Goal: Task Accomplishment & Management: Use online tool/utility

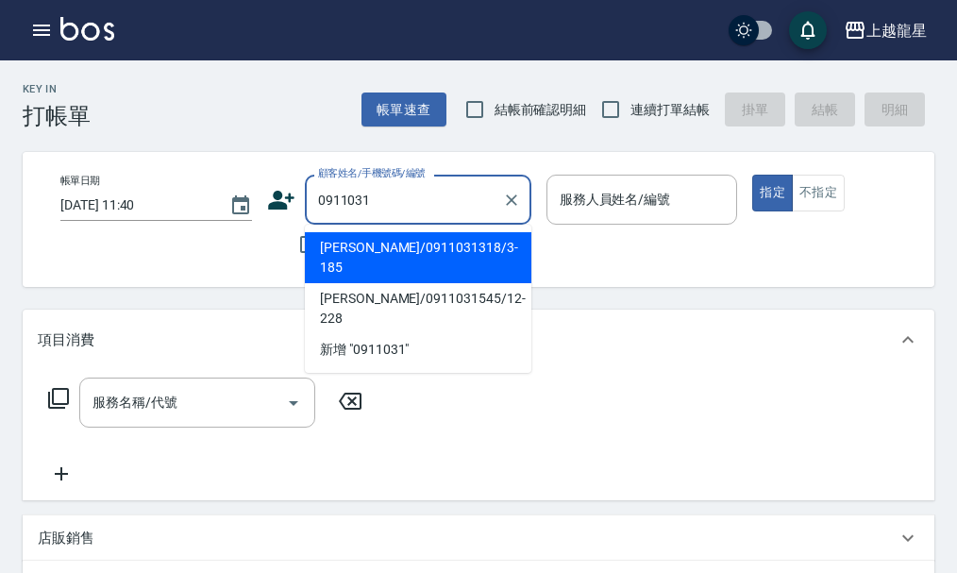
click at [388, 250] on li "[PERSON_NAME]/0911031318/3-185" at bounding box center [418, 257] width 227 height 51
type input "[PERSON_NAME]/0911031318/3-185"
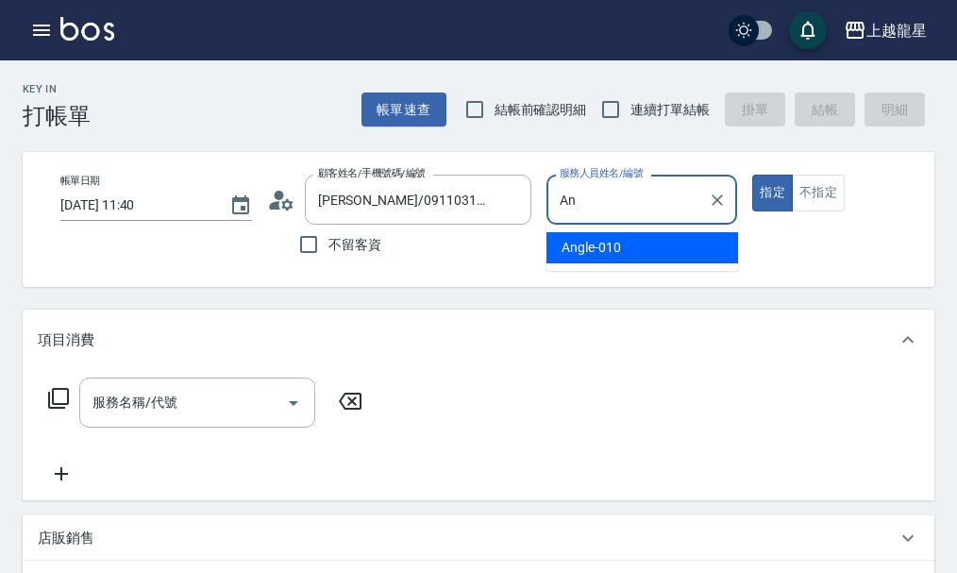
type input "A"
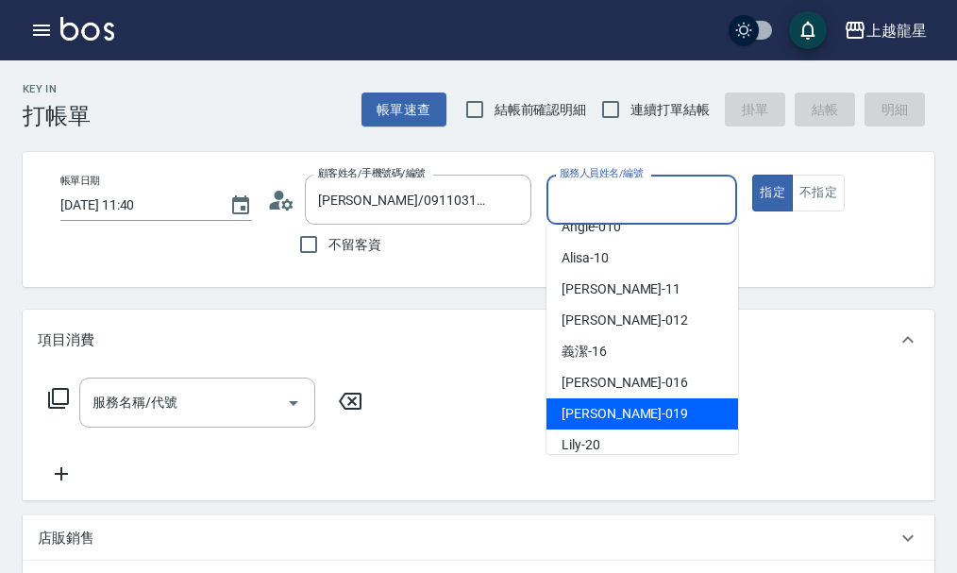
scroll to position [283, 0]
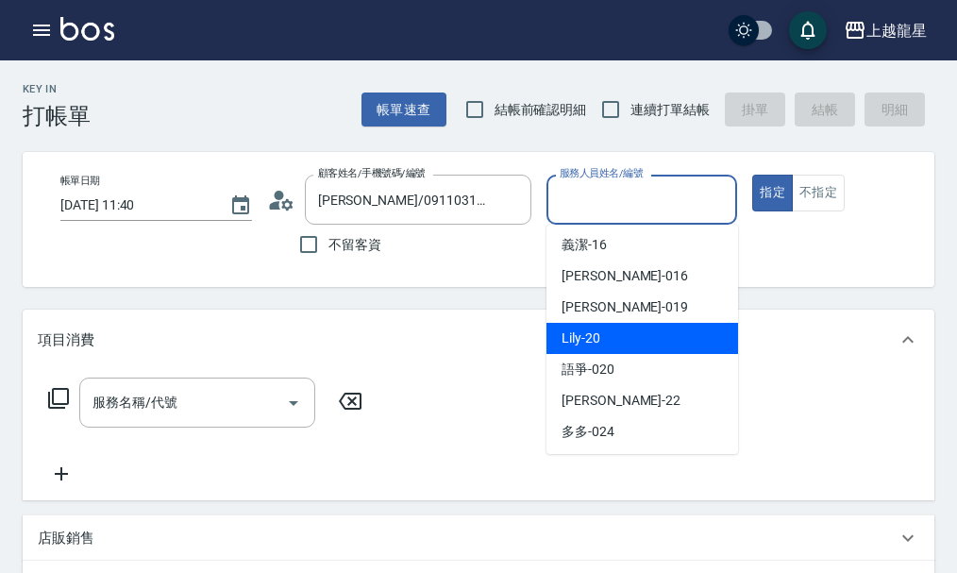
click at [679, 328] on div "Lily -20" at bounding box center [643, 338] width 192 height 31
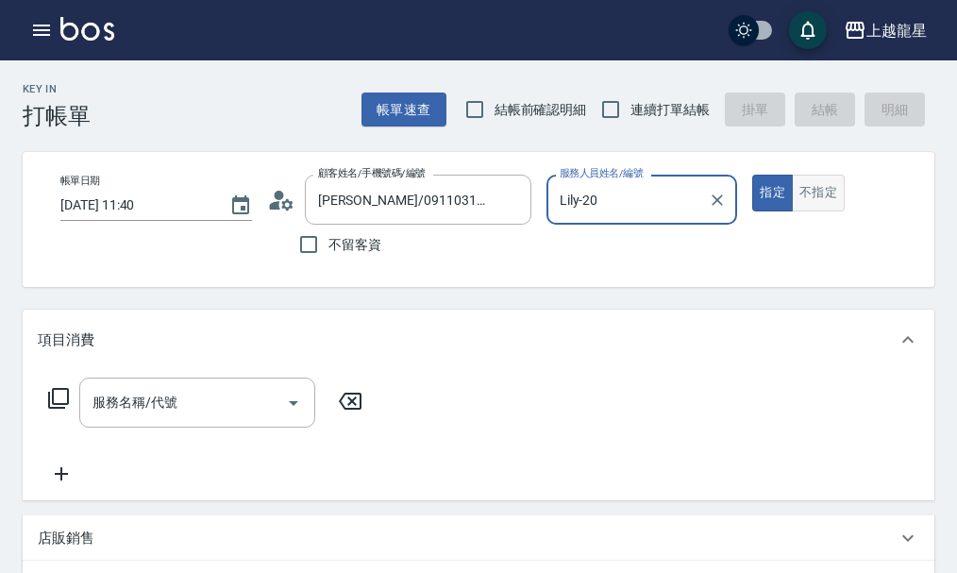
type input "Lily-20"
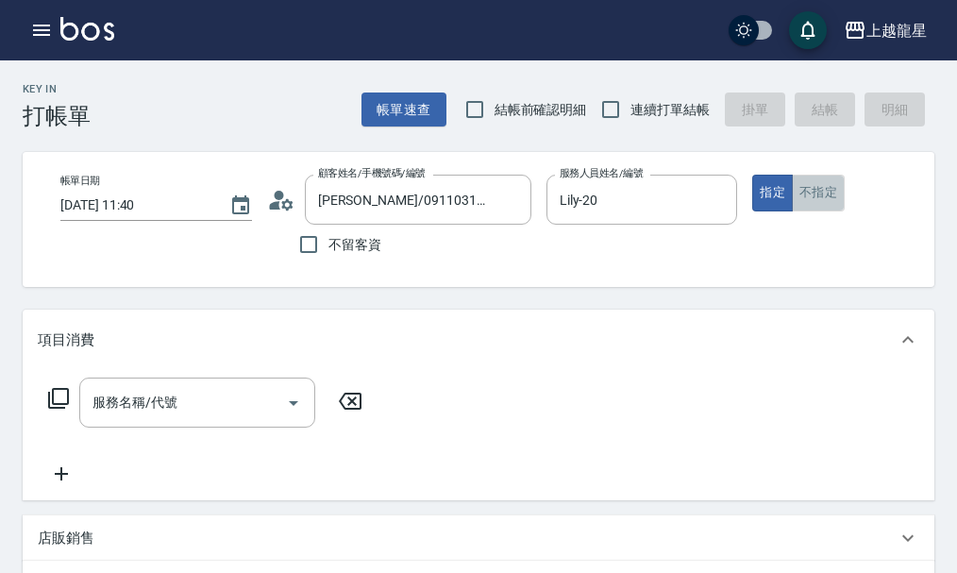
click at [820, 191] on button "不指定" at bounding box center [818, 193] width 53 height 37
click at [119, 428] on div "服務名稱/代號" at bounding box center [197, 403] width 236 height 50
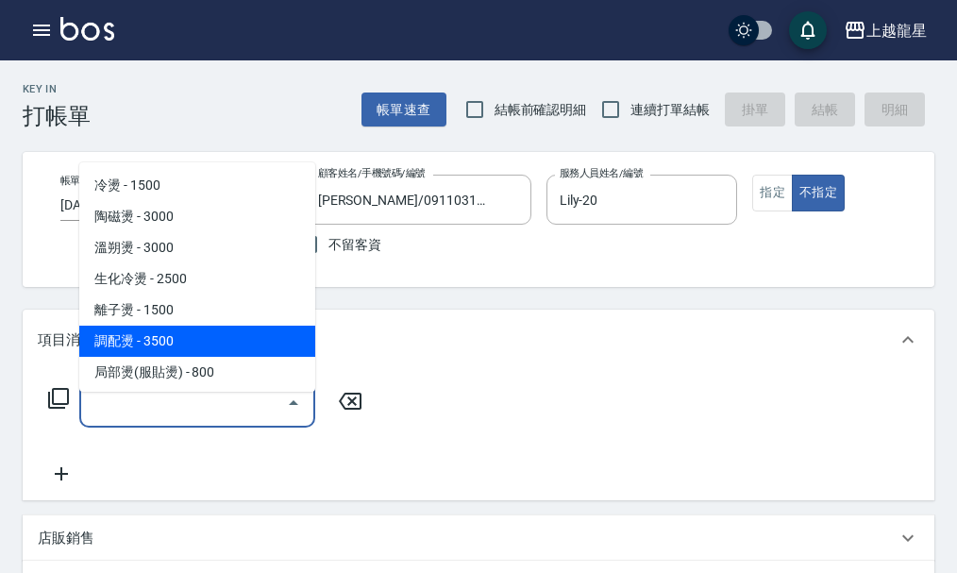
click at [421, 370] on div "項目消費" at bounding box center [479, 340] width 912 height 60
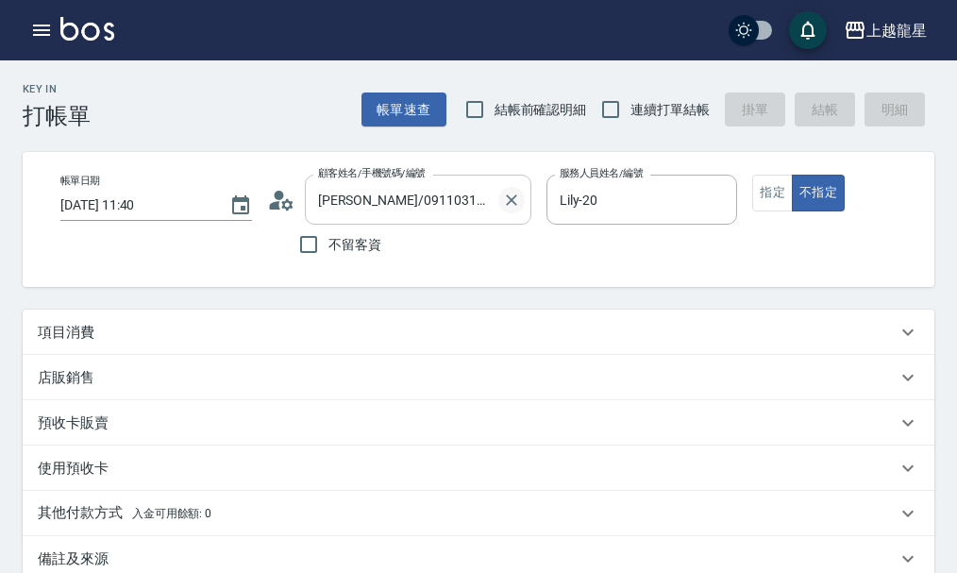
click at [509, 202] on icon "Clear" at bounding box center [511, 199] width 11 height 11
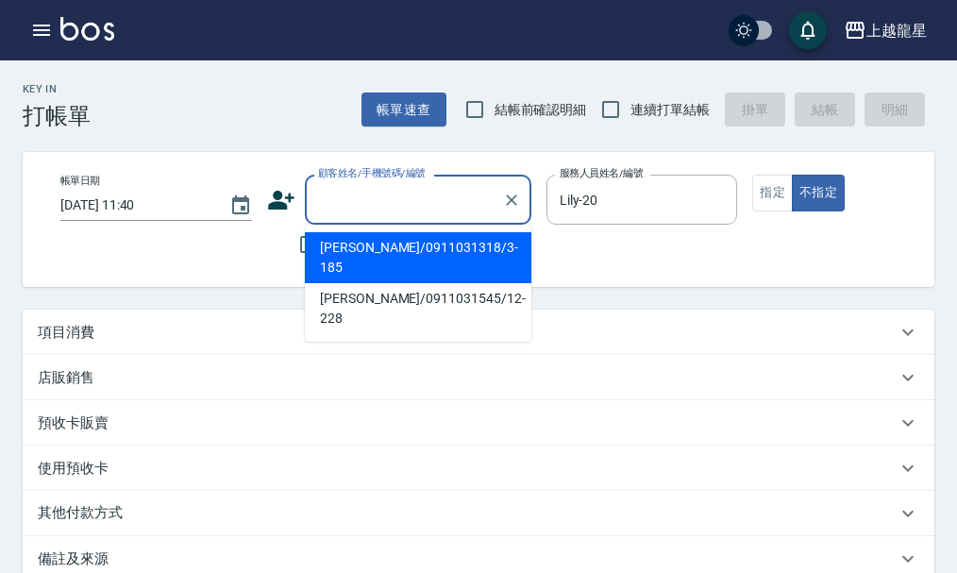
click at [455, 193] on input "顧客姓名/手機號碼/編號" at bounding box center [403, 199] width 181 height 33
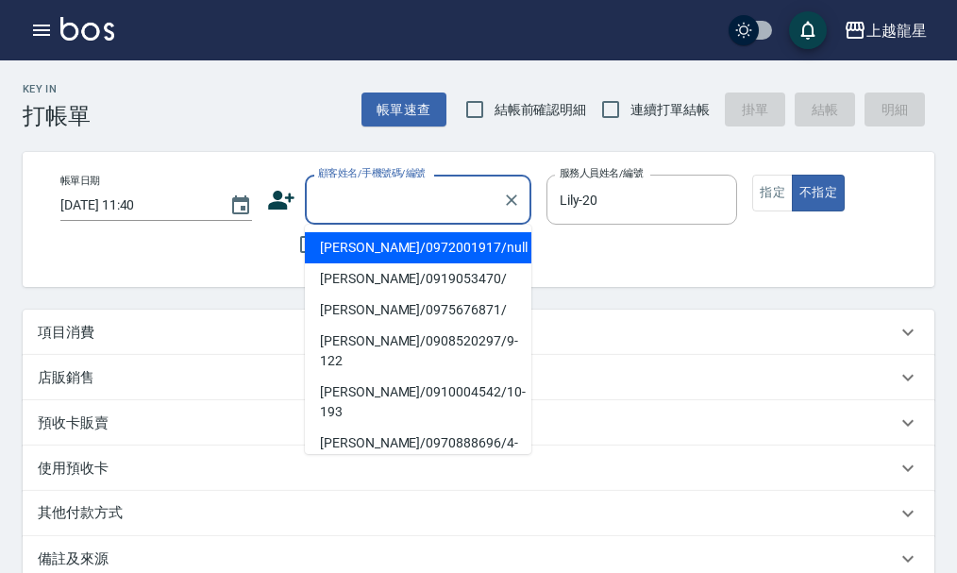
click at [434, 207] on input "顧客姓名/手機號碼/編號" at bounding box center [403, 199] width 181 height 33
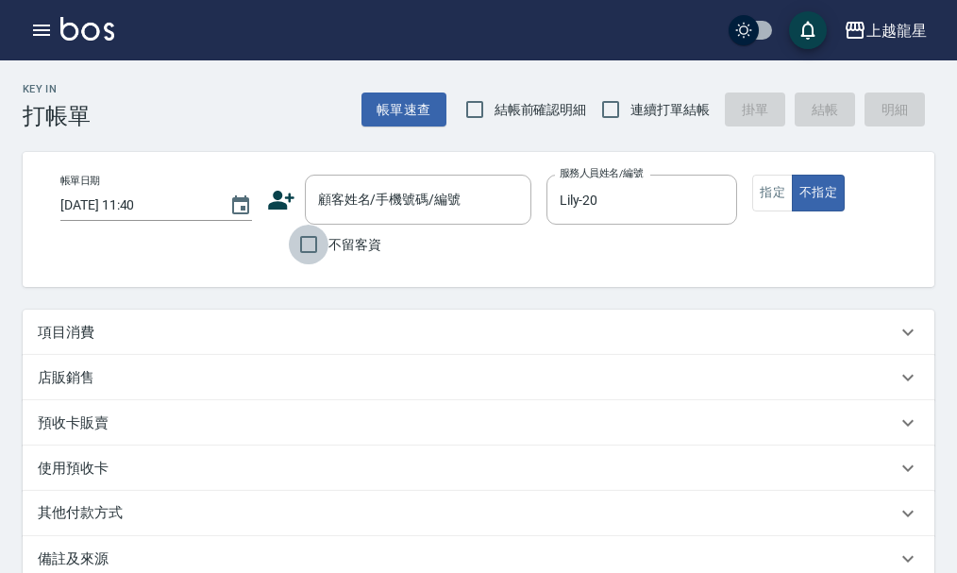
drag, startPoint x: 310, startPoint y: 246, endPoint x: 325, endPoint y: 240, distance: 16.5
click at [309, 248] on input "不留客資" at bounding box center [309, 245] width 40 height 40
checkbox input "true"
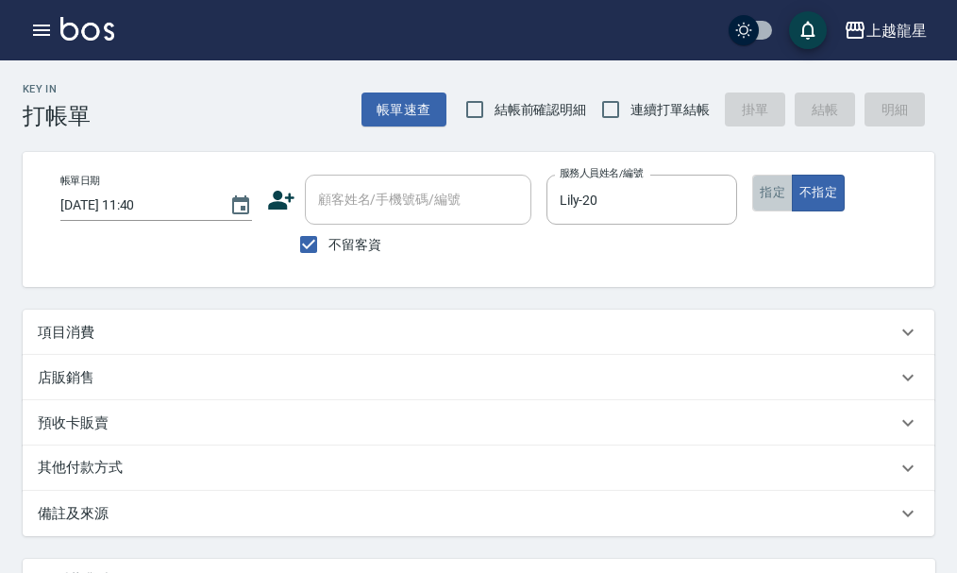
click at [780, 201] on button "指定" at bounding box center [773, 193] width 41 height 37
click at [215, 343] on div "項目消費" at bounding box center [467, 333] width 859 height 20
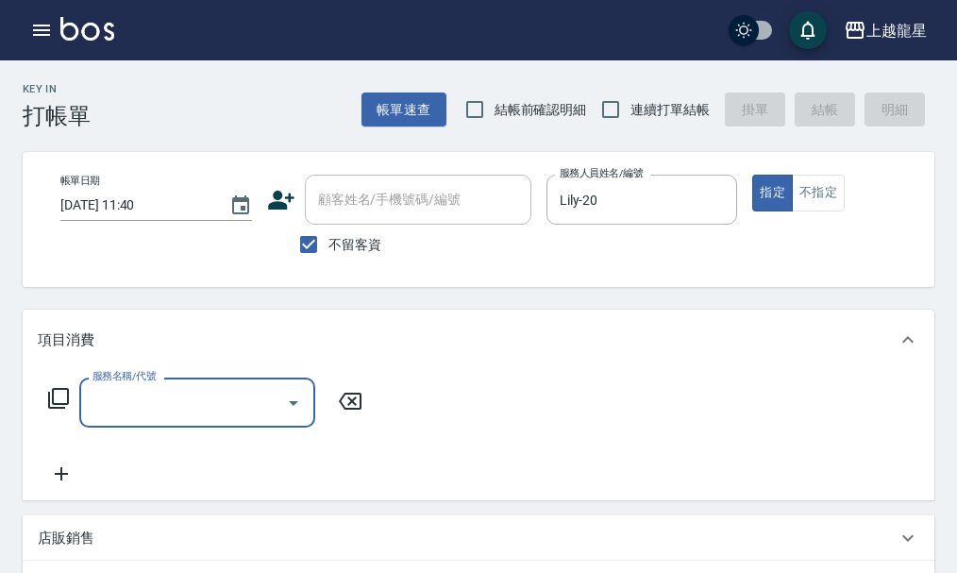
scroll to position [0, 0]
click at [219, 419] on input "服務名稱/代號" at bounding box center [183, 402] width 191 height 33
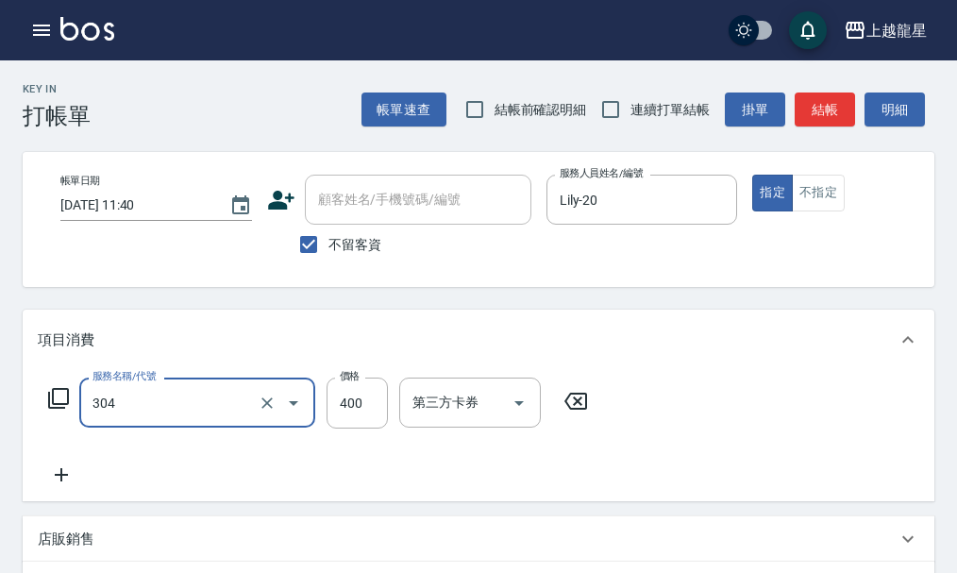
type input "剪髮(304)"
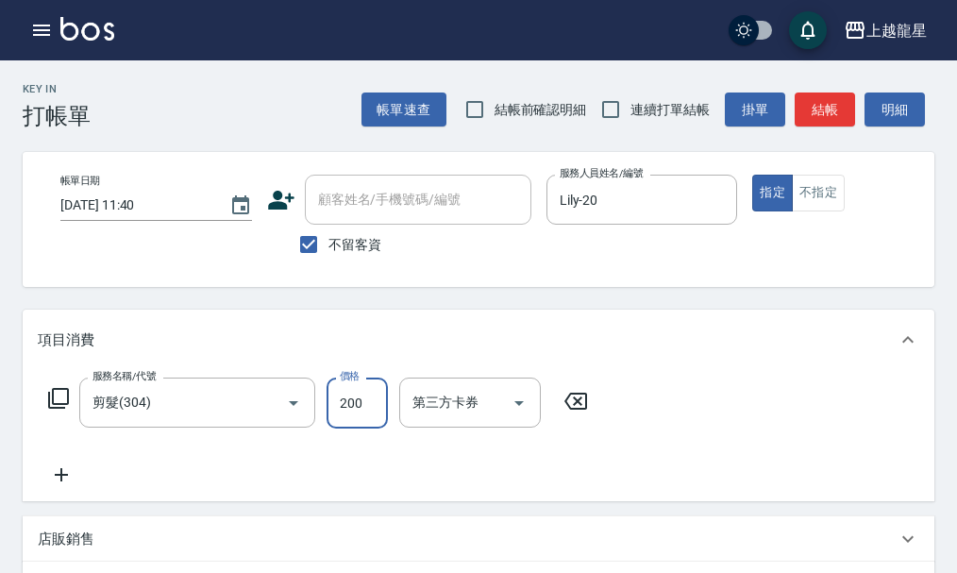
type input "200"
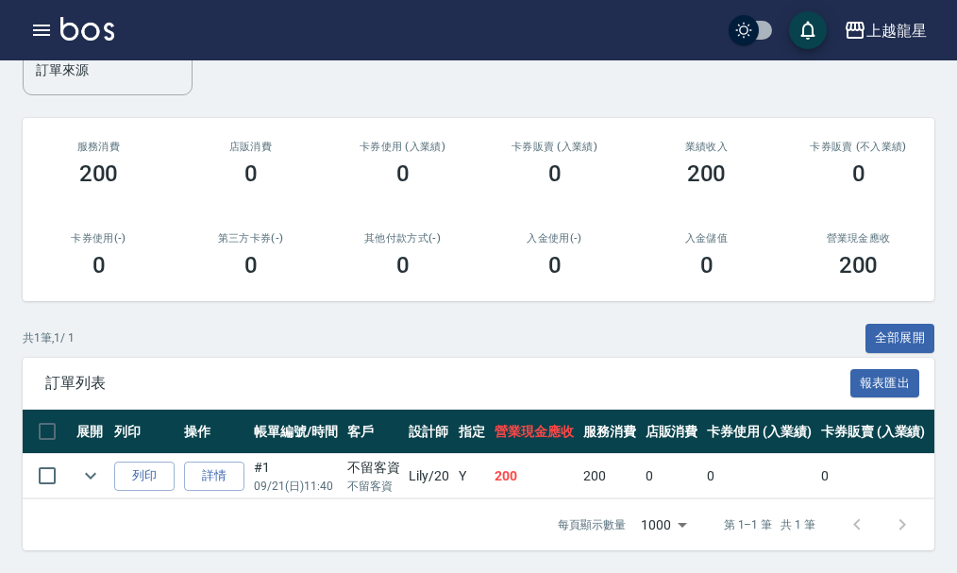
scroll to position [247, 0]
click at [456, 335] on div "共 1 筆, 1 / 1 全部展開" at bounding box center [479, 338] width 912 height 29
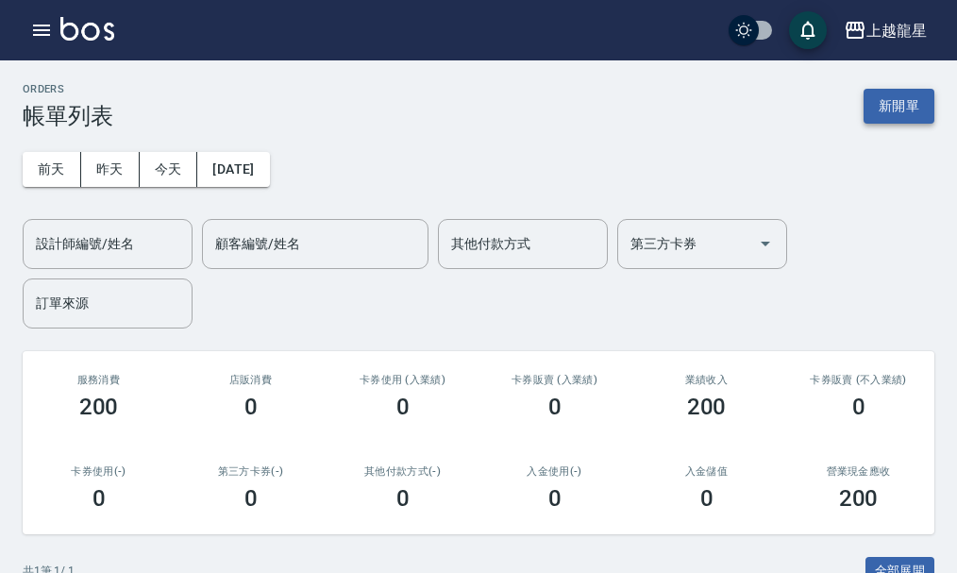
click at [884, 94] on button "新開單" at bounding box center [899, 106] width 71 height 35
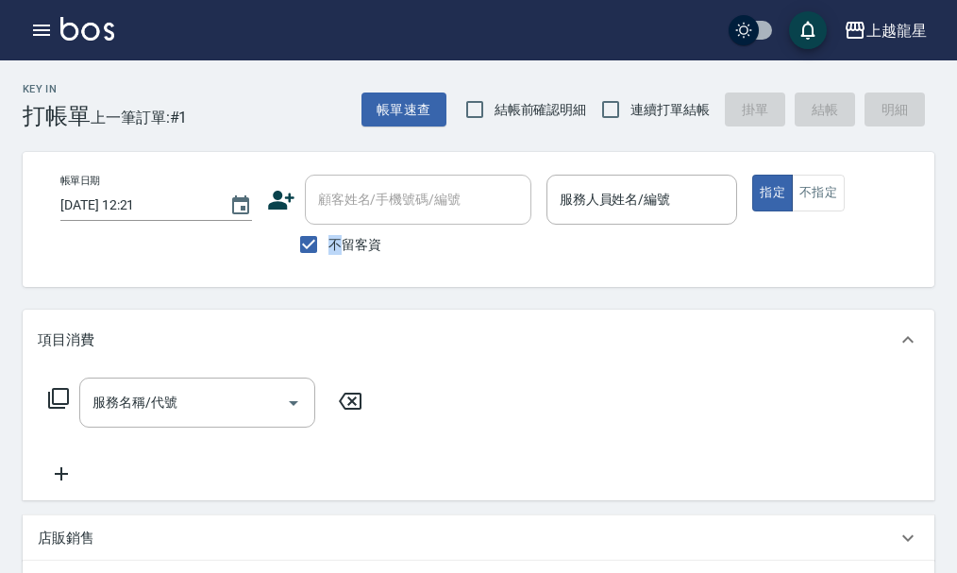
drag, startPoint x: 334, startPoint y: 239, endPoint x: 429, endPoint y: 163, distance: 120.9
click at [336, 239] on span "不留客資" at bounding box center [355, 245] width 53 height 20
drag, startPoint x: 431, startPoint y: 162, endPoint x: 442, endPoint y: 194, distance: 33.2
click at [431, 170] on div "帳單日期 [DATE] 12:21 顧客姓名/手機號碼/編號 顧客姓名/手機號碼/編號 不留客資 服務人員姓名/編號 服務人員姓名/編號 指定 不指定" at bounding box center [495, 219] width 944 height 135
click at [317, 243] on input "不留客資" at bounding box center [309, 245] width 40 height 40
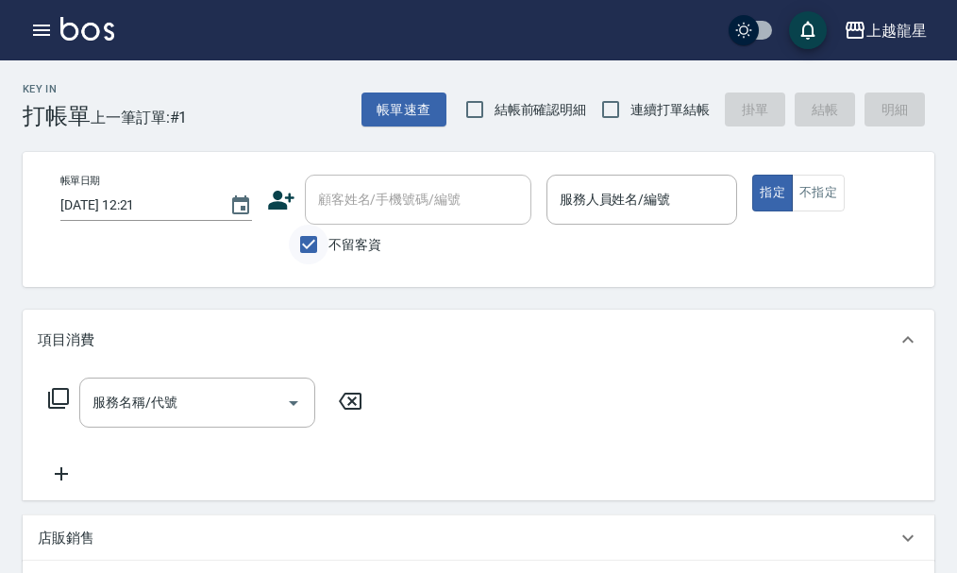
checkbox input "false"
click at [365, 212] on input "顧客姓名/手機號碼/編號" at bounding box center [403, 199] width 181 height 33
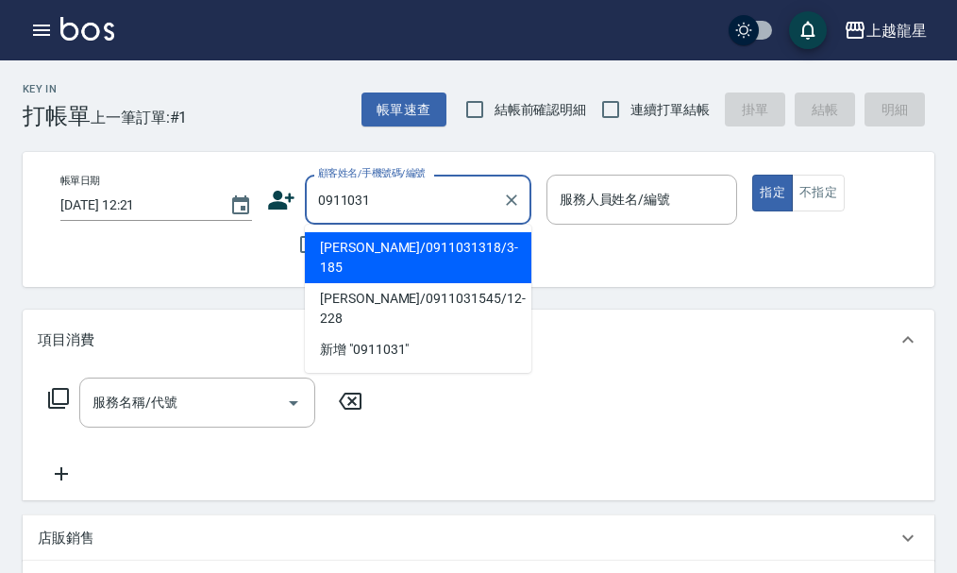
click at [411, 245] on li "[PERSON_NAME]/0911031318/3-185" at bounding box center [418, 257] width 227 height 51
type input "[PERSON_NAME]/0911031318/3-185"
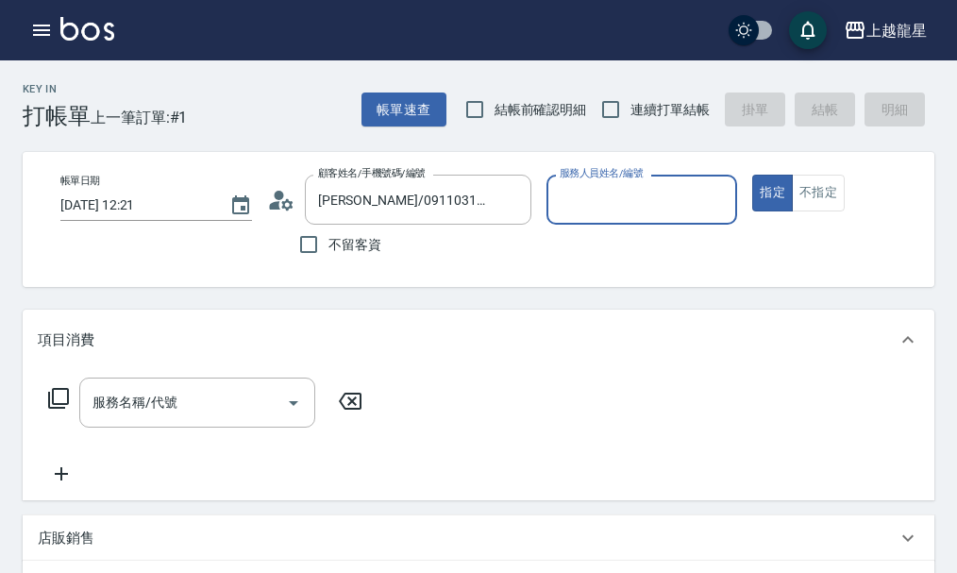
type input "Angle-010"
click at [718, 208] on icon "Clear" at bounding box center [717, 200] width 19 height 19
click at [15, 35] on div "上越龍星 登出" at bounding box center [478, 30] width 957 height 60
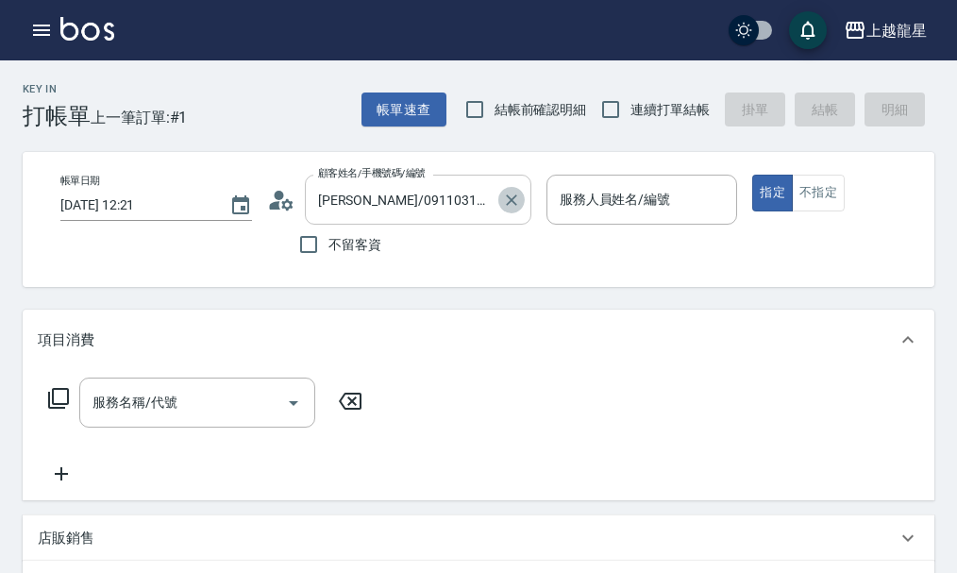
click at [502, 205] on icon "Clear" at bounding box center [511, 200] width 19 height 19
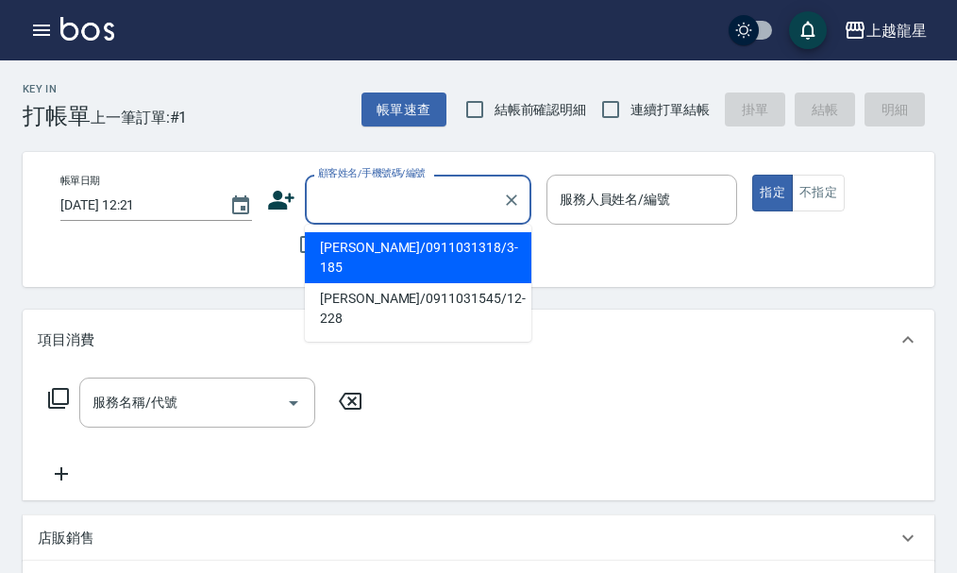
click at [470, 196] on input "顧客姓名/手機號碼/編號" at bounding box center [403, 199] width 181 height 33
click at [365, 246] on li "[PERSON_NAME]/0931044608/9-133" at bounding box center [418, 257] width 227 height 51
type input "[PERSON_NAME]/0931044608/9-133"
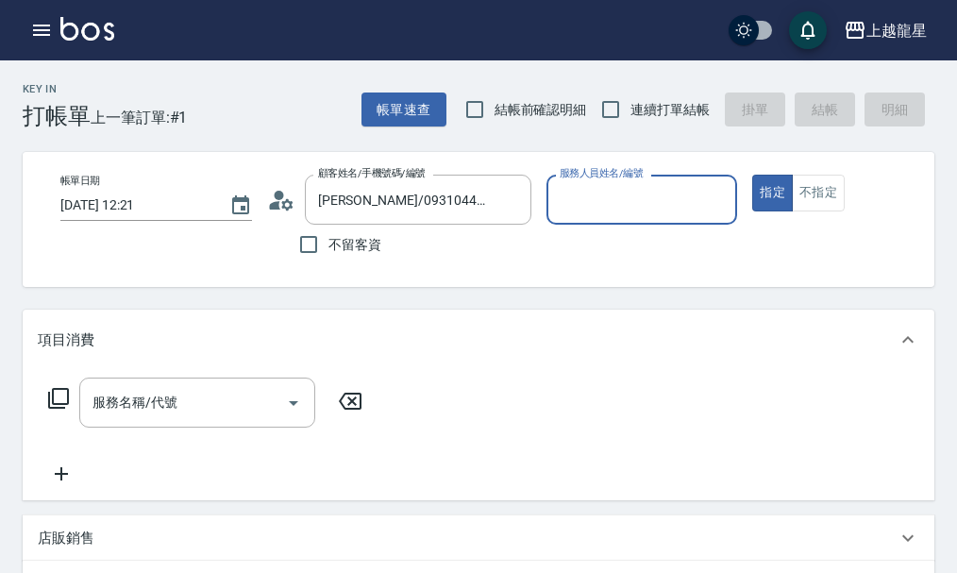
type input "馨華-6"
click at [95, 419] on input "服務名稱/代號" at bounding box center [183, 402] width 191 height 33
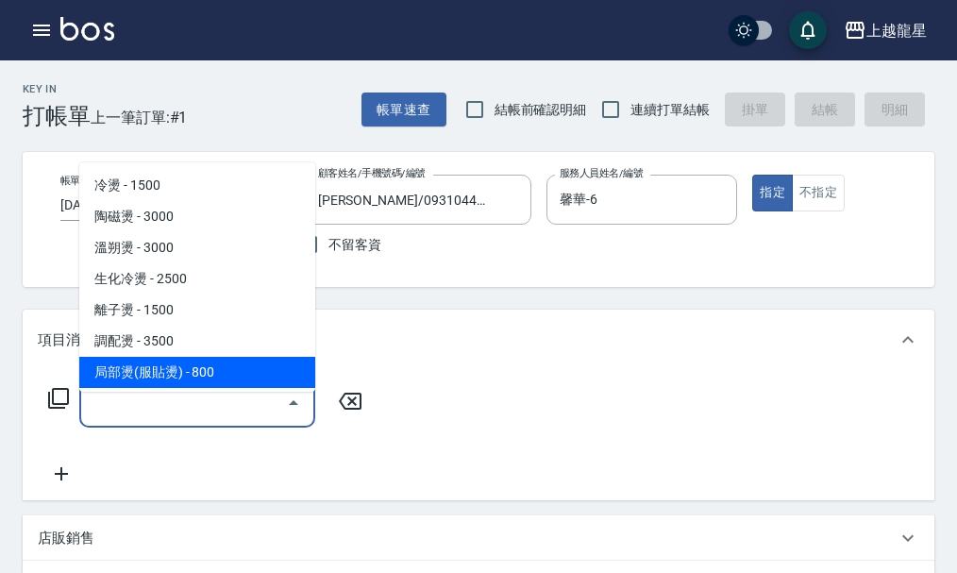
click at [164, 419] on input "服務名稱/代號" at bounding box center [183, 402] width 191 height 33
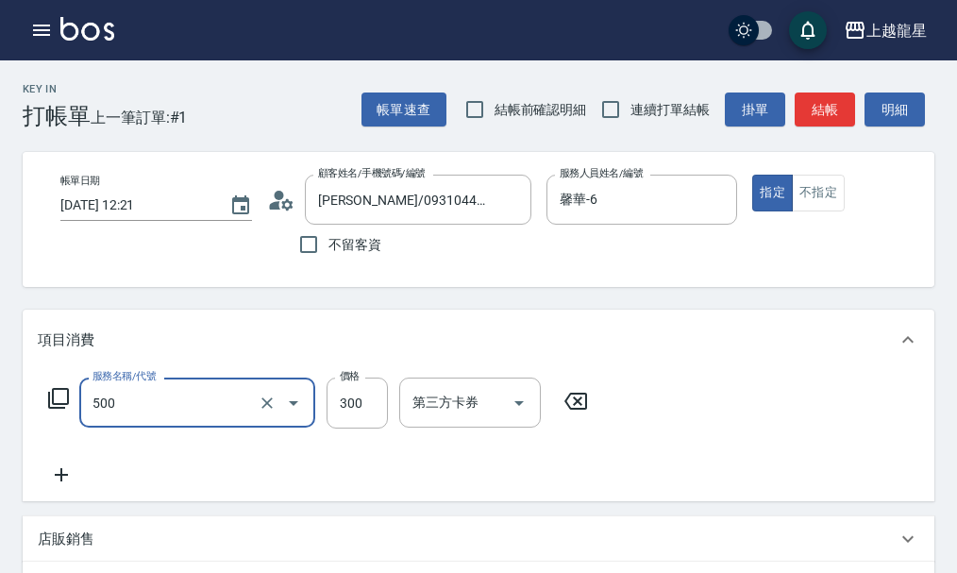
type input "一般洗髮(500)"
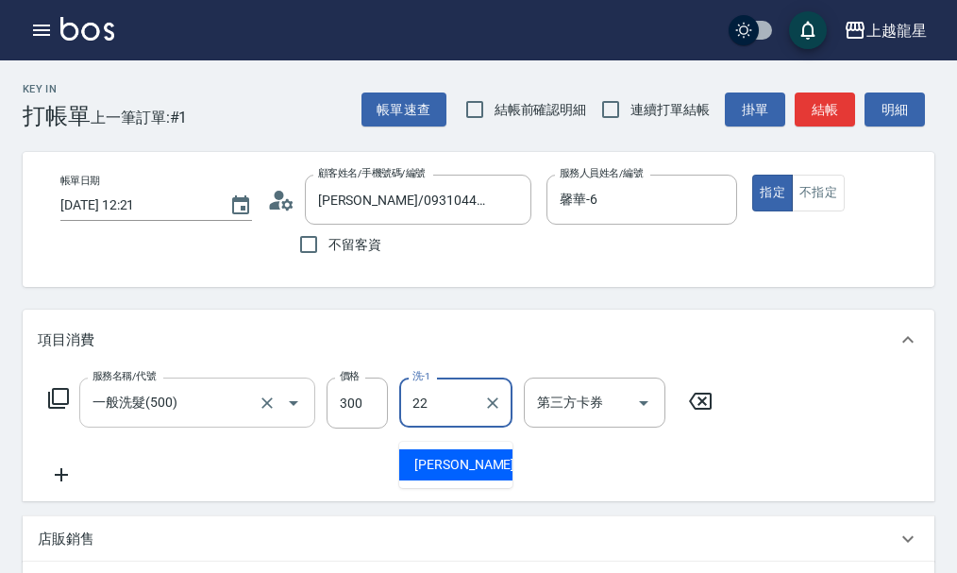
type input "[PERSON_NAME]-22"
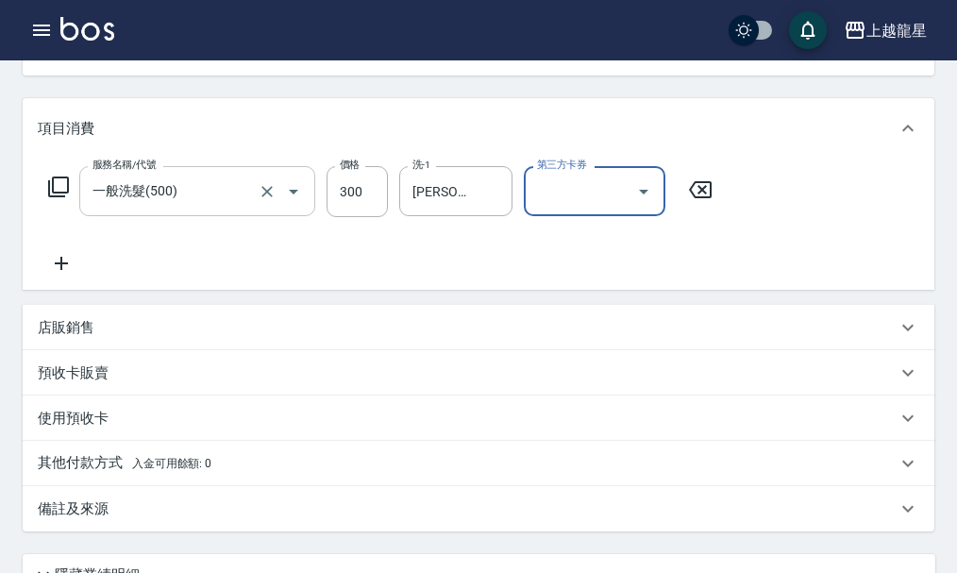
scroll to position [378, 0]
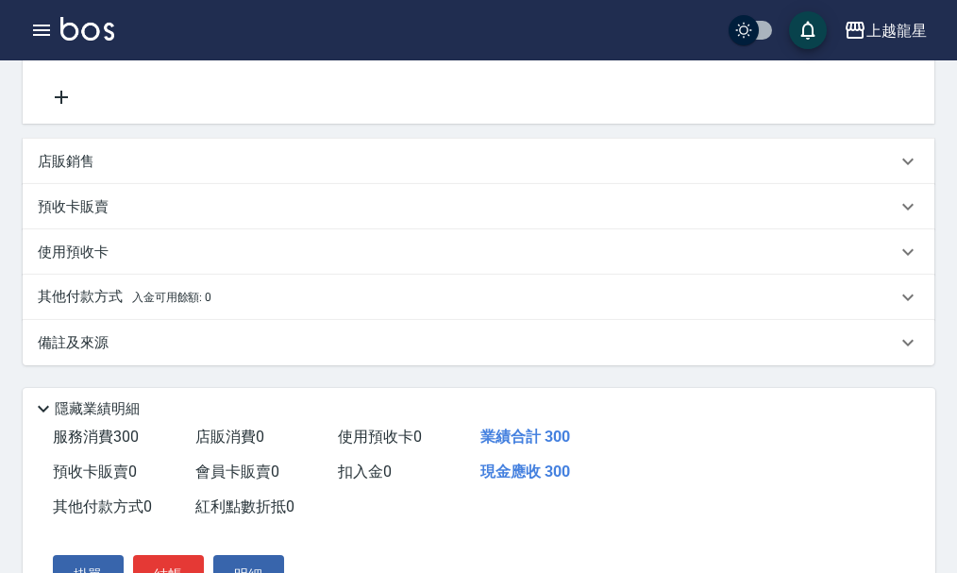
click at [59, 172] on p "店販銷售" at bounding box center [66, 162] width 57 height 20
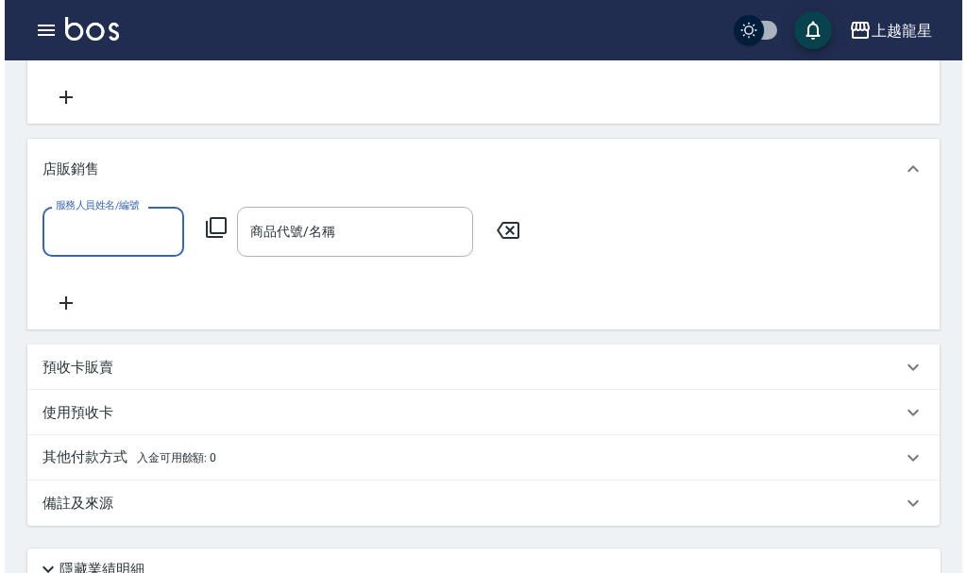
scroll to position [0, 0]
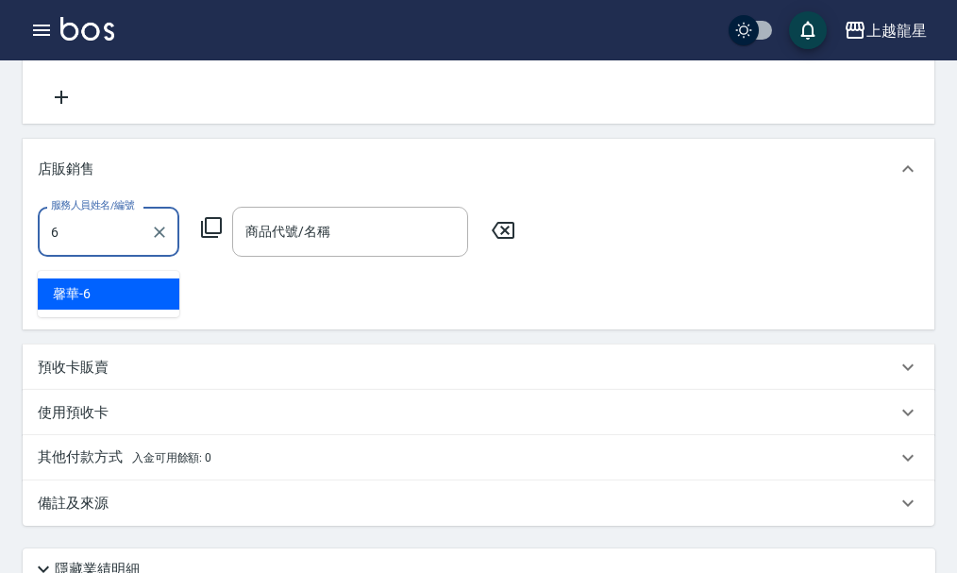
type input "馨華-6"
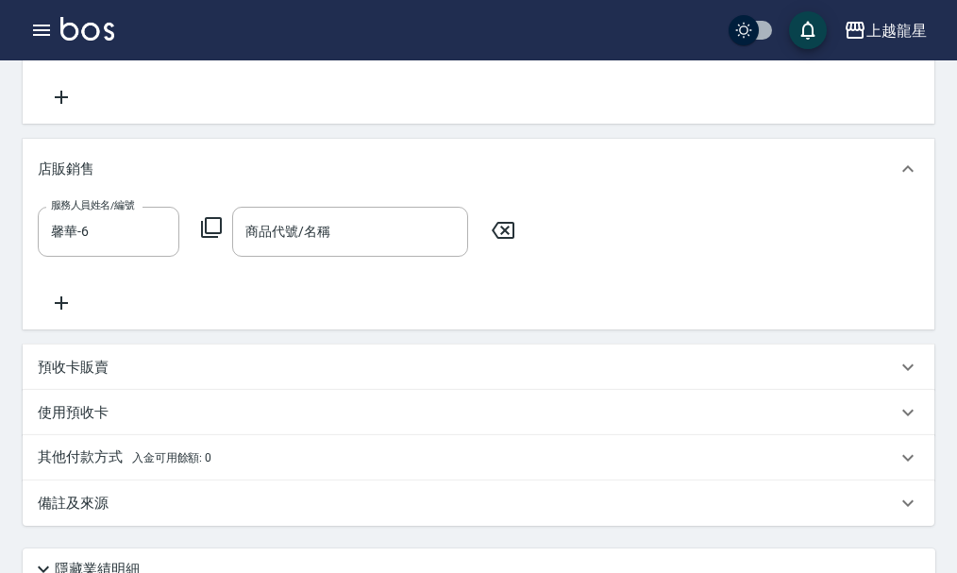
click at [210, 239] on icon at bounding box center [211, 227] width 23 height 23
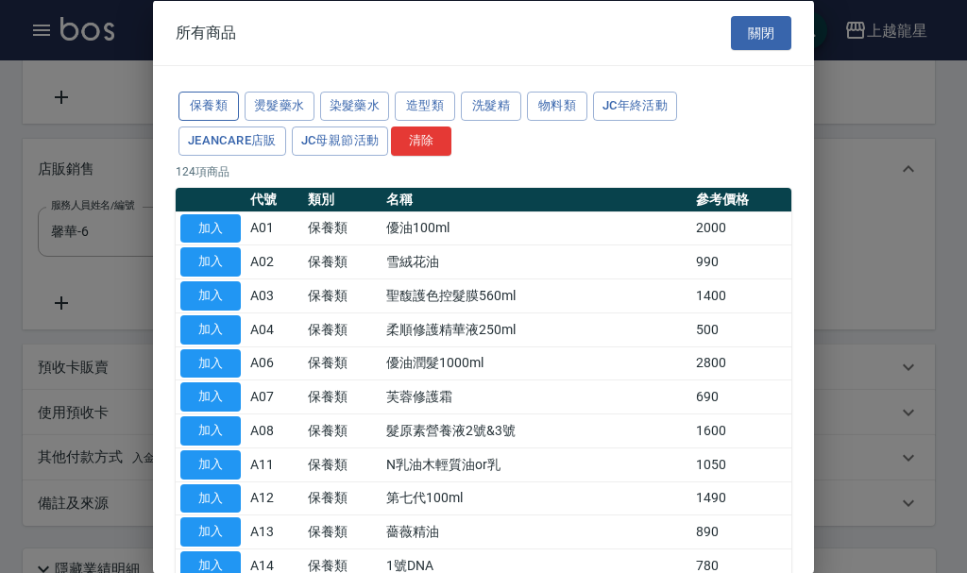
click at [218, 113] on button "保養類" at bounding box center [208, 106] width 60 height 29
click at [561, 95] on button "物料類" at bounding box center [557, 106] width 60 height 29
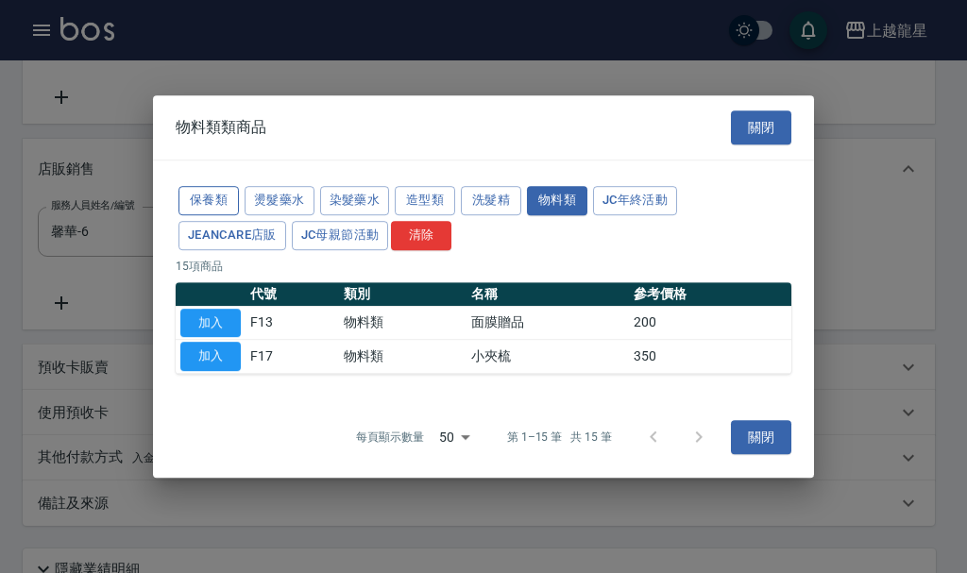
click at [228, 202] on button "保養類" at bounding box center [208, 200] width 60 height 29
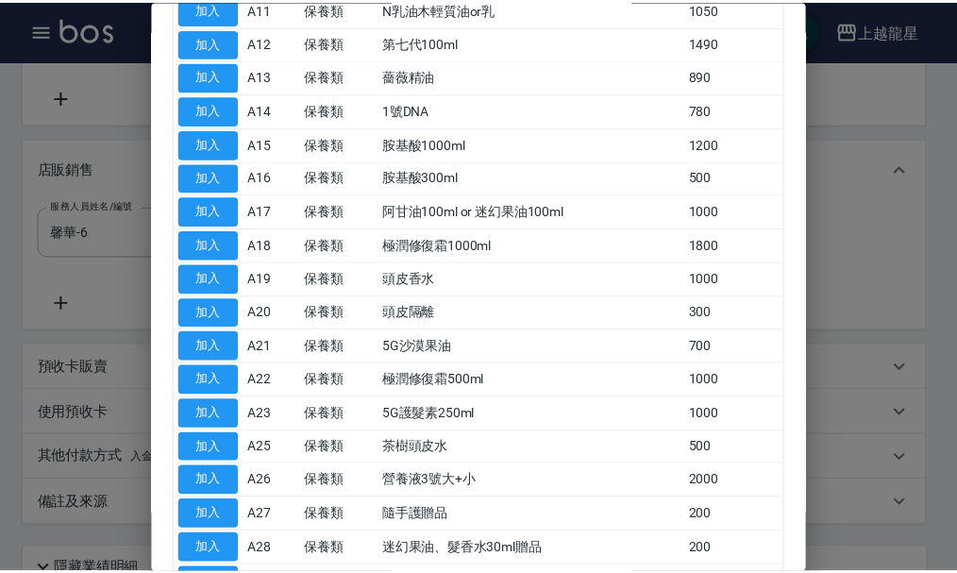
scroll to position [567, 0]
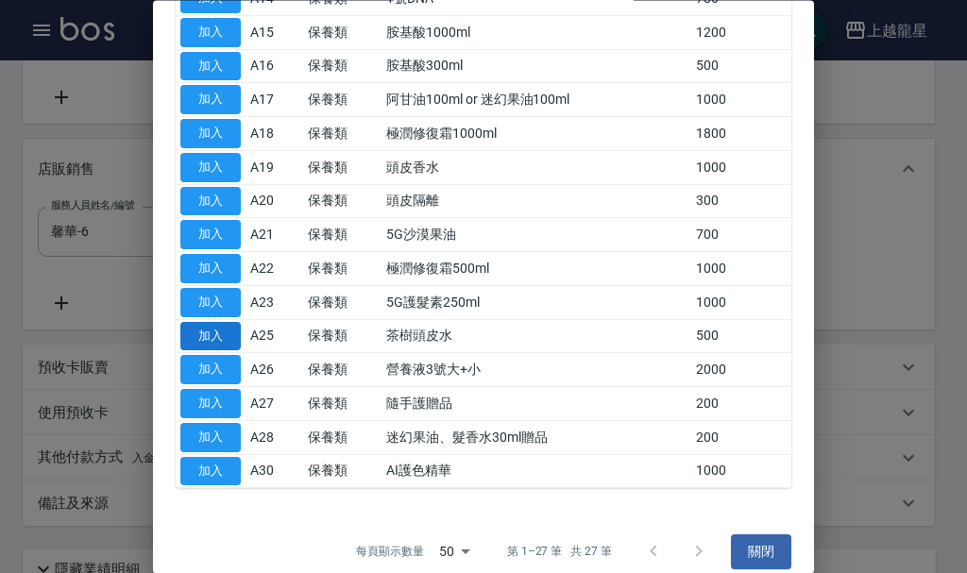
click at [221, 343] on button "加入" at bounding box center [210, 336] width 60 height 29
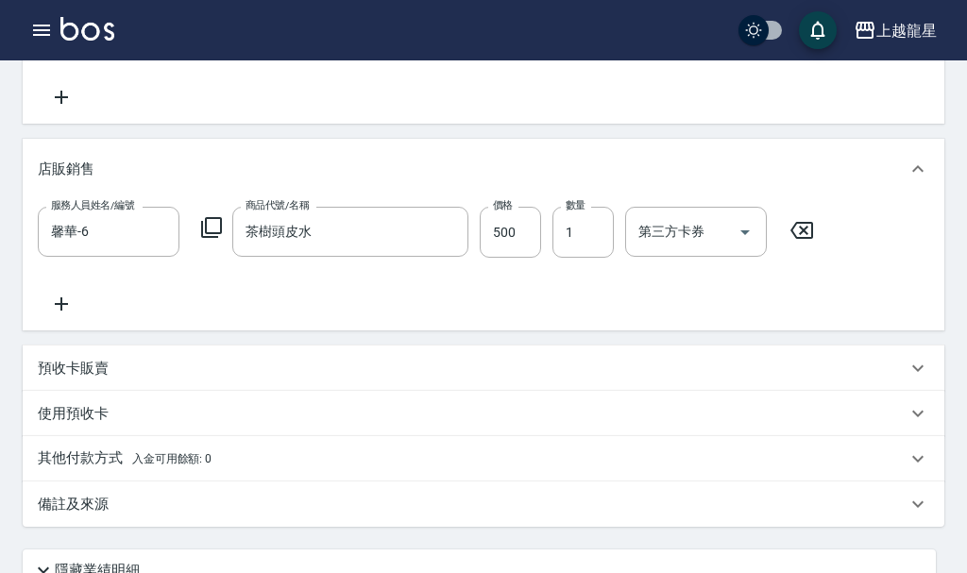
type input "茶樹頭皮水"
click at [506, 256] on input "500" at bounding box center [510, 232] width 61 height 51
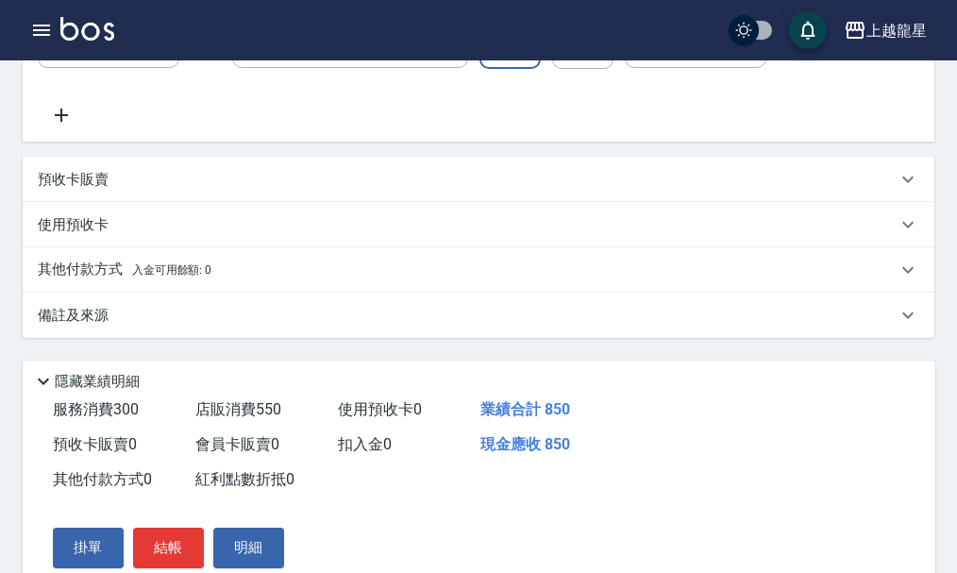
scroll to position [660, 0]
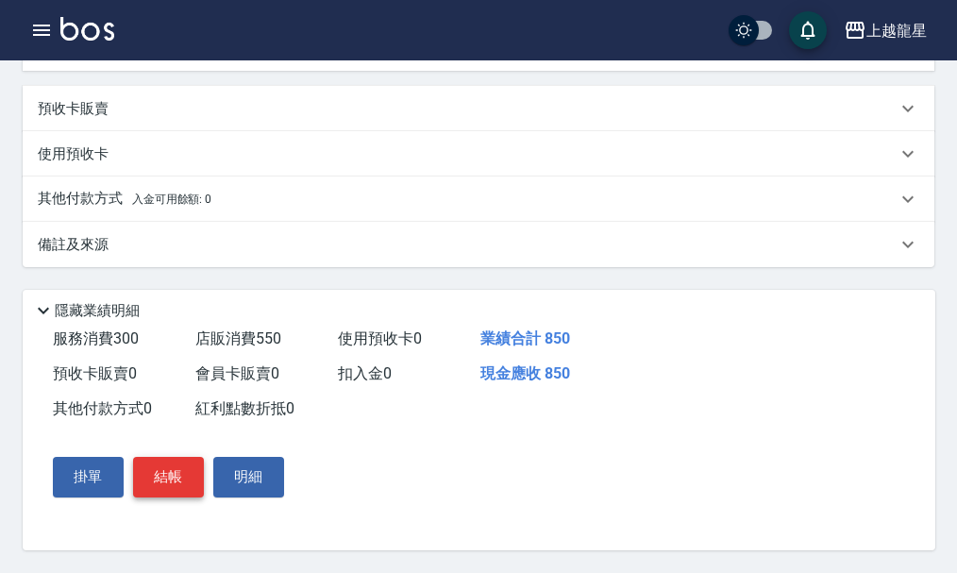
type input "550"
click at [161, 482] on button "結帳" at bounding box center [168, 477] width 71 height 40
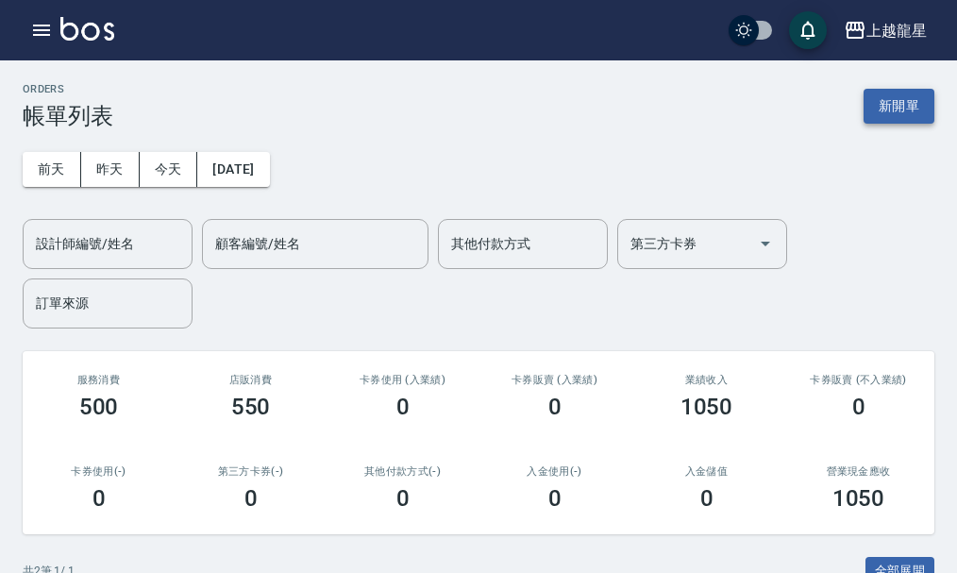
click at [900, 92] on button "新開單" at bounding box center [899, 106] width 71 height 35
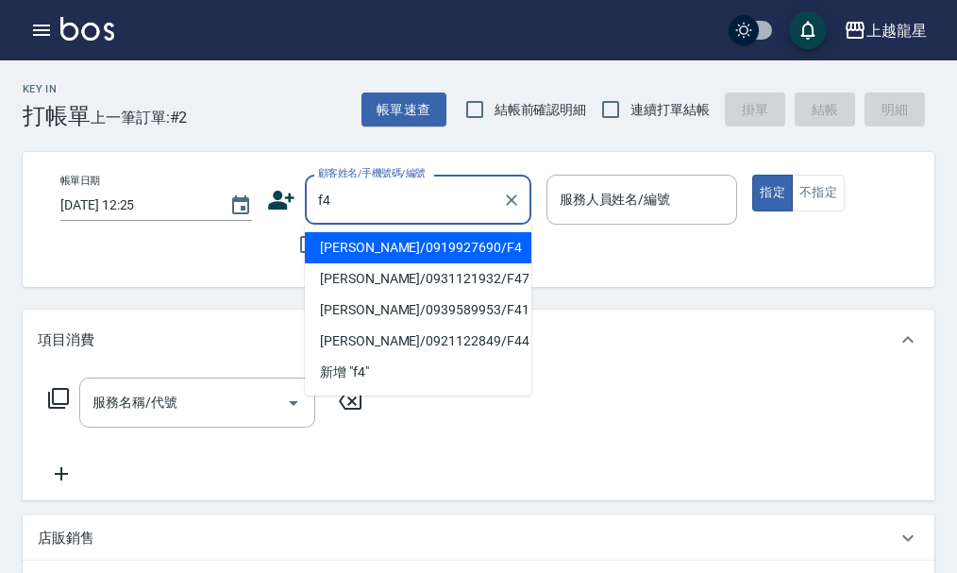
type input "[PERSON_NAME]/0919927690/F4"
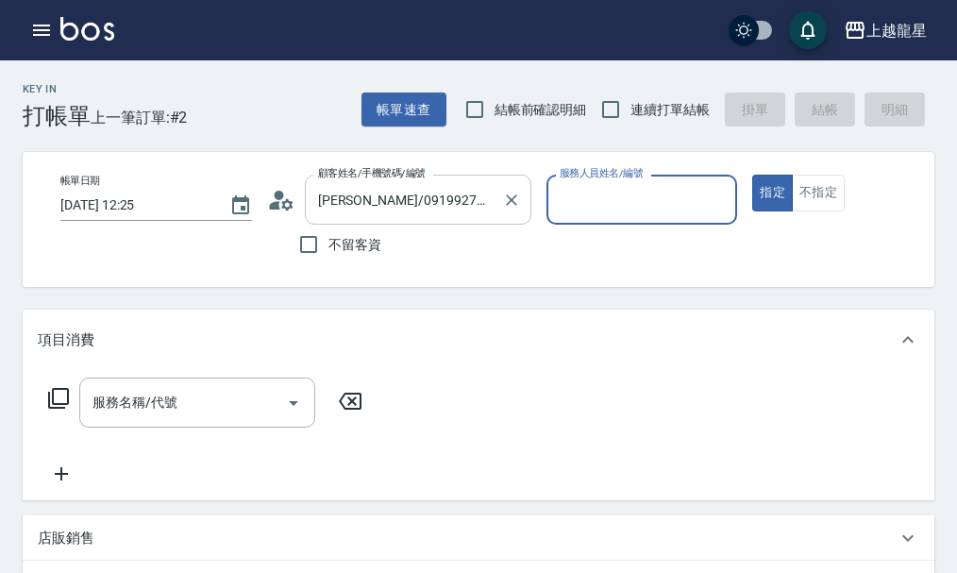
type input "馨華-6"
click at [247, 419] on input "服務名稱/代號" at bounding box center [183, 402] width 191 height 33
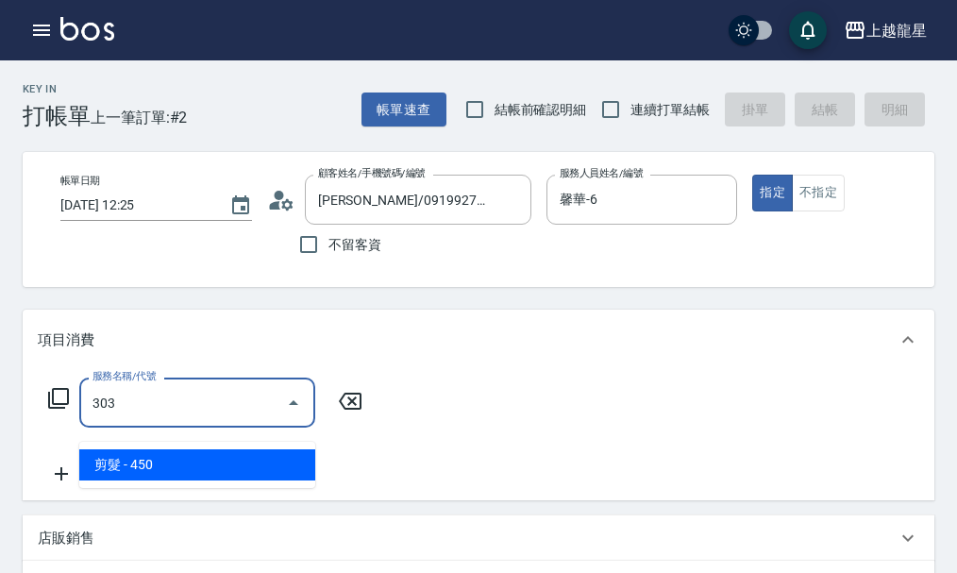
type input "剪髮(303)"
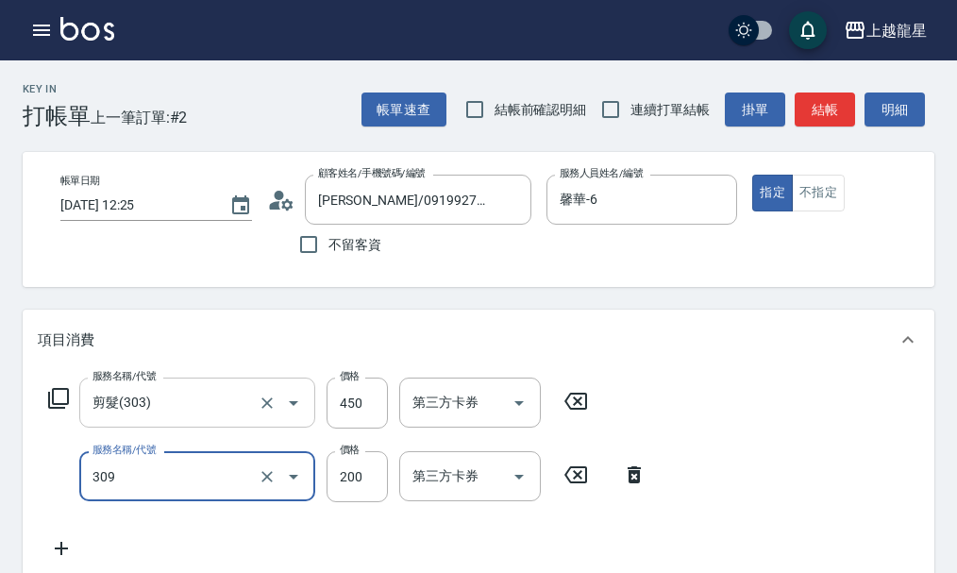
type input "剪髮(國小)(309)"
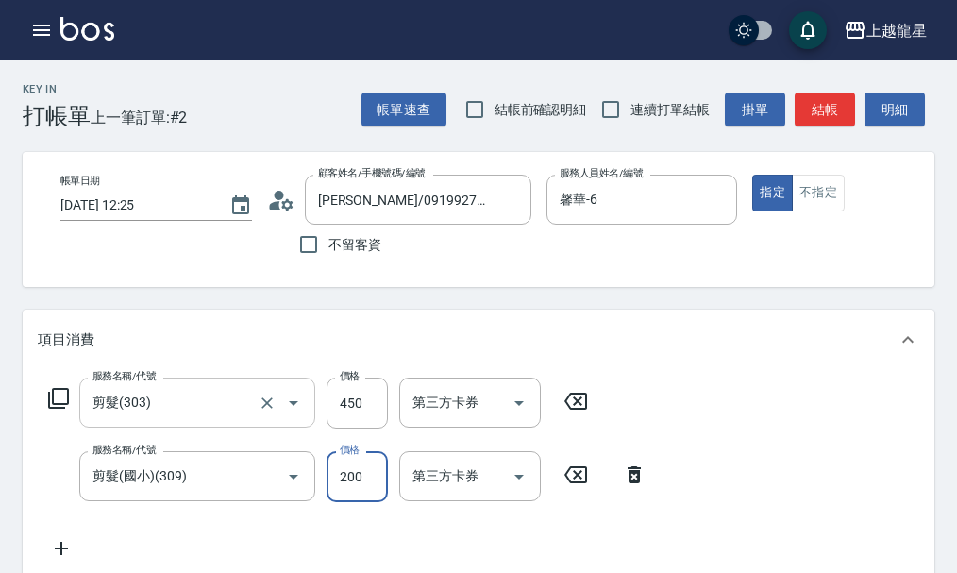
scroll to position [378, 0]
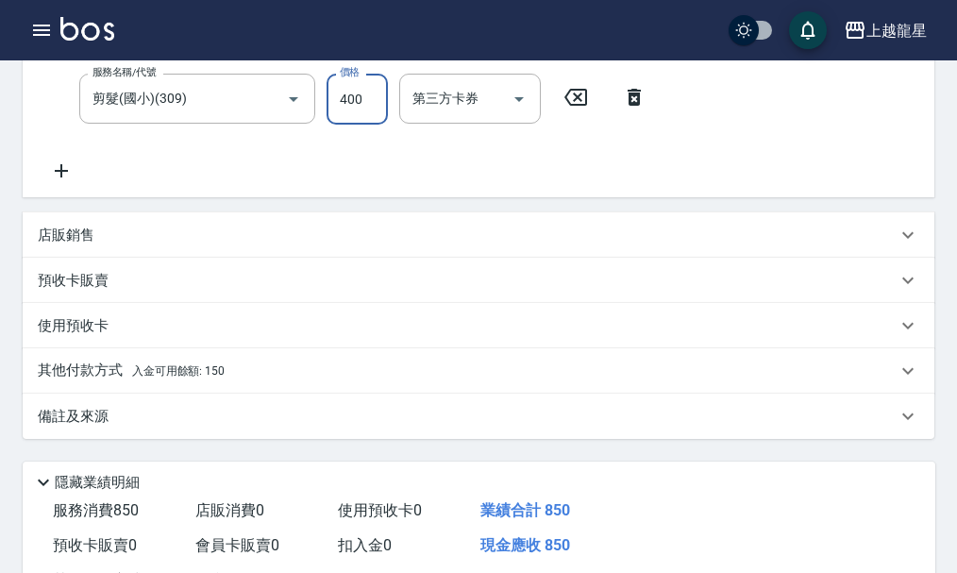
type input "400"
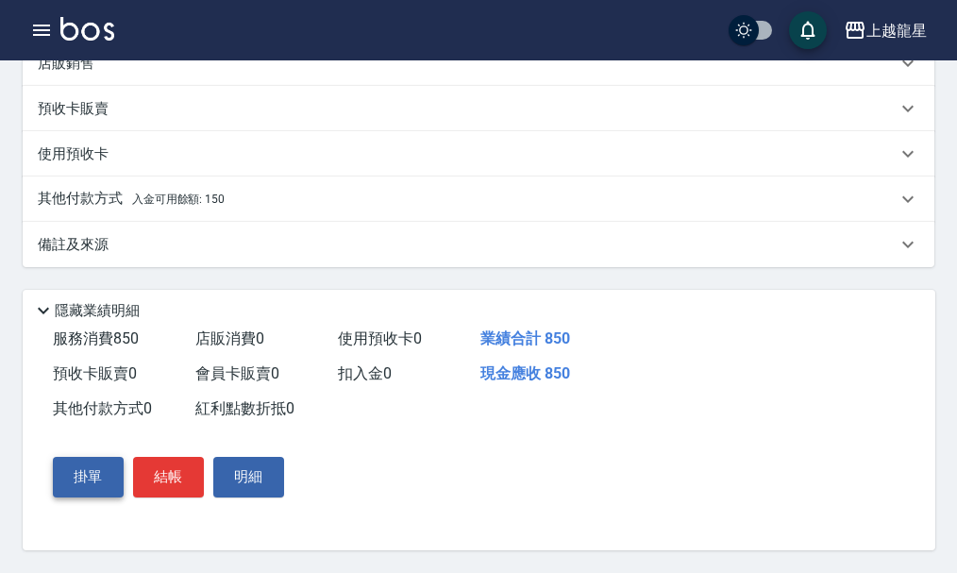
scroll to position [572, 0]
click at [166, 478] on button "結帳" at bounding box center [168, 477] width 71 height 40
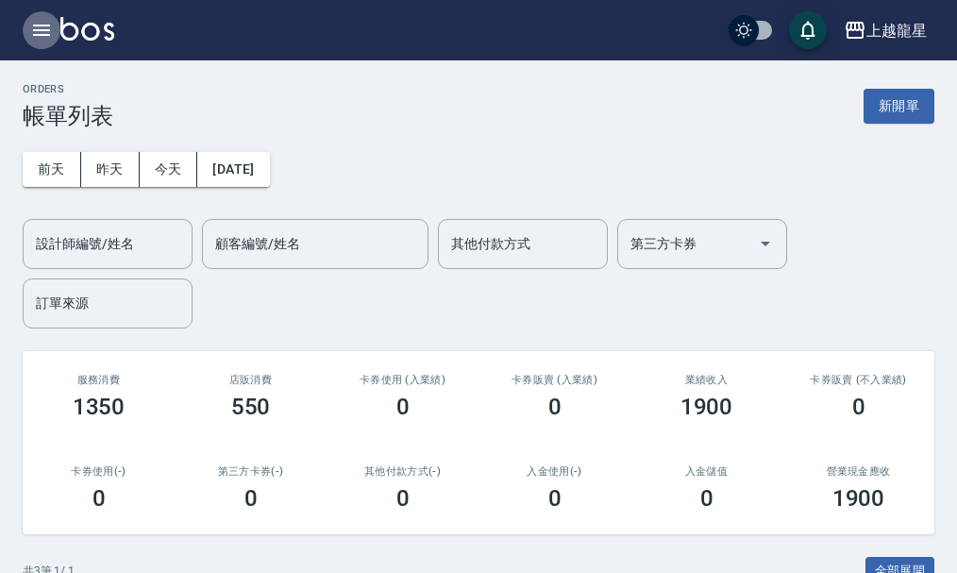
click at [36, 37] on icon "button" at bounding box center [41, 30] width 23 height 23
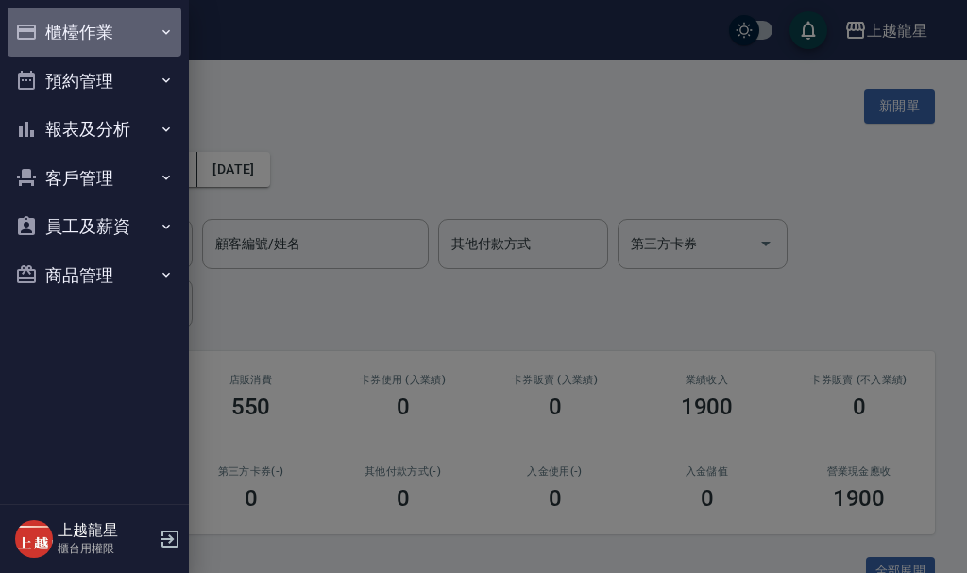
click at [90, 36] on button "櫃檯作業" at bounding box center [95, 32] width 174 height 49
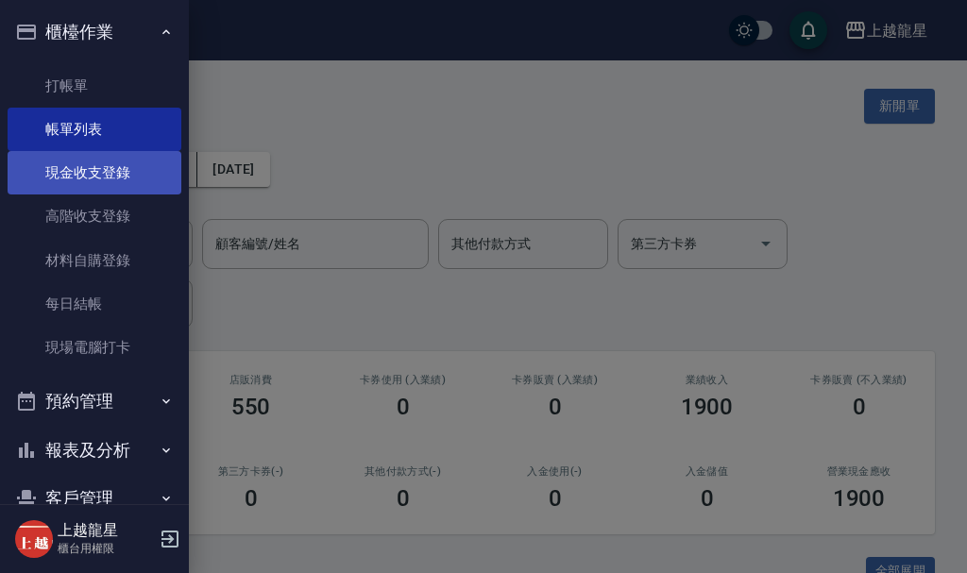
click at [95, 166] on link "現金收支登錄" at bounding box center [95, 172] width 174 height 43
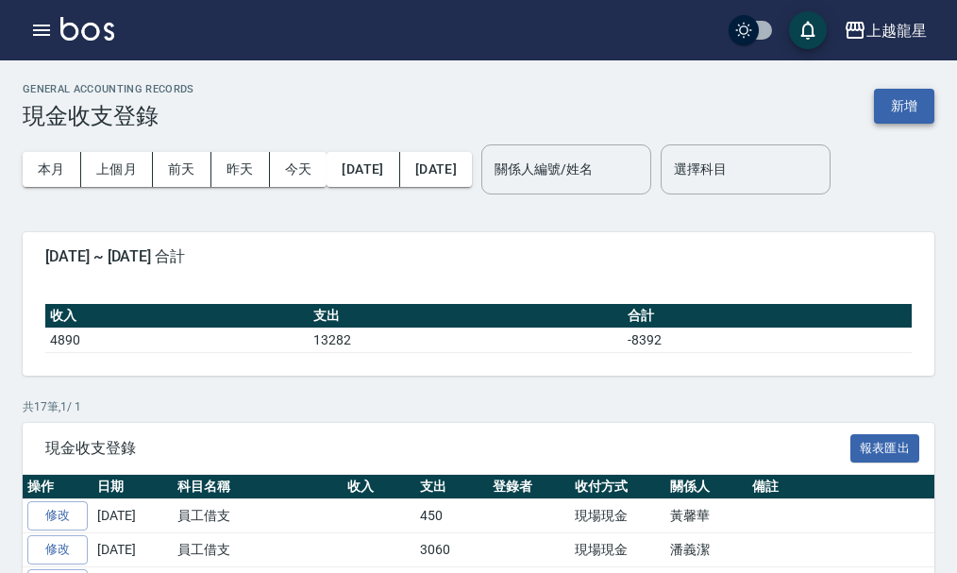
click at [894, 109] on button "新增" at bounding box center [904, 106] width 60 height 35
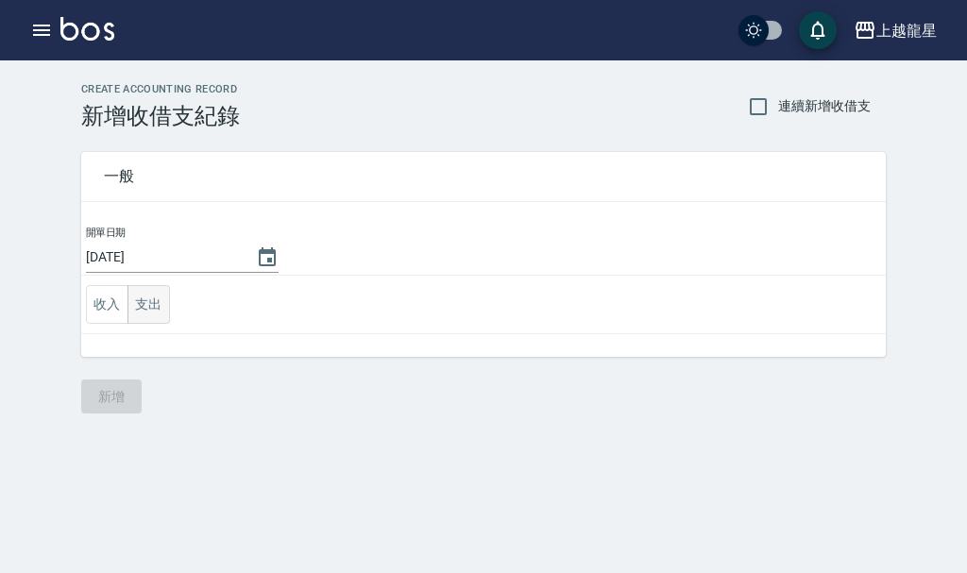
click at [149, 309] on button "支出" at bounding box center [148, 304] width 42 height 39
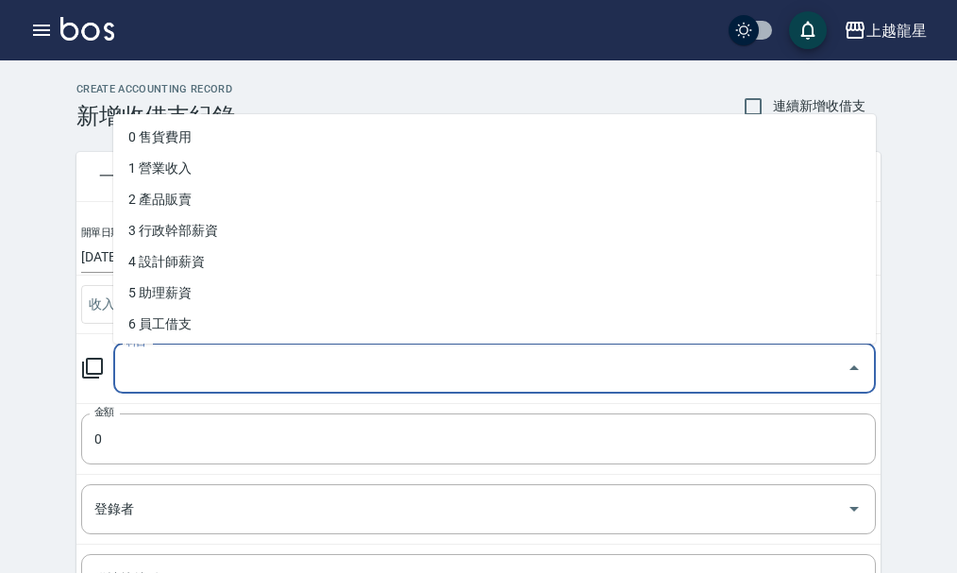
click at [219, 371] on input "科目" at bounding box center [481, 368] width 718 height 33
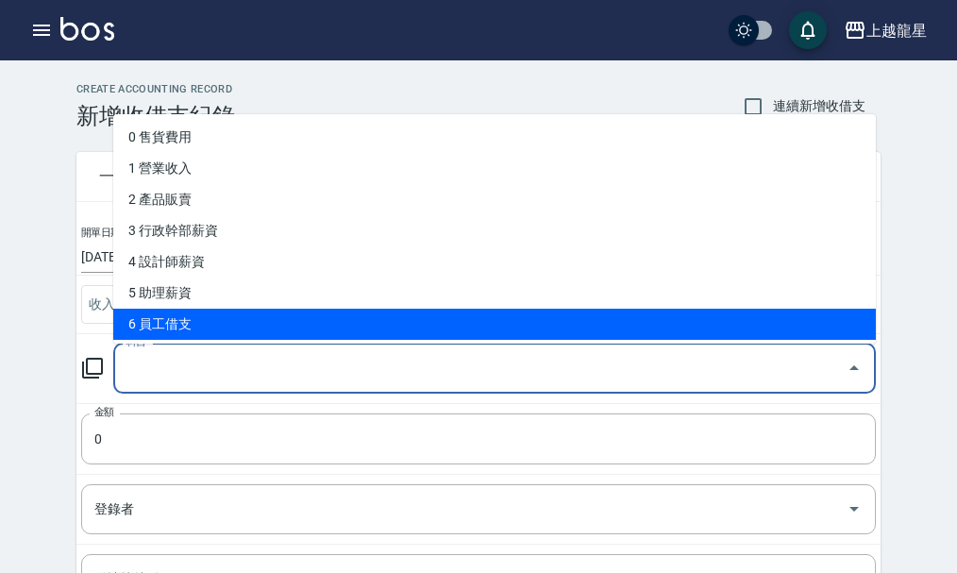
click at [195, 329] on li "6 員工借支" at bounding box center [494, 324] width 763 height 31
type input "6 員工借支"
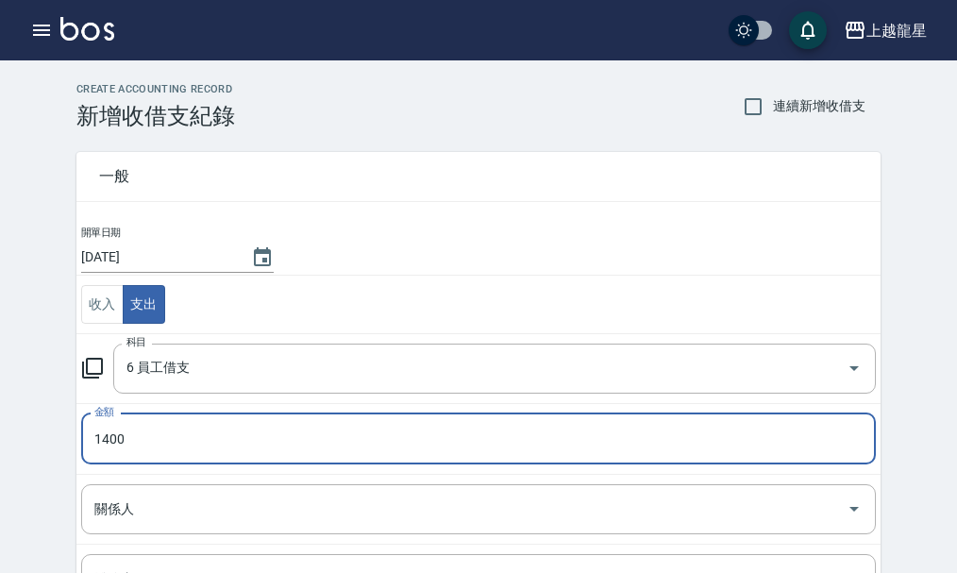
type input "1400"
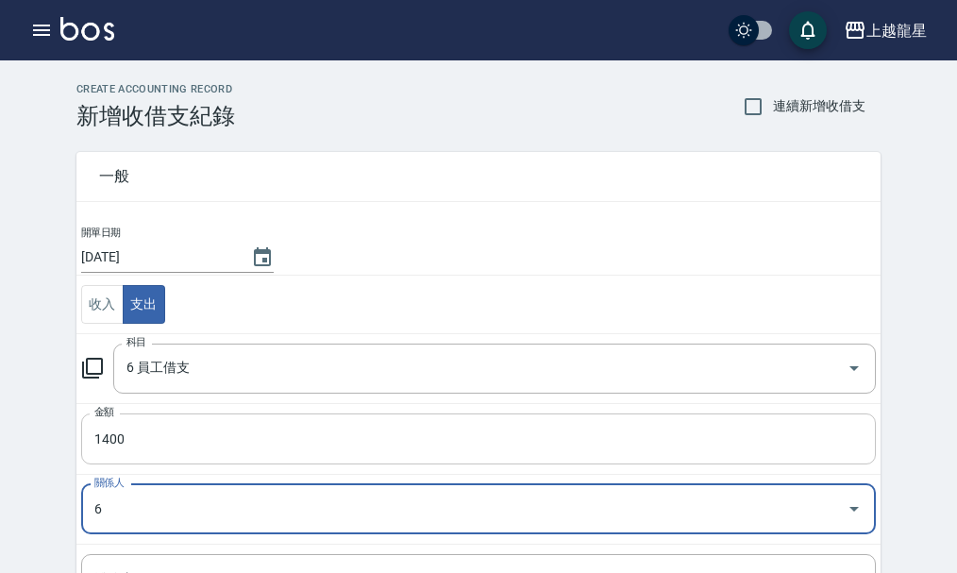
type input "[PERSON_NAME]-6"
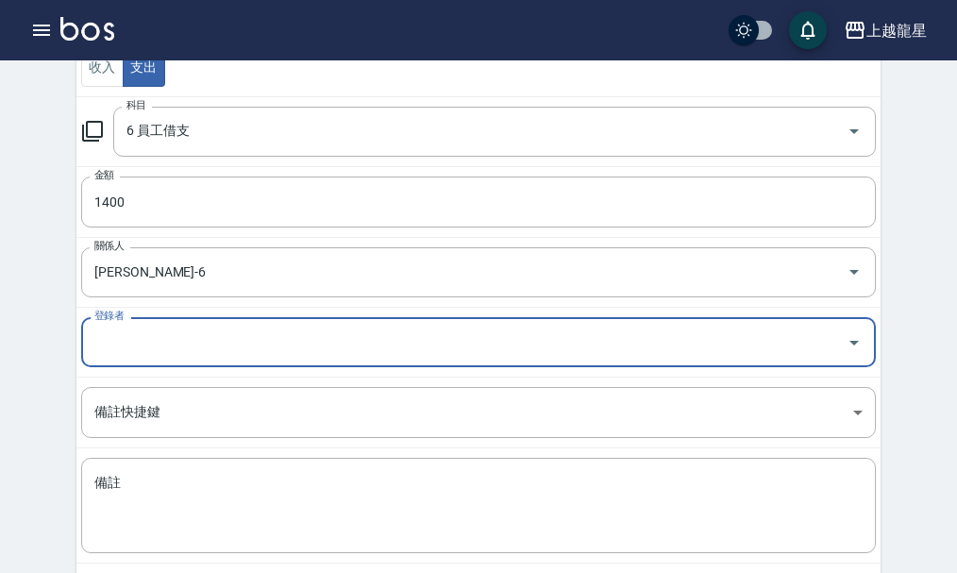
scroll to position [330, 0]
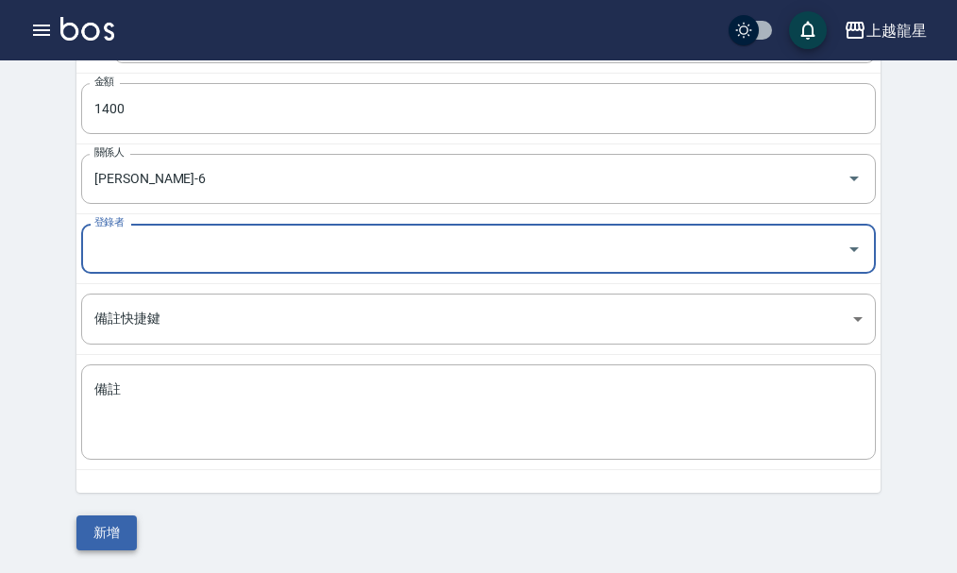
click at [110, 537] on button "新增" at bounding box center [106, 533] width 60 height 35
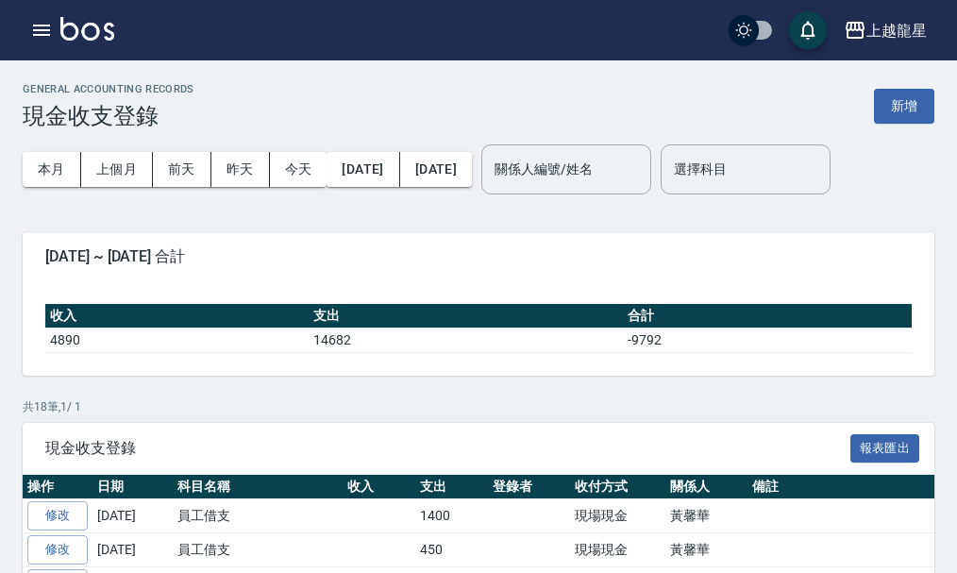
click at [104, 35] on img at bounding box center [87, 29] width 54 height 24
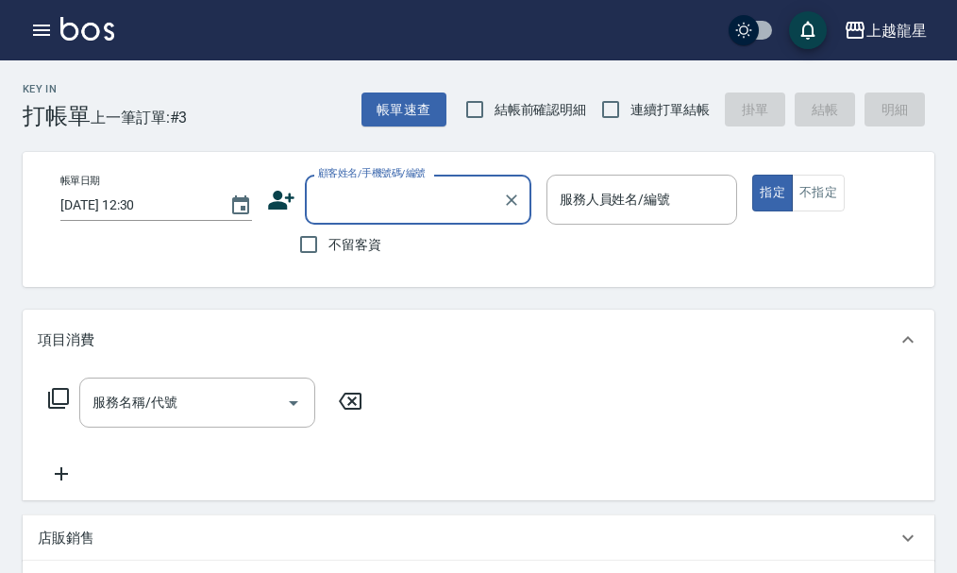
click at [377, 241] on span "不留客資" at bounding box center [355, 245] width 53 height 20
click at [329, 241] on input "不留客資" at bounding box center [309, 245] width 40 height 40
checkbox input "true"
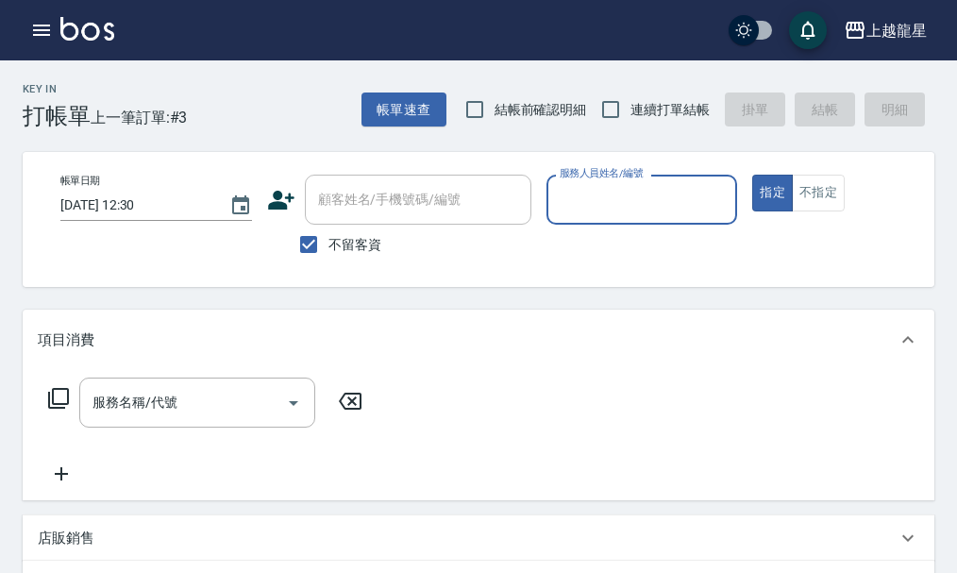
click at [608, 199] on input "服務人員姓名/編號" at bounding box center [642, 199] width 175 height 33
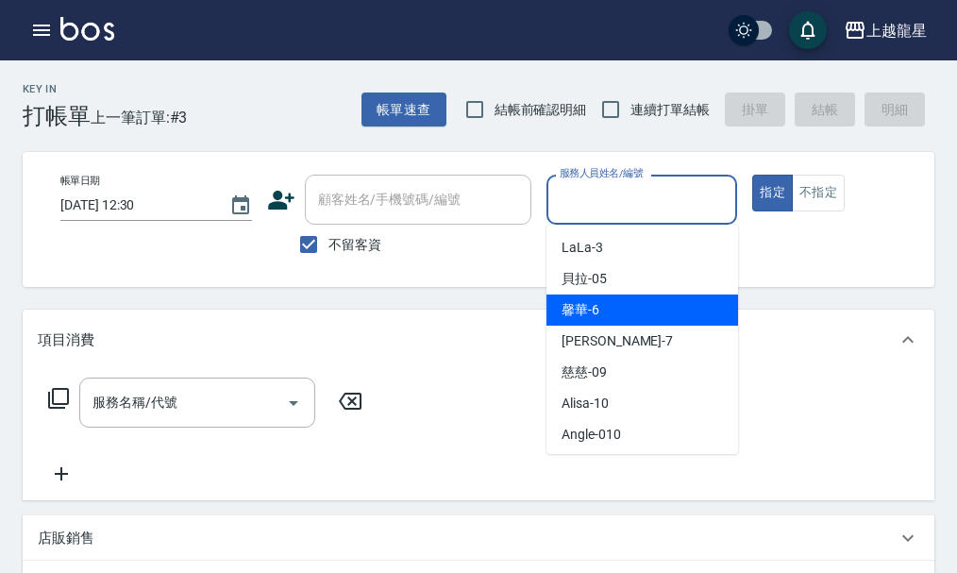
scroll to position [189, 0]
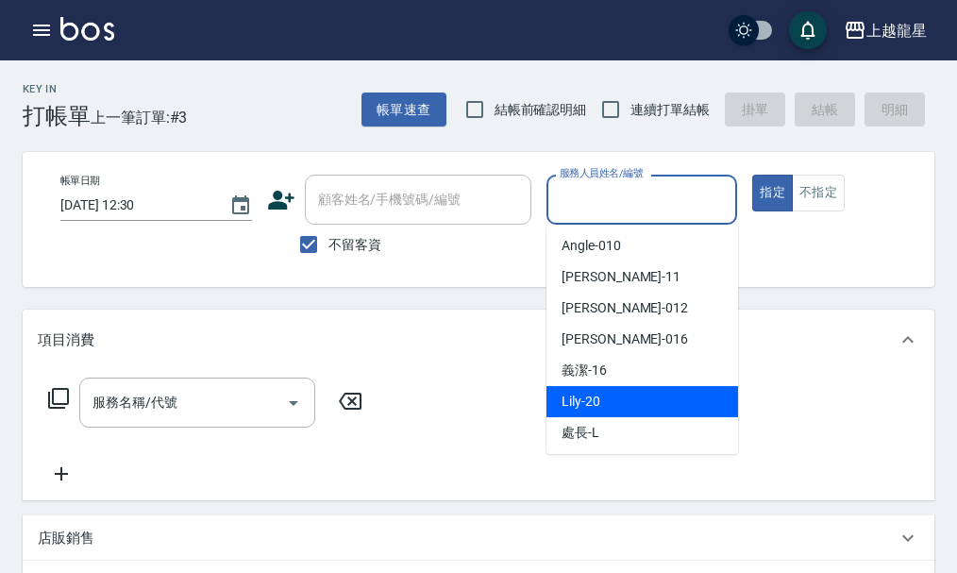
click at [593, 397] on span "Lily -20" at bounding box center [581, 402] width 39 height 20
type input "Lily-20"
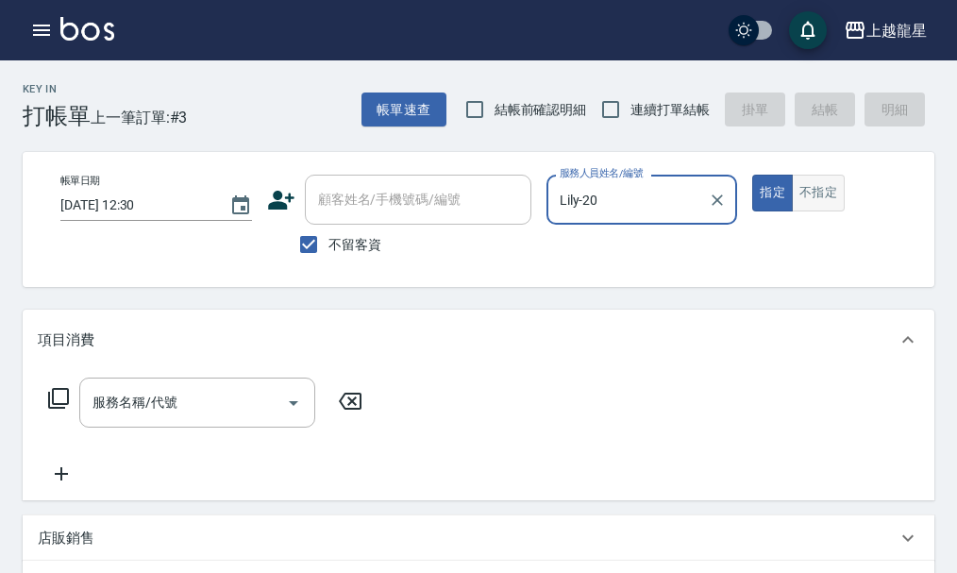
click at [819, 194] on button "不指定" at bounding box center [818, 193] width 53 height 37
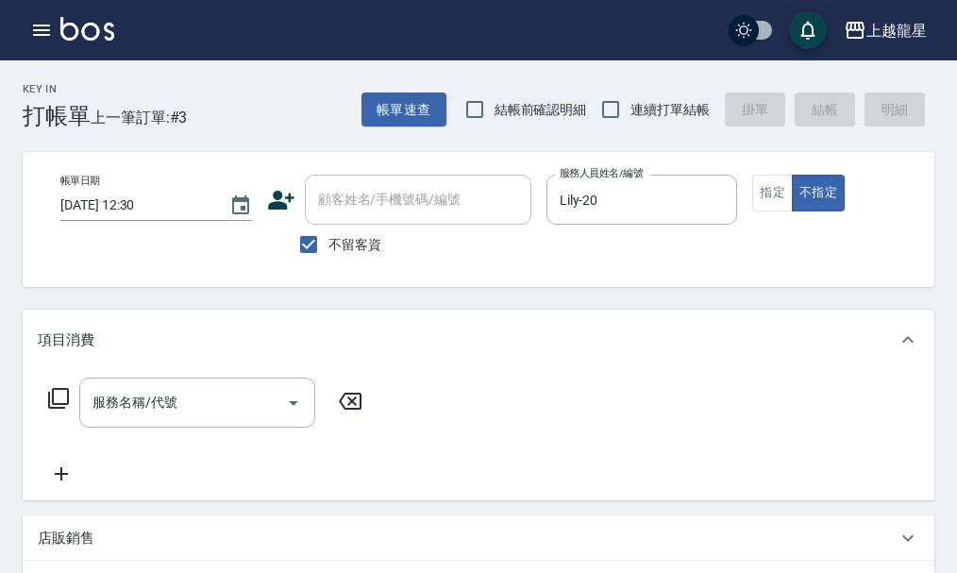
click at [751, 198] on div "帳單日期 [DATE] 12:30 顧客姓名/手機號碼/編號 顧客姓名/手機號碼/編號 不留客資 服務人員姓名/編號 [PERSON_NAME]-20 服務人…" at bounding box center [494, 220] width 899 height 90
click at [814, 197] on button "不指定" at bounding box center [818, 193] width 53 height 37
click at [770, 195] on button "指定" at bounding box center [773, 193] width 41 height 37
click at [138, 419] on input "服務名稱/代號" at bounding box center [183, 402] width 191 height 33
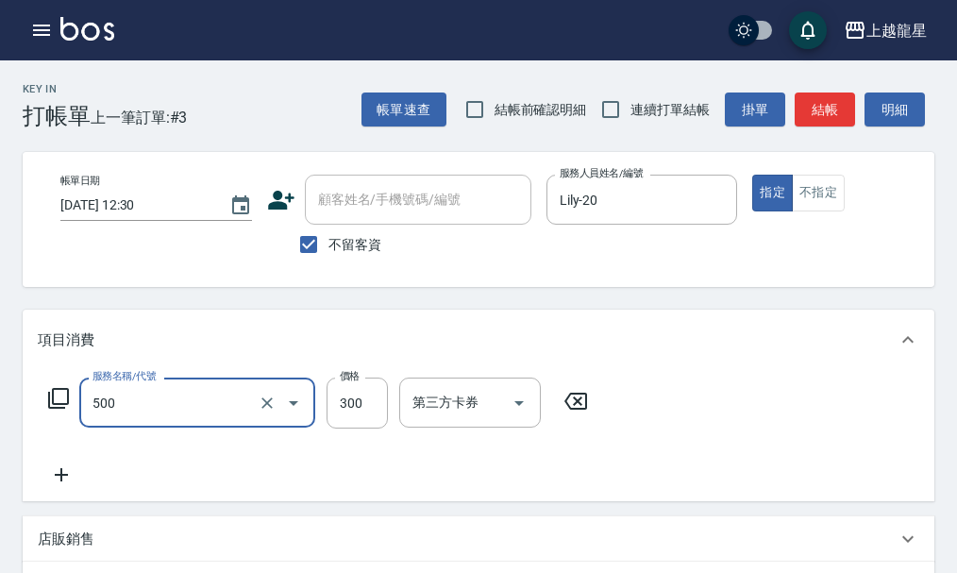
type input "一般洗髮(500)"
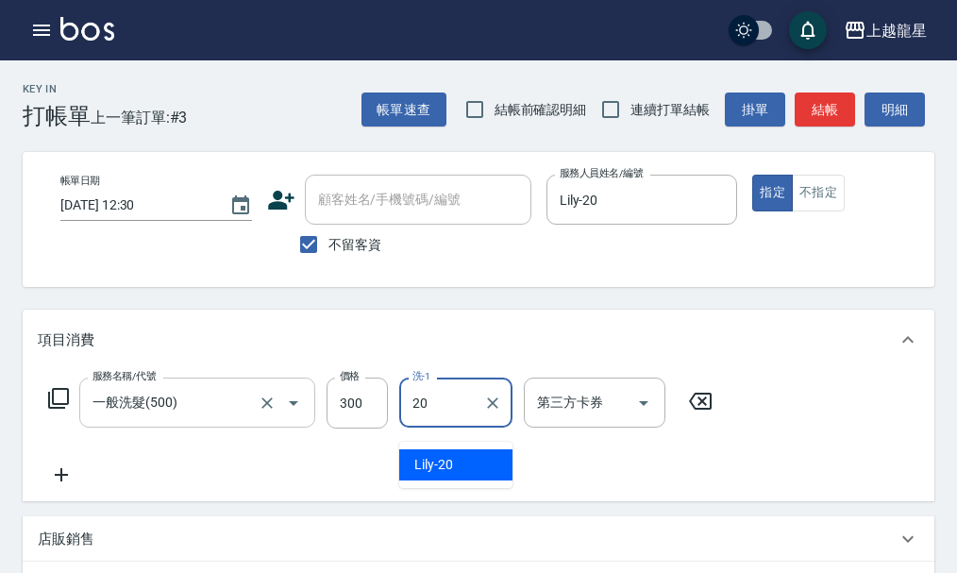
type input "Lily-20"
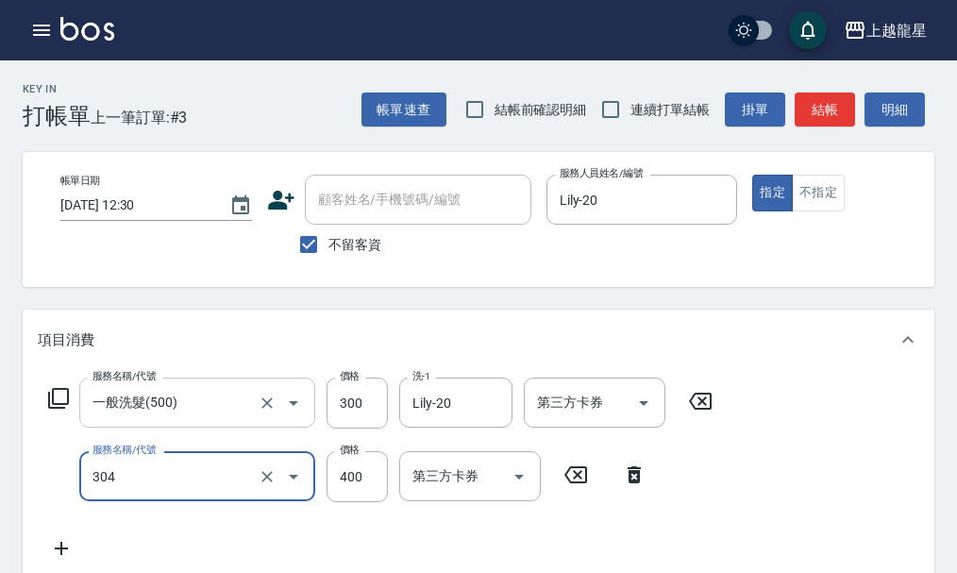
type input "剪髮(304)"
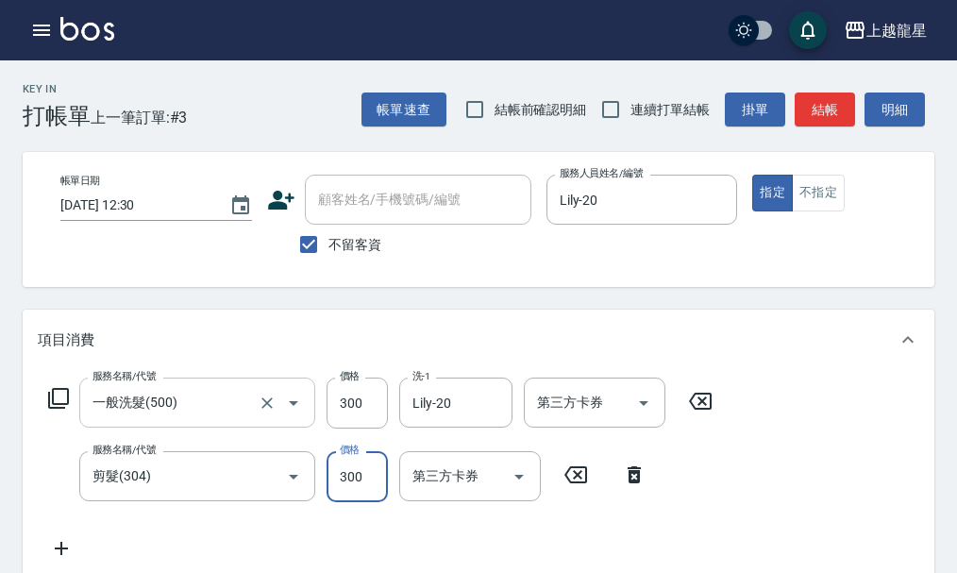
type input "300"
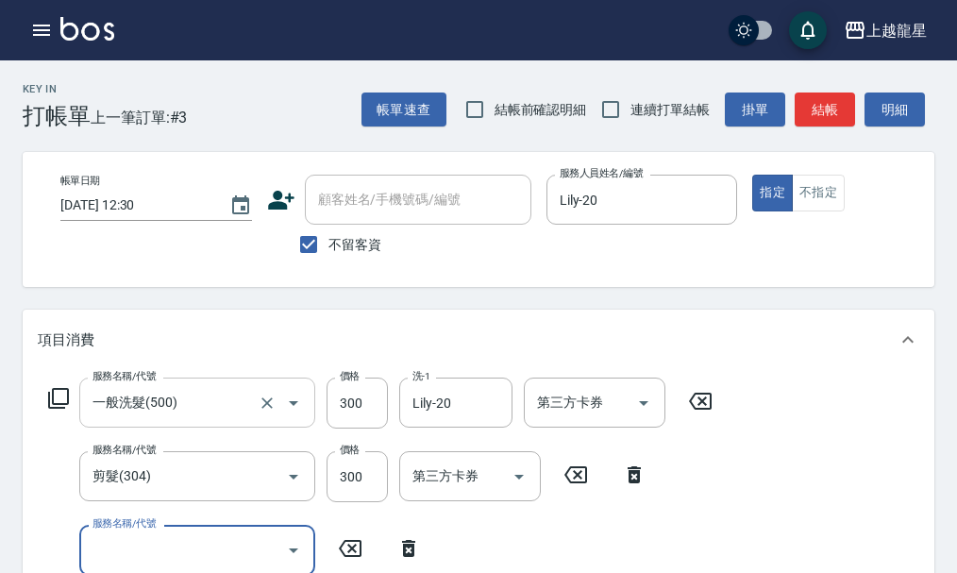
scroll to position [8, 0]
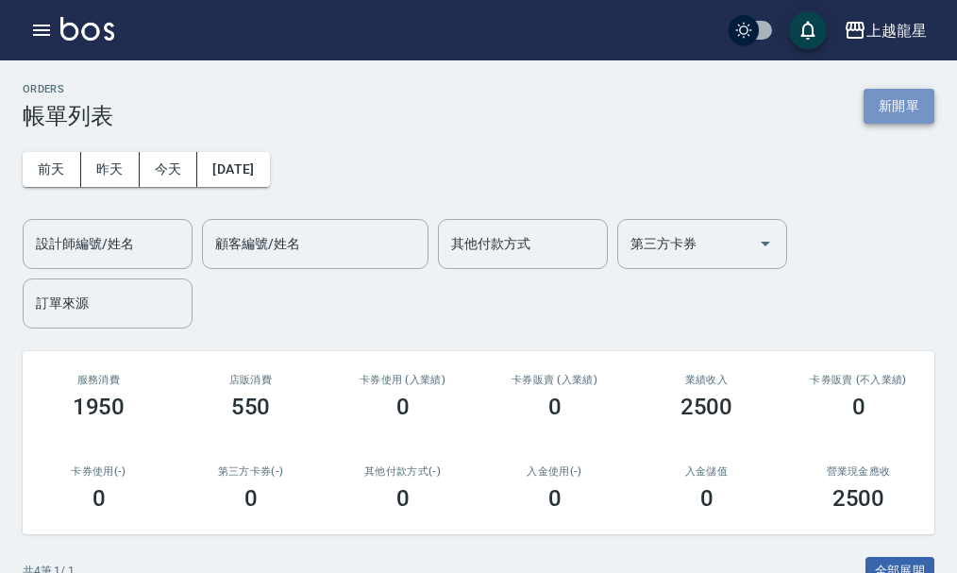
click at [910, 98] on button "新開單" at bounding box center [899, 106] width 71 height 35
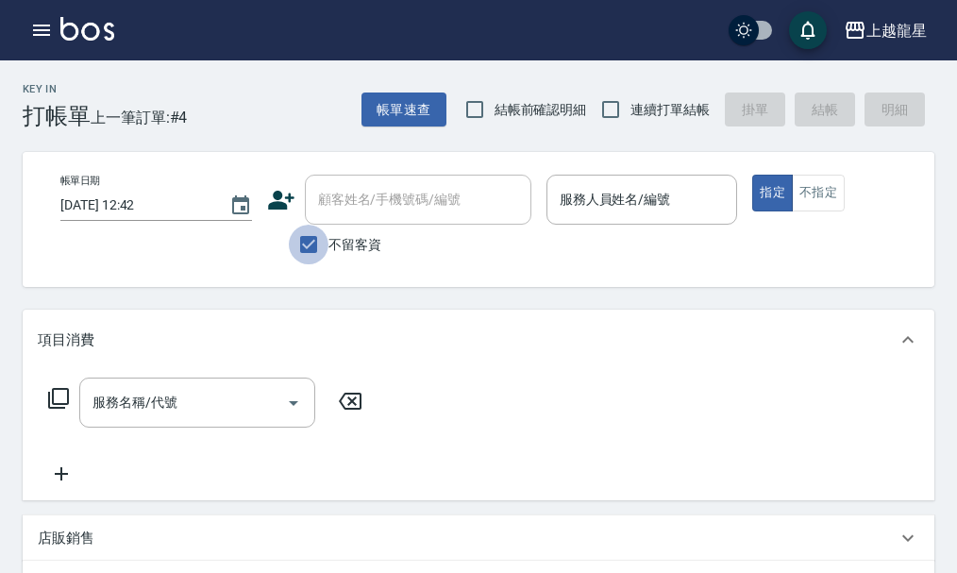
click at [307, 245] on input "不留客資" at bounding box center [309, 245] width 40 height 40
checkbox input "false"
click at [334, 204] on input "顧客姓名/手機號碼/編號" at bounding box center [403, 199] width 181 height 33
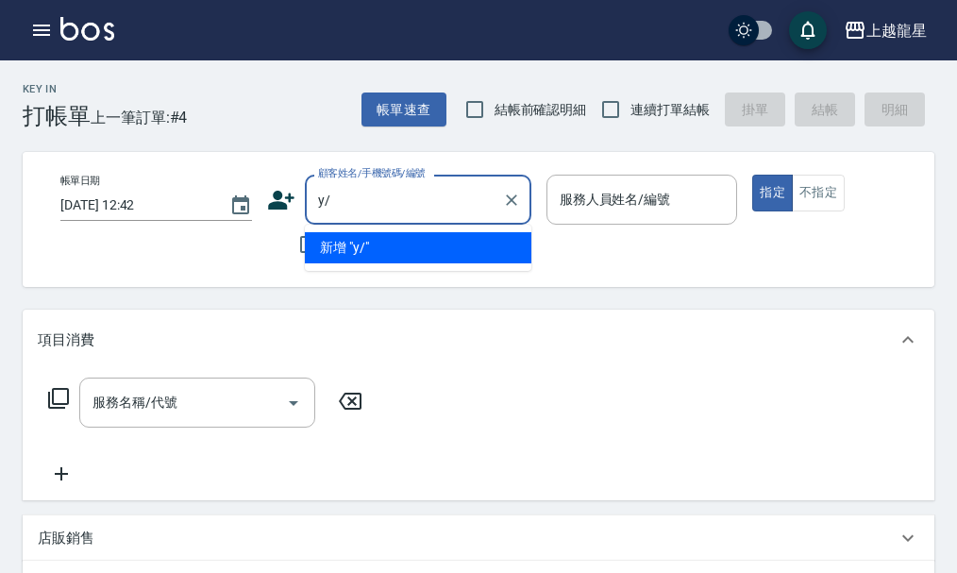
type input "y"
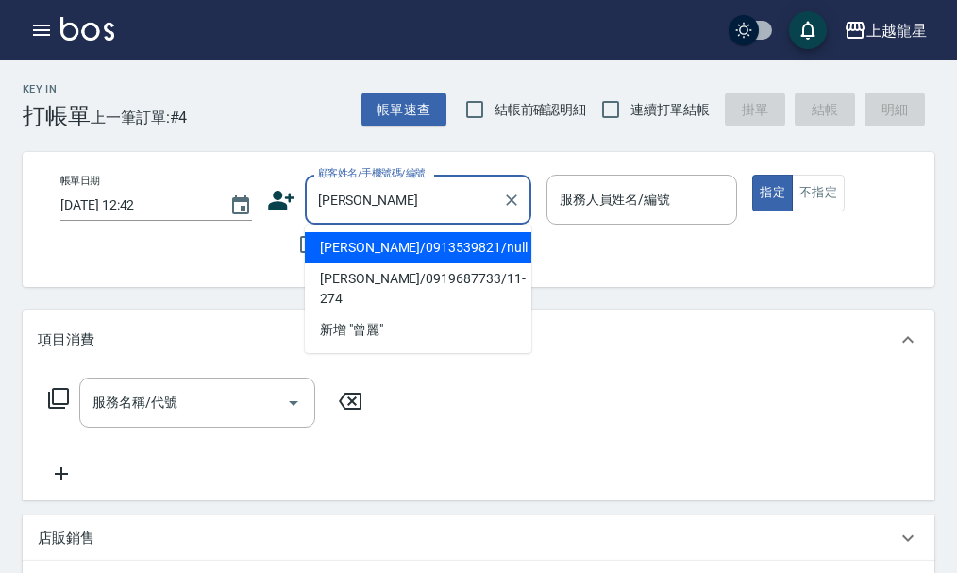
click at [343, 240] on li "[PERSON_NAME]/0913539821/null" at bounding box center [418, 247] width 227 height 31
type input "[PERSON_NAME]/0913539821/null"
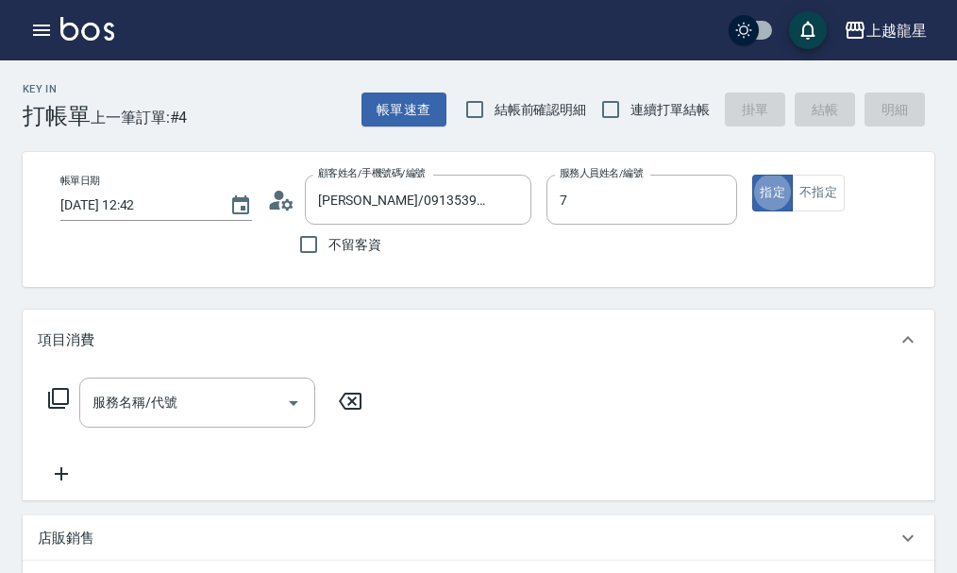
type input "雅君-7"
type button "true"
click at [115, 419] on input "服務名稱/代號" at bounding box center [183, 402] width 191 height 33
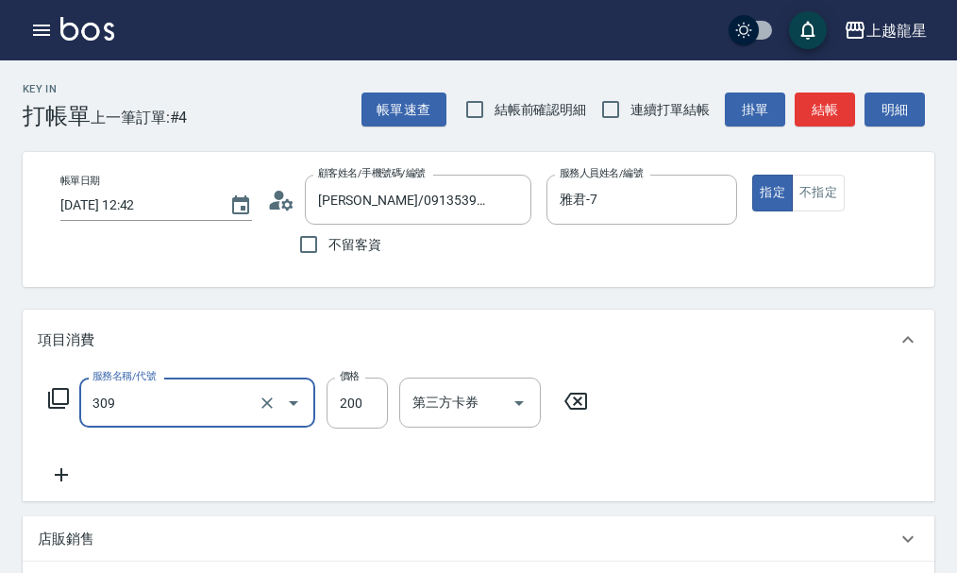
type input "剪髮(國小)(309)"
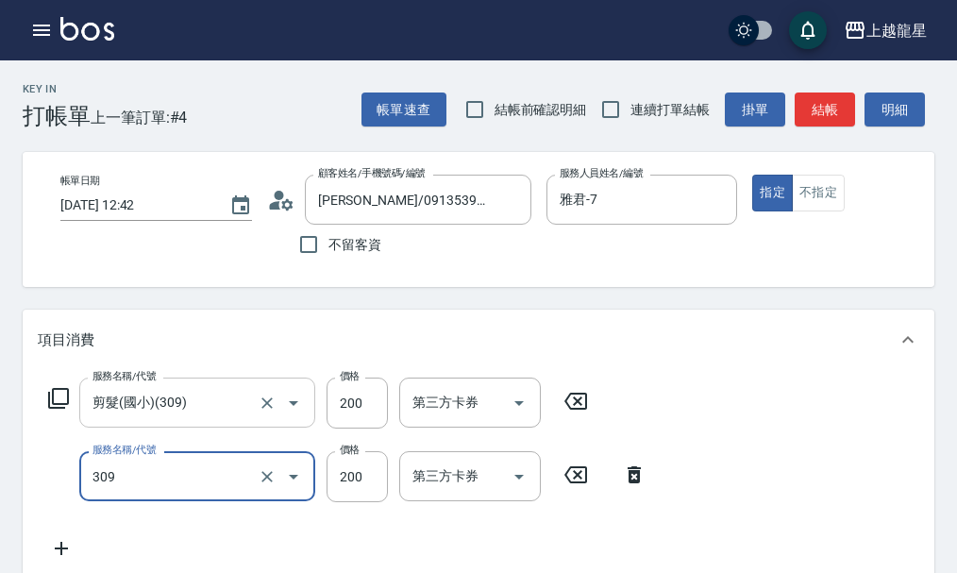
type input "剪髮(國小)(309)"
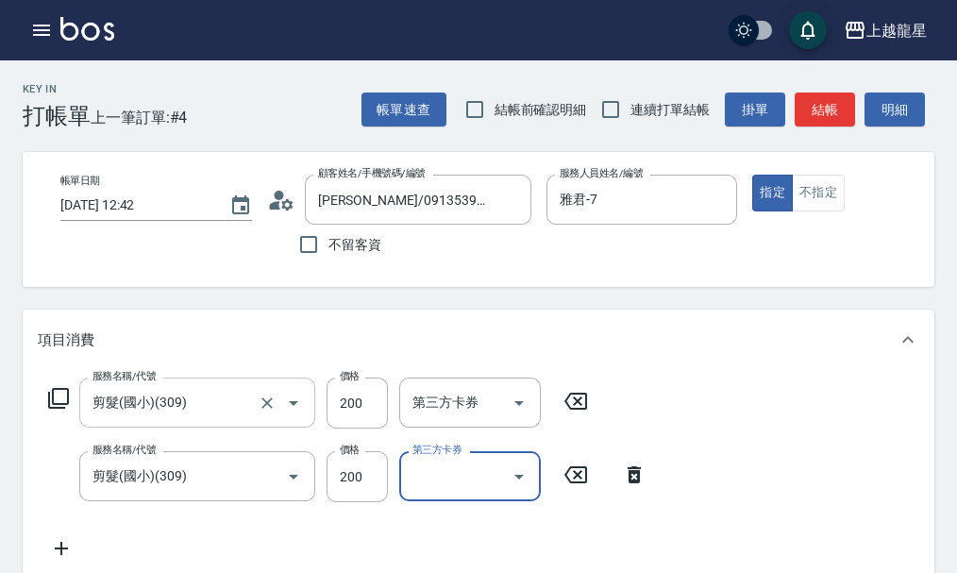
scroll to position [8, 0]
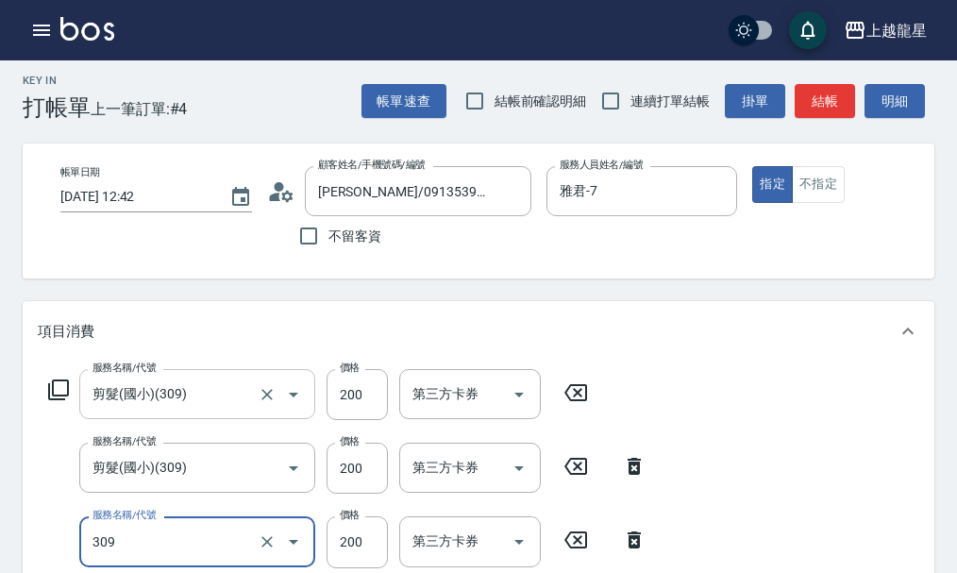
type input "剪髮(國小)(309)"
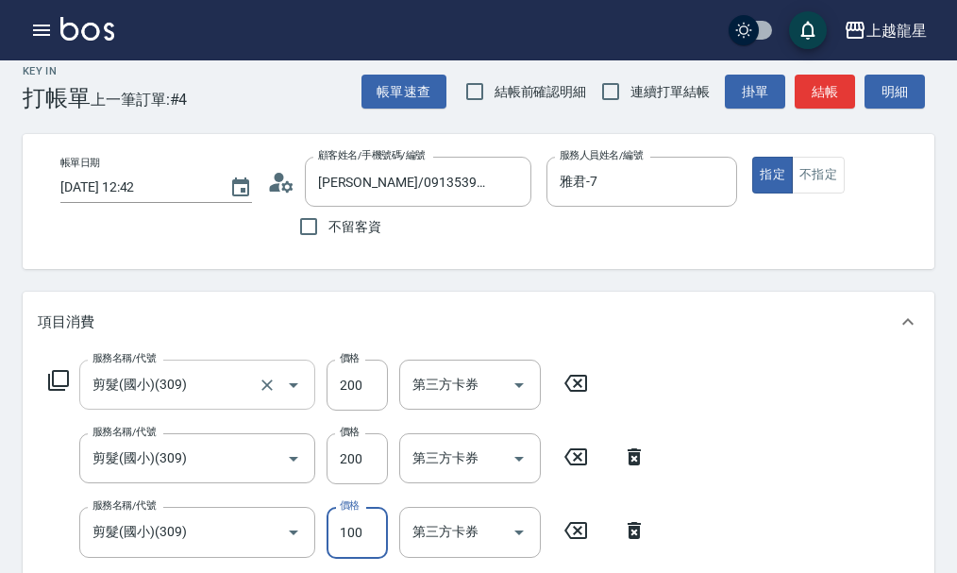
type input "100"
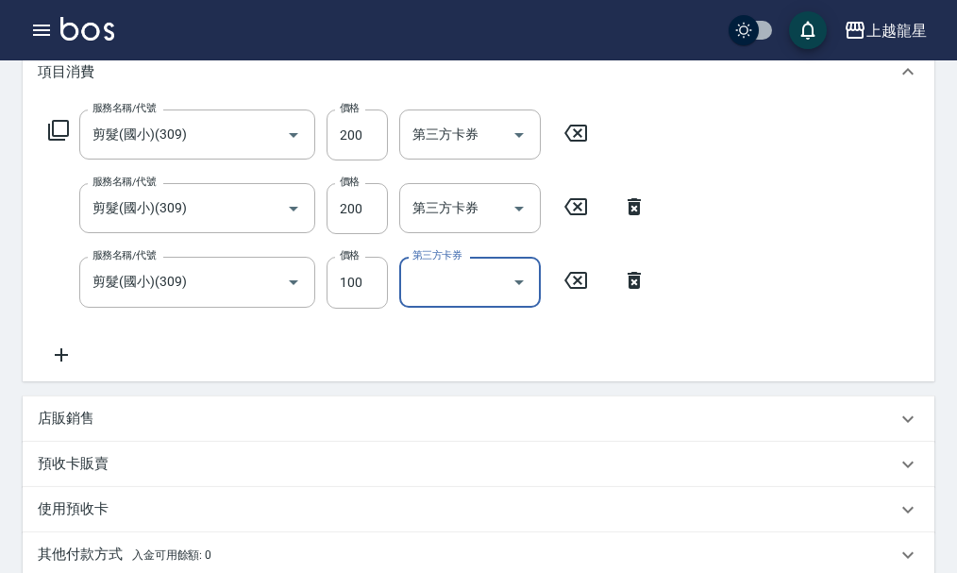
scroll to position [0, 0]
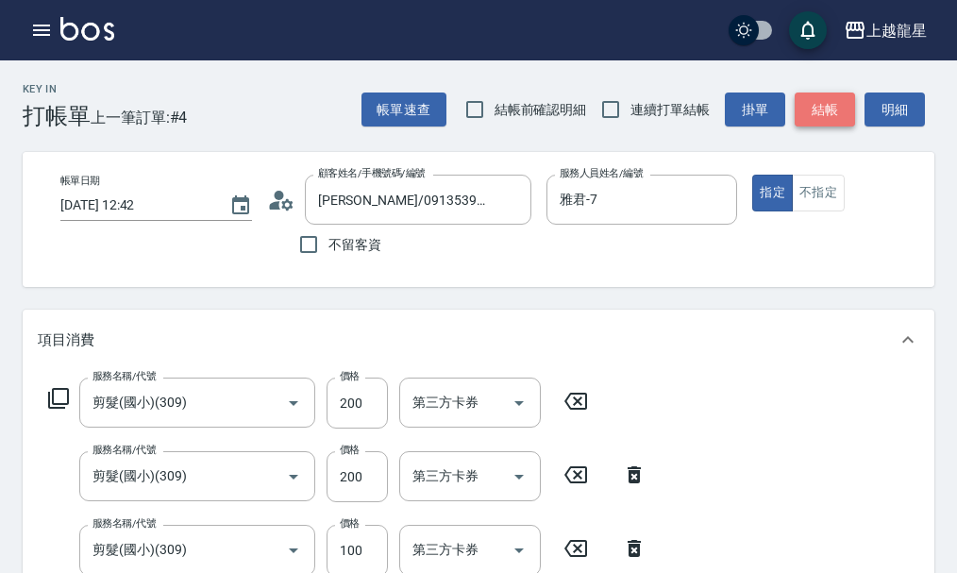
click at [815, 110] on button "結帳" at bounding box center [825, 110] width 60 height 35
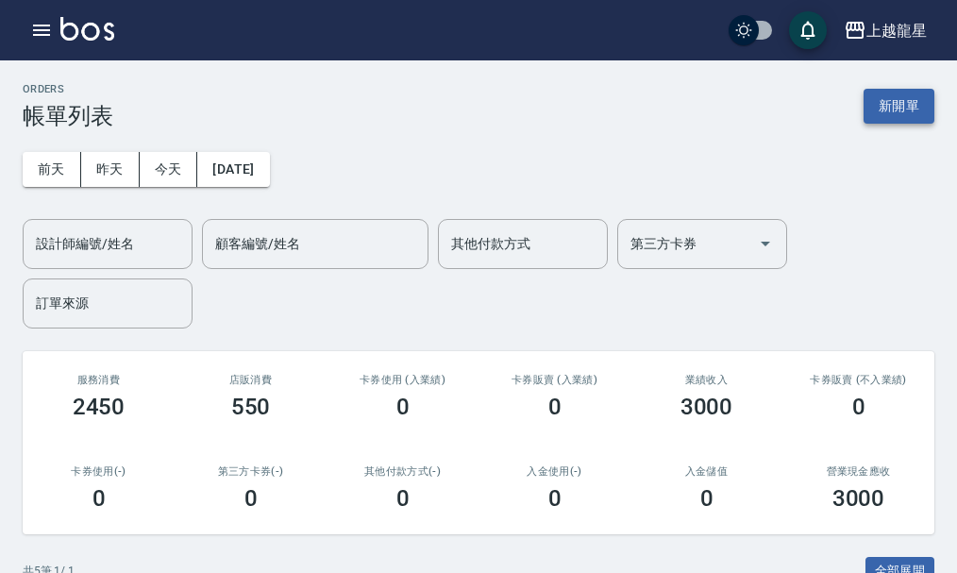
click at [881, 119] on button "新開單" at bounding box center [899, 106] width 71 height 35
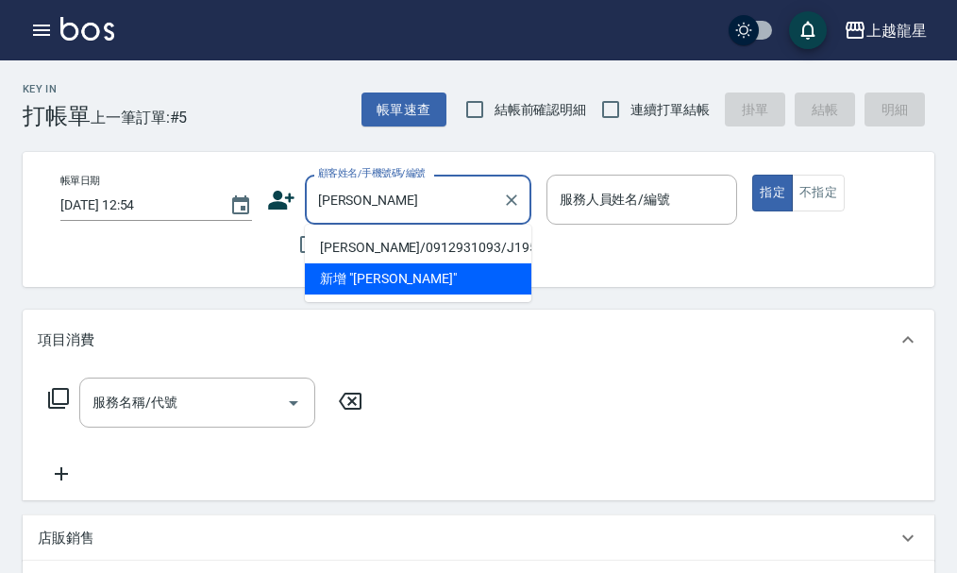
click at [381, 246] on li "[PERSON_NAME]/0912931093/J195" at bounding box center [418, 247] width 227 height 31
type input "[PERSON_NAME]/0912931093/J195"
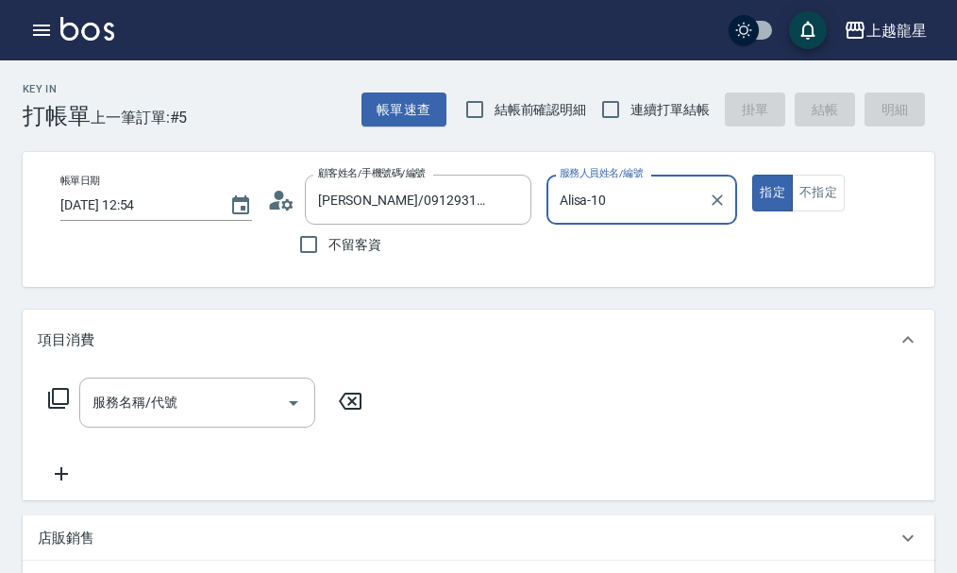
type input "Alisa-10"
click at [245, 412] on input "服務名稱/代號" at bounding box center [183, 402] width 191 height 33
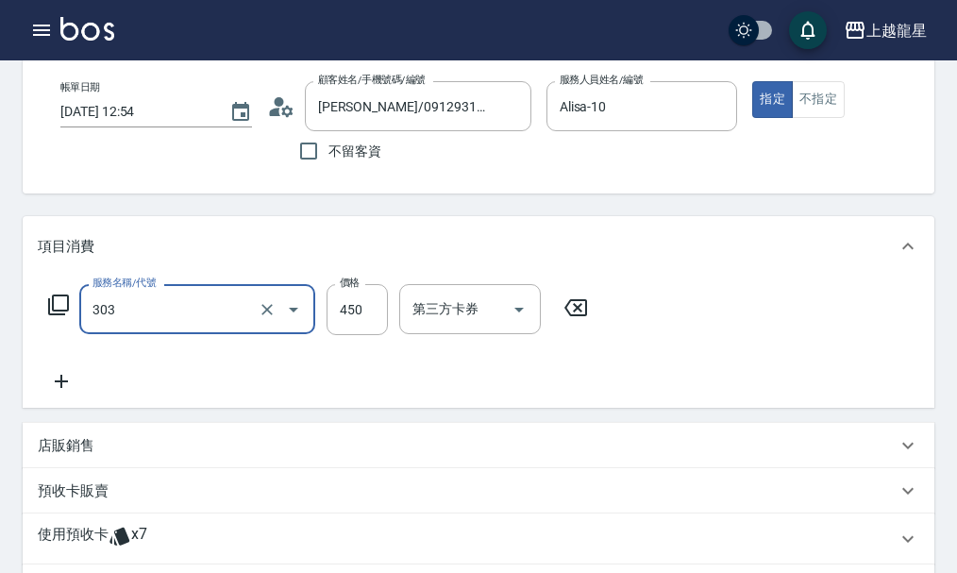
scroll to position [283, 0]
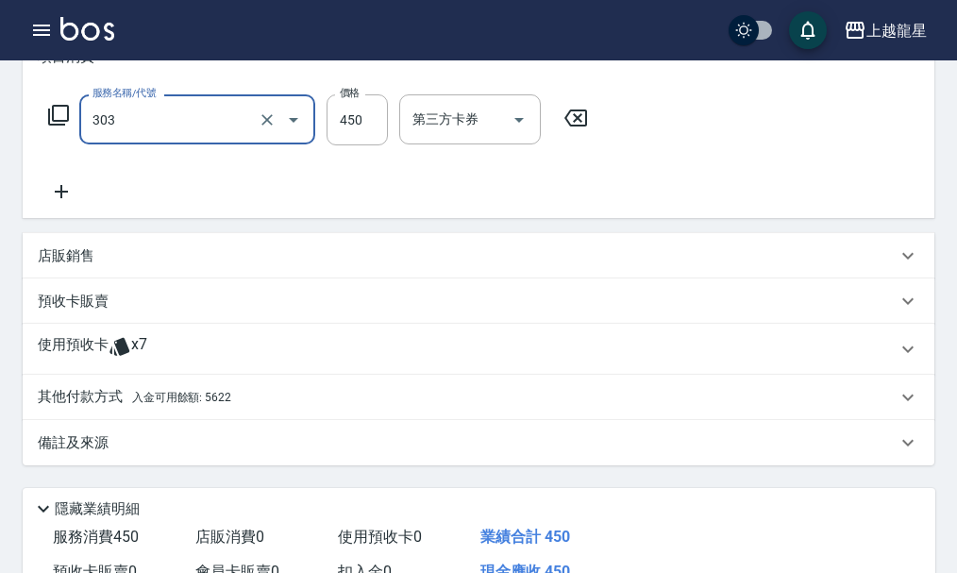
type input "剪髮(303)"
click at [154, 404] on span "入金可用餘額: 5622" at bounding box center [181, 397] width 99 height 13
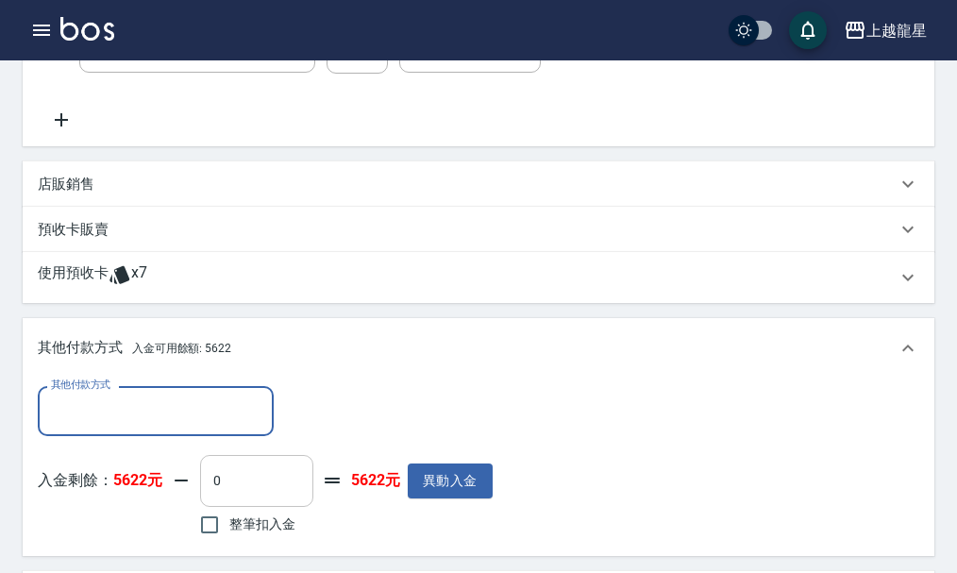
scroll to position [472, 0]
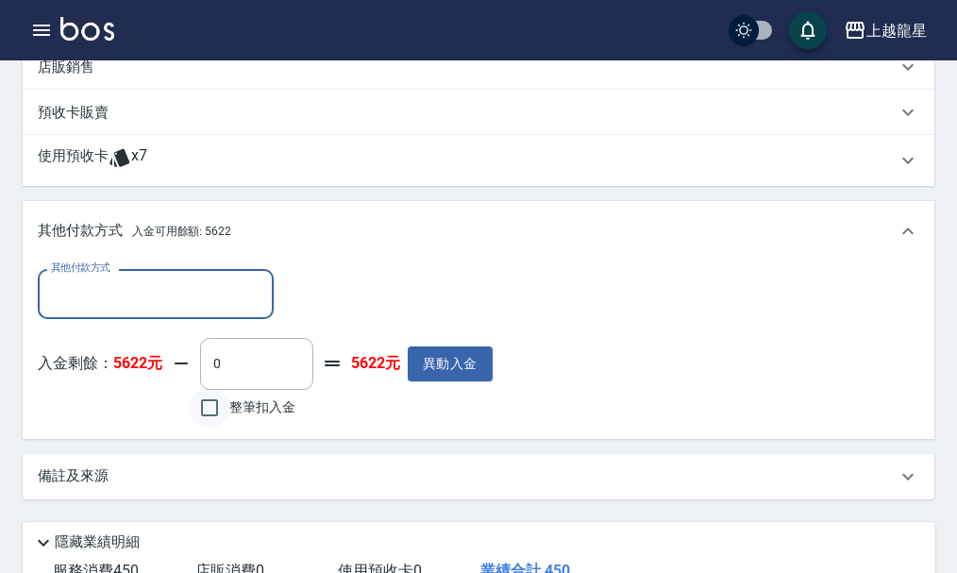
click at [205, 420] on input "整筆扣入金" at bounding box center [210, 408] width 40 height 40
checkbox input "true"
type input "450"
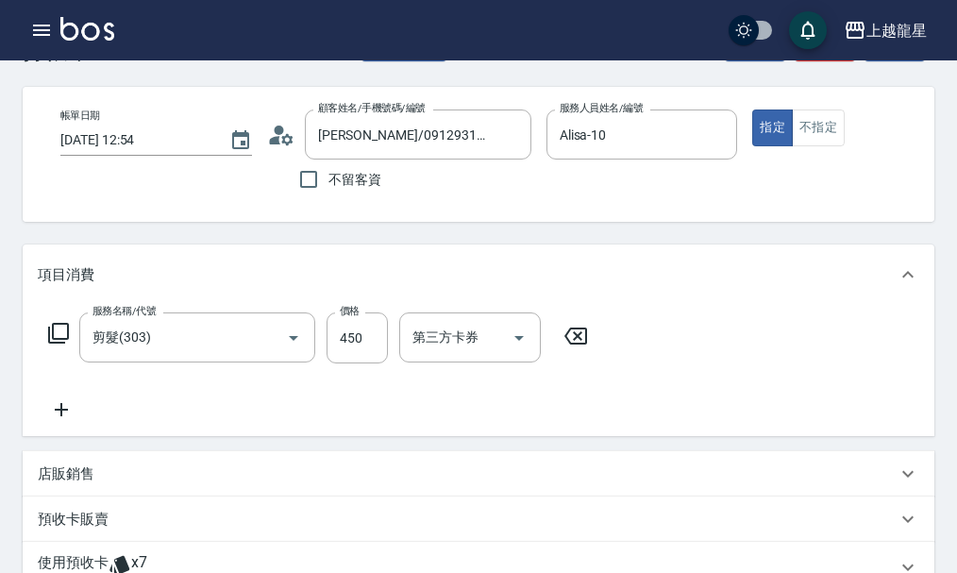
scroll to position [0, 0]
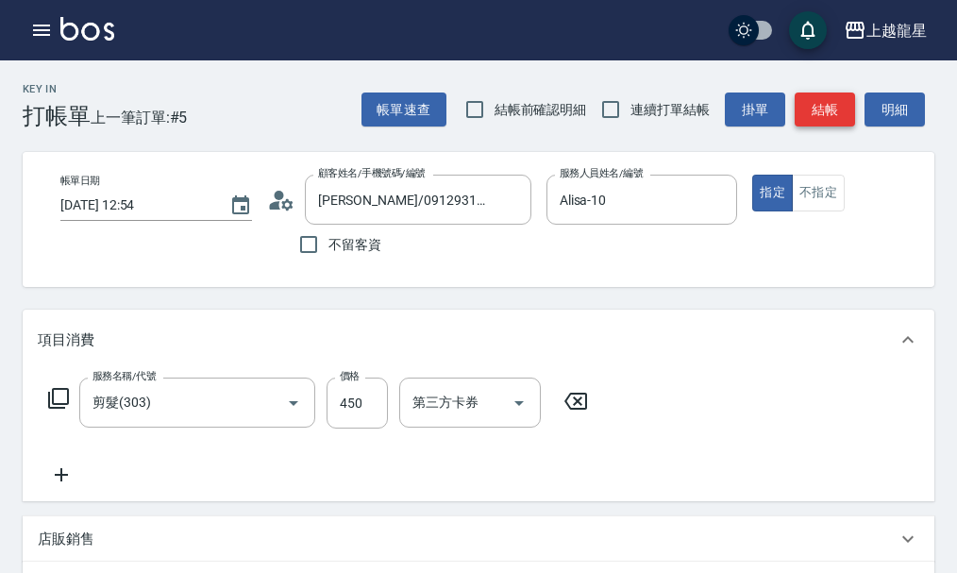
click at [827, 110] on button "結帳" at bounding box center [825, 110] width 60 height 35
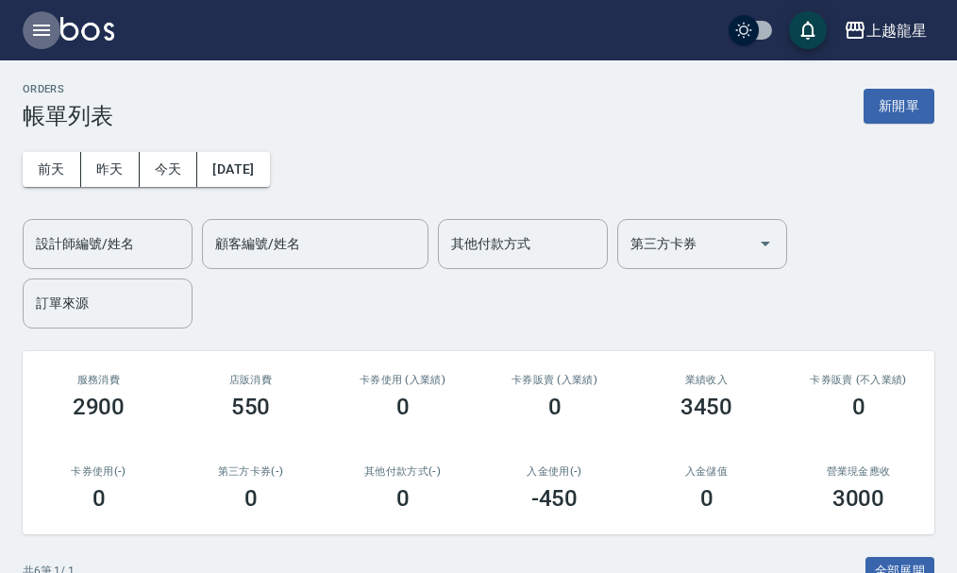
click at [28, 25] on button "button" at bounding box center [42, 30] width 38 height 38
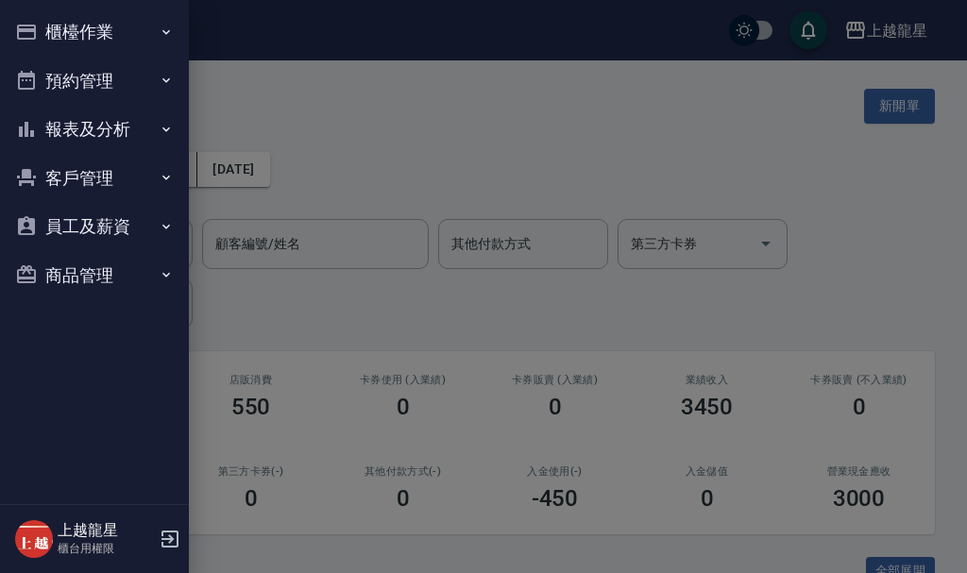
click at [86, 71] on button "預約管理" at bounding box center [95, 81] width 174 height 49
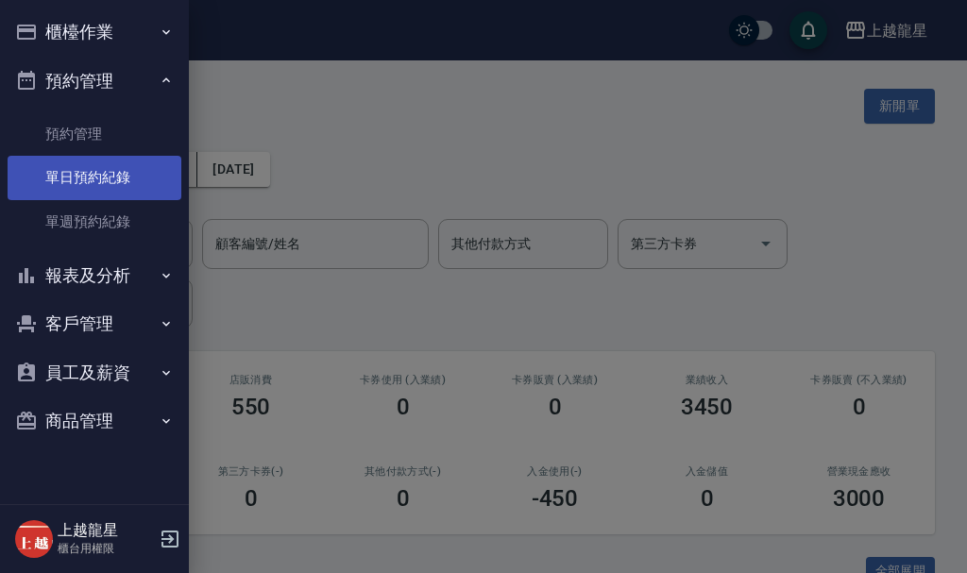
click at [110, 172] on link "單日預約紀錄" at bounding box center [95, 177] width 174 height 43
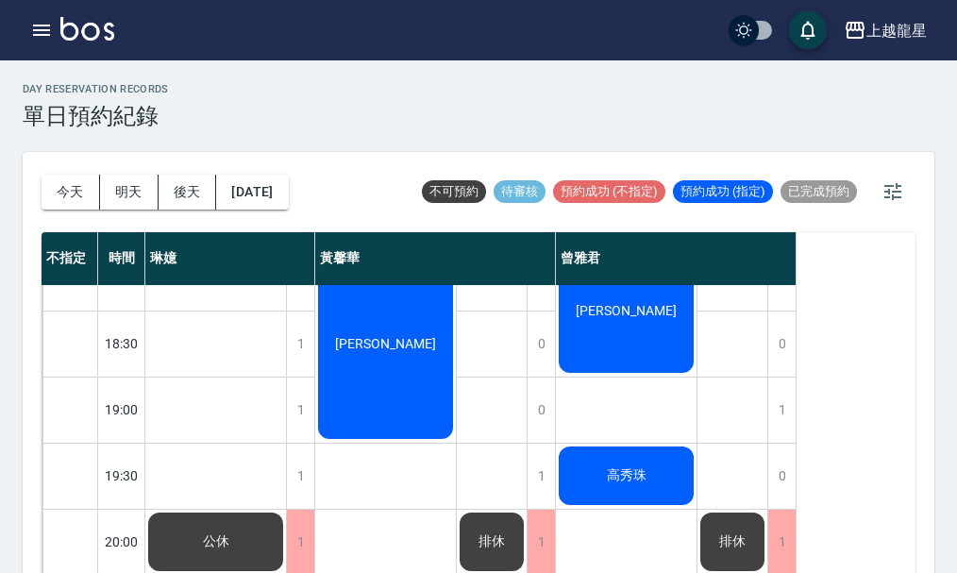
scroll to position [631, 0]
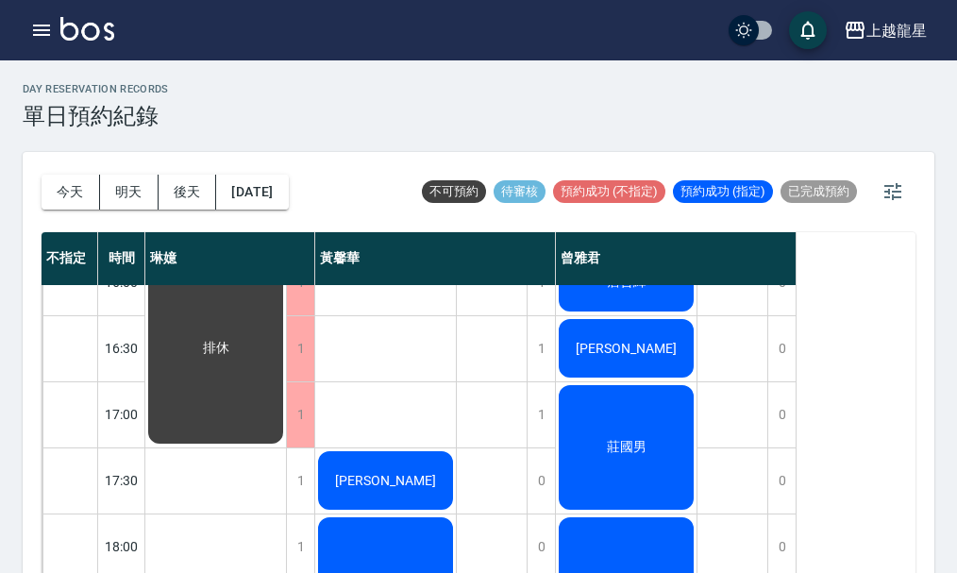
click at [651, 433] on div "莊國男" at bounding box center [626, 447] width 141 height 130
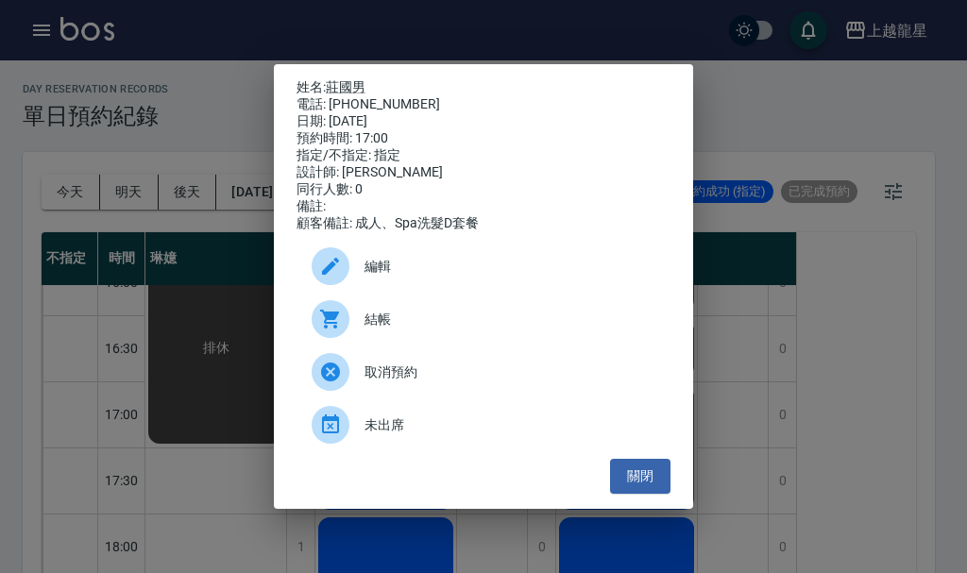
click at [795, 369] on div "姓名: 莊國男 電話: [PHONE_NUMBER] 日期: [DATE] 預約時間: 17:00 指定/不指定: 指定 設計師: [PERSON_NAME]…" at bounding box center [483, 286] width 967 height 573
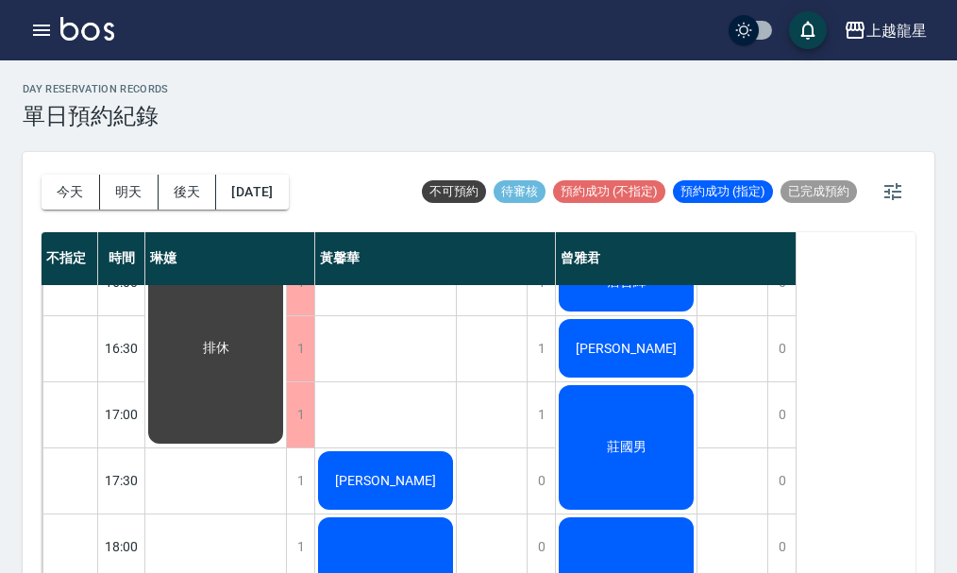
scroll to position [914, 0]
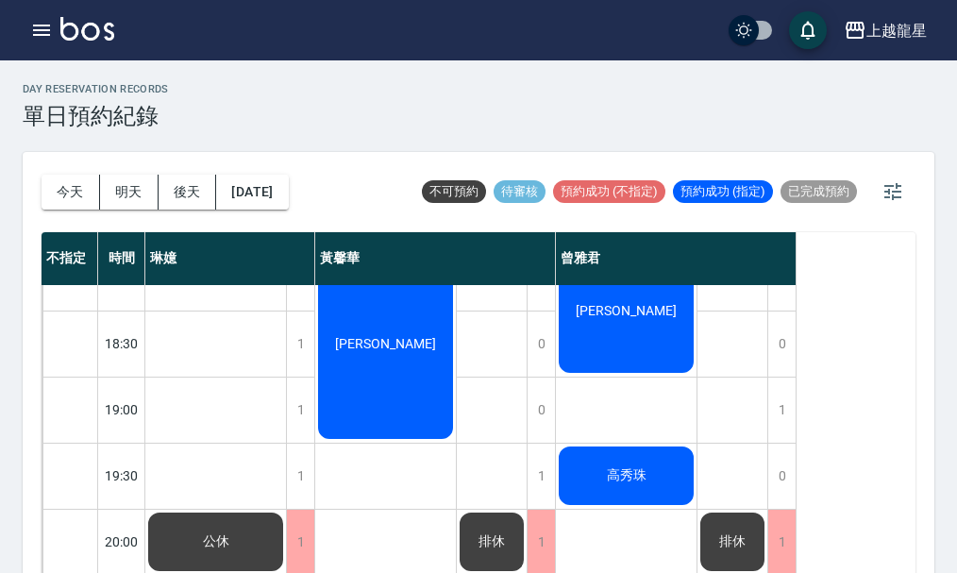
click at [645, 450] on div "高秀珠" at bounding box center [626, 476] width 141 height 64
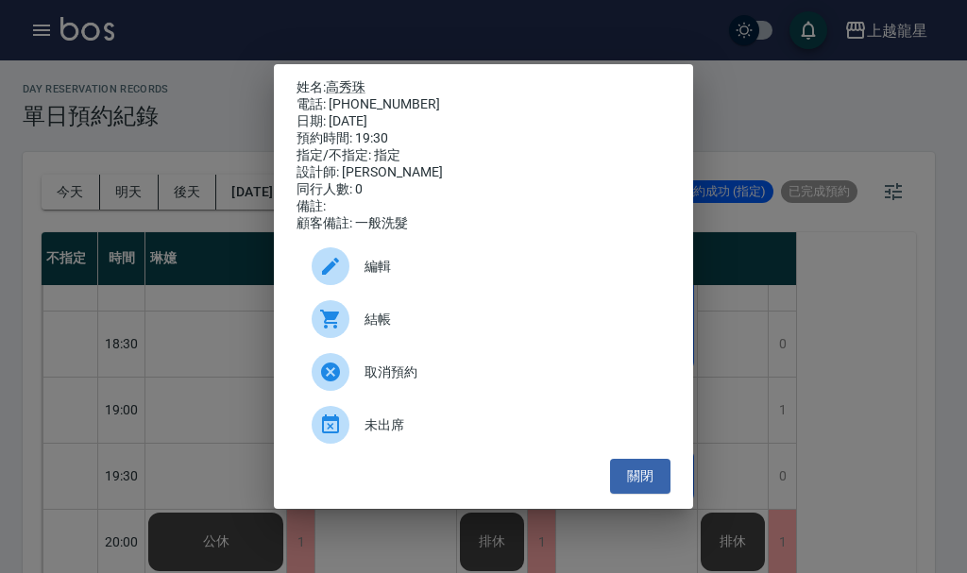
click at [895, 405] on div "姓名: [PERSON_NAME] 電話: [PHONE_NUMBER] 日期: [DATE] 預約時間: 19:30 指定/不指定: 指定 設計師: [PE…" at bounding box center [483, 286] width 967 height 573
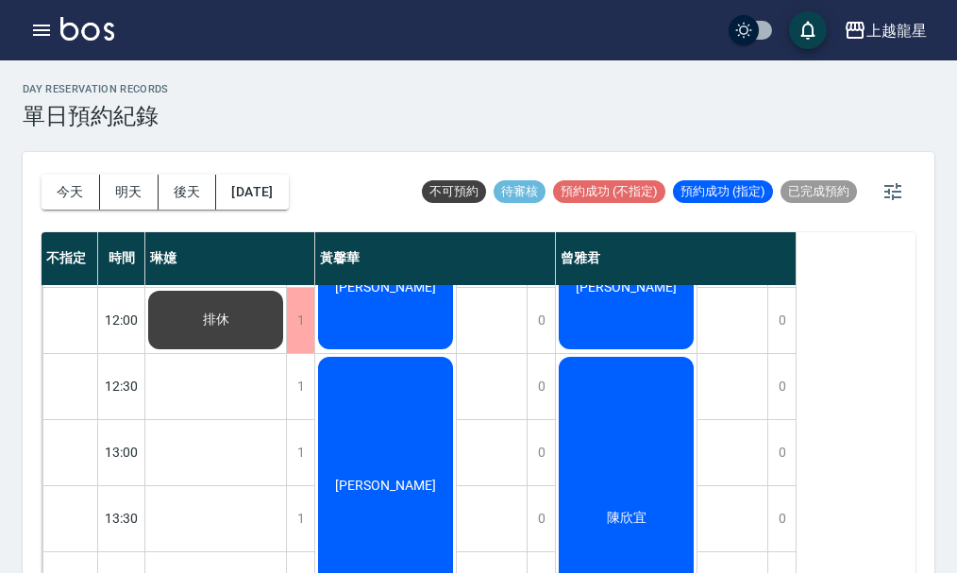
scroll to position [0, 0]
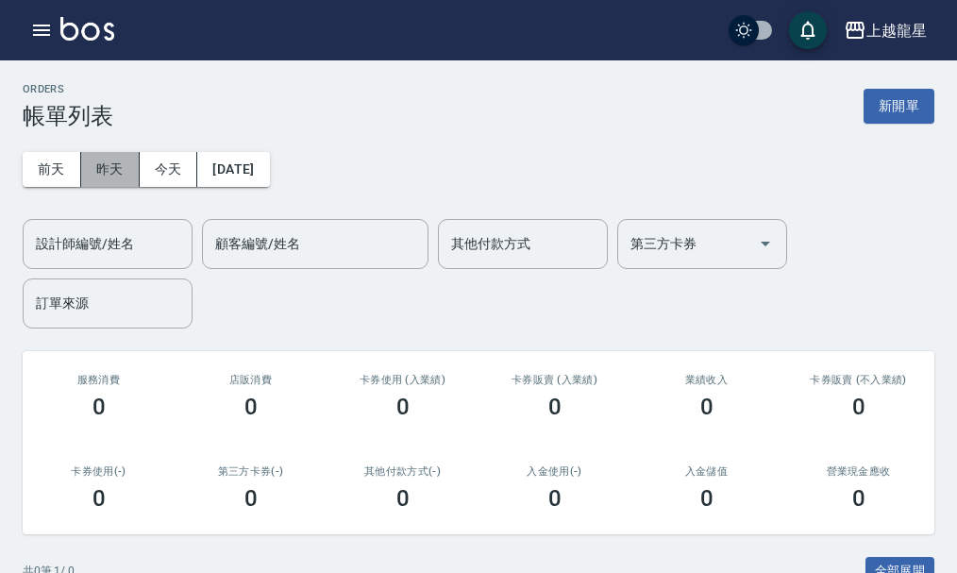
click at [94, 166] on button "昨天" at bounding box center [110, 169] width 59 height 35
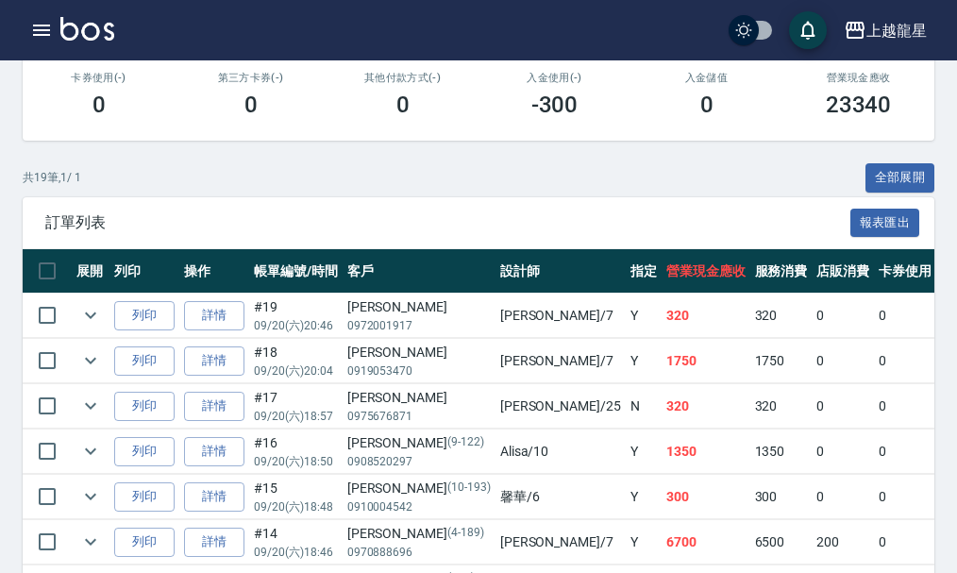
scroll to position [378, 0]
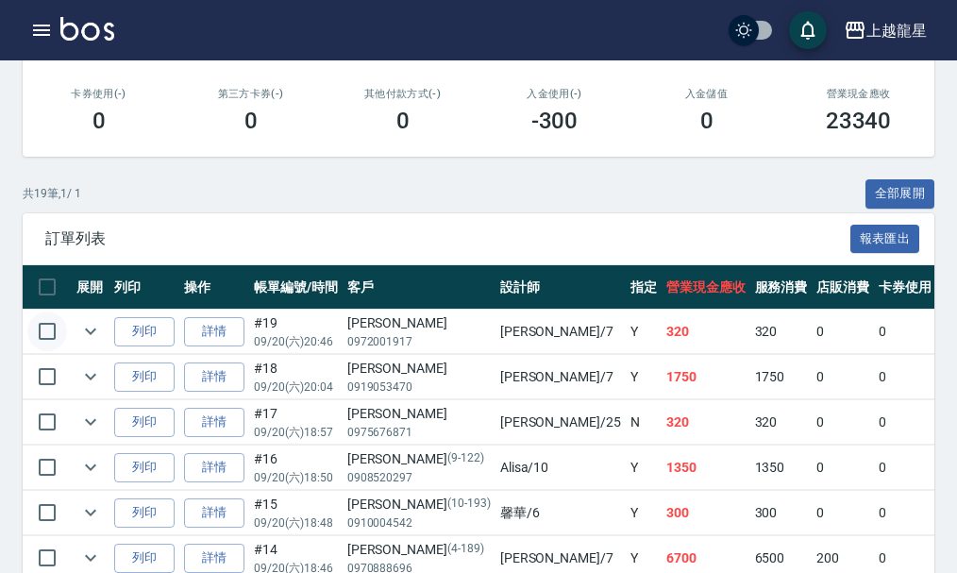
click at [43, 332] on input "checkbox" at bounding box center [47, 332] width 40 height 40
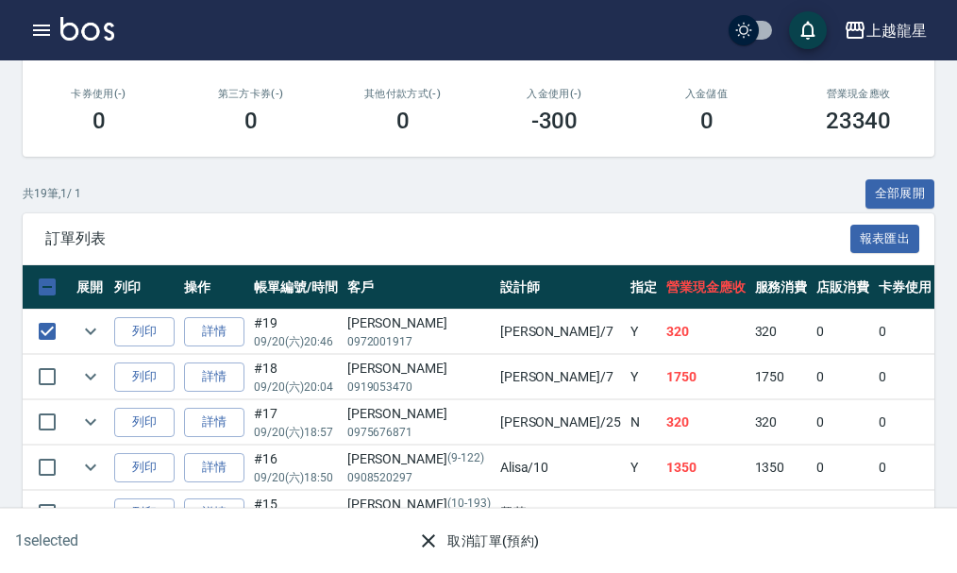
click at [457, 545] on button "取消訂單(預約)" at bounding box center [478, 541] width 137 height 35
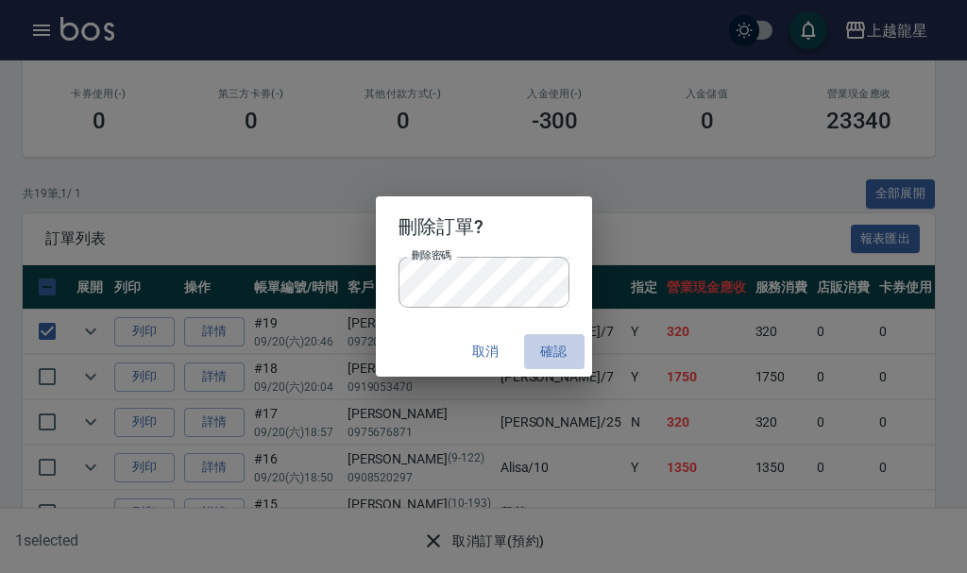
click at [553, 346] on button "確認" at bounding box center [554, 351] width 60 height 35
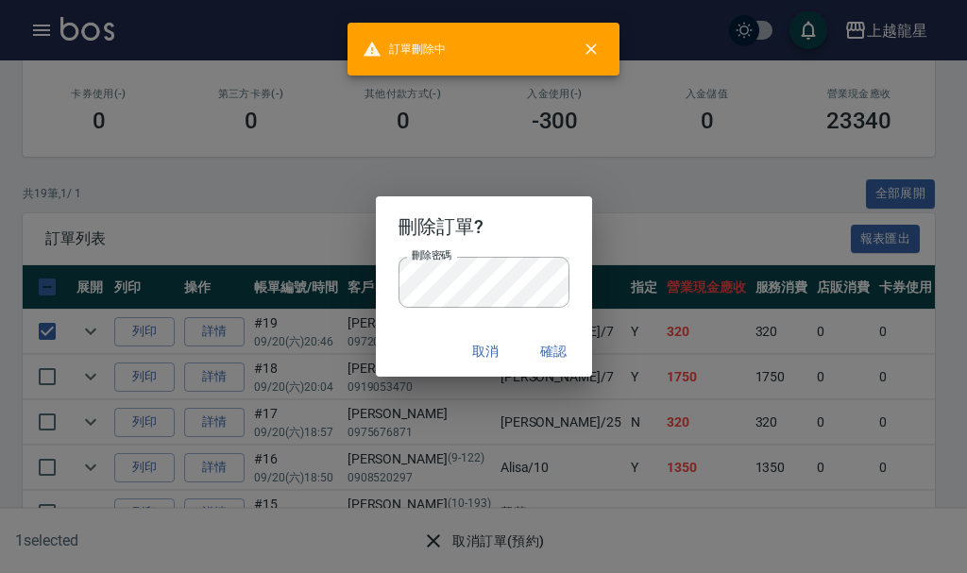
checkbox input "false"
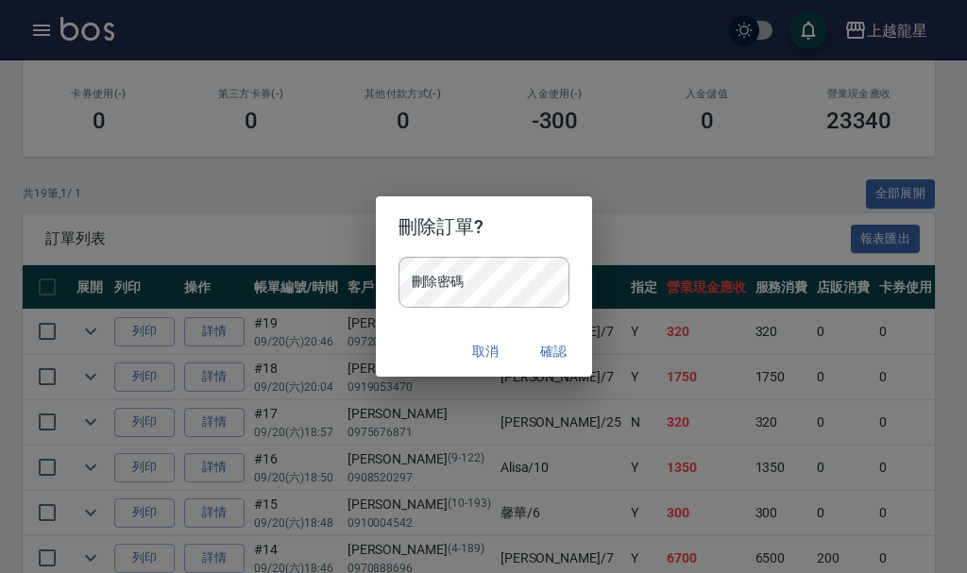
click at [508, 313] on div "刪除密碼 刪除密碼" at bounding box center [484, 292] width 216 height 70
click at [550, 353] on button "確認" at bounding box center [554, 351] width 60 height 35
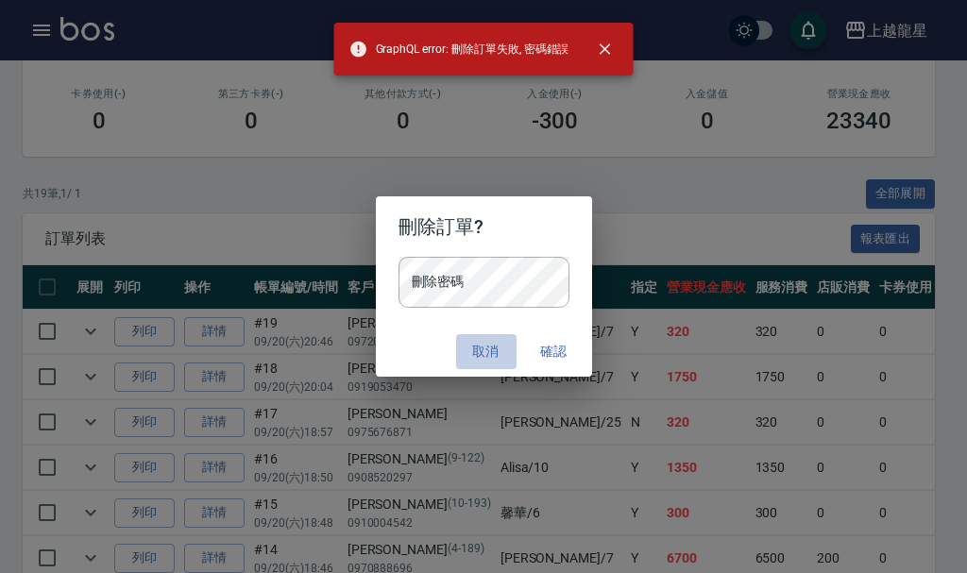
click at [490, 354] on button "取消" at bounding box center [486, 351] width 60 height 35
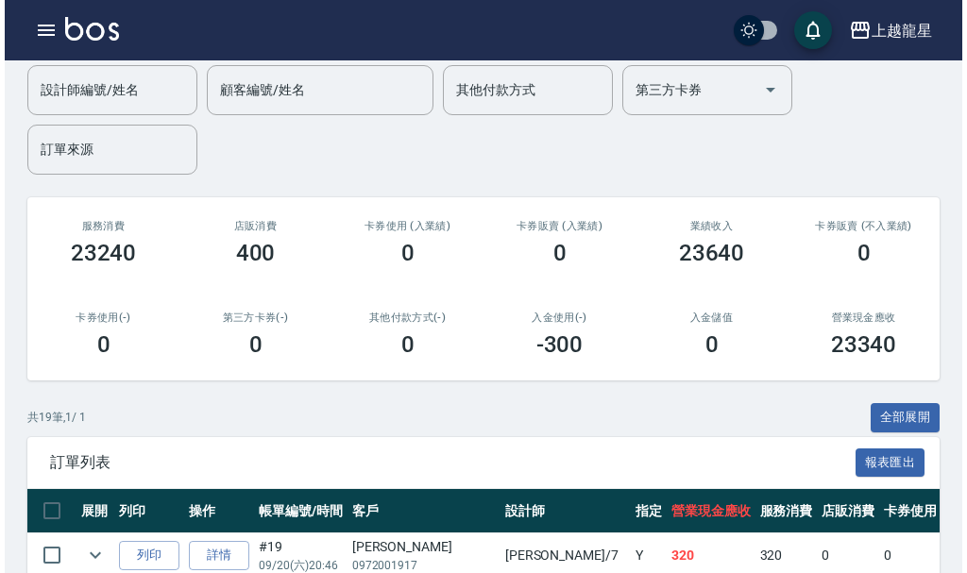
scroll to position [0, 0]
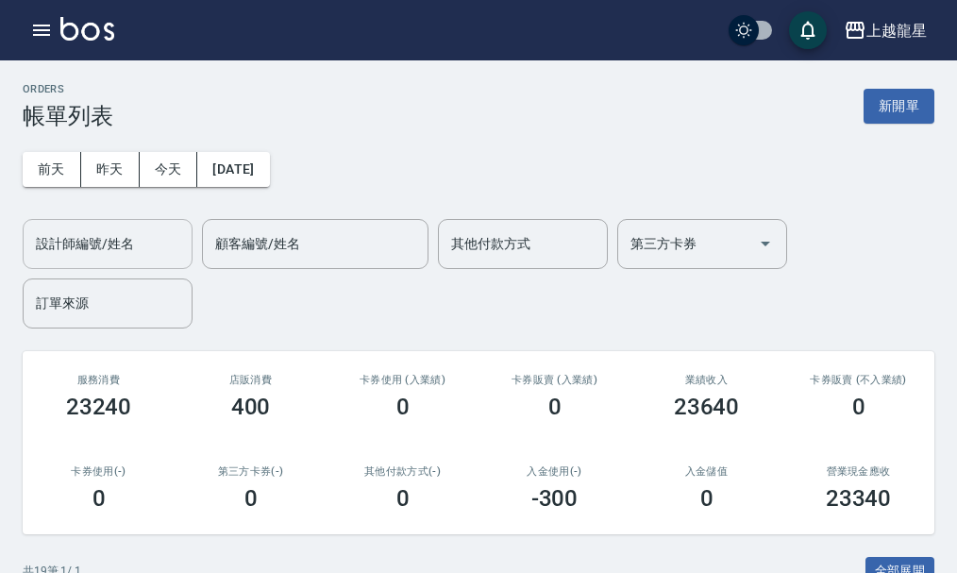
click at [127, 247] on input "設計師編號/姓名" at bounding box center [107, 244] width 153 height 33
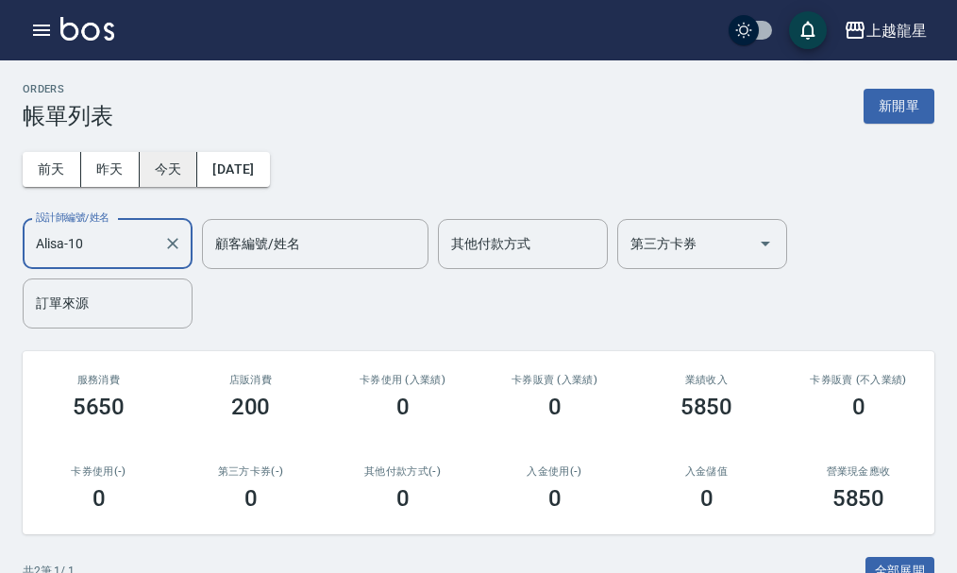
type input "Alisa-10"
click at [179, 180] on button "今天" at bounding box center [169, 169] width 59 height 35
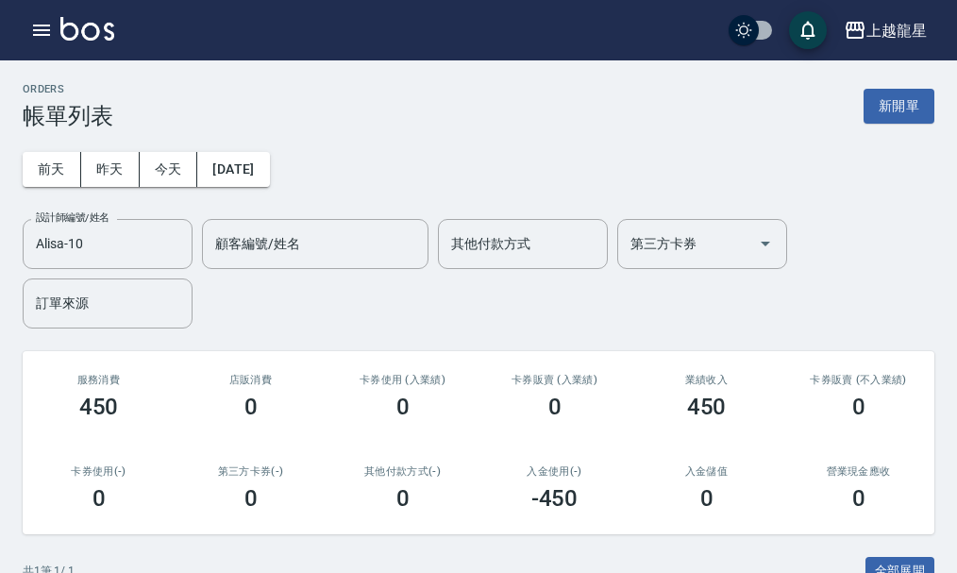
click at [894, 86] on div "ORDERS 帳單列表 新開單" at bounding box center [479, 106] width 912 height 46
click at [892, 103] on button "新開單" at bounding box center [899, 106] width 71 height 35
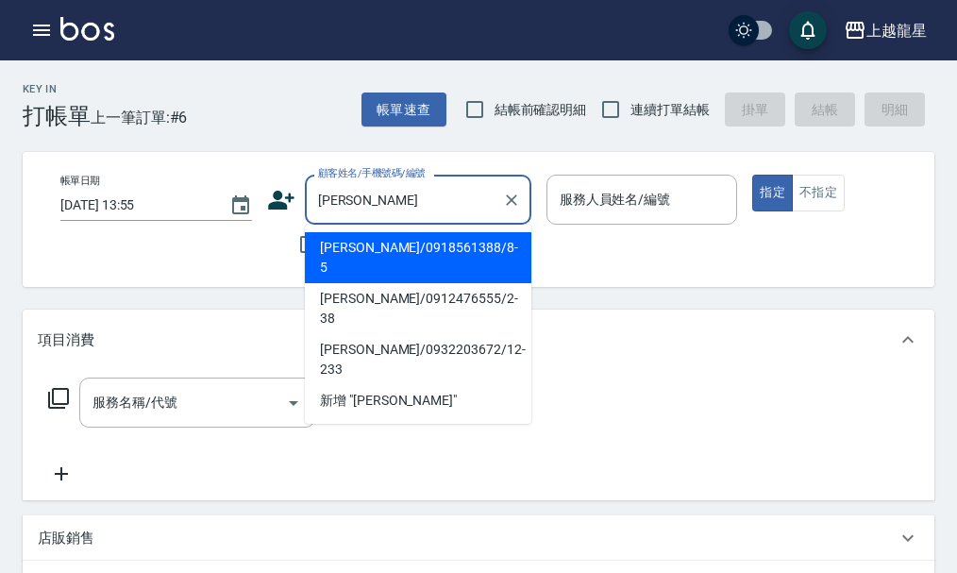
click at [486, 247] on li "吳秉純/0918561388/8-5" at bounding box center [418, 257] width 227 height 51
type input "吳秉純/0918561388/8-5"
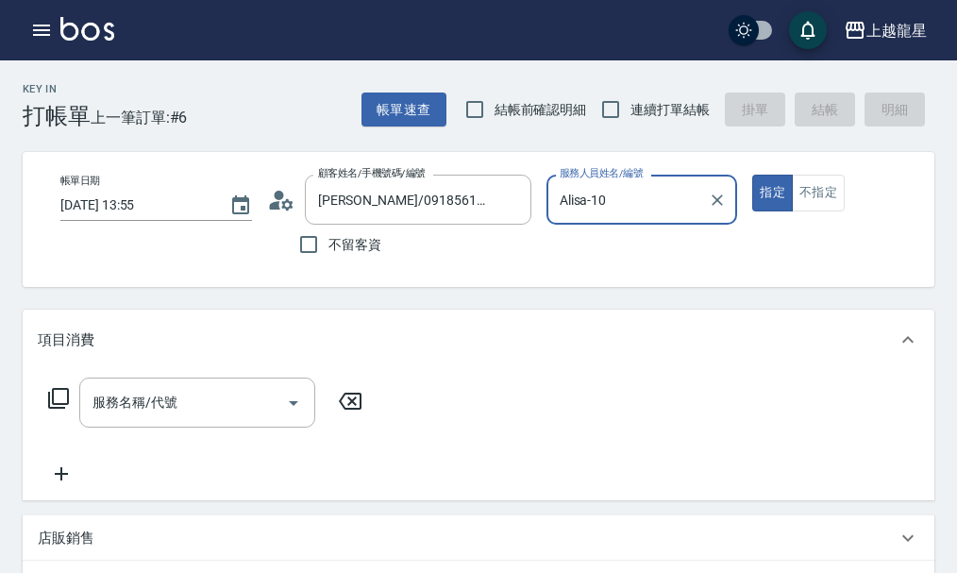
type input "Alisa-10"
click at [221, 419] on input "服務名稱/代號" at bounding box center [183, 402] width 191 height 33
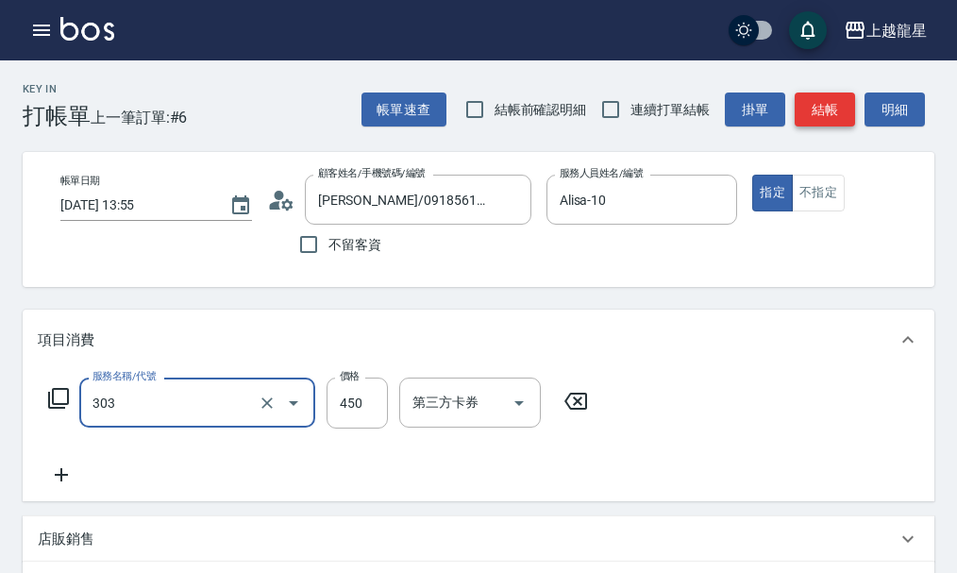
type input "剪髮(303)"
click at [813, 118] on button "結帳" at bounding box center [825, 110] width 60 height 35
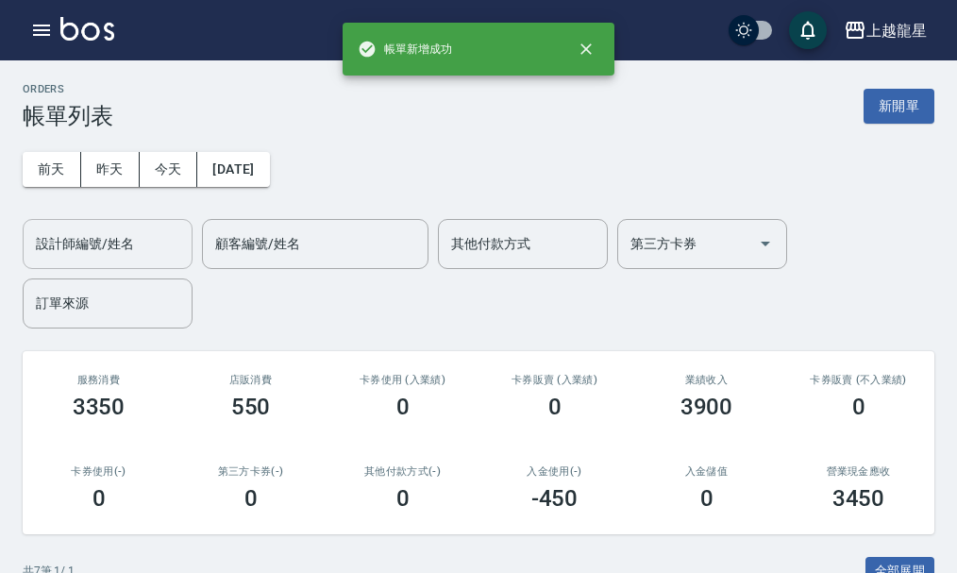
click at [110, 261] on div "設計師編號/姓名" at bounding box center [108, 244] width 170 height 50
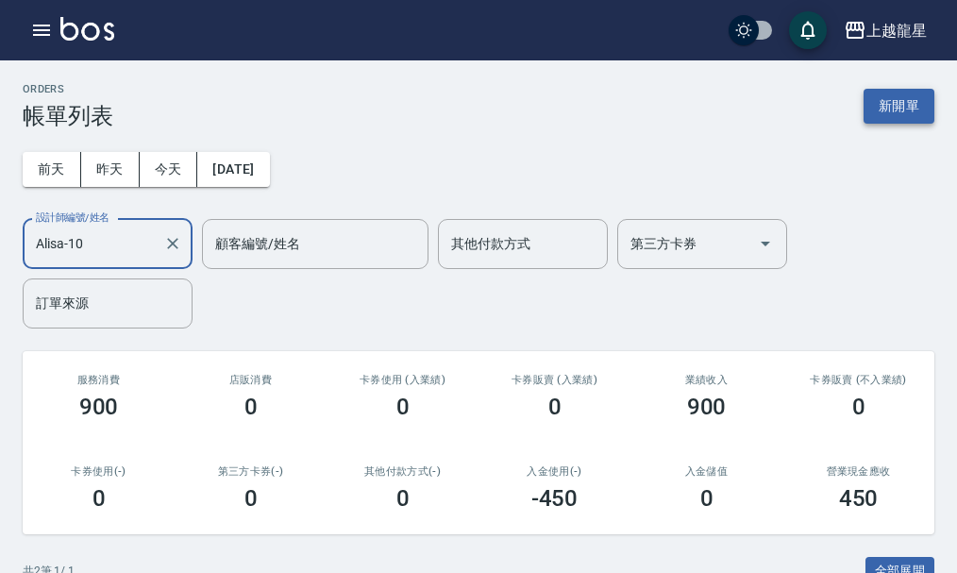
type input "Alisa-10"
click at [880, 100] on button "新開單" at bounding box center [899, 106] width 71 height 35
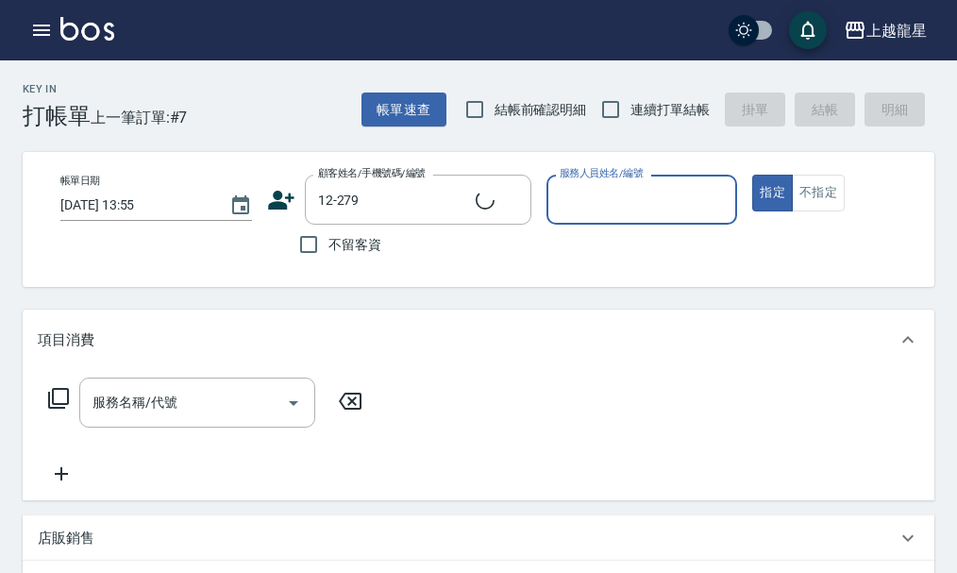
type input "翁婕盈/0956266858/12-279"
type input "Alisa-10"
click at [267, 414] on input "服務名稱/代號" at bounding box center [183, 402] width 191 height 33
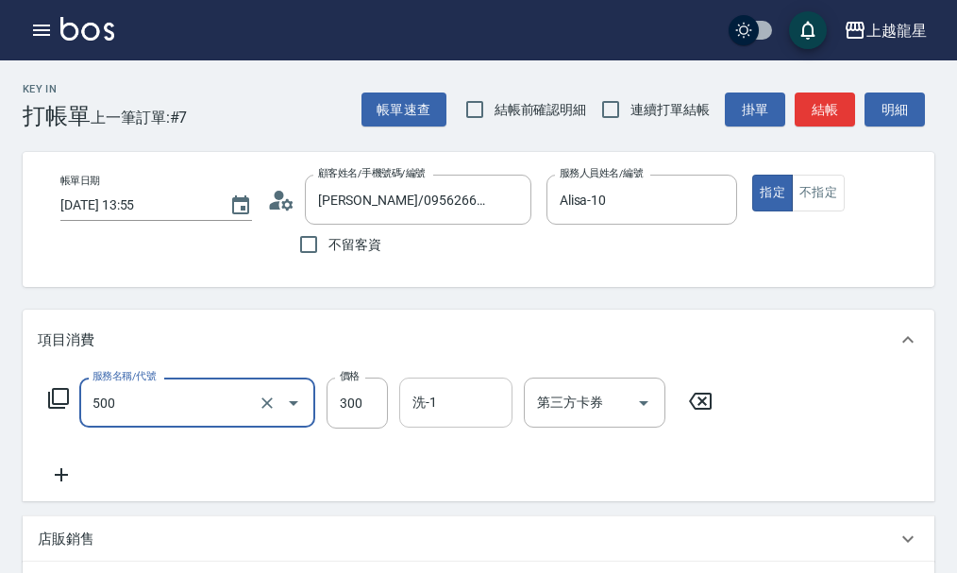
type input "一般洗髮(500)"
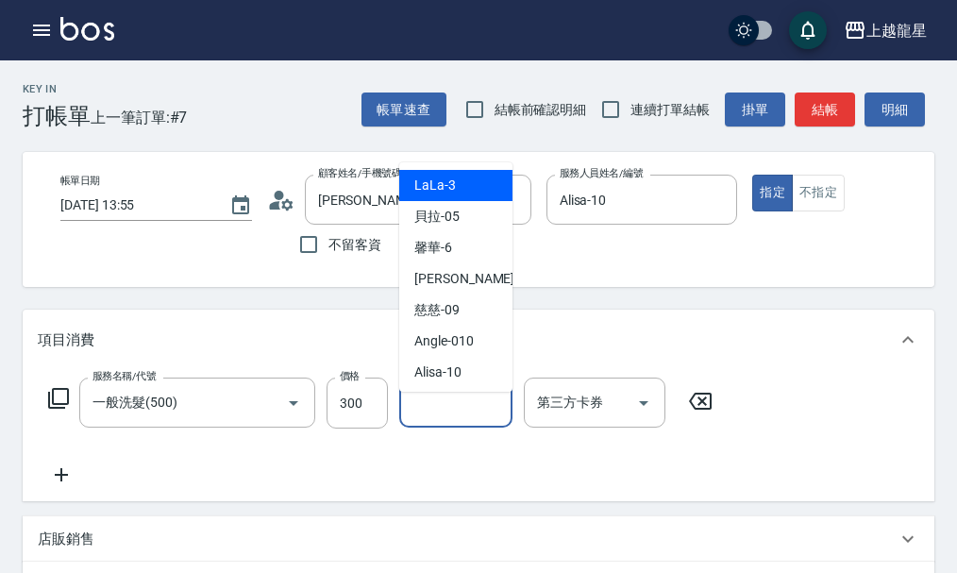
click at [419, 419] on input "洗-1" at bounding box center [456, 402] width 96 height 33
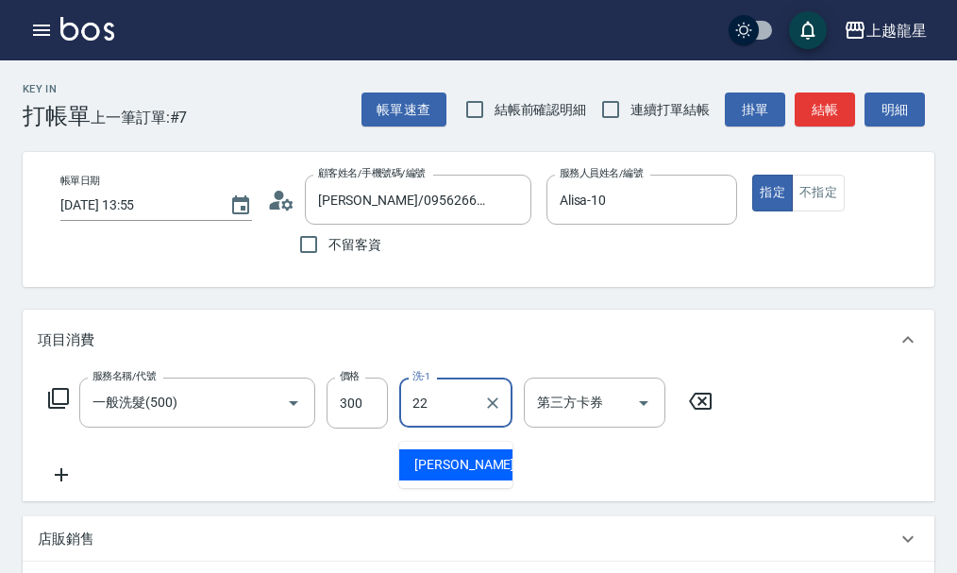
type input "[PERSON_NAME]-22"
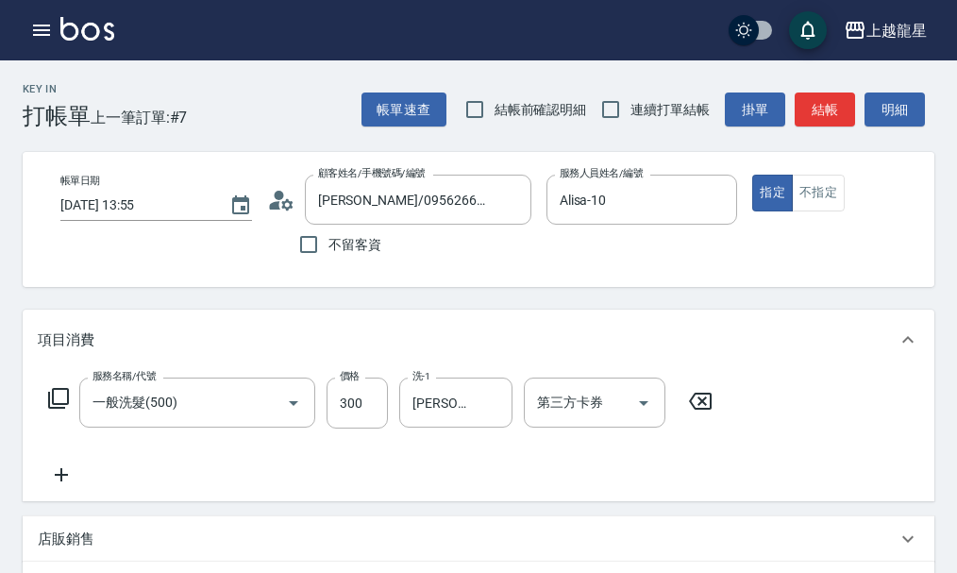
click at [67, 486] on icon at bounding box center [61, 475] width 47 height 23
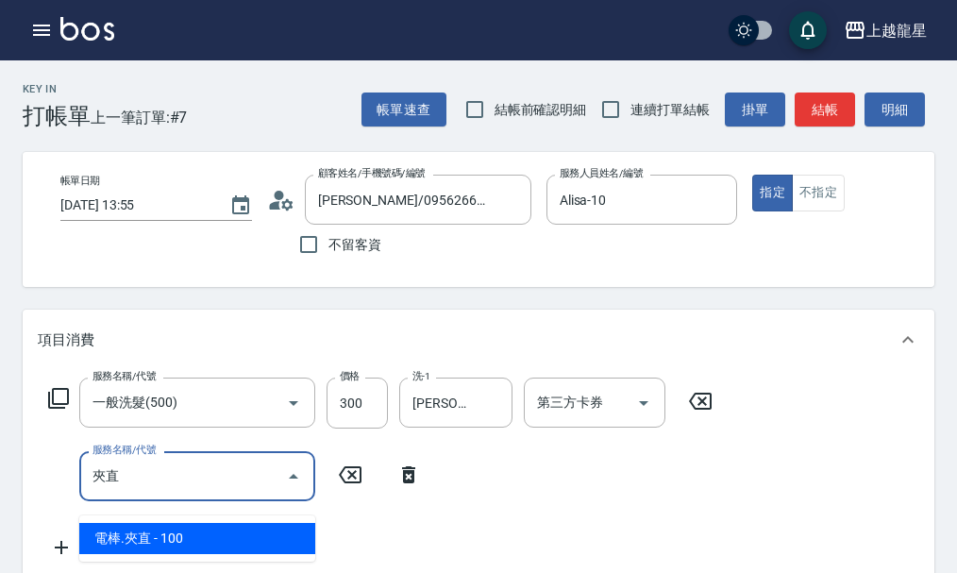
click at [180, 546] on span "電棒.夾直 - 100" at bounding box center [197, 538] width 236 height 31
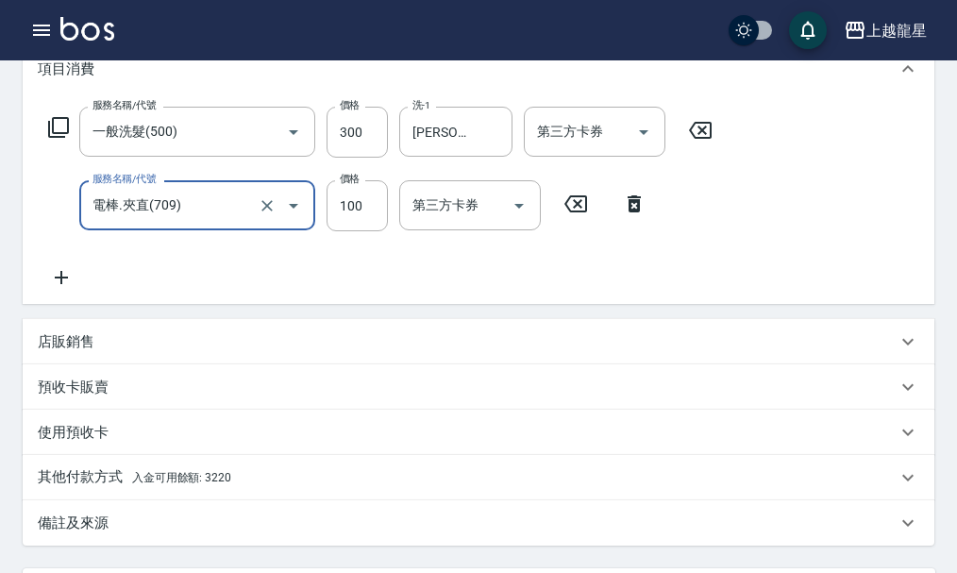
scroll to position [283, 0]
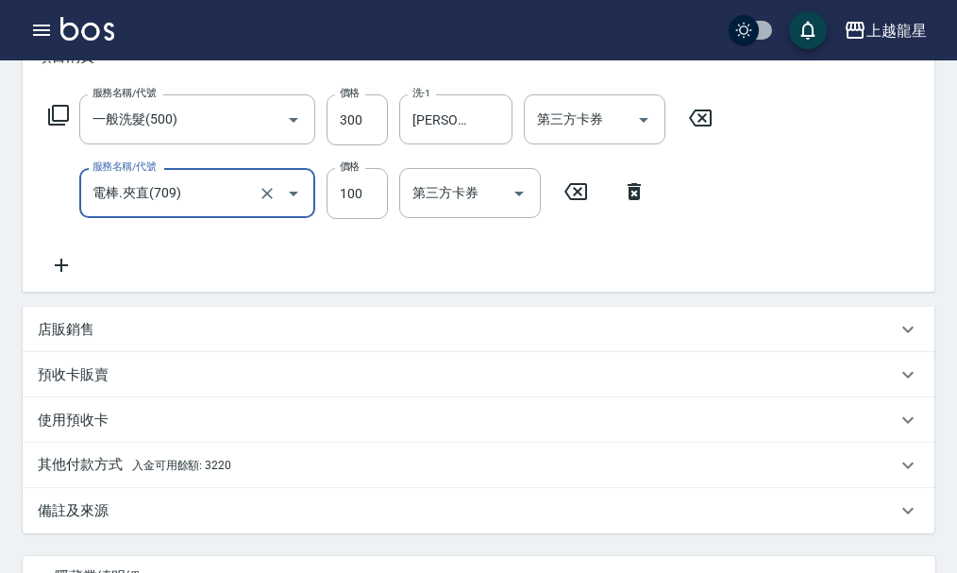
type input "電棒.夾直(709)"
click at [110, 475] on p "其他付款方式 入金可用餘額: 3220" at bounding box center [135, 465] width 194 height 21
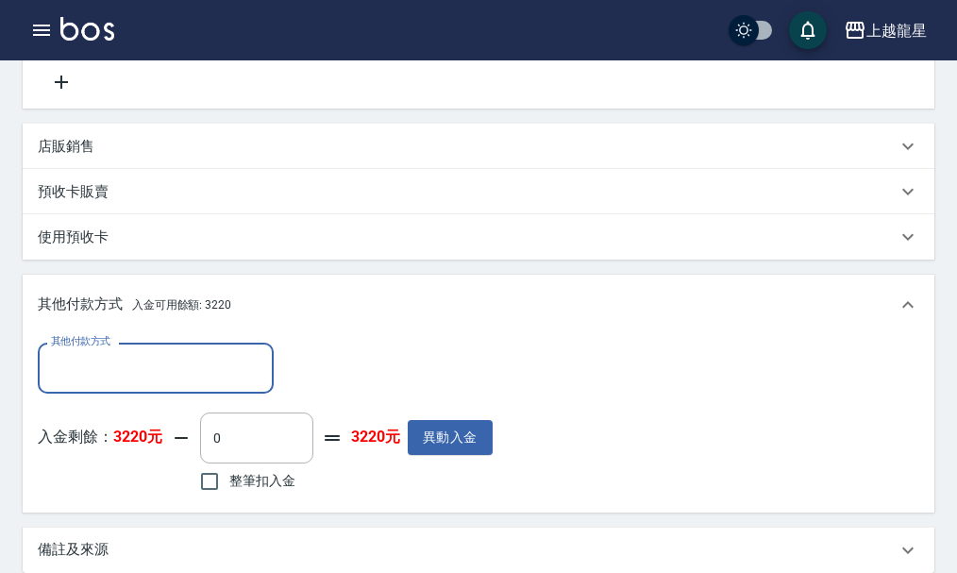
scroll to position [567, 0]
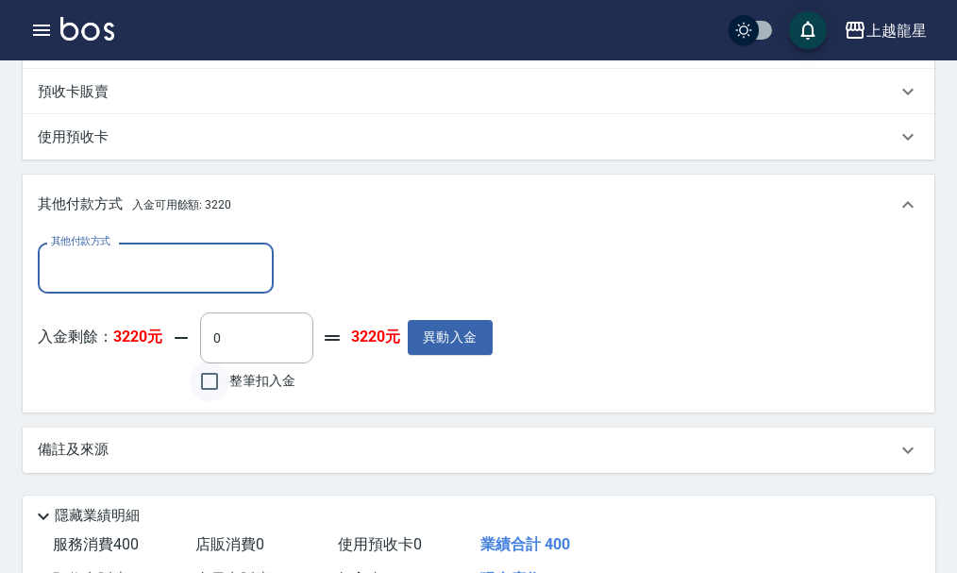
click at [205, 394] on input "整筆扣入金" at bounding box center [210, 382] width 40 height 40
checkbox input "true"
type input "400"
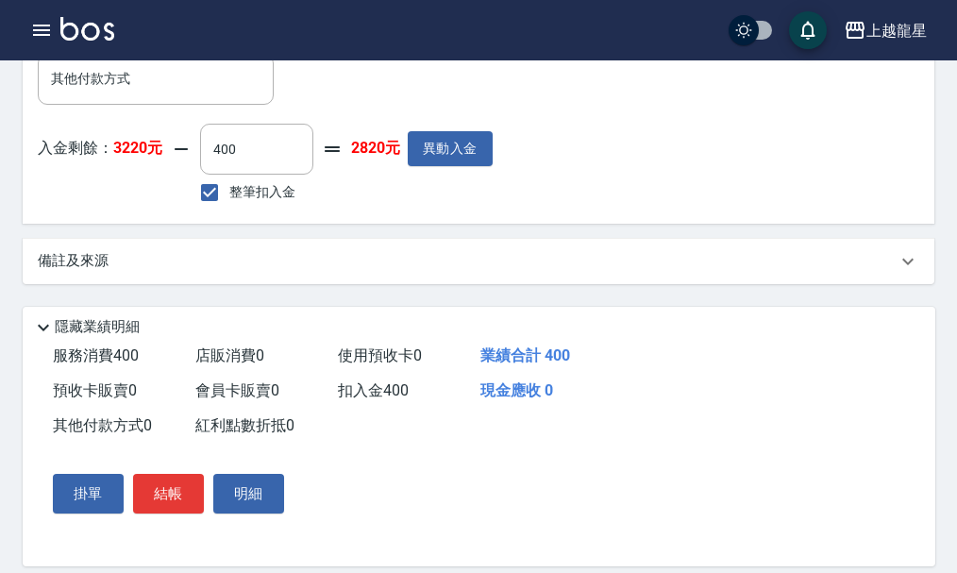
scroll to position [794, 0]
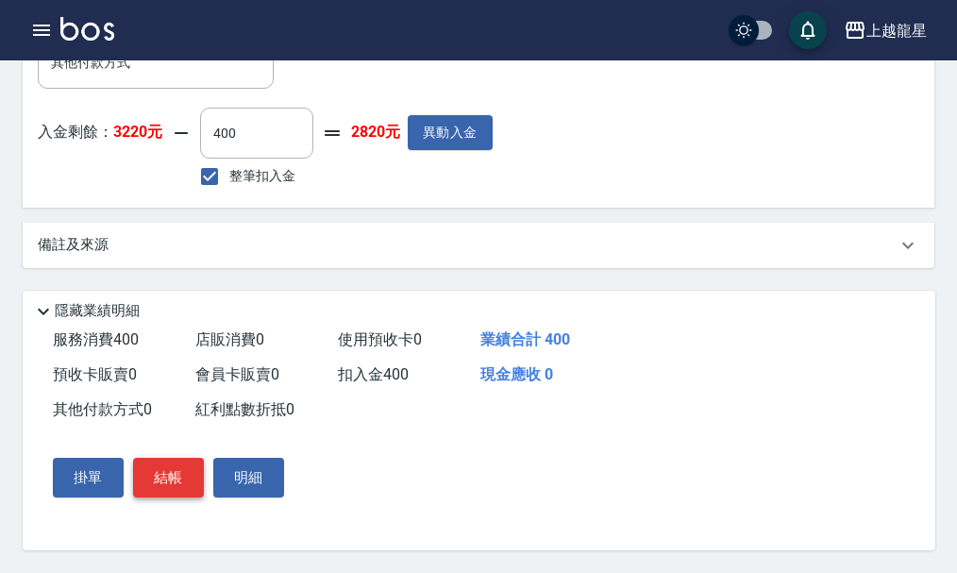
click at [153, 473] on button "結帳" at bounding box center [168, 478] width 71 height 40
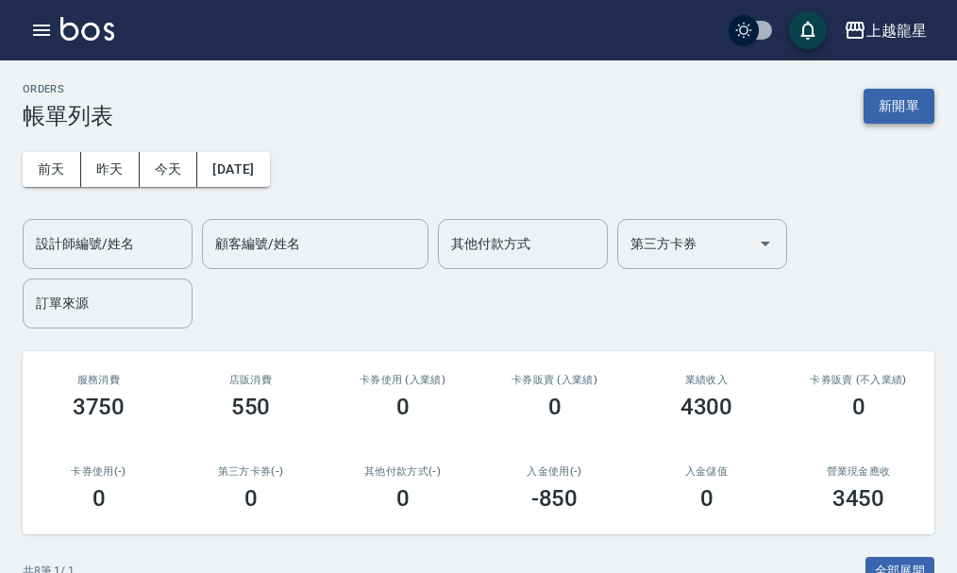
click at [888, 103] on button "新開單" at bounding box center [899, 106] width 71 height 35
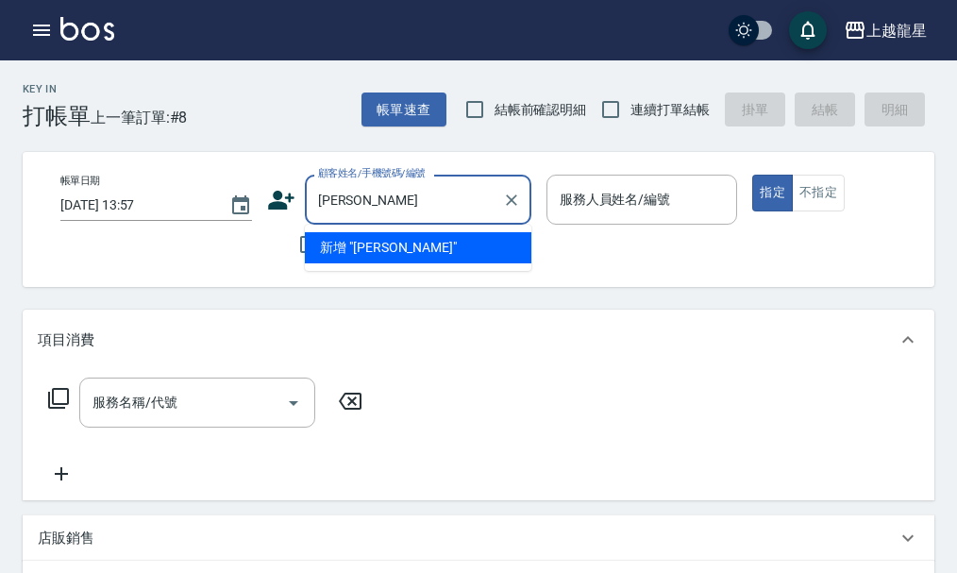
type input "鄭瓴"
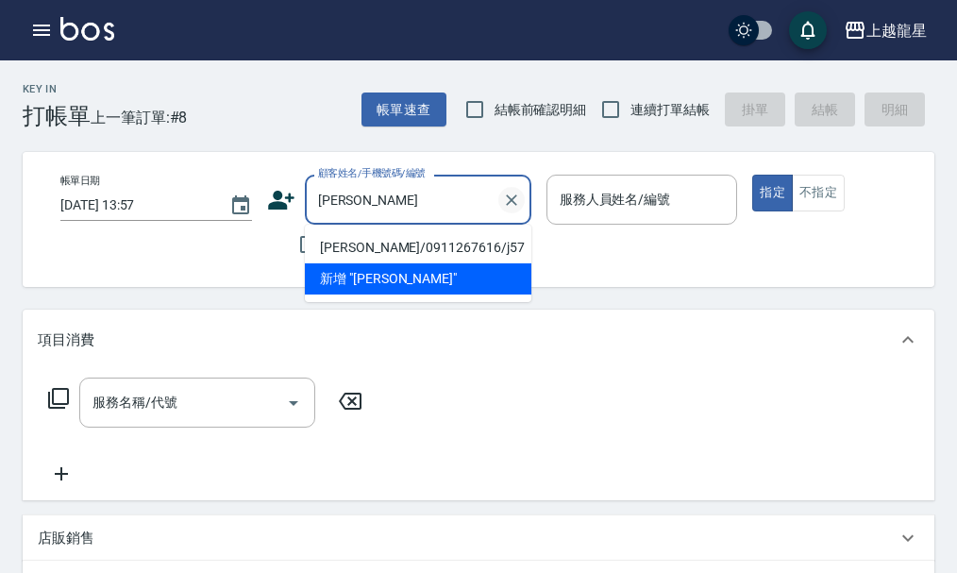
click at [512, 200] on icon "Clear" at bounding box center [511, 199] width 11 height 11
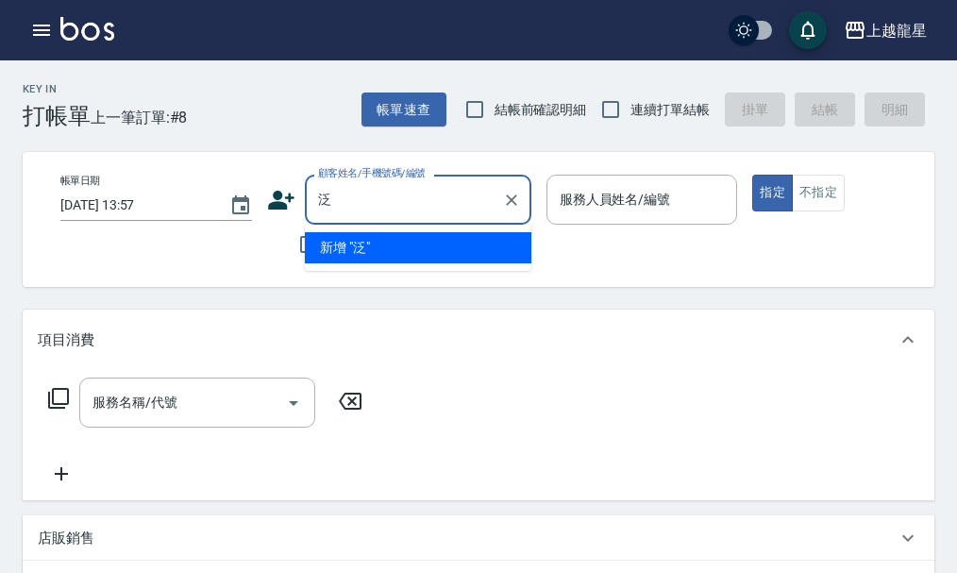
type input "范"
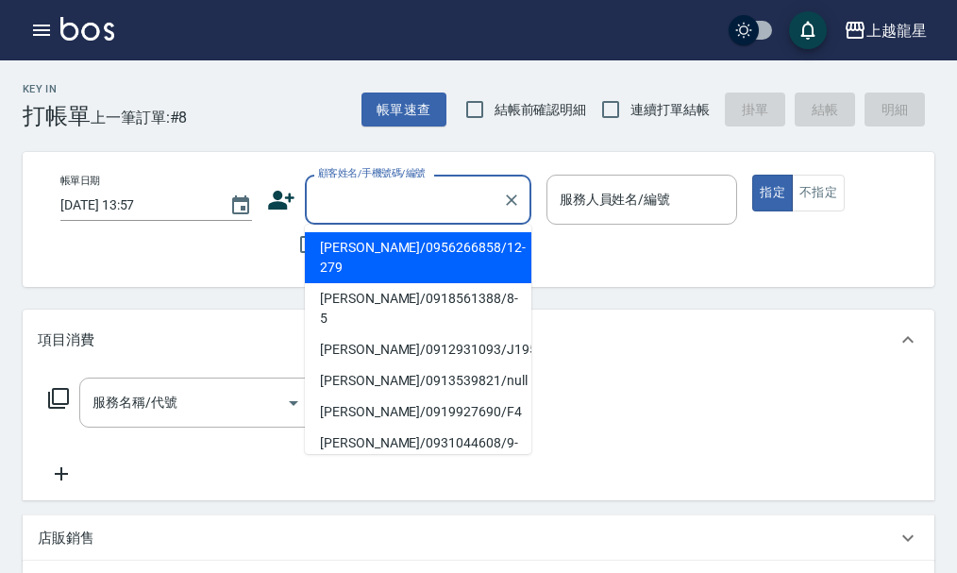
click at [513, 116] on span "結帳前確認明細" at bounding box center [541, 110] width 93 height 20
click at [495, 116] on input "結帳前確認明細" at bounding box center [475, 110] width 40 height 40
checkbox input "true"
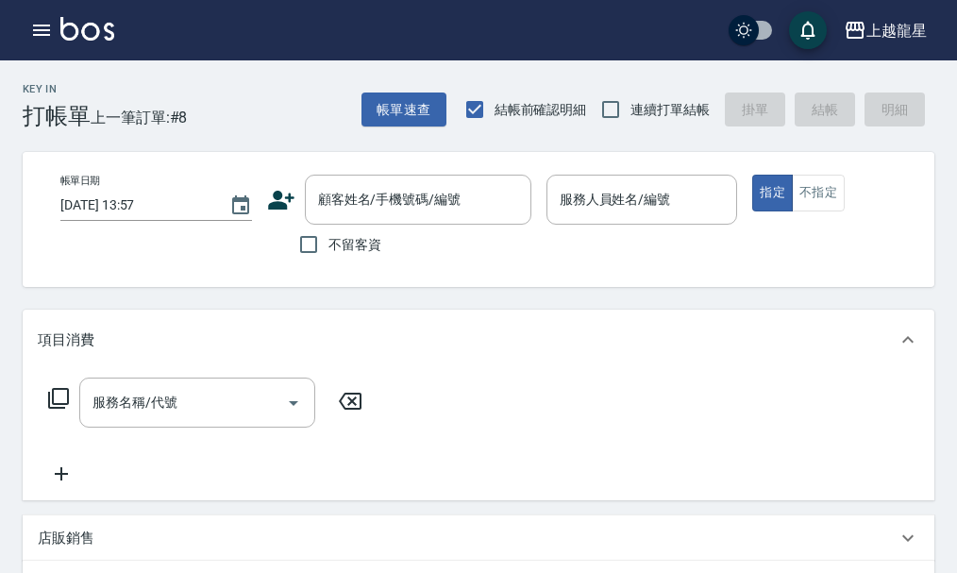
click at [346, 238] on span "不留客資" at bounding box center [355, 245] width 53 height 20
click at [329, 238] on input "不留客資" at bounding box center [309, 245] width 40 height 40
checkbox input "true"
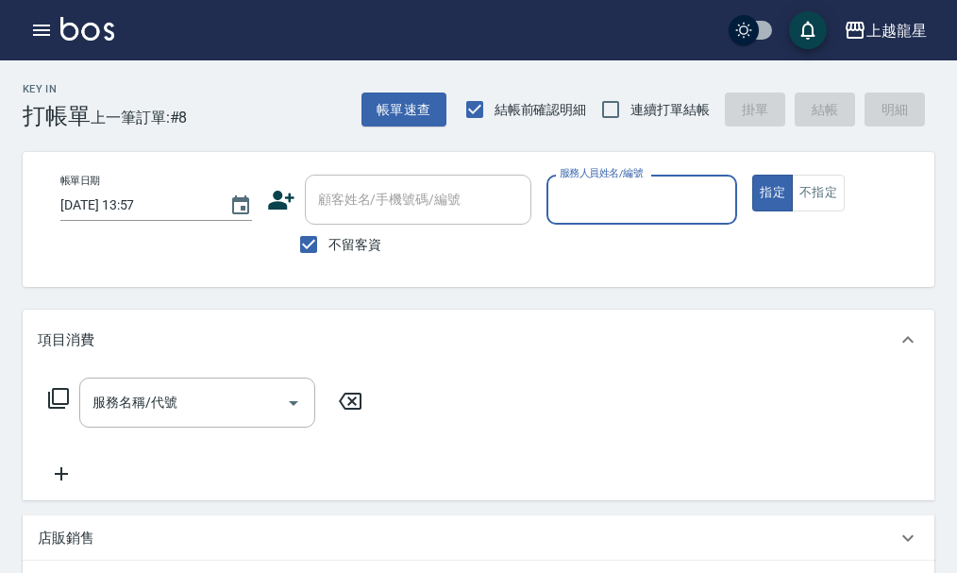
click at [496, 110] on span "結帳前確認明細" at bounding box center [541, 110] width 93 height 20
click at [495, 110] on input "結帳前確認明細" at bounding box center [475, 110] width 40 height 40
checkbox input "false"
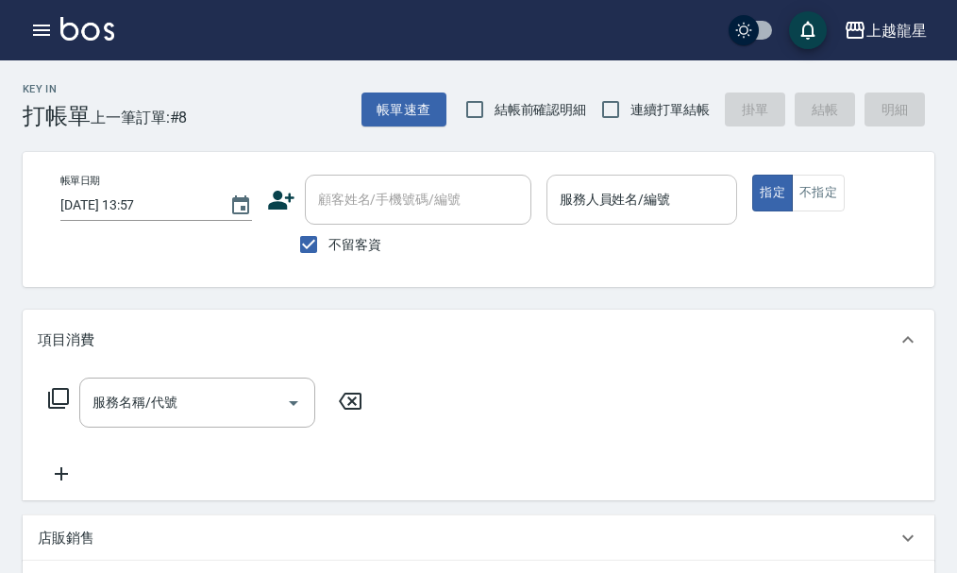
click at [627, 205] on input "服務人員姓名/編號" at bounding box center [642, 199] width 175 height 33
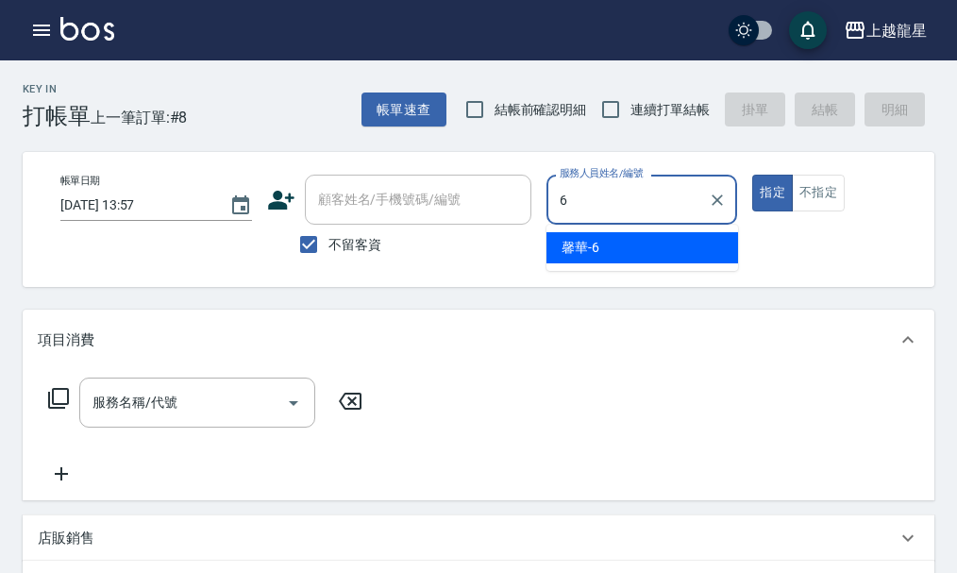
type input "馨華-6"
type button "true"
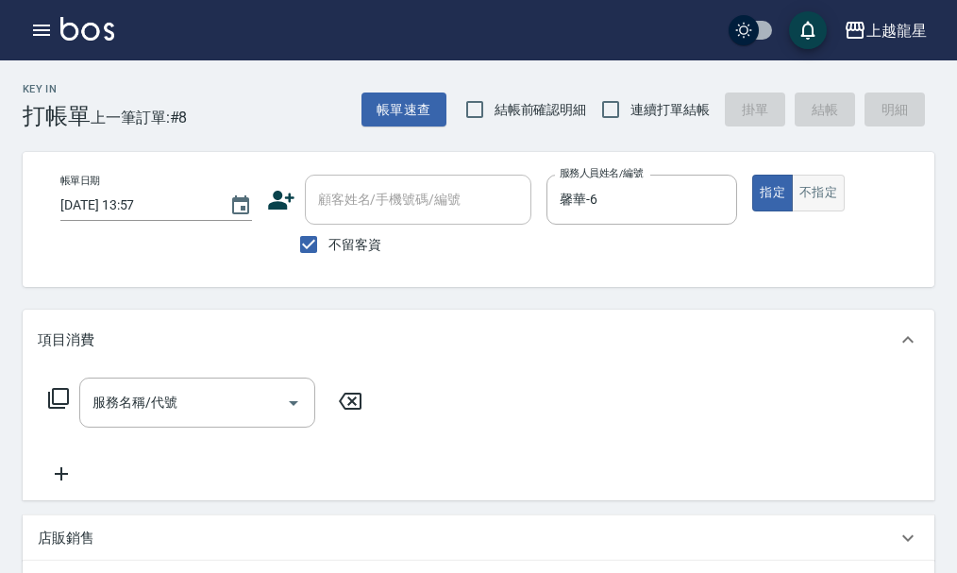
click at [833, 188] on button "不指定" at bounding box center [818, 193] width 53 height 37
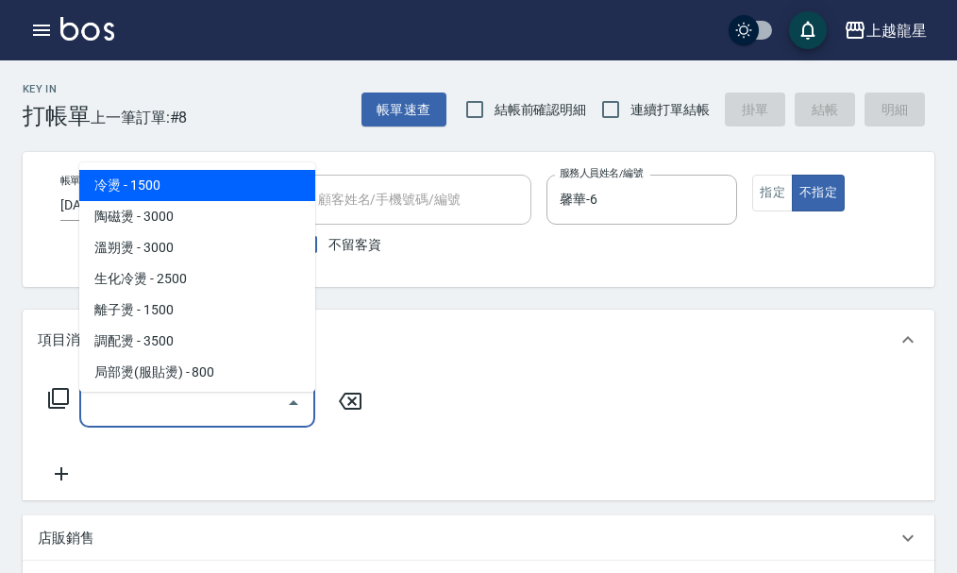
click at [147, 414] on div "服務名稱/代號 服務名稱/代號" at bounding box center [197, 403] width 236 height 50
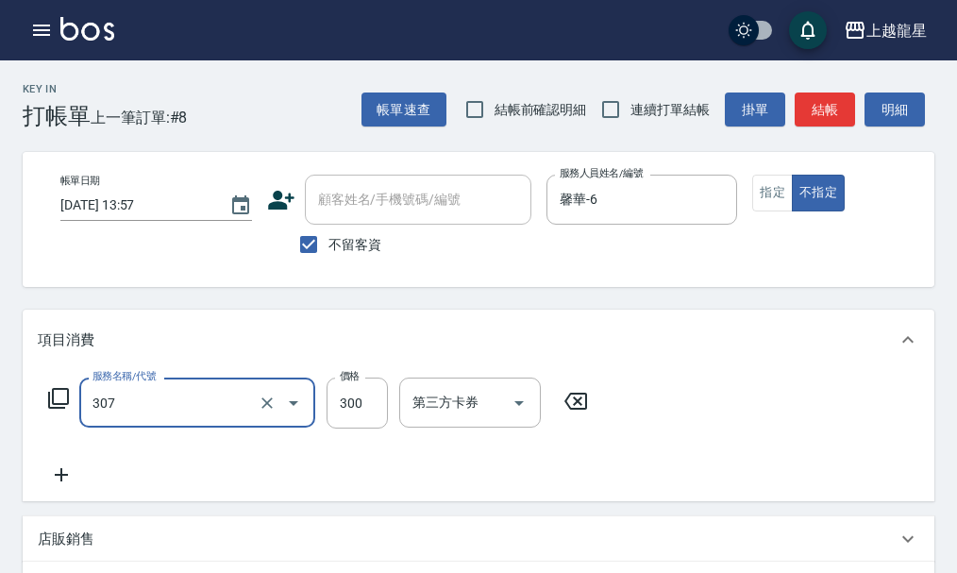
type input "剪髮(高中)(307)"
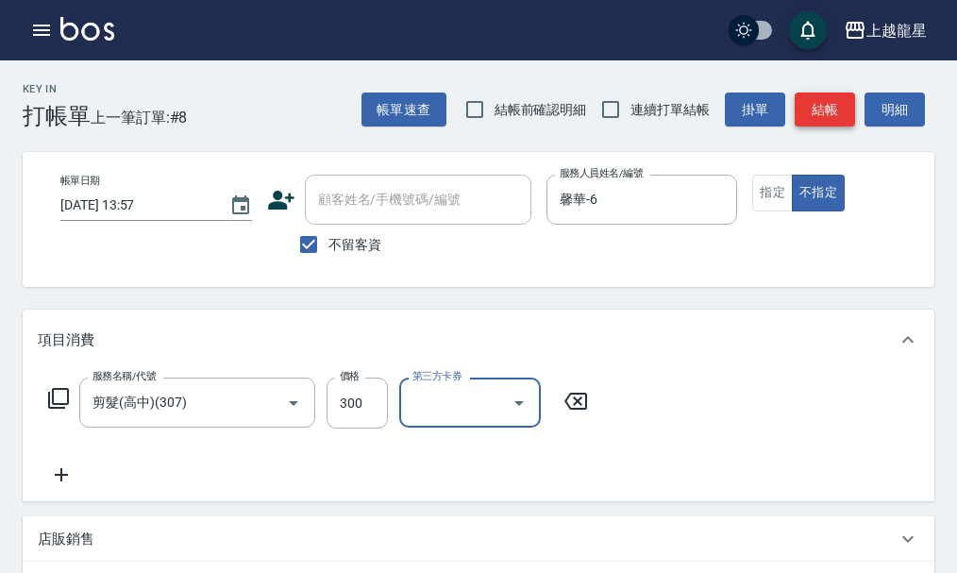
click at [822, 97] on button "結帳" at bounding box center [825, 110] width 60 height 35
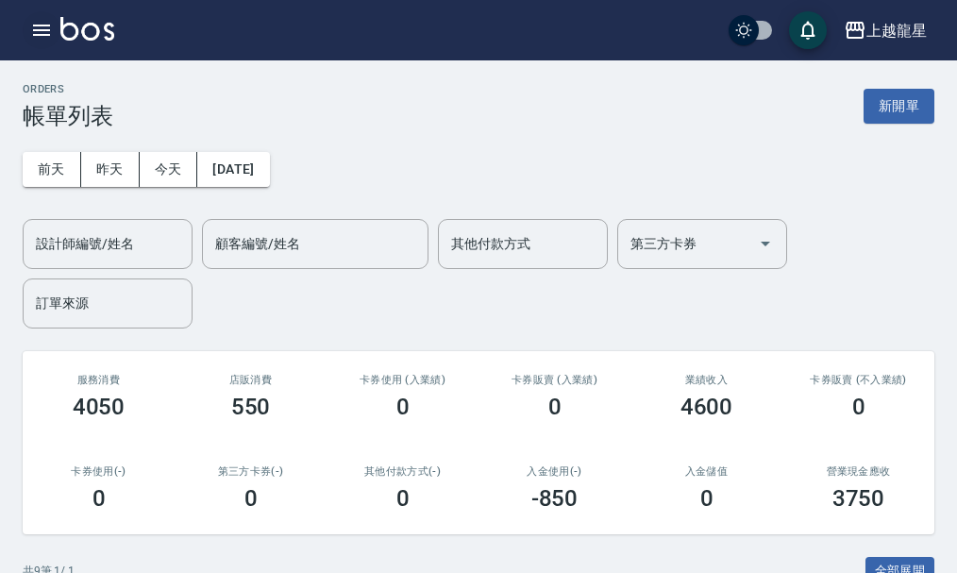
click at [40, 21] on icon "button" at bounding box center [41, 30] width 23 height 23
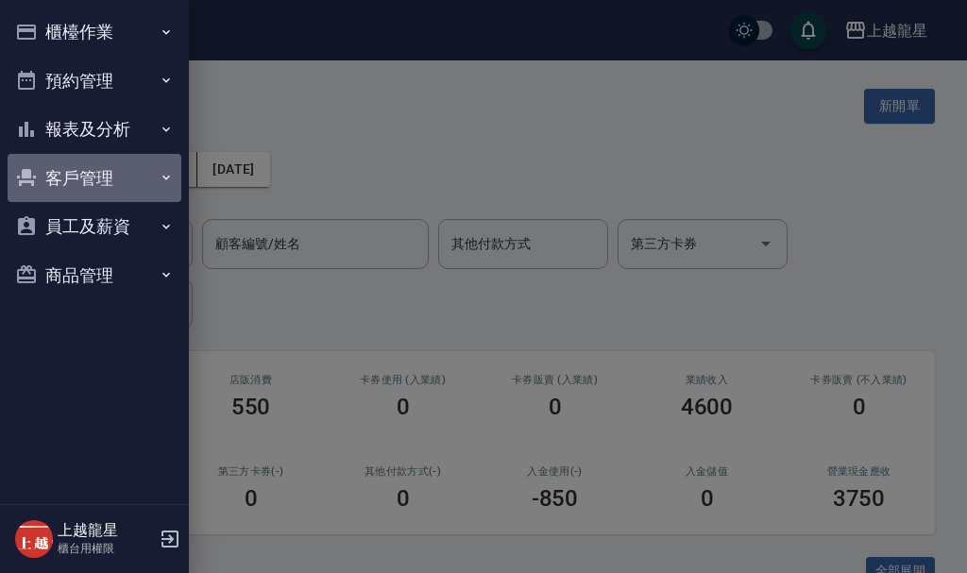
click at [134, 165] on button "客戶管理" at bounding box center [95, 178] width 174 height 49
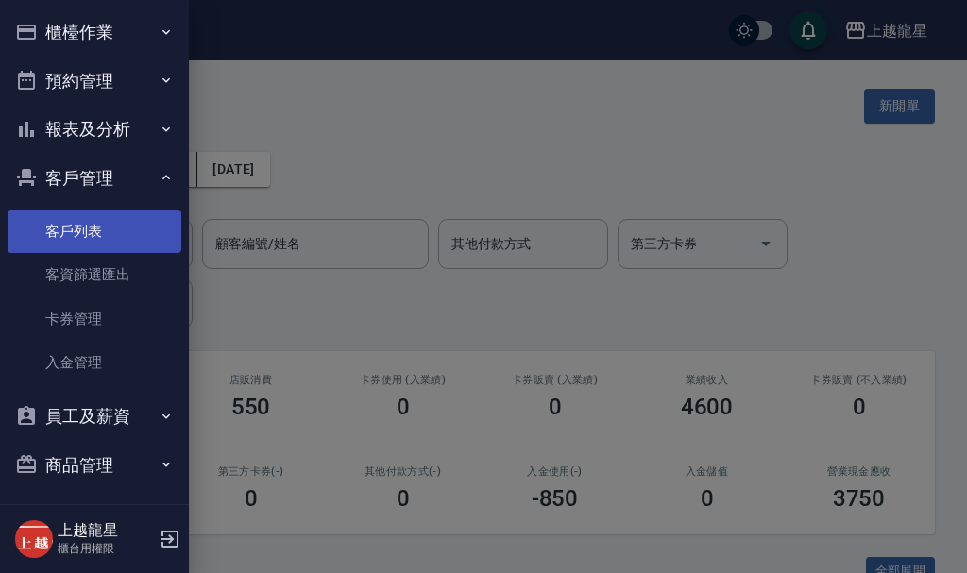
click at [128, 238] on link "客戶列表" at bounding box center [95, 231] width 174 height 43
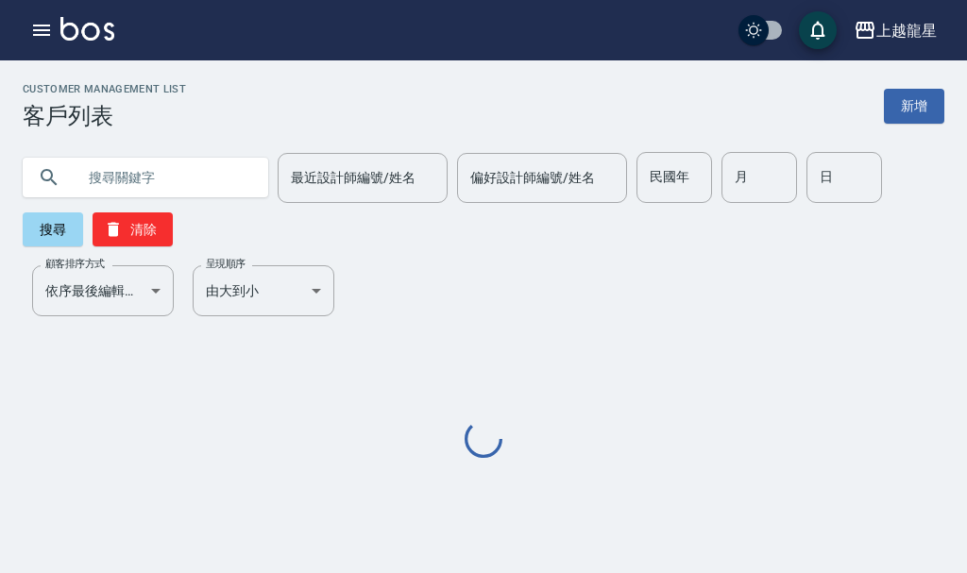
click at [186, 177] on input "text" at bounding box center [165, 177] width 178 height 51
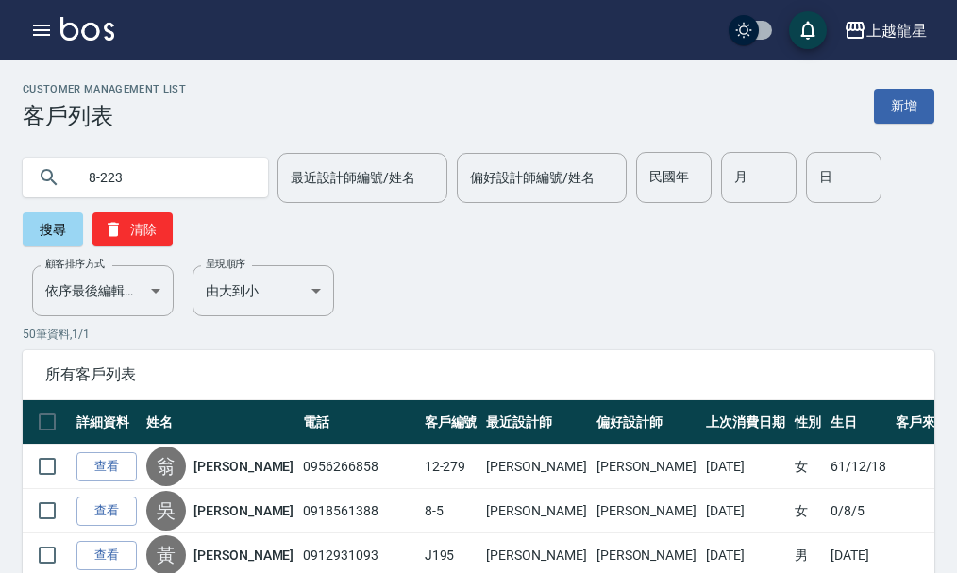
type input "8-223"
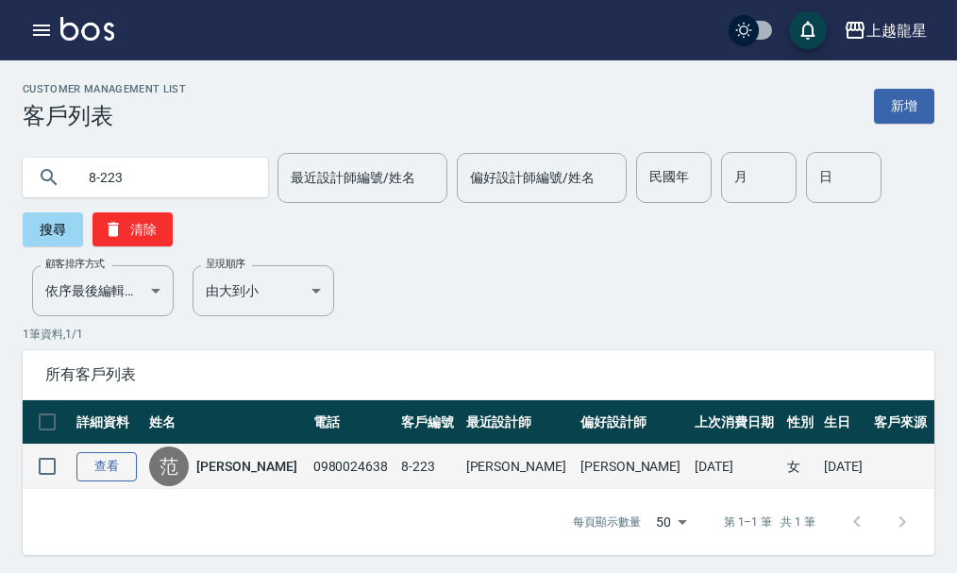
click at [113, 459] on link "查看" at bounding box center [106, 466] width 60 height 29
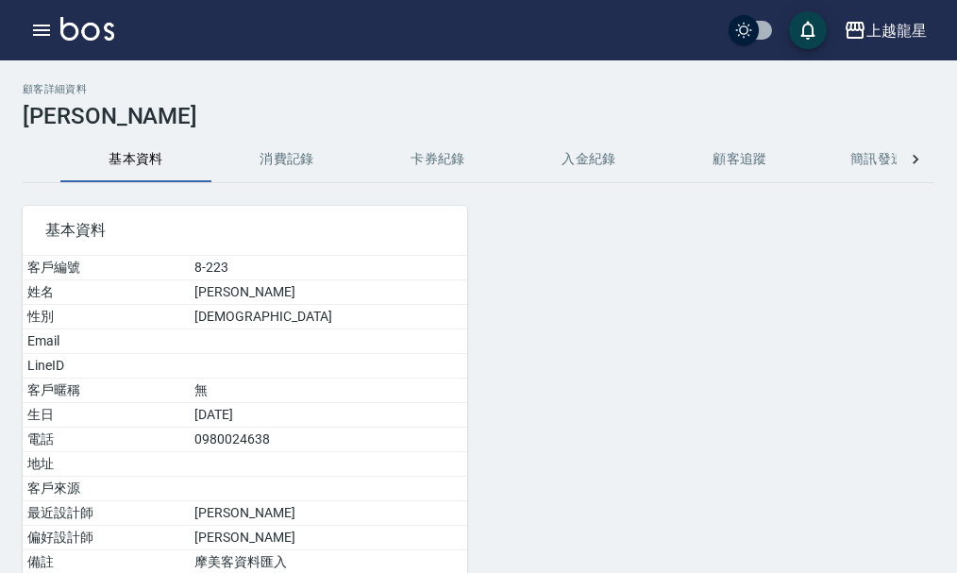
click at [297, 157] on button "消費記錄" at bounding box center [286, 159] width 151 height 45
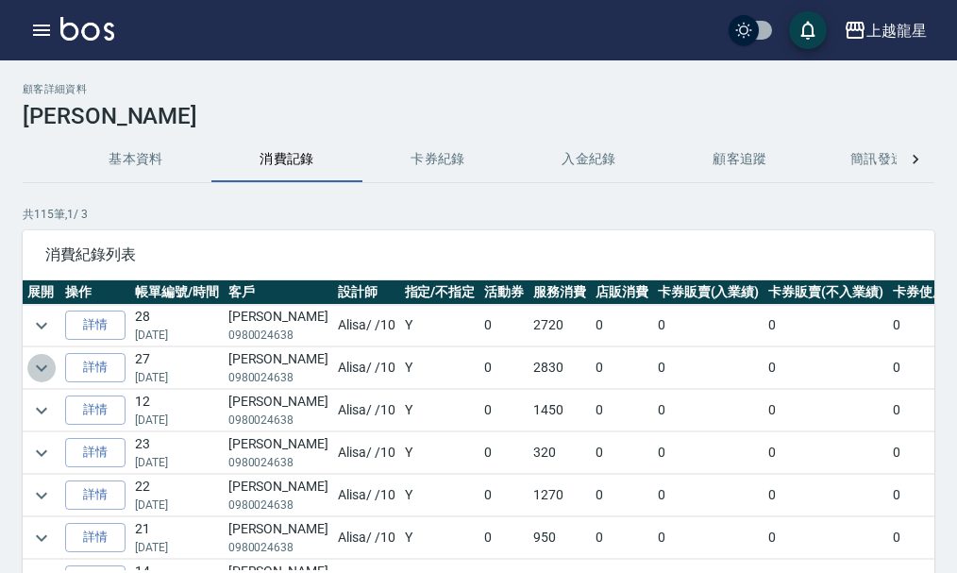
click at [42, 371] on icon "expand row" at bounding box center [41, 367] width 11 height 7
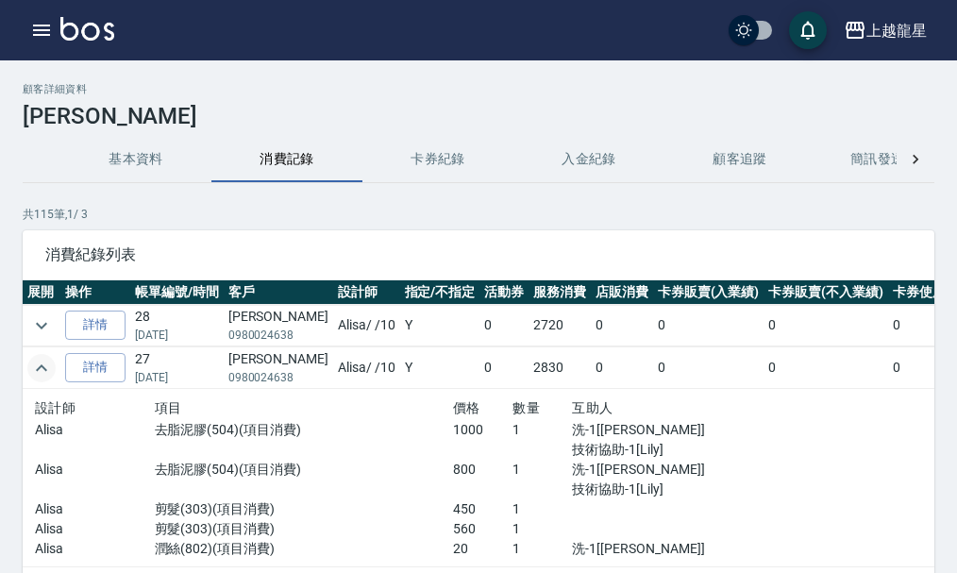
click at [31, 358] on icon "expand row" at bounding box center [41, 368] width 23 height 23
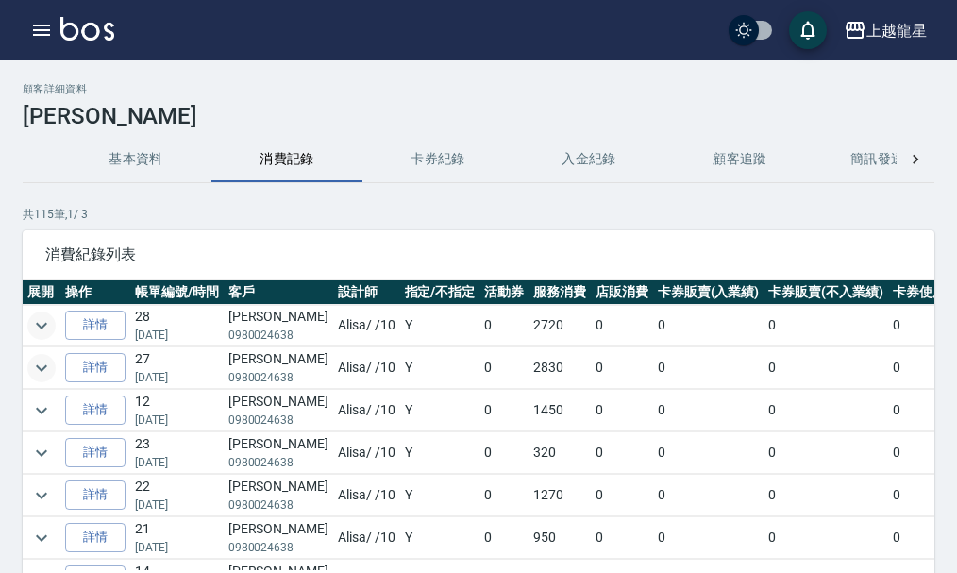
click at [36, 321] on icon "expand row" at bounding box center [41, 325] width 23 height 23
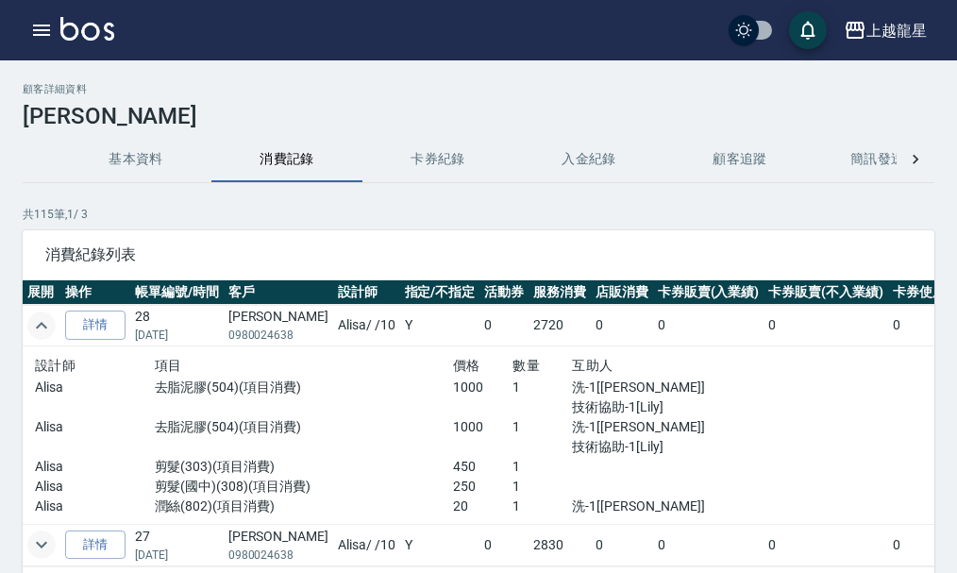
click at [43, 326] on icon "expand row" at bounding box center [41, 325] width 11 height 7
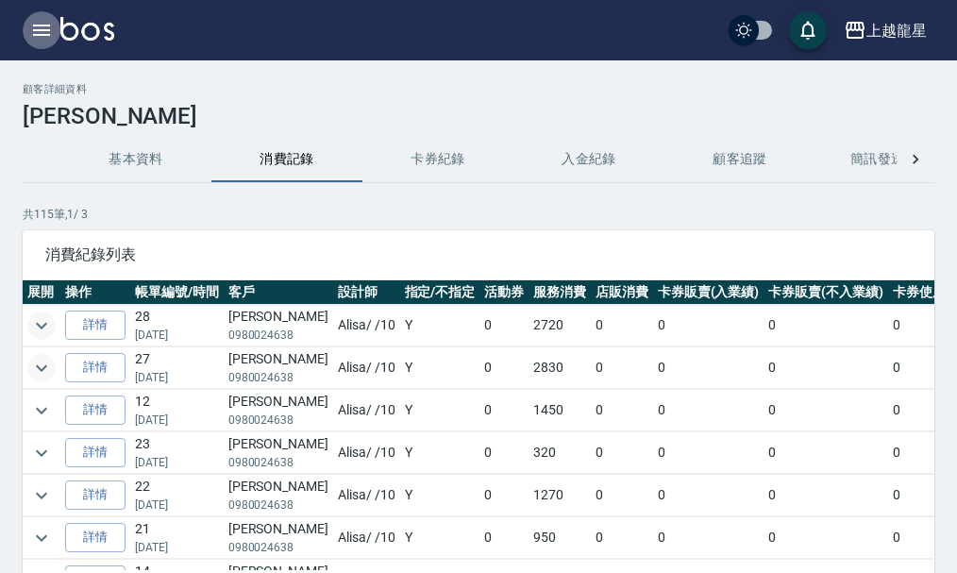
click at [38, 47] on button "button" at bounding box center [42, 30] width 38 height 38
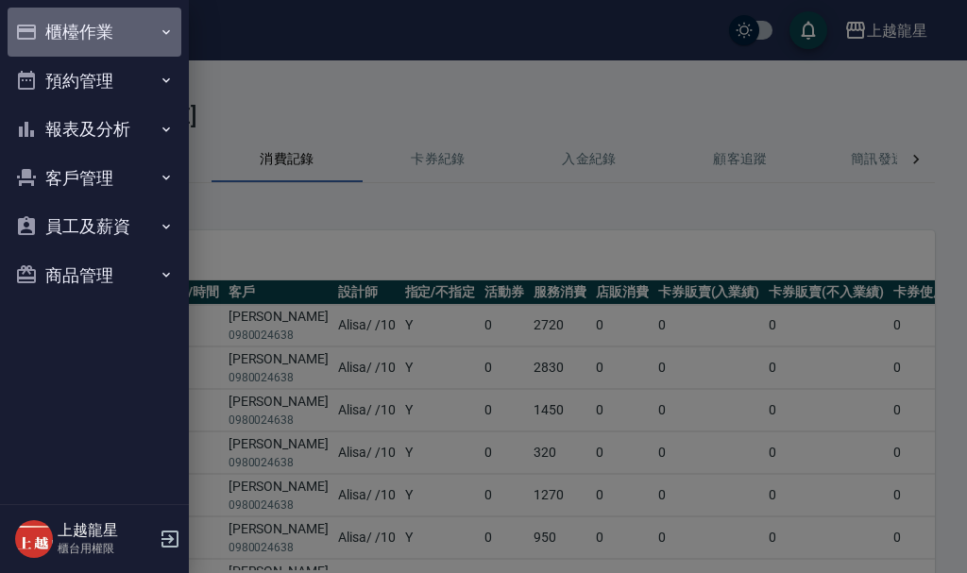
click at [135, 25] on button "櫃檯作業" at bounding box center [95, 32] width 174 height 49
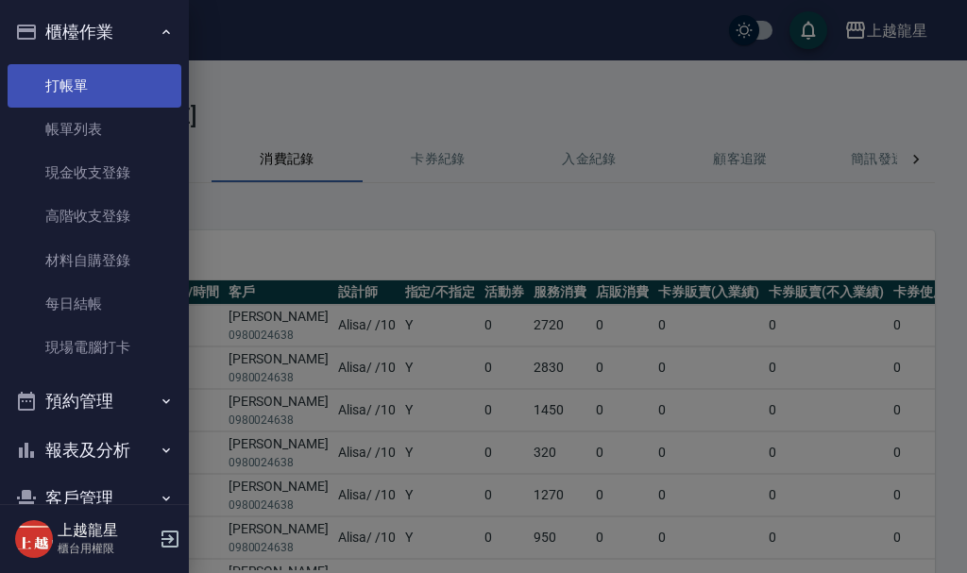
click at [129, 89] on link "打帳單" at bounding box center [95, 85] width 174 height 43
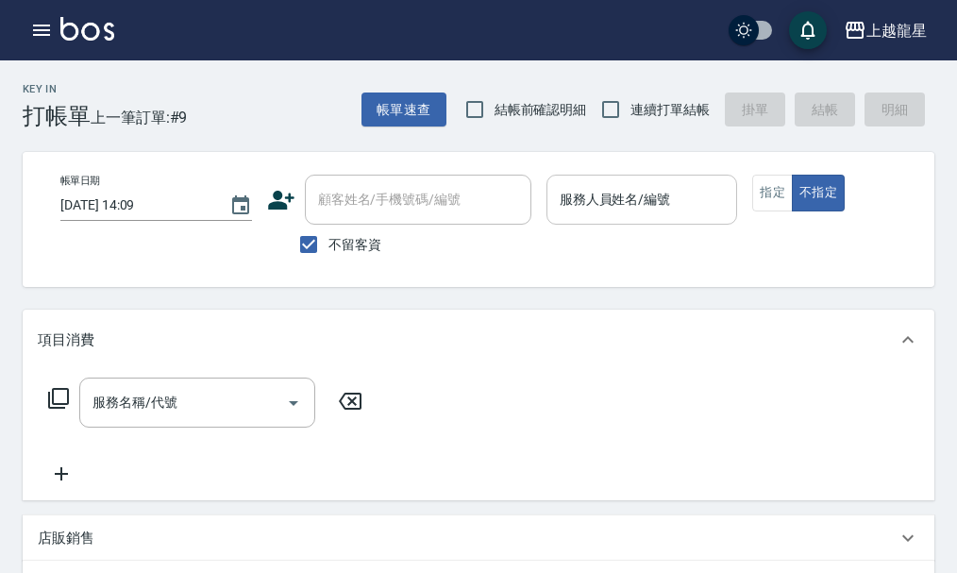
drag, startPoint x: 625, startPoint y: 258, endPoint x: 651, endPoint y: 193, distance: 70.3
click at [631, 243] on div "帳單日期 2025/09/21 14:09 顧客姓名/手機號碼/編號 顧客姓名/手機號碼/編號 不留客資 服務人員姓名/編號 服務人員姓名/編號 指定 不指定" at bounding box center [494, 220] width 899 height 90
click at [670, 149] on div "Key In 打帳單 上一筆訂單:#9 帳單速查 結帳前確認明細 連續打單結帳 掛單 結帳 明細 帳單日期 2025/09/21 14:09 顧客姓名/手機號…" at bounding box center [478, 531] width 957 height 942
click at [665, 191] on input "服務人員姓名/編號" at bounding box center [642, 199] width 175 height 33
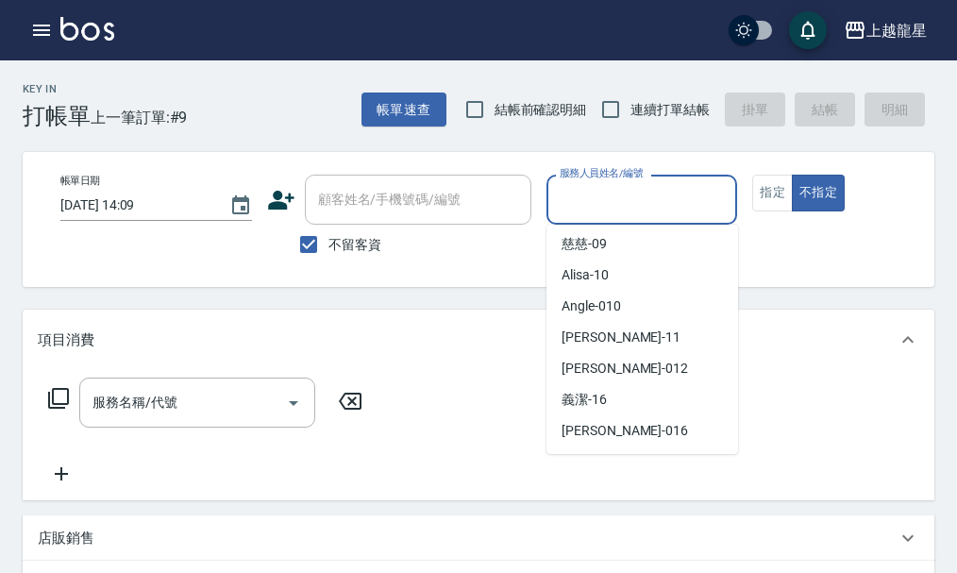
scroll to position [168, 0]
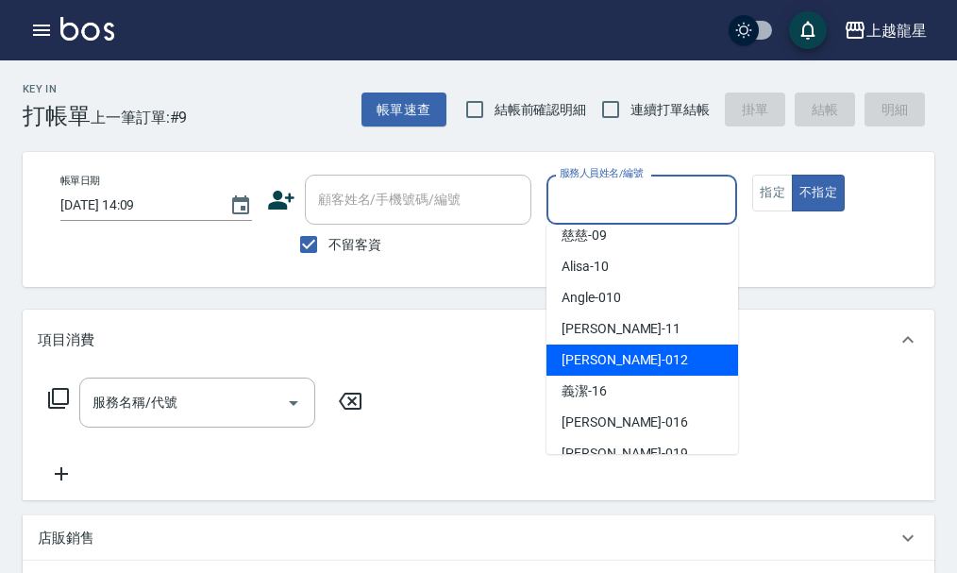
click at [706, 347] on div "永婷 -012" at bounding box center [643, 360] width 192 height 31
type input "永婷-012"
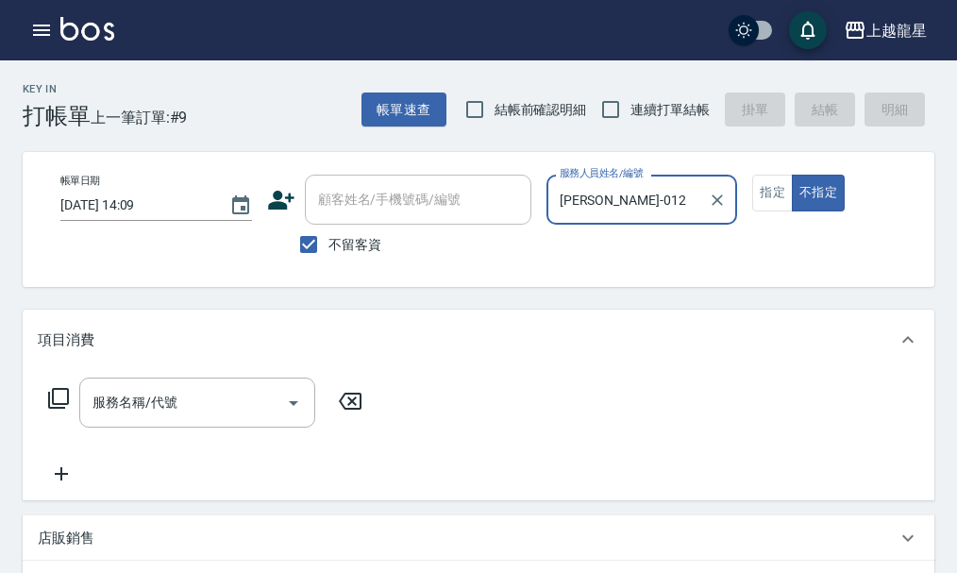
click at [59, 410] on icon at bounding box center [58, 398] width 23 height 23
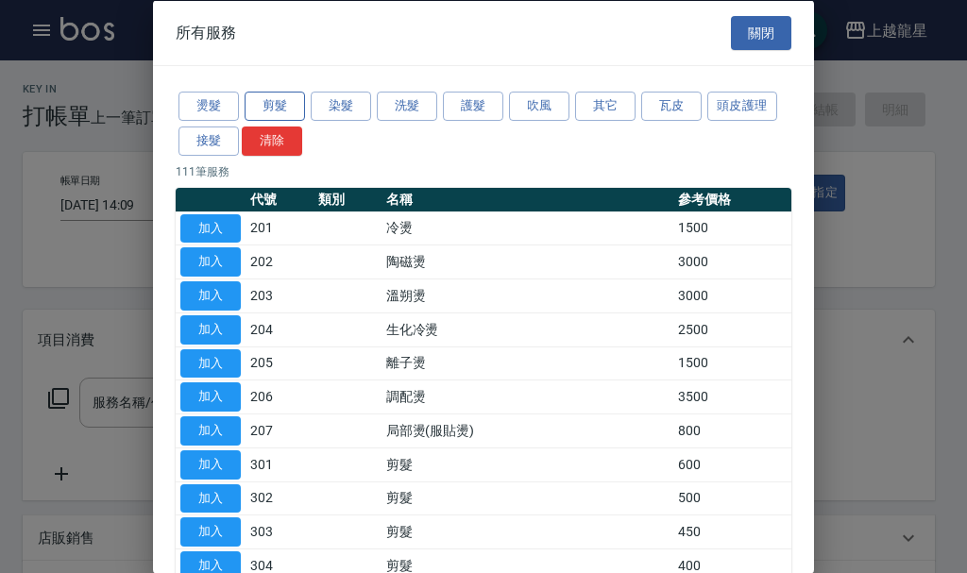
click at [275, 106] on button "剪髮" at bounding box center [275, 106] width 60 height 29
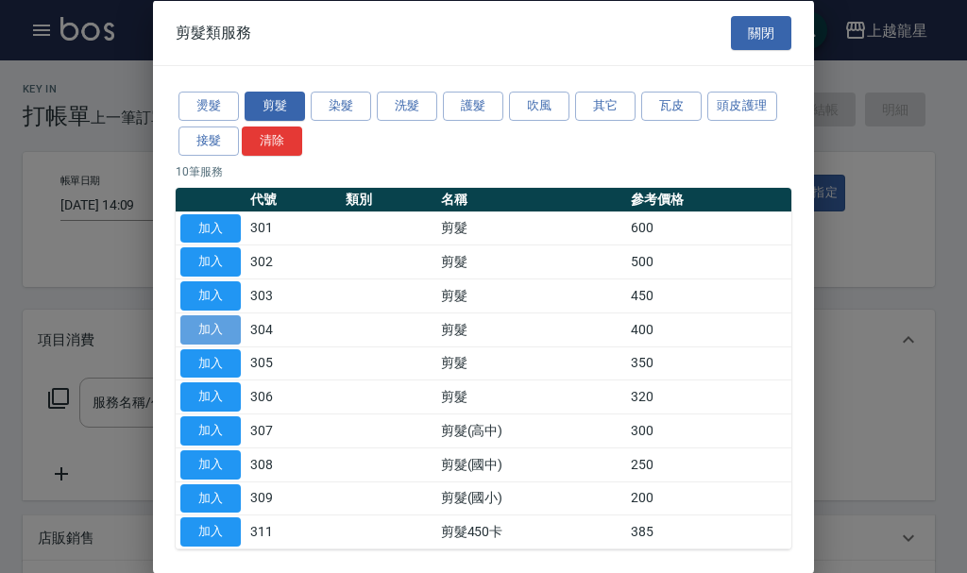
click at [209, 333] on button "加入" at bounding box center [210, 328] width 60 height 29
type input "剪髮(304)"
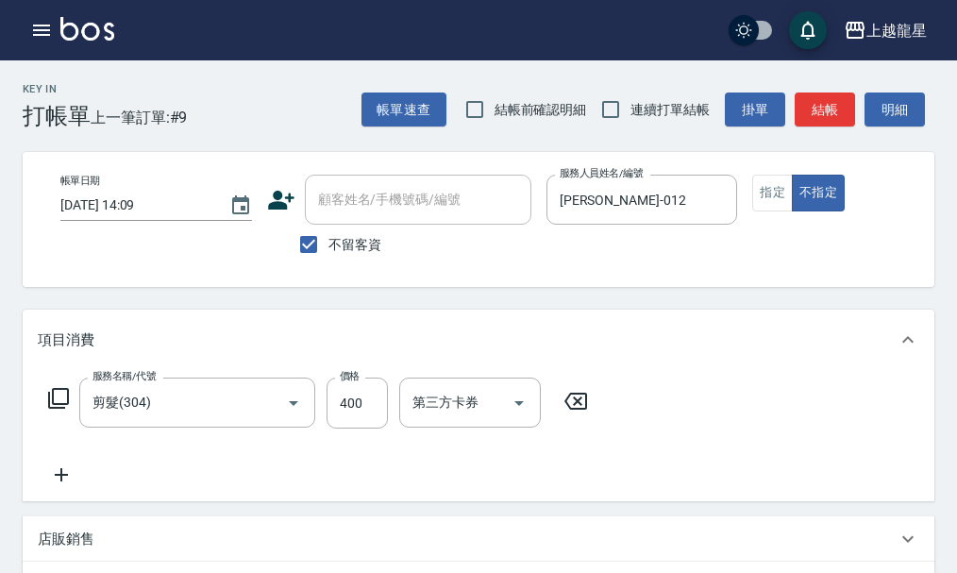
scroll to position [453, 0]
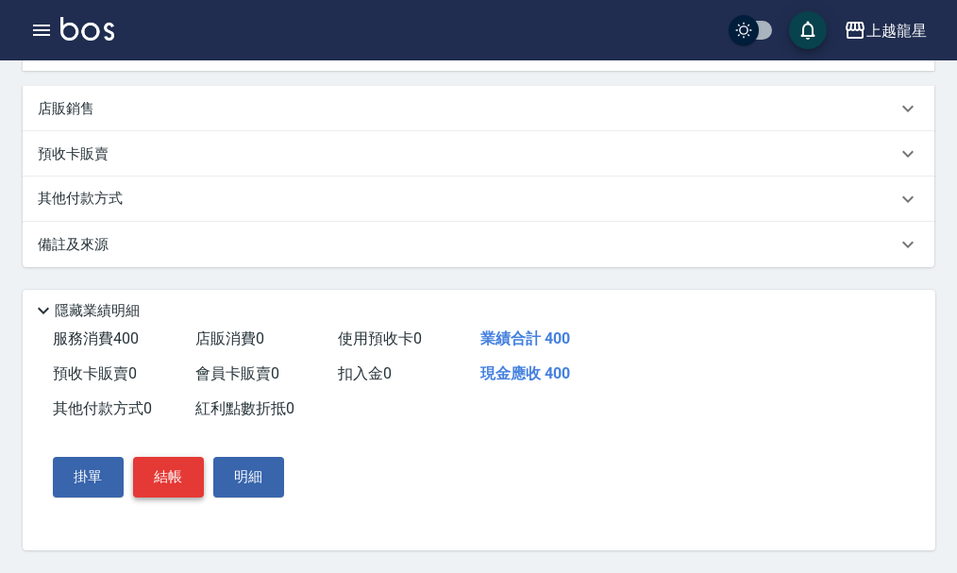
click at [144, 472] on button "結帳" at bounding box center [168, 477] width 71 height 40
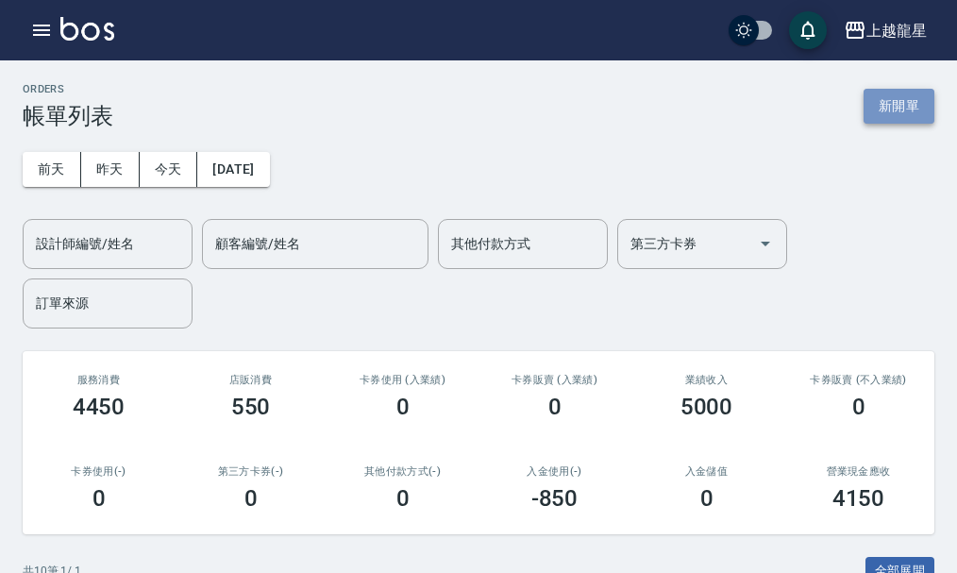
click at [906, 103] on button "新開單" at bounding box center [899, 106] width 71 height 35
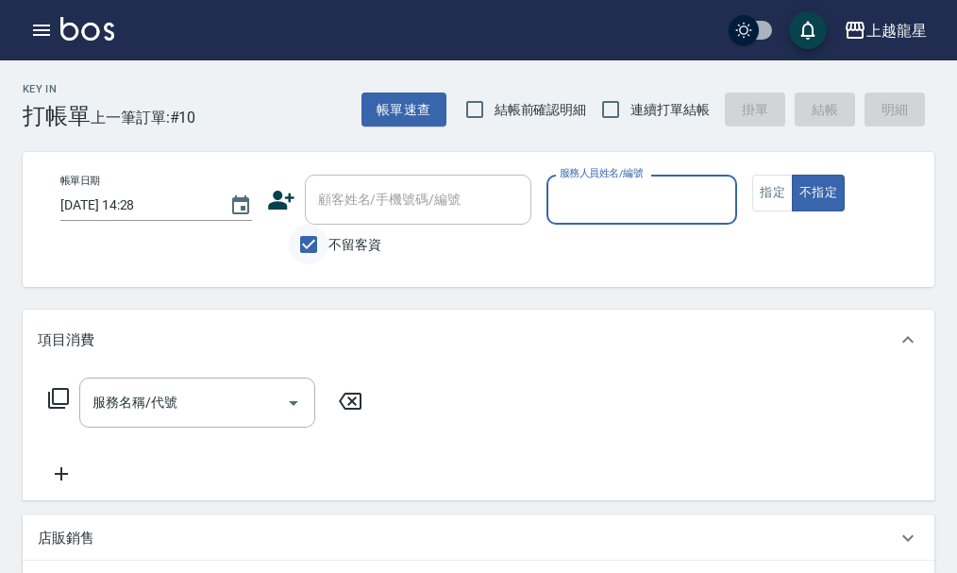
click at [313, 249] on input "不留客資" at bounding box center [309, 245] width 40 height 40
checkbox input "false"
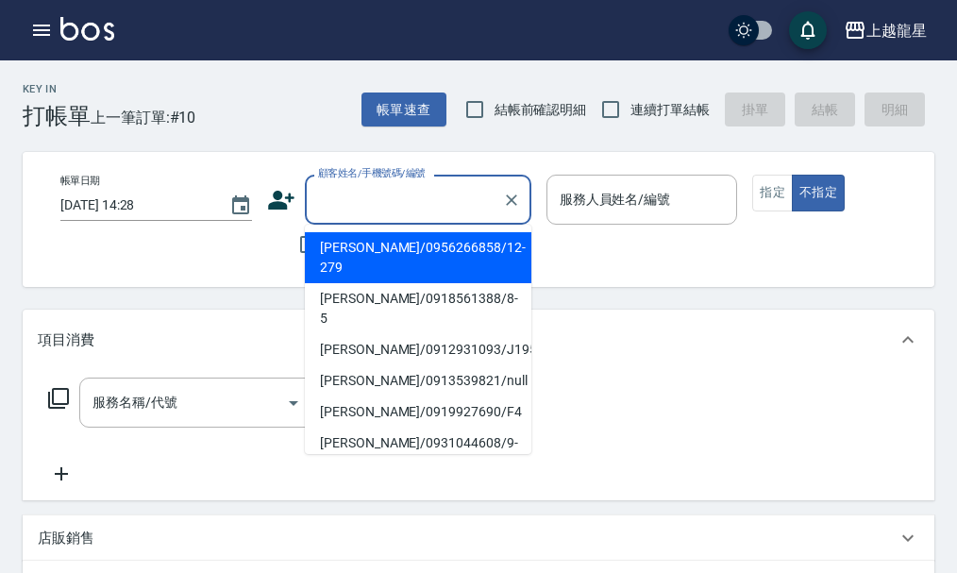
click at [344, 197] on input "顧客姓名/手機號碼/編號" at bounding box center [403, 199] width 181 height 33
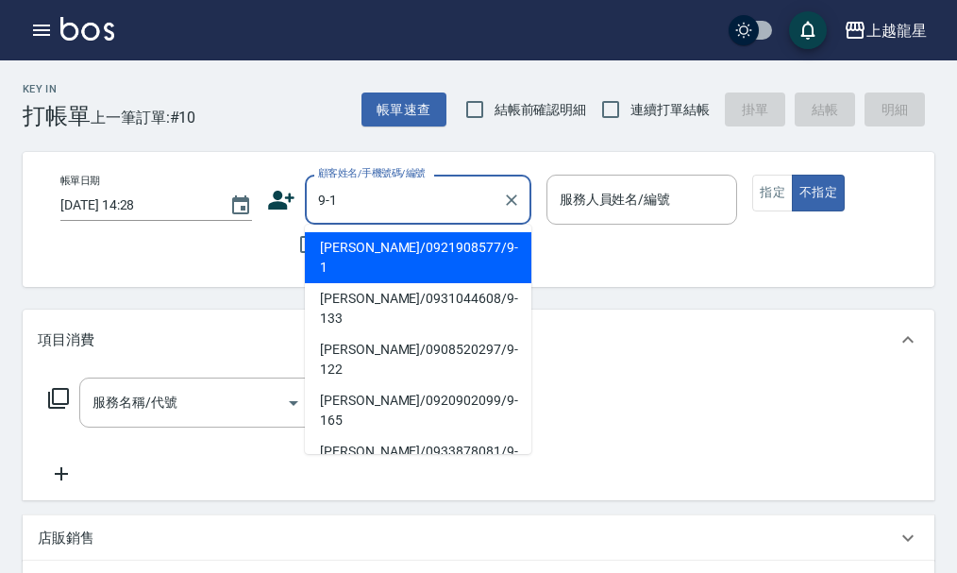
click at [383, 249] on li "張玉越/0921908577/9-1" at bounding box center [418, 257] width 227 height 51
type input "張玉越/0921908577/9-1"
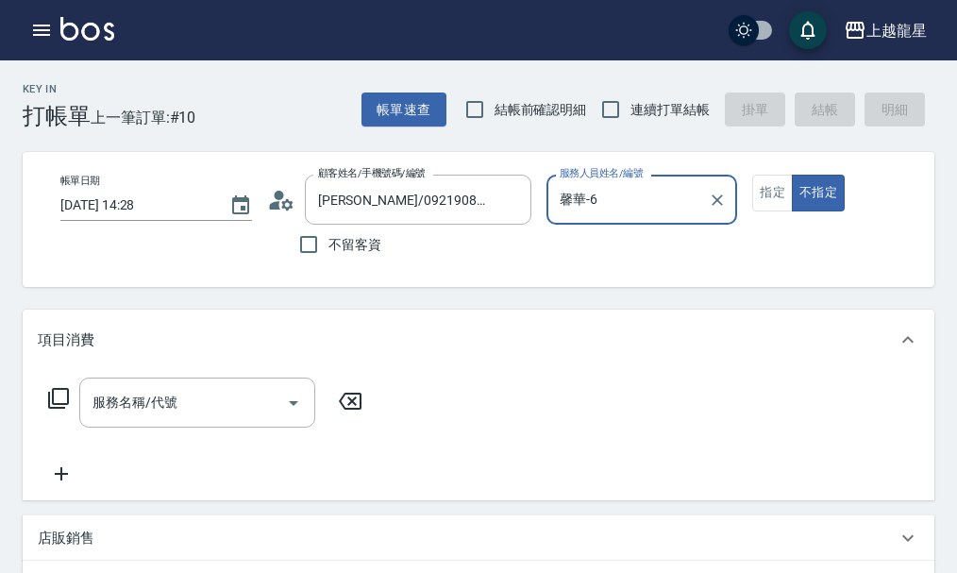
type input "馨華-6"
click at [785, 193] on button "指定" at bounding box center [773, 193] width 41 height 37
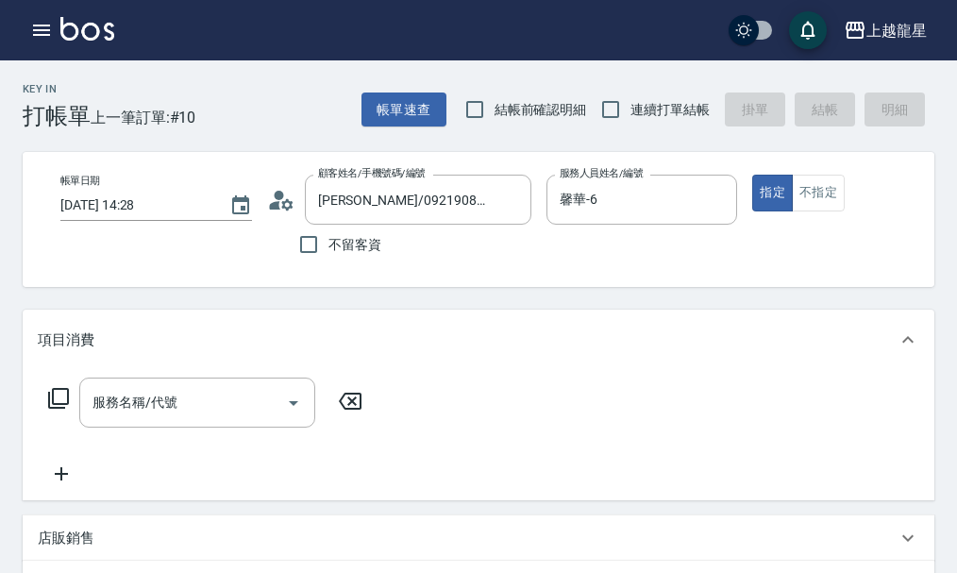
click at [50, 409] on icon at bounding box center [58, 398] width 21 height 21
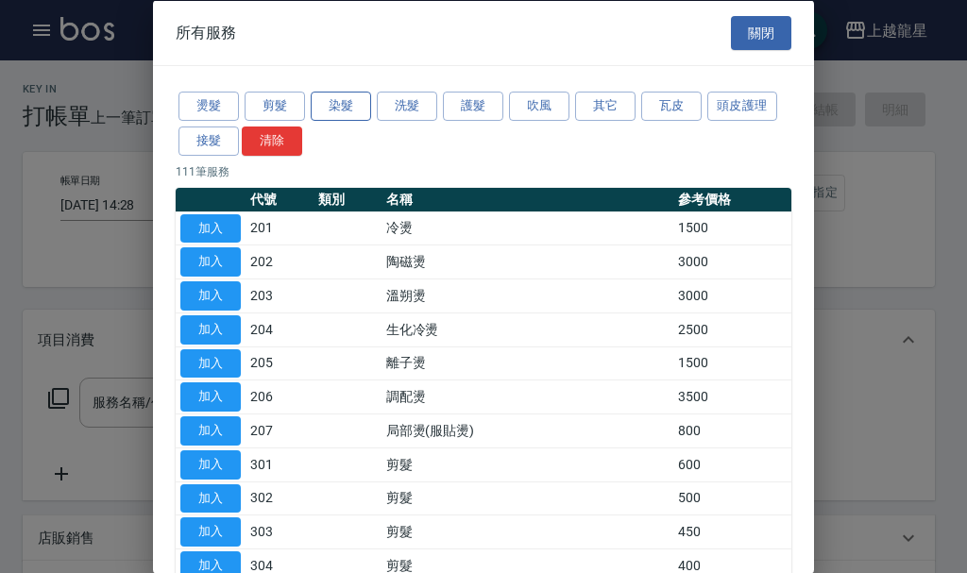
click at [339, 104] on button "染髮" at bounding box center [341, 106] width 60 height 29
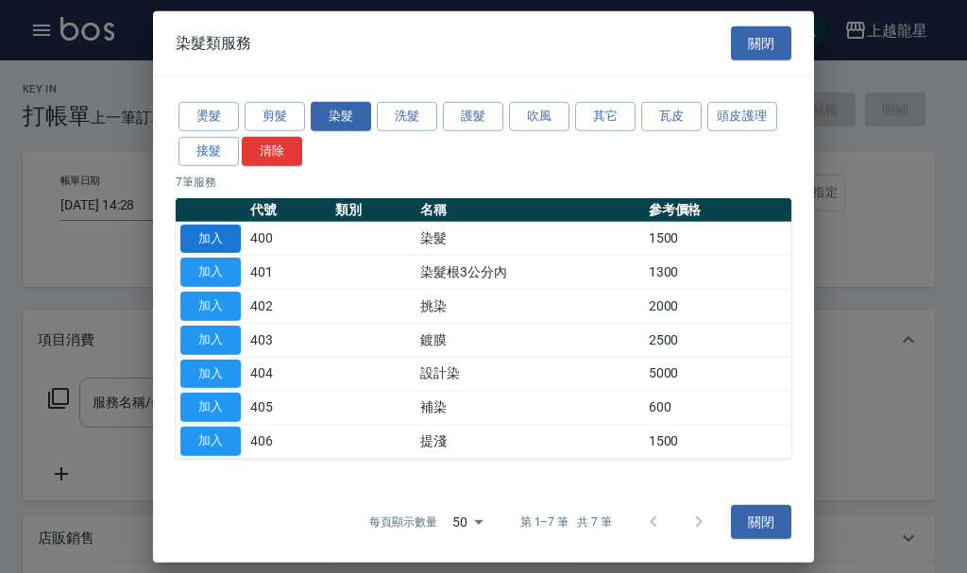
click at [226, 237] on button "加入" at bounding box center [210, 238] width 60 height 29
type input "染髮(400)"
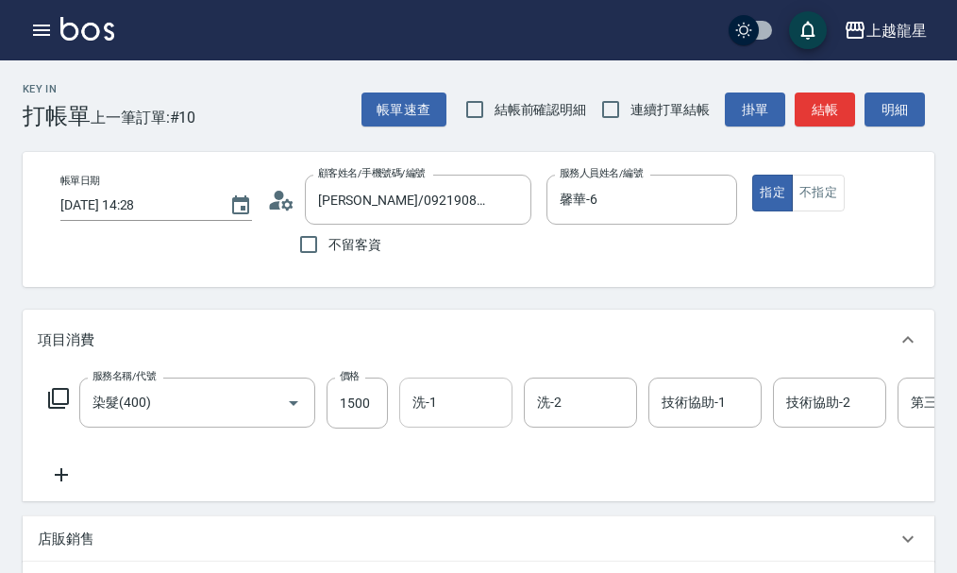
click at [426, 419] on input "洗-1" at bounding box center [456, 402] width 96 height 33
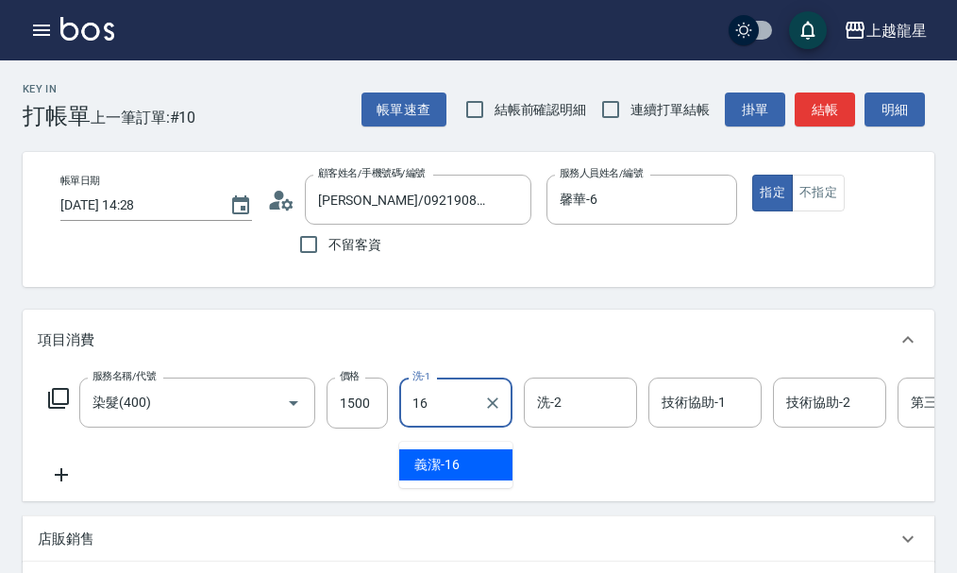
type input "義潔-16"
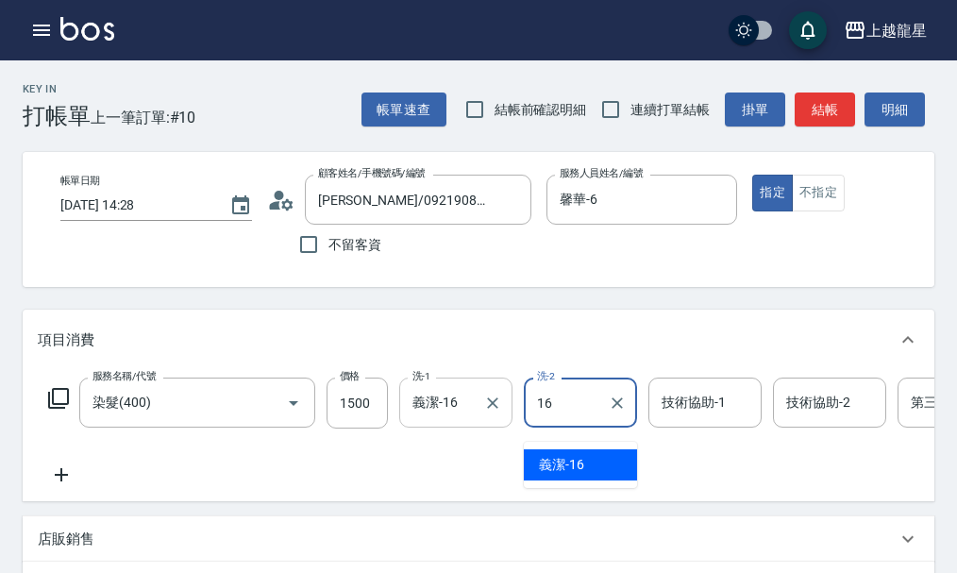
type input "義潔-16"
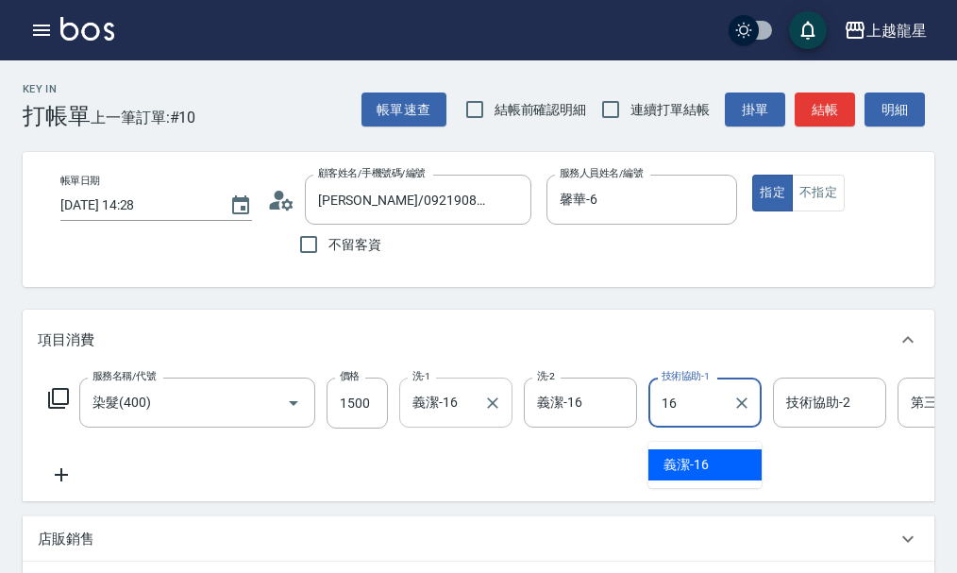
type input "義潔-16"
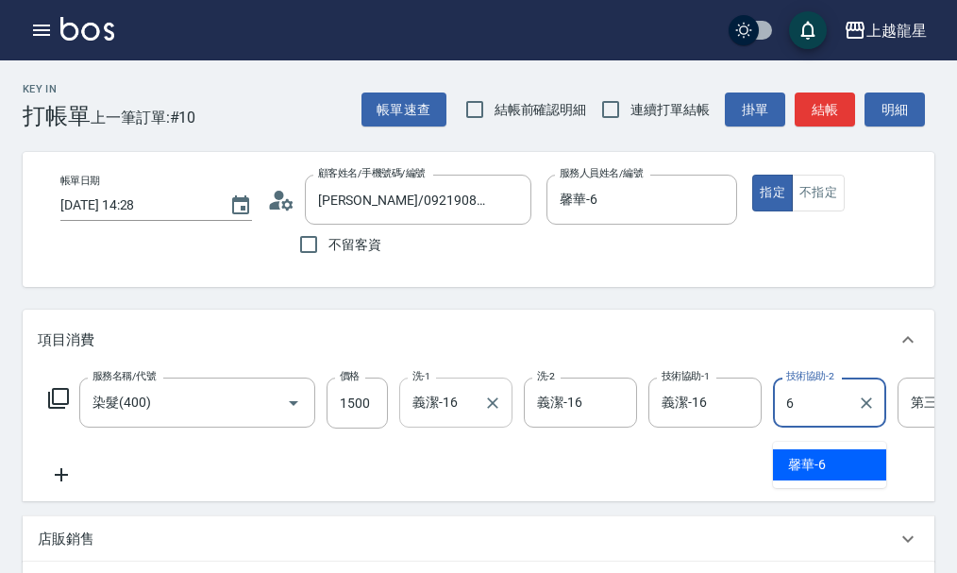
type input "馨華-6"
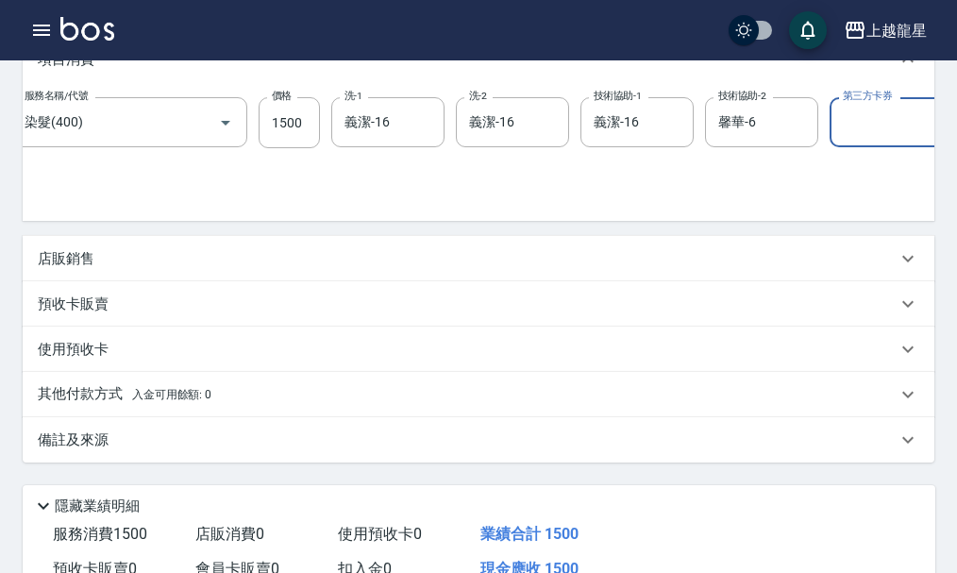
scroll to position [378, 0]
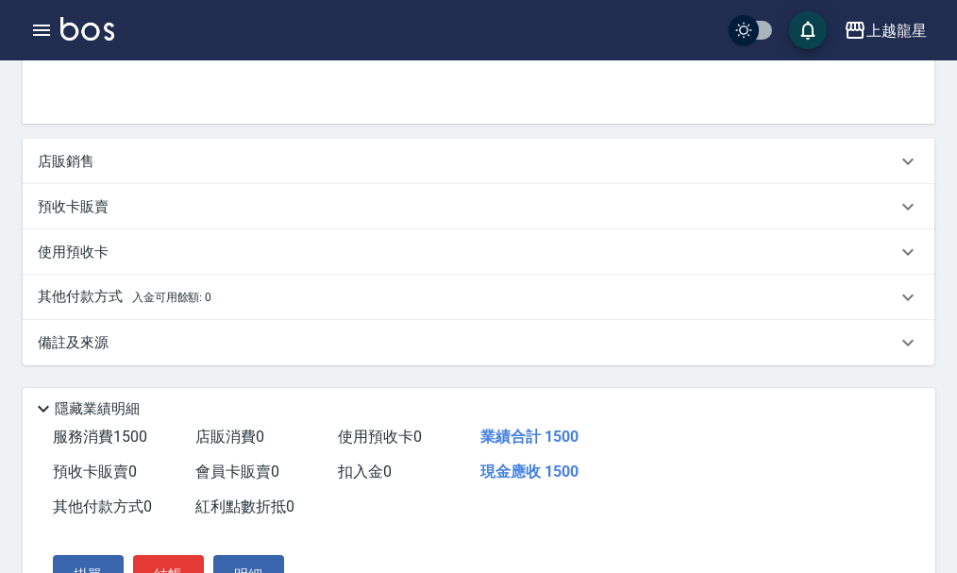
click at [50, 172] on p "店販銷售" at bounding box center [66, 162] width 57 height 20
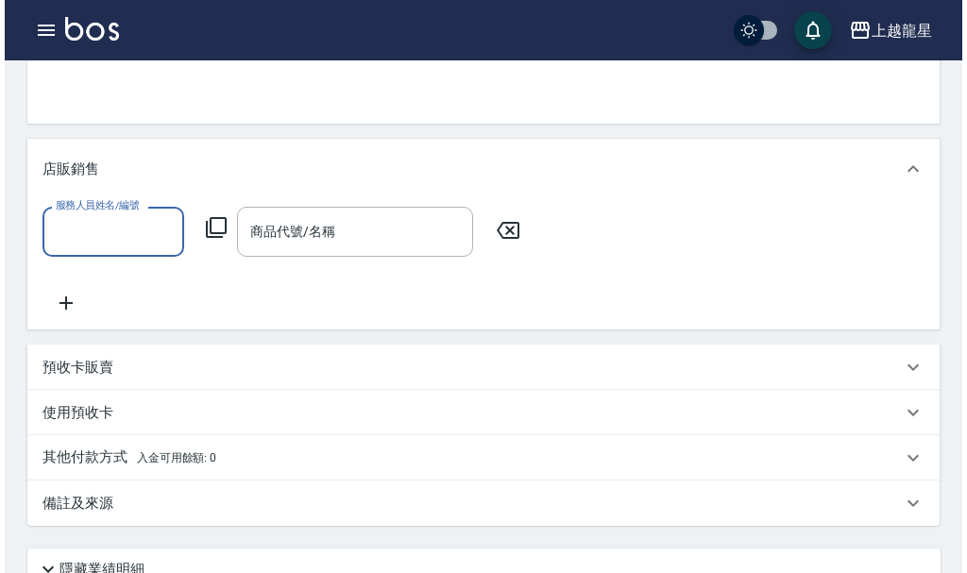
scroll to position [0, 0]
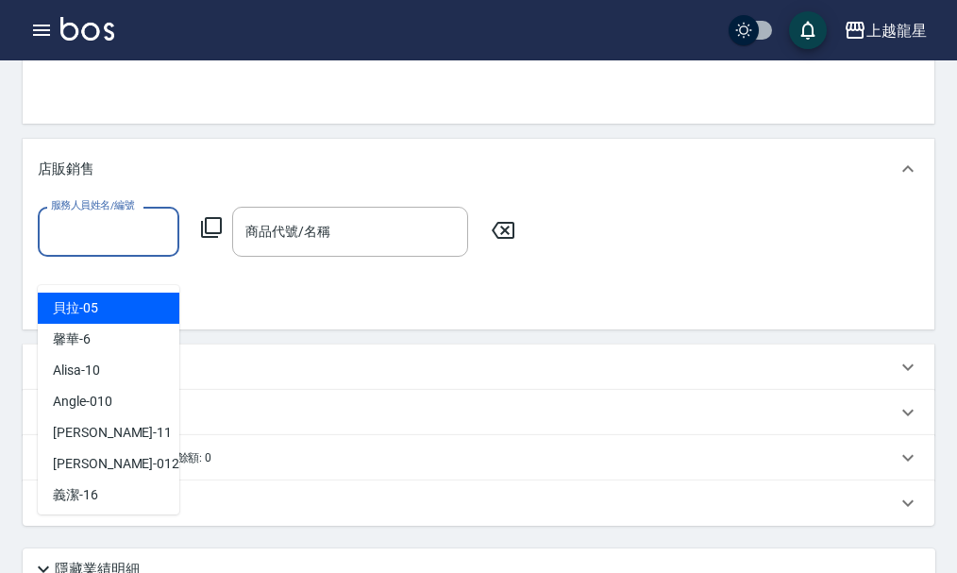
click at [97, 248] on input "服務人員姓名/編號" at bounding box center [108, 231] width 125 height 33
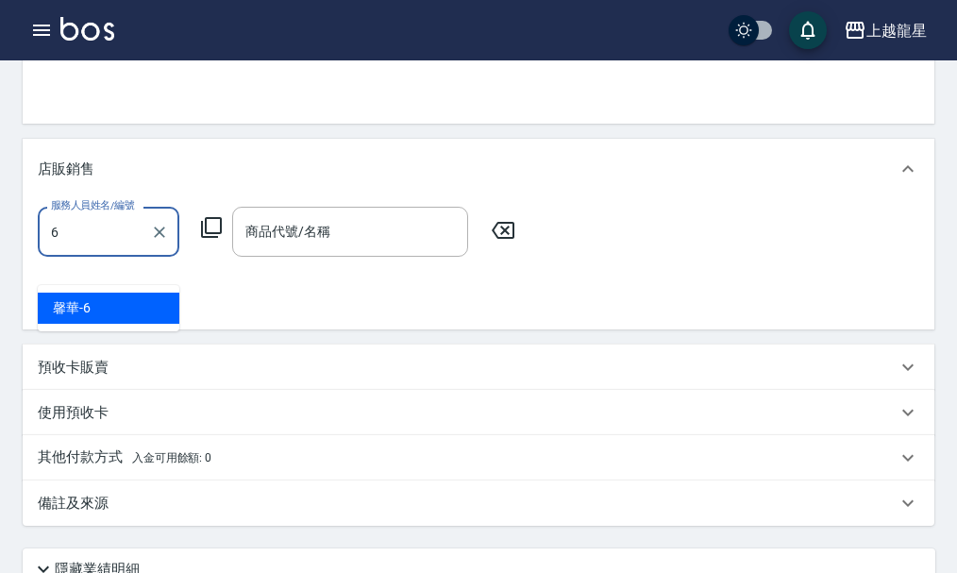
type input "馨華-6"
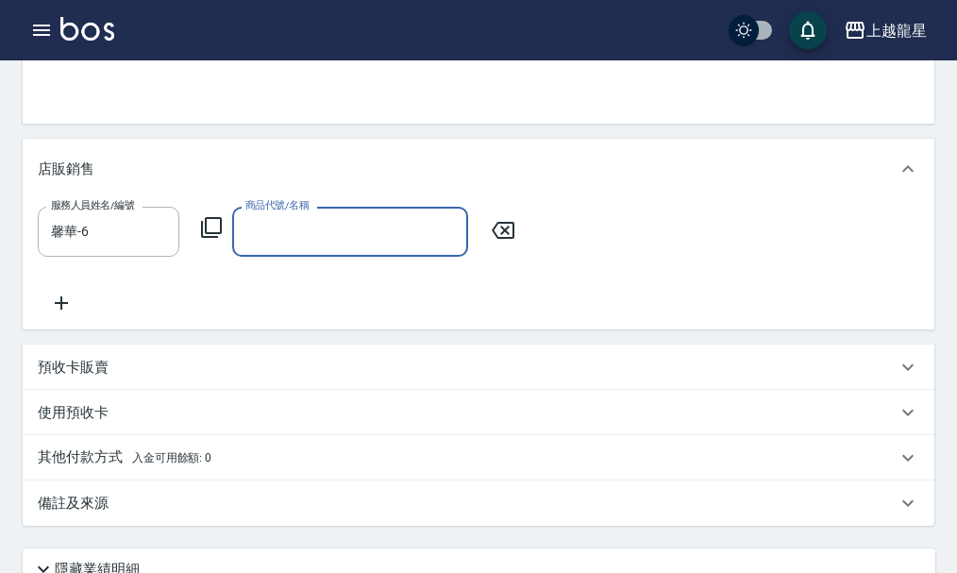
click at [205, 238] on icon at bounding box center [211, 227] width 21 height 21
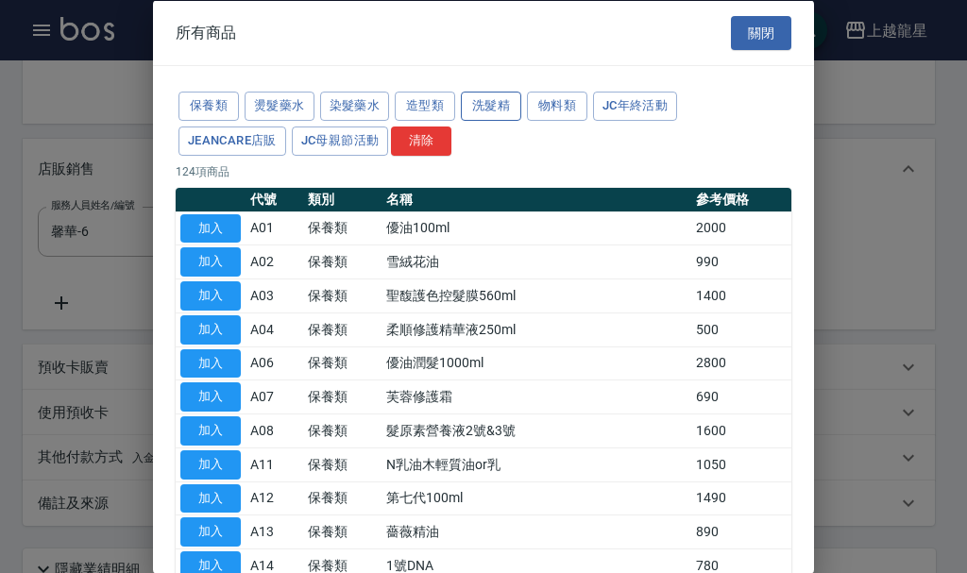
click at [486, 110] on button "洗髮精" at bounding box center [491, 106] width 60 height 29
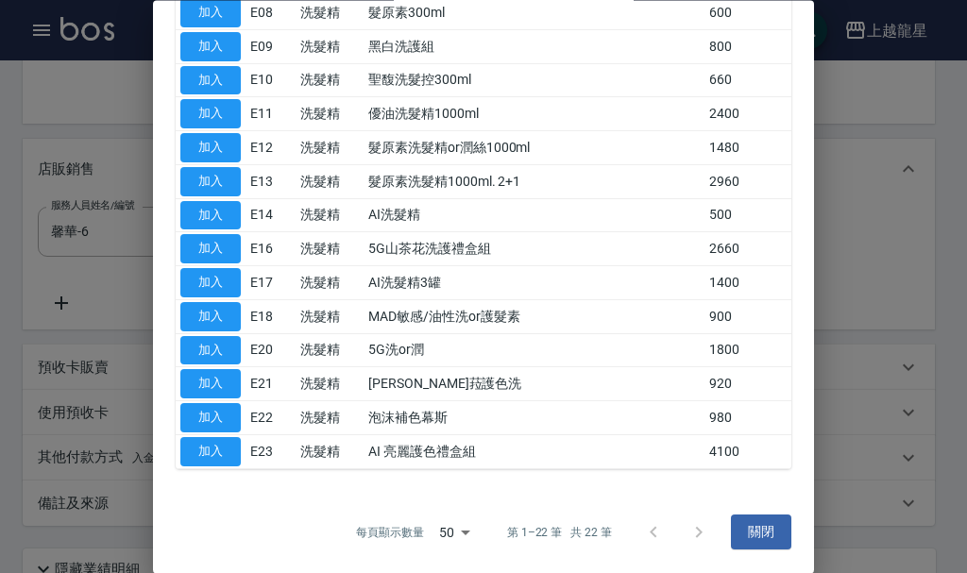
scroll to position [40, 0]
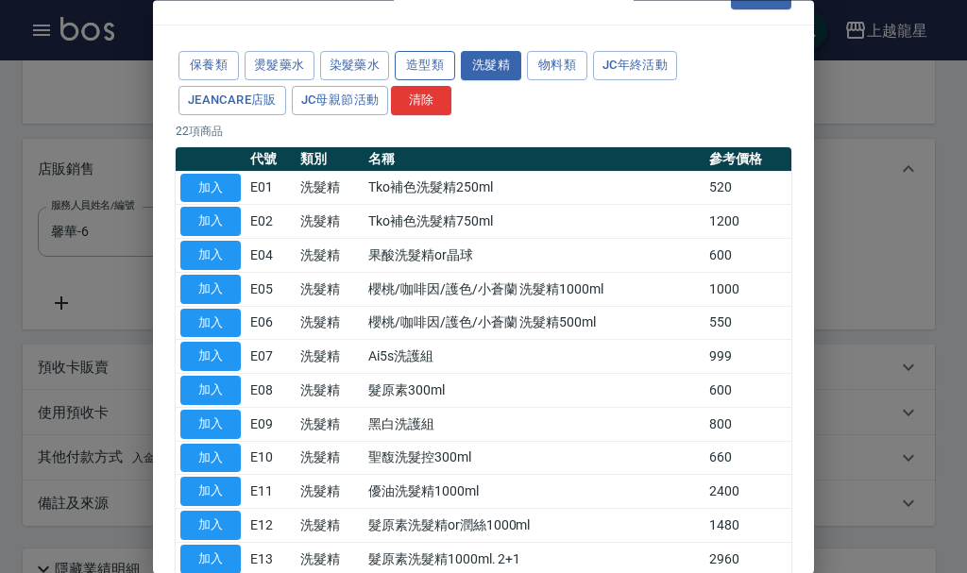
click at [419, 64] on button "造型類" at bounding box center [425, 66] width 60 height 29
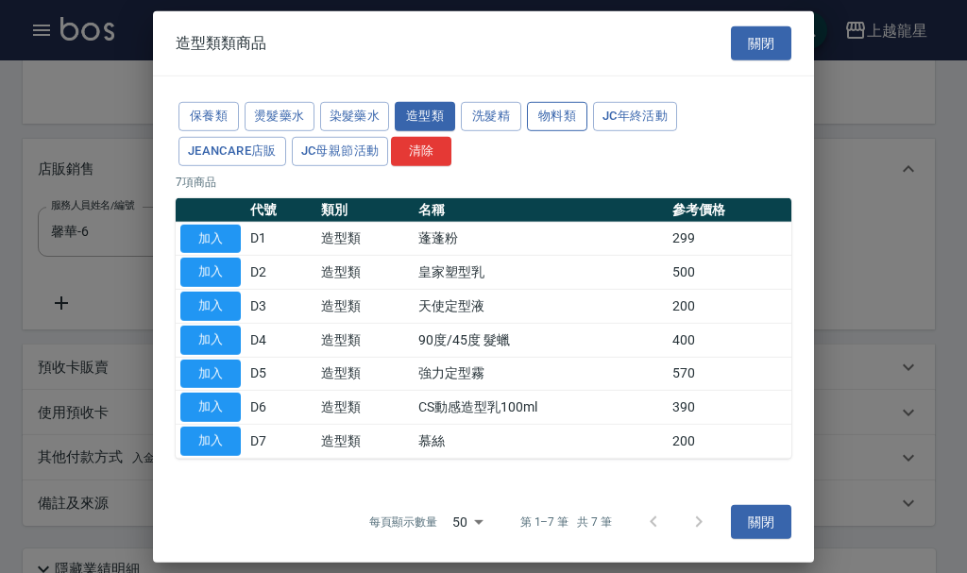
click at [567, 120] on button "物料類" at bounding box center [557, 116] width 60 height 29
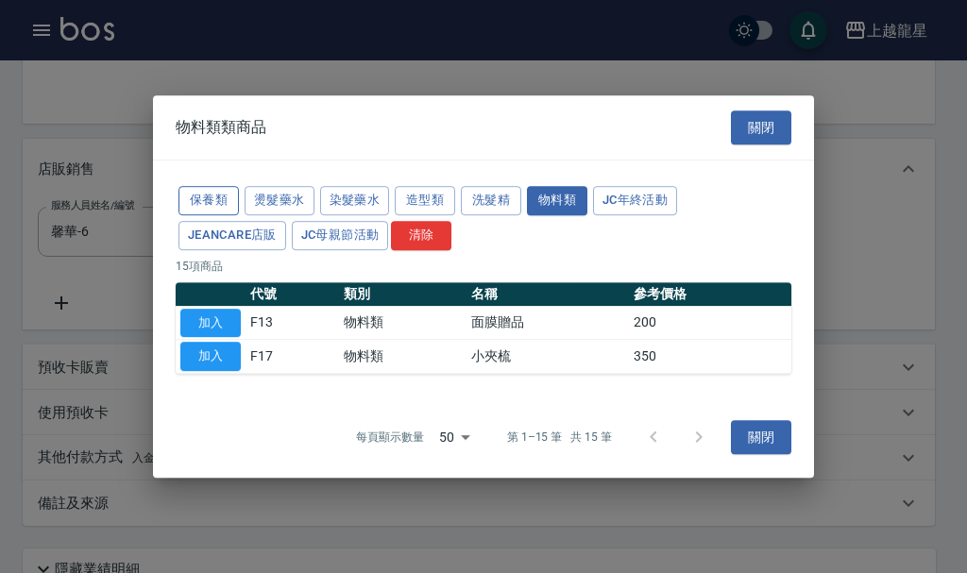
click at [193, 202] on button "保養類" at bounding box center [208, 200] width 60 height 29
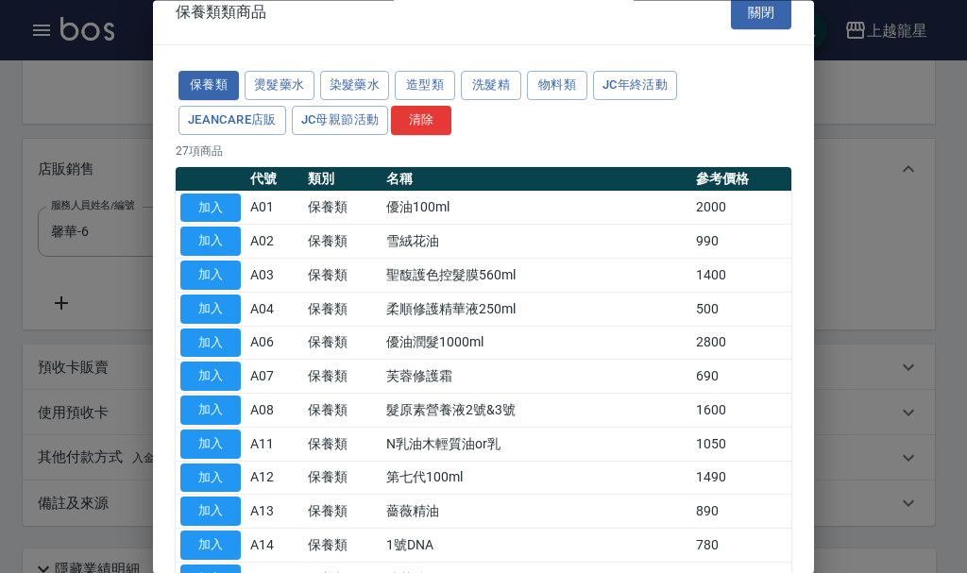
scroll to position [19, 0]
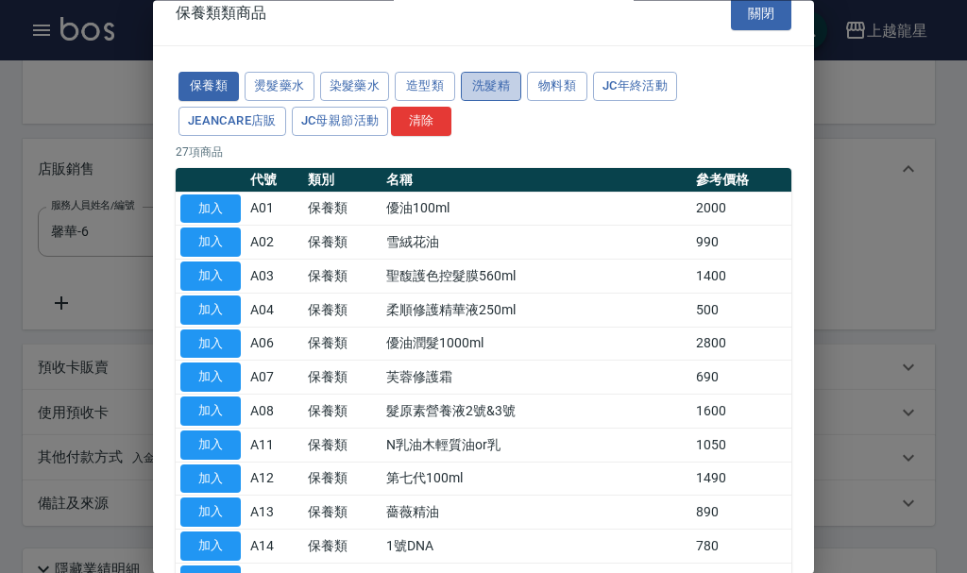
click at [484, 76] on button "洗髮精" at bounding box center [491, 87] width 60 height 29
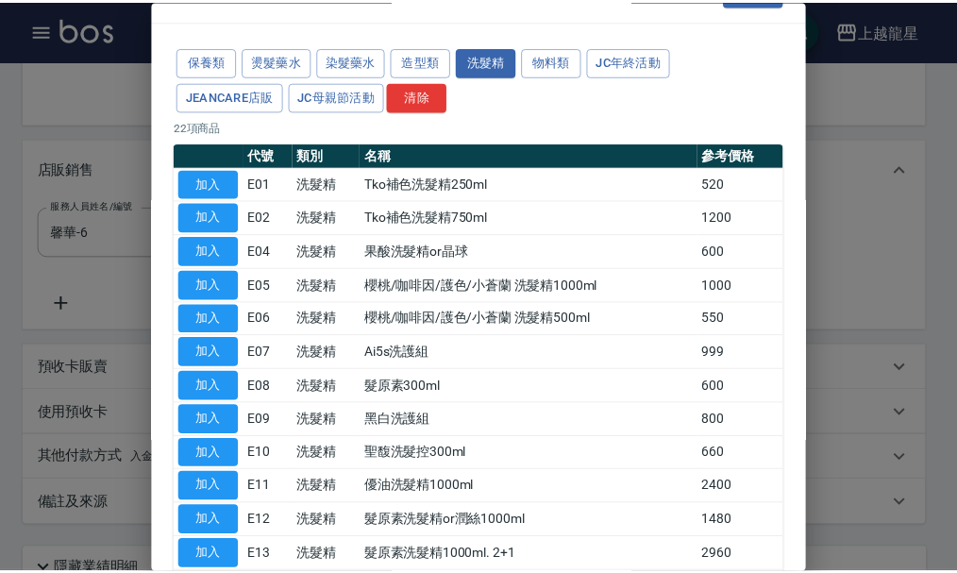
scroll to position [0, 0]
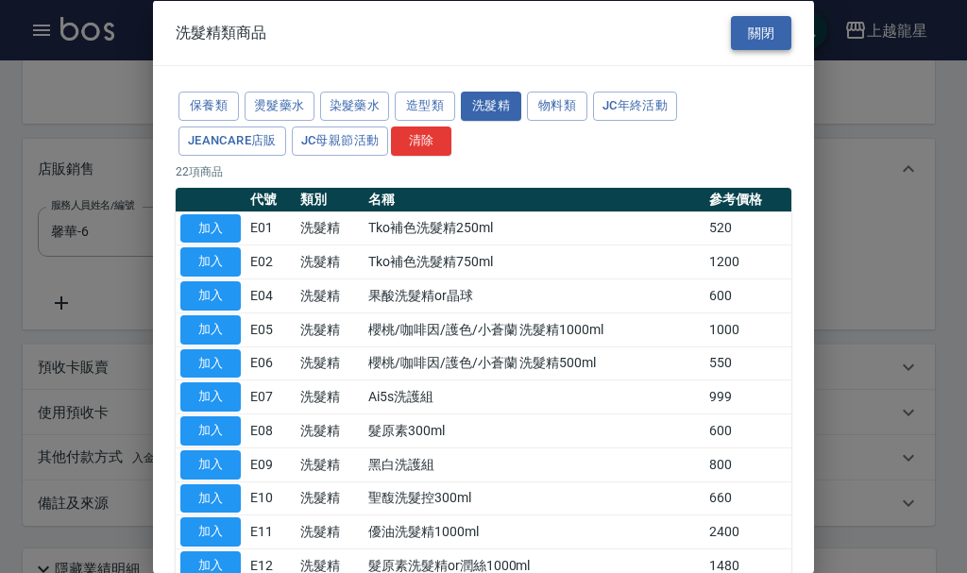
click at [740, 21] on button "關閉" at bounding box center [761, 32] width 60 height 35
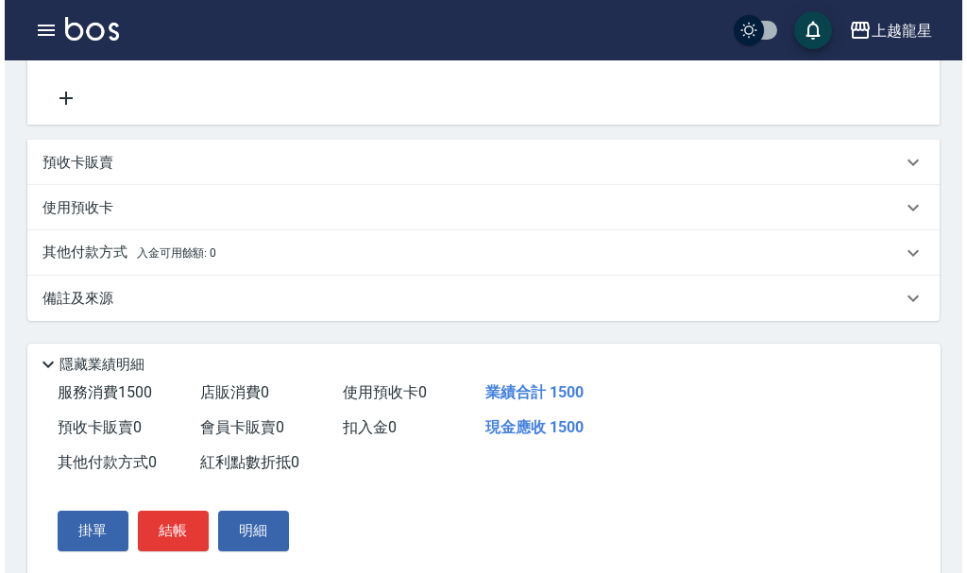
scroll to position [661, 0]
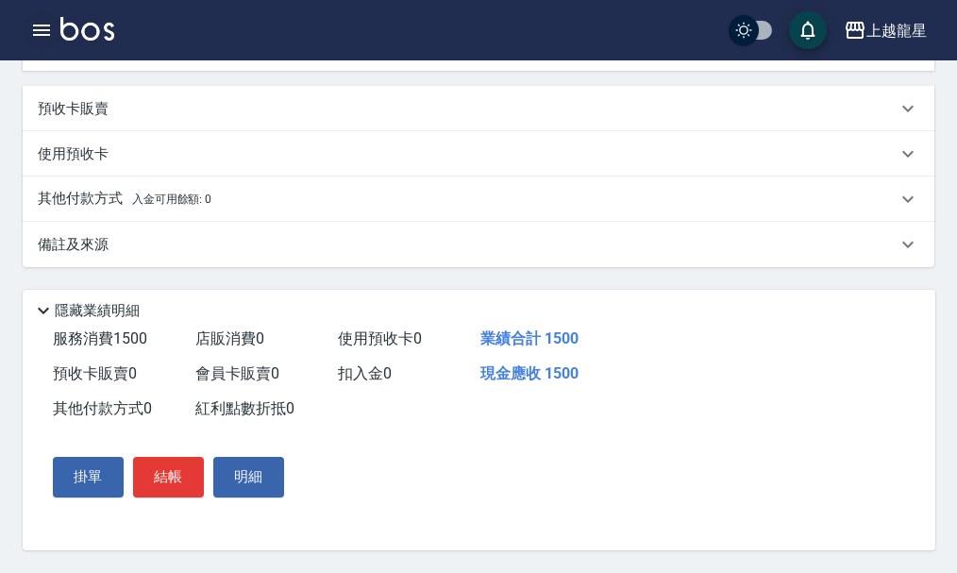
click at [47, 34] on icon "button" at bounding box center [41, 30] width 17 height 11
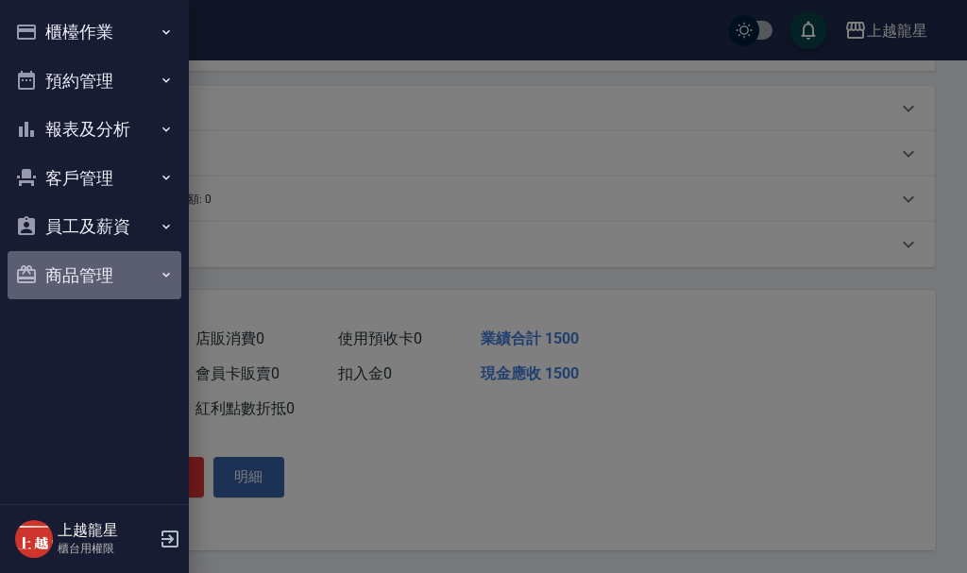
click at [76, 266] on button "商品管理" at bounding box center [95, 275] width 174 height 49
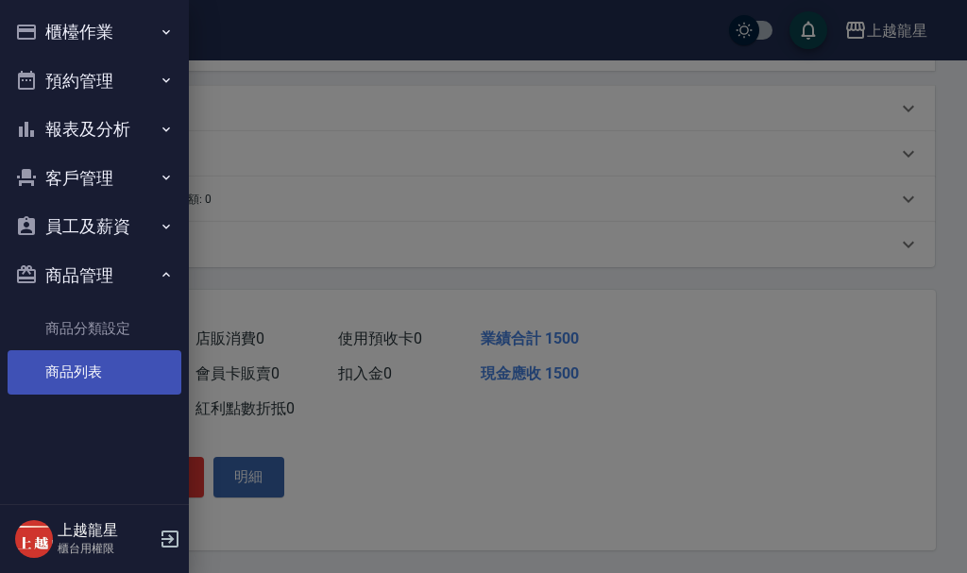
click at [99, 366] on link "商品列表" at bounding box center [95, 371] width 174 height 43
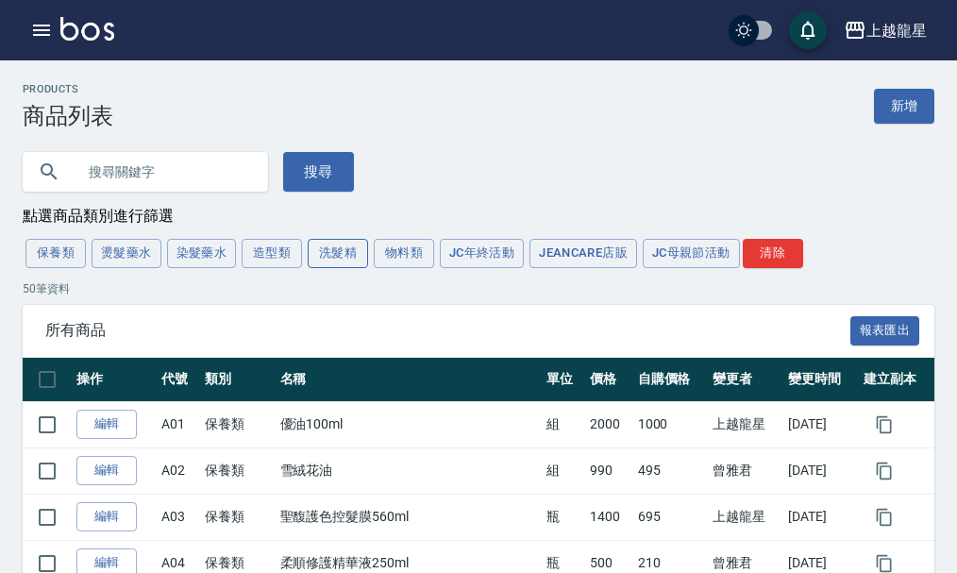
click at [340, 249] on button "洗髮精" at bounding box center [338, 253] width 60 height 29
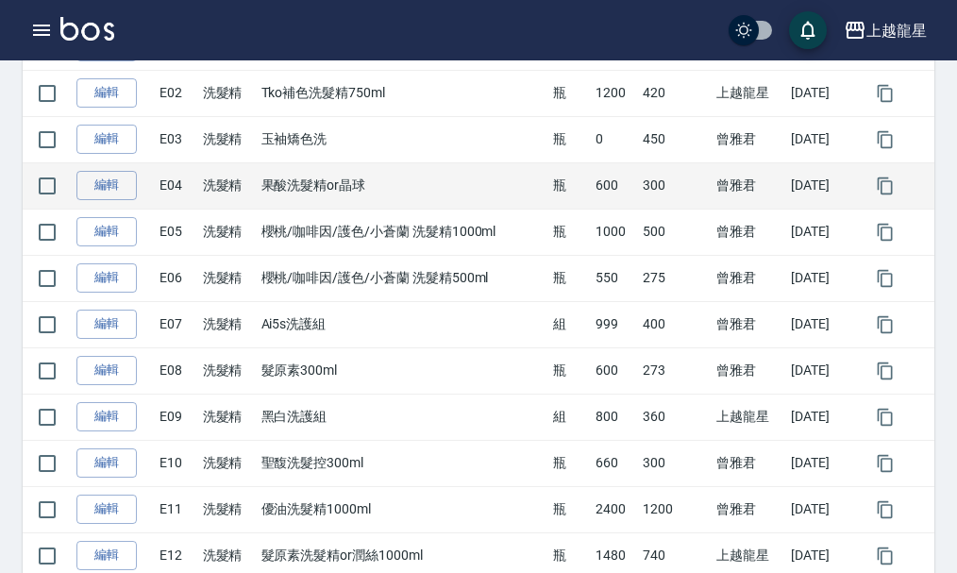
scroll to position [567, 0]
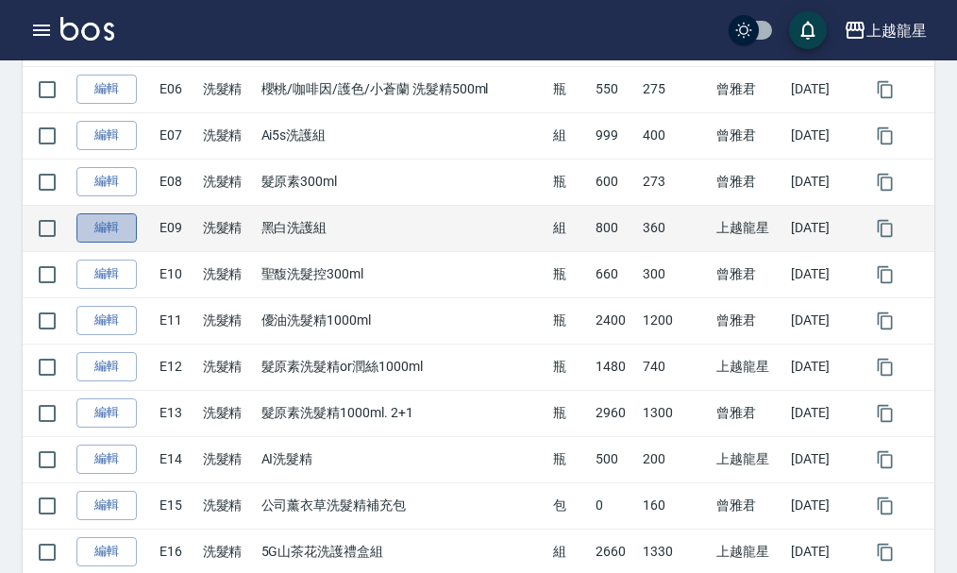
click at [101, 232] on link "編輯" at bounding box center [106, 227] width 60 height 29
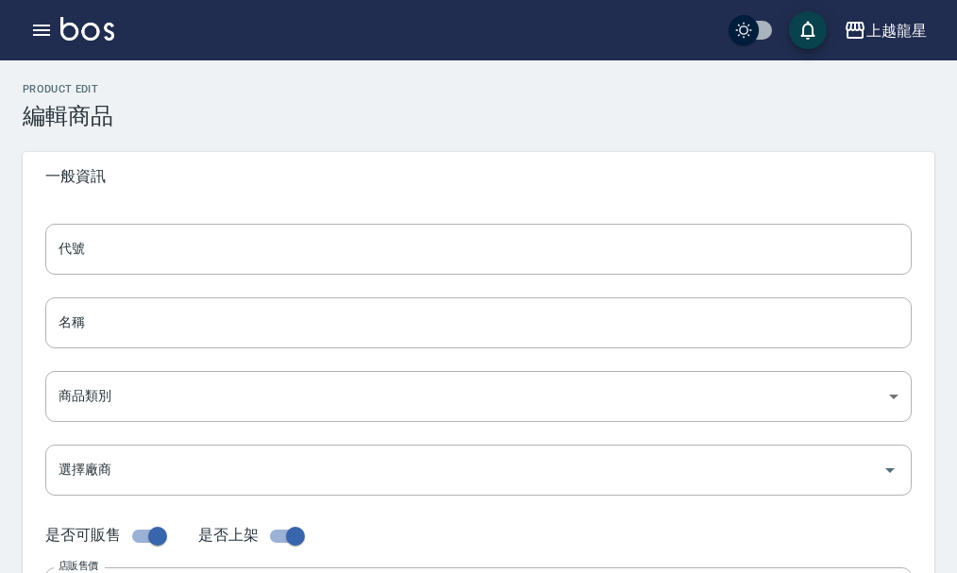
type input "E09"
type input "黑白洗護組"
type input "36681bb4-affc-4a9d-bdc7-2440f484d869"
type input "800"
type input "360"
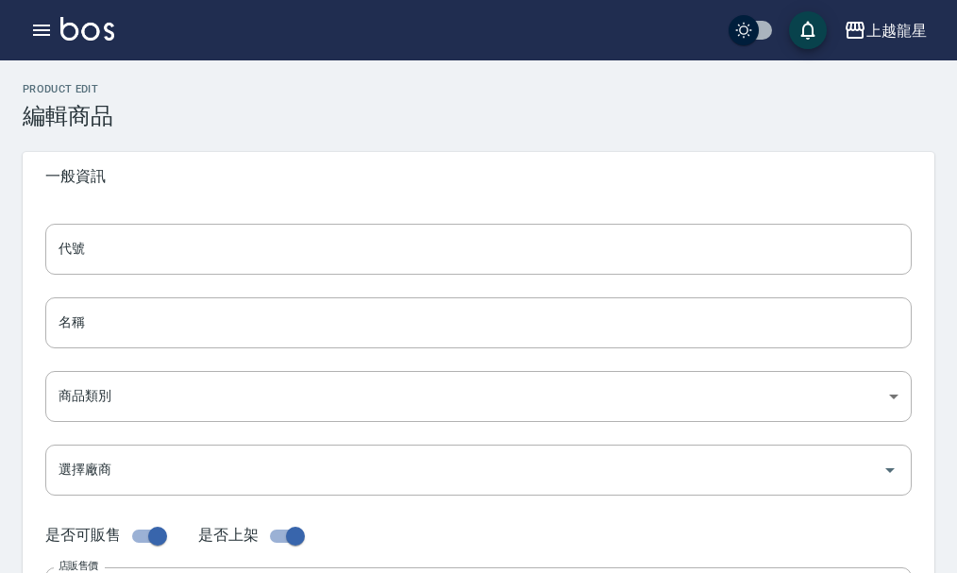
type input "360"
type input "組"
type input "UNSET"
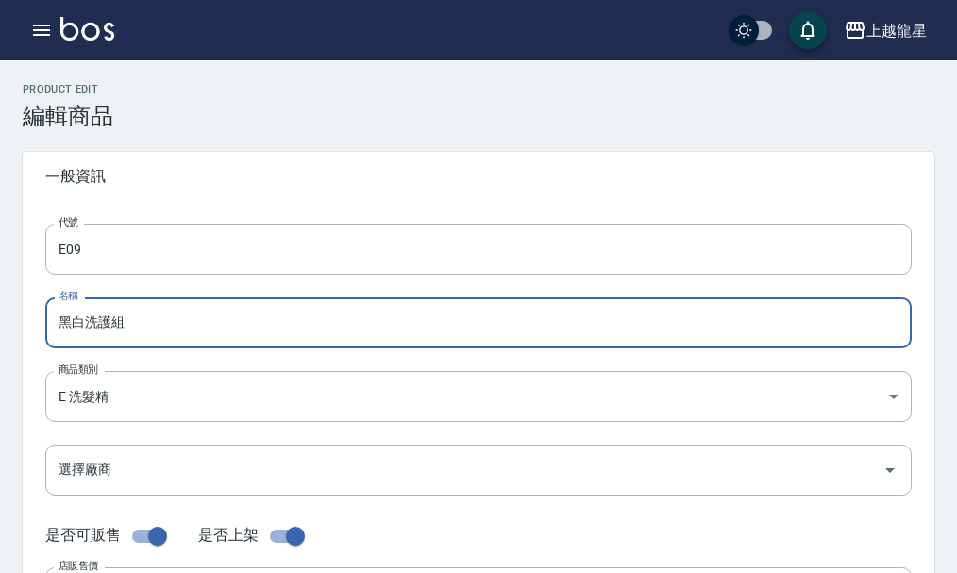
drag, startPoint x: 88, startPoint y: 323, endPoint x: 0, endPoint y: 330, distance: 88.1
click at [68, 321] on input "ai3件洗護組" at bounding box center [478, 322] width 867 height 51
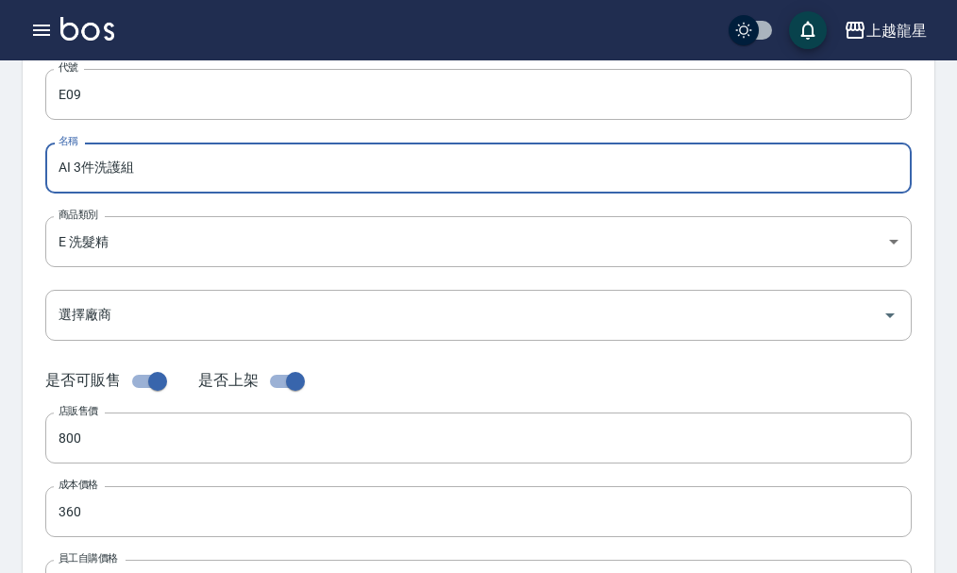
scroll to position [189, 0]
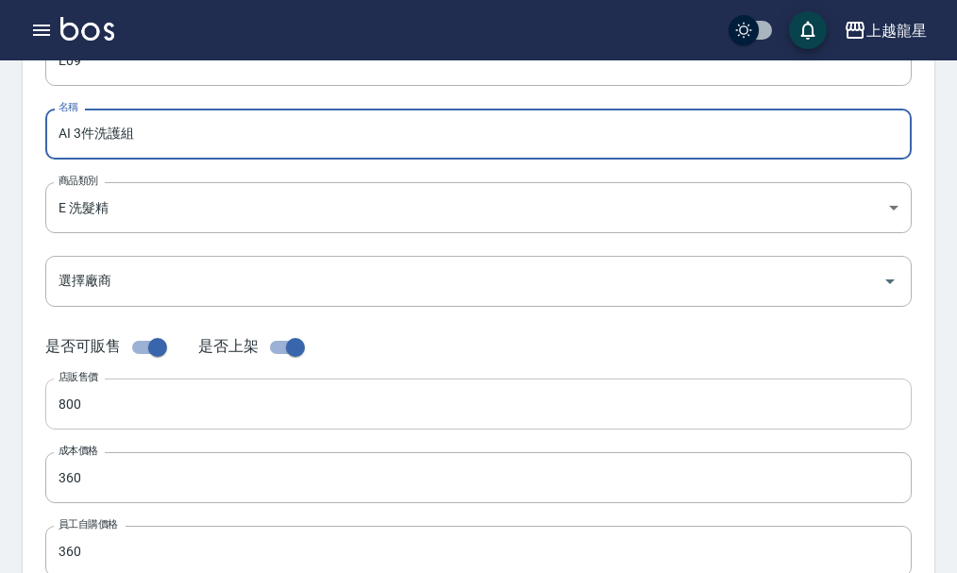
type input "AI 3件洗護組"
drag, startPoint x: 94, startPoint y: 402, endPoint x: 0, endPoint y: 399, distance: 94.5
click at [0, 399] on div "Product Edit 編輯商品 一般資訊 代號 E09 代號 名稱 AI 3件洗護組 名稱 商品類別 E 洗髮精 36681bb4-affc-4a9d…" at bounding box center [478, 492] width 957 height 1197
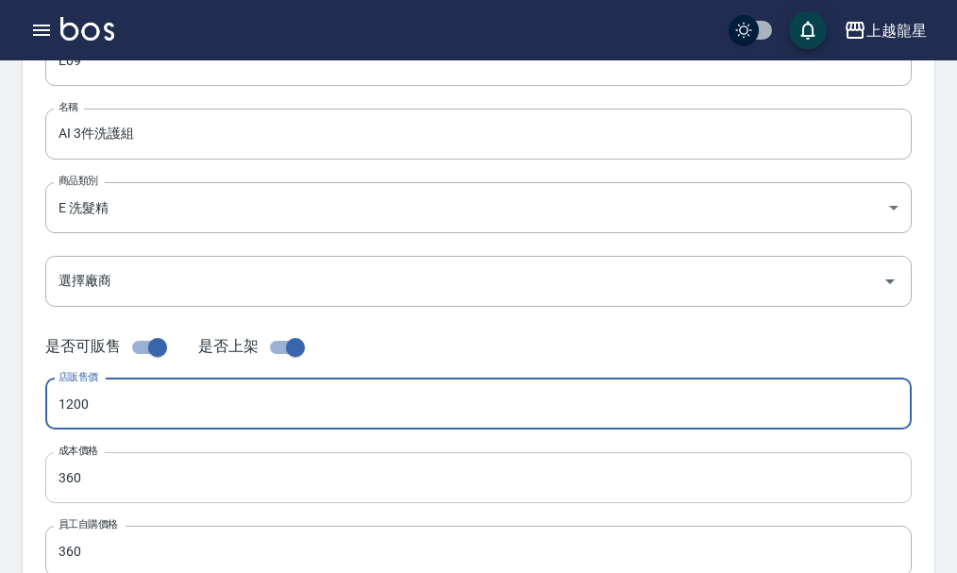
type input "1200"
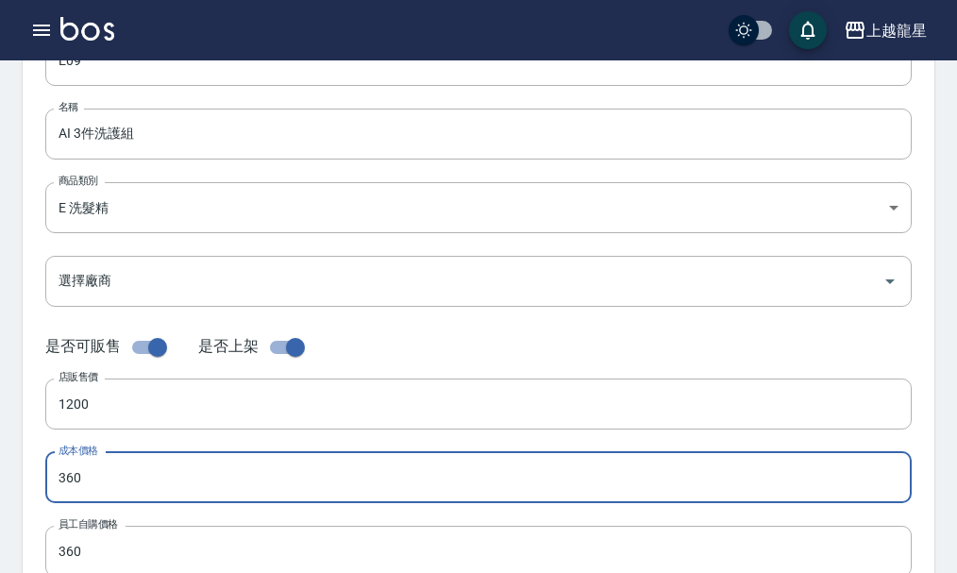
drag, startPoint x: 99, startPoint y: 467, endPoint x: 15, endPoint y: 474, distance: 84.3
click at [15, 474] on div "Product Edit 編輯商品 一般資訊 代號 E09 代號 名稱 AI 3件洗護組 名稱 商品類別 E 洗髮精 36681bb4-affc-4a9d…" at bounding box center [478, 492] width 957 height 1197
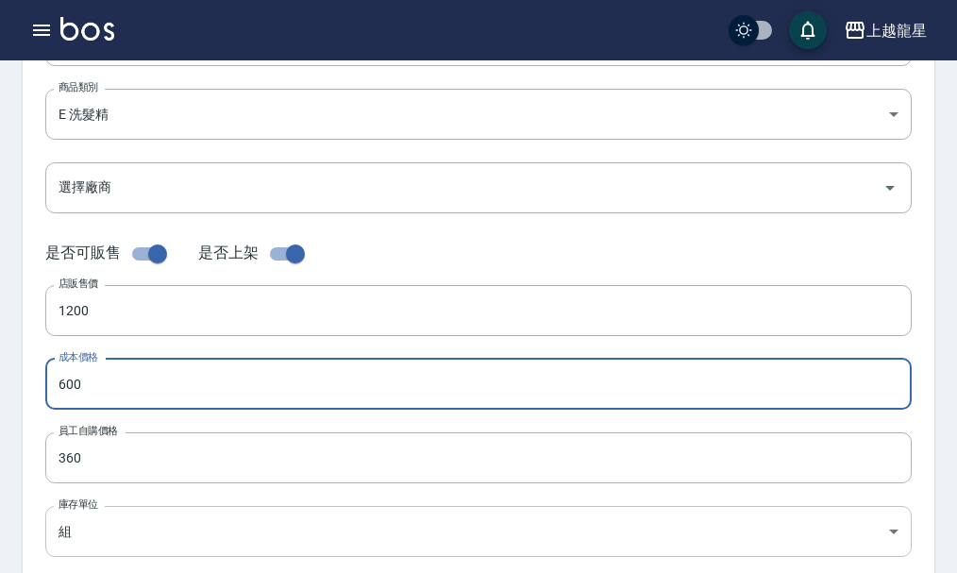
scroll to position [283, 0]
type input "600"
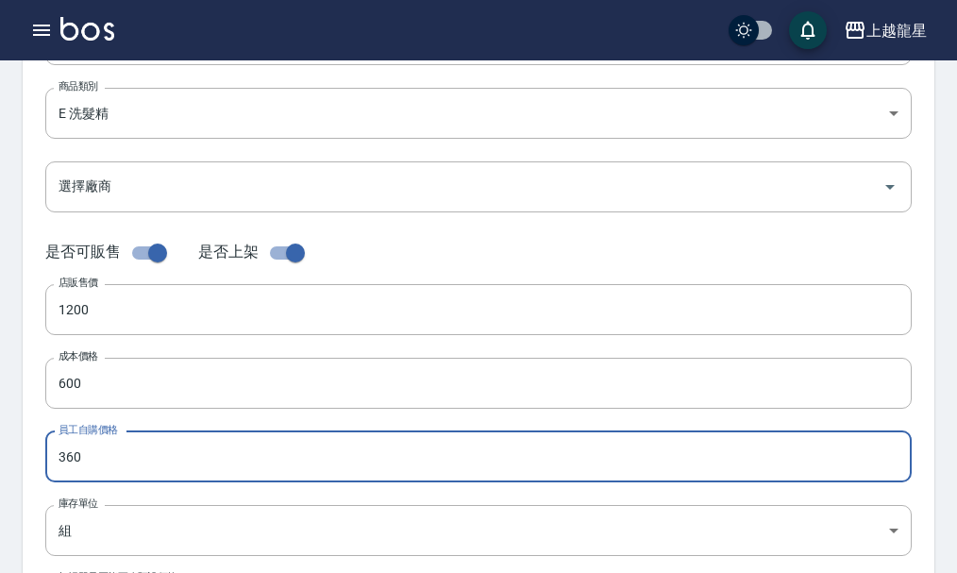
drag, startPoint x: 110, startPoint y: 474, endPoint x: 0, endPoint y: 467, distance: 110.7
click at [0, 467] on div "Product Edit 編輯商品 一般資訊 代號 E09 代號 名稱 AI 3件洗護組 名稱 商品類別 E 洗髮精 36681bb4-affc-4a9d…" at bounding box center [478, 398] width 957 height 1197
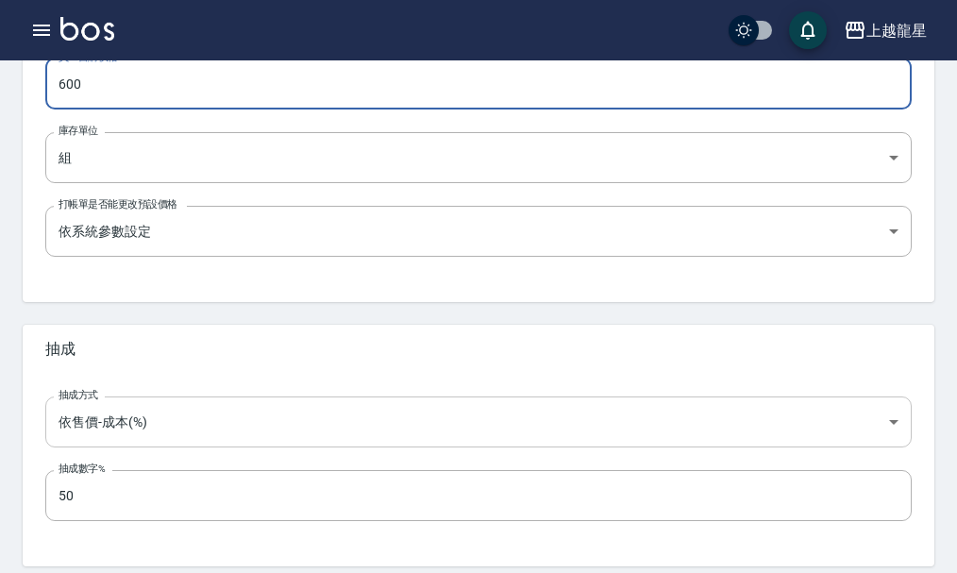
scroll to position [730, 0]
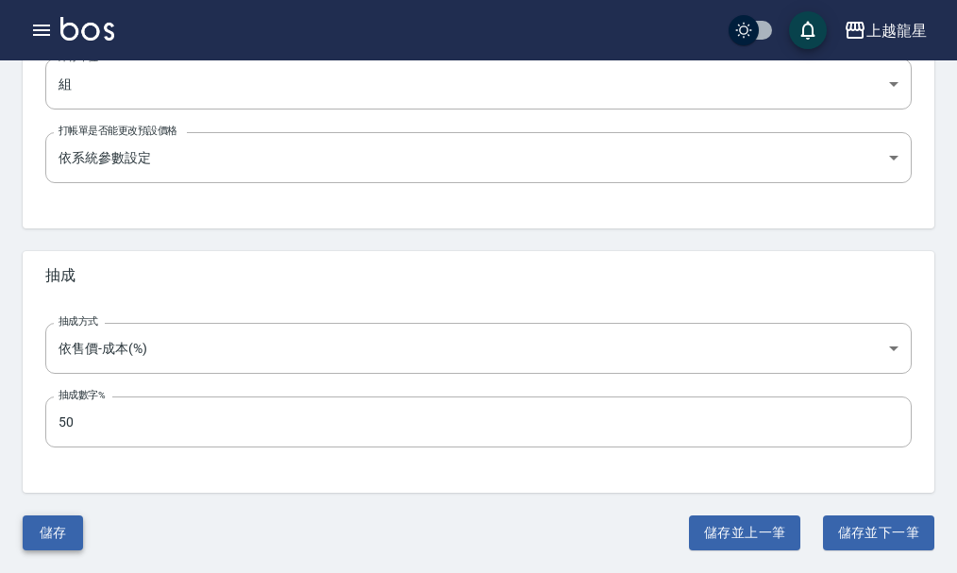
type input "600"
click at [46, 519] on button "儲存" at bounding box center [53, 533] width 60 height 35
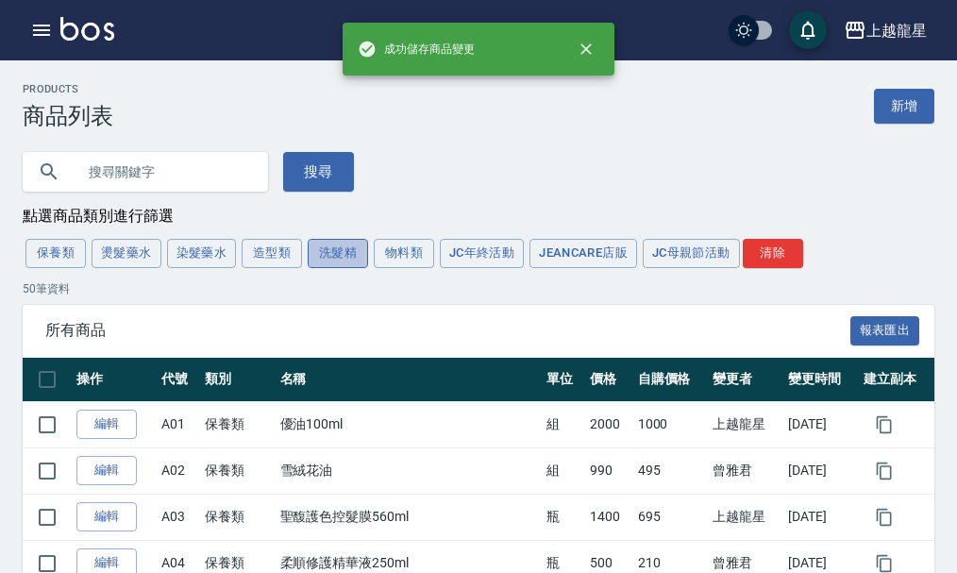
click at [327, 264] on button "洗髮精" at bounding box center [338, 253] width 60 height 29
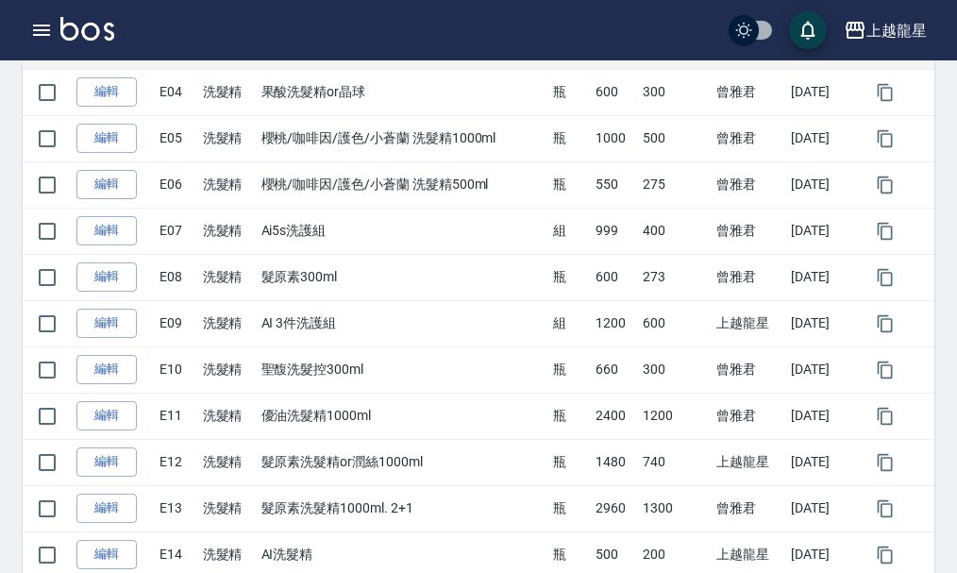
scroll to position [472, 0]
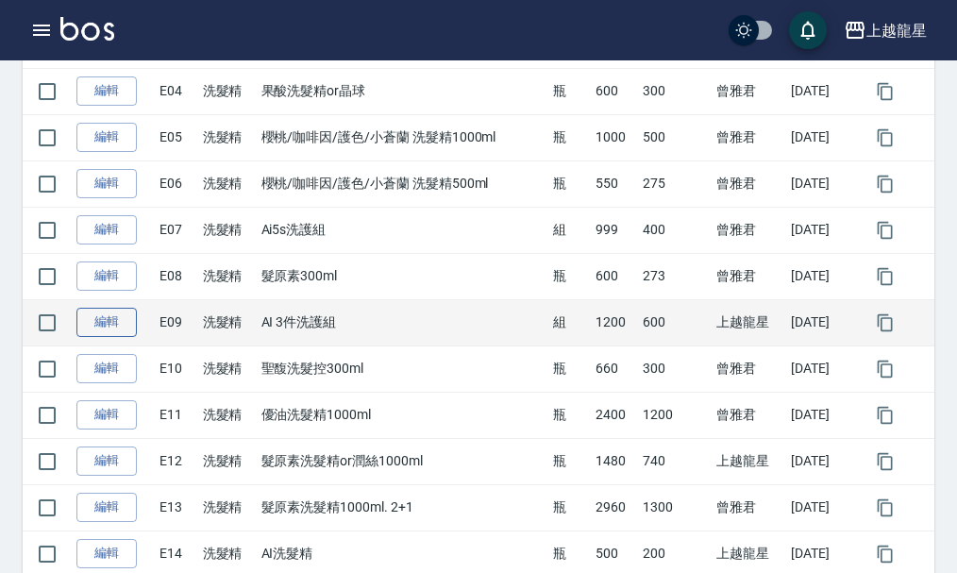
click at [129, 330] on link "編輯" at bounding box center [106, 322] width 60 height 29
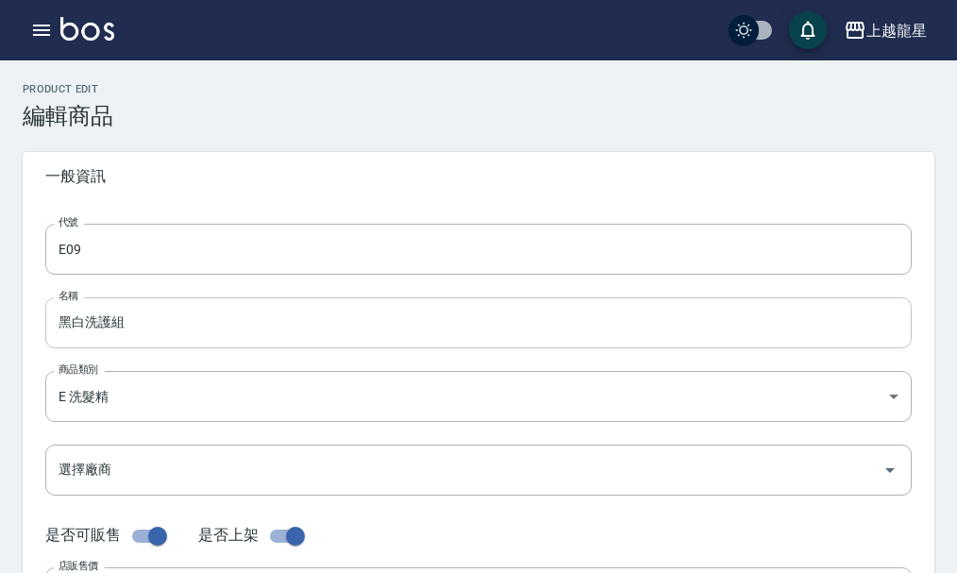
type input "AI 3件洗護組"
type input "1200"
type input "600"
click at [72, 321] on input "AI 3件洗護組" at bounding box center [478, 322] width 867 height 51
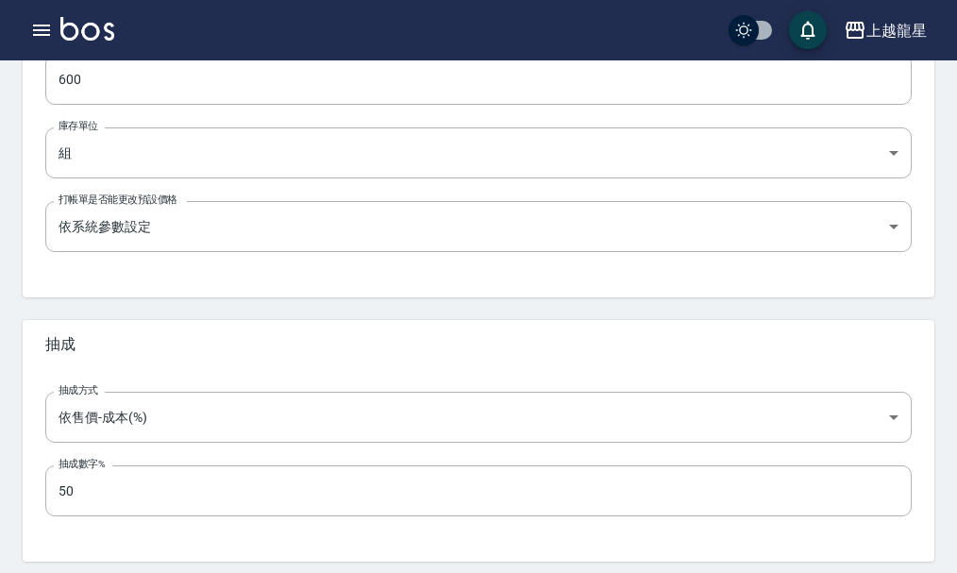
type input "AI 5S 3件洗護組"
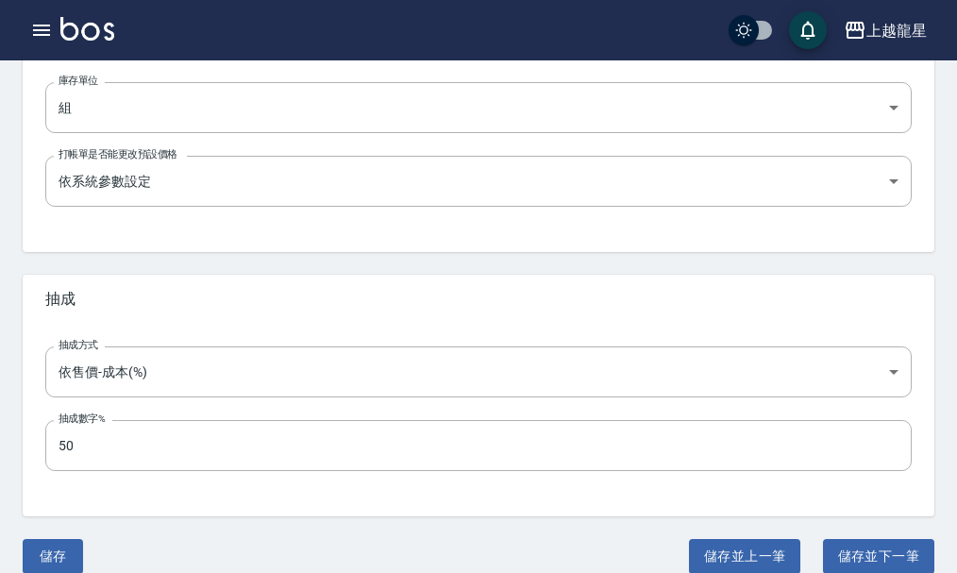
scroll to position [730, 0]
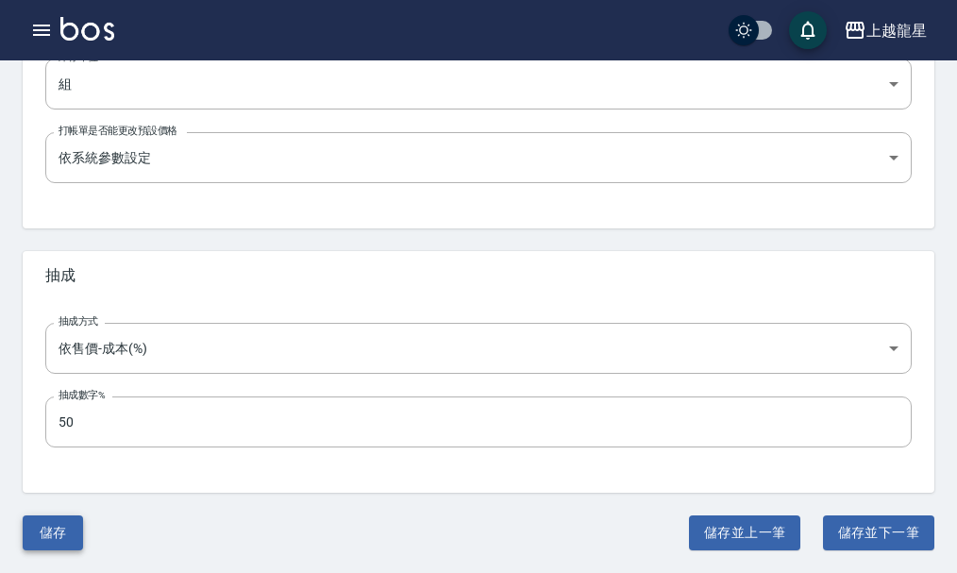
click at [69, 518] on button "儲存" at bounding box center [53, 533] width 60 height 35
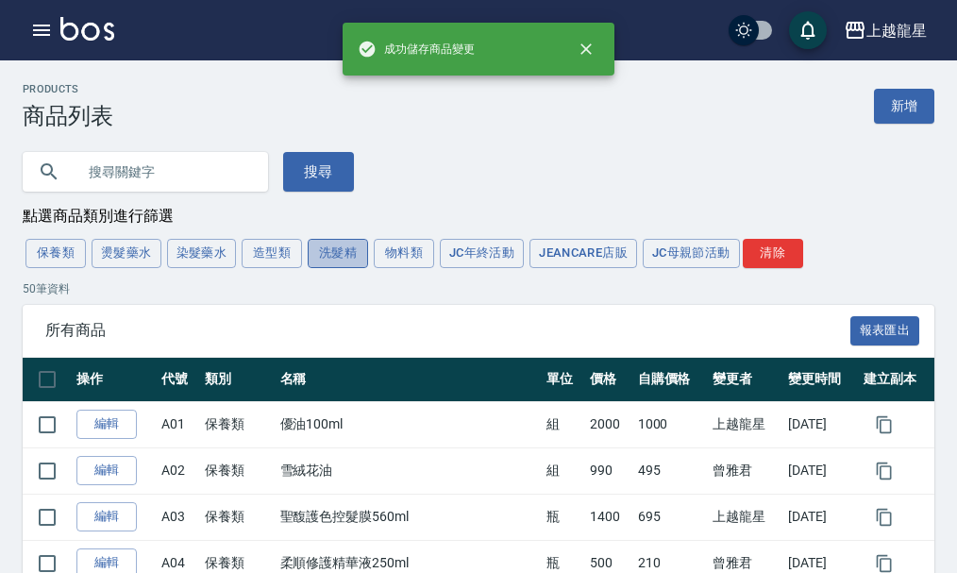
click at [334, 266] on button "洗髮精" at bounding box center [338, 253] width 60 height 29
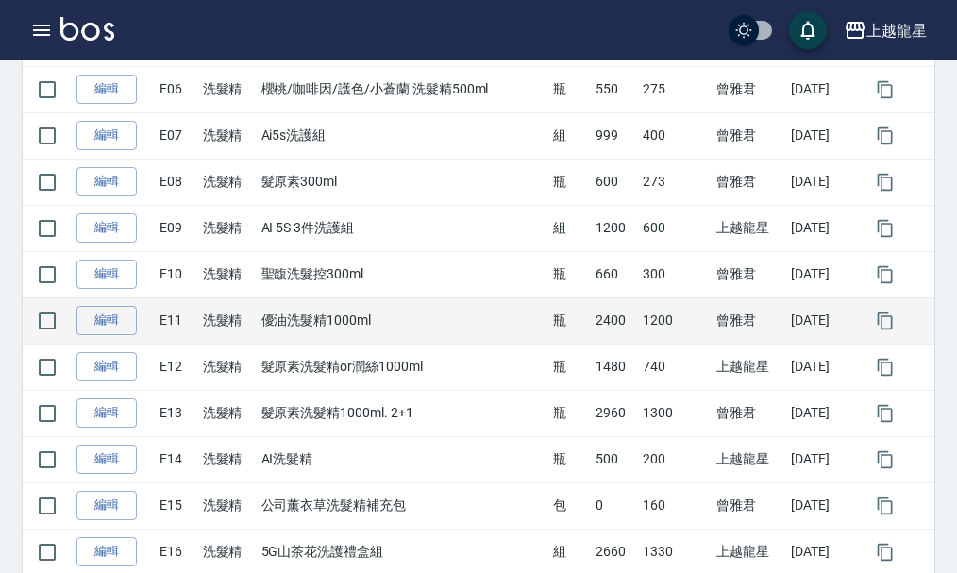
scroll to position [661, 0]
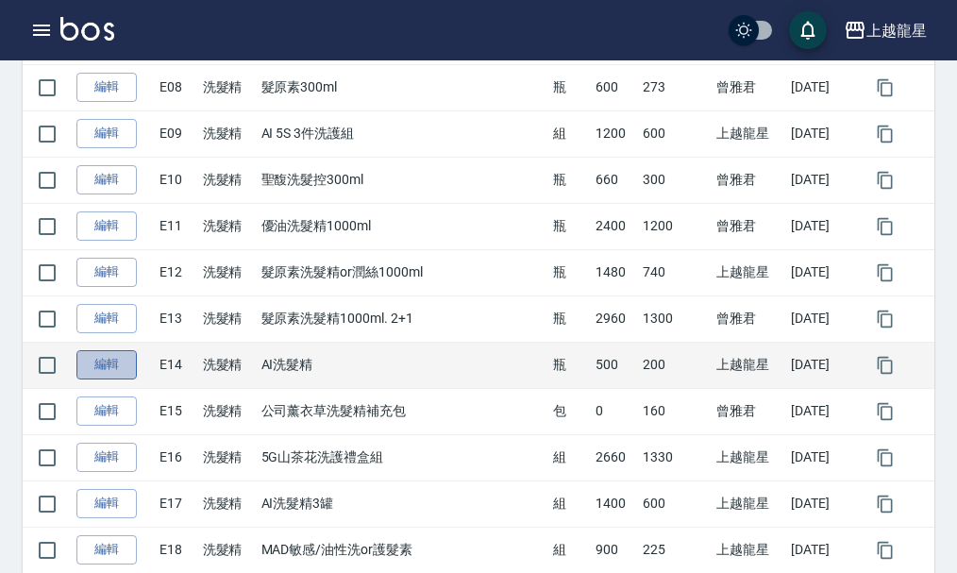
click at [118, 368] on link "編輯" at bounding box center [106, 364] width 60 height 29
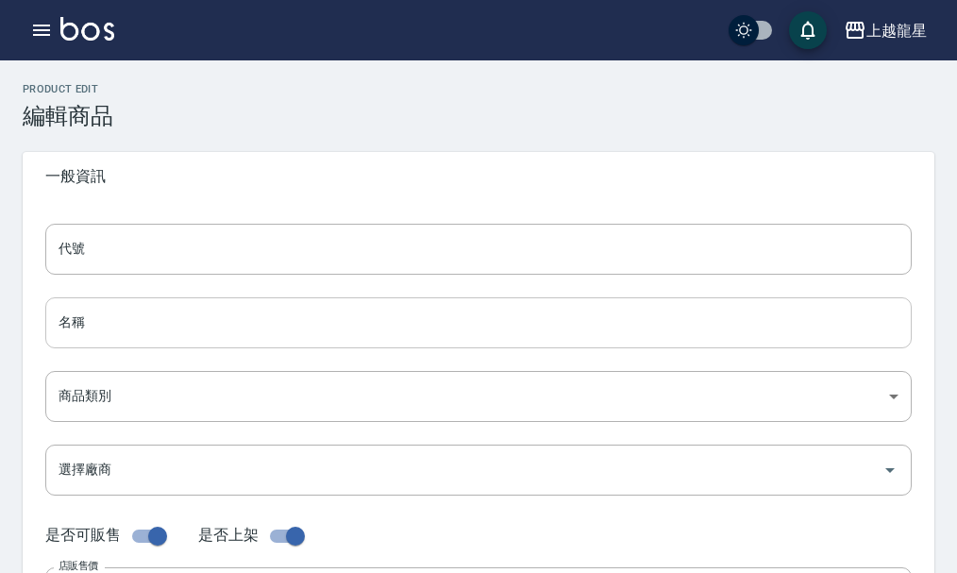
type input "E14"
type input "AI洗髮精"
type input "36681bb4-affc-4a9d-bdc7-2440f484d869"
type input "500"
type input "200"
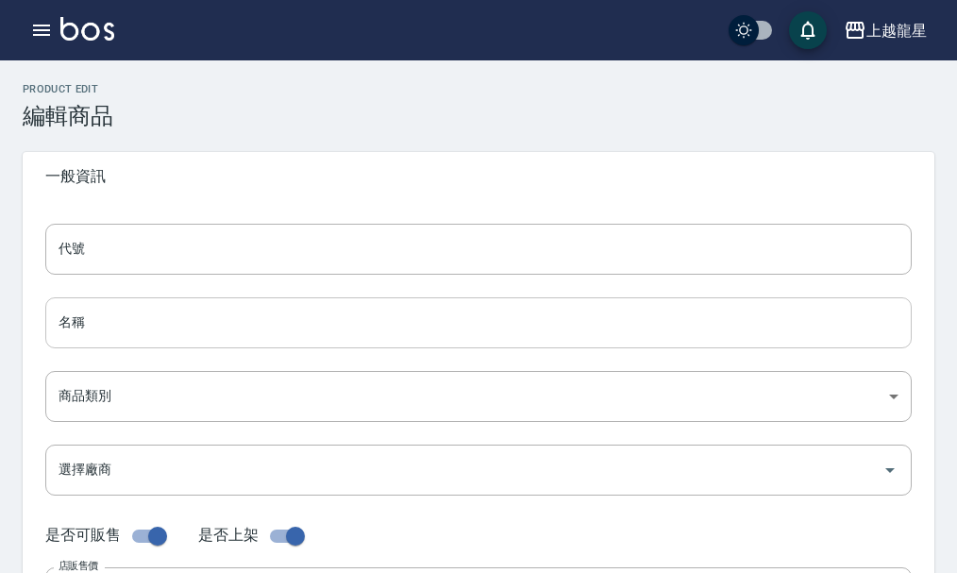
type input "200"
type input "瓶"
type input "UNSET"
click at [76, 319] on input "AI洗髮精" at bounding box center [478, 322] width 867 height 51
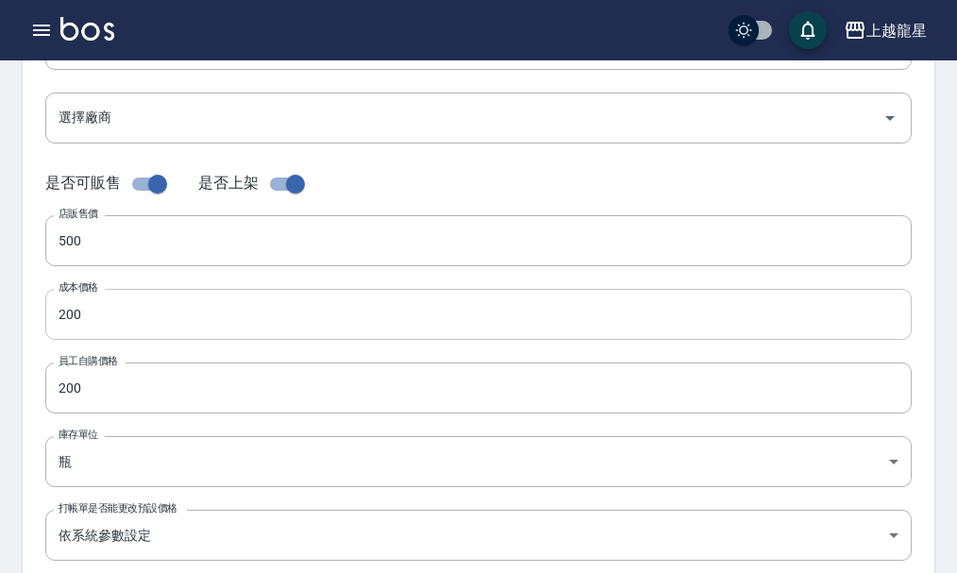
scroll to position [163, 0]
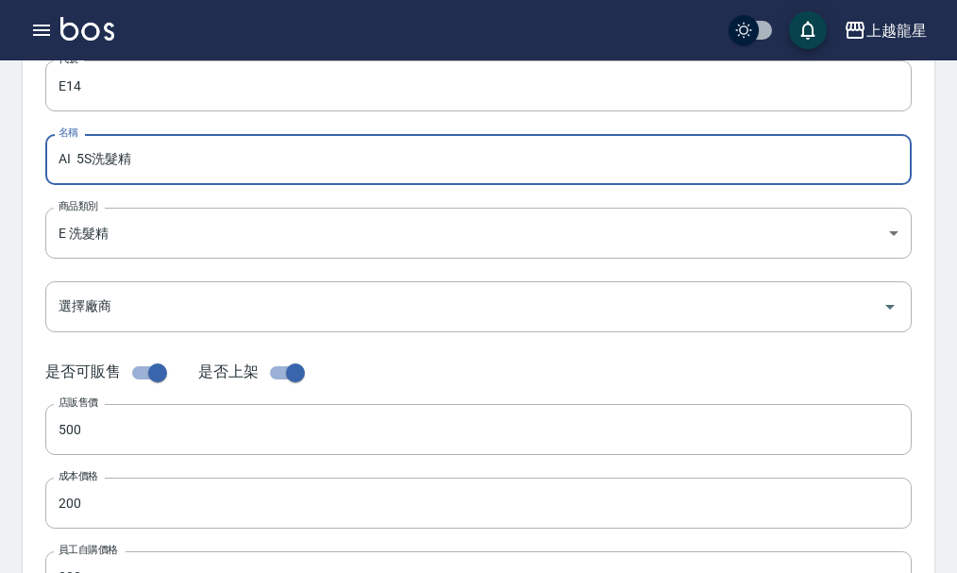
click at [152, 161] on input "AI 5S洗髮精" at bounding box center [478, 159] width 867 height 51
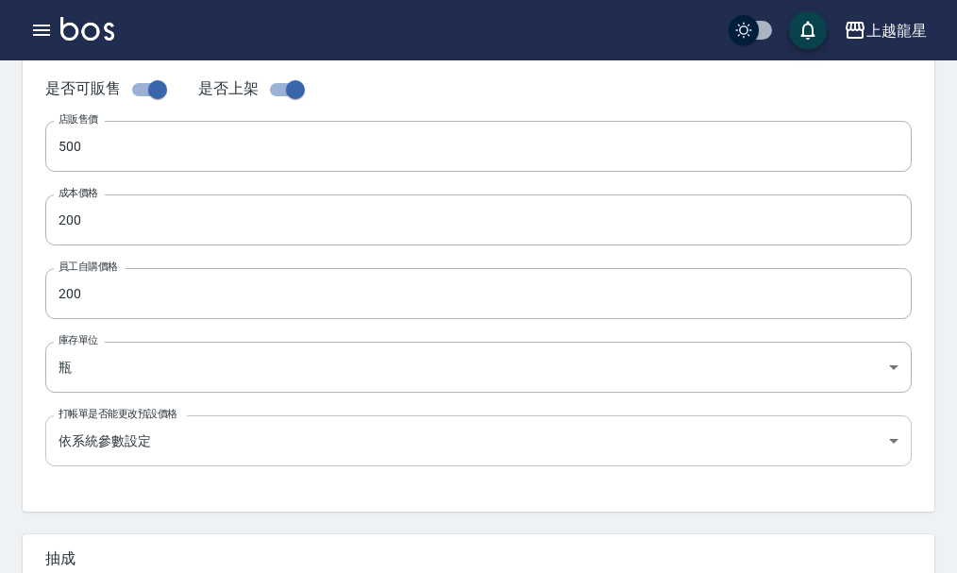
scroll to position [730, 0]
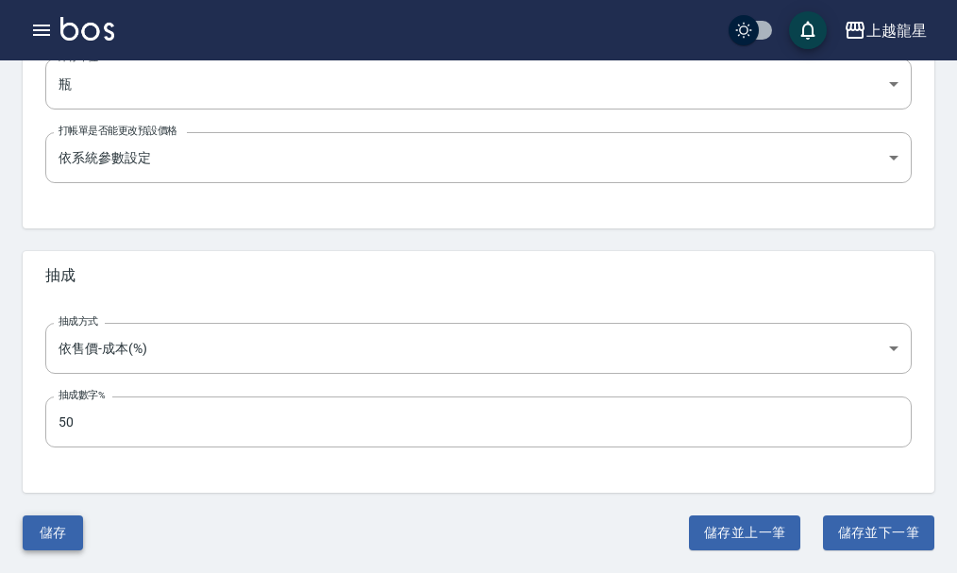
type input "AI 5S洗髮精 單瓶"
click at [52, 528] on button "儲存" at bounding box center [53, 533] width 60 height 35
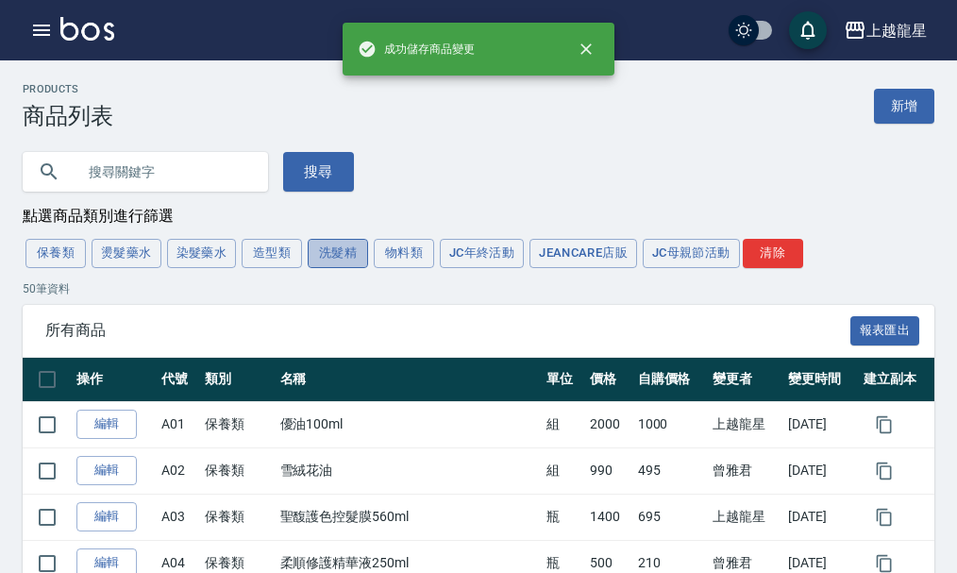
click at [328, 258] on button "洗髮精" at bounding box center [338, 253] width 60 height 29
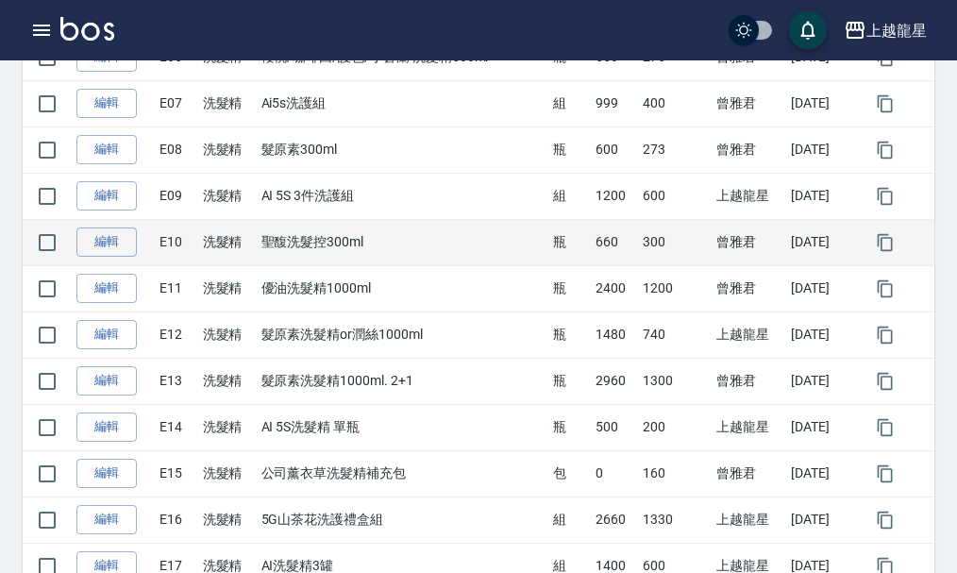
scroll to position [567, 0]
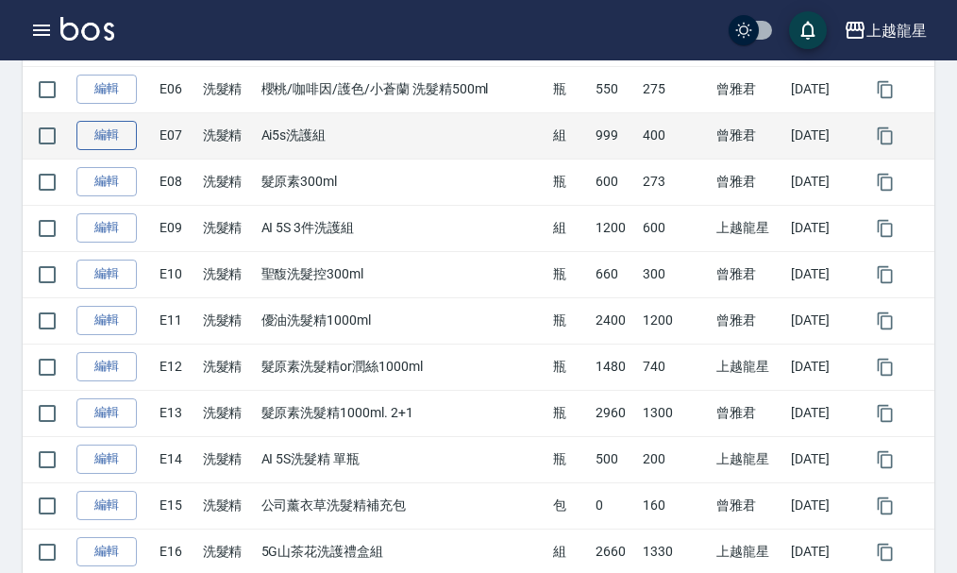
click at [117, 148] on link "編輯" at bounding box center [106, 135] width 60 height 29
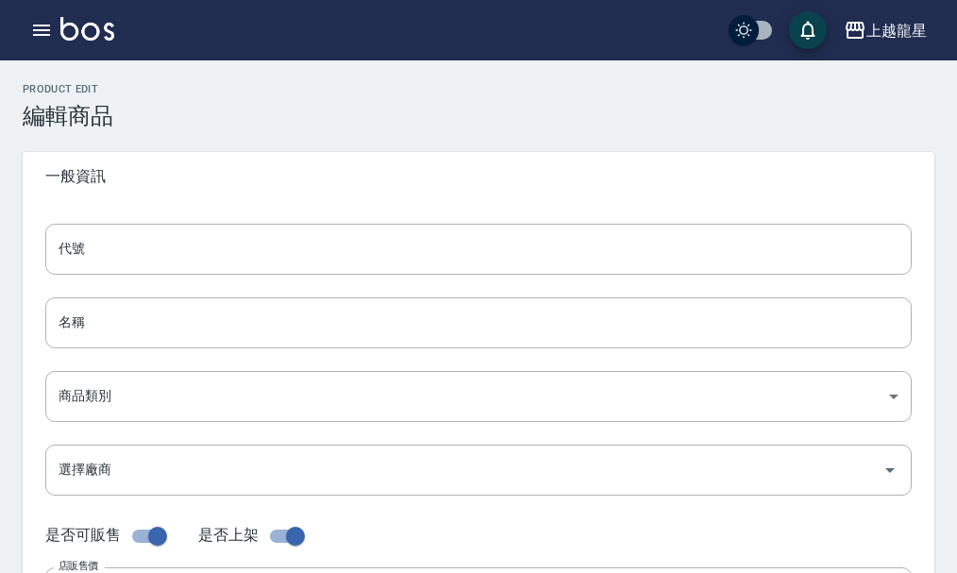
type input "E07"
type input "Ai5s洗護組"
type input "36681bb4-affc-4a9d-bdc7-2440f484d869"
type input "999"
type input "400"
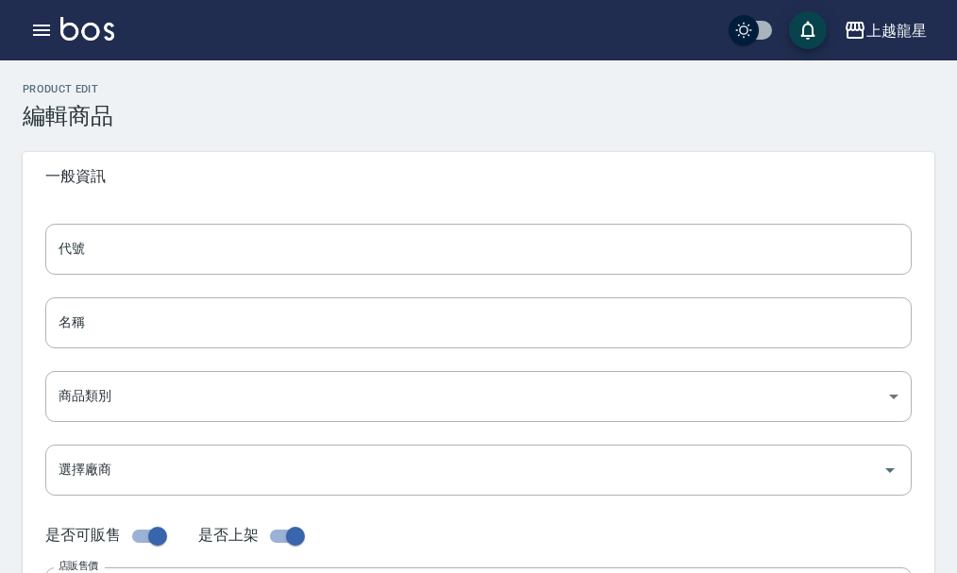
type input "400"
type input "組"
type input "UNSET"
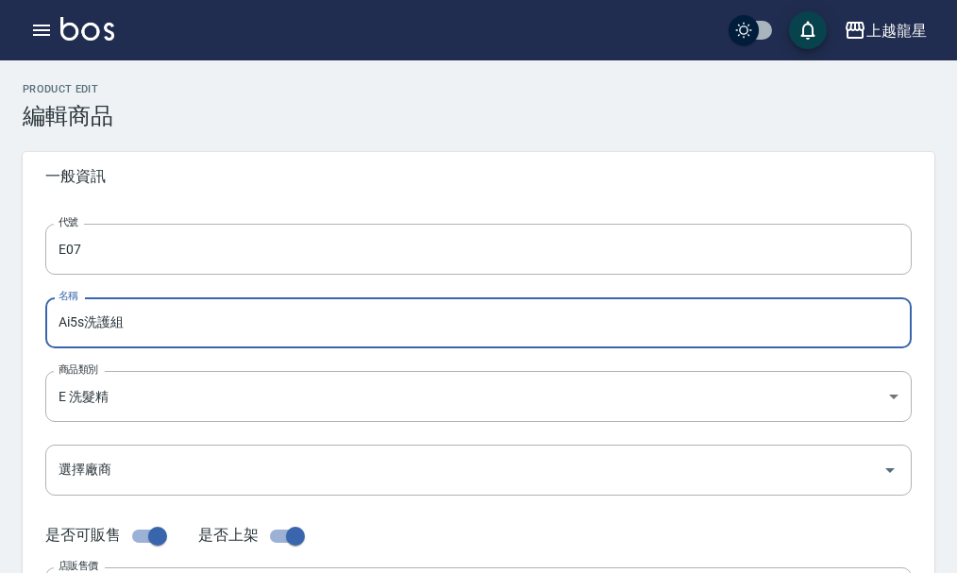
click at [84, 319] on input "Ai5s洗護組" at bounding box center [478, 322] width 867 height 51
click at [70, 328] on input "Ai5S洗護組" at bounding box center [478, 322] width 867 height 51
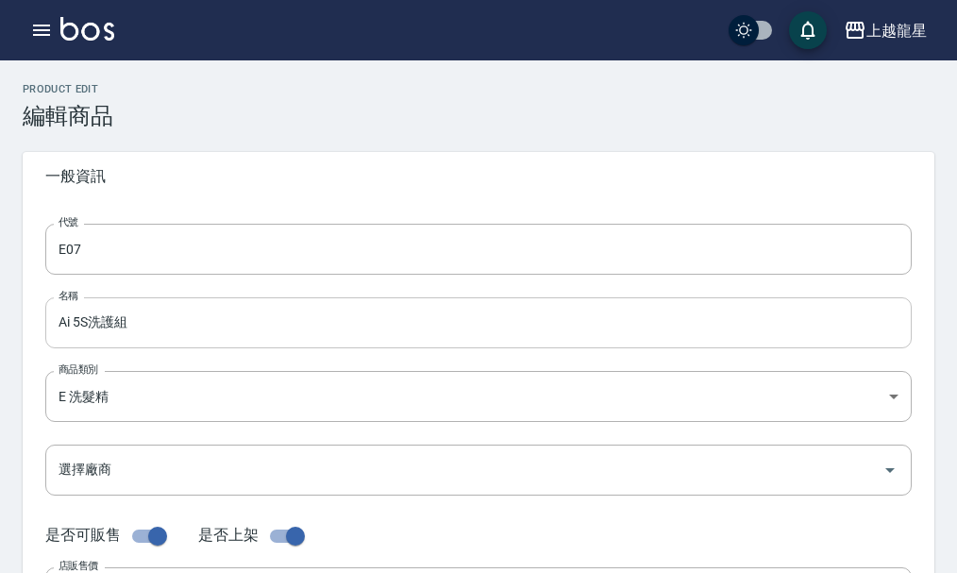
click at [92, 327] on input "Ai 5S洗護組" at bounding box center [478, 322] width 867 height 51
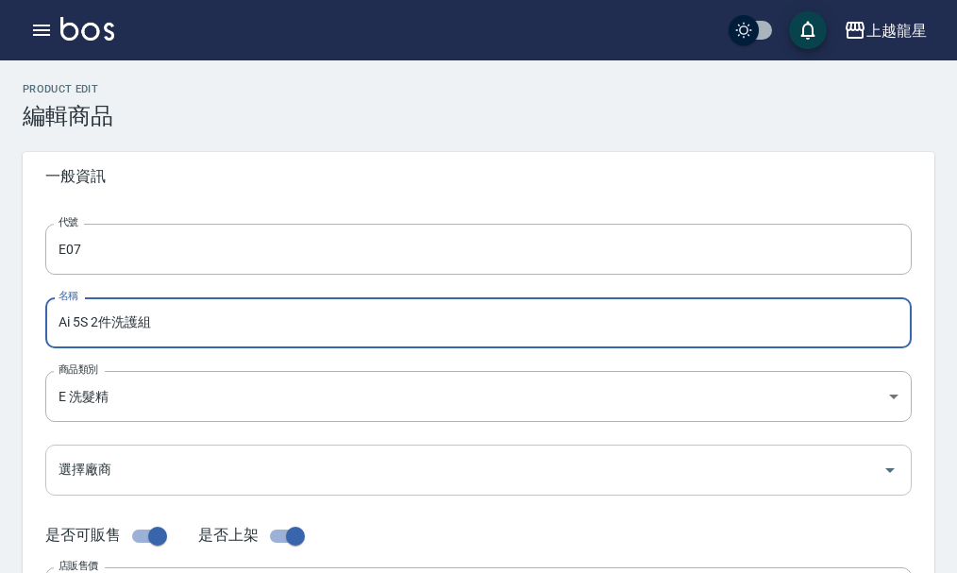
type input "Ai 5S 2件洗護組"
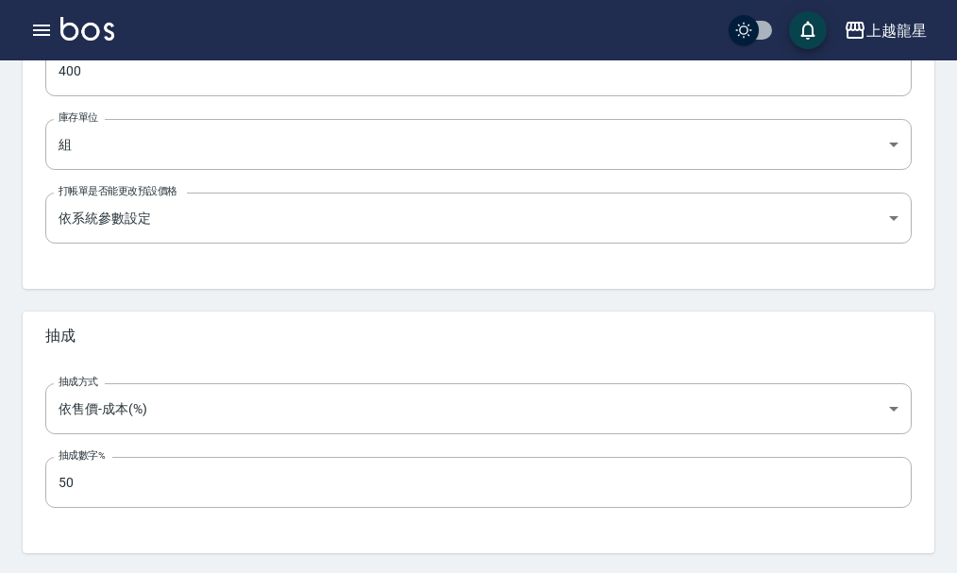
scroll to position [730, 0]
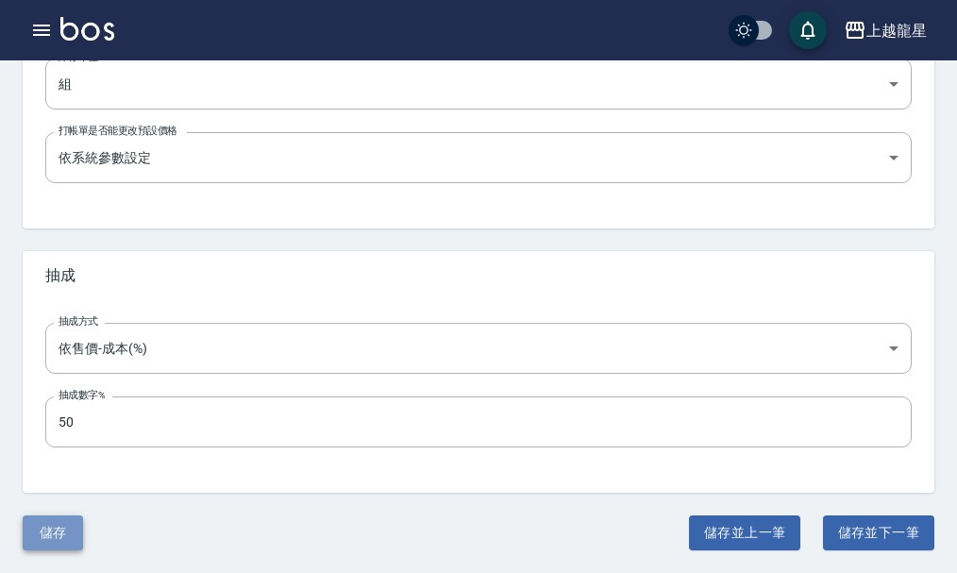
click at [51, 528] on button "儲存" at bounding box center [53, 533] width 60 height 35
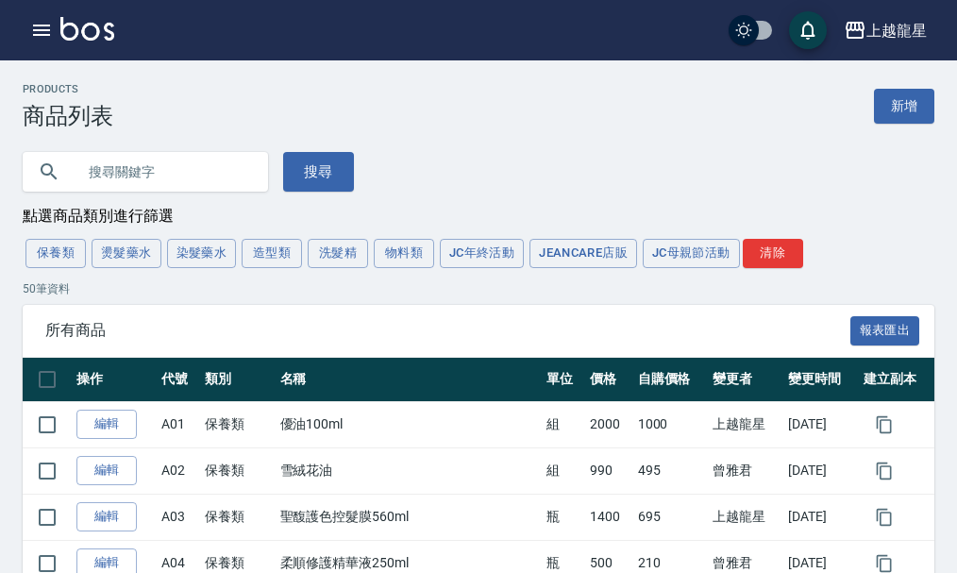
drag, startPoint x: 356, startPoint y: 260, endPoint x: 355, endPoint y: 276, distance: 16.1
click at [355, 261] on button "洗髮精" at bounding box center [338, 253] width 60 height 29
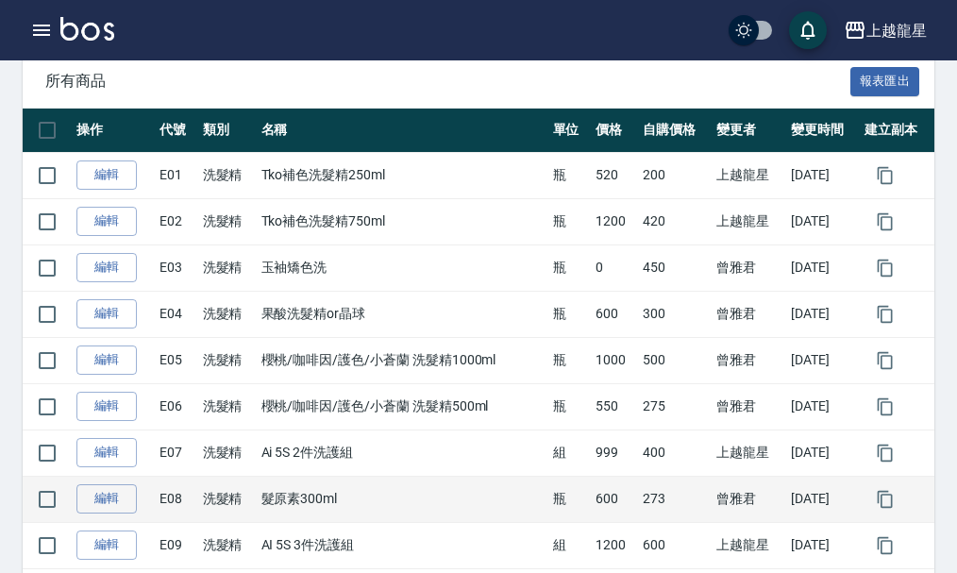
scroll to position [378, 0]
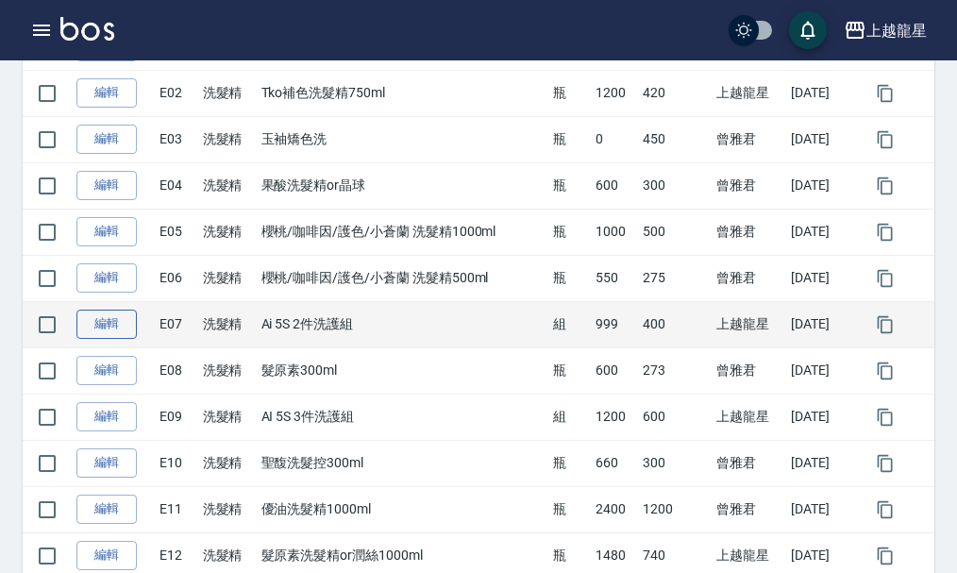
click at [115, 334] on link "編輯" at bounding box center [106, 324] width 60 height 29
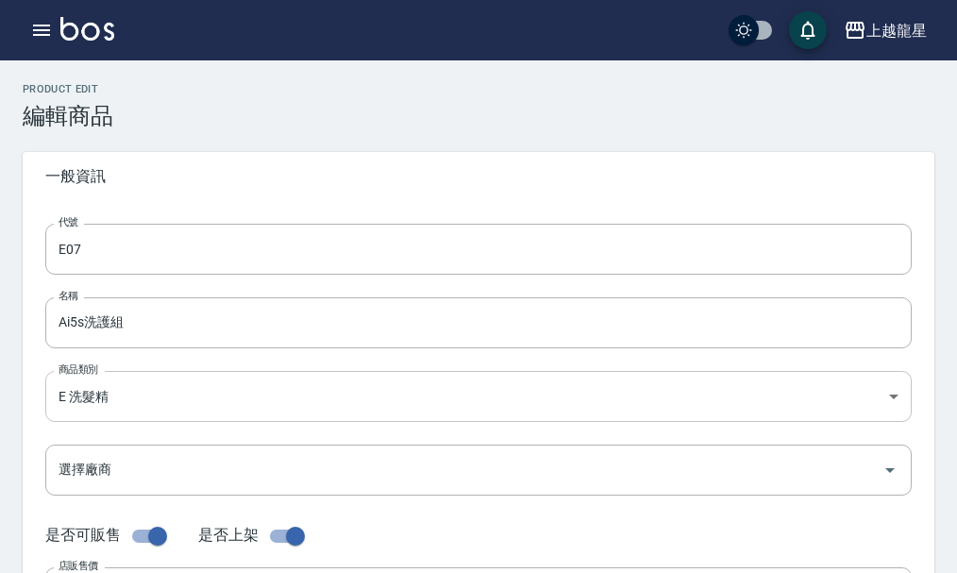
type input "Ai 5S 2件洗護組"
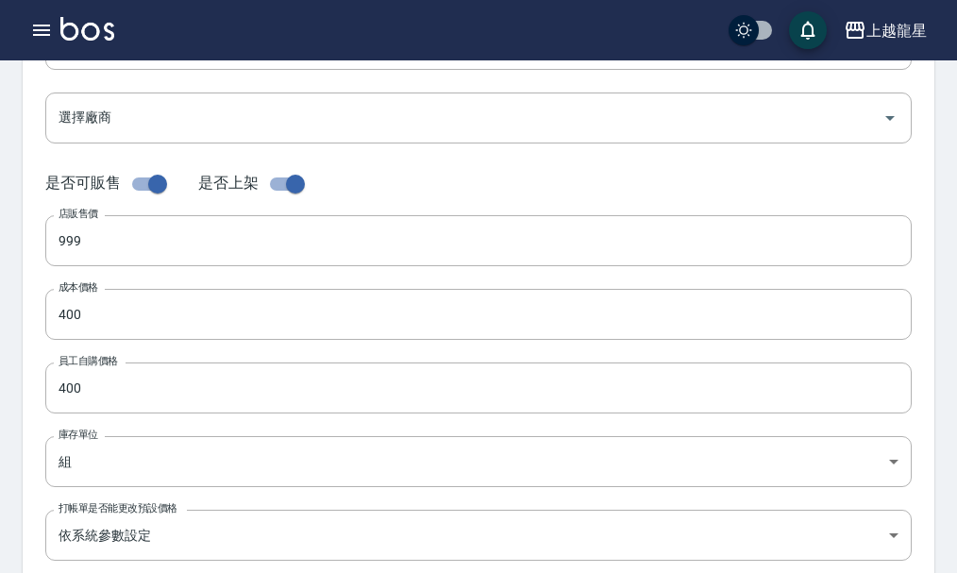
scroll to position [730, 0]
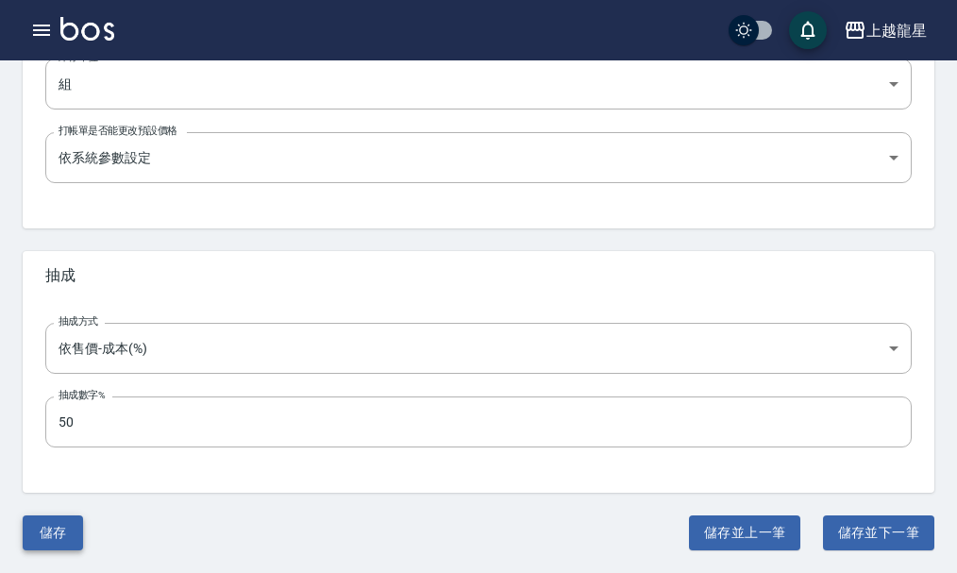
click at [66, 528] on button "儲存" at bounding box center [53, 533] width 60 height 35
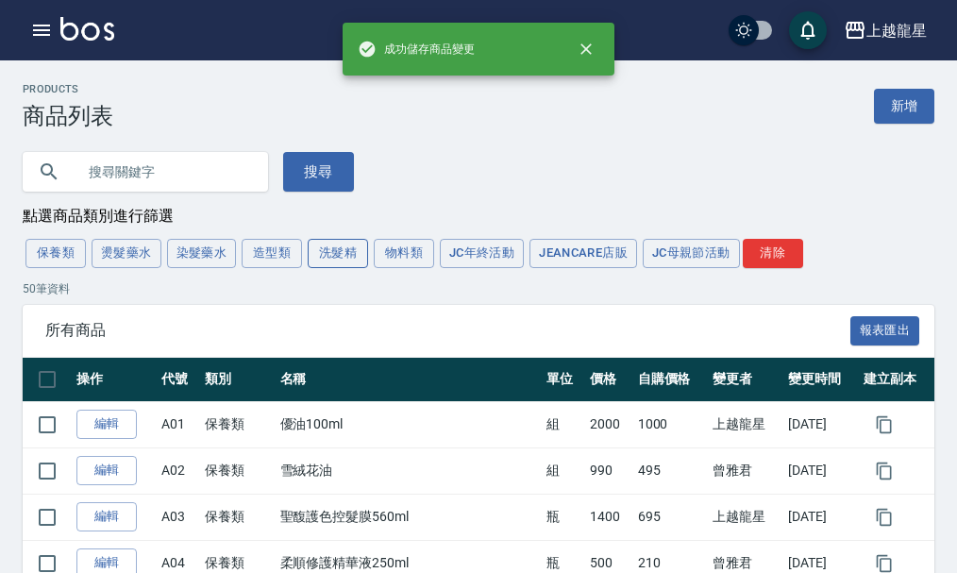
click at [345, 251] on button "洗髮精" at bounding box center [338, 253] width 60 height 29
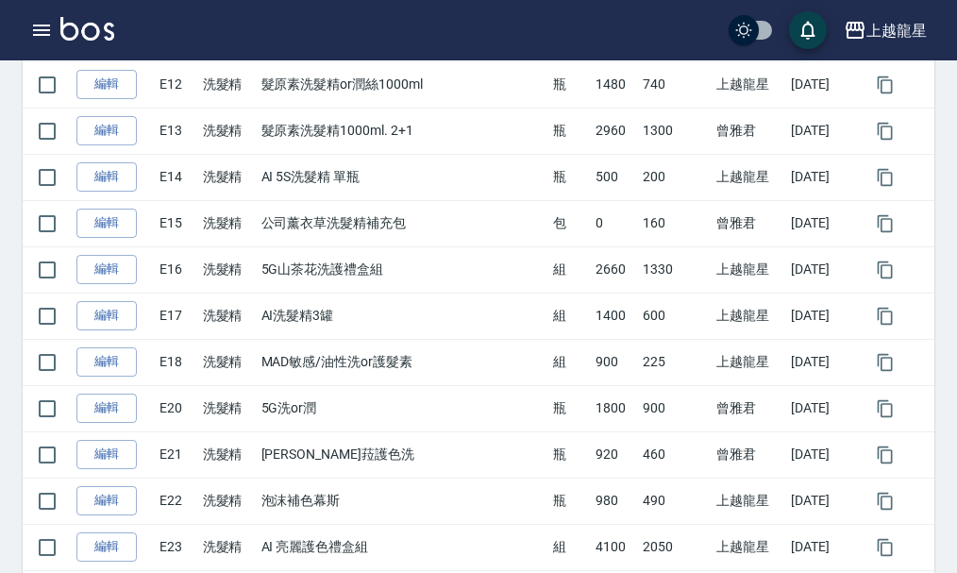
scroll to position [850, 0]
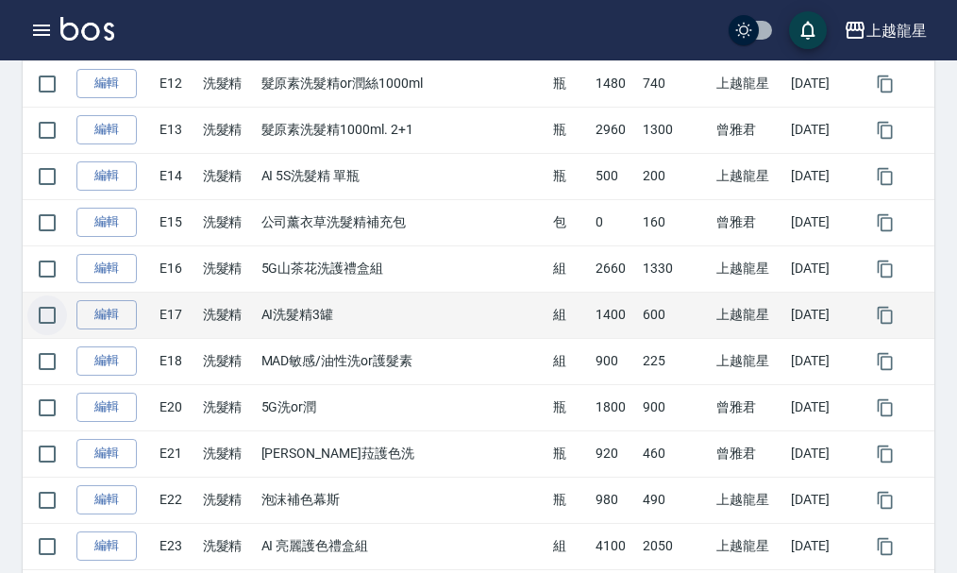
click at [43, 325] on input "checkbox" at bounding box center [47, 316] width 40 height 40
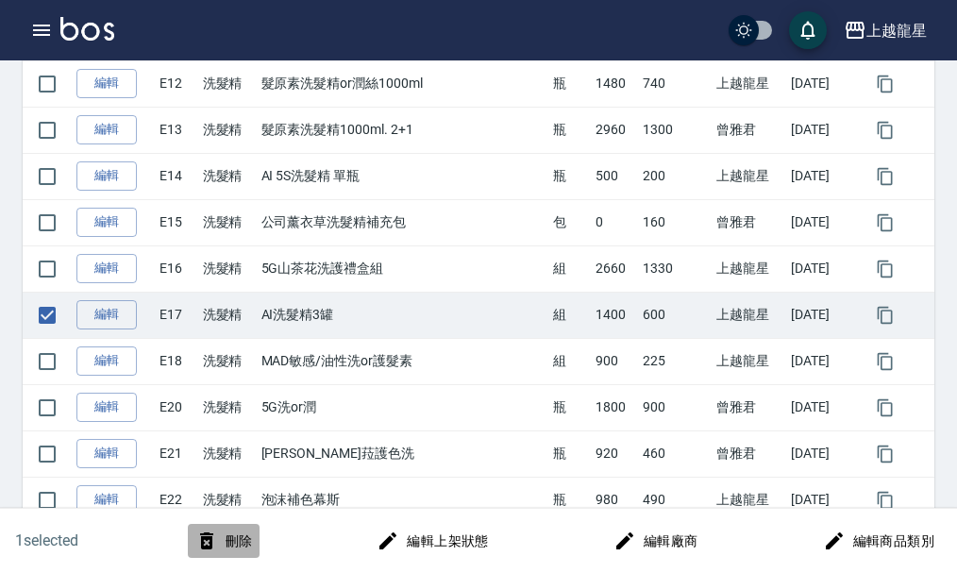
click at [234, 538] on button "刪除" at bounding box center [224, 541] width 73 height 35
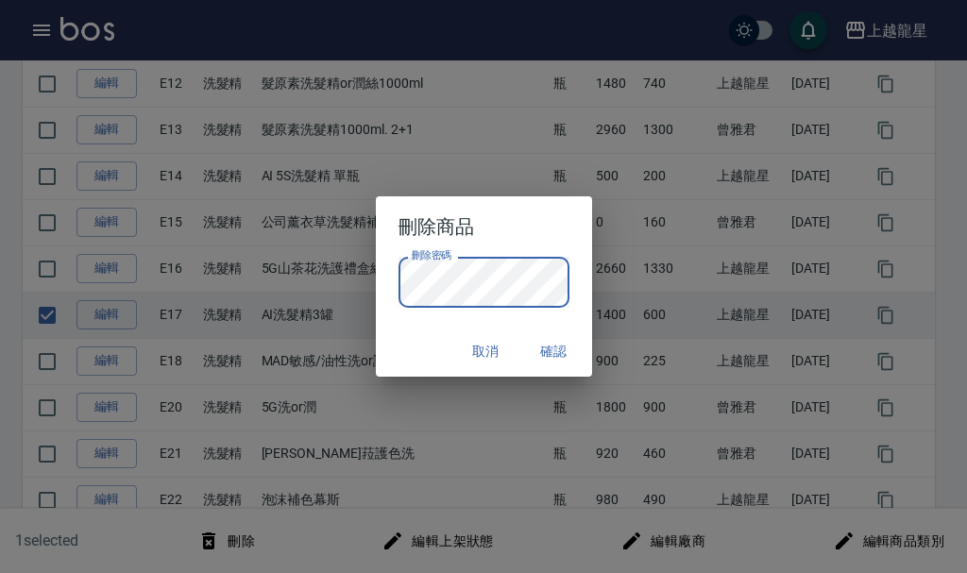
click at [418, 348] on div "取消 確認" at bounding box center [484, 352] width 216 height 50
click at [542, 352] on button "確認" at bounding box center [554, 351] width 60 height 35
checkbox input "false"
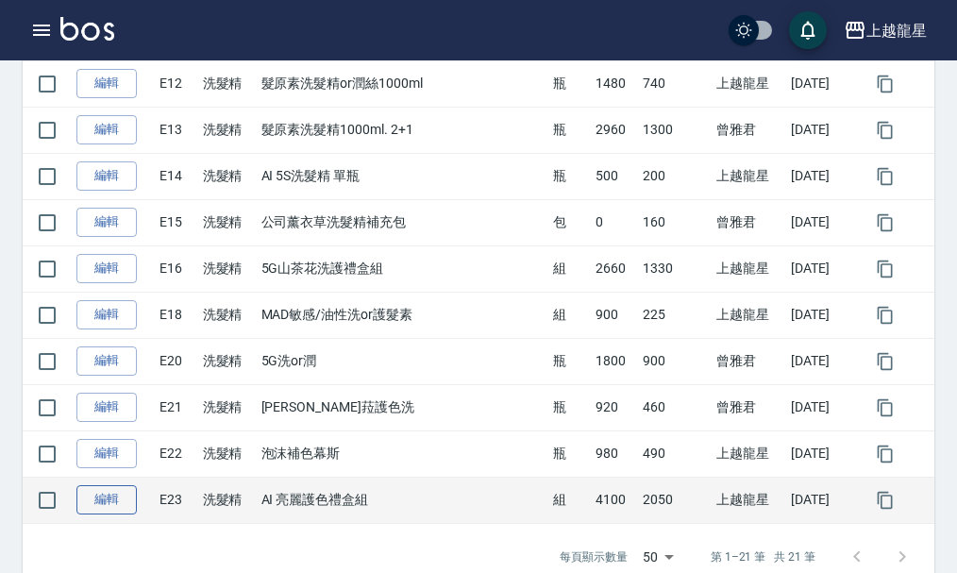
click at [118, 503] on link "編輯" at bounding box center [106, 499] width 60 height 29
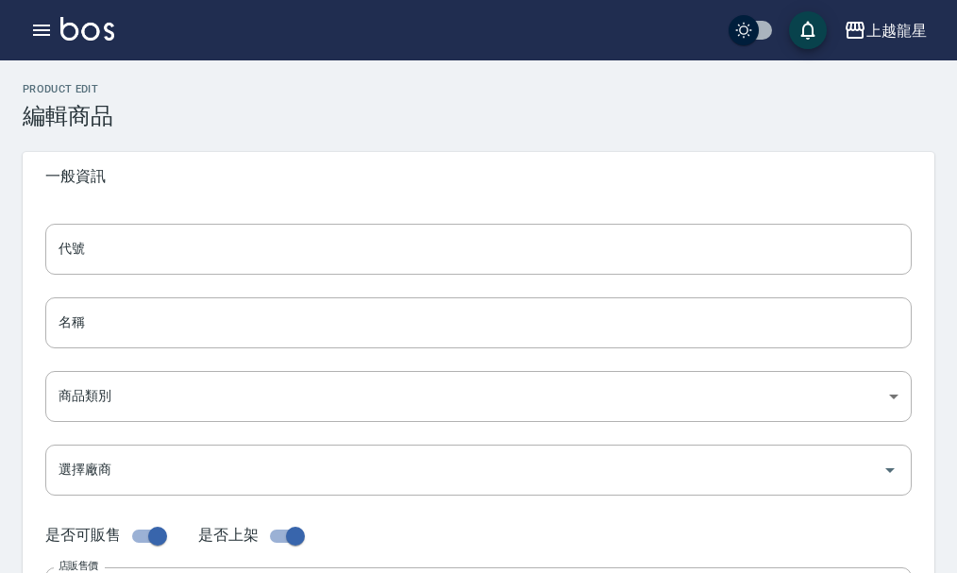
type input "E23"
type input "AI 亮麗護色禮盒組"
type input "36681bb4-affc-4a9d-bdc7-2440f484d869"
type input "4100"
type input "2050"
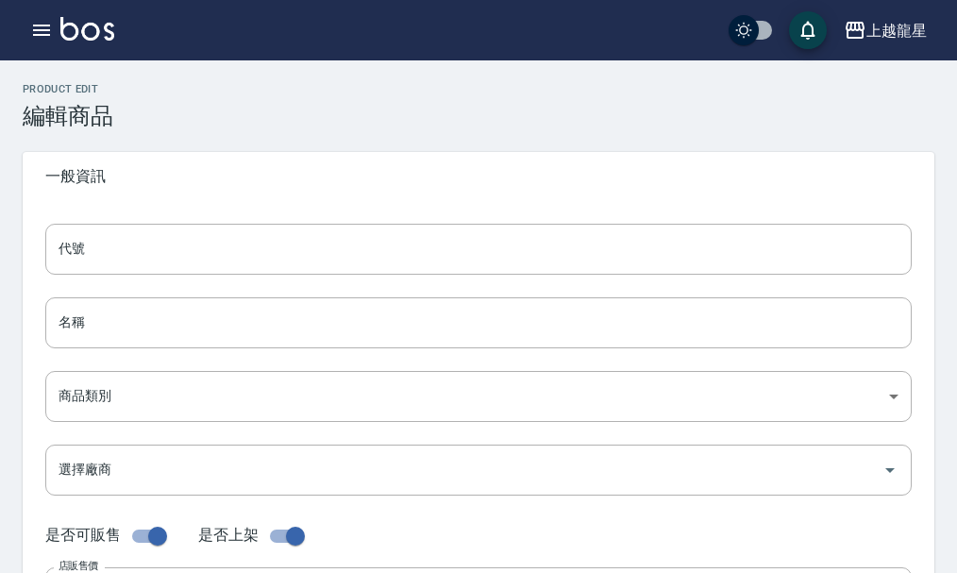
type input "2050"
type input "組"
type input "UNSET"
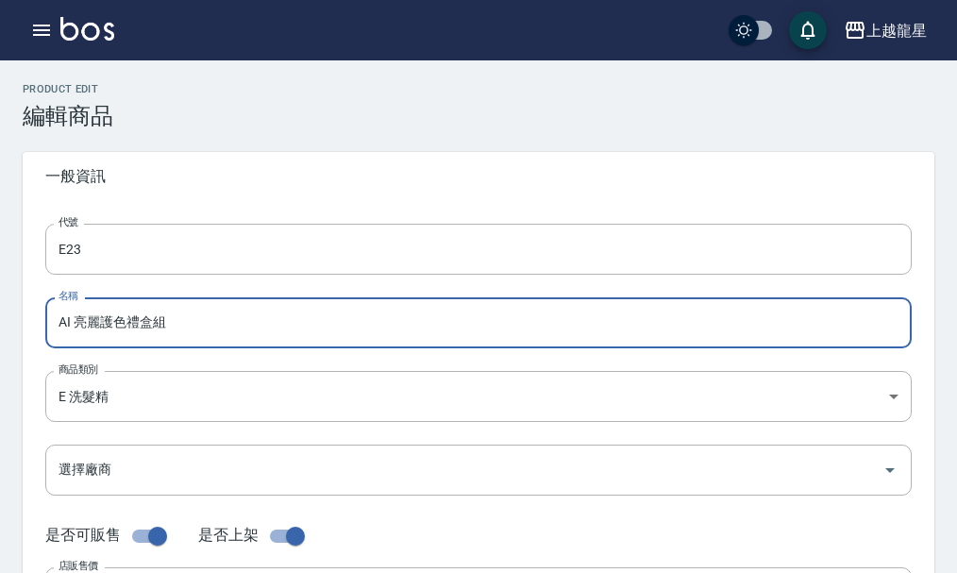
click at [59, 322] on input "AI 亮麗護色禮盒組" at bounding box center [478, 322] width 867 height 51
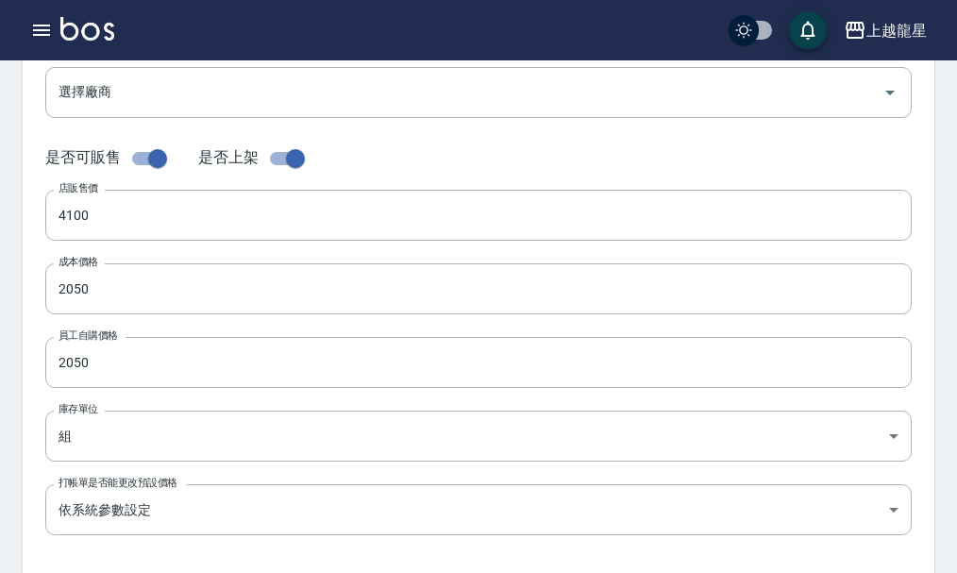
type input "5G AI 亮麗護色禮盒組"
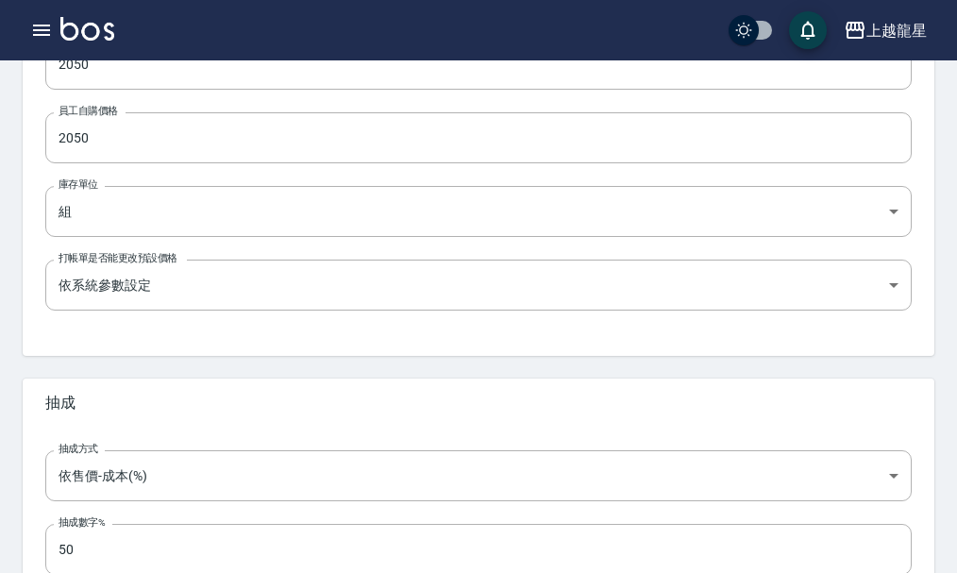
scroll to position [730, 0]
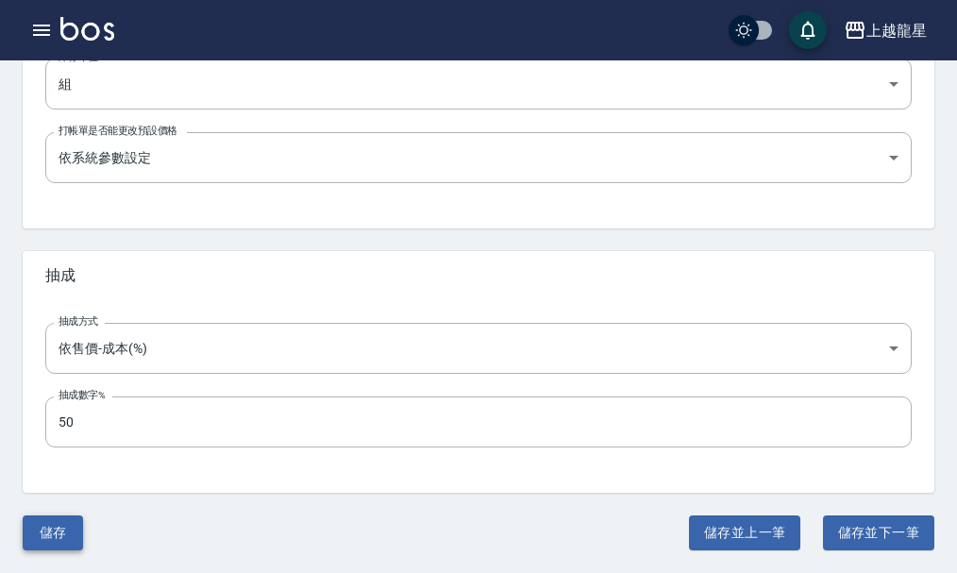
click at [37, 533] on button "儲存" at bounding box center [53, 533] width 60 height 35
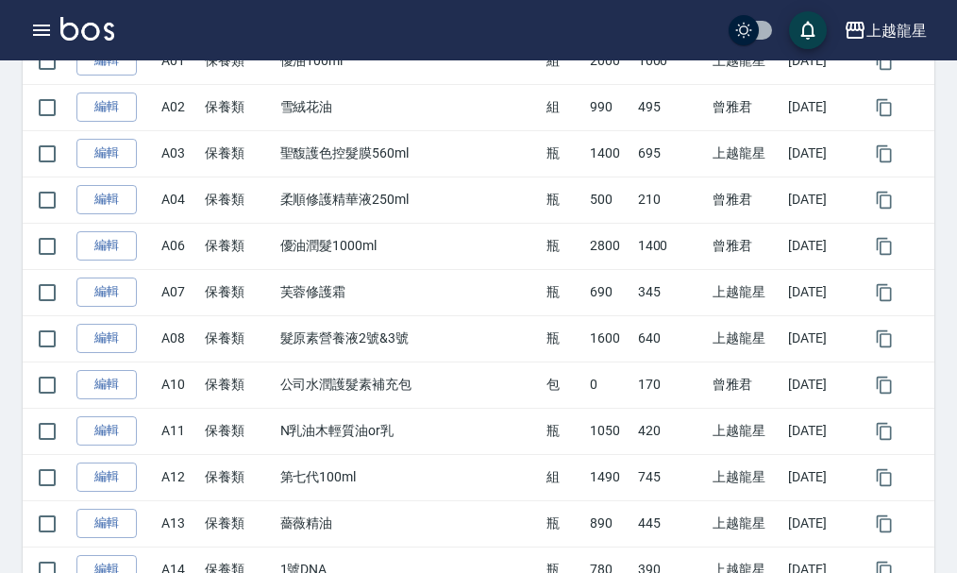
scroll to position [94, 0]
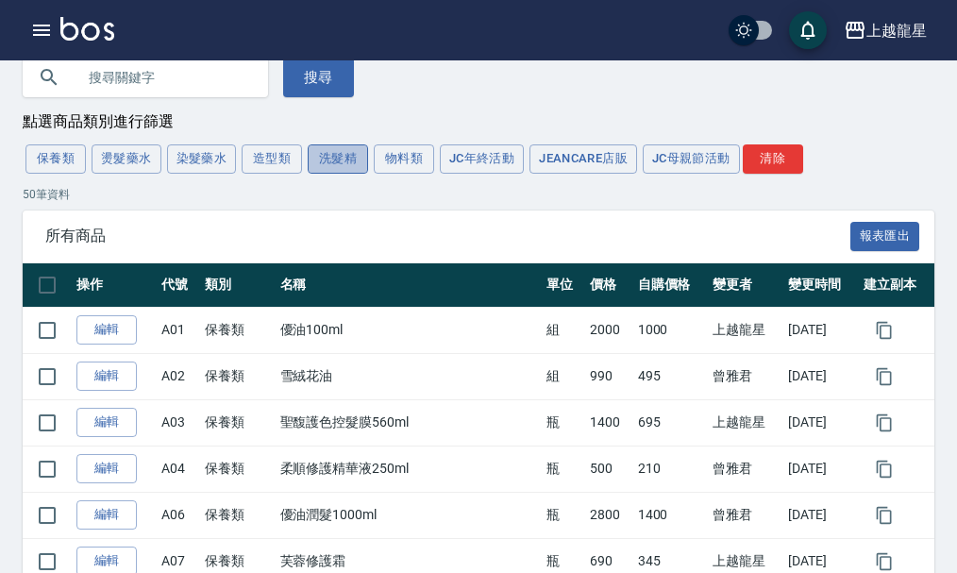
click at [354, 164] on button "洗髮精" at bounding box center [338, 158] width 60 height 29
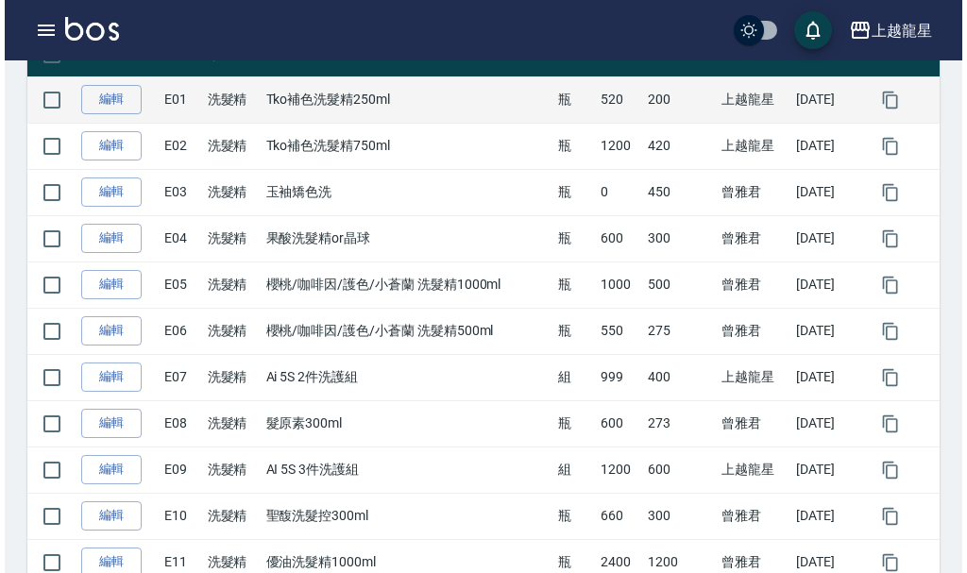
scroll to position [137, 0]
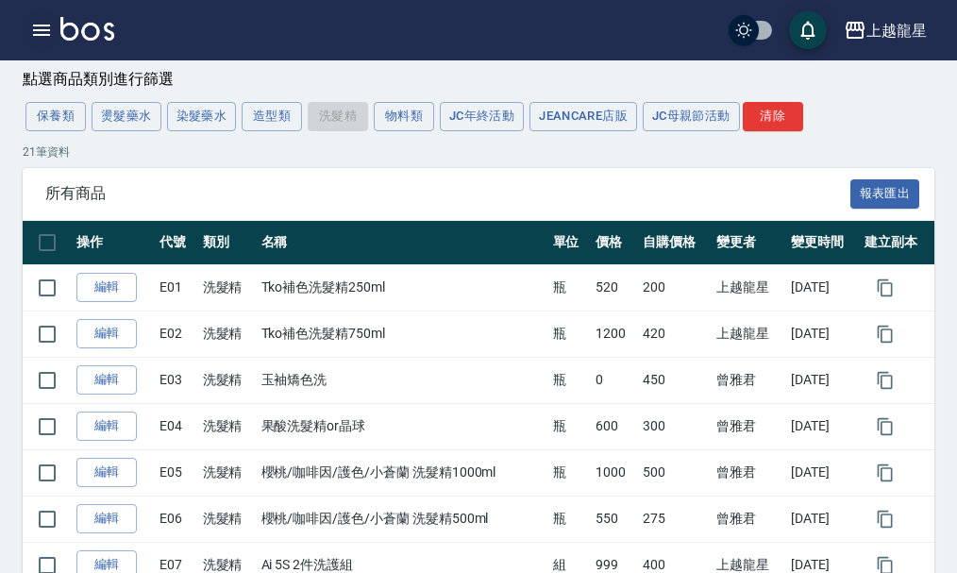
click at [45, 38] on icon "button" at bounding box center [41, 30] width 23 height 23
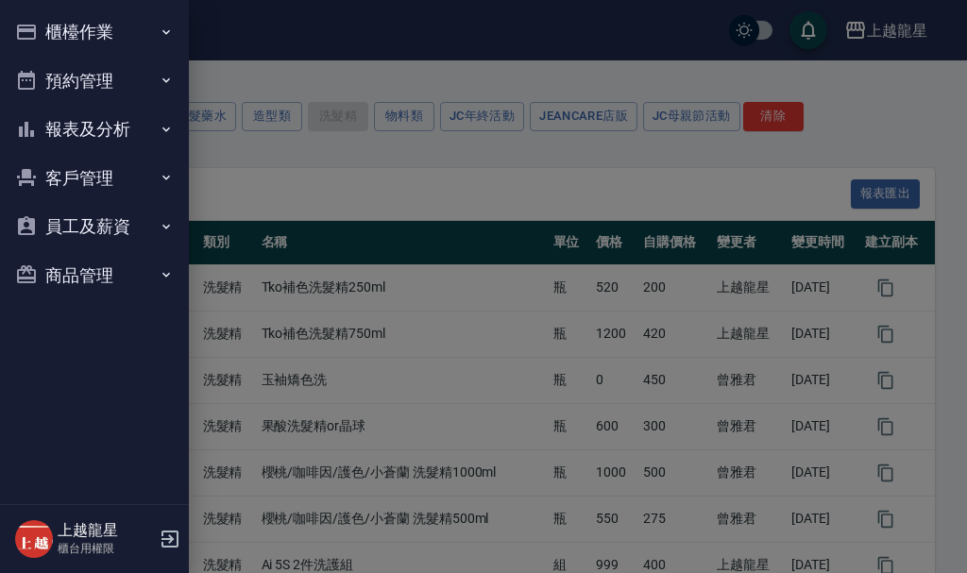
click at [45, 38] on button "櫃檯作業" at bounding box center [95, 32] width 174 height 49
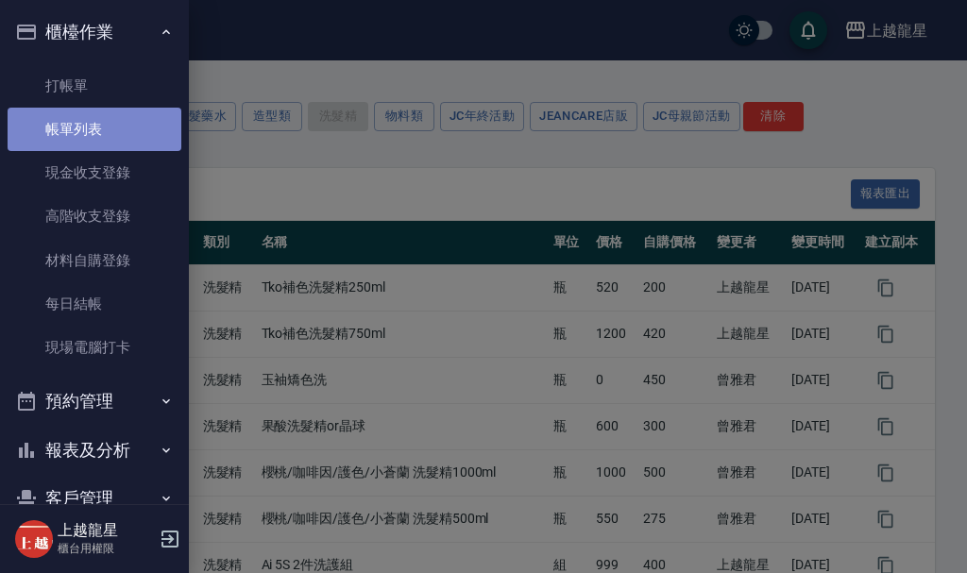
click at [110, 144] on link "帳單列表" at bounding box center [95, 129] width 174 height 43
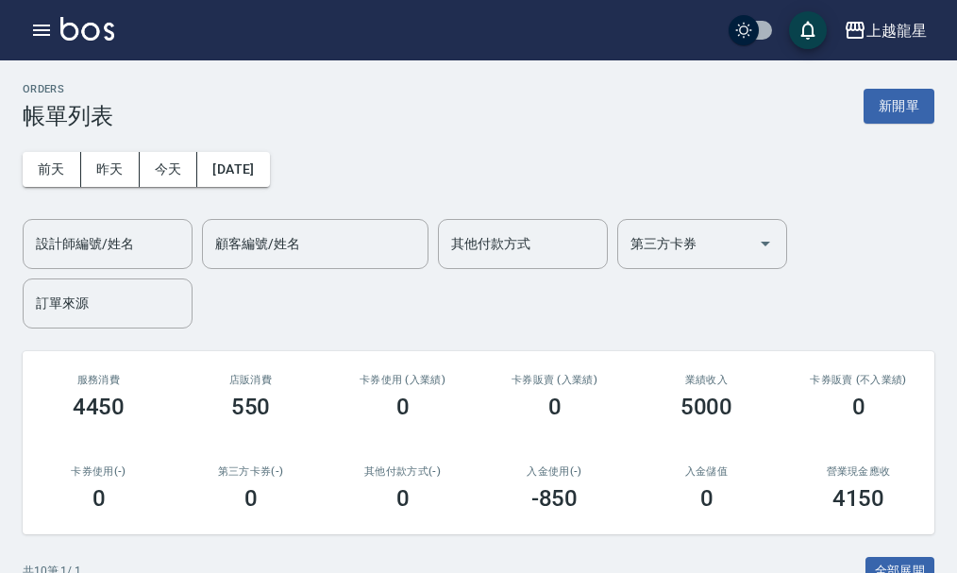
drag, startPoint x: 888, startPoint y: 127, endPoint x: 917, endPoint y: 86, distance: 50.1
click at [898, 112] on div "ORDERS 帳單列表 新開單" at bounding box center [479, 106] width 912 height 46
click at [917, 86] on div "ORDERS 帳單列表 新開單" at bounding box center [479, 106] width 912 height 46
click at [905, 98] on button "新開單" at bounding box center [899, 106] width 71 height 35
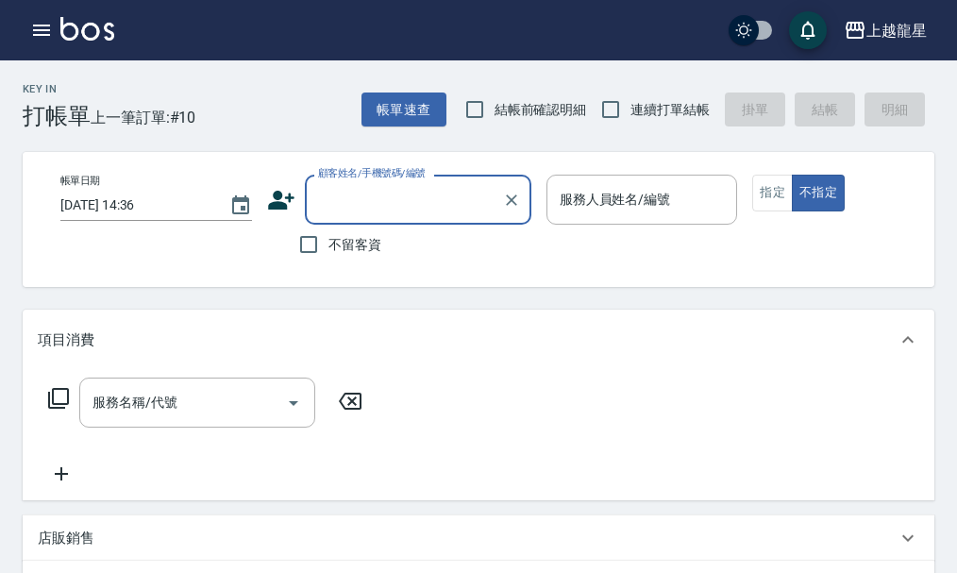
click at [378, 190] on input "顧客姓名/手機號碼/編號" at bounding box center [403, 199] width 181 height 33
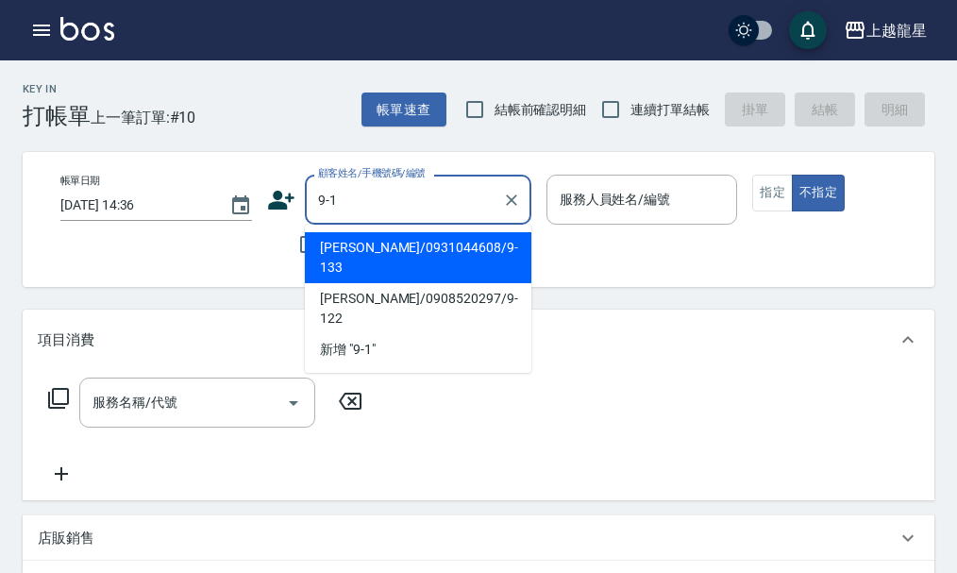
type input "[PERSON_NAME]/0931044608/9-133"
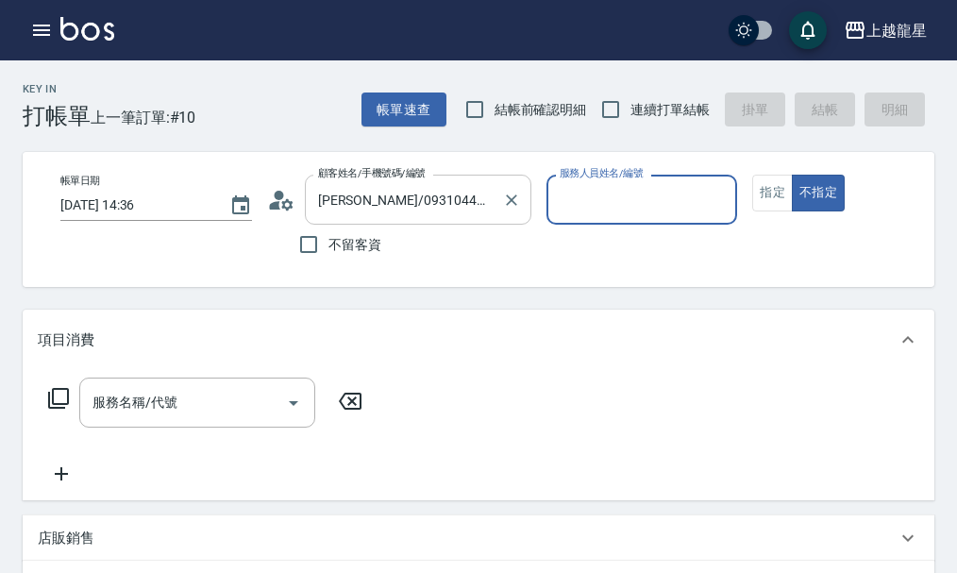
type input "馨華-6"
type input "張玉越/0921908577/9-1"
click at [516, 198] on icon "Clear" at bounding box center [511, 200] width 19 height 19
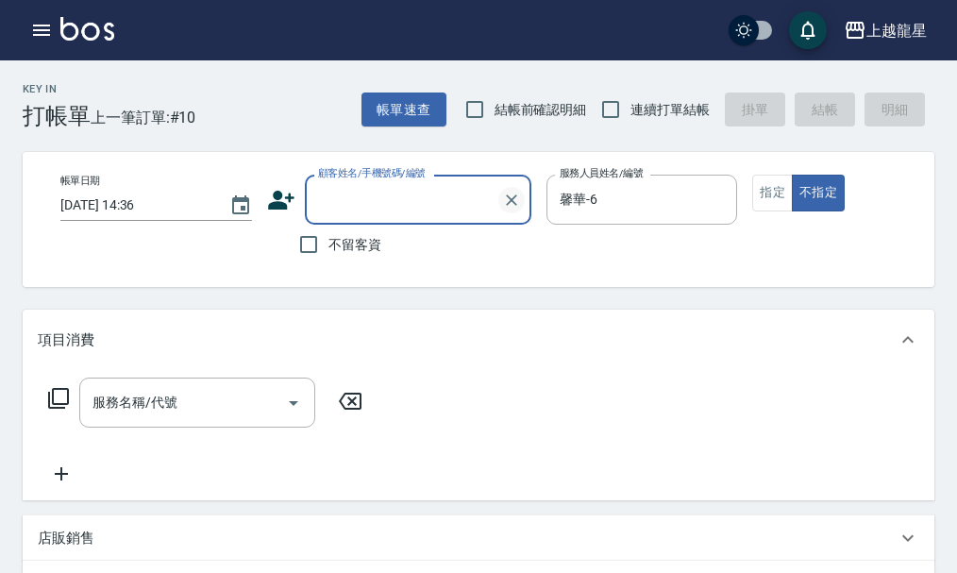
click at [516, 198] on icon "Clear" at bounding box center [511, 200] width 19 height 19
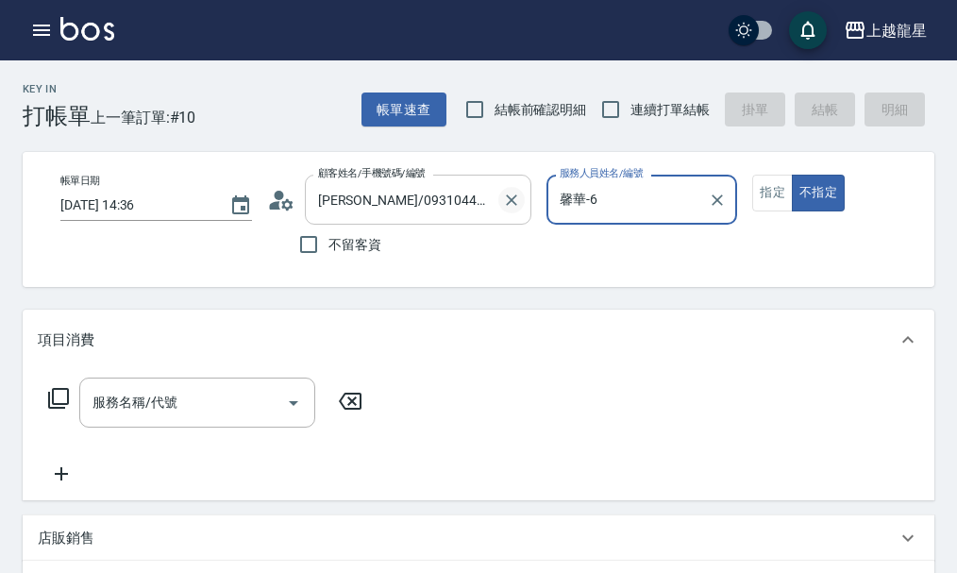
type input "張玉越/0921908577/9-1"
click at [769, 194] on button "指定" at bounding box center [773, 193] width 41 height 37
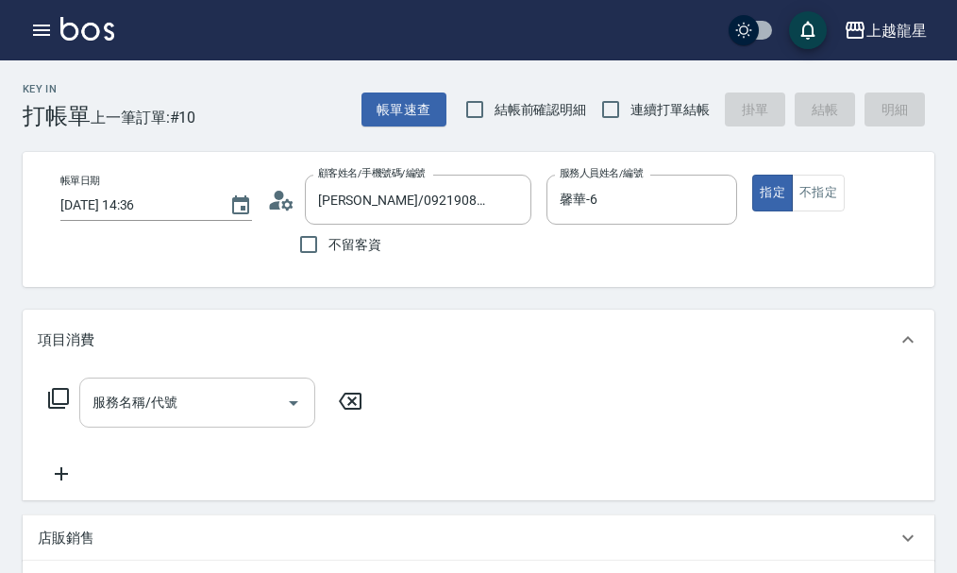
click at [161, 419] on input "服務名稱/代號" at bounding box center [183, 402] width 191 height 33
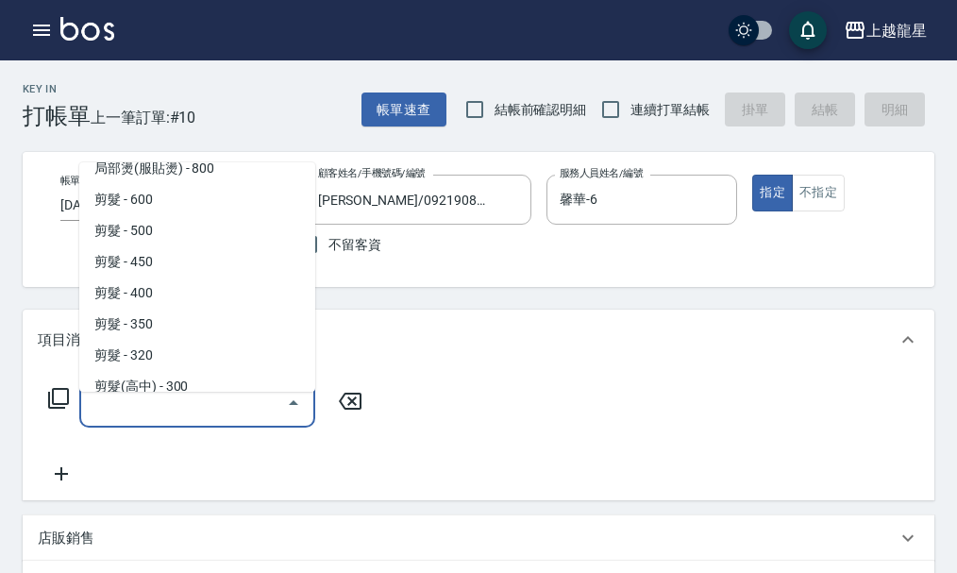
scroll to position [283, 0]
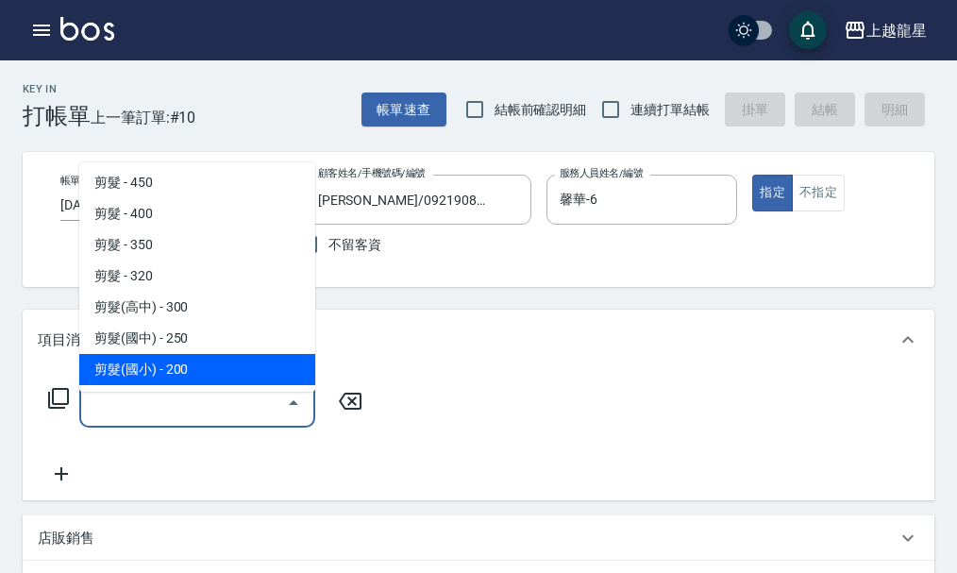
click at [341, 410] on icon at bounding box center [350, 401] width 23 height 17
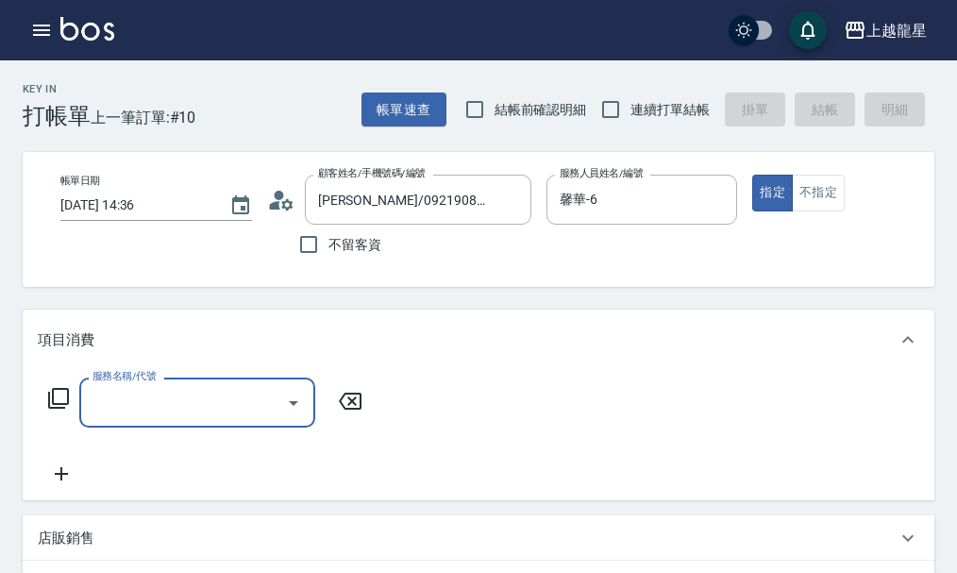
click at [55, 410] on icon at bounding box center [58, 398] width 23 height 23
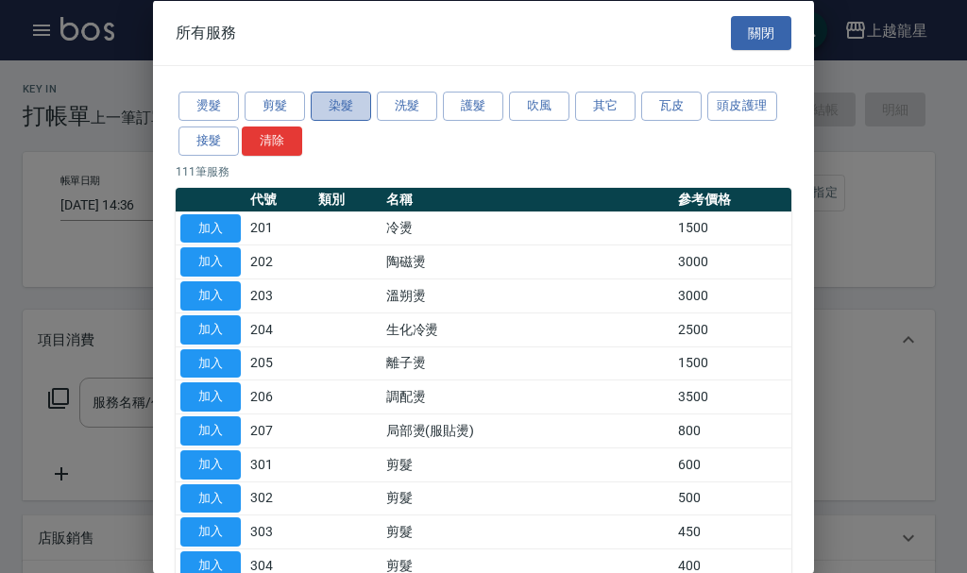
click at [350, 116] on button "染髮" at bounding box center [341, 106] width 60 height 29
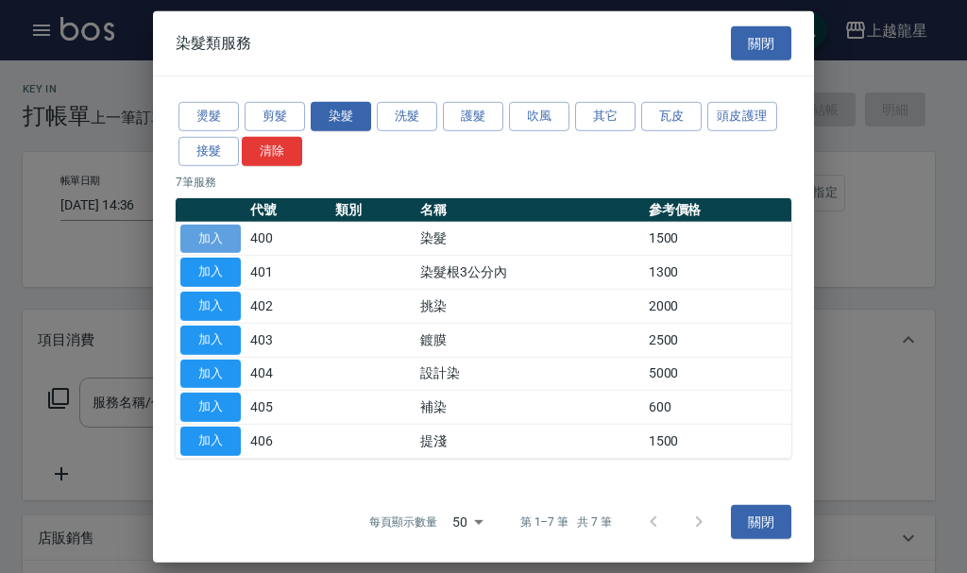
click at [211, 239] on button "加入" at bounding box center [210, 238] width 60 height 29
type input "染髮(400)"
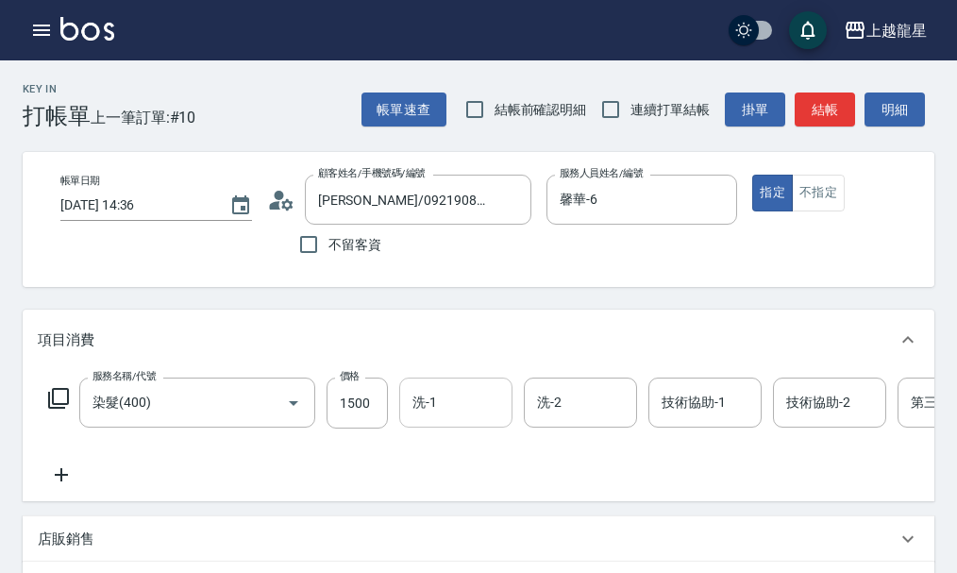
click at [442, 418] on input "洗-1" at bounding box center [456, 402] width 96 height 33
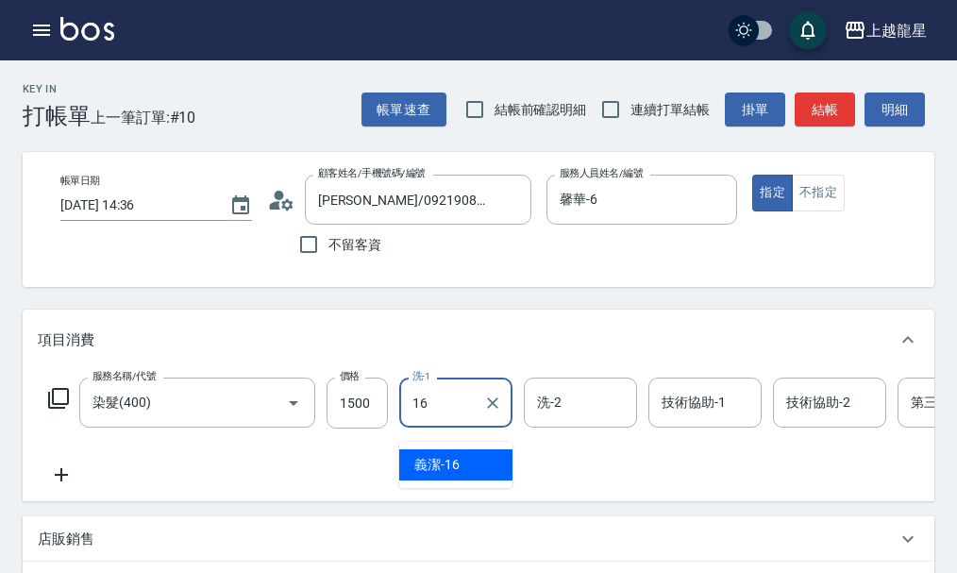
type input "義潔-16"
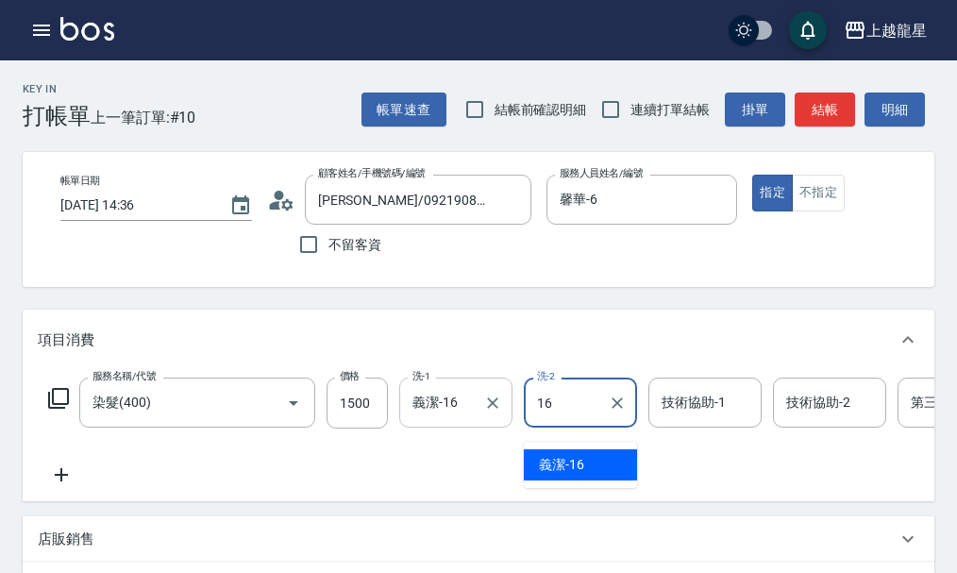
type input "義潔-16"
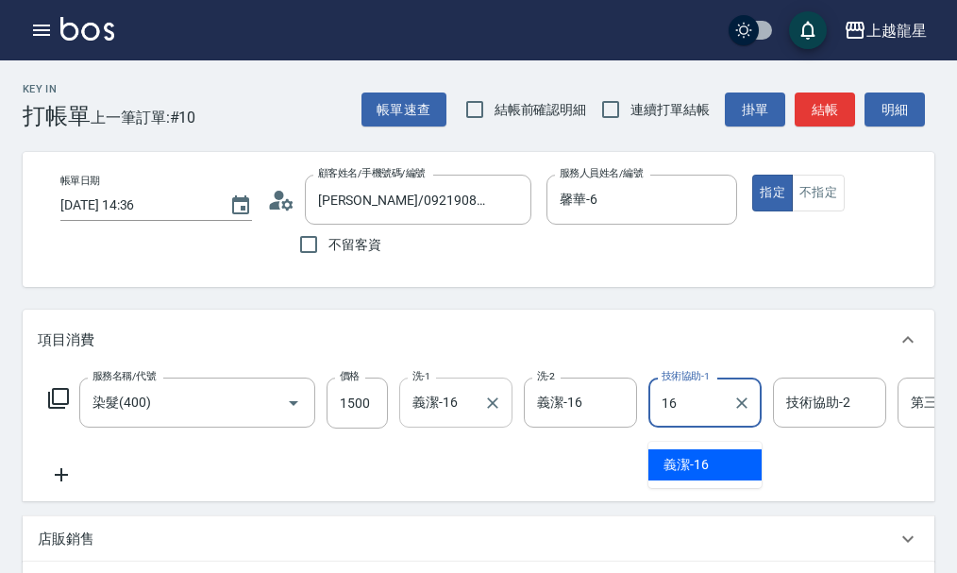
type input "義潔-16"
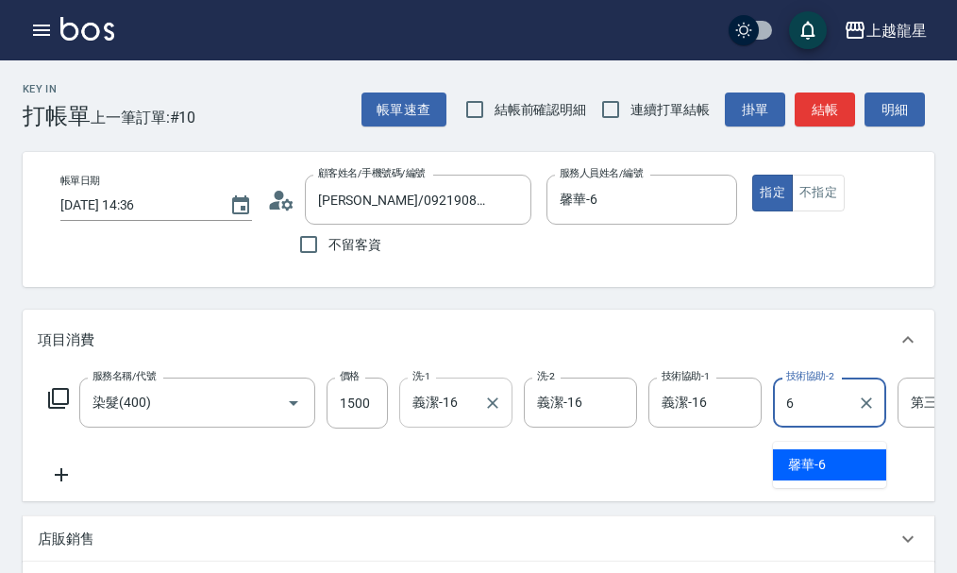
type input "馨華-6"
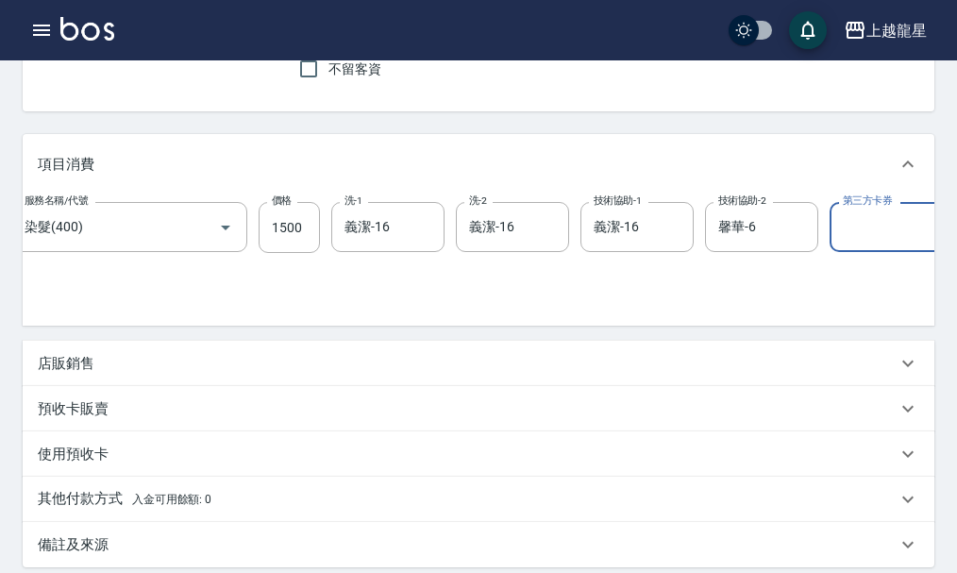
scroll to position [378, 0]
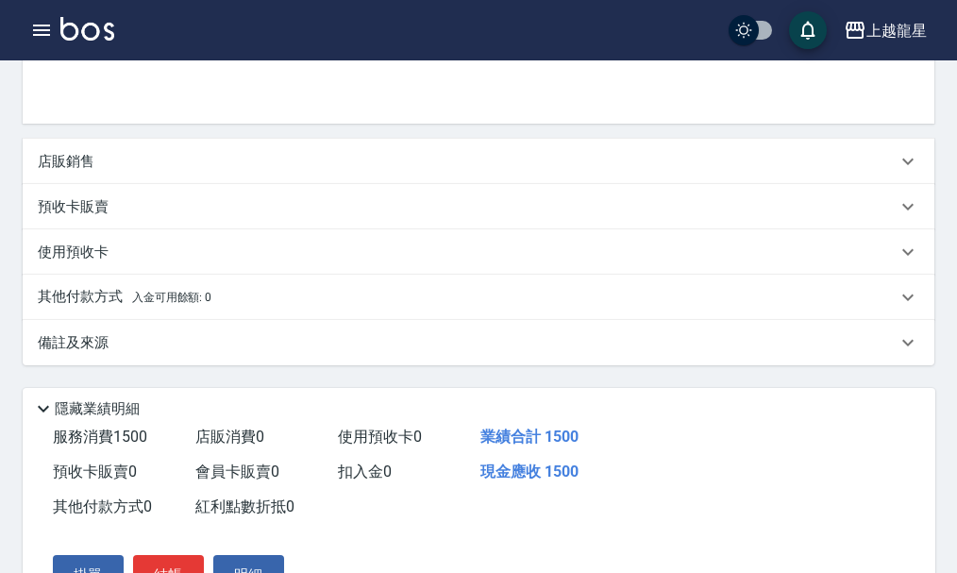
click at [55, 172] on p "店販銷售" at bounding box center [66, 162] width 57 height 20
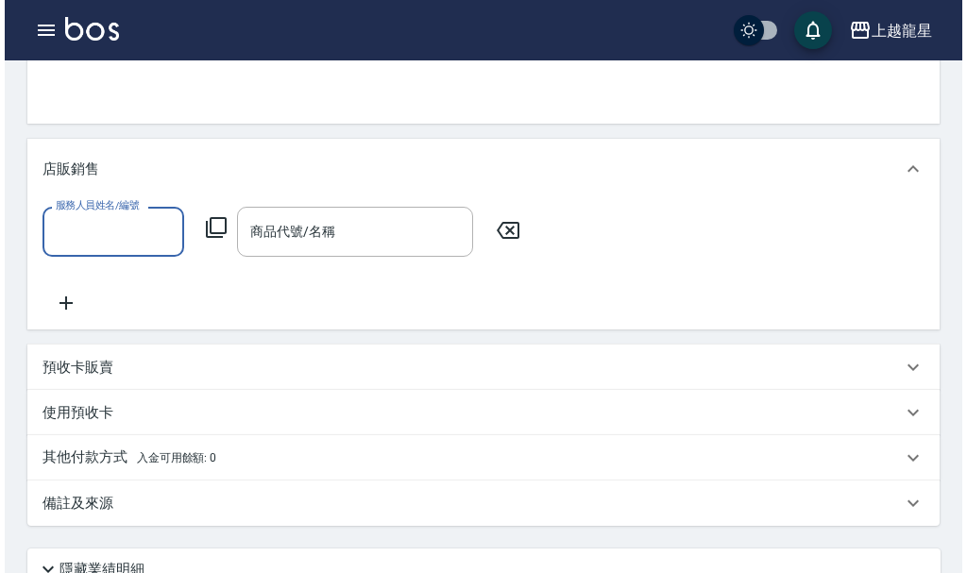
scroll to position [0, 0]
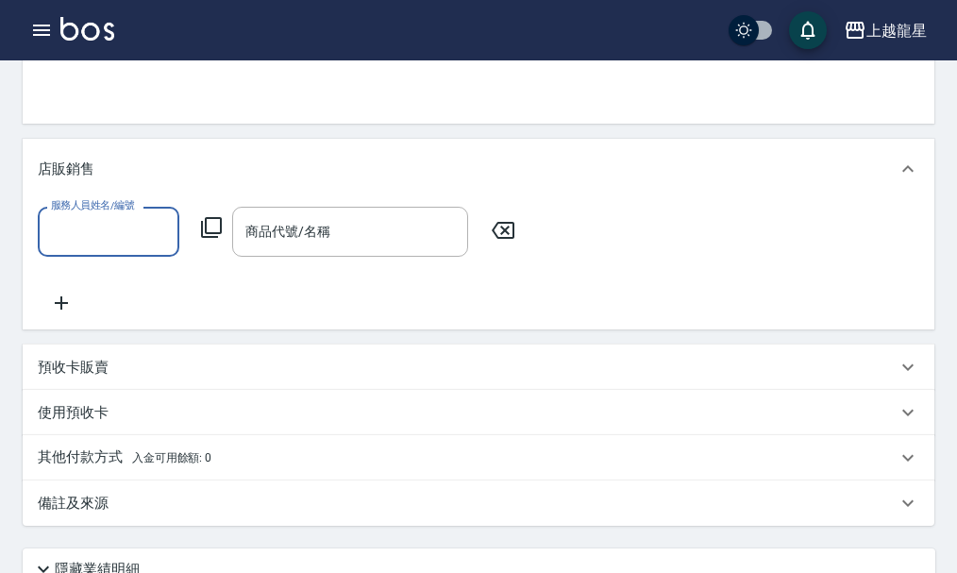
click at [109, 248] on input "服務人員姓名/編號" at bounding box center [108, 231] width 125 height 33
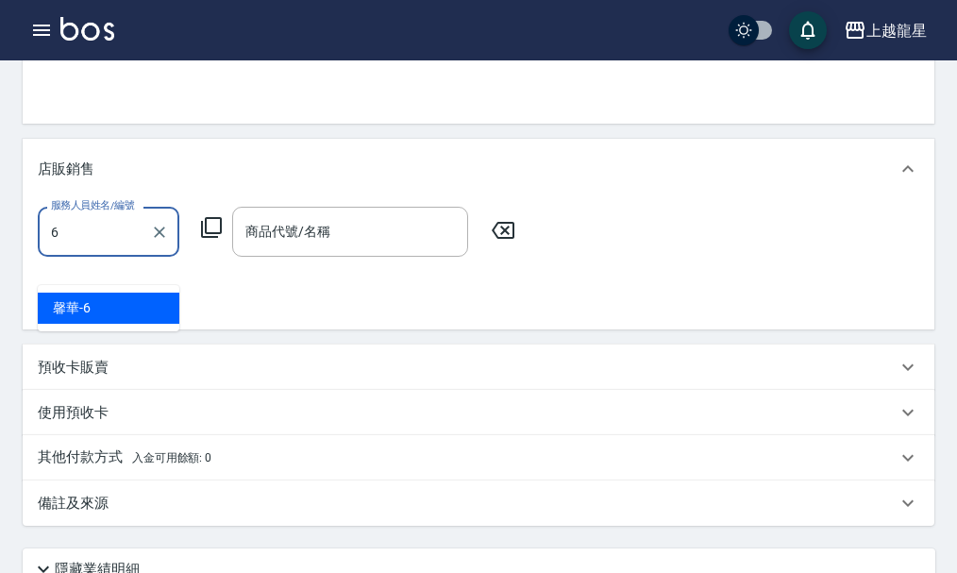
type input "馨華-6"
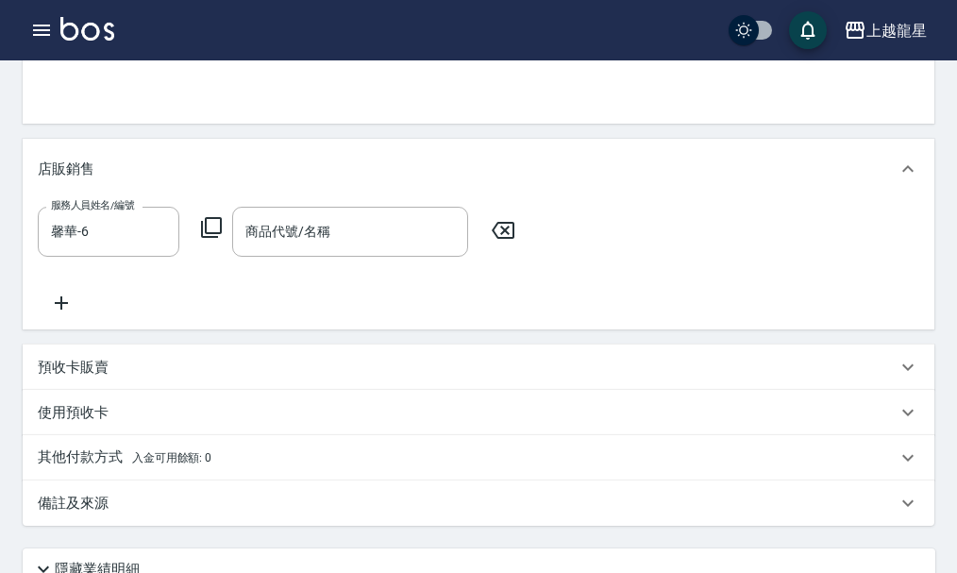
click at [212, 239] on icon at bounding box center [211, 227] width 23 height 23
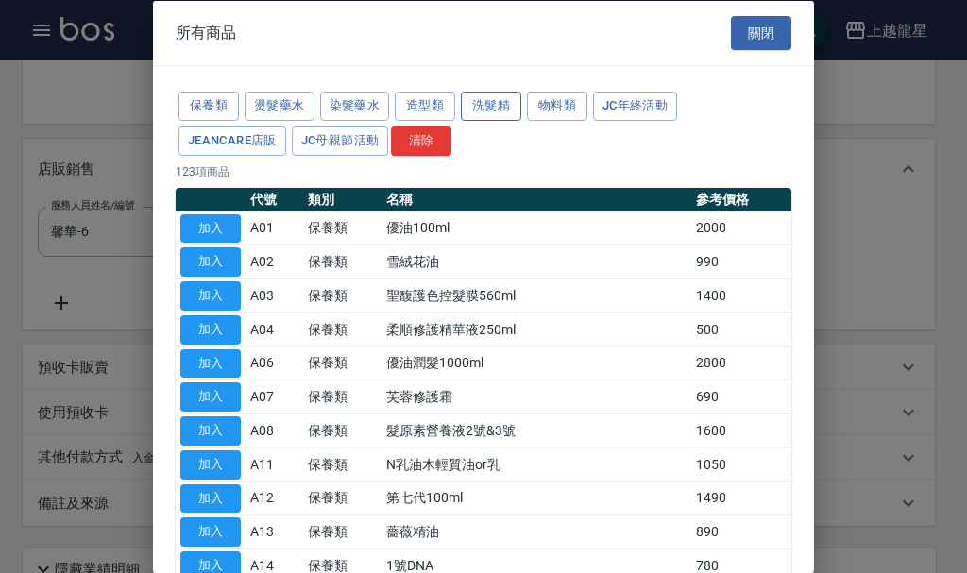
click at [476, 106] on button "洗髮精" at bounding box center [491, 106] width 60 height 29
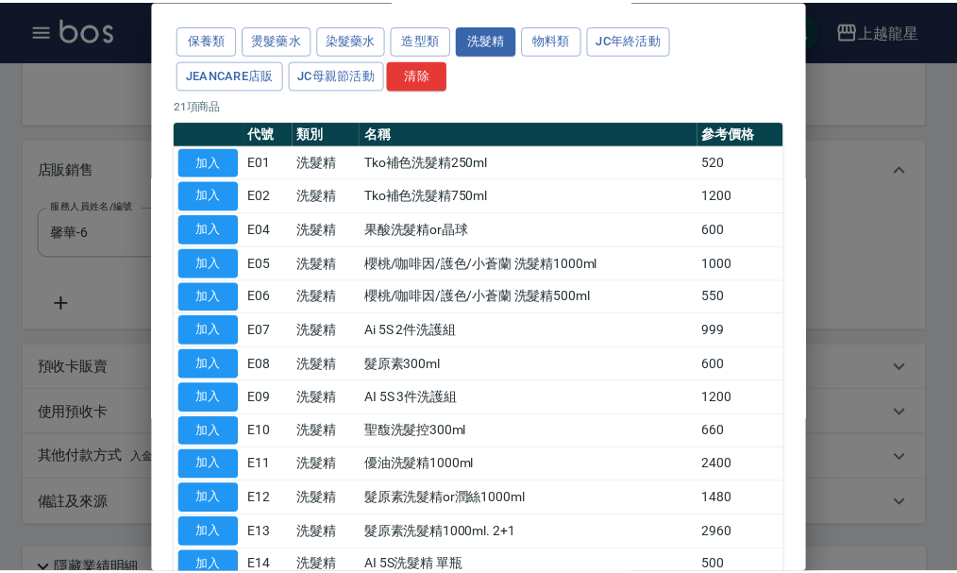
scroll to position [94, 0]
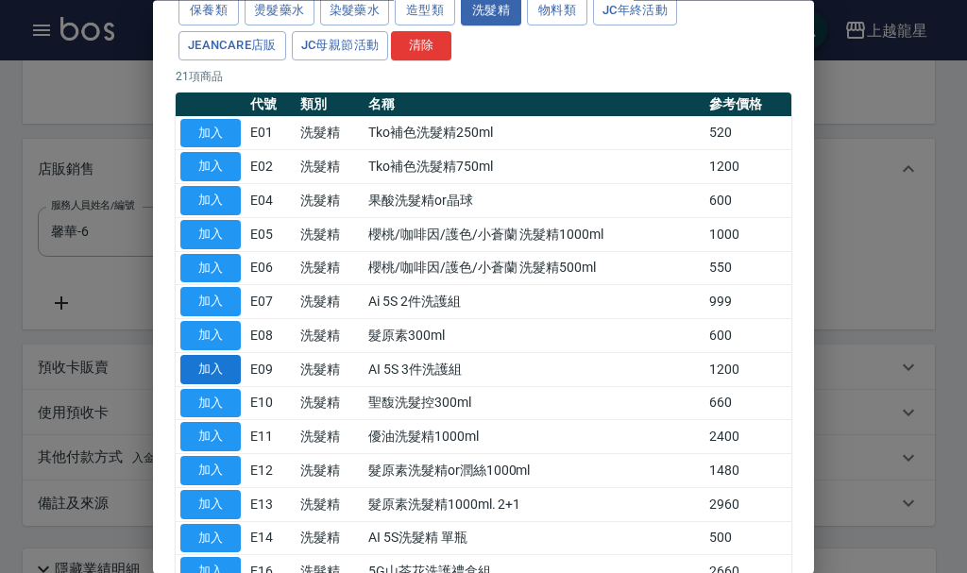
click at [209, 370] on button "加入" at bounding box center [210, 369] width 60 height 29
type input "黑白洗護組"
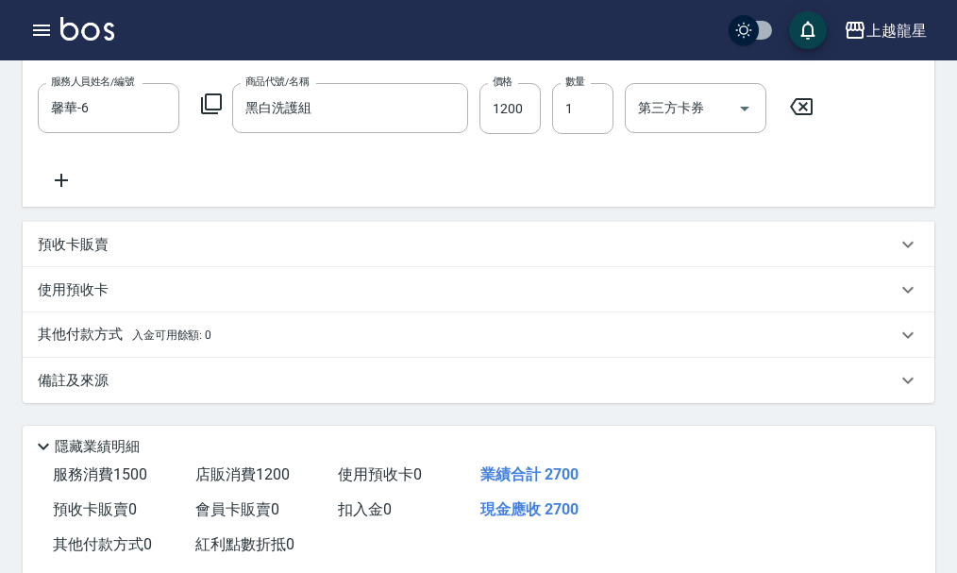
scroll to position [674, 0]
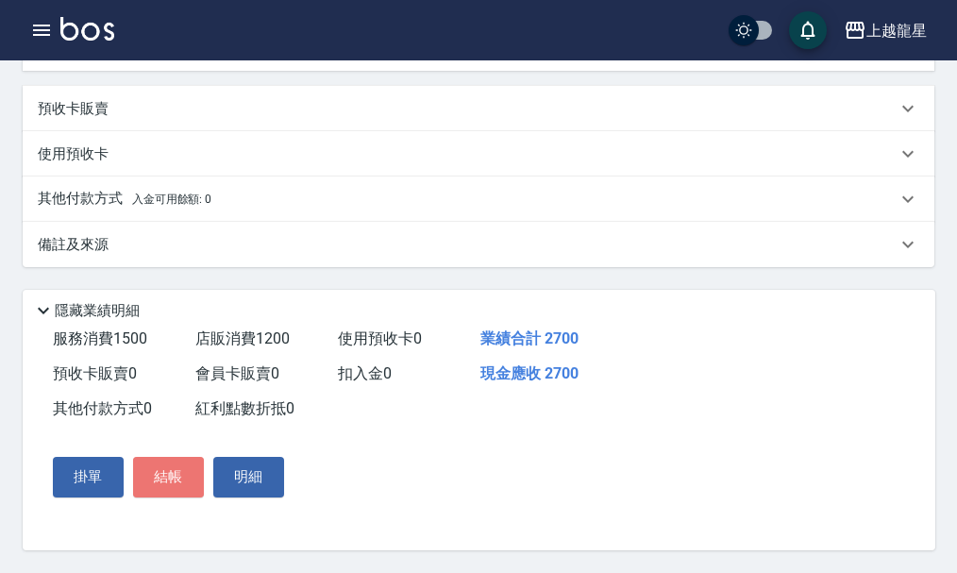
click at [162, 474] on button "結帳" at bounding box center [168, 477] width 71 height 40
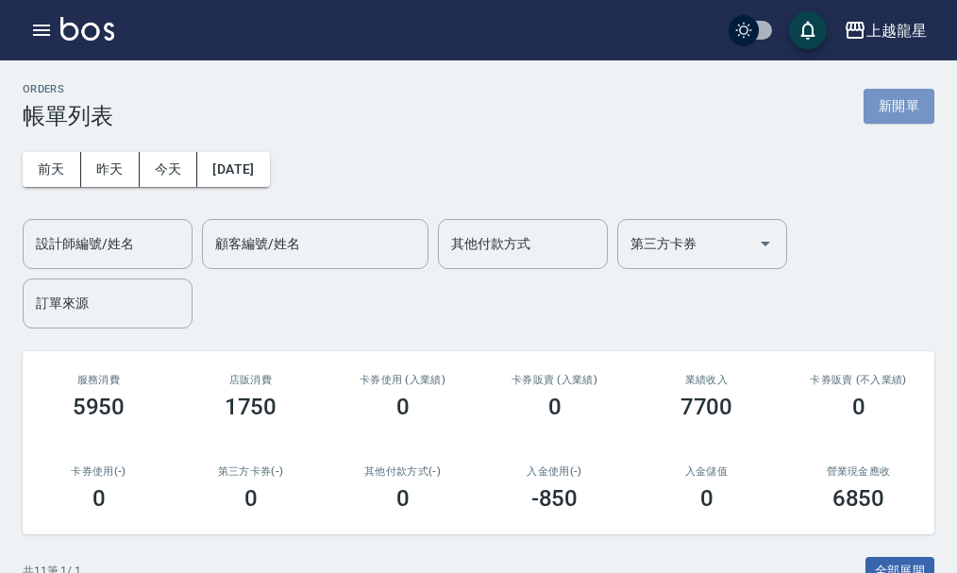
click at [890, 114] on button "新開單" at bounding box center [899, 106] width 71 height 35
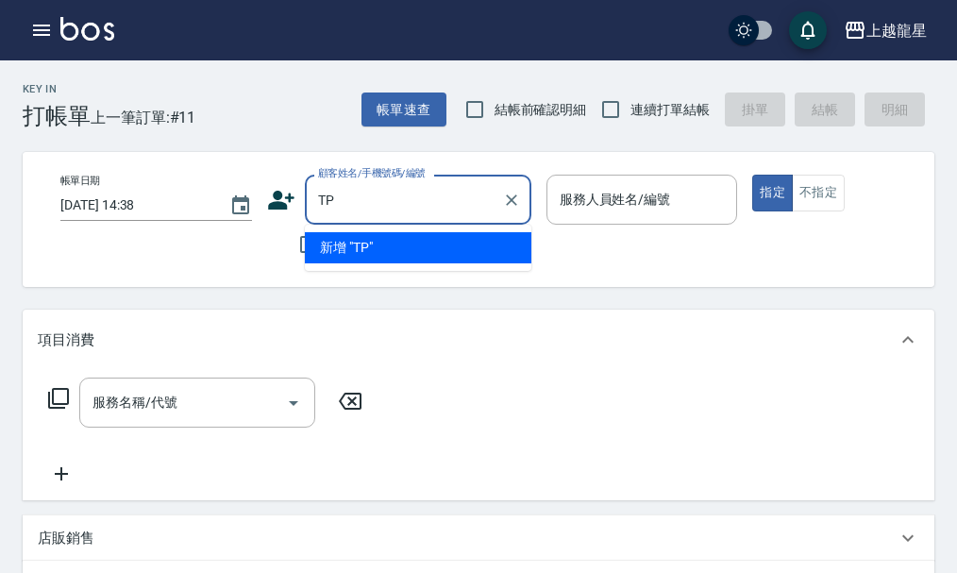
type input "T"
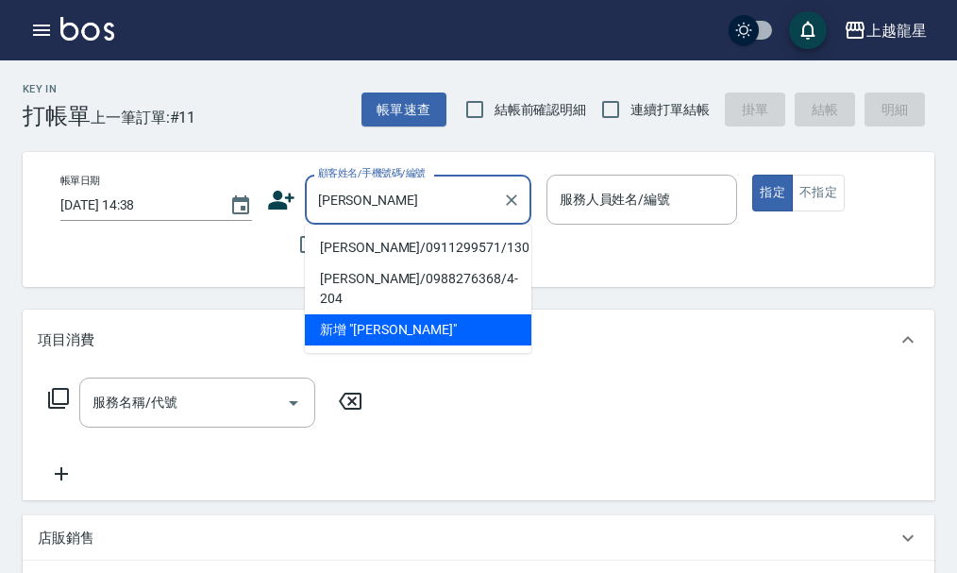
click at [404, 245] on li "[PERSON_NAME]/0911299571/130" at bounding box center [418, 247] width 227 height 31
type input "[PERSON_NAME]/0911299571/130"
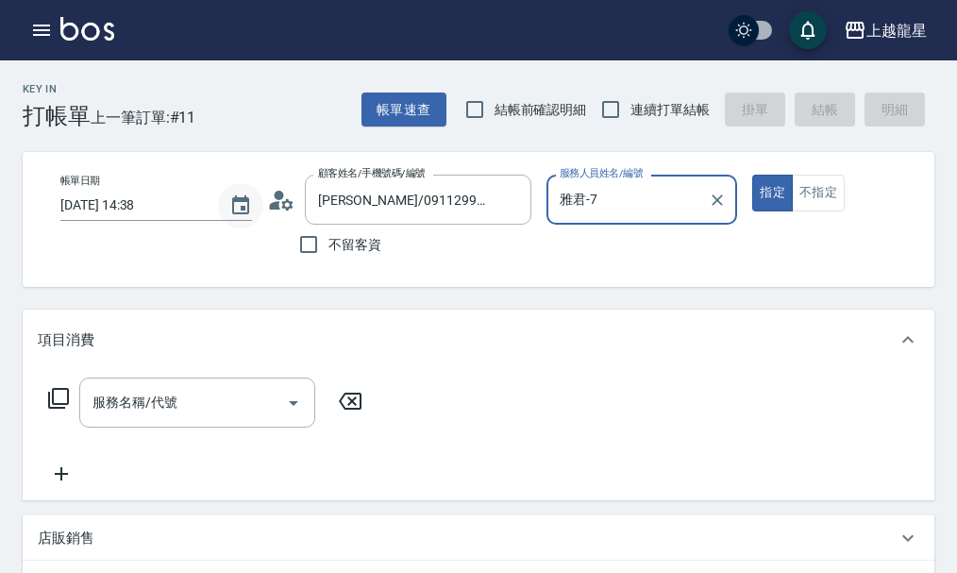
type input "雅君-7"
click at [115, 397] on div "服務名稱/代號" at bounding box center [197, 403] width 236 height 50
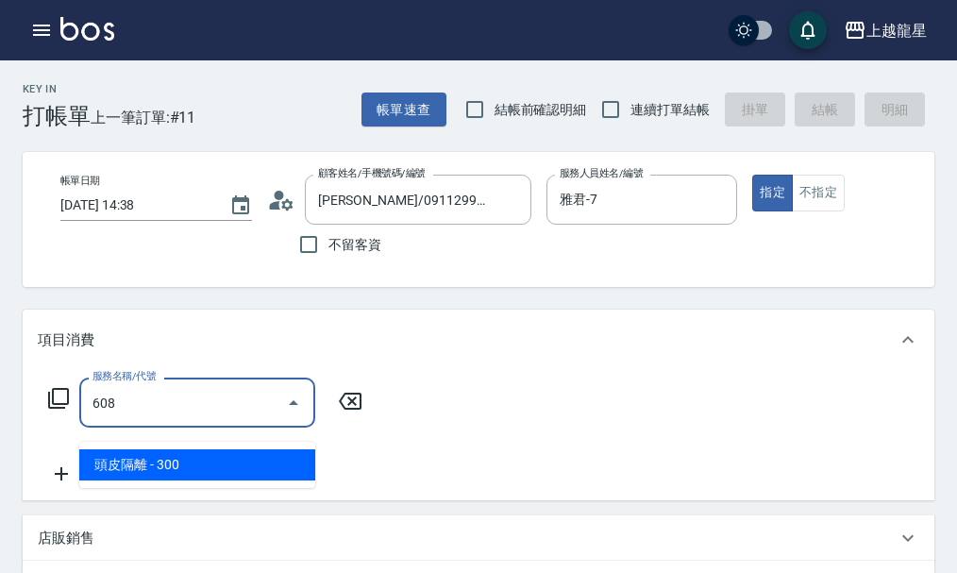
type input "頭皮隔離(608)"
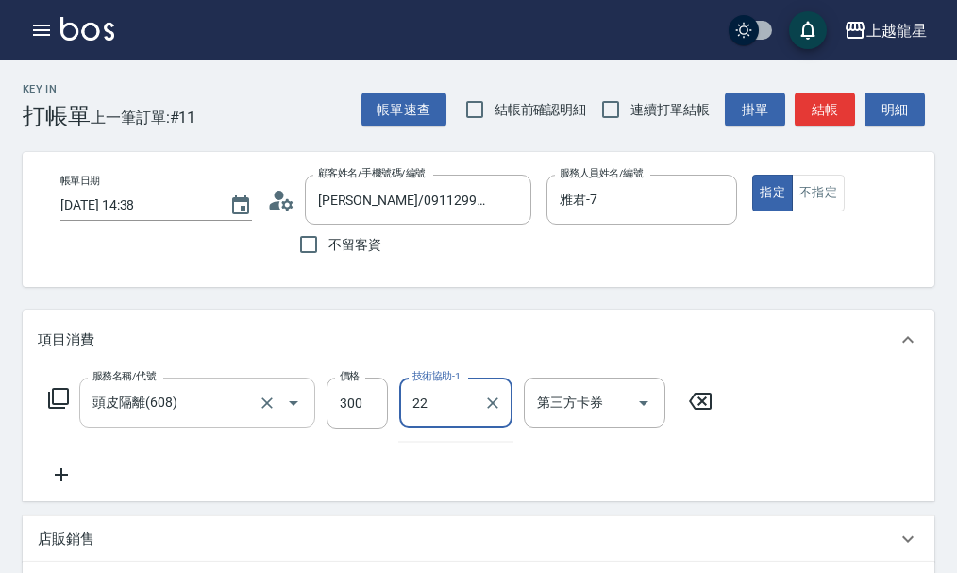
type input "[PERSON_NAME]-22"
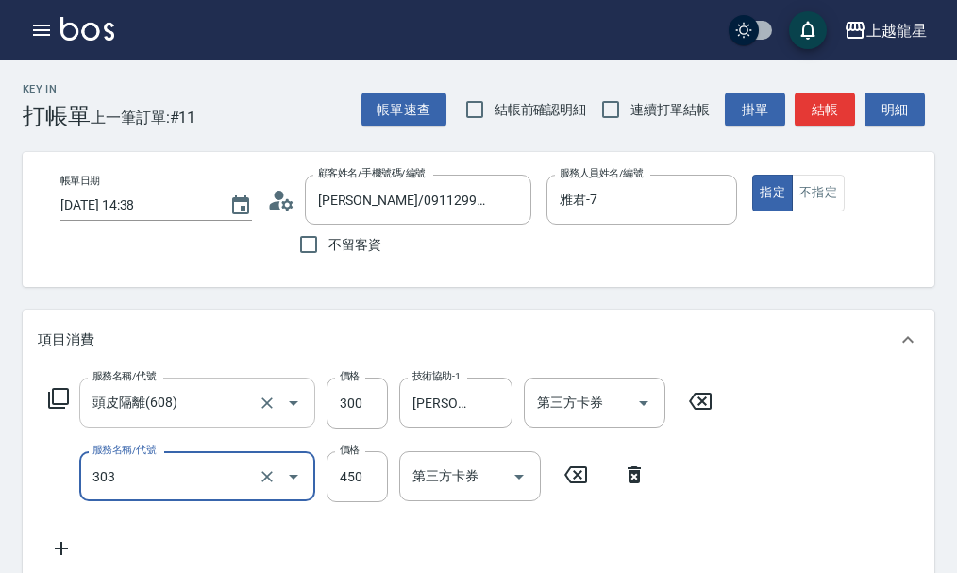
type input "剪髮(303)"
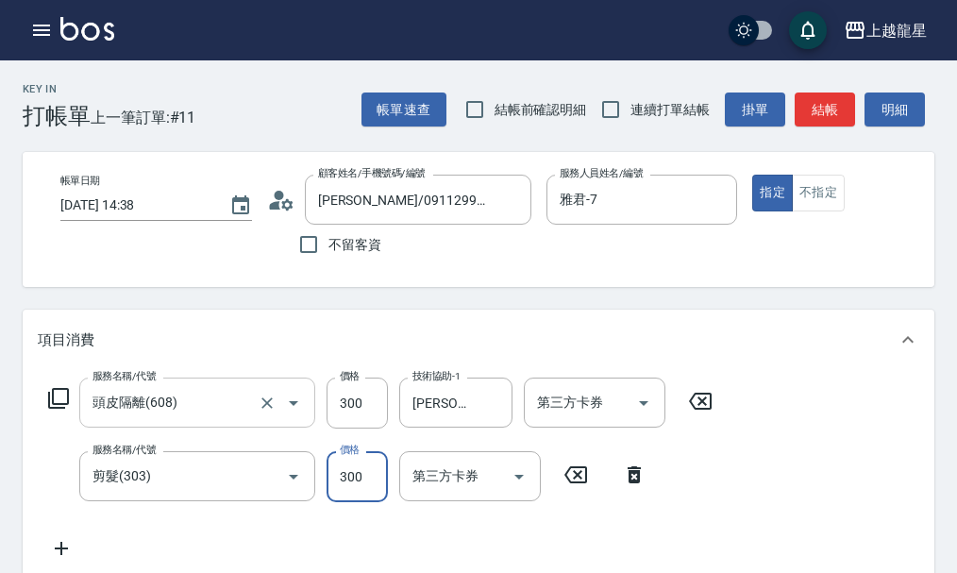
type input "300"
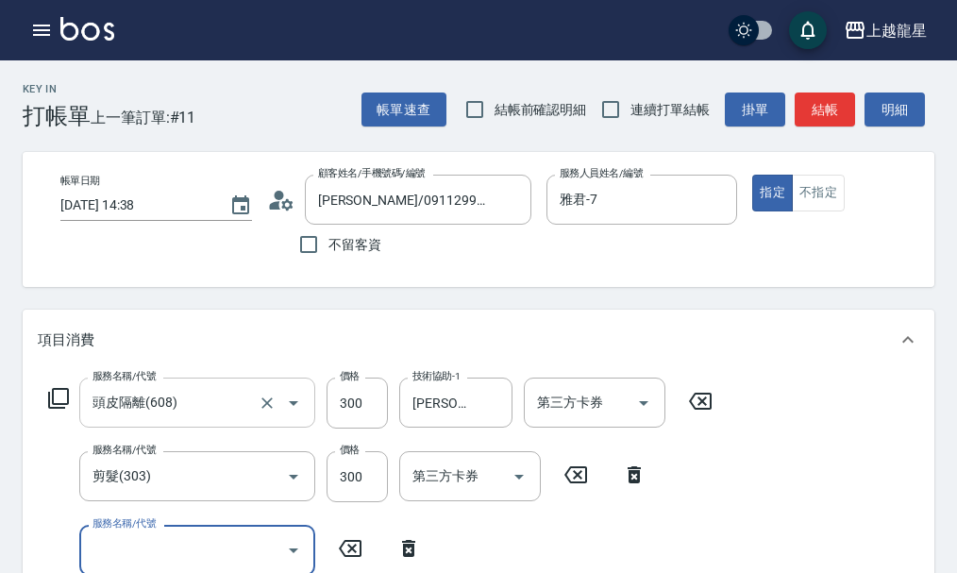
scroll to position [8, 0]
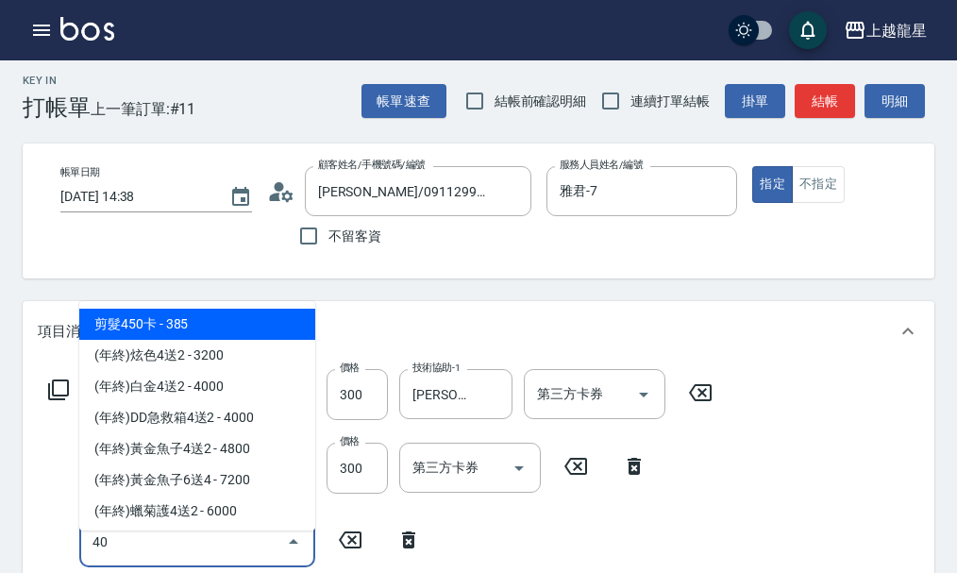
type input "400"
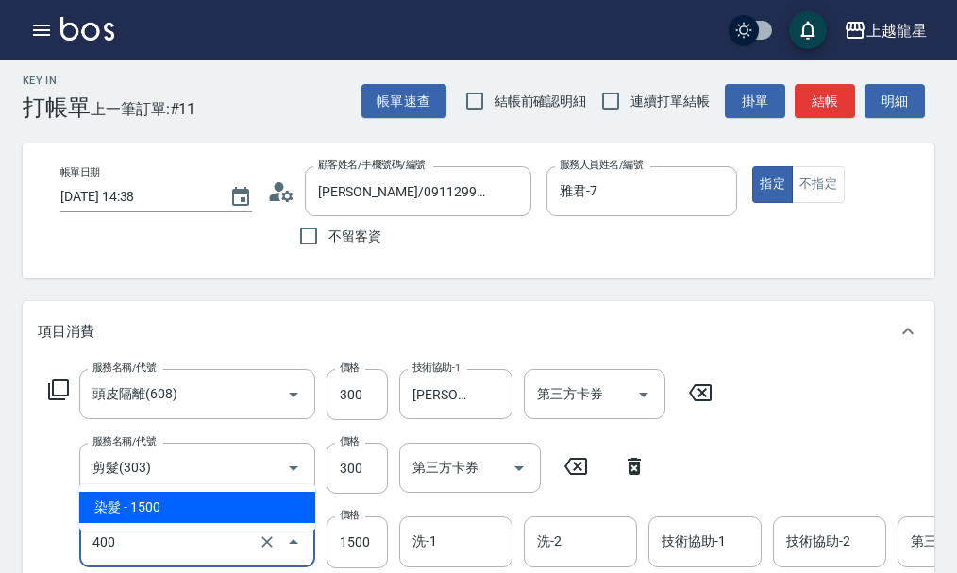
click at [170, 558] on input "400" at bounding box center [171, 541] width 166 height 33
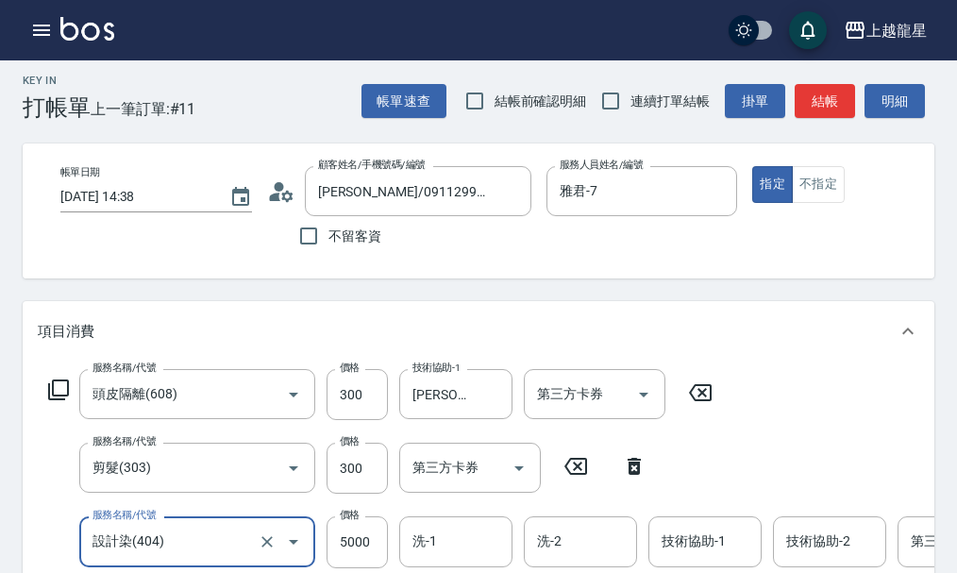
type input "設計染(404)"
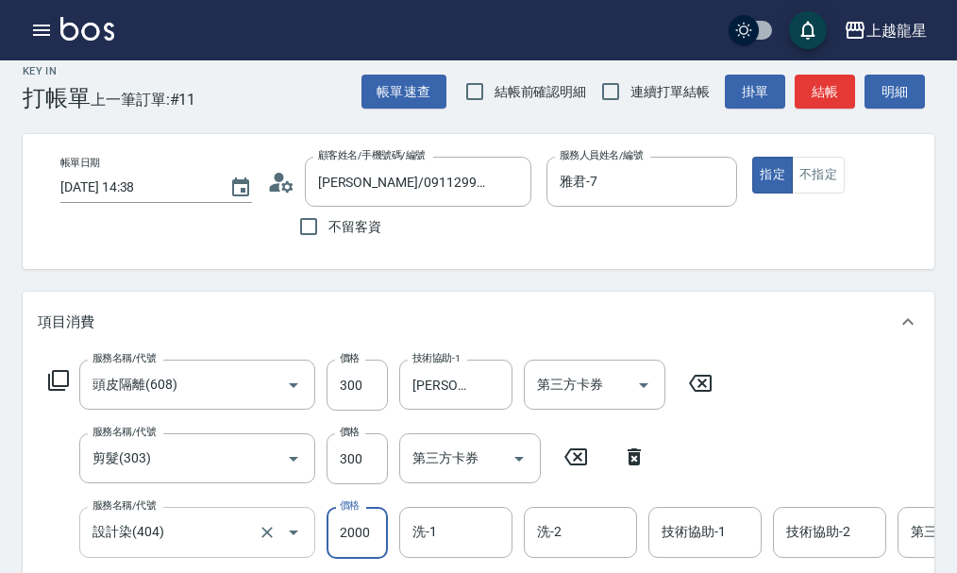
type input "2000"
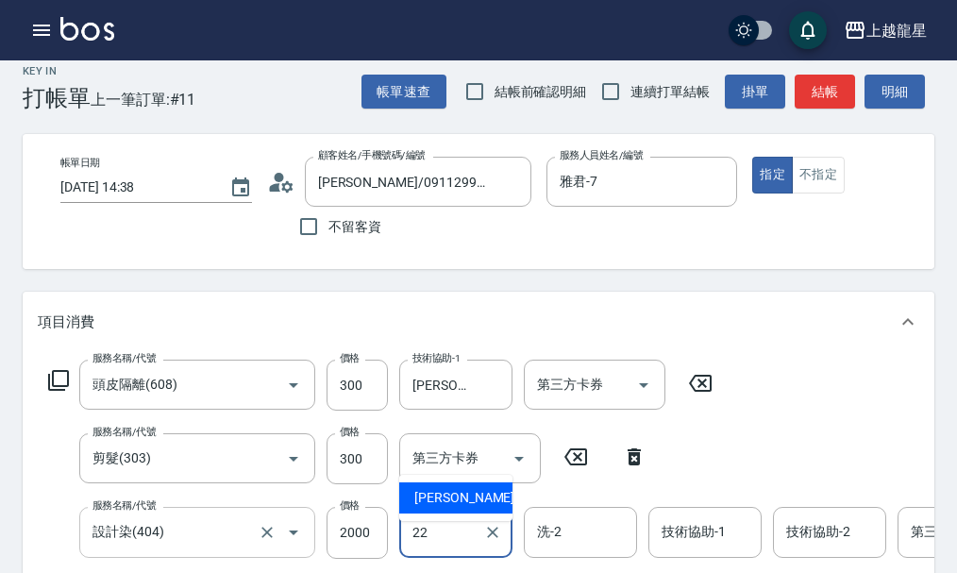
type input "[PERSON_NAME]-22"
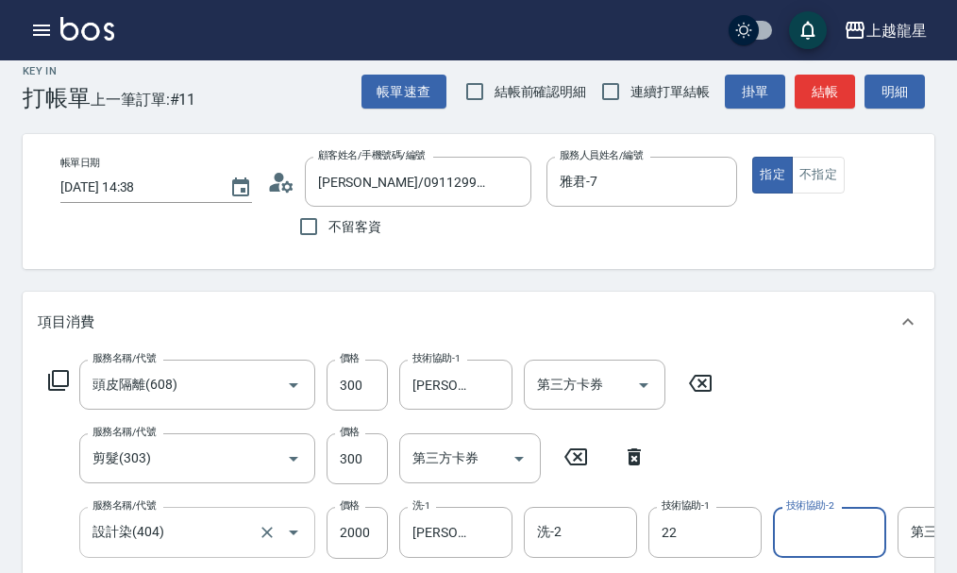
type input "[PERSON_NAME]-22"
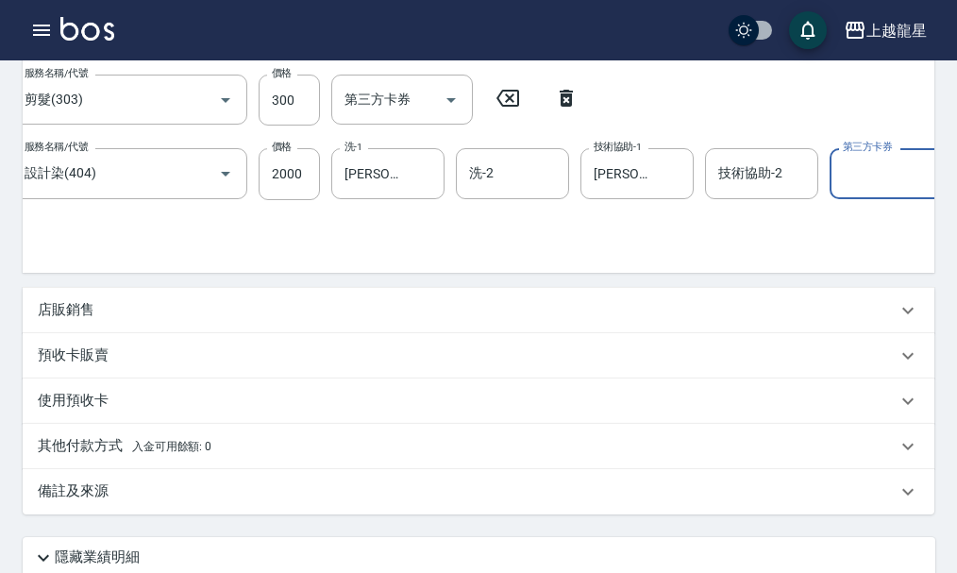
scroll to position [0, 0]
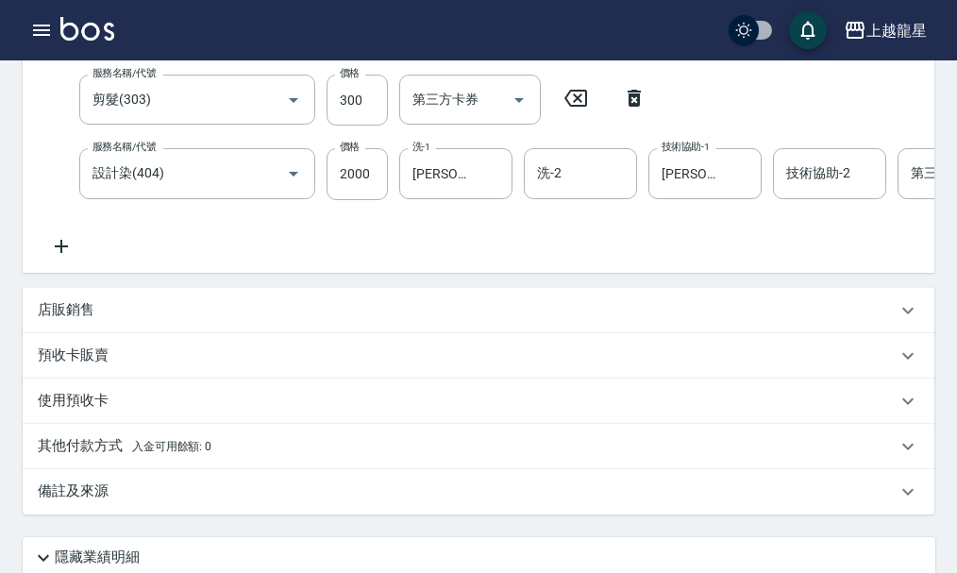
click at [56, 320] on p "店販銷售" at bounding box center [66, 310] width 57 height 20
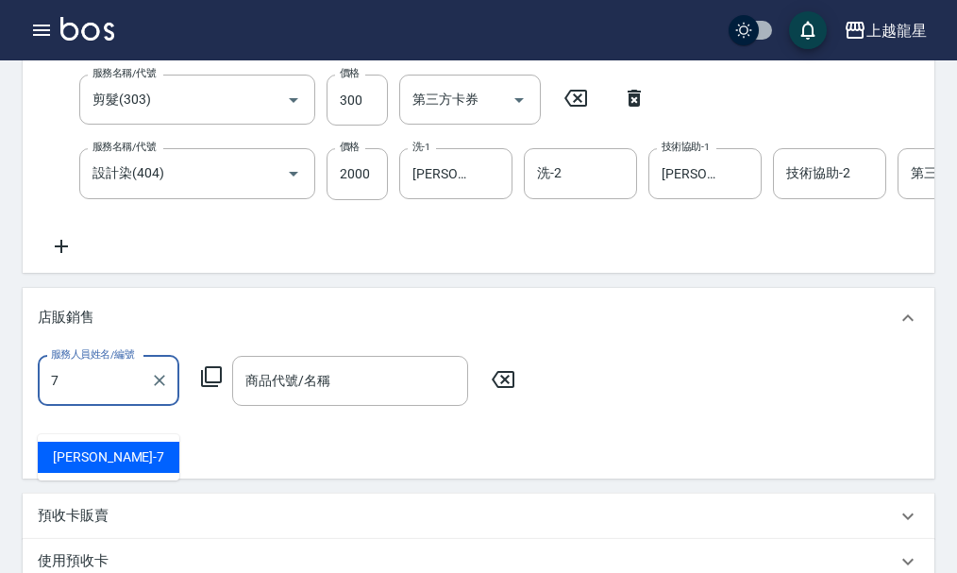
type input "雅君-7"
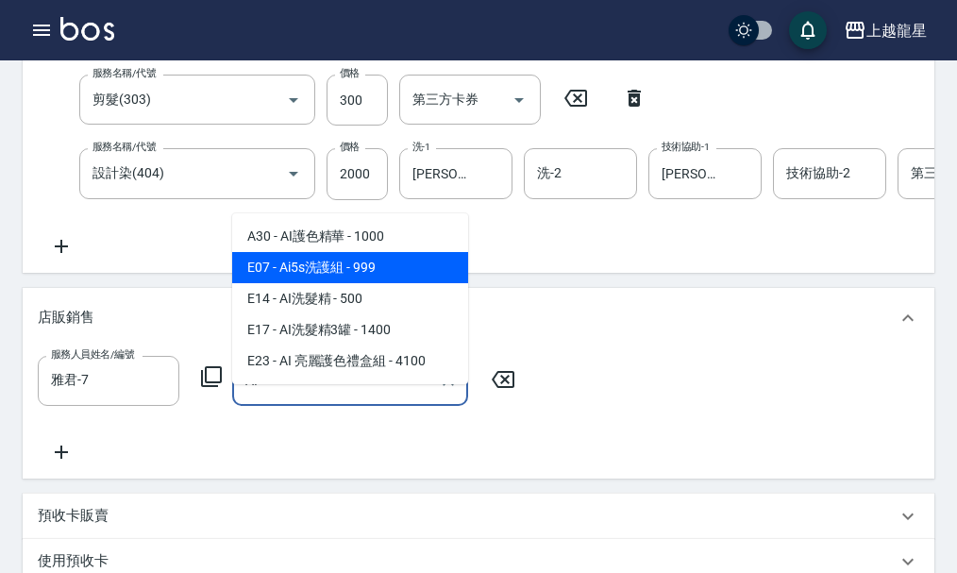
click at [354, 262] on span "E07 - Ai5s洗護組 - 999" at bounding box center [350, 267] width 236 height 31
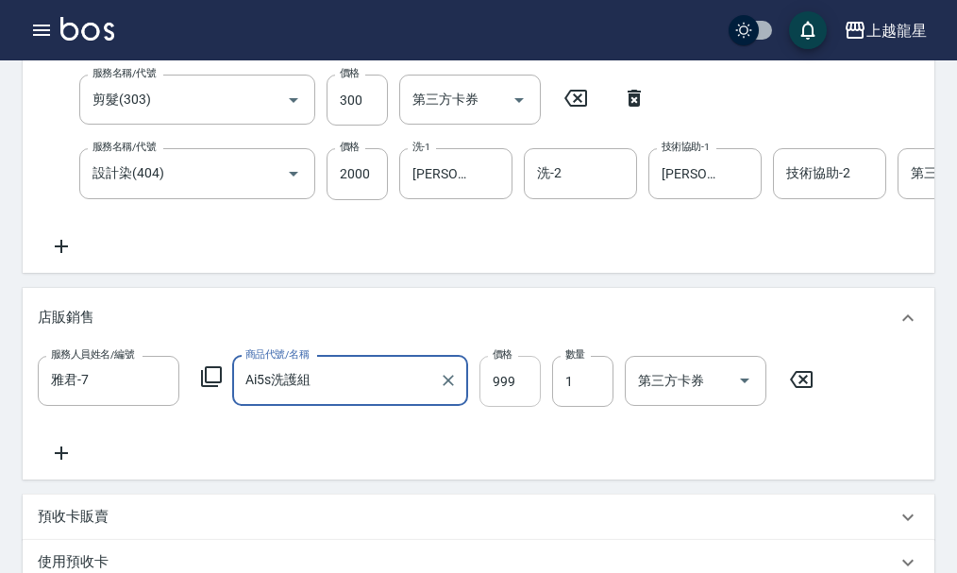
type input "Ai5s洗護組"
click at [517, 407] on input "999" at bounding box center [510, 381] width 61 height 51
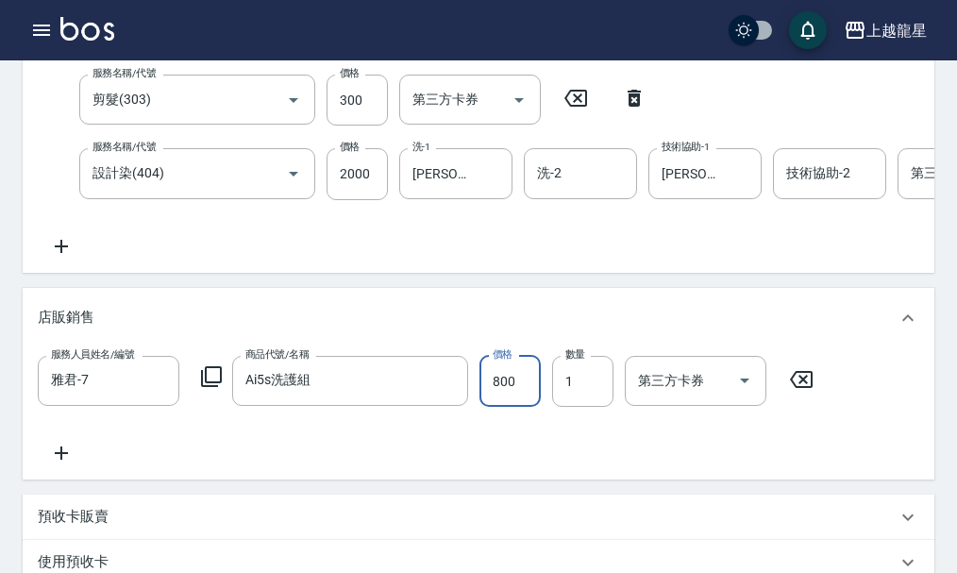
type input "800"
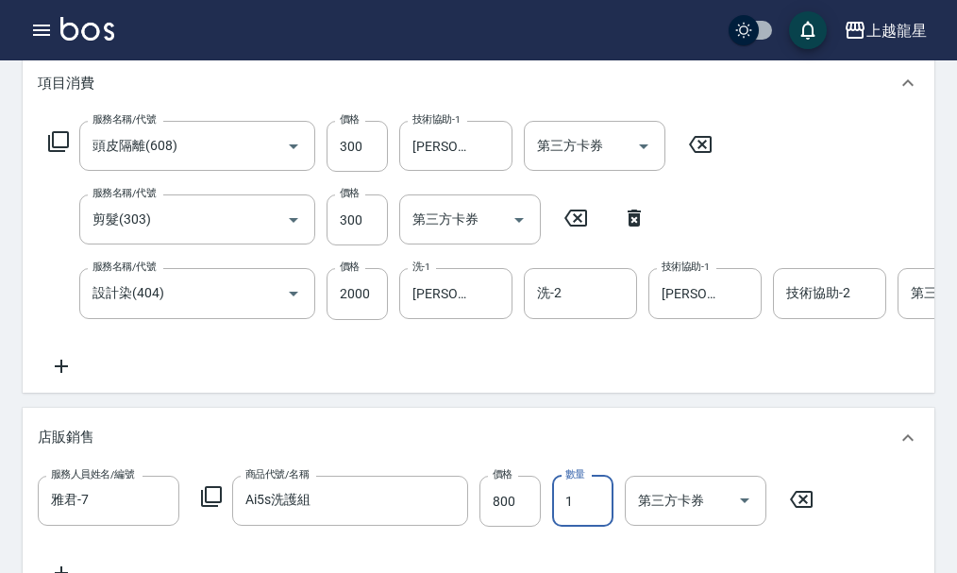
scroll to position [255, 0]
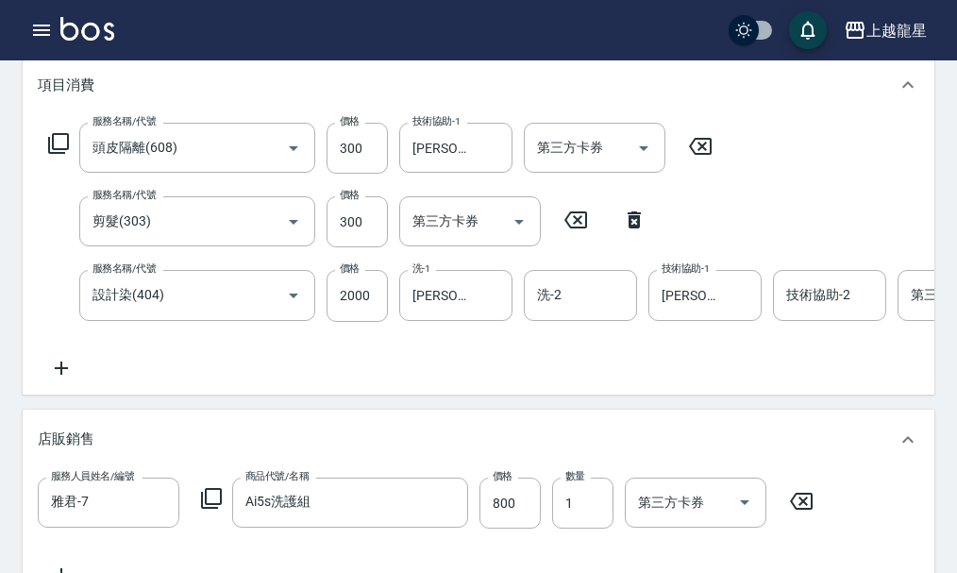
click at [59, 378] on icon at bounding box center [61, 368] width 47 height 23
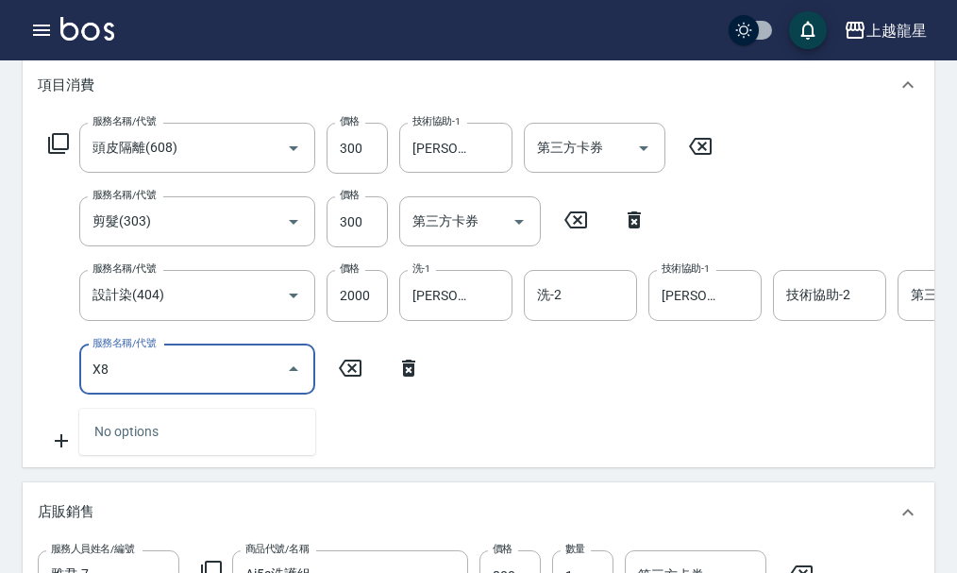
type input "X"
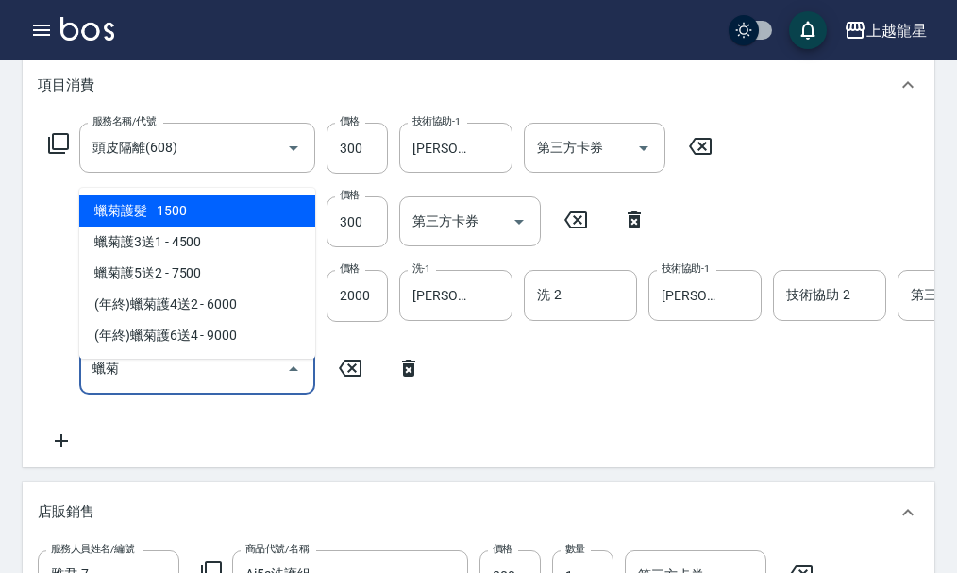
click at [165, 208] on span "蠟菊護髮 - 1500" at bounding box center [197, 210] width 236 height 31
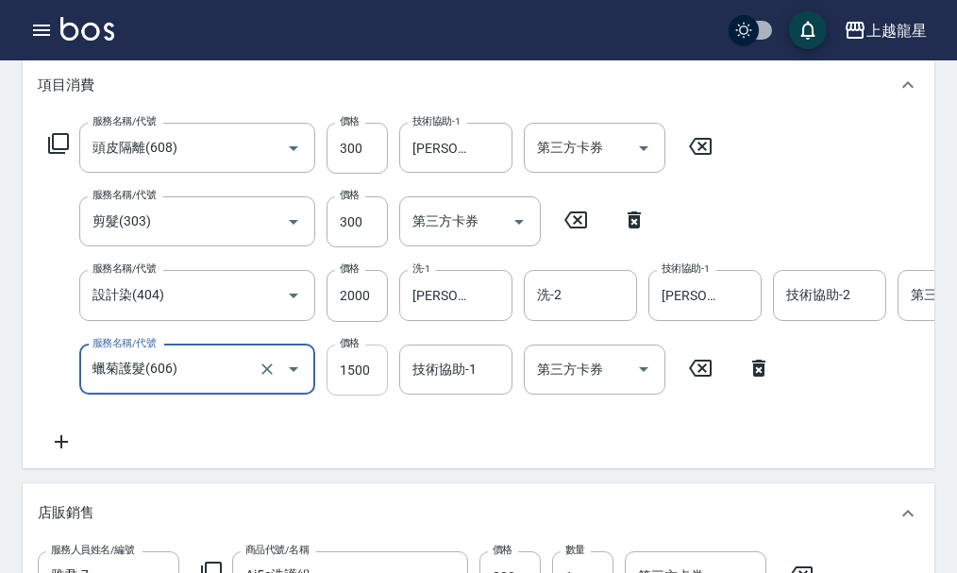
type input "蠟菊護髮(606)"
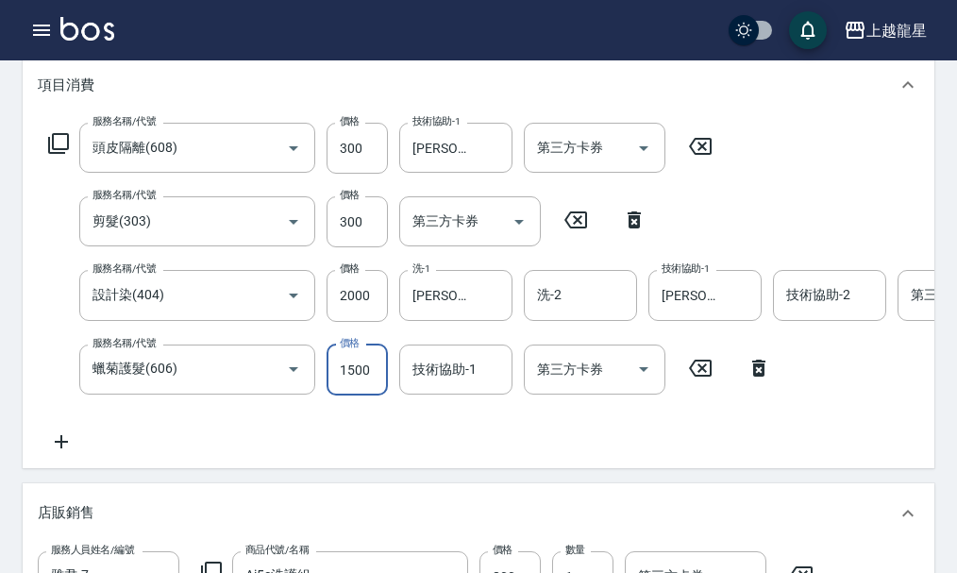
click at [366, 391] on input "1500" at bounding box center [357, 370] width 61 height 51
type input "750"
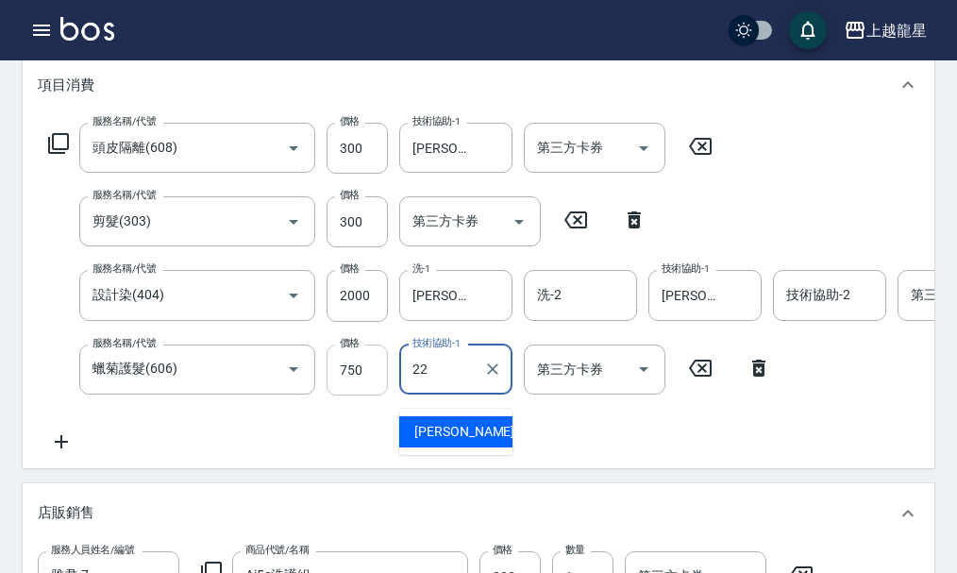
type input "[PERSON_NAME]-22"
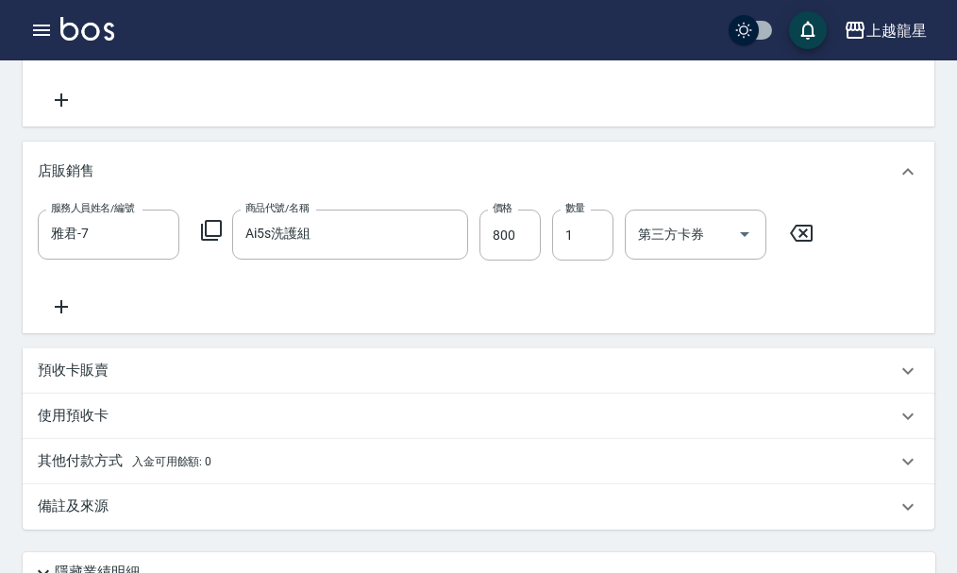
scroll to position [706, 0]
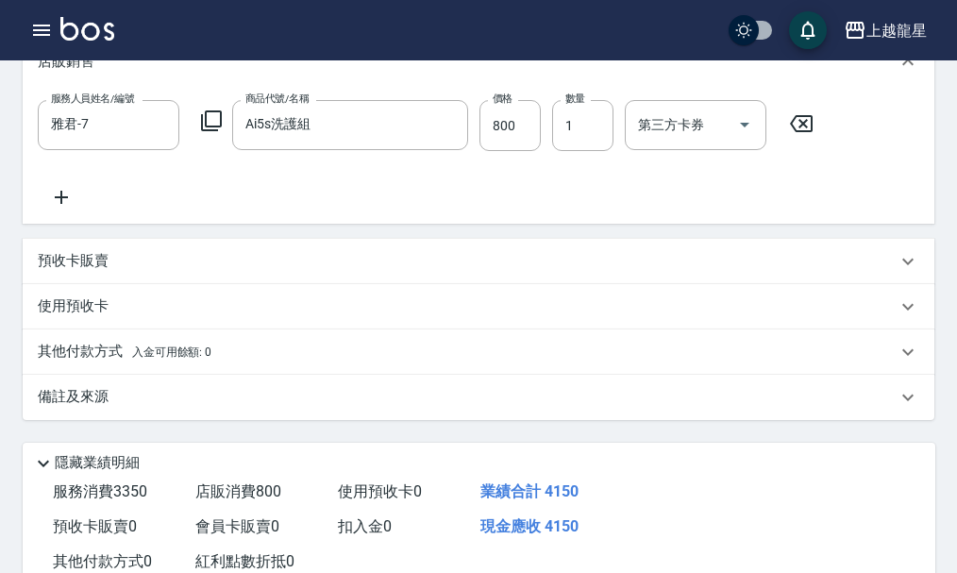
click at [80, 407] on p "備註及來源" at bounding box center [73, 397] width 71 height 20
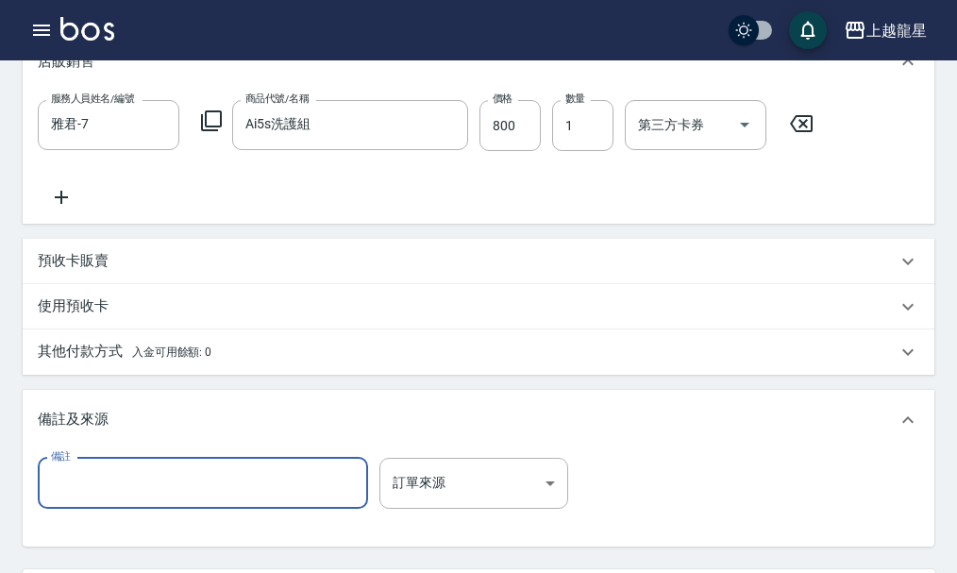
click at [63, 509] on input "備註" at bounding box center [203, 483] width 330 height 51
type input "雙色染(6/1+9%+12%)(5/18+5/88+0/88+6%)"
click at [53, 209] on icon at bounding box center [61, 197] width 47 height 23
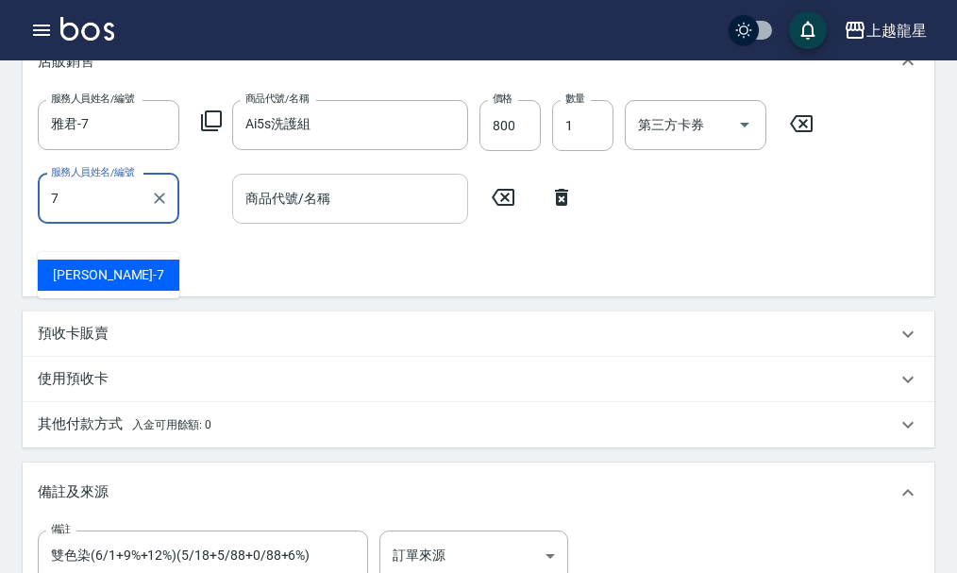
type input "雅君-7"
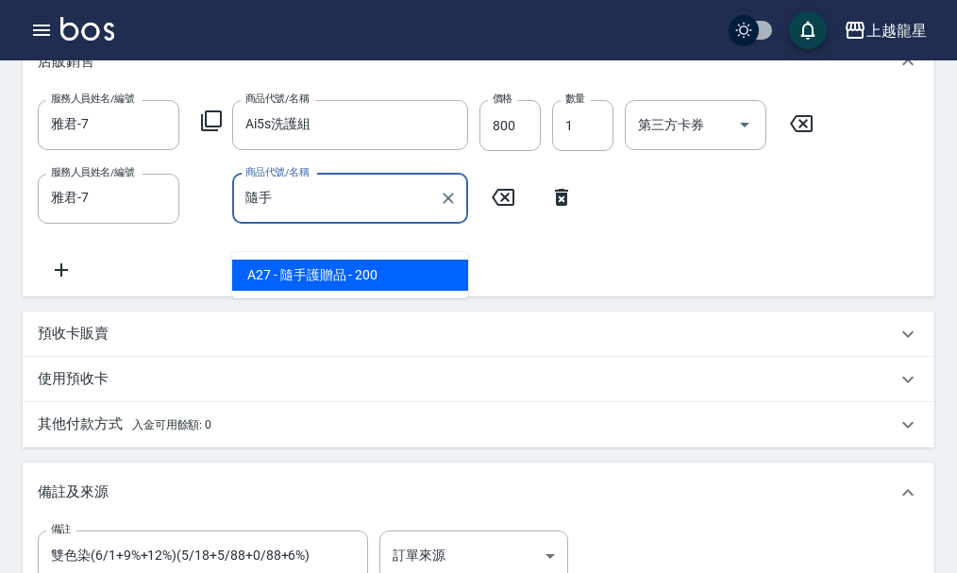
type input "營養液3號大+小"
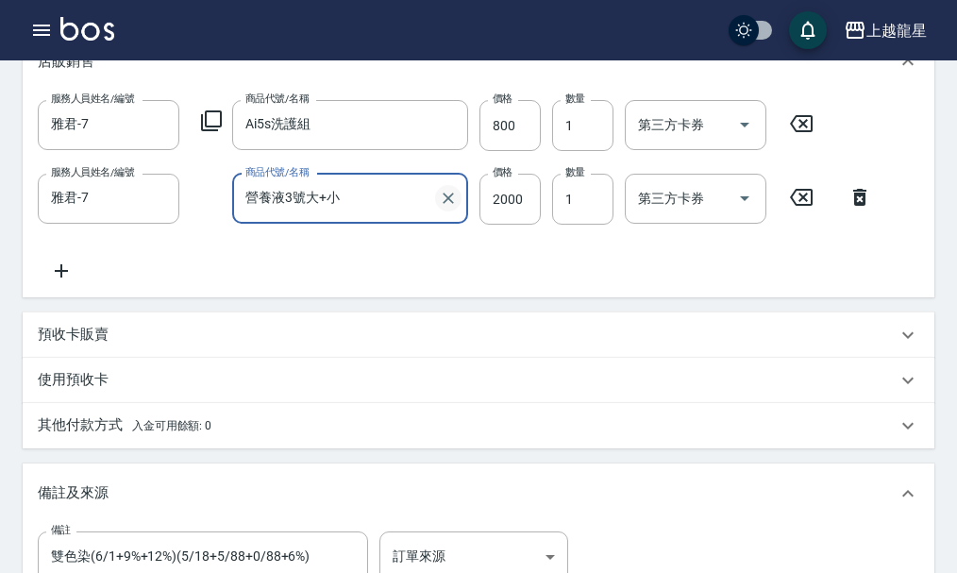
click at [446, 208] on icon "Clear" at bounding box center [448, 198] width 19 height 19
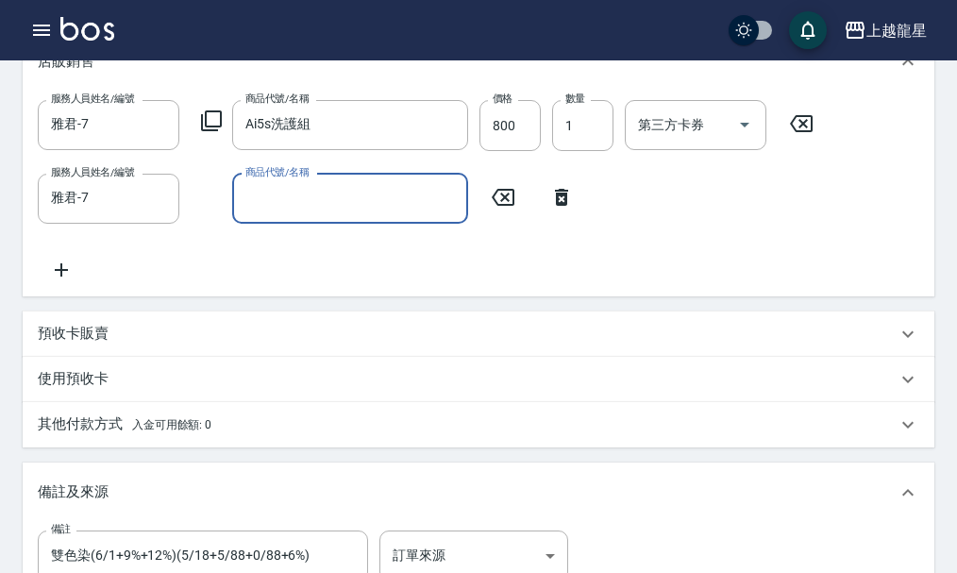
type input "ㄇ"
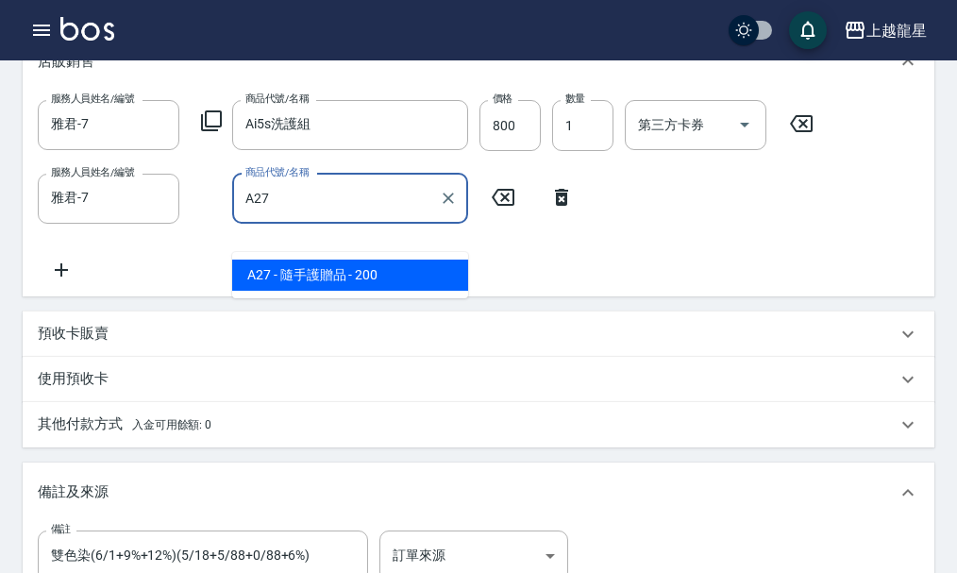
click at [304, 279] on span "A27 - 隨手護贈品 - 200" at bounding box center [350, 275] width 236 height 31
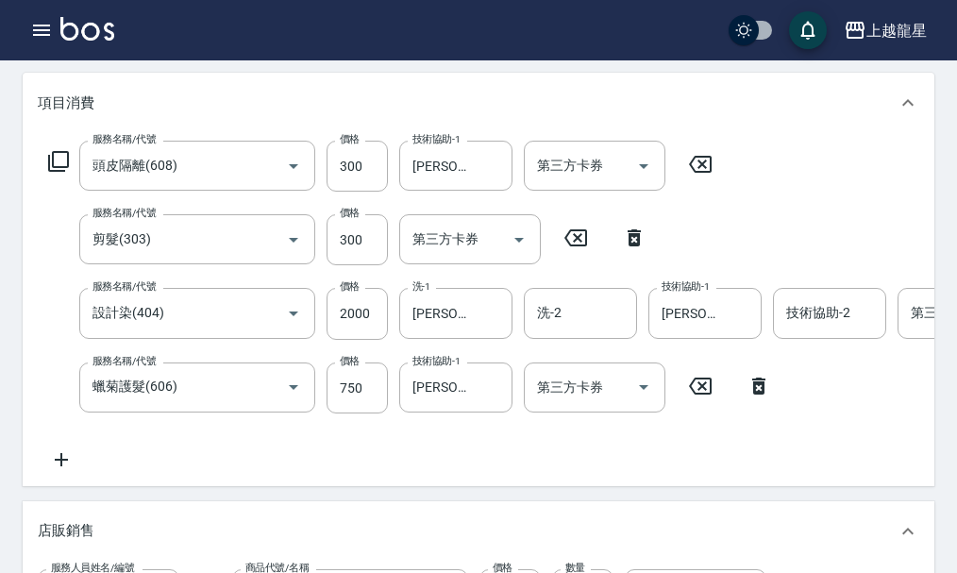
scroll to position [234, 0]
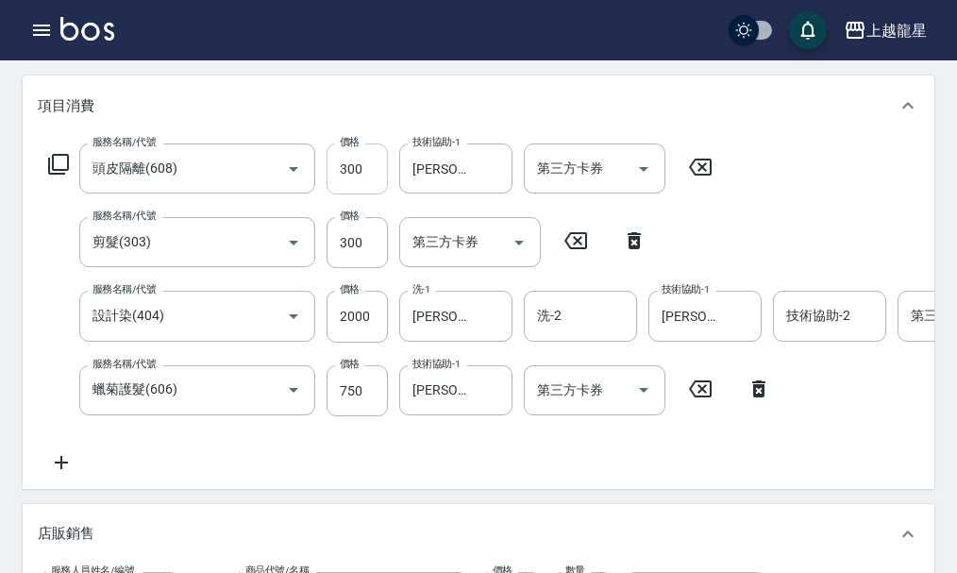
type input "隨手護贈品"
click at [365, 174] on input "300" at bounding box center [357, 169] width 61 height 51
click at [366, 175] on input "300" at bounding box center [357, 169] width 61 height 51
type input "200"
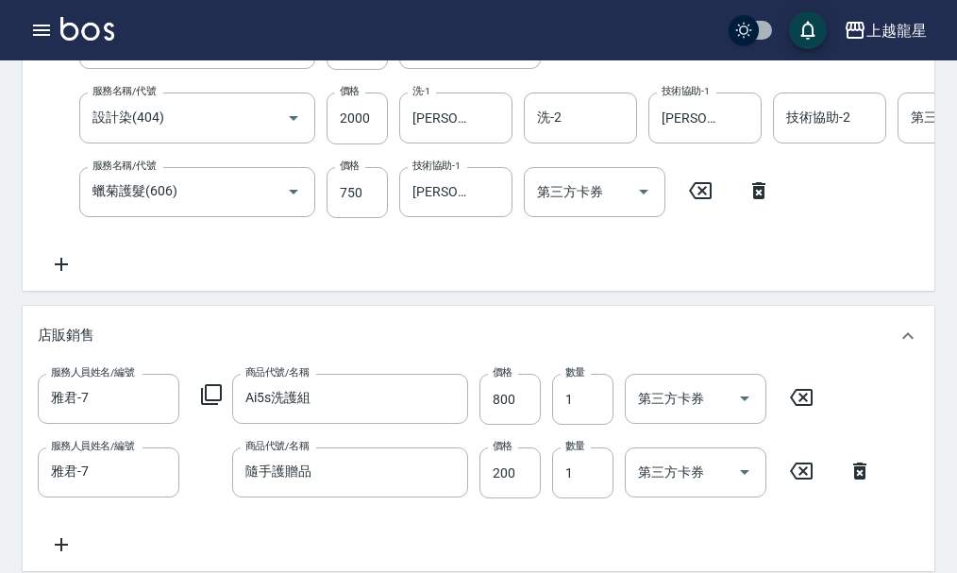
scroll to position [245, 0]
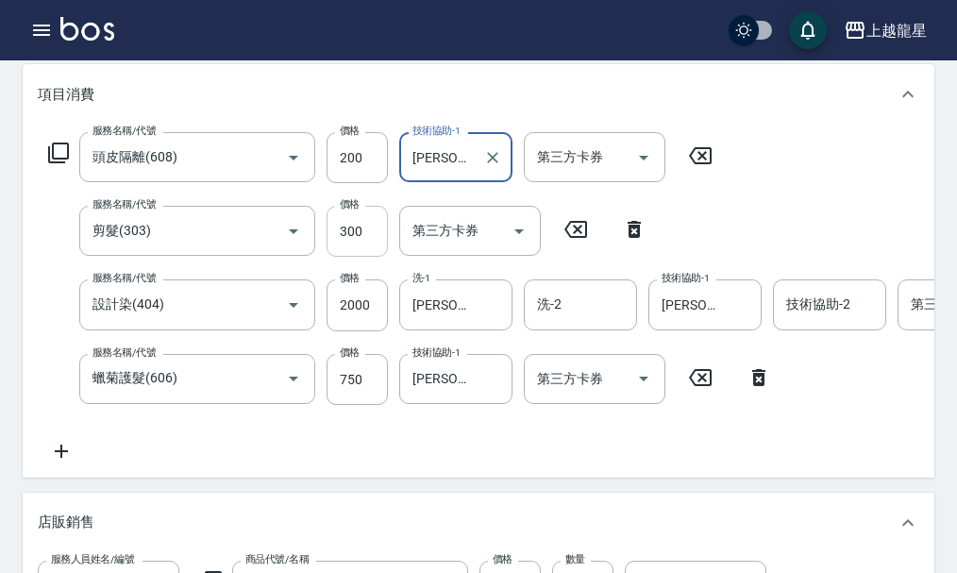
click at [381, 250] on input "300" at bounding box center [357, 231] width 61 height 51
click at [355, 241] on input "300" at bounding box center [357, 231] width 61 height 51
type input "200"
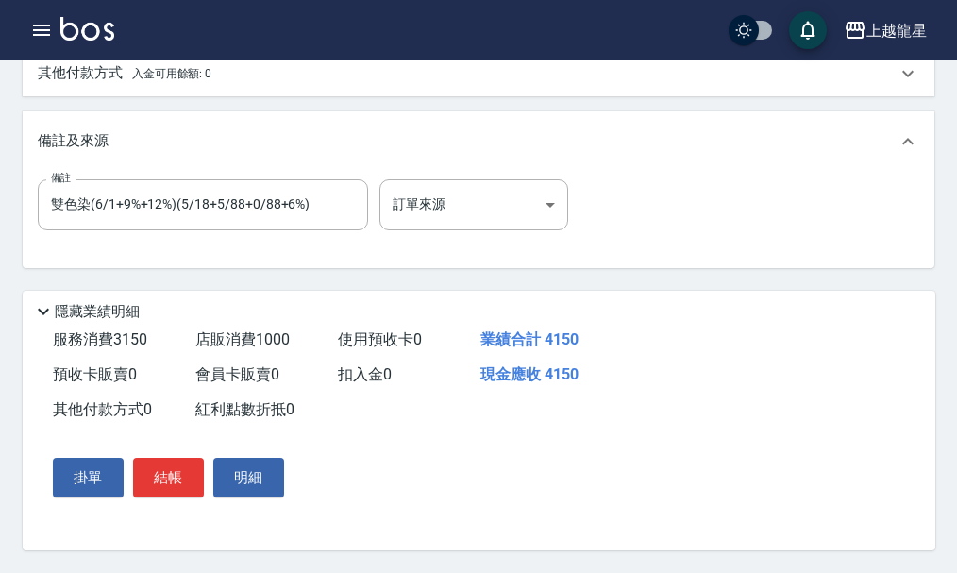
scroll to position [1095, 0]
click at [181, 473] on button "結帳" at bounding box center [168, 478] width 71 height 40
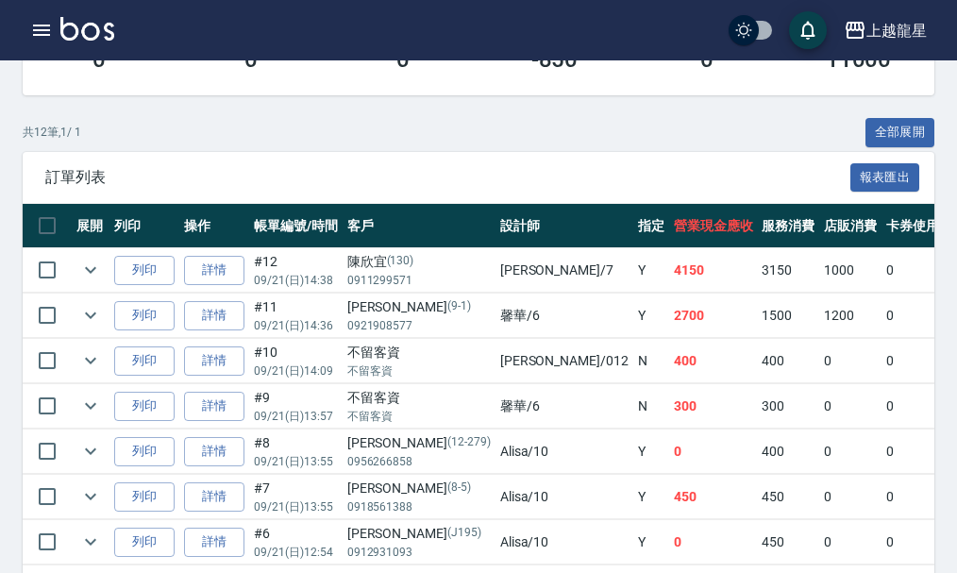
scroll to position [472, 0]
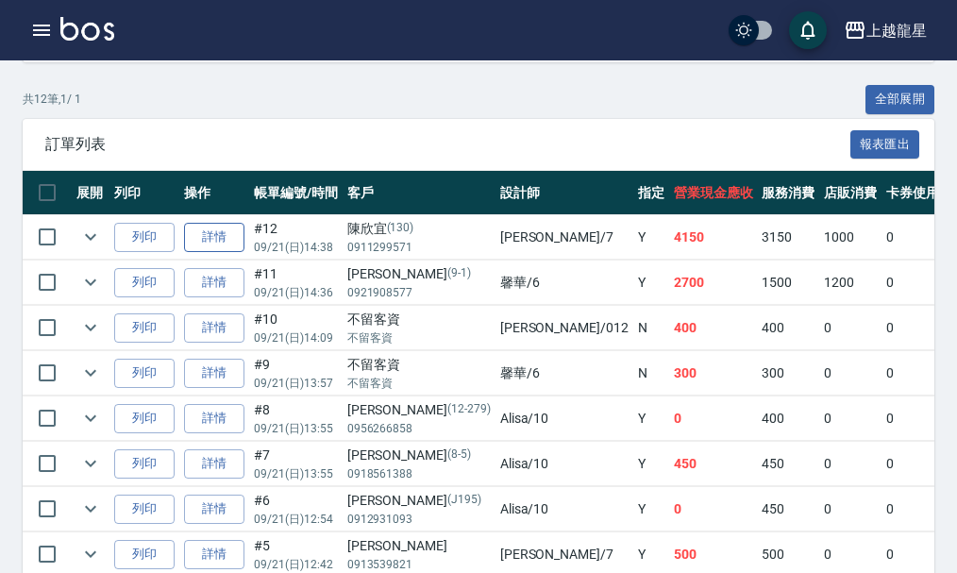
click at [226, 245] on link "詳情" at bounding box center [214, 237] width 60 height 29
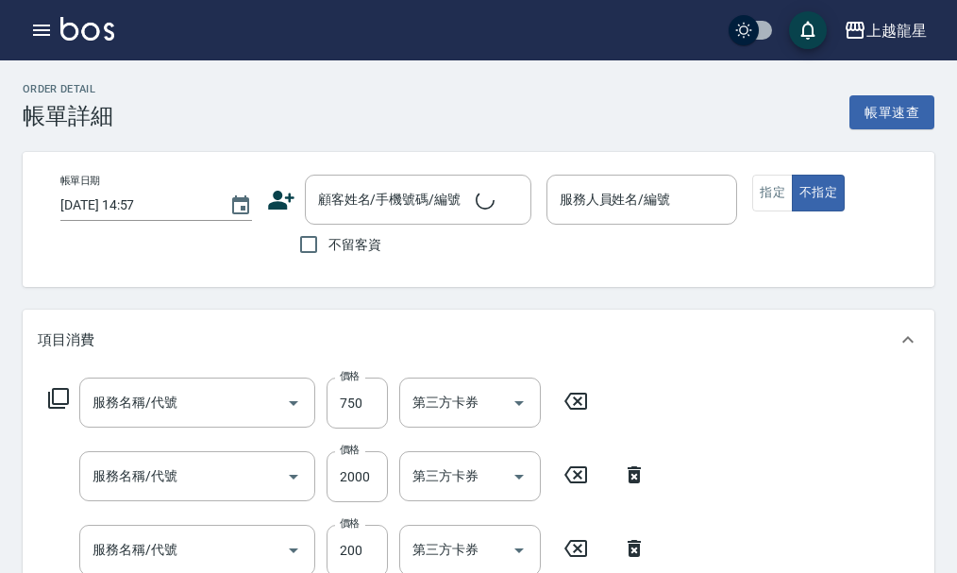
type input "2025/09/21 14:38"
type input "雅君-7"
type input "雙色染(6/1+9%+12%)(5/18+5/88+0/88+6%)"
type input "蠟菊護髮(606)"
type input "設計染(404)"
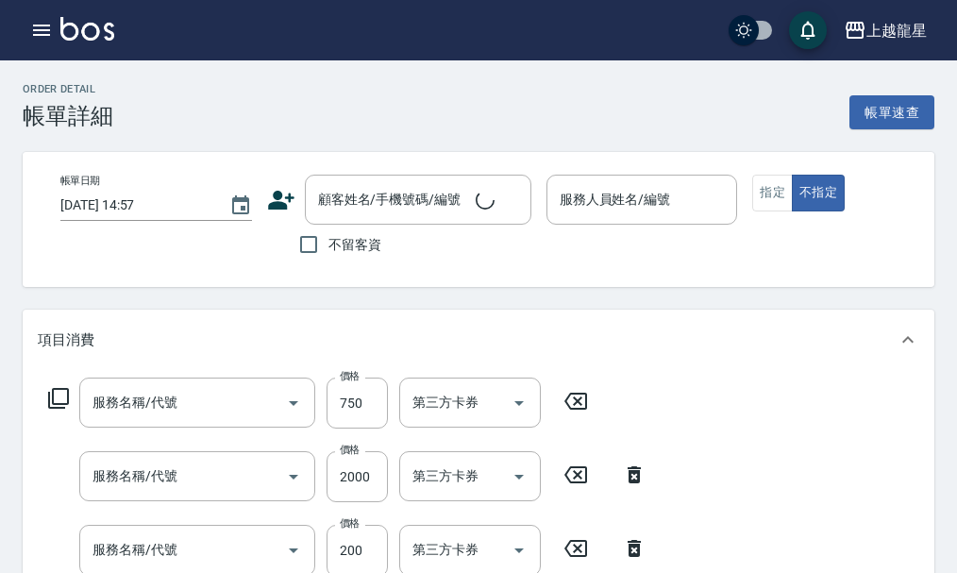
type input "剪髮(303)"
type input "頭皮隔離(608)"
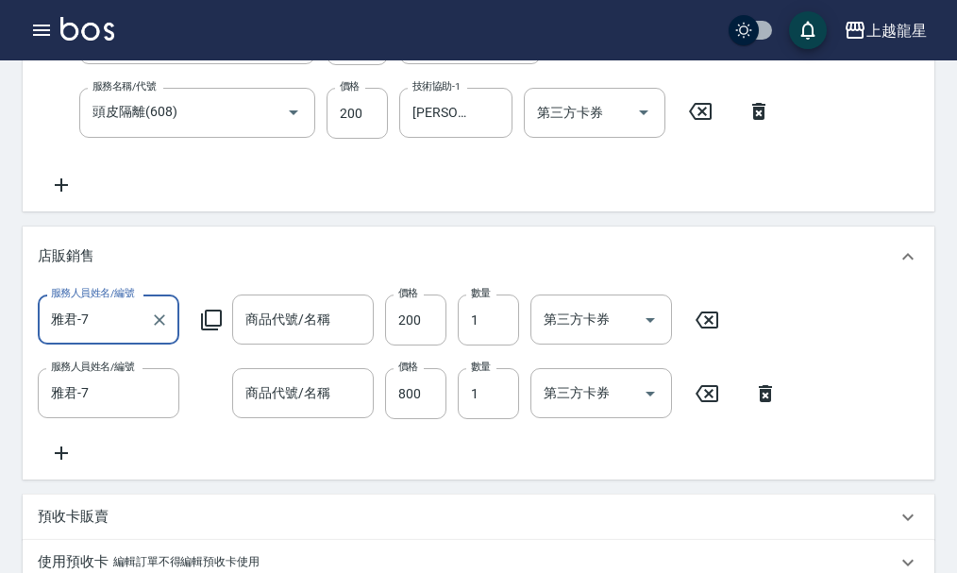
type input "[PERSON_NAME]/0911299571/130"
type input "隨手護贈品"
type input "Ai 5S 2件洗護組"
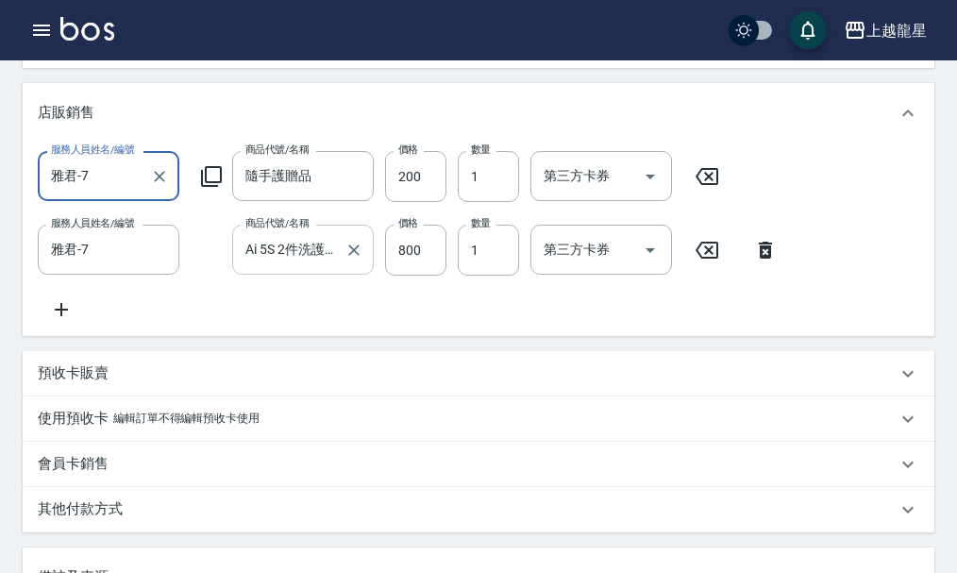
click at [350, 260] on icon "Clear" at bounding box center [354, 250] width 19 height 19
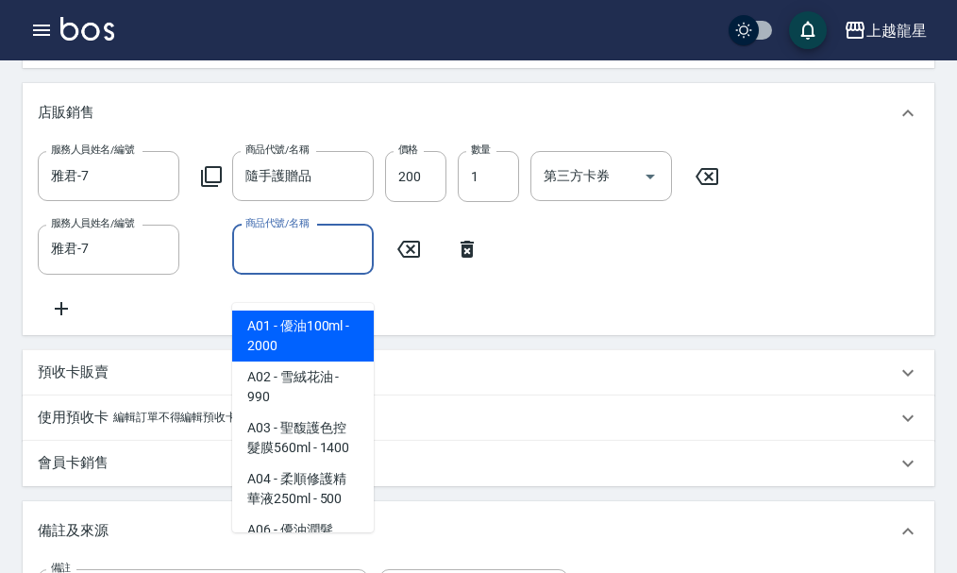
click at [281, 266] on input "商品代號/名稱" at bounding box center [303, 249] width 125 height 33
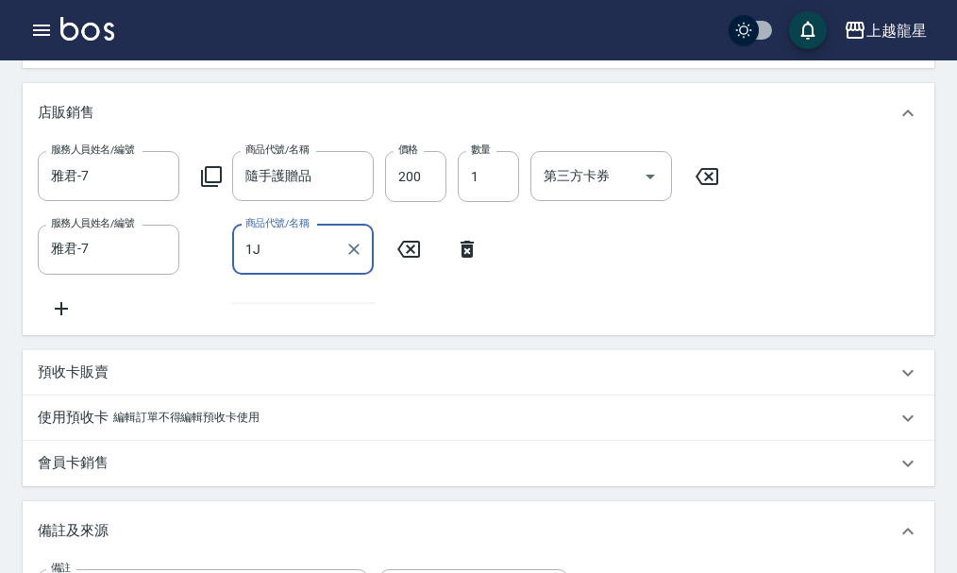
type input "1"
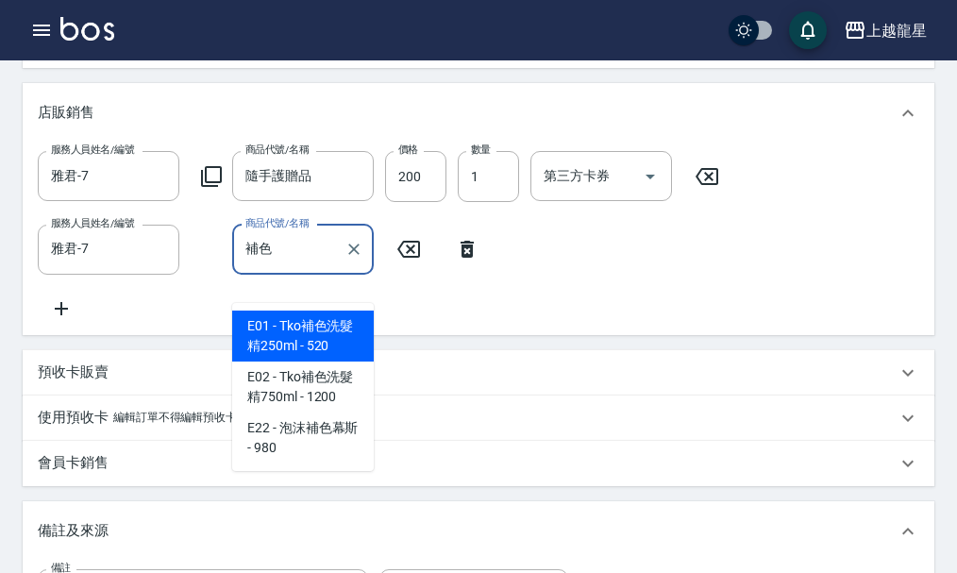
type input "營養液3號大+小"
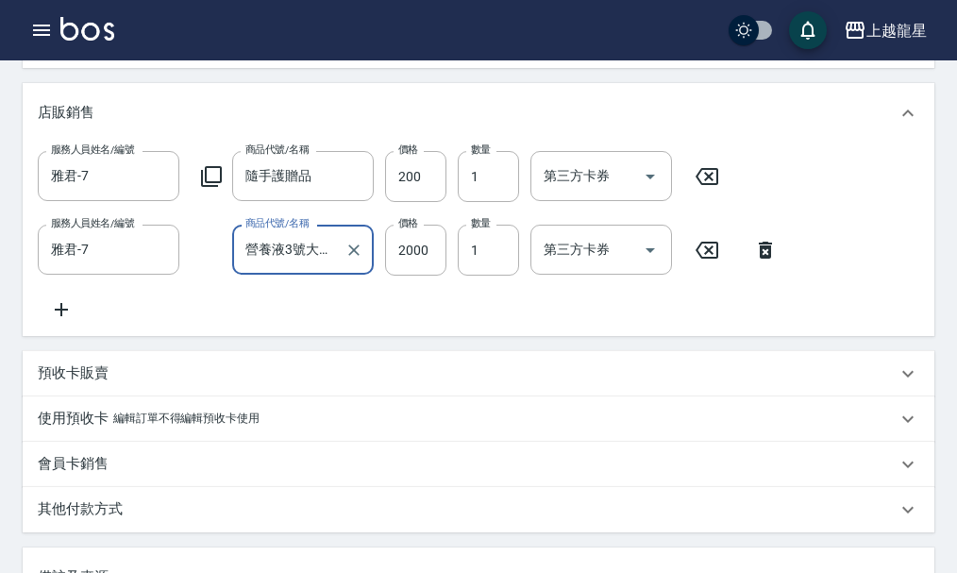
click at [354, 260] on icon "Clear" at bounding box center [354, 250] width 19 height 19
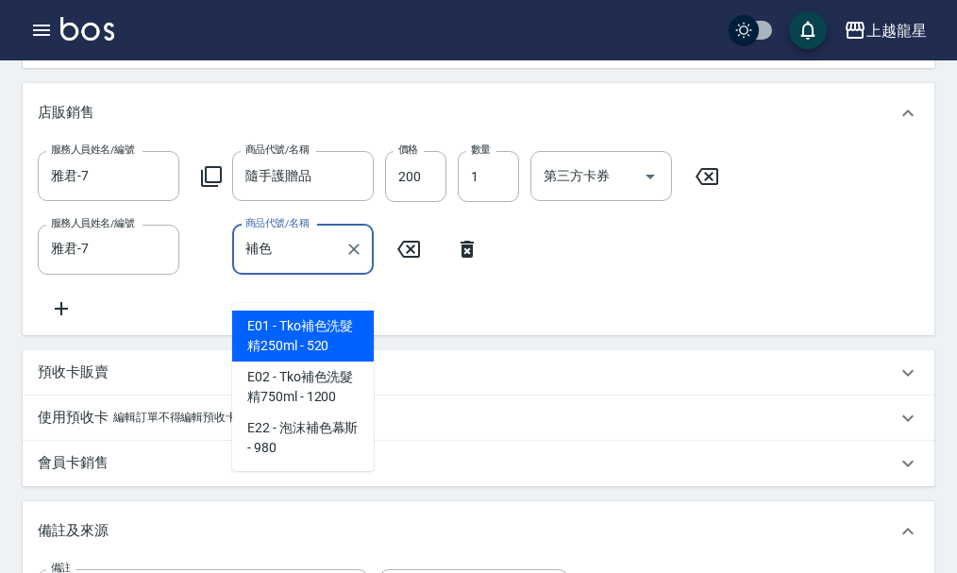
type input "Tko補色洗髮精250ml"
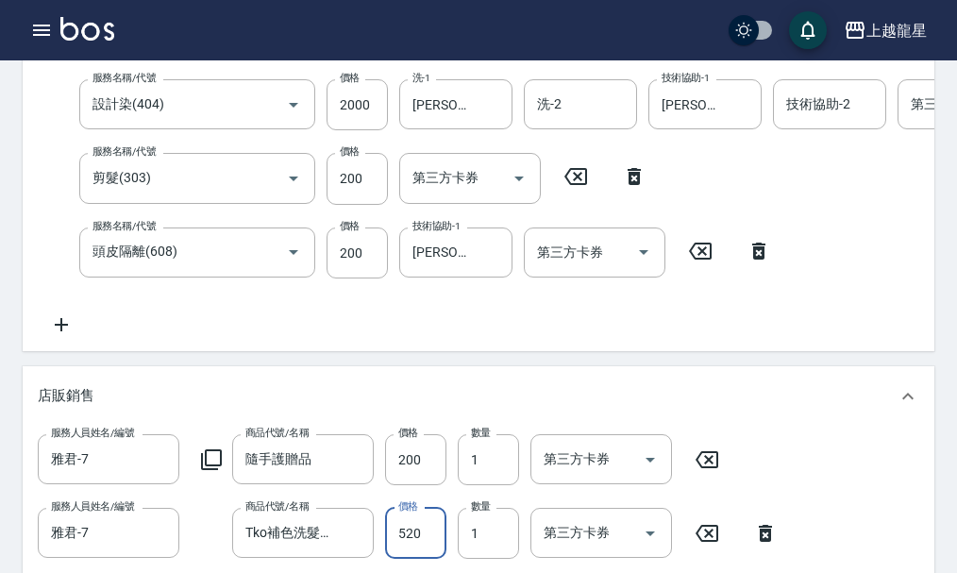
scroll to position [278, 0]
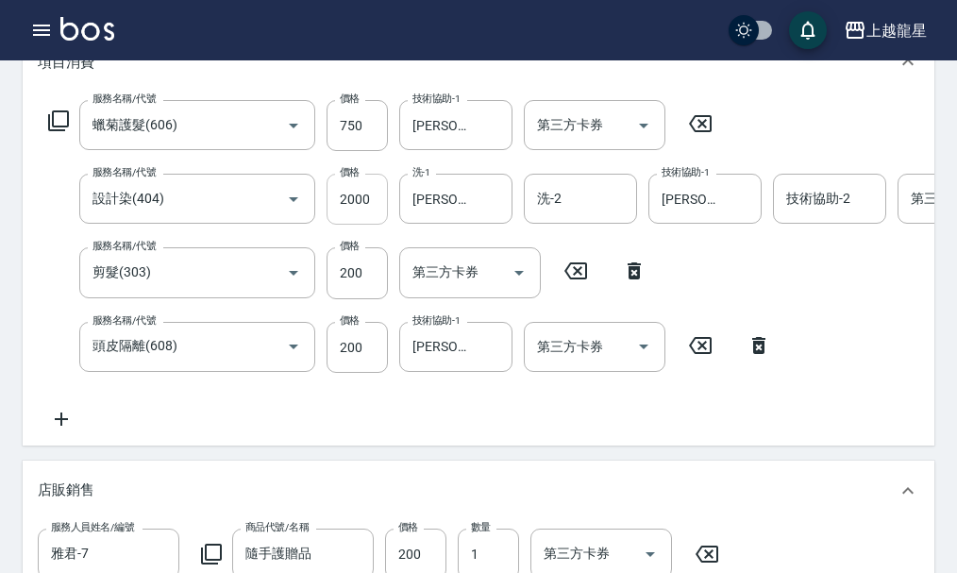
click at [371, 217] on input "2000" at bounding box center [357, 199] width 61 height 51
type input "2300"
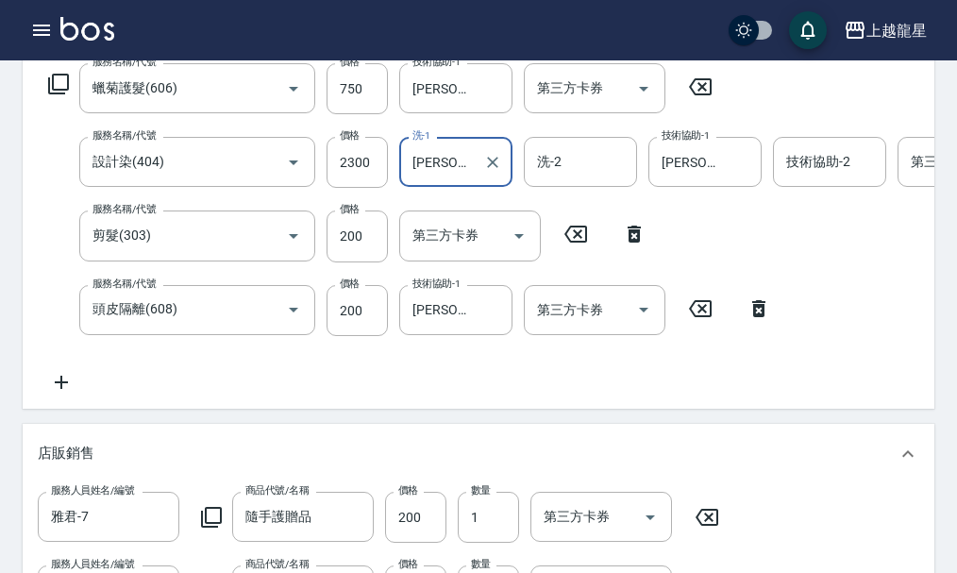
scroll to position [372, 0]
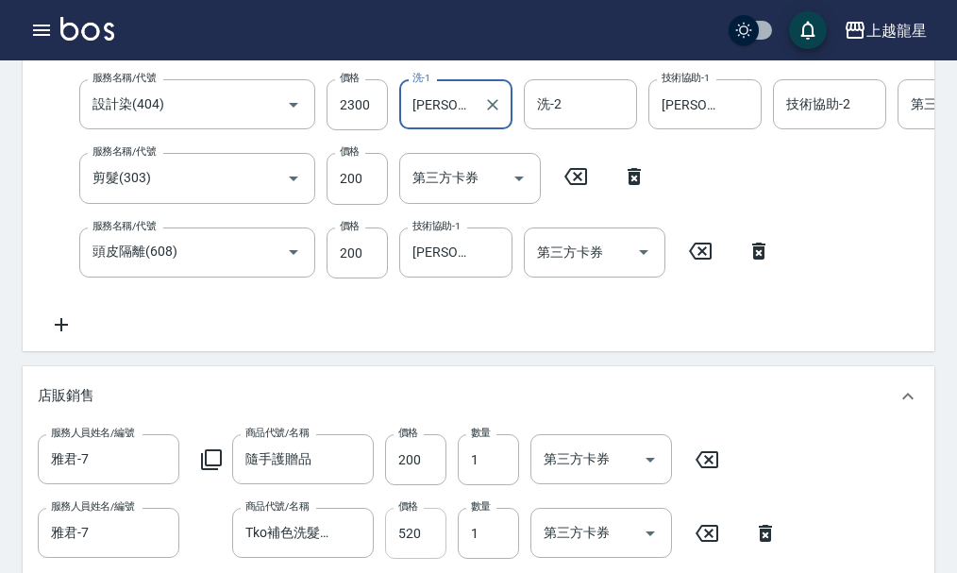
click at [422, 558] on input "520" at bounding box center [415, 533] width 61 height 51
type input "500"
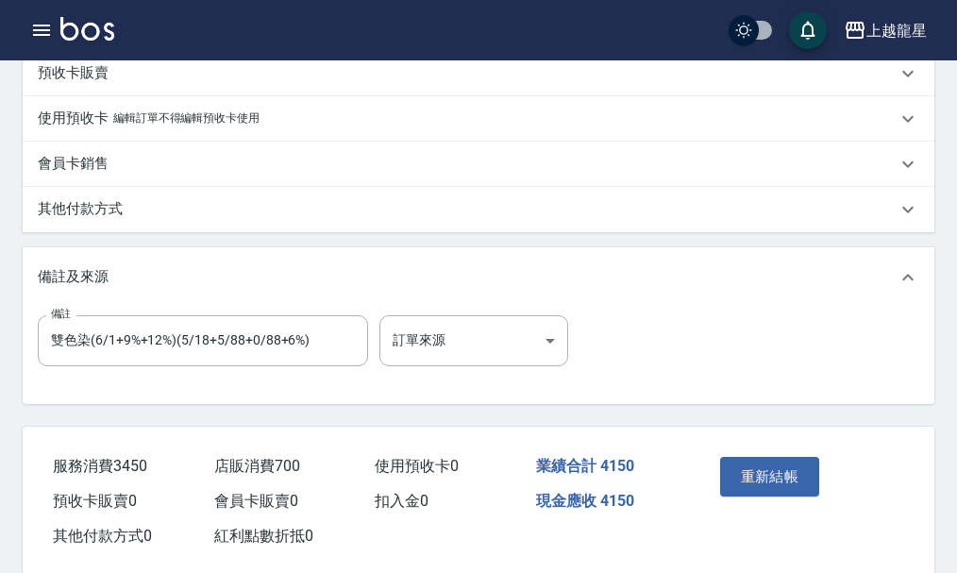
scroll to position [1033, 0]
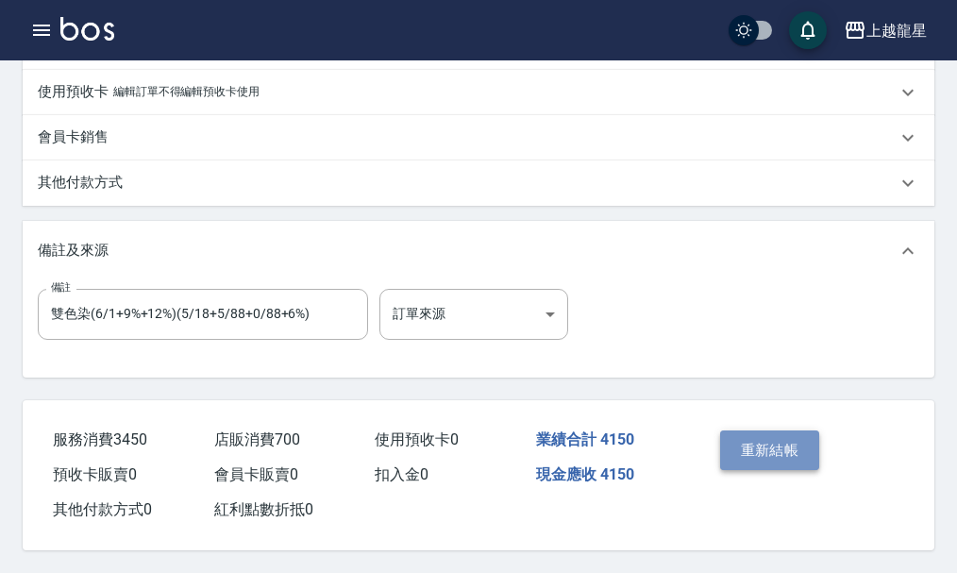
click at [761, 448] on button "重新結帳" at bounding box center [770, 451] width 100 height 40
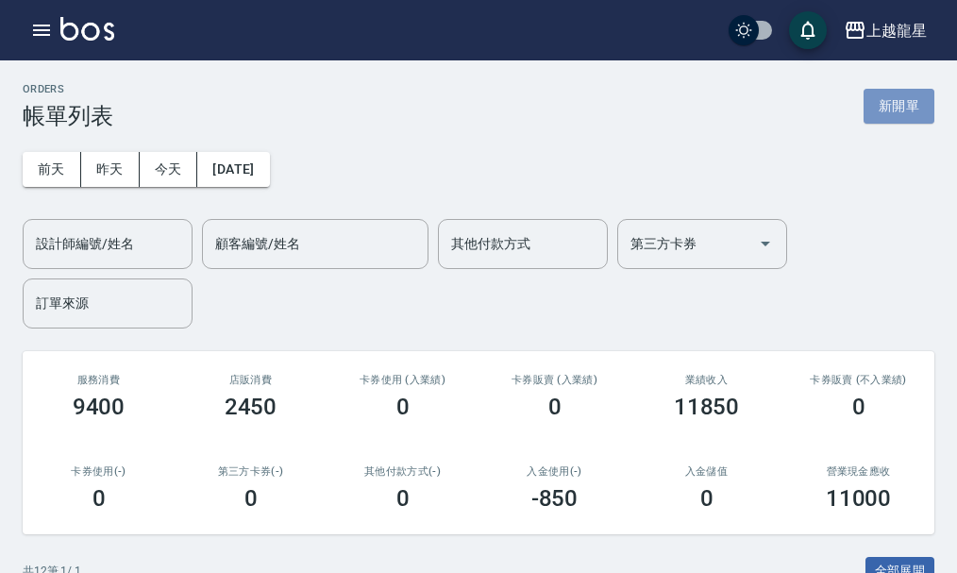
drag, startPoint x: 893, startPoint y: 97, endPoint x: 714, endPoint y: 106, distance: 179.6
click at [892, 97] on button "新開單" at bounding box center [899, 106] width 71 height 35
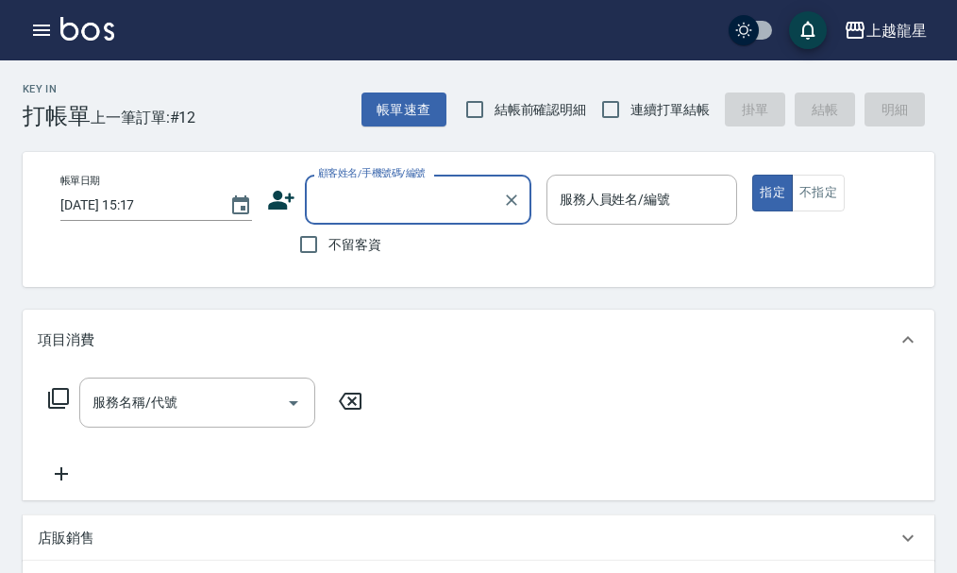
click at [322, 209] on input "顧客姓名/手機號碼/編號" at bounding box center [403, 199] width 181 height 33
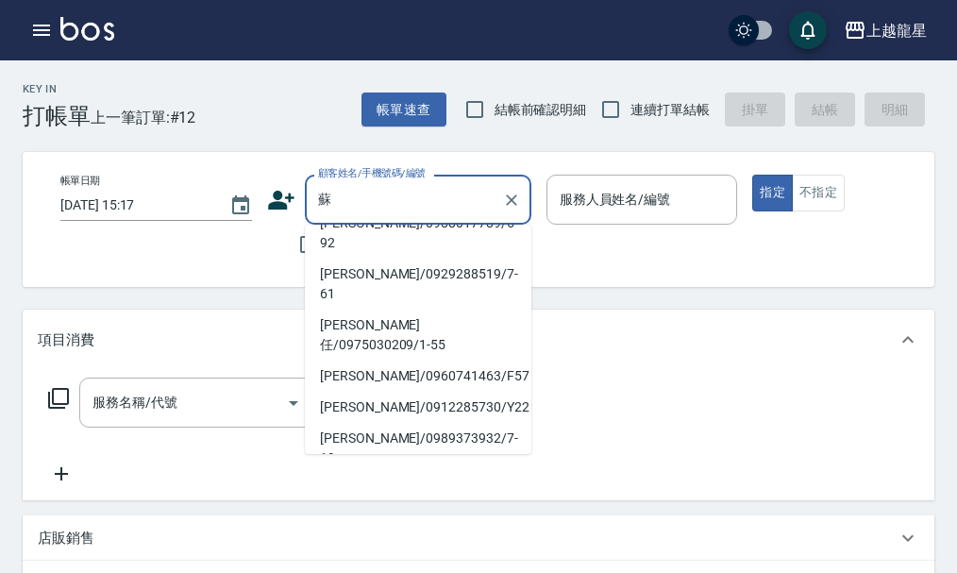
scroll to position [8, 0]
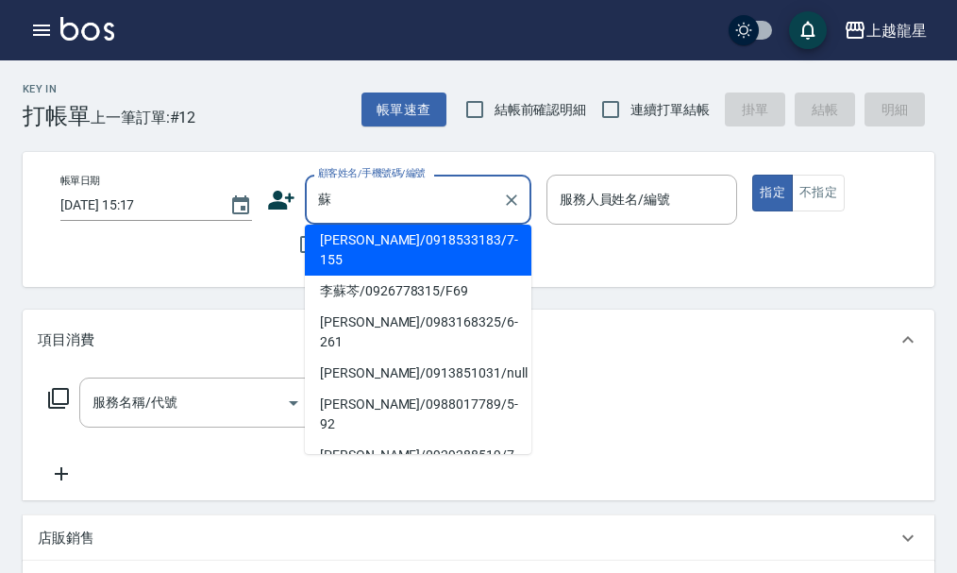
click at [389, 307] on li "蘇相瑀/0983168325/6-261" at bounding box center [418, 332] width 227 height 51
type input "蘇相瑀/0983168325/6-261"
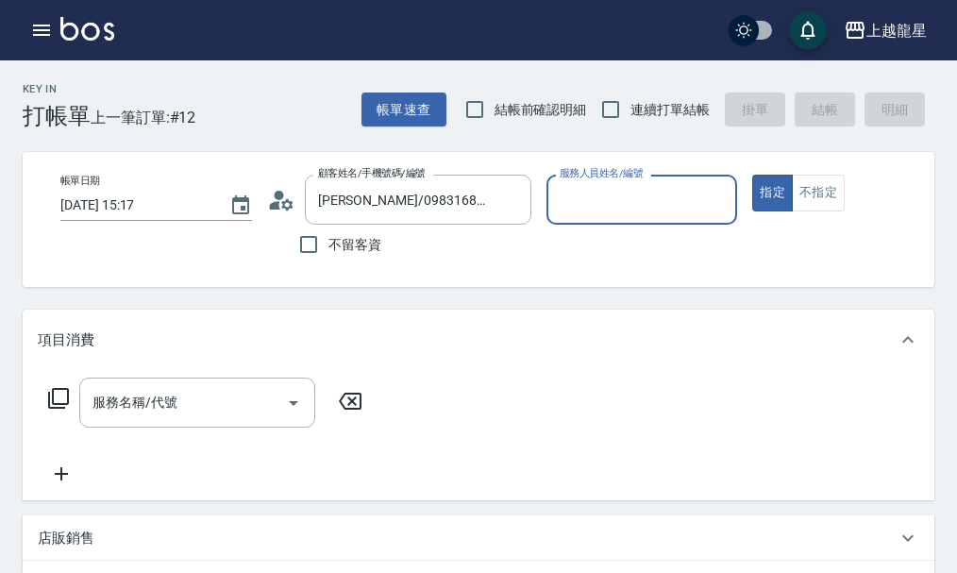
type input "雅君-7"
click at [497, 214] on div "蘇相瑀/0983168325/6-261 顧客姓名/手機號碼/編號" at bounding box center [418, 200] width 227 height 50
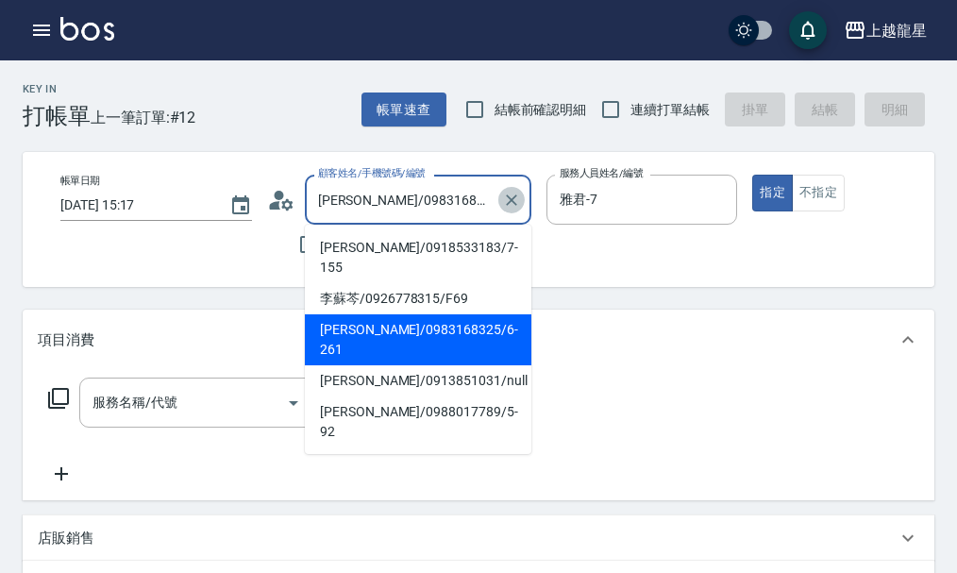
click at [504, 194] on icon "Clear" at bounding box center [511, 200] width 19 height 19
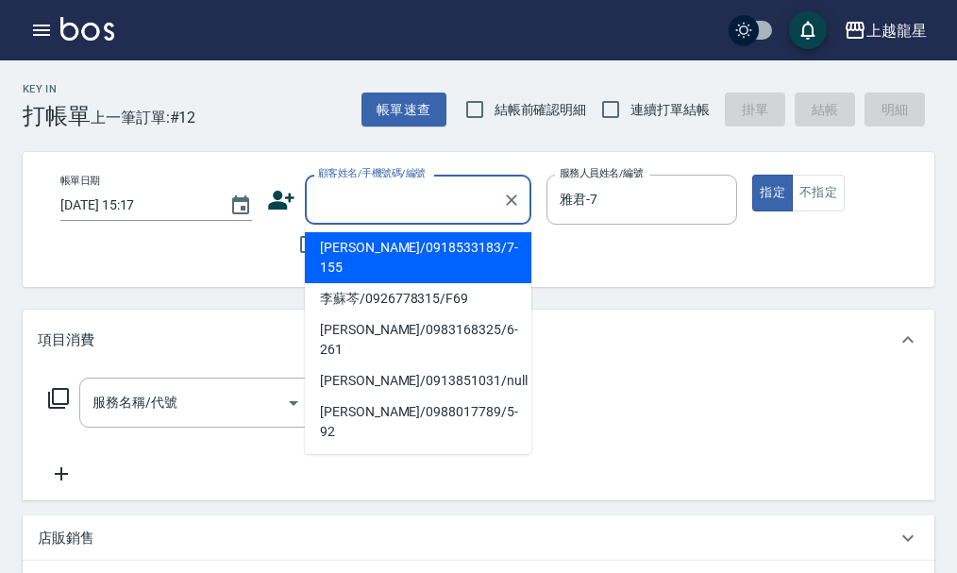
click at [488, 193] on div "顧客姓名/手機號碼/編號" at bounding box center [418, 200] width 227 height 50
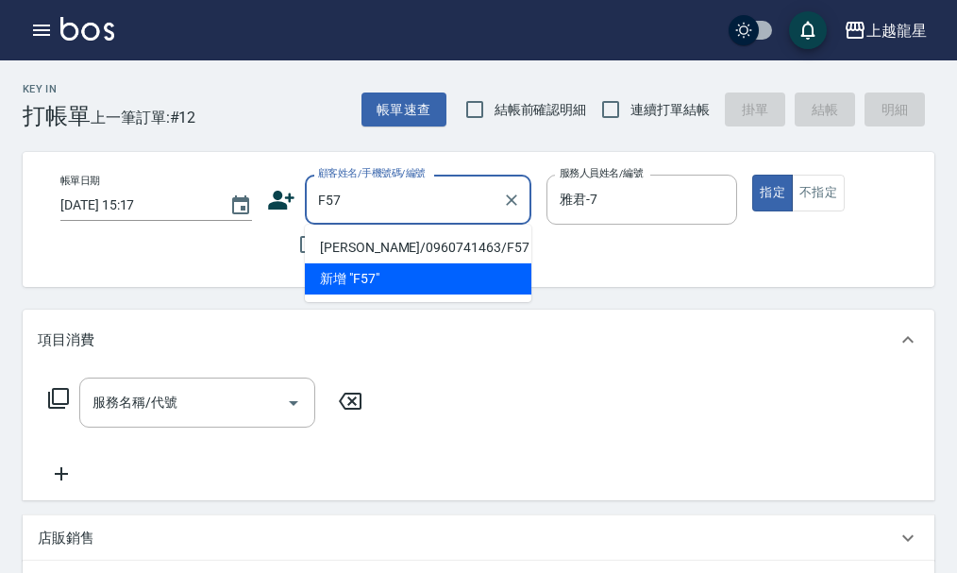
click at [431, 243] on li "蘇湘晶/0960741463/F57" at bounding box center [418, 247] width 227 height 31
type input "蘇湘晶/0960741463/F57"
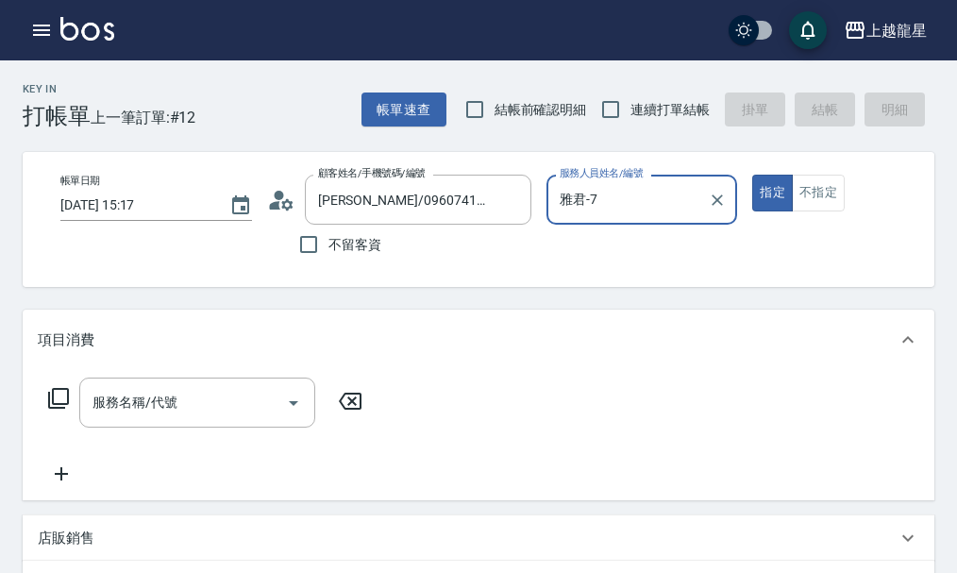
type input "馨華-6"
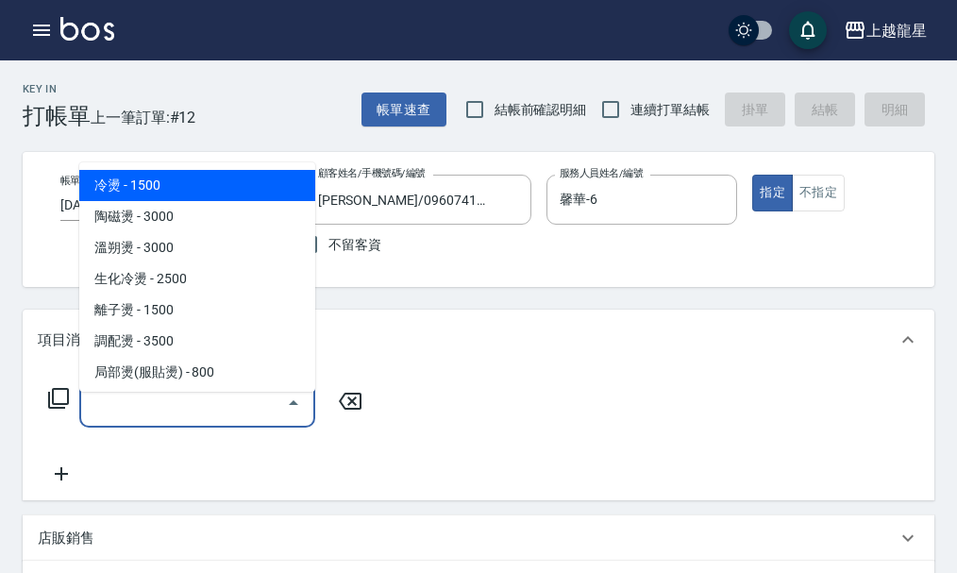
click at [181, 419] on input "服務名稱/代號" at bounding box center [183, 402] width 191 height 33
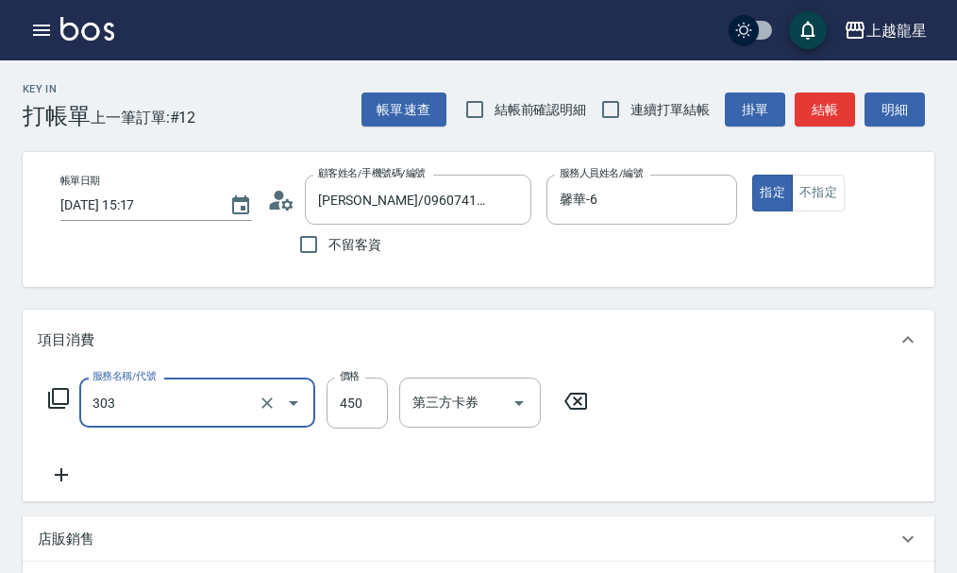
type input "剪髮(303)"
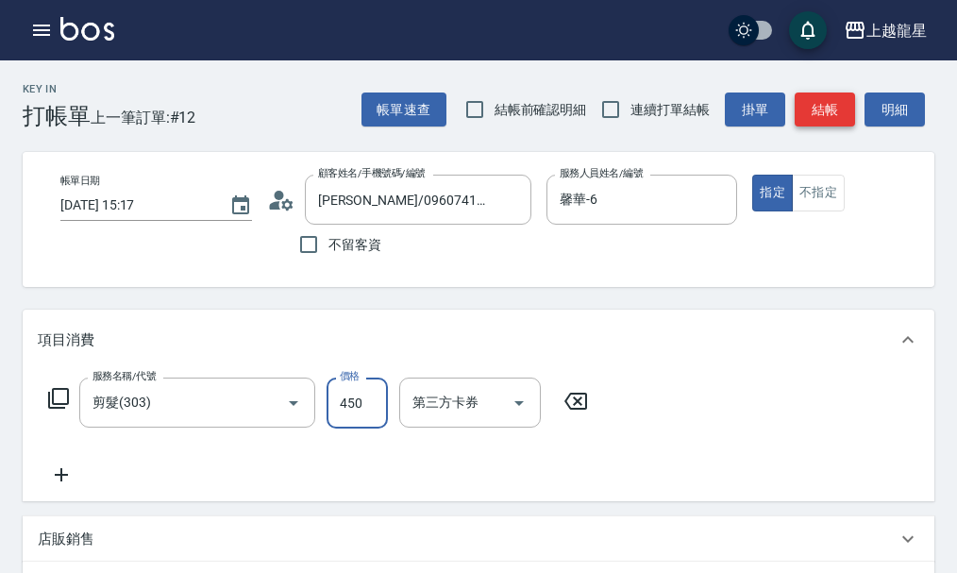
click at [838, 97] on button "結帳" at bounding box center [825, 110] width 60 height 35
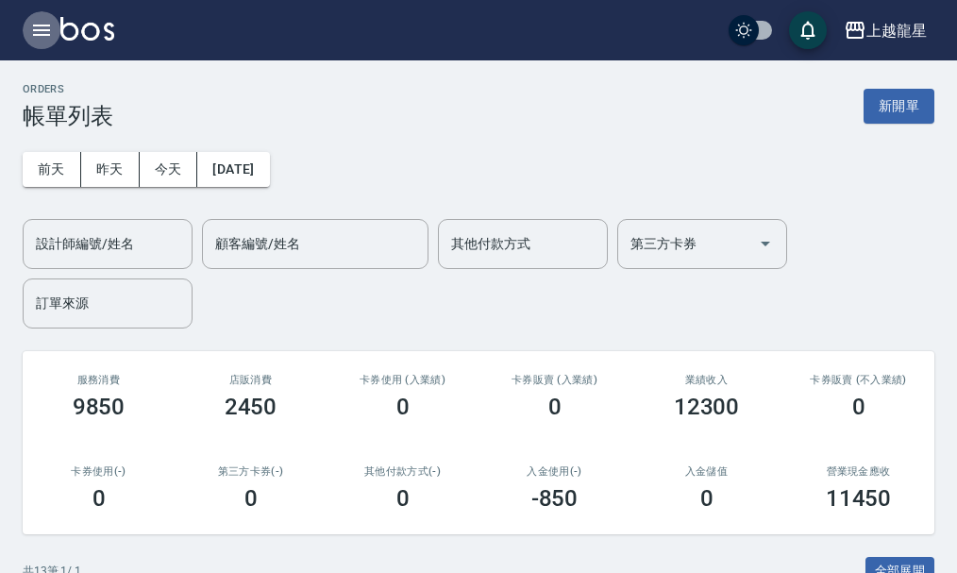
click at [44, 32] on icon "button" at bounding box center [41, 30] width 23 height 23
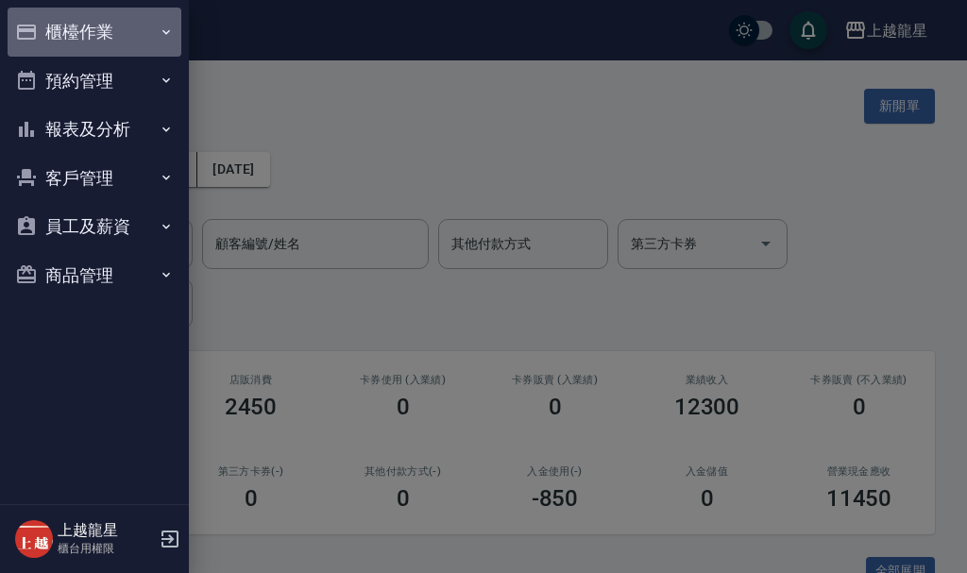
click at [81, 26] on button "櫃檯作業" at bounding box center [95, 32] width 174 height 49
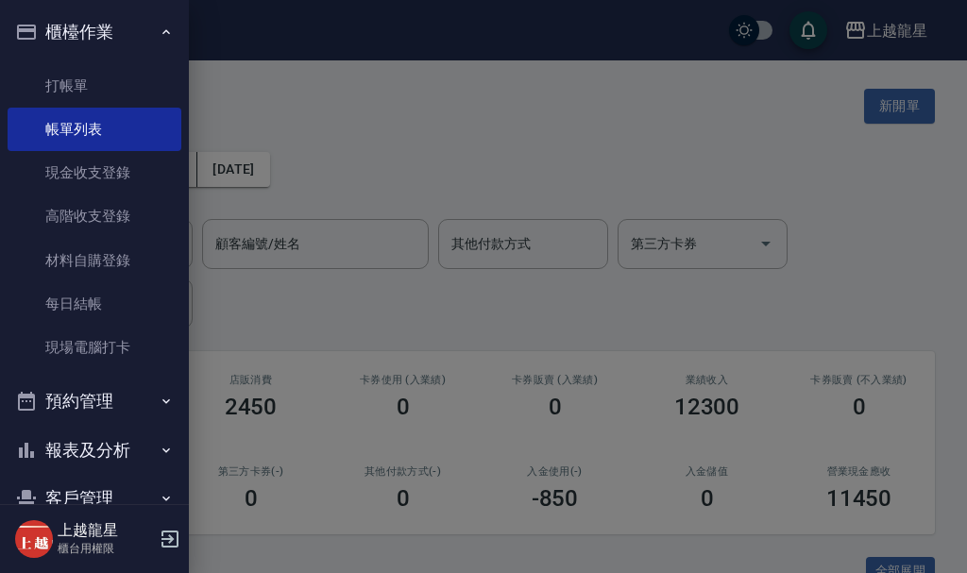
click at [96, 403] on button "預約管理" at bounding box center [95, 401] width 174 height 49
click at [88, 504] on hr at bounding box center [94, 504] width 189 height 1
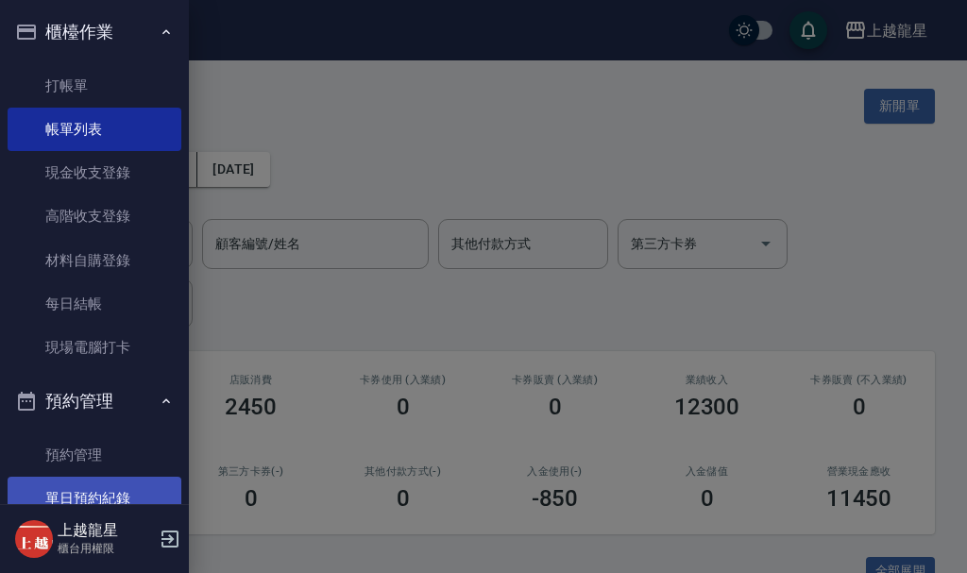
click at [110, 499] on link "單日預約紀錄" at bounding box center [95, 498] width 174 height 43
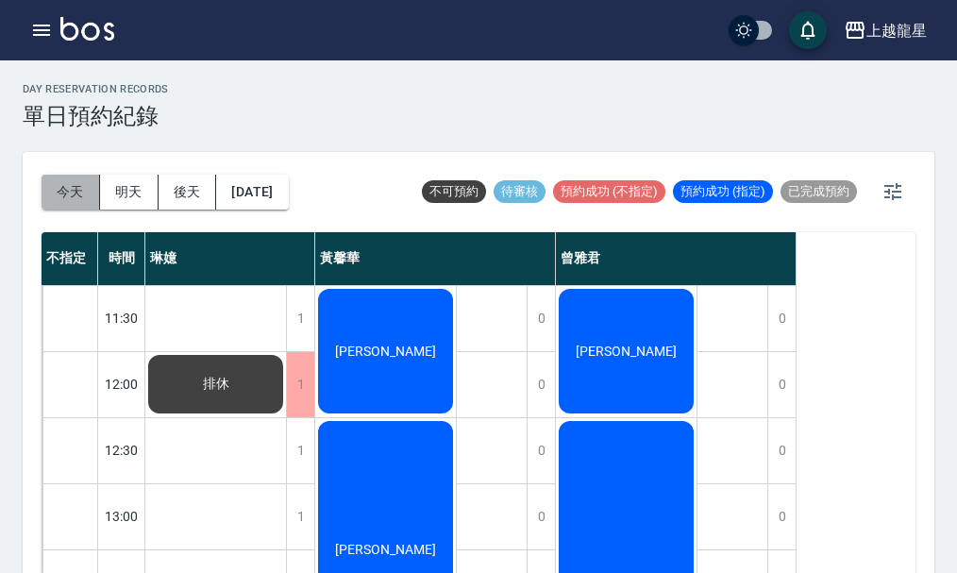
click at [63, 198] on button "今天" at bounding box center [71, 192] width 59 height 35
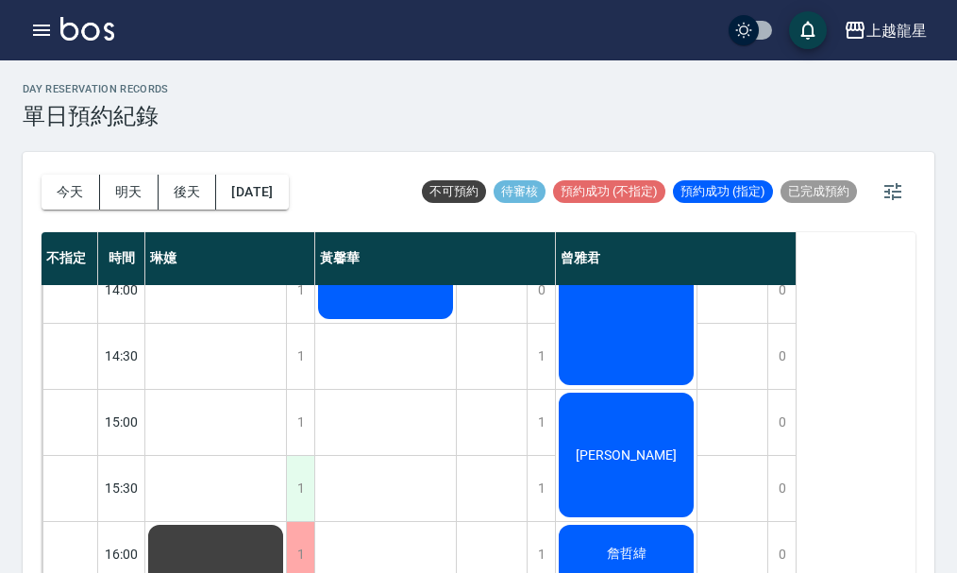
scroll to position [472, 0]
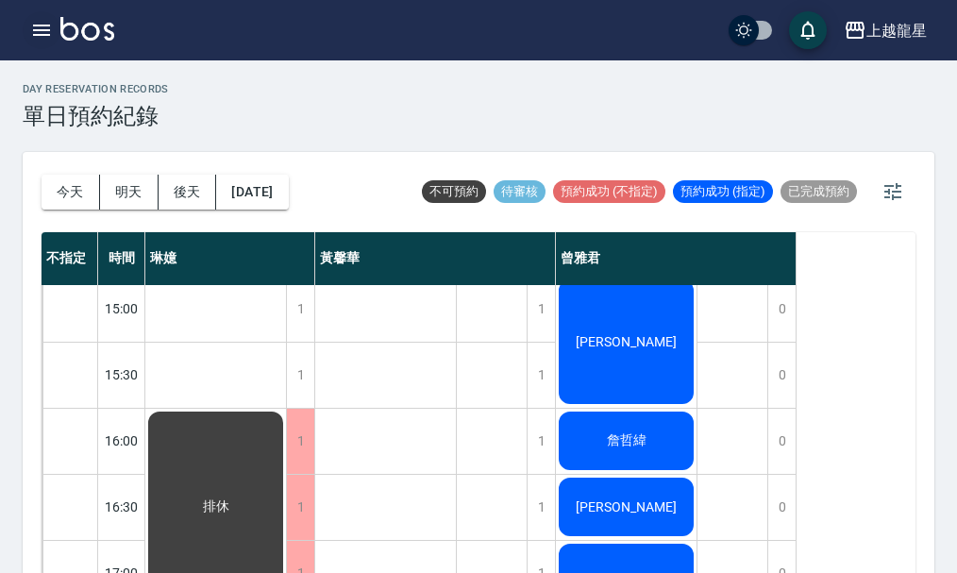
click at [57, 24] on button "button" at bounding box center [42, 30] width 38 height 38
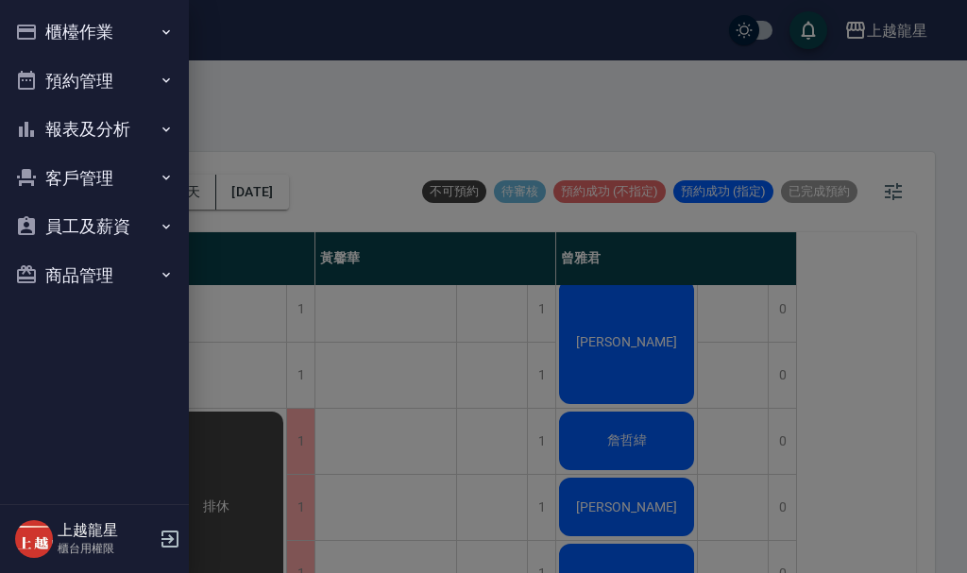
click at [68, 28] on button "櫃檯作業" at bounding box center [95, 32] width 174 height 49
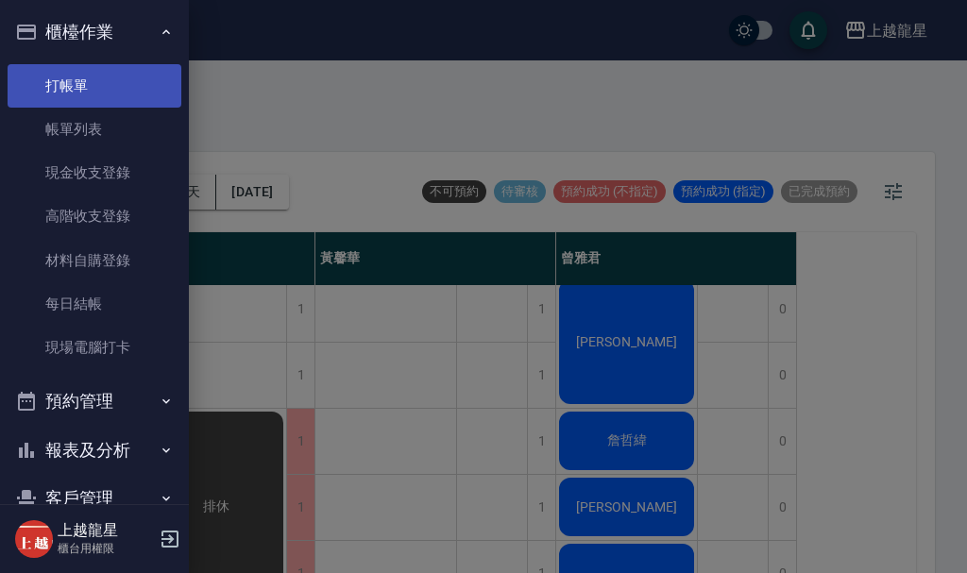
click at [90, 102] on link "打帳單" at bounding box center [95, 85] width 174 height 43
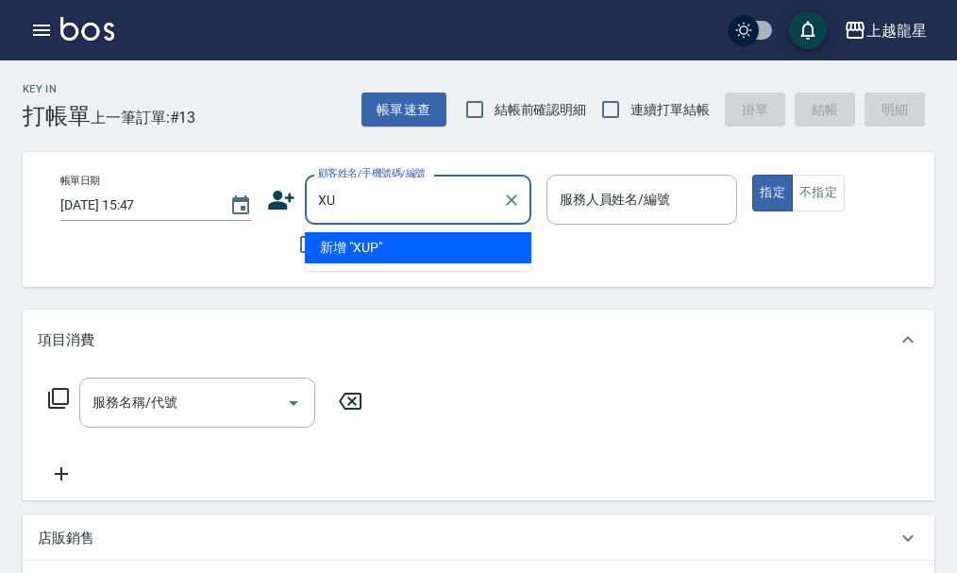
type input "X"
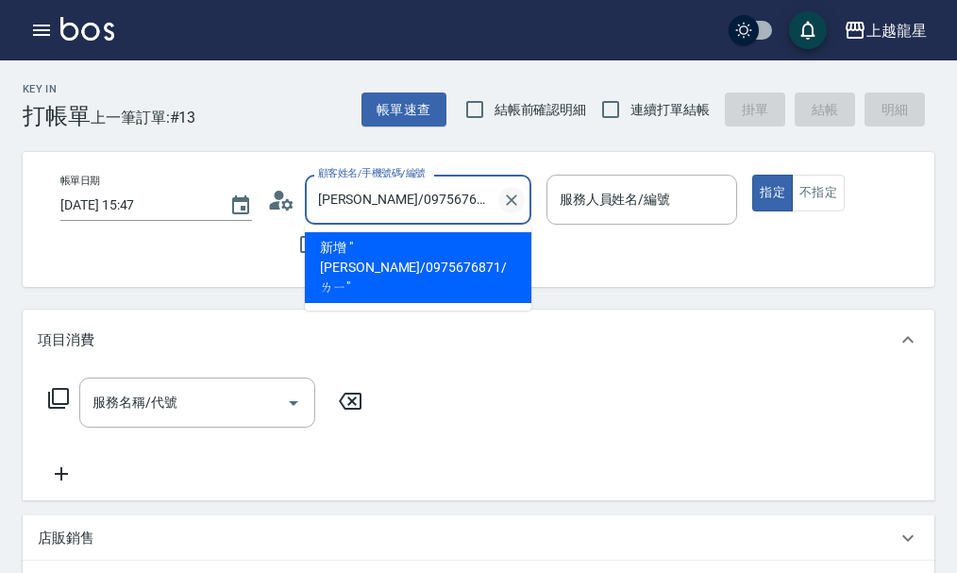
type input "[PERSON_NAME]/0975676871/"
drag, startPoint x: 507, startPoint y: 208, endPoint x: 489, endPoint y: 206, distance: 18.0
click at [508, 208] on icon "Clear" at bounding box center [511, 200] width 19 height 19
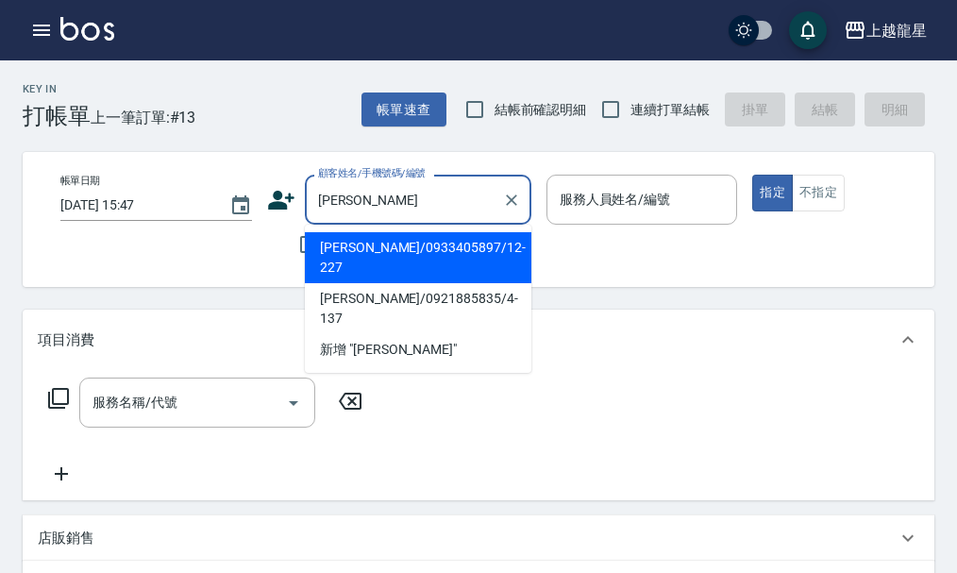
click at [401, 239] on li "林錦慧/0933405897/12-227" at bounding box center [418, 257] width 227 height 51
type input "林錦慧/0933405897/12-227"
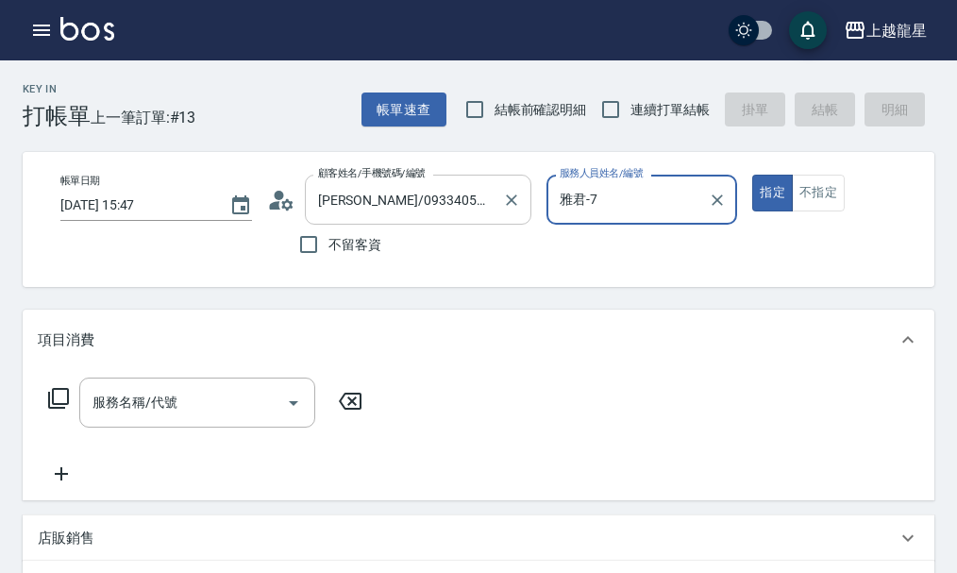
type input "雅君-7"
drag, startPoint x: 174, startPoint y: 428, endPoint x: 184, endPoint y: 421, distance: 12.3
click at [184, 419] on input "服務名稱/代號" at bounding box center [183, 402] width 191 height 33
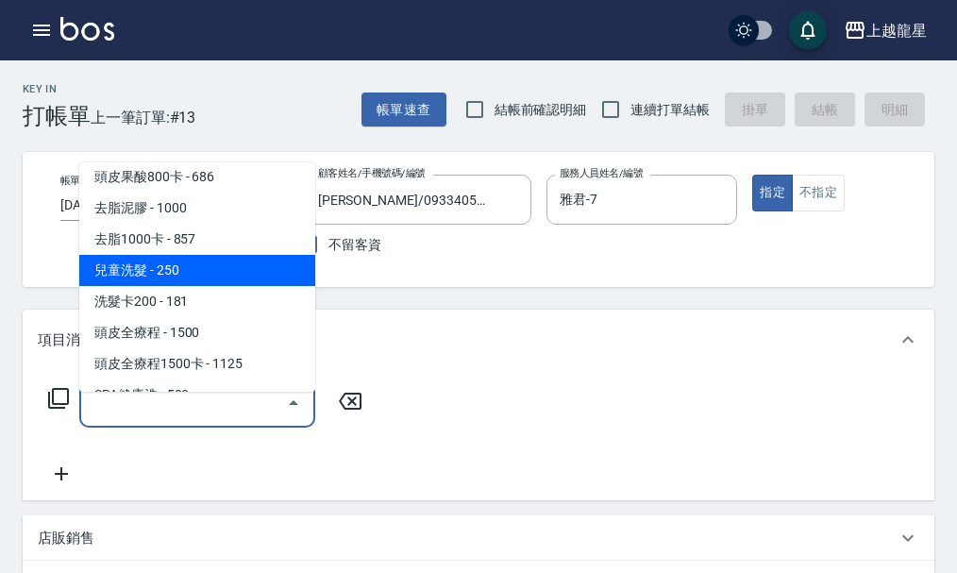
scroll to position [755, 0]
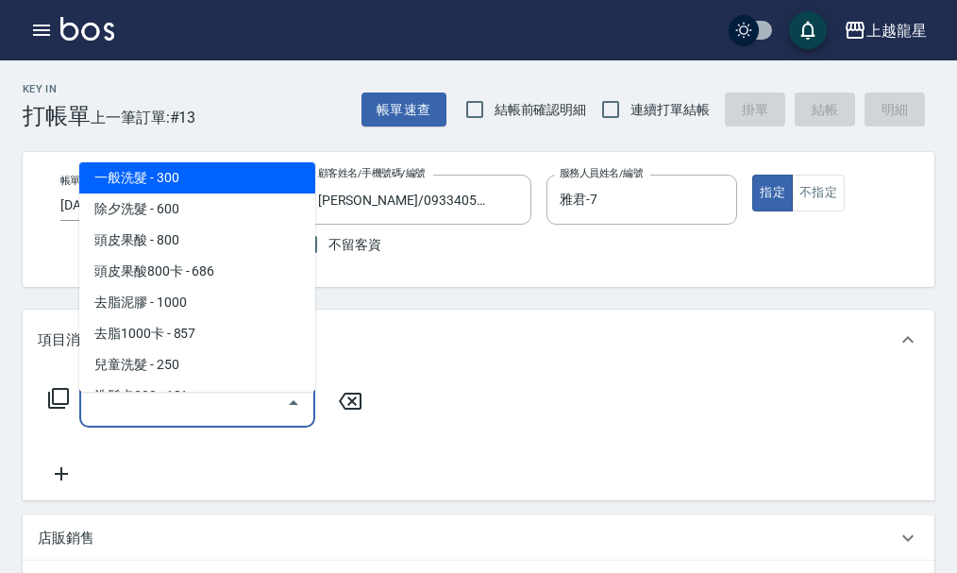
drag, startPoint x: 176, startPoint y: 175, endPoint x: 199, endPoint y: 190, distance: 28.0
click at [183, 182] on span "一般洗髮 - 300" at bounding box center [197, 177] width 236 height 31
type input "一般洗髮(500)"
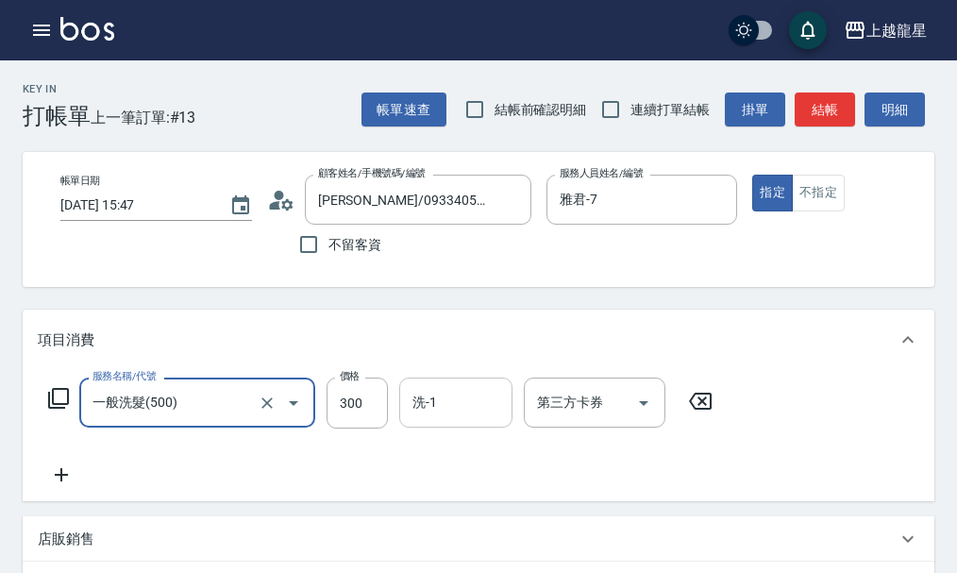
click at [428, 408] on div "洗-1 洗-1" at bounding box center [455, 403] width 113 height 50
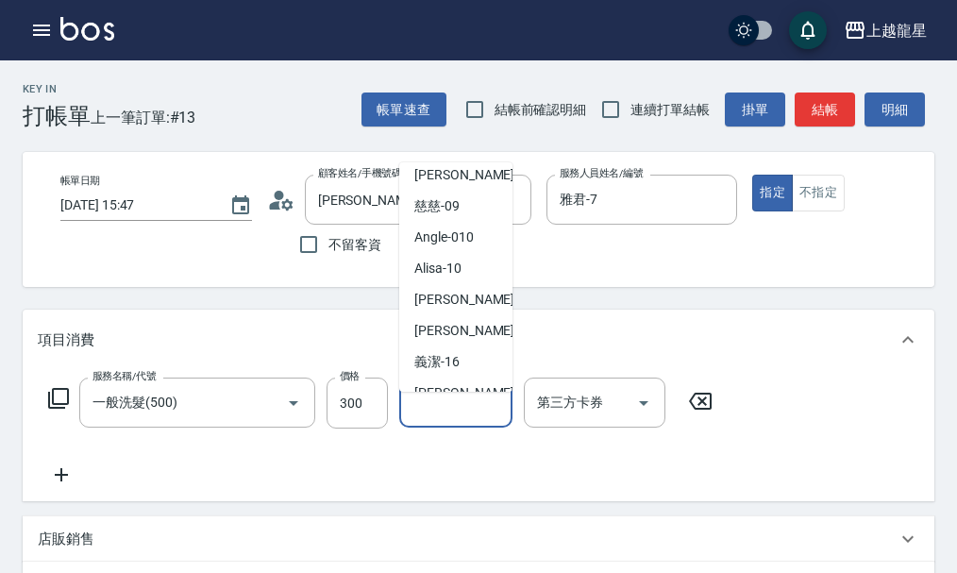
scroll to position [94, 0]
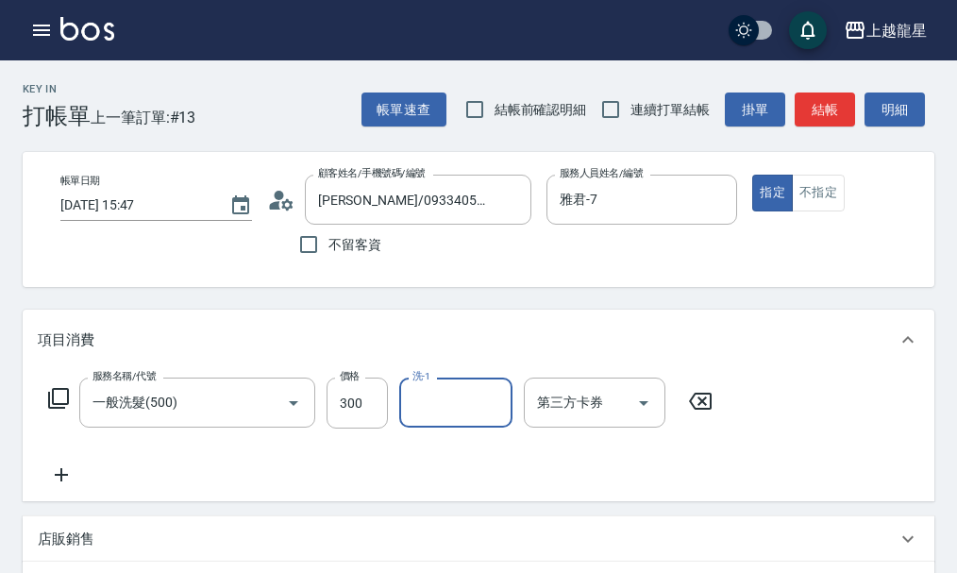
click at [466, 410] on input "洗-1" at bounding box center [456, 402] width 96 height 33
click at [462, 417] on input "洗-1" at bounding box center [456, 402] width 96 height 33
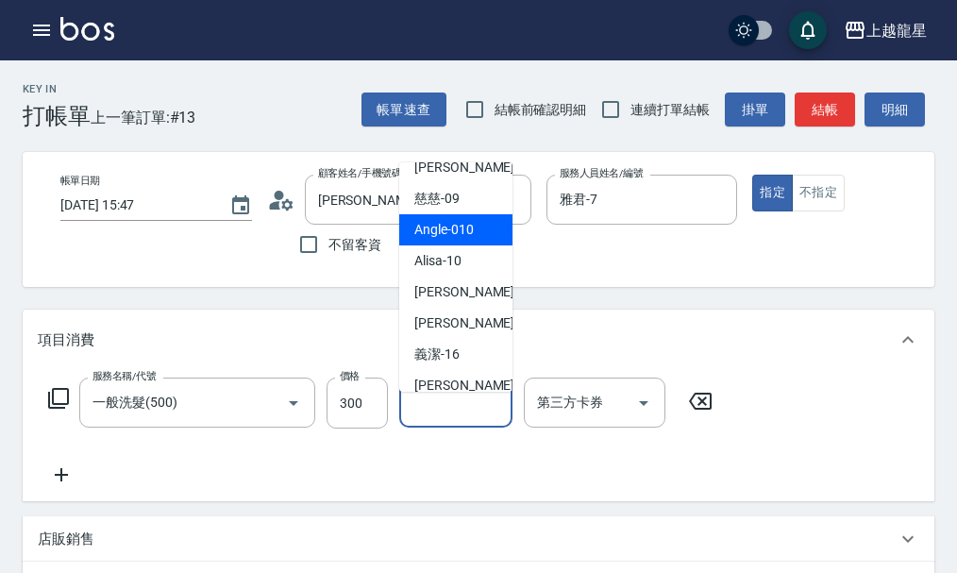
scroll to position [283, 0]
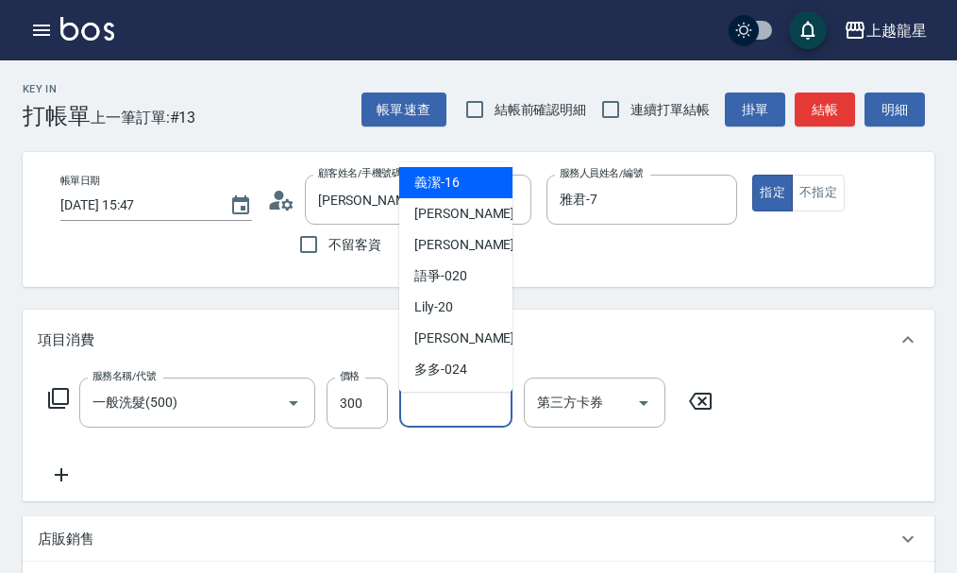
click at [483, 179] on div "義潔 -16" at bounding box center [455, 182] width 113 height 31
type input "義潔-16"
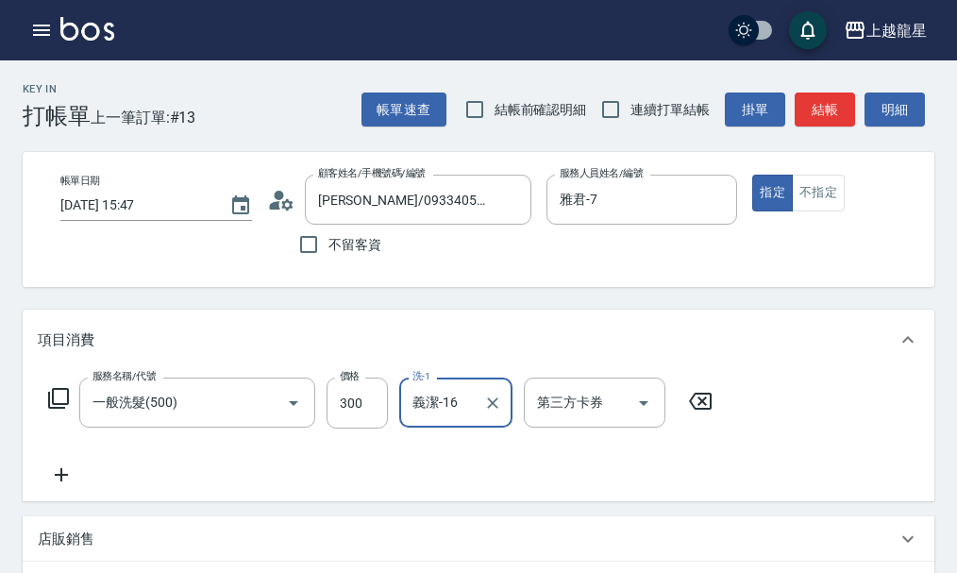
click at [75, 486] on icon at bounding box center [61, 475] width 47 height 23
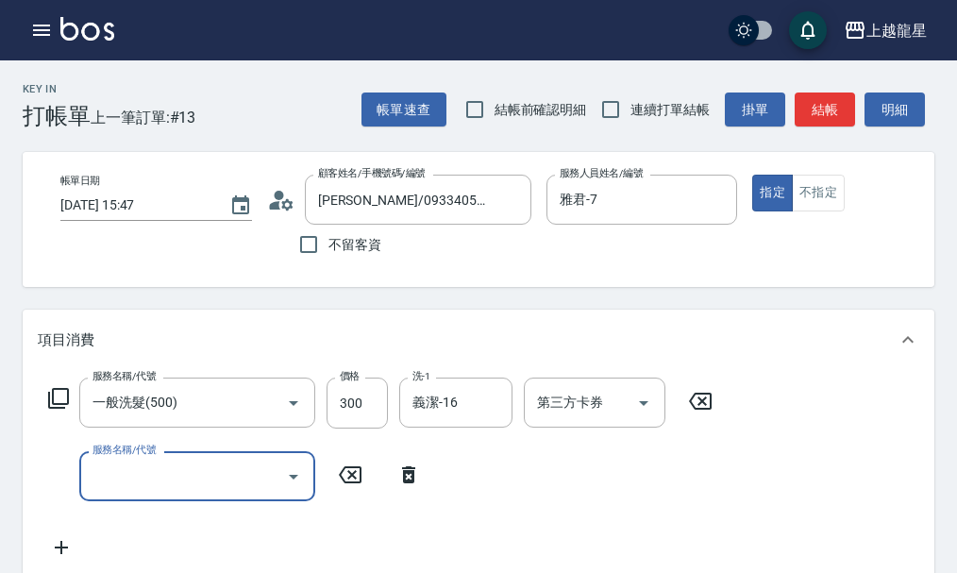
click at [117, 488] on input "服務名稱/代號" at bounding box center [183, 476] width 191 height 33
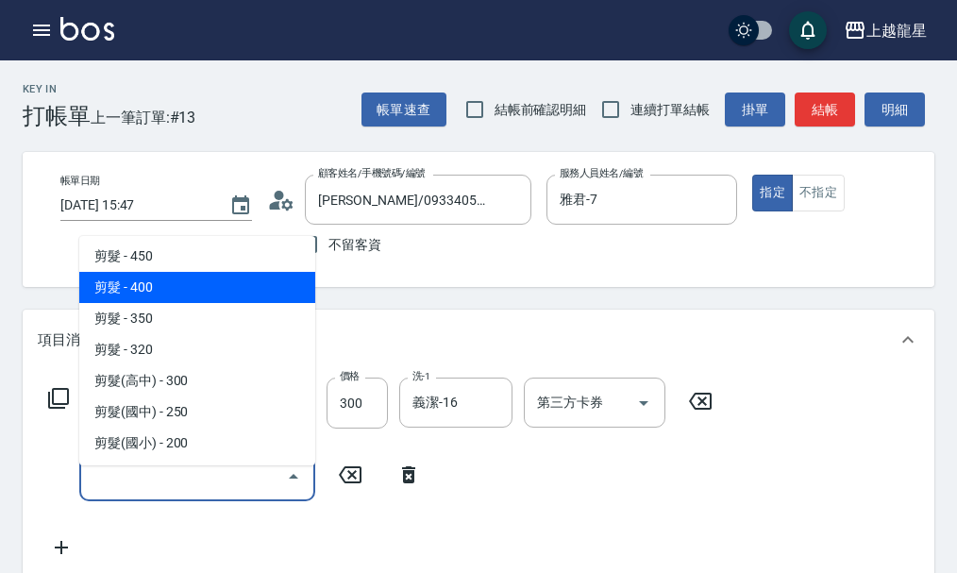
drag, startPoint x: 186, startPoint y: 268, endPoint x: 194, endPoint y: 282, distance: 16.5
click at [194, 282] on ul "冷燙 - 1500 陶磁燙 - 3000 溫朔燙 - 3000 生化冷燙 - 2500 離子燙 - 1500 調配燙 - 3500 局部燙(服貼燙) - 80…" at bounding box center [197, 350] width 236 height 229
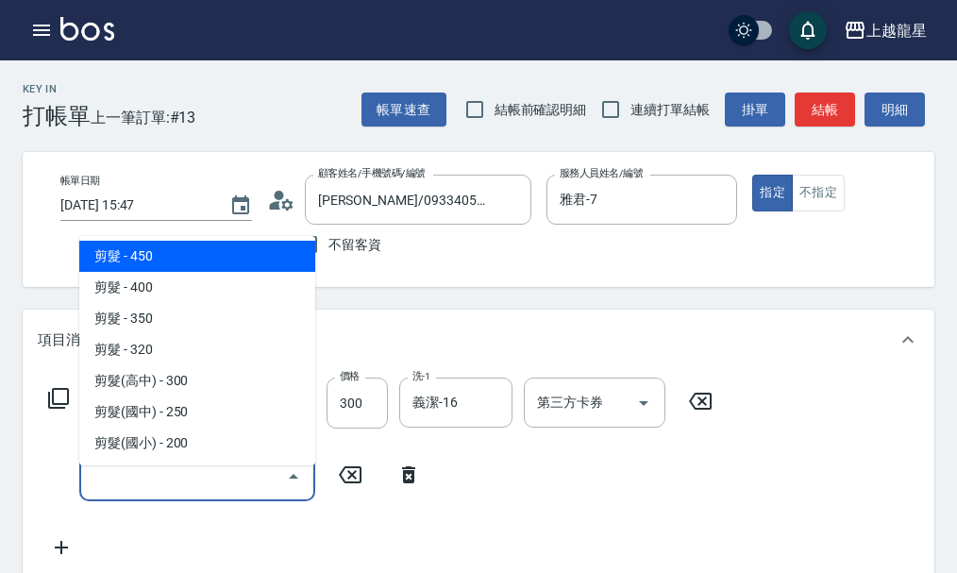
click at [205, 260] on span "剪髮 - 450" at bounding box center [197, 256] width 236 height 31
type input "剪髮(303)"
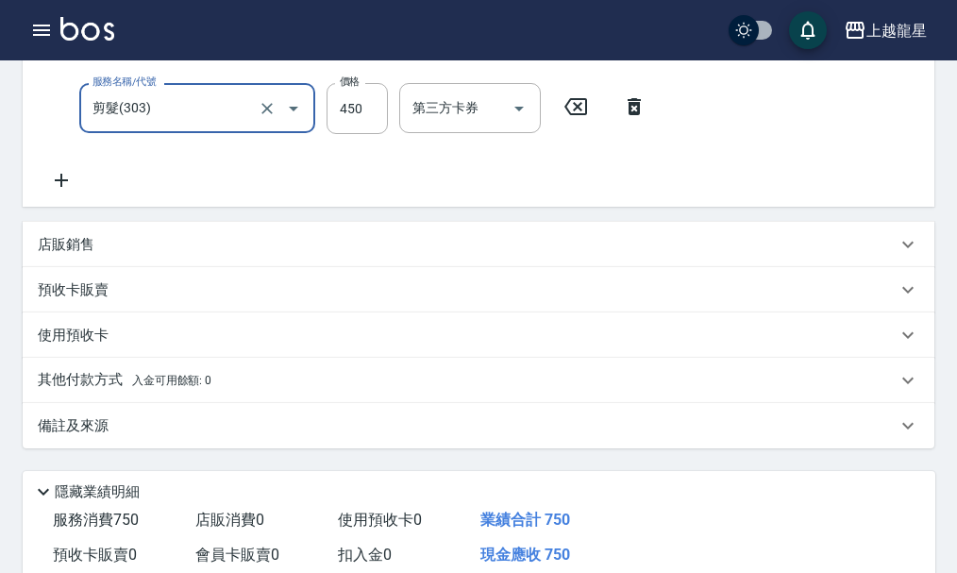
scroll to position [378, 0]
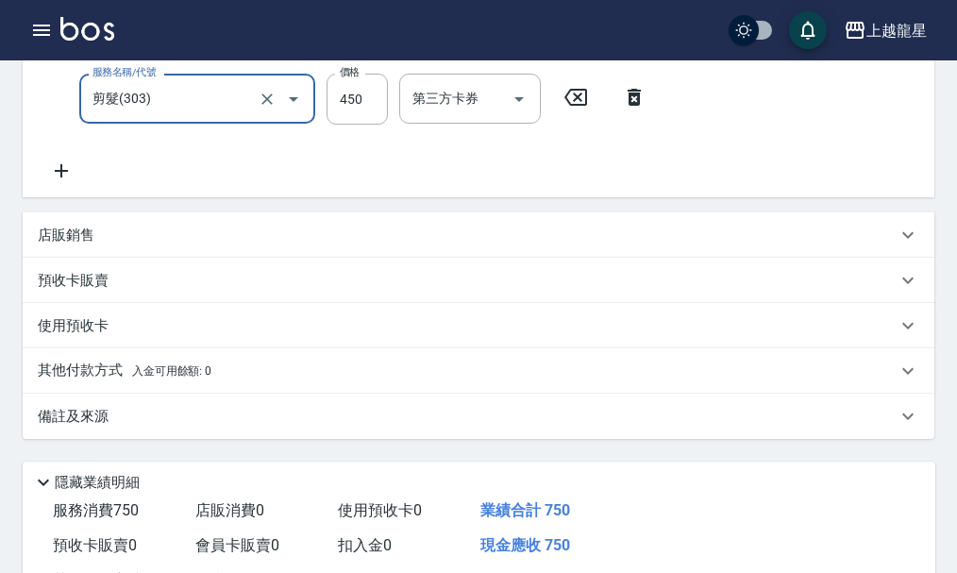
click at [56, 182] on icon at bounding box center [61, 171] width 47 height 23
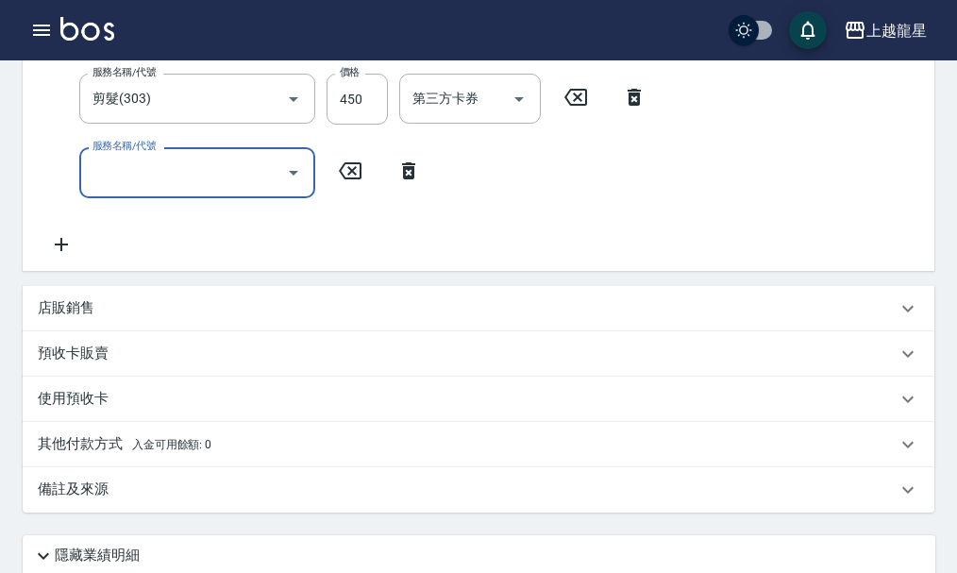
click at [163, 178] on input "服務名稱/代號" at bounding box center [183, 172] width 191 height 33
click at [465, 166] on div "洗-1" at bounding box center [455, 172] width 113 height 50
type input "潤絲(802)"
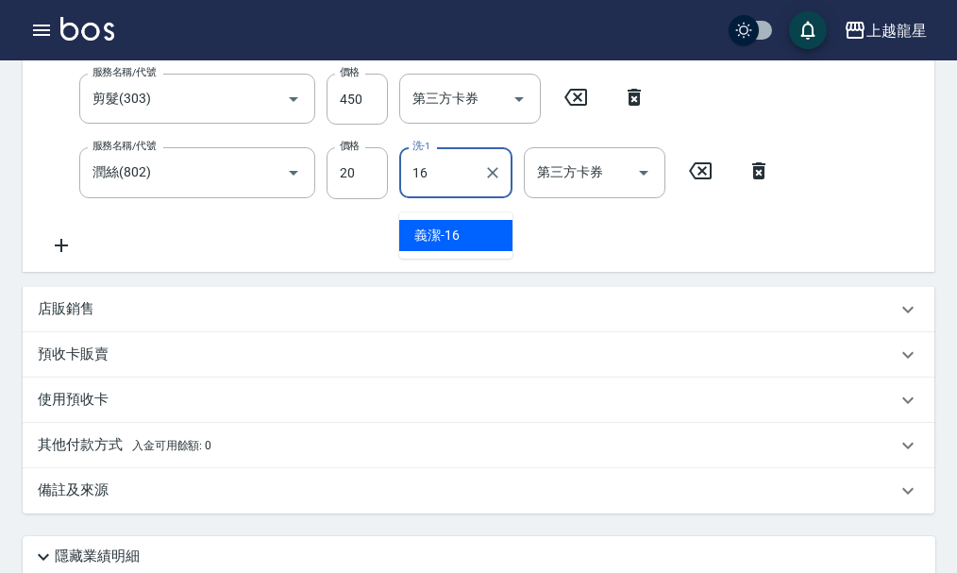
type input "義潔-16"
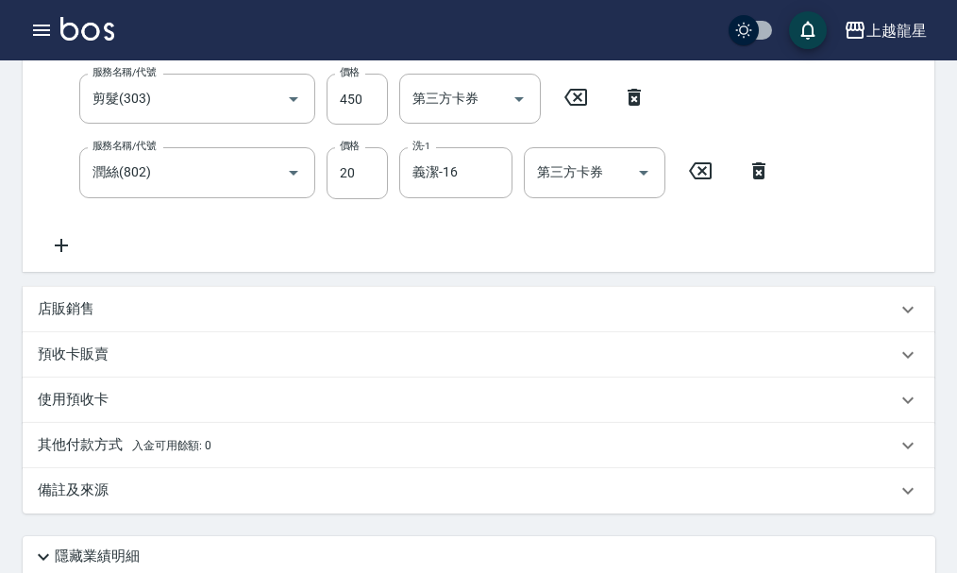
click at [556, 245] on div "服務名稱/代號 一般洗髮(500) 服務名稱/代號 價格 300 價格 洗-1 義潔-16 洗-1 第三方卡券 第三方卡券 服務名稱/代號 剪髮(303) 服…" at bounding box center [410, 128] width 745 height 256
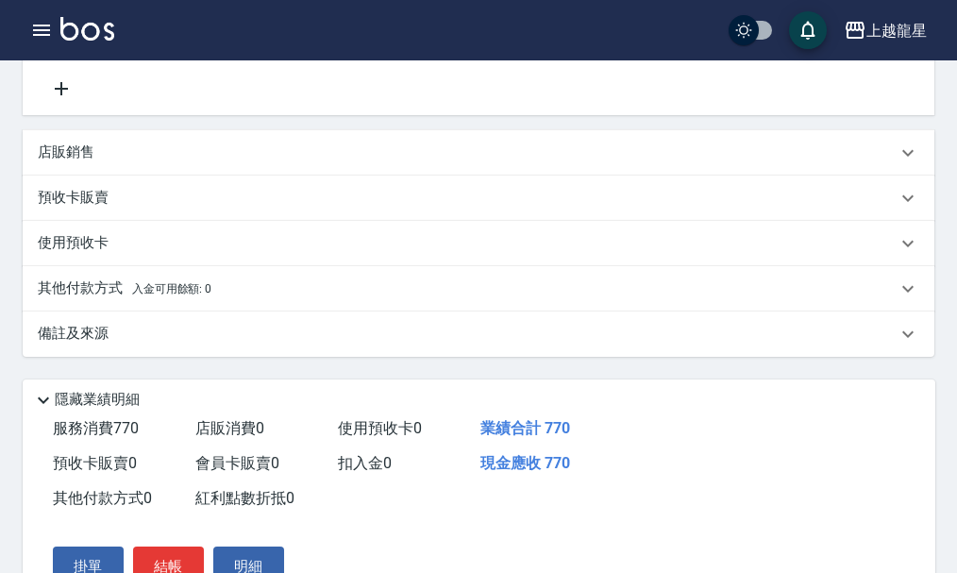
scroll to position [646, 0]
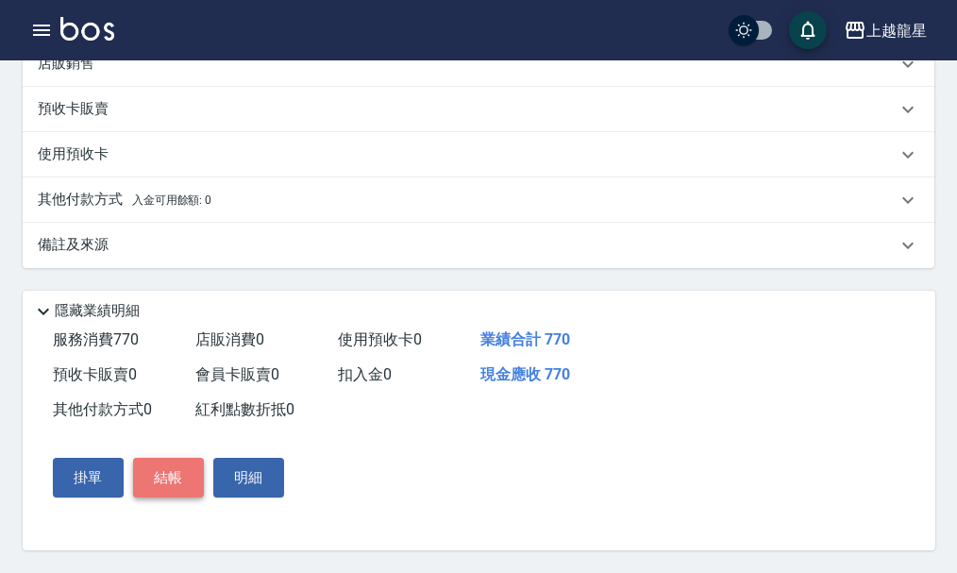
click at [166, 464] on button "結帳" at bounding box center [168, 478] width 71 height 40
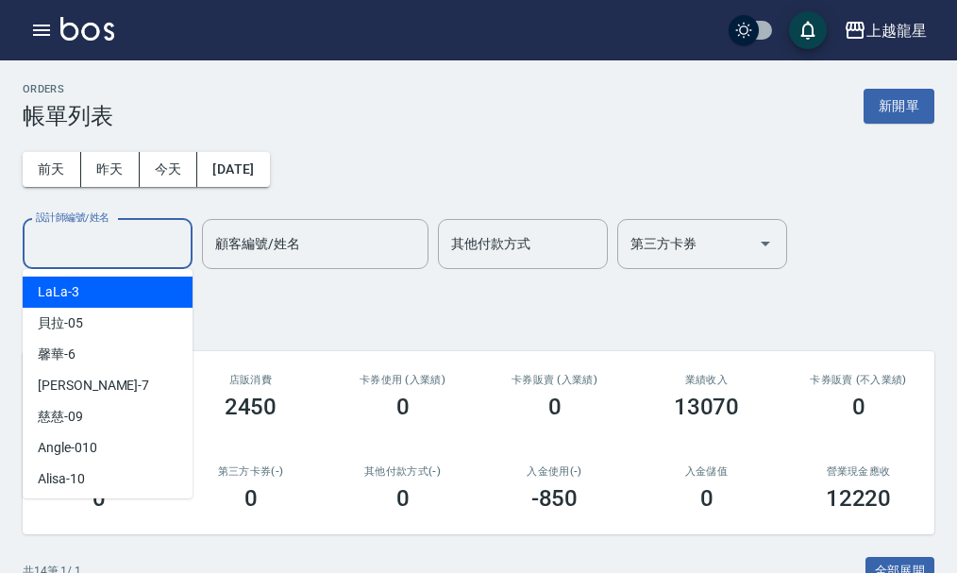
click at [149, 228] on input "設計師編號/姓名" at bounding box center [107, 244] width 153 height 33
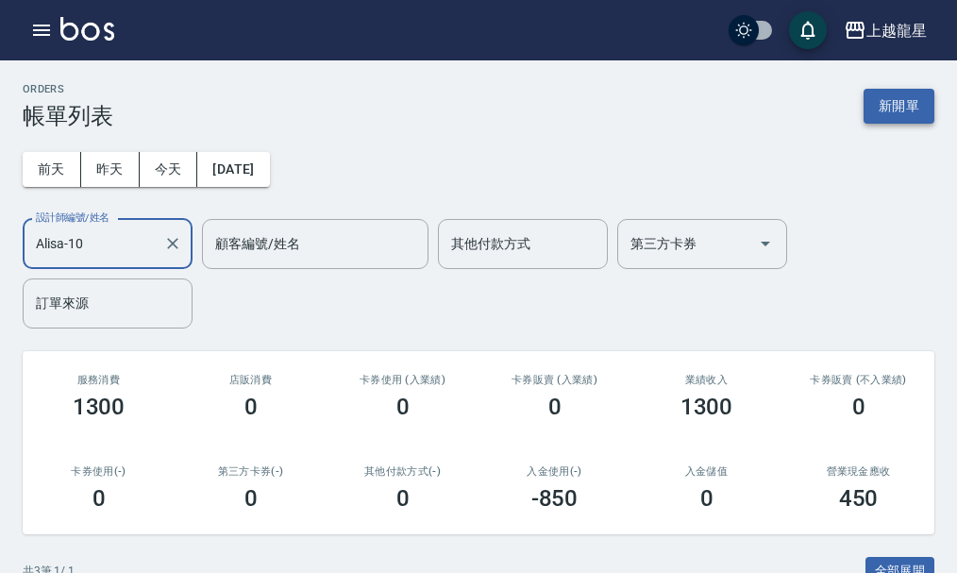
type input "Alisa-10"
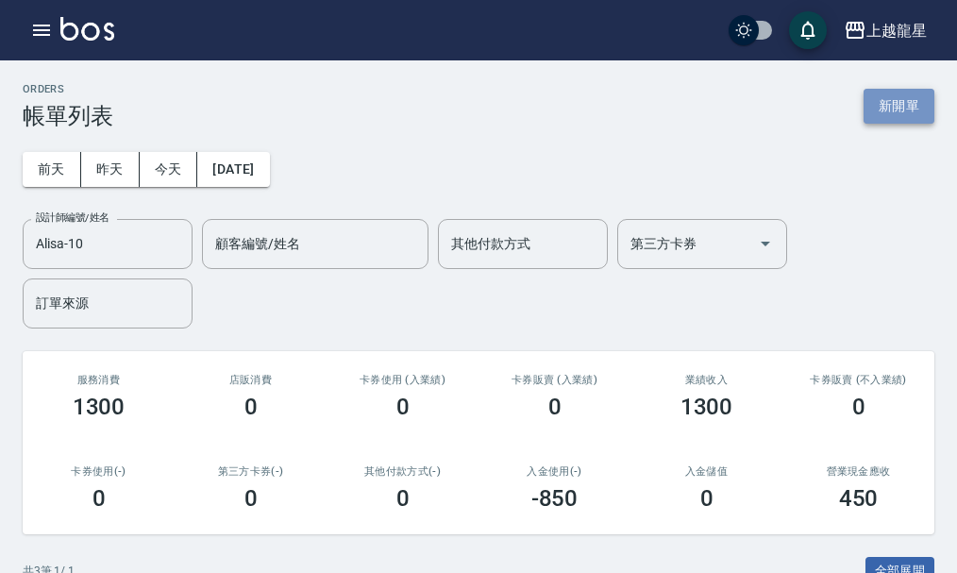
click at [898, 95] on button "新開單" at bounding box center [899, 106] width 71 height 35
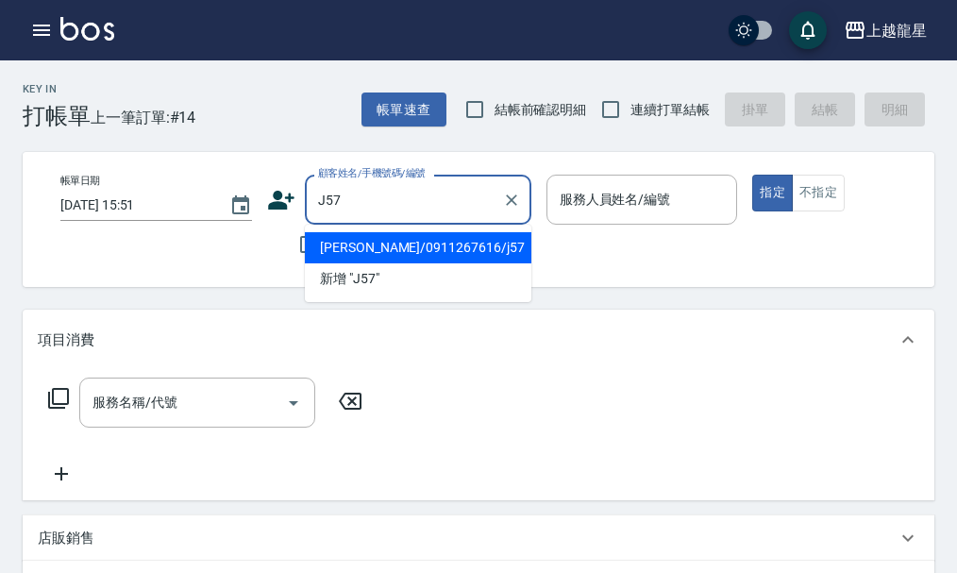
click at [427, 257] on li "[PERSON_NAME]/0911267616/j57" at bounding box center [418, 247] width 227 height 31
type input "[PERSON_NAME]/0911267616/j57"
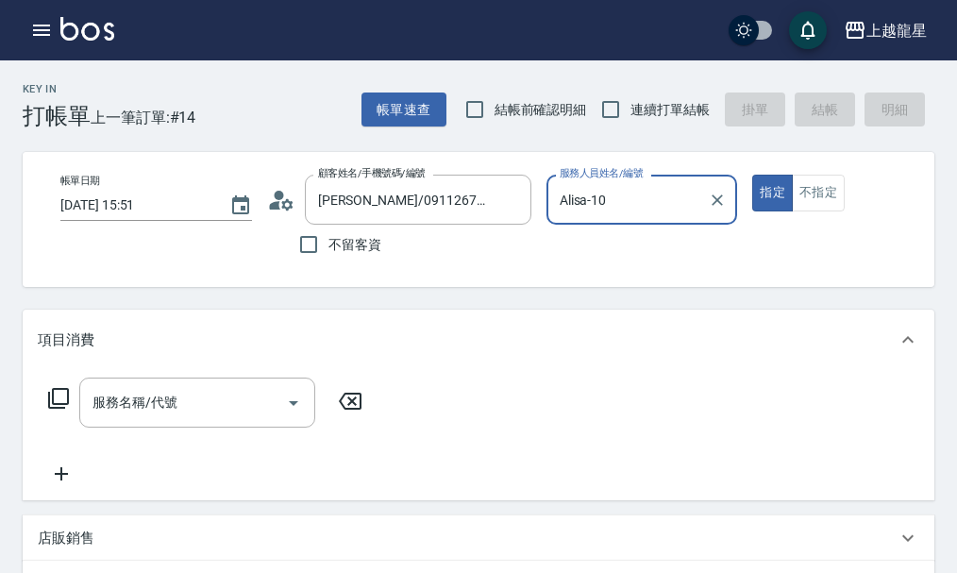
type input "Alisa-10"
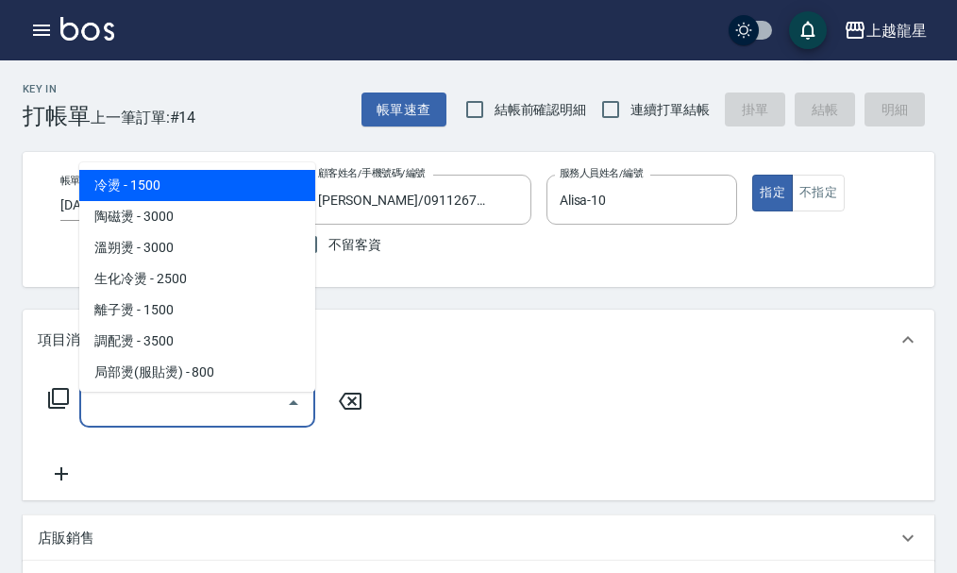
click at [150, 412] on input "服務名稱/代號" at bounding box center [183, 402] width 191 height 33
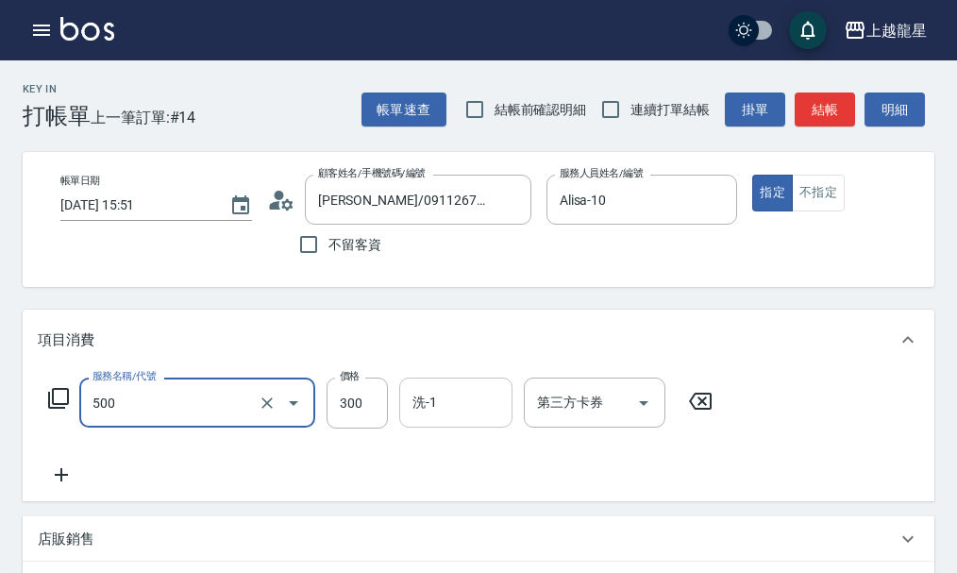
click at [448, 428] on div "洗-1" at bounding box center [455, 403] width 113 height 50
type input "一般洗髮(500)"
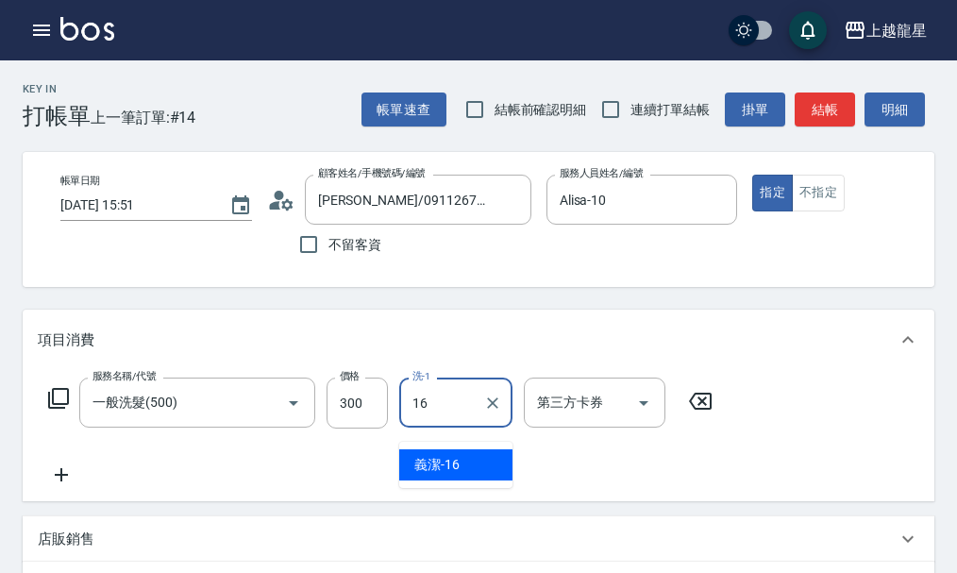
type input "義潔-16"
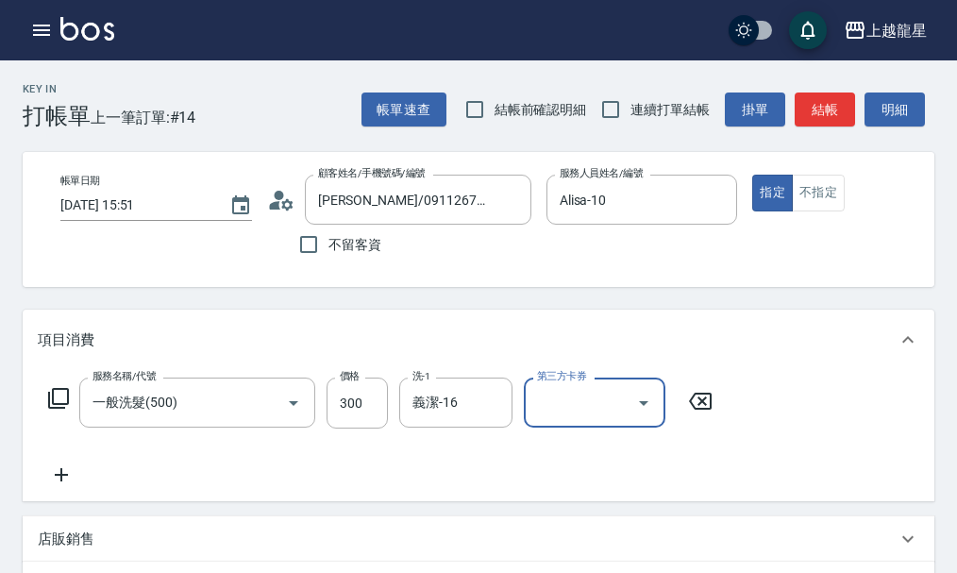
click at [71, 486] on icon at bounding box center [61, 475] width 47 height 23
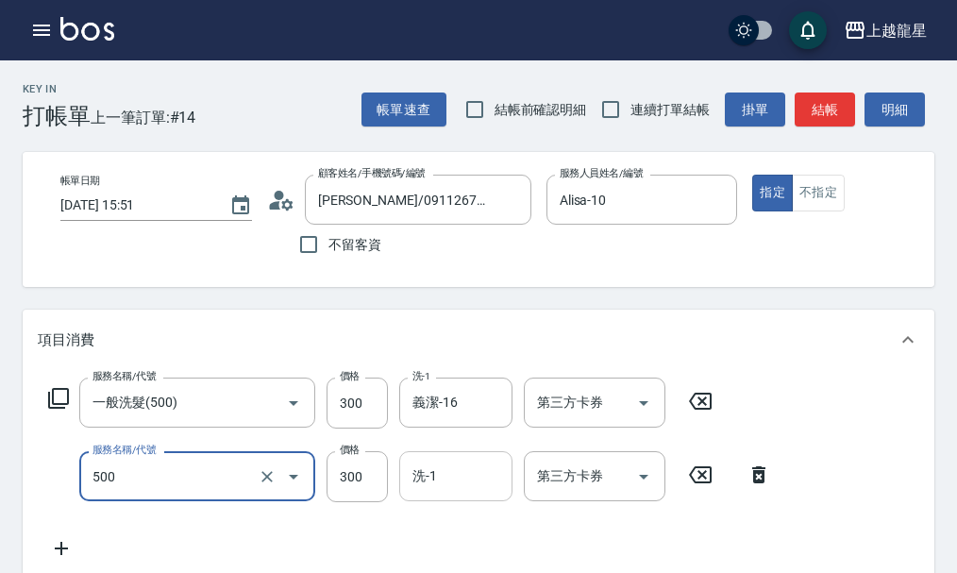
click at [407, 497] on div "洗-1" at bounding box center [455, 476] width 113 height 50
type input "一般洗髮(500)"
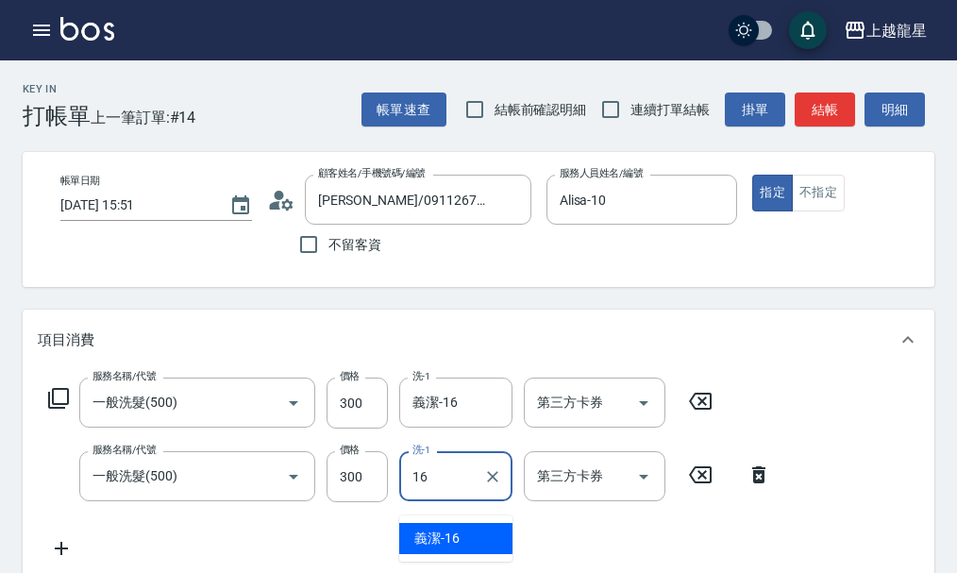
type input "義潔-16"
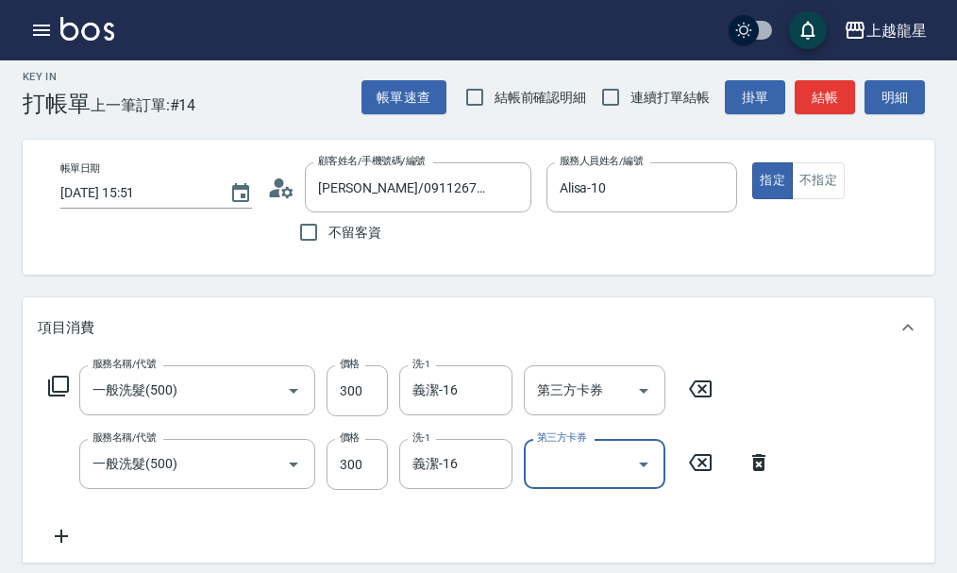
scroll to position [94, 0]
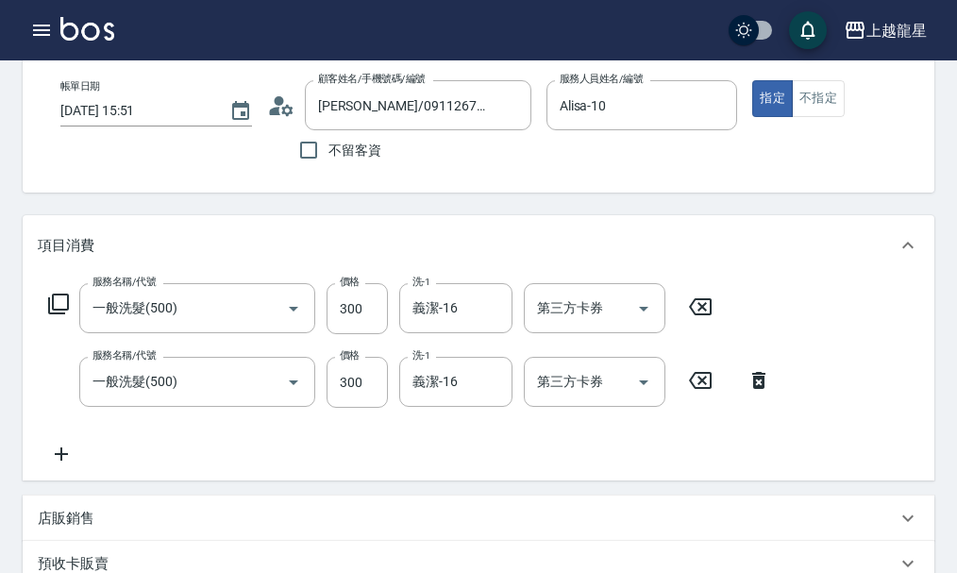
click at [65, 461] on icon at bounding box center [61, 454] width 13 height 13
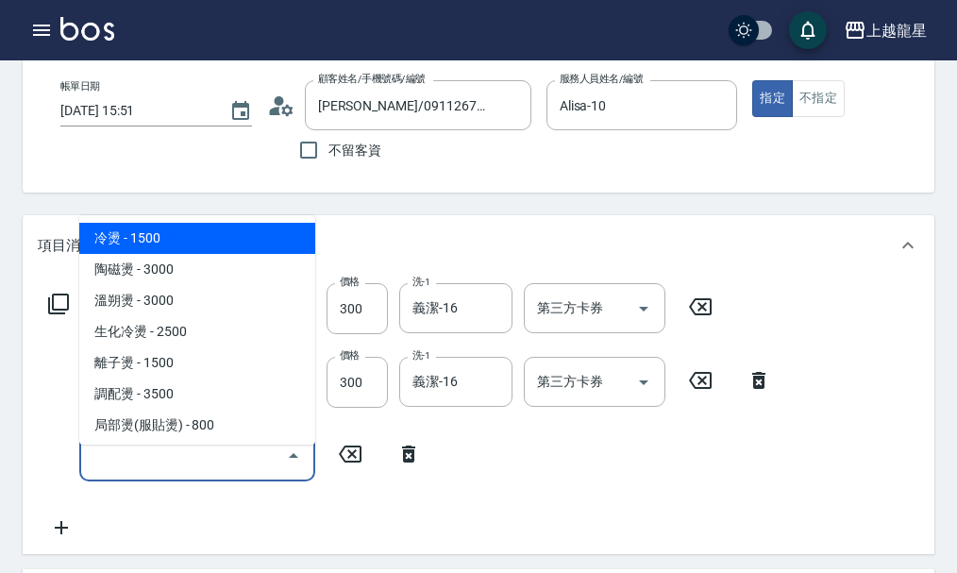
click at [95, 472] on input "服務名稱/代號" at bounding box center [183, 455] width 191 height 33
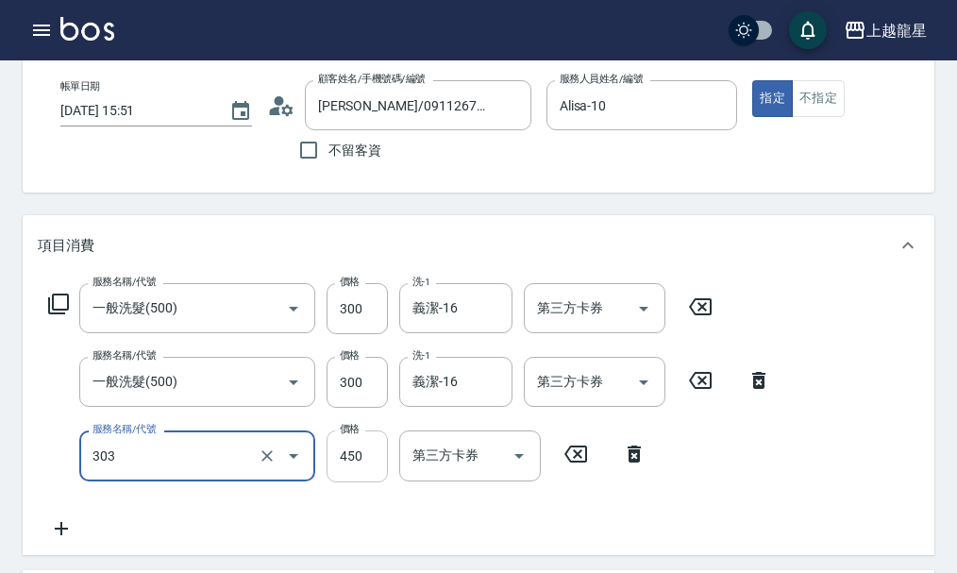
click at [329, 469] on input "450" at bounding box center [357, 456] width 61 height 51
type input "剪髮(303)"
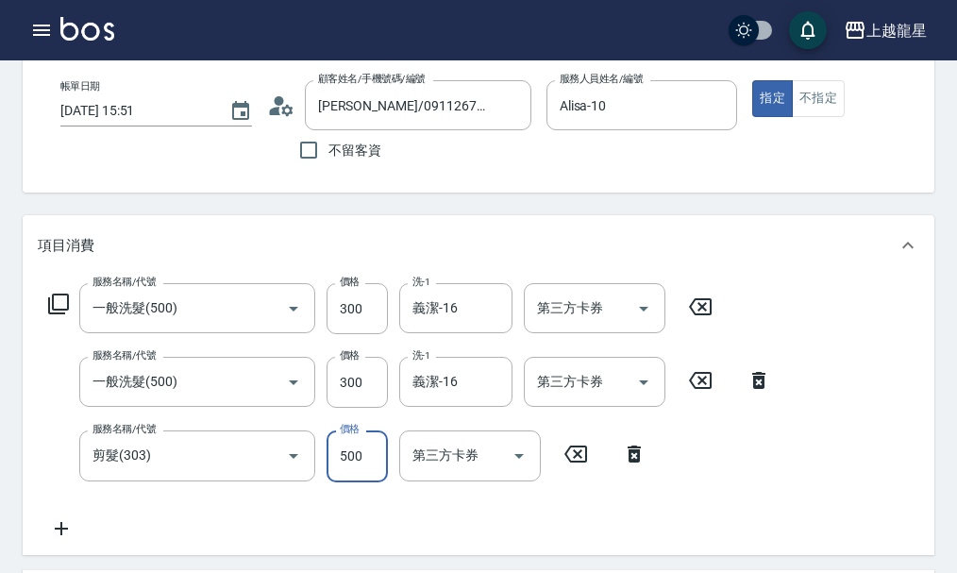
type input "500"
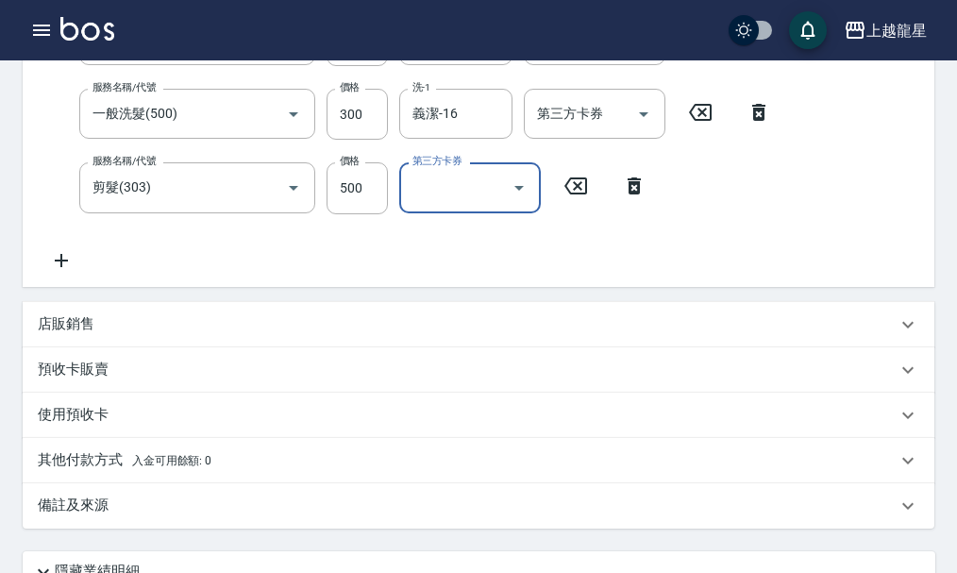
scroll to position [567, 0]
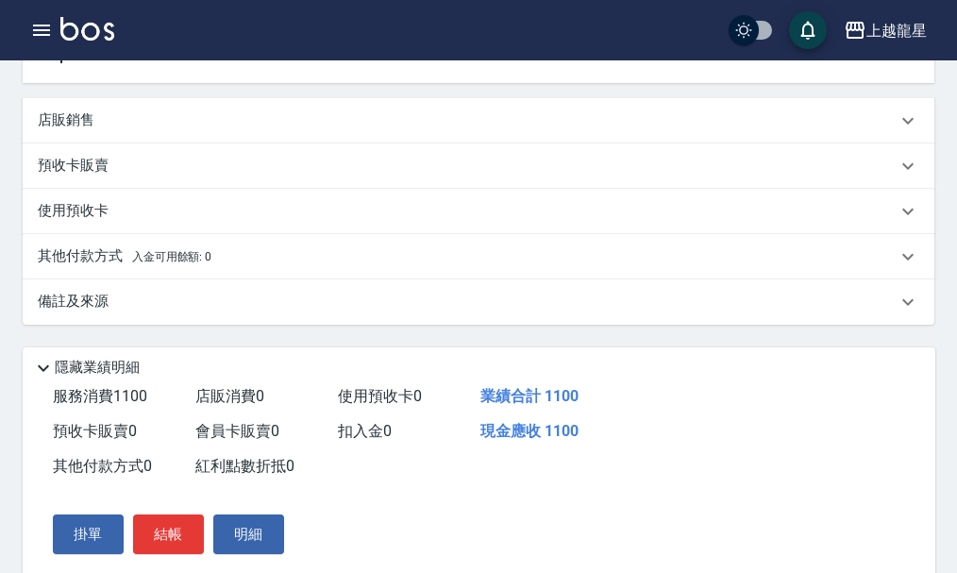
drag, startPoint x: 154, startPoint y: 547, endPoint x: 160, endPoint y: 567, distance: 21.5
click at [159, 554] on button "結帳" at bounding box center [168, 535] width 71 height 40
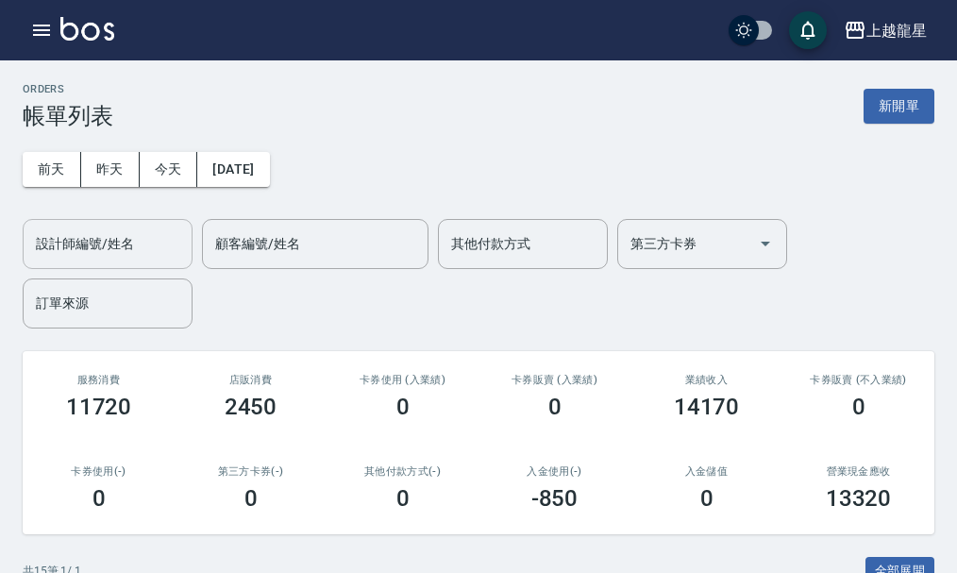
click at [111, 228] on input "設計師編號/姓名" at bounding box center [107, 244] width 153 height 33
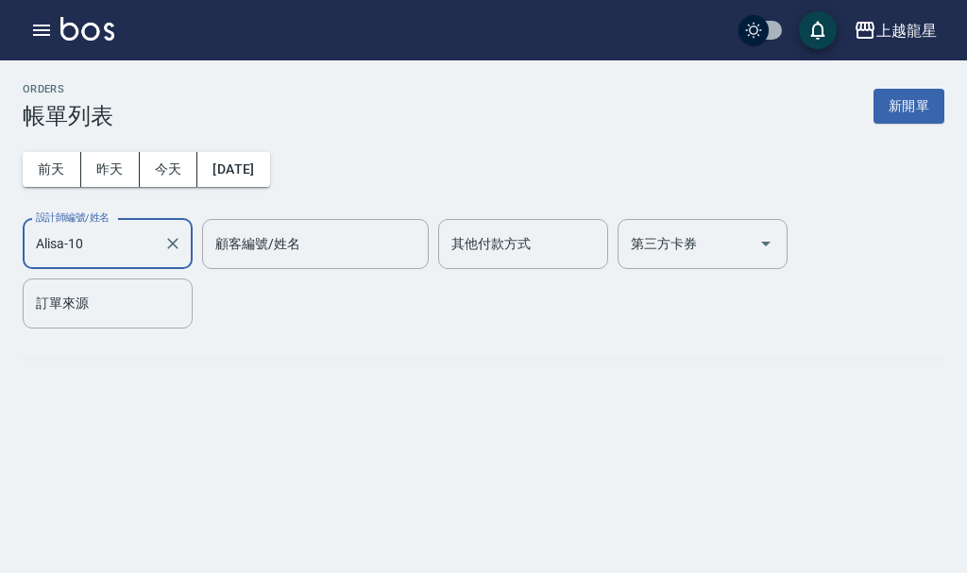
type input "Alisa-10"
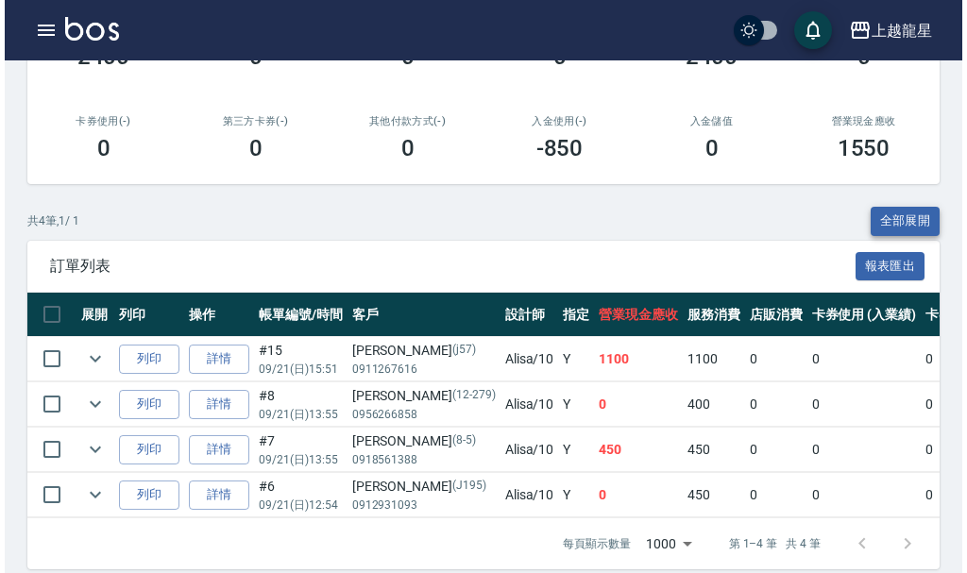
scroll to position [383, 0]
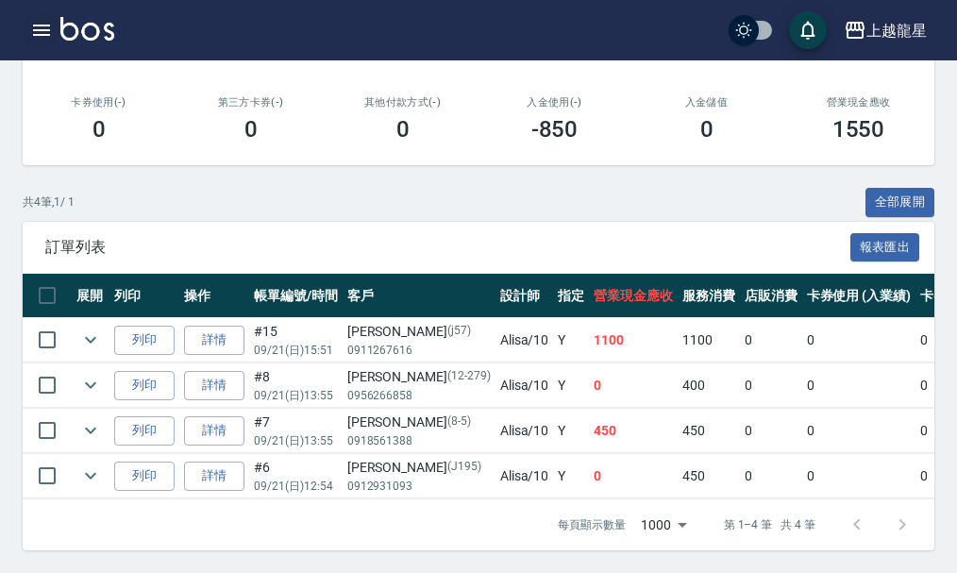
click at [44, 33] on icon "button" at bounding box center [41, 30] width 23 height 23
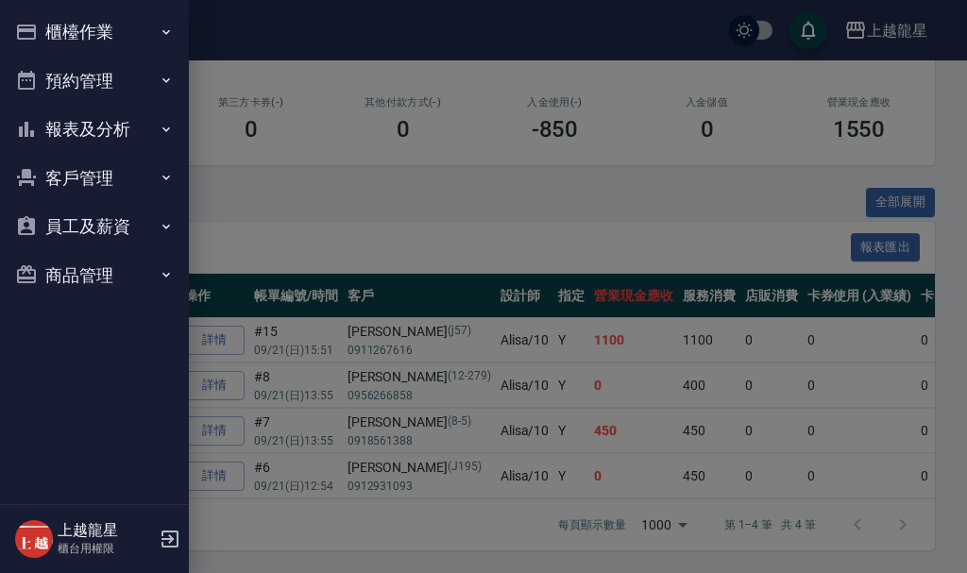
click at [87, 279] on button "商品管理" at bounding box center [95, 275] width 174 height 49
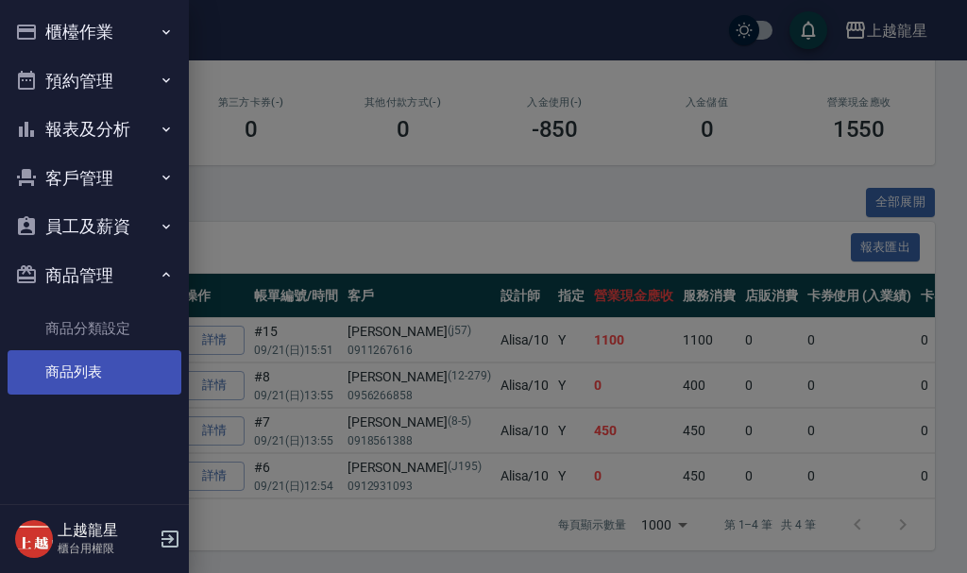
click at [112, 355] on link "商品列表" at bounding box center [95, 371] width 174 height 43
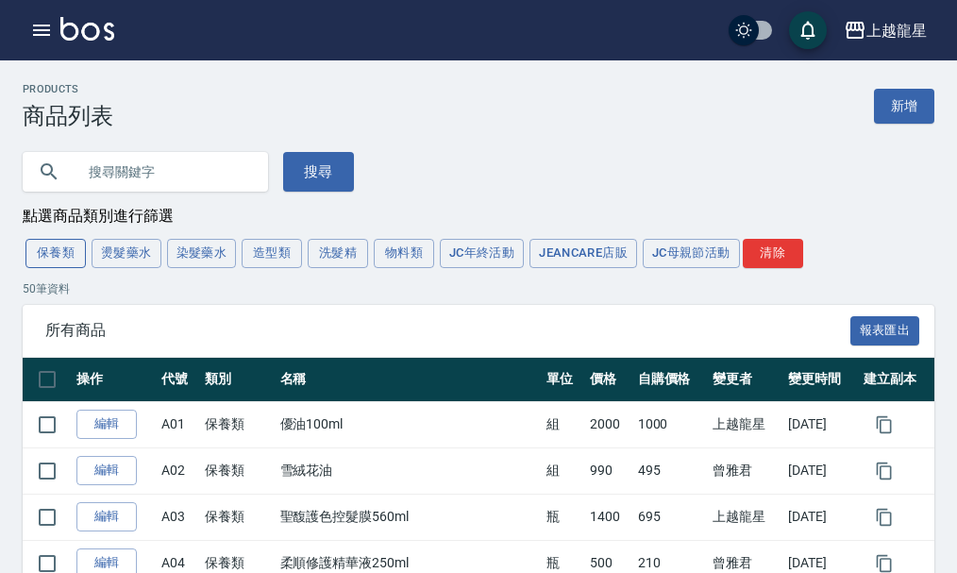
click at [71, 261] on button "保養類" at bounding box center [55, 253] width 60 height 29
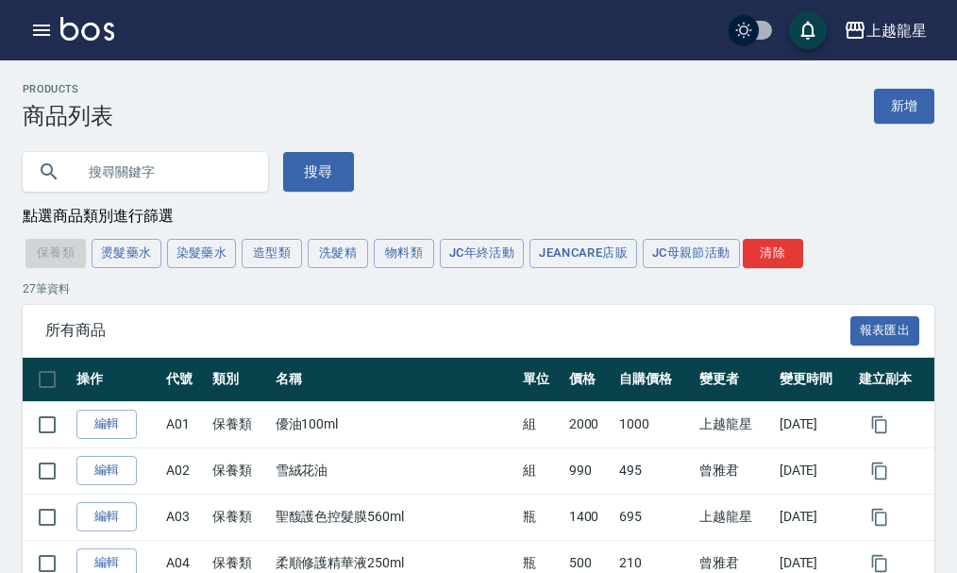
click at [70, 36] on img at bounding box center [87, 29] width 54 height 24
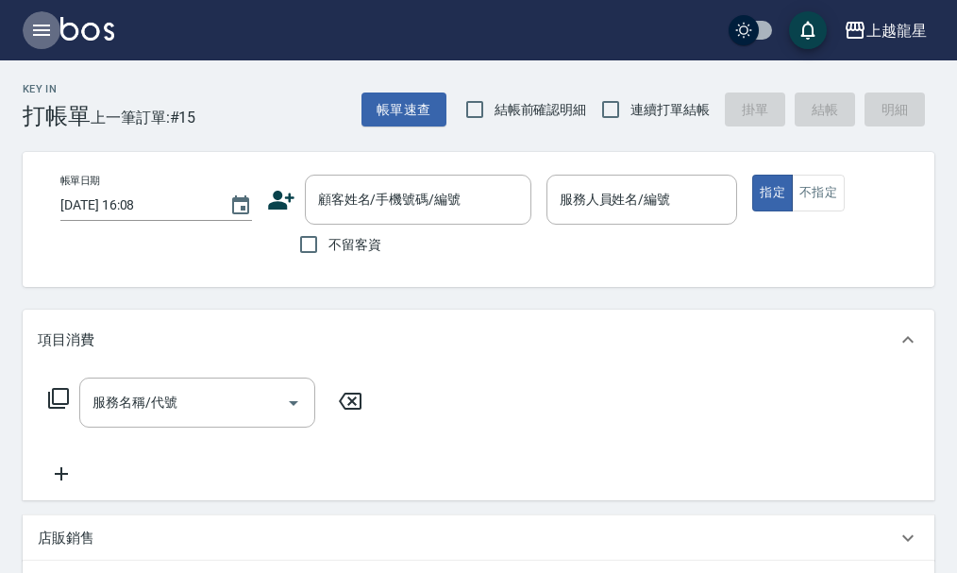
click at [34, 17] on button "button" at bounding box center [42, 30] width 38 height 38
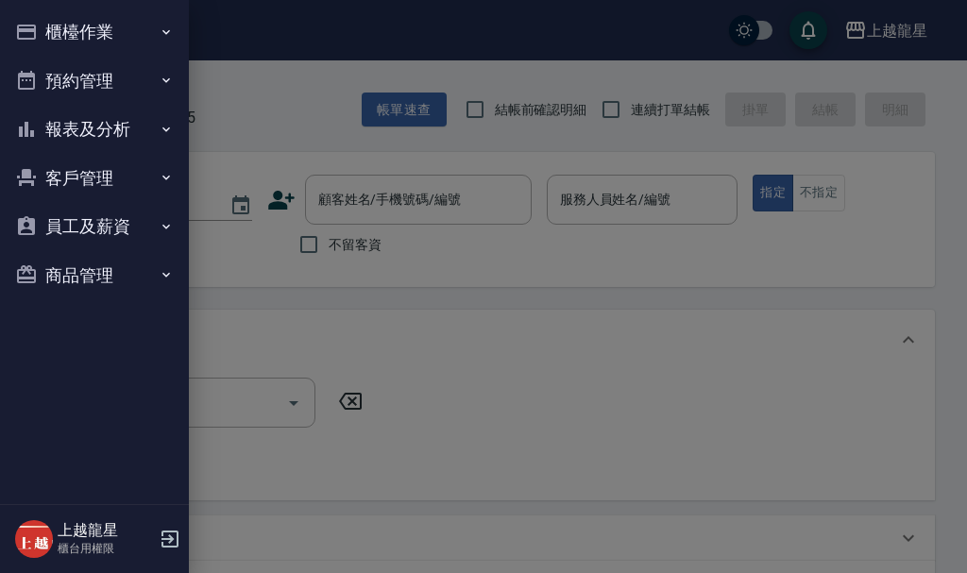
click at [44, 11] on button "櫃檯作業" at bounding box center [95, 32] width 174 height 49
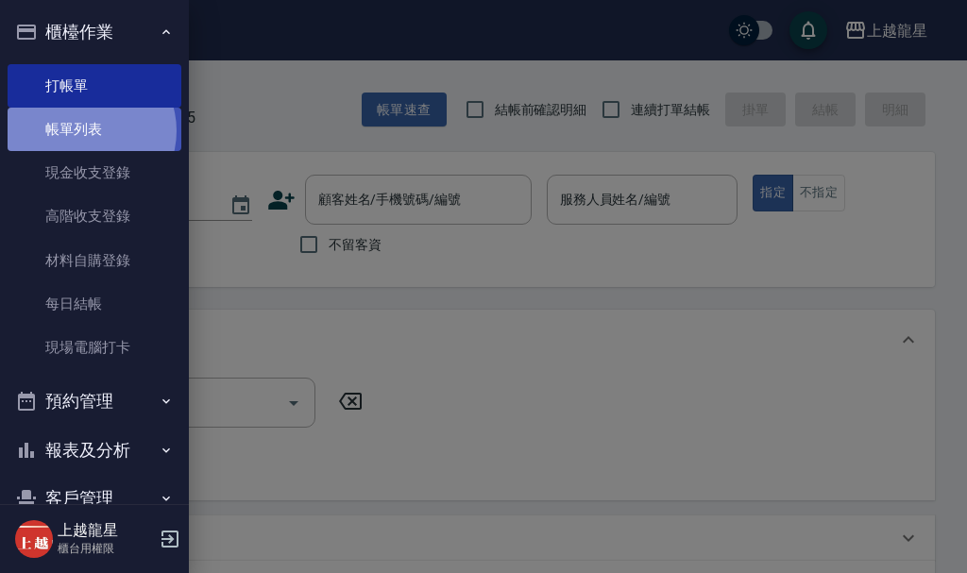
click at [86, 131] on link "帳單列表" at bounding box center [95, 129] width 174 height 43
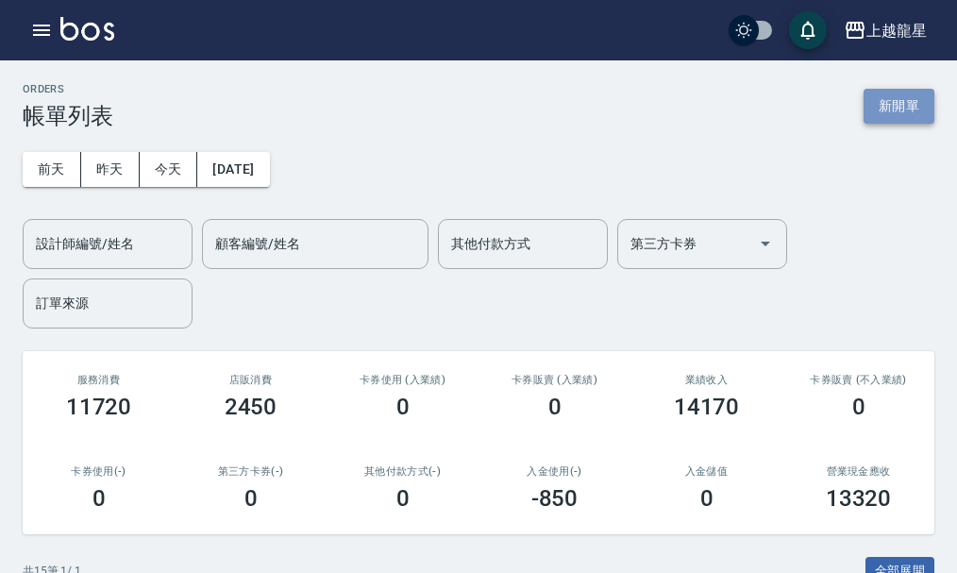
click at [905, 102] on button "新開單" at bounding box center [899, 106] width 71 height 35
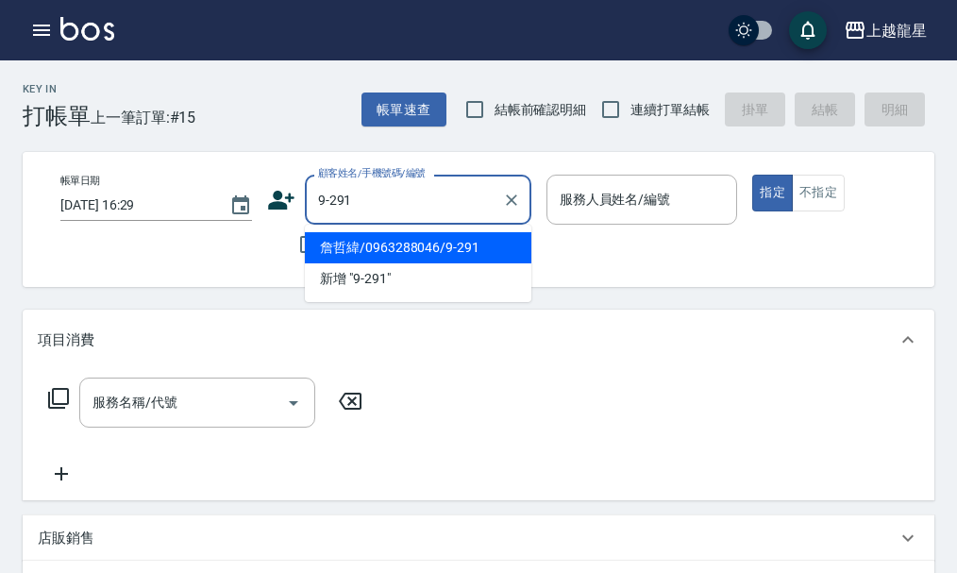
click at [328, 247] on li "詹哲緯/0963288046/9-291" at bounding box center [418, 247] width 227 height 31
type input "詹哲緯/0963288046/9-291"
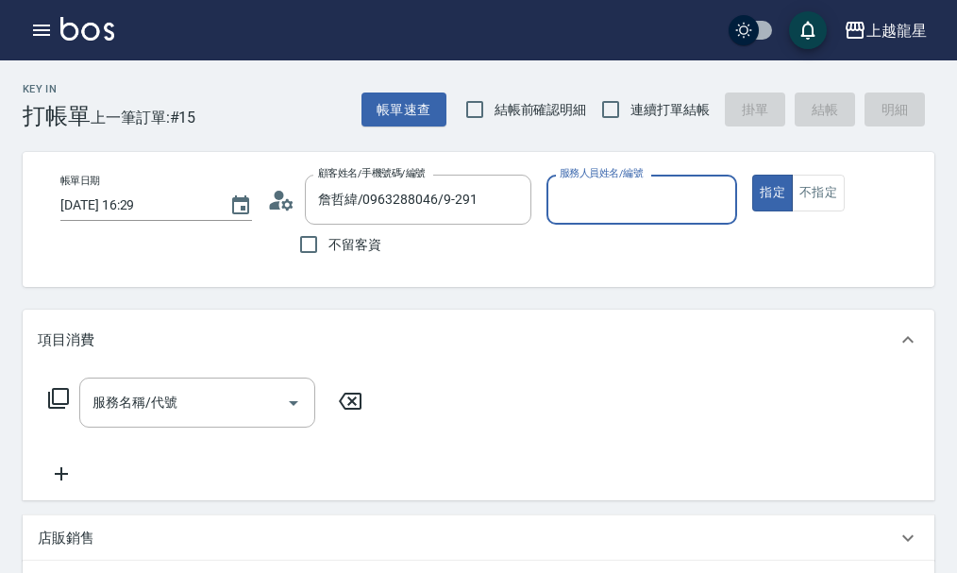
type input "雅君-7"
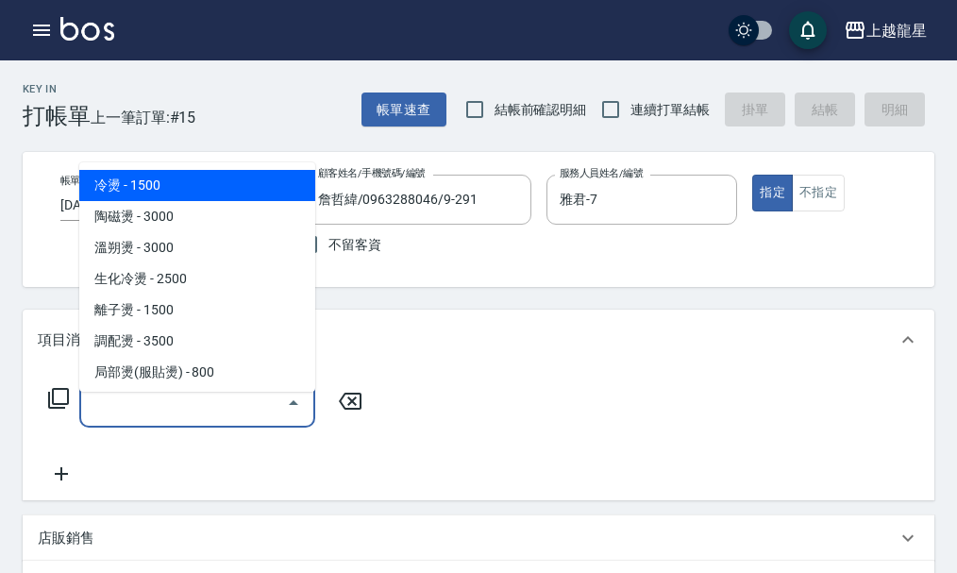
click at [124, 419] on input "服務名稱/代號" at bounding box center [183, 402] width 191 height 33
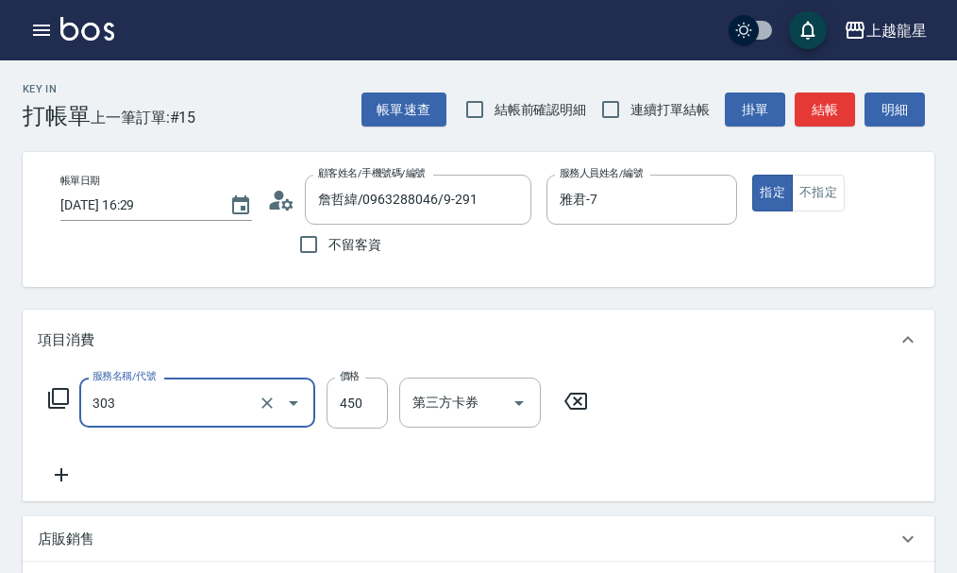
type input "剪髮(303)"
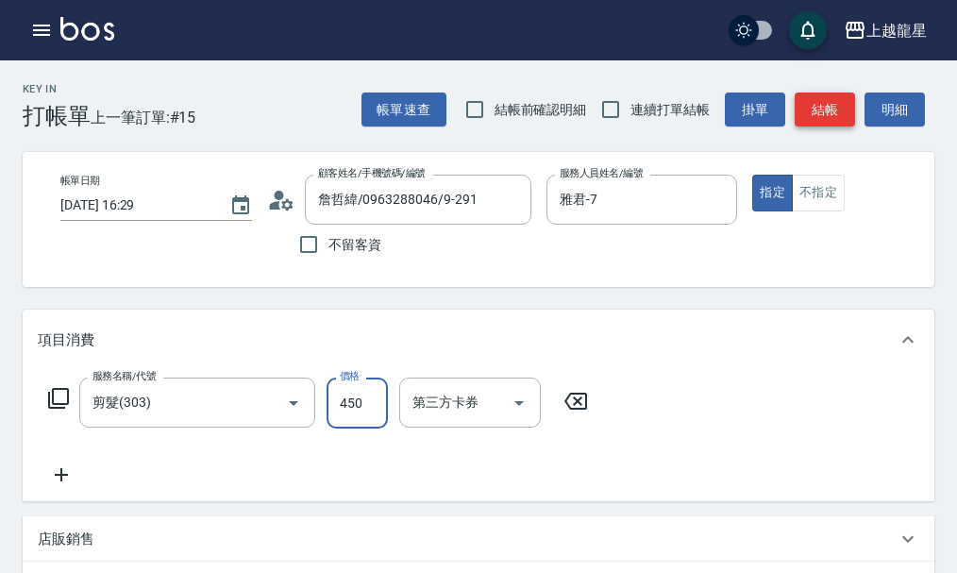
click at [807, 112] on button "結帳" at bounding box center [825, 110] width 60 height 35
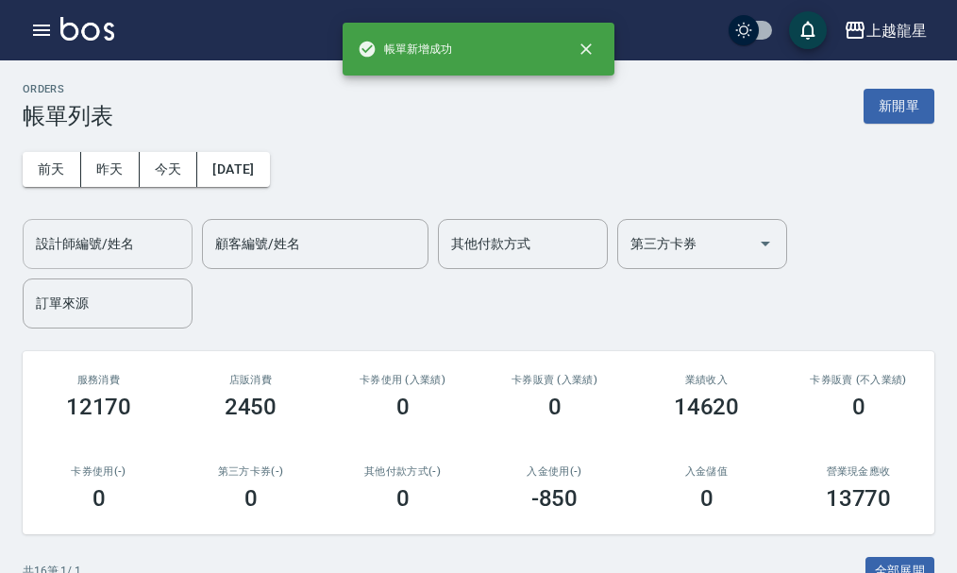
click at [140, 261] on div "設計師編號/姓名" at bounding box center [108, 244] width 170 height 50
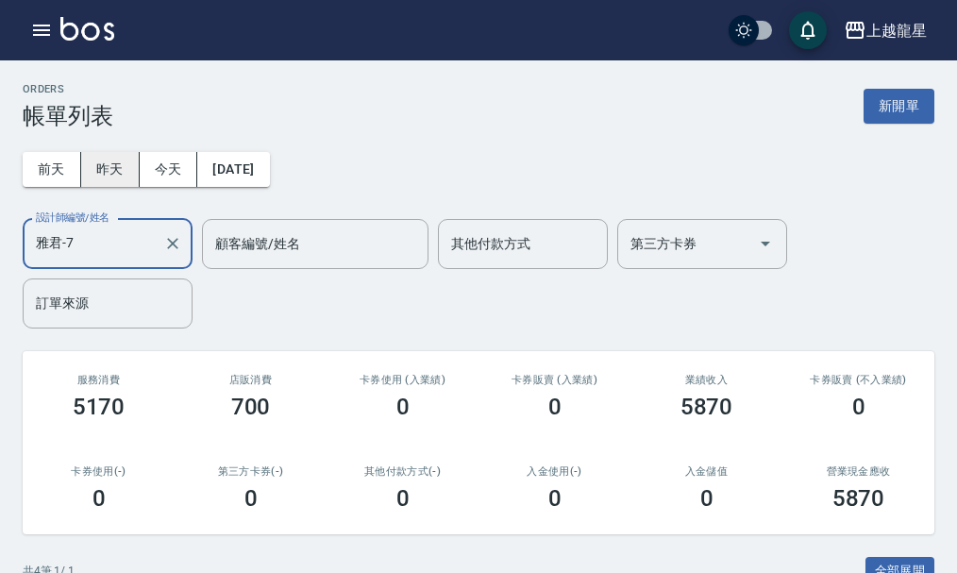
type input "雅君-7"
click at [126, 179] on button "昨天" at bounding box center [110, 169] width 59 height 35
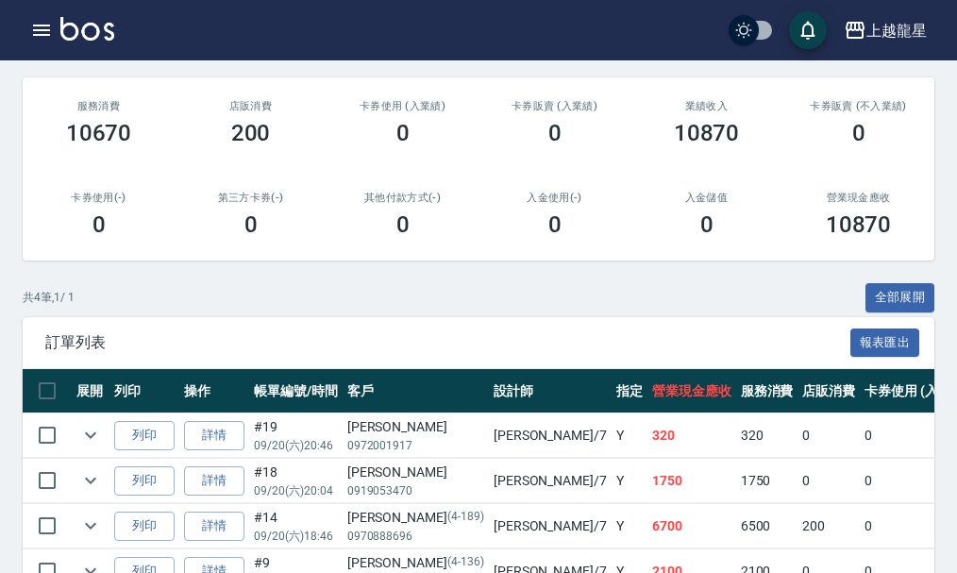
scroll to position [383, 0]
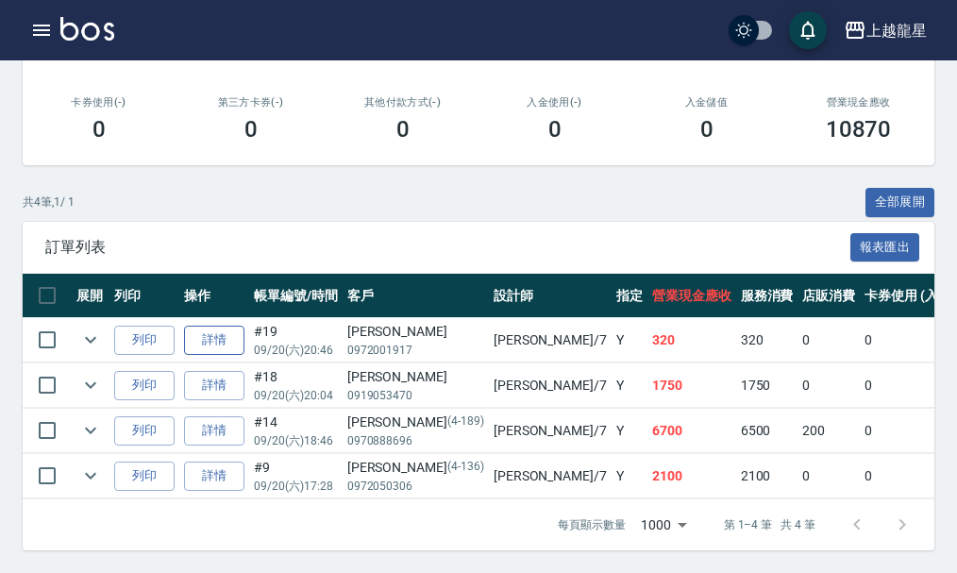
click at [238, 326] on link "詳情" at bounding box center [214, 340] width 60 height 29
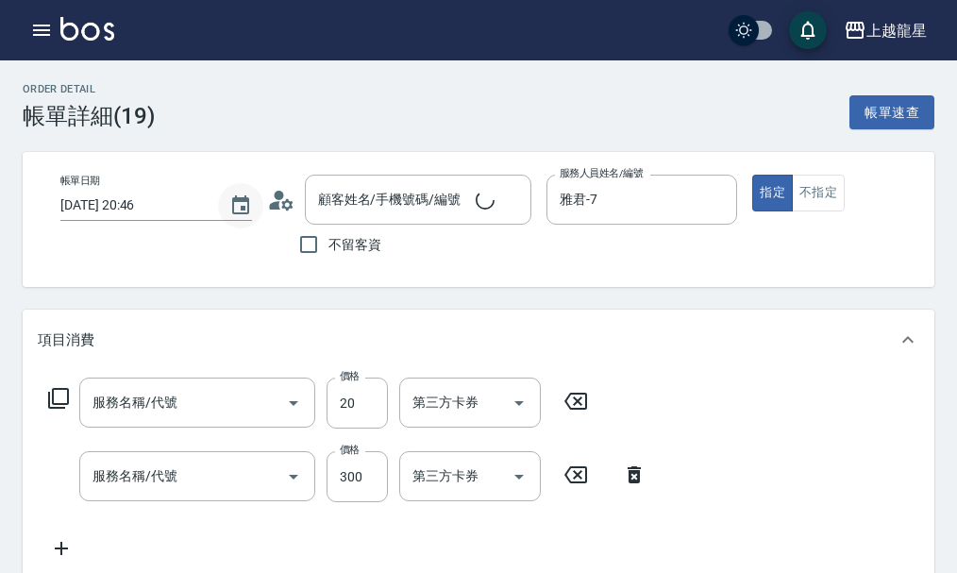
type input "2025/09/20 20:46"
type input "雅君-7"
type input "[PERSON_NAME]/0972001917/null"
type input "潤絲(802)"
type input "一般洗髮(500)"
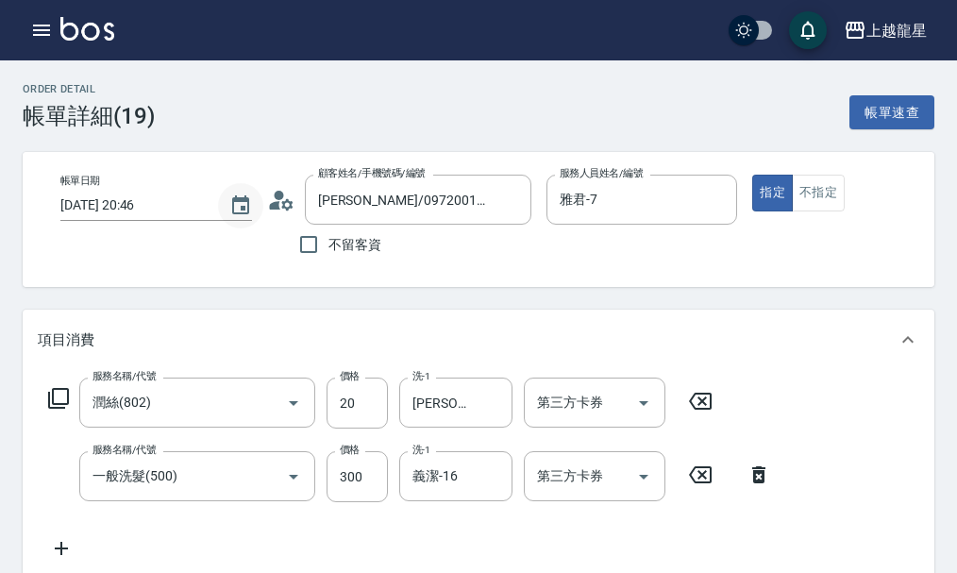
click at [243, 201] on icon "Choose date, selected date is 2025-09-20" at bounding box center [240, 204] width 17 height 19
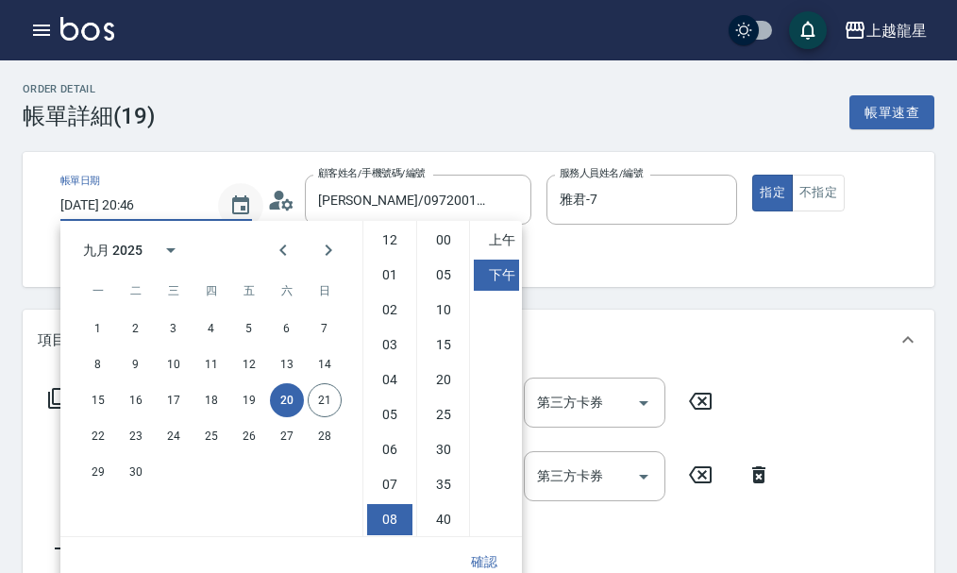
scroll to position [106, 0]
click at [324, 403] on button "21" at bounding box center [325, 400] width 34 height 34
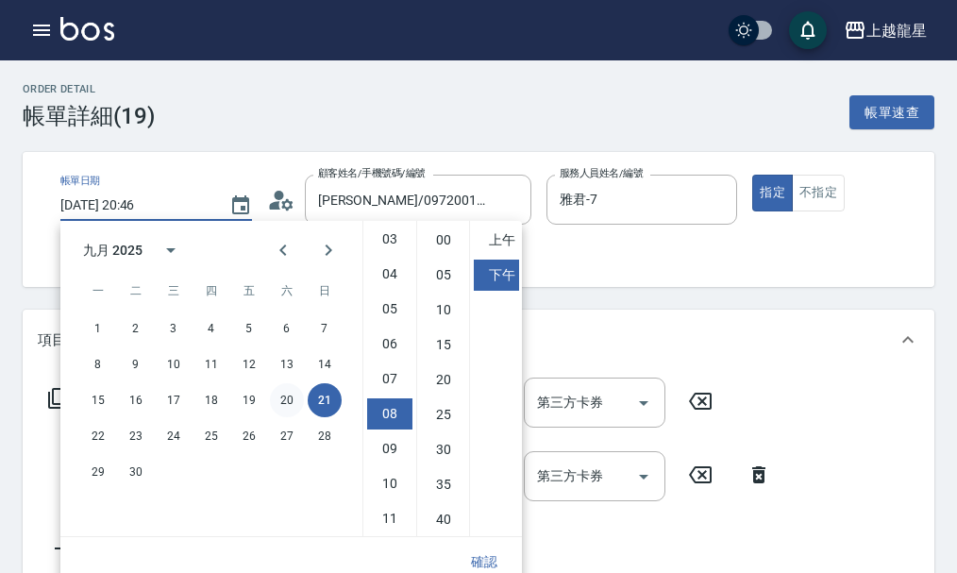
click at [296, 402] on button "20" at bounding box center [287, 400] width 34 height 34
click at [322, 397] on button "21" at bounding box center [325, 400] width 34 height 34
click at [397, 516] on li "11" at bounding box center [389, 518] width 45 height 31
click at [444, 448] on li "30" at bounding box center [443, 449] width 45 height 31
click at [513, 235] on li "上午" at bounding box center [496, 240] width 45 height 31
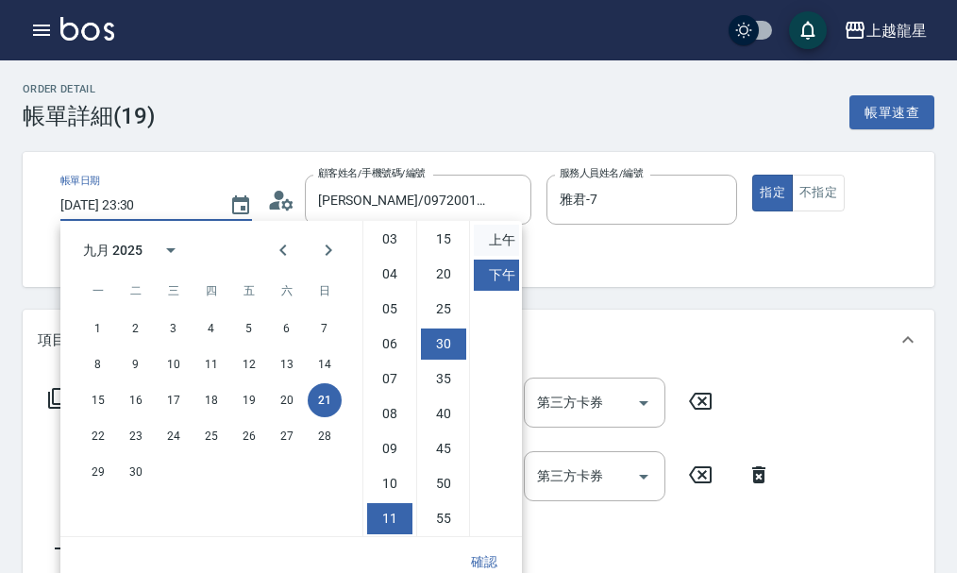
type input "2025/09/21 11:30"
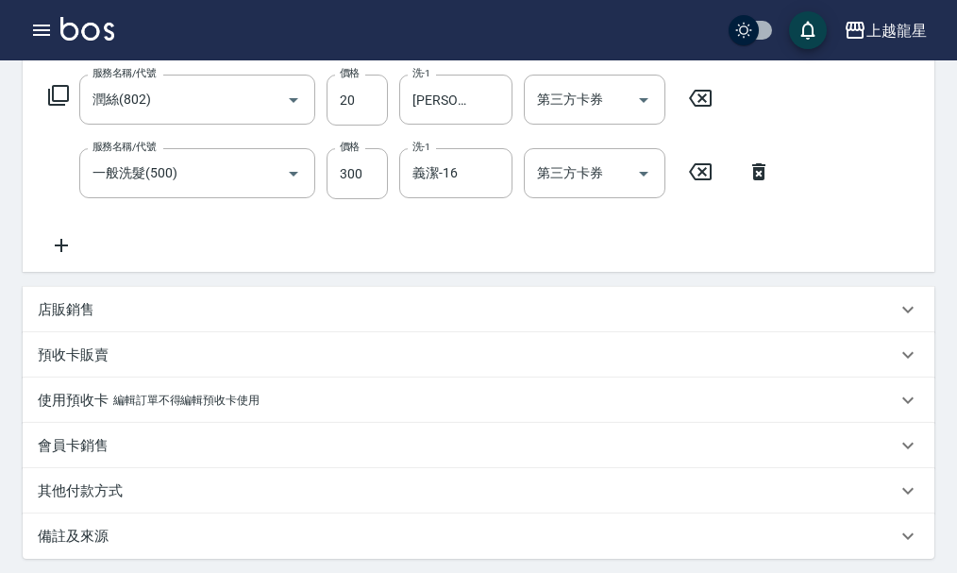
scroll to position [507, 0]
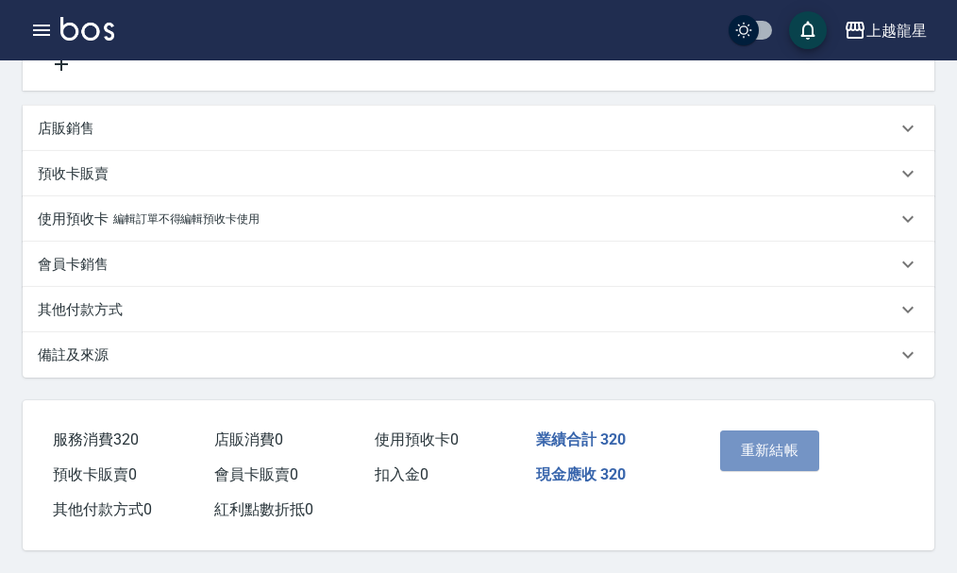
click at [763, 445] on button "重新結帳" at bounding box center [770, 451] width 100 height 40
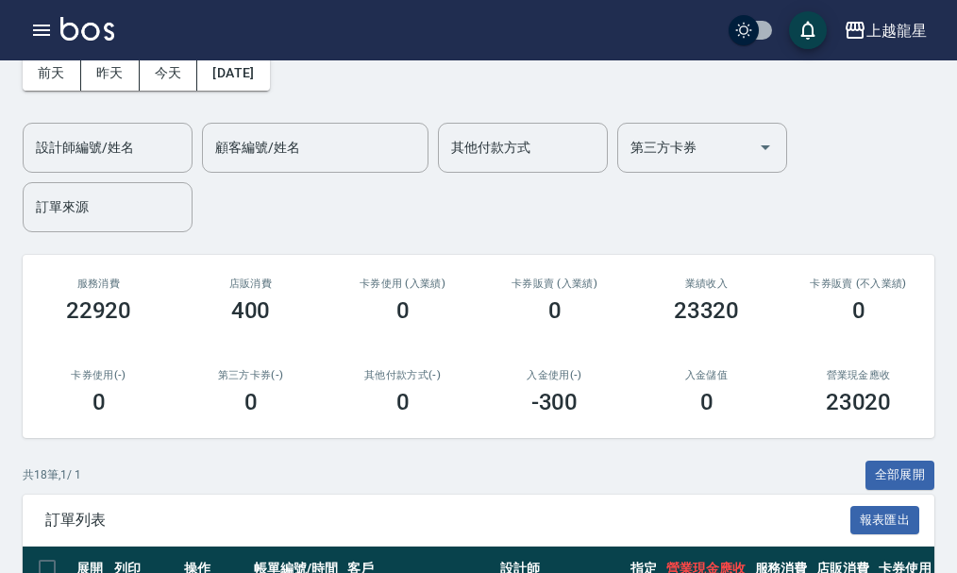
scroll to position [94, 0]
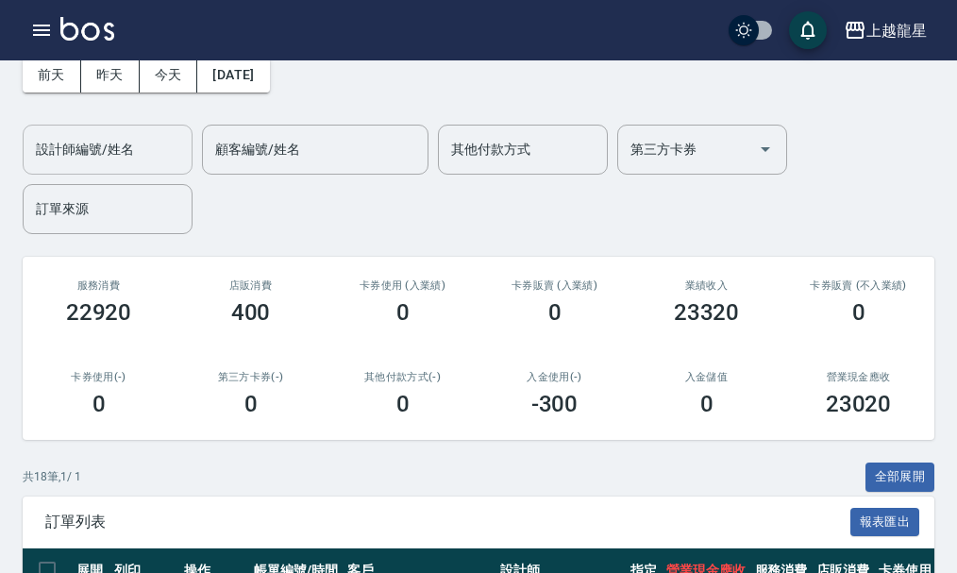
click at [139, 165] on input "設計師編號/姓名" at bounding box center [107, 149] width 153 height 33
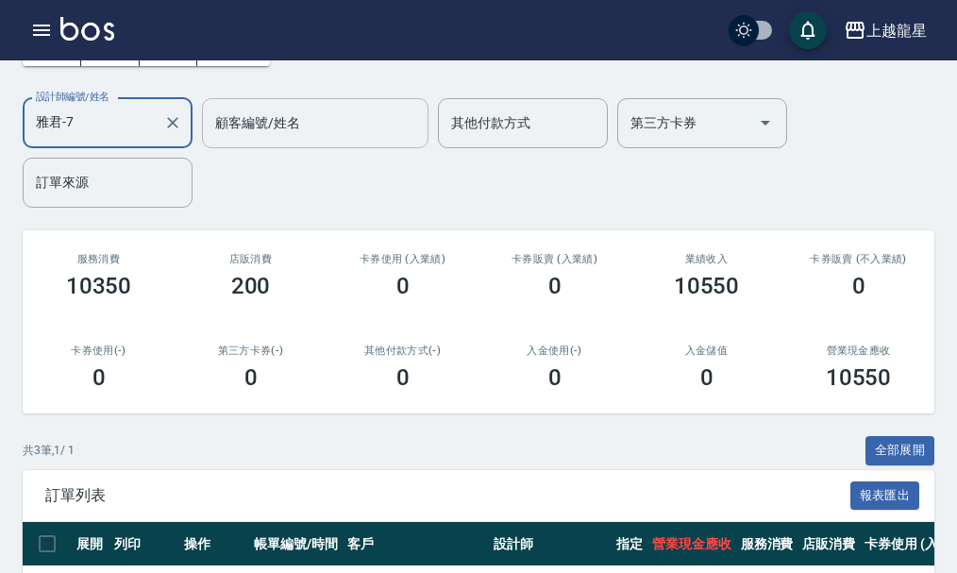
scroll to position [0, 0]
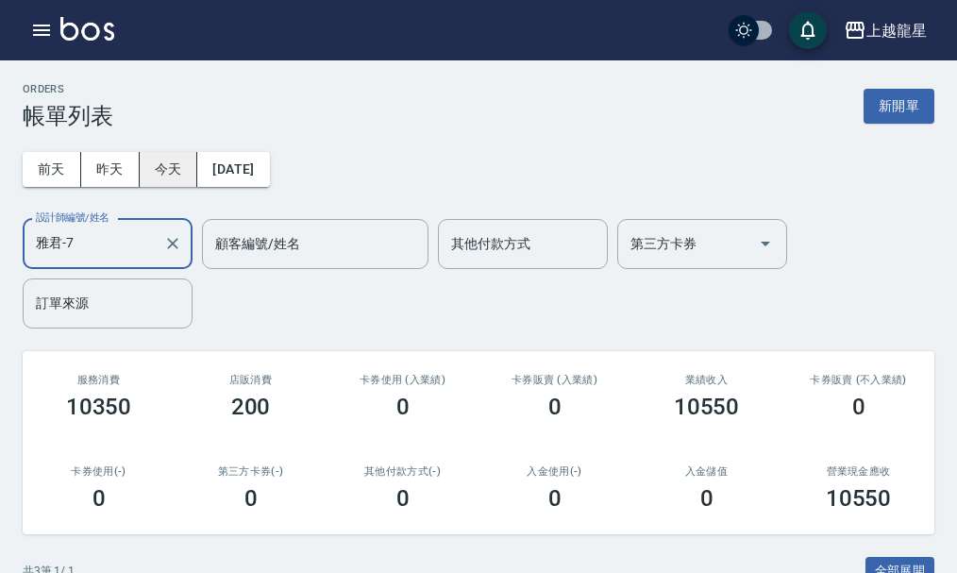
type input "雅君-7"
click at [152, 160] on button "今天" at bounding box center [169, 169] width 59 height 35
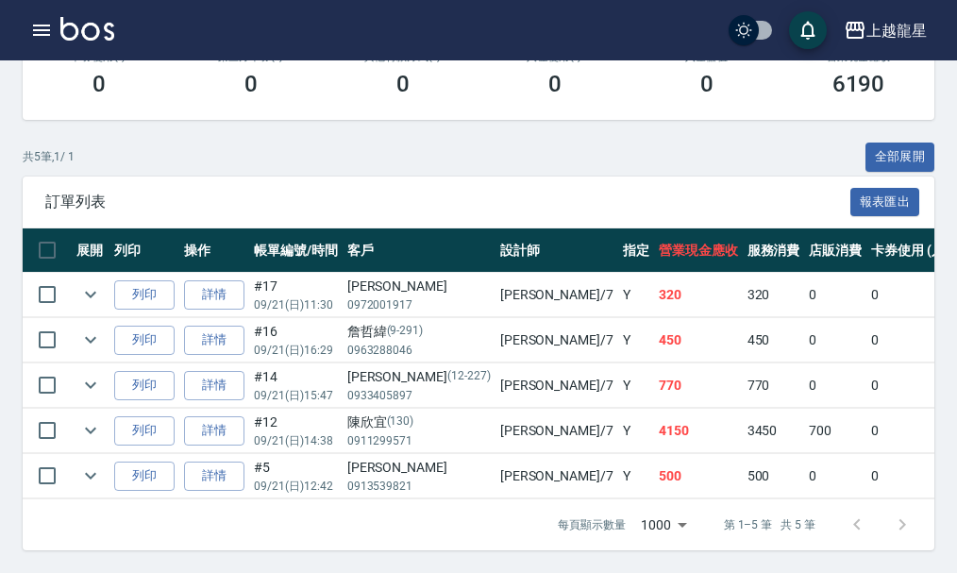
scroll to position [429, 0]
click at [84, 27] on img at bounding box center [87, 29] width 54 height 24
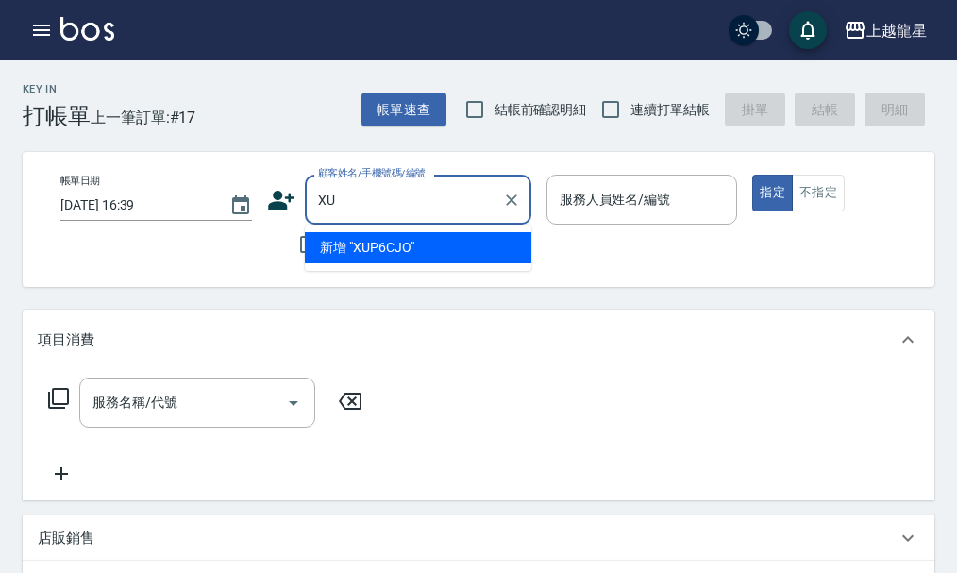
type input "X"
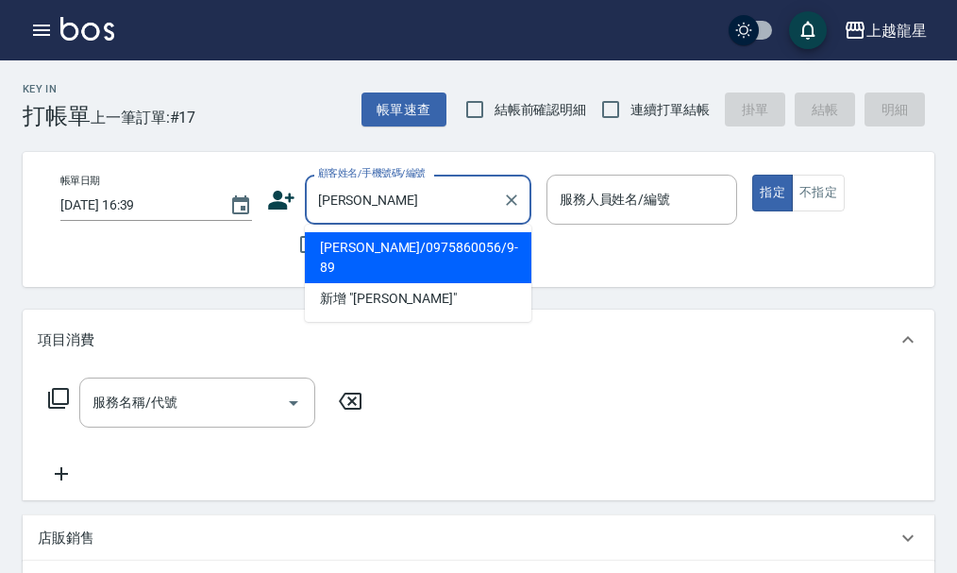
click at [358, 234] on li "林惠娟/0975860056/9-89" at bounding box center [418, 257] width 227 height 51
type input "林惠娟/0975860056/9-89"
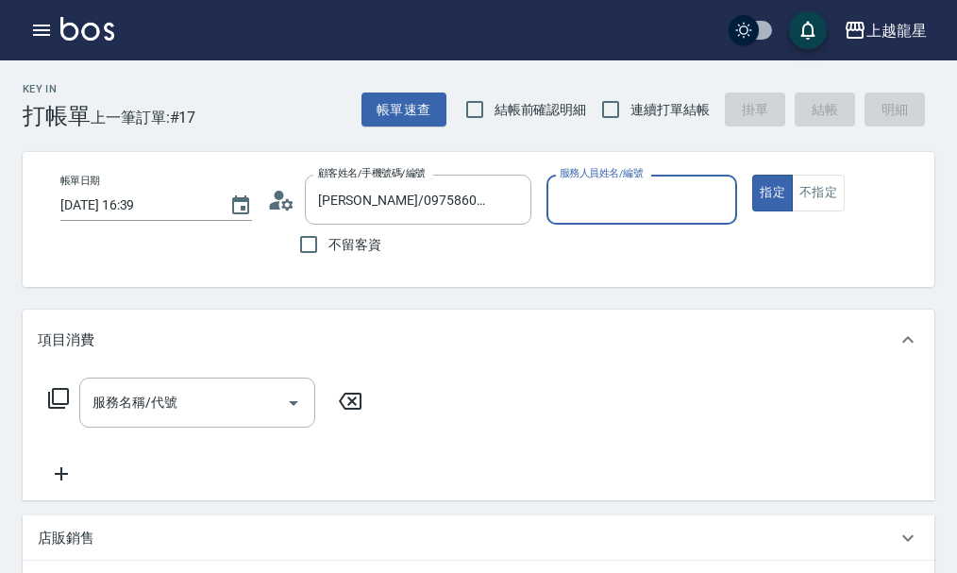
type input "雅君-7"
click at [101, 418] on input "服務名稱/代號" at bounding box center [183, 402] width 191 height 33
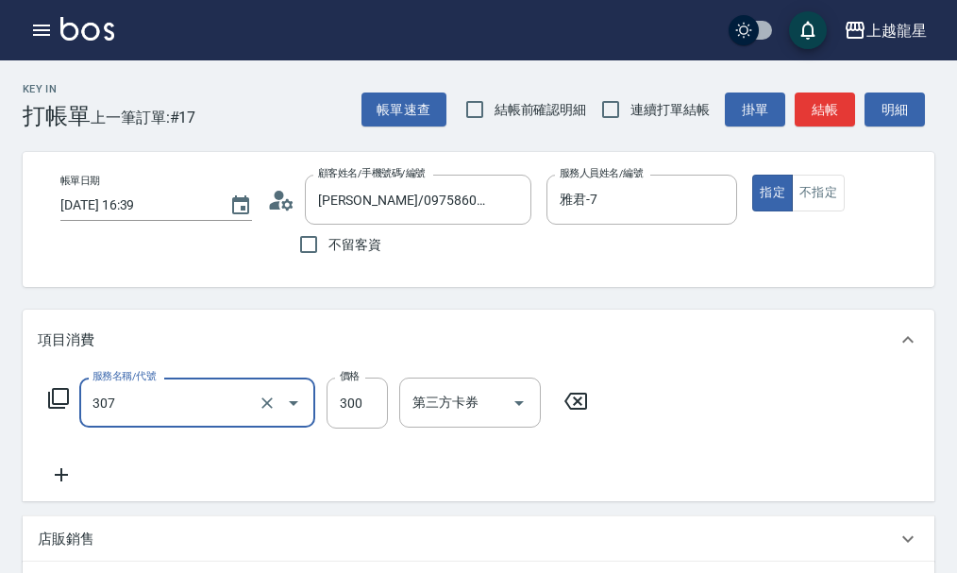
type input "剪髮(高中)(307)"
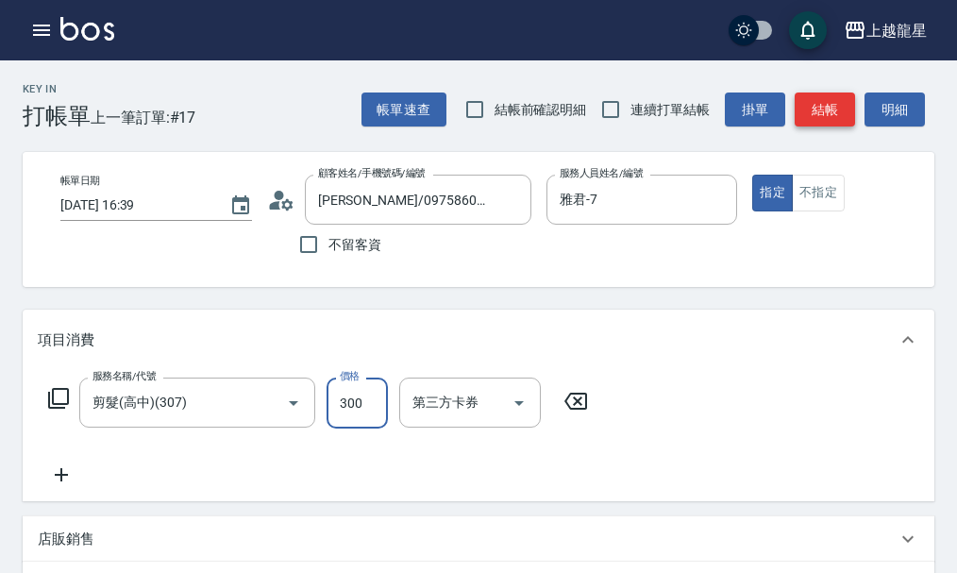
click at [801, 118] on button "結帳" at bounding box center [825, 110] width 60 height 35
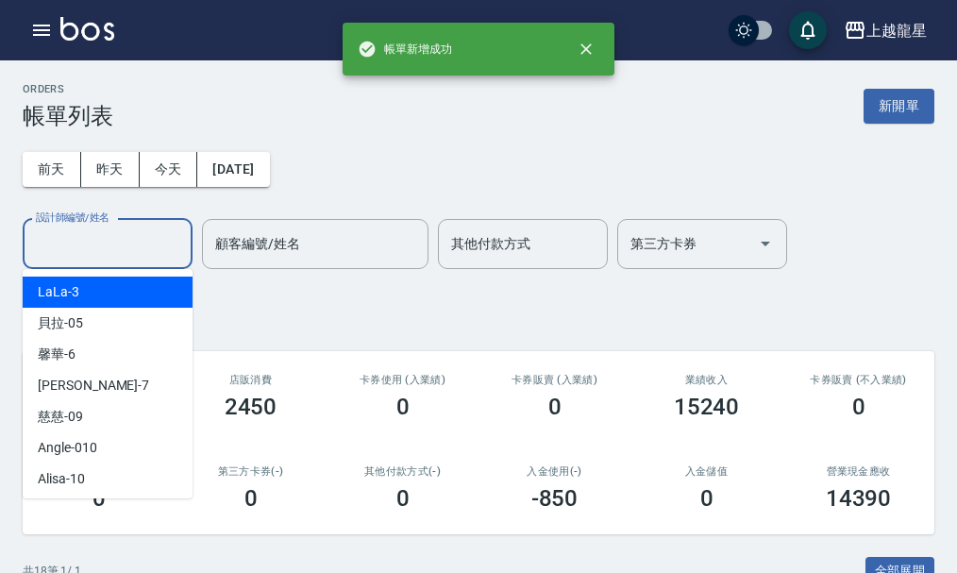
click at [141, 248] on input "設計師編號/姓名" at bounding box center [107, 244] width 153 height 33
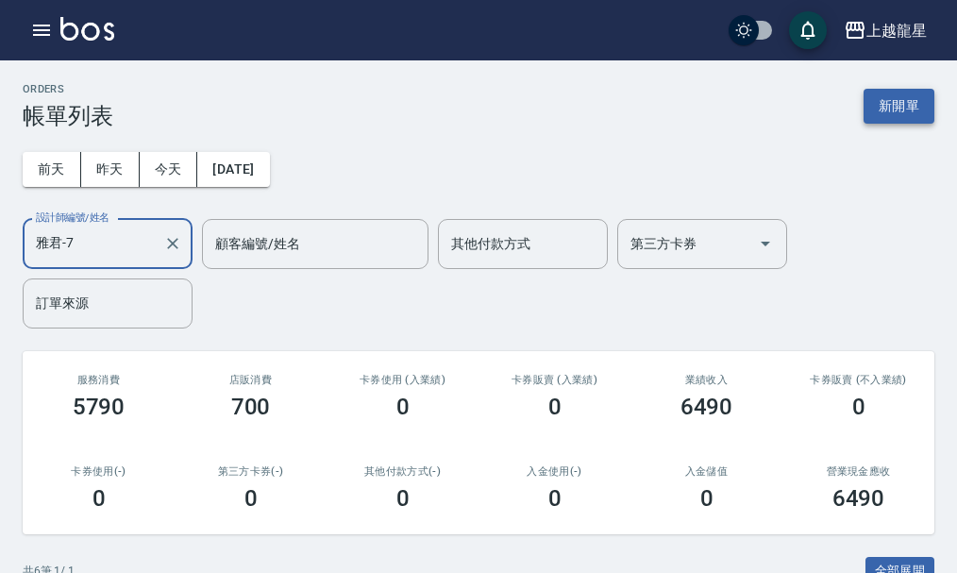
type input "雅君-7"
click at [907, 110] on button "新開單" at bounding box center [899, 106] width 71 height 35
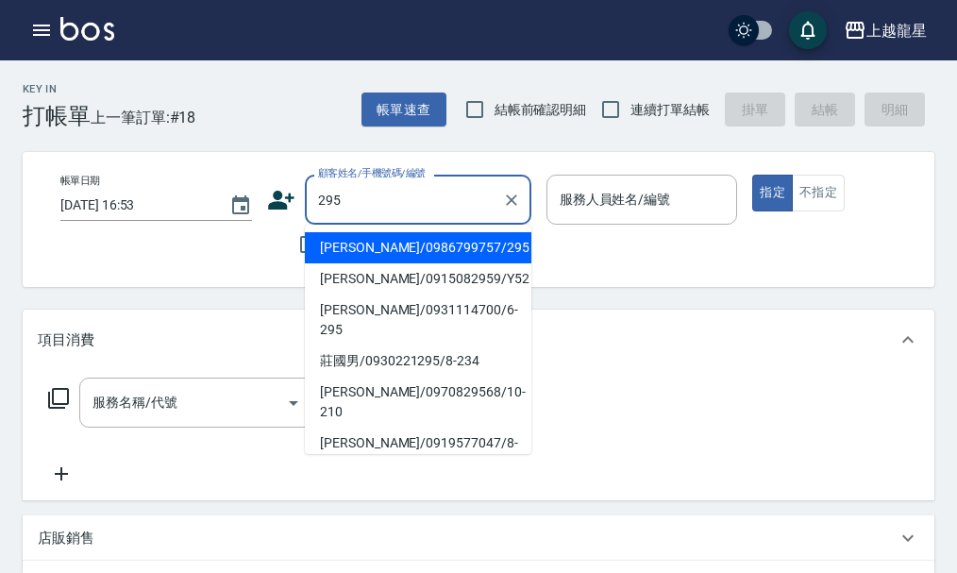
click at [370, 251] on li "高英哲/0986799757/295" at bounding box center [418, 247] width 227 height 31
type input "高英哲/0986799757/295"
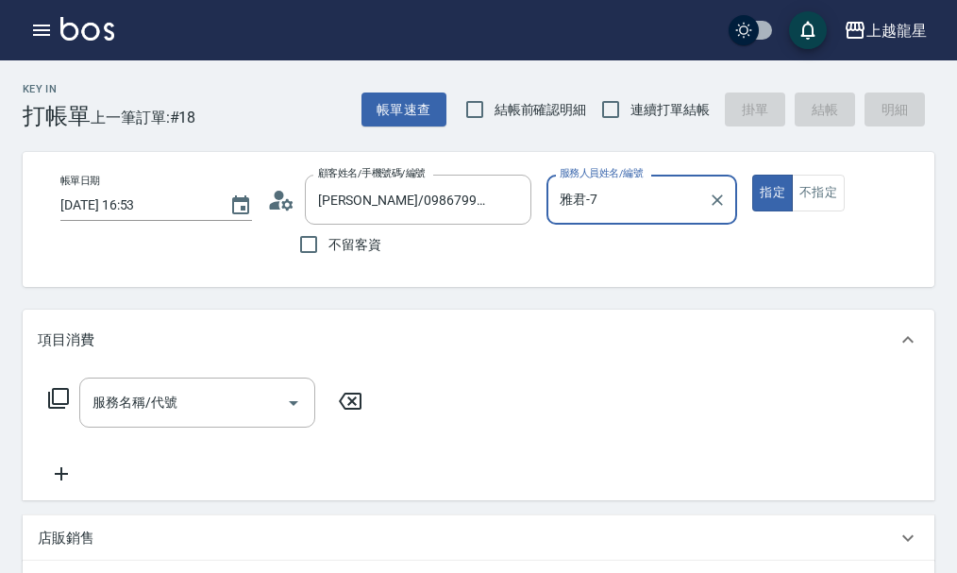
type input "雅君-7"
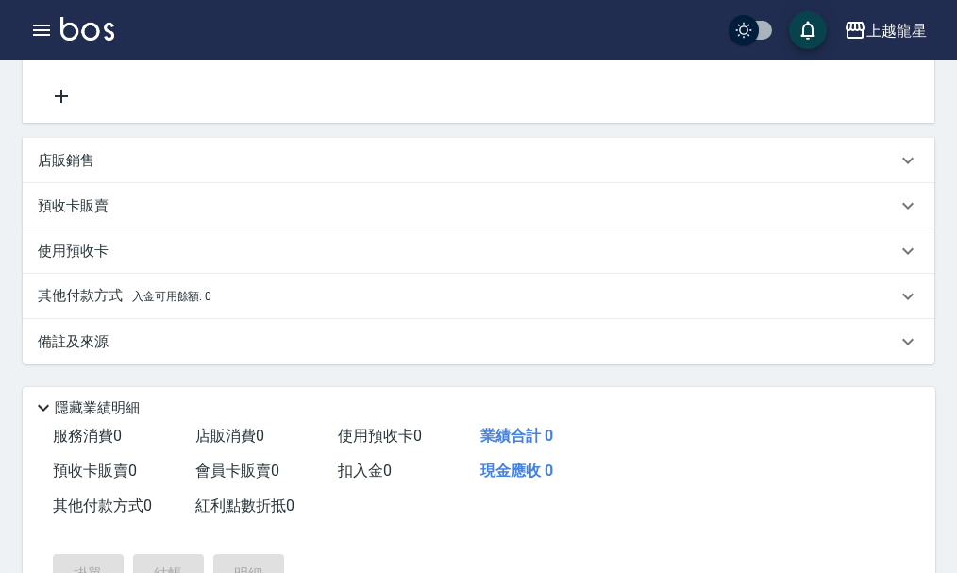
click at [105, 171] on div "店販銷售" at bounding box center [467, 161] width 859 height 20
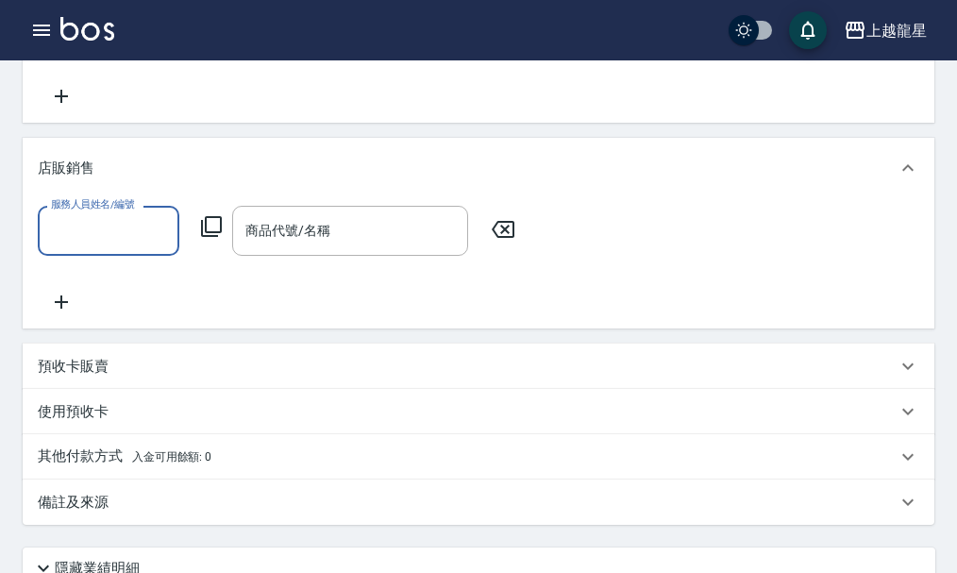
scroll to position [0, 0]
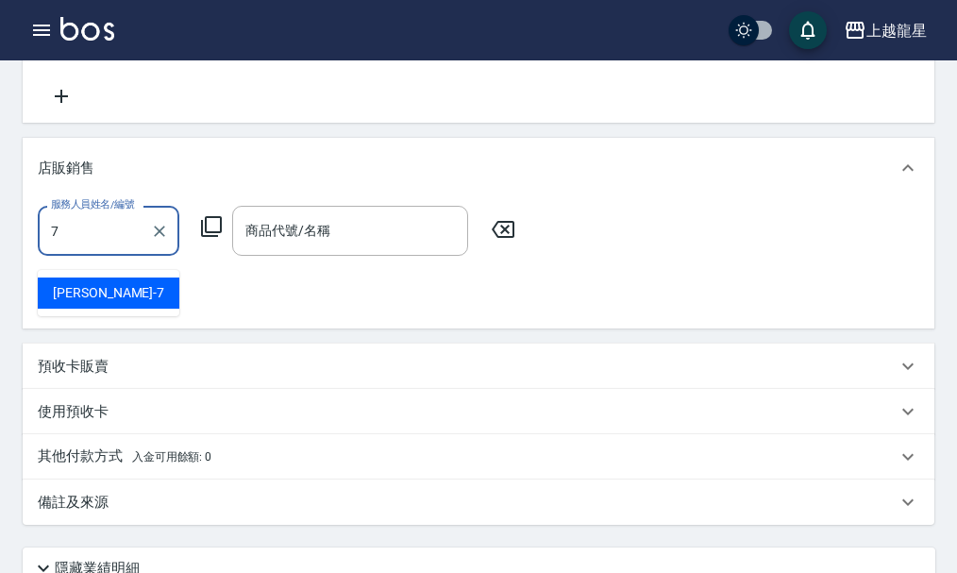
type input "雅君-7"
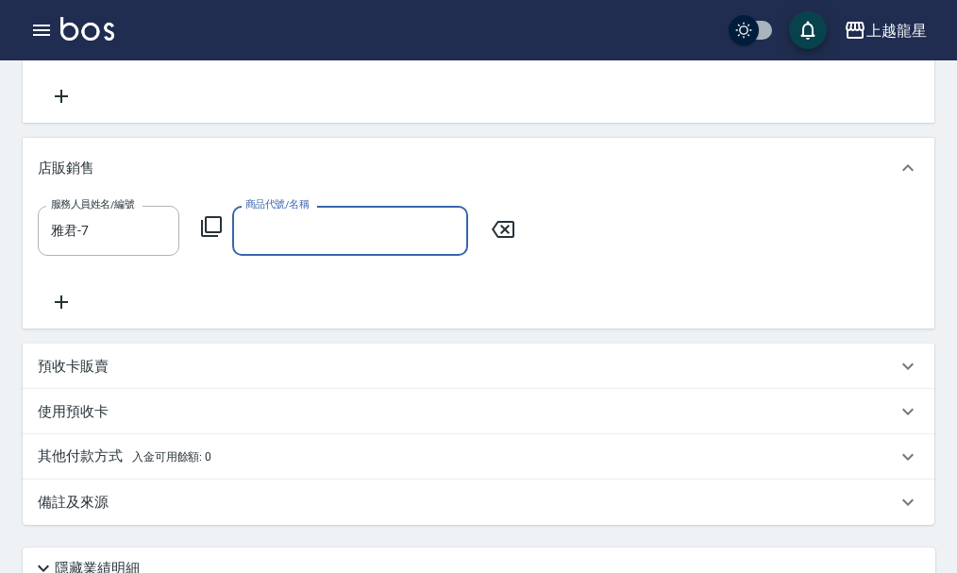
type input "5"
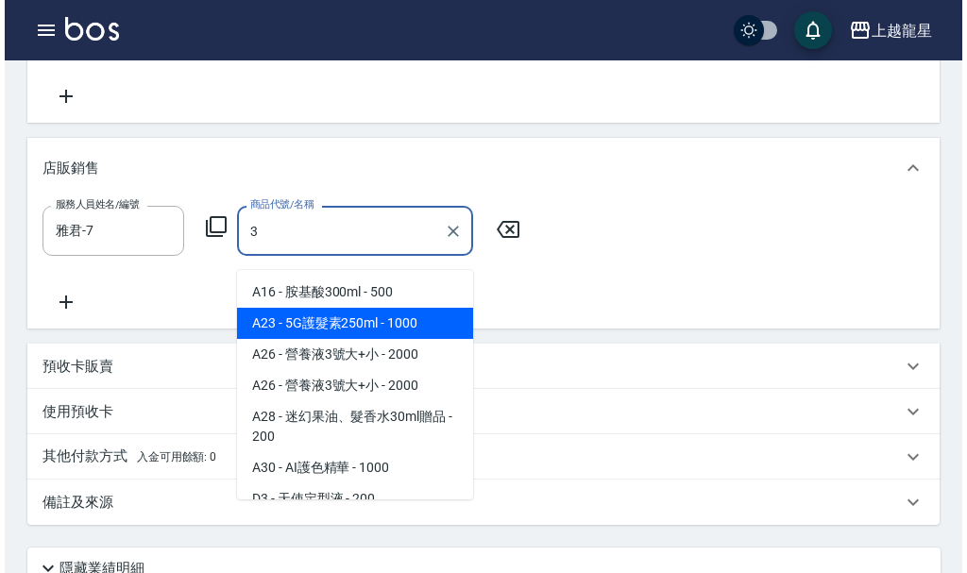
scroll to position [283, 0]
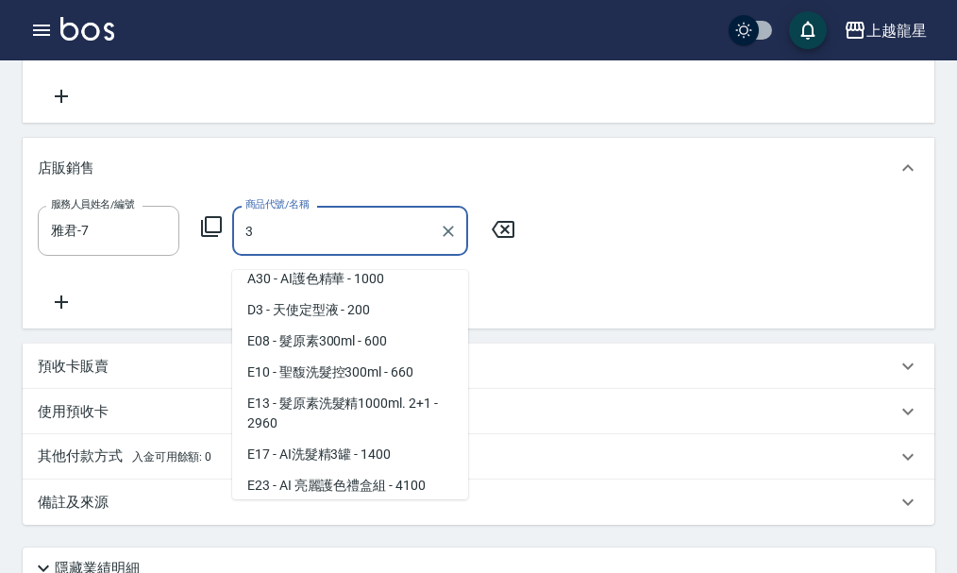
type input "3"
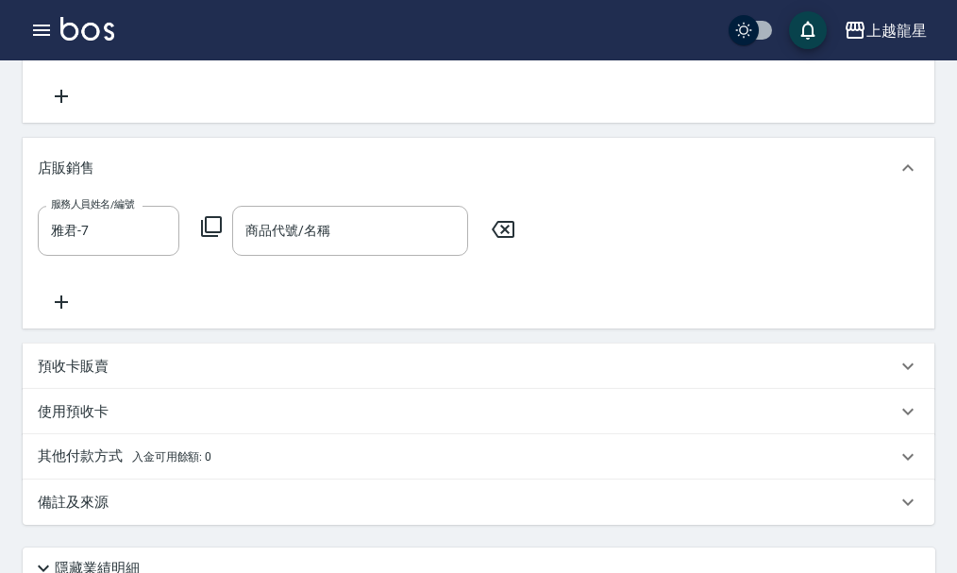
click at [206, 234] on icon at bounding box center [211, 226] width 21 height 21
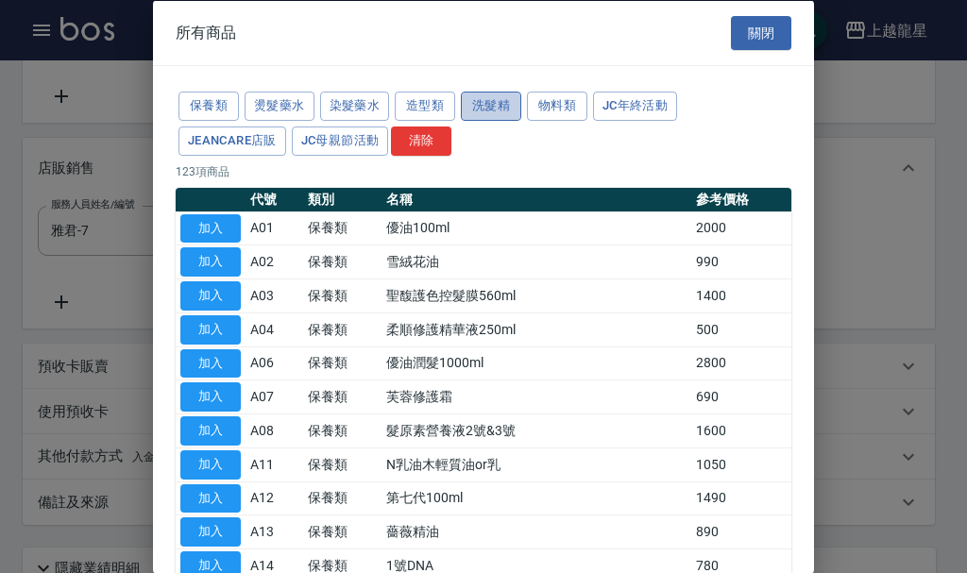
click at [483, 107] on button "洗髮精" at bounding box center [491, 106] width 60 height 29
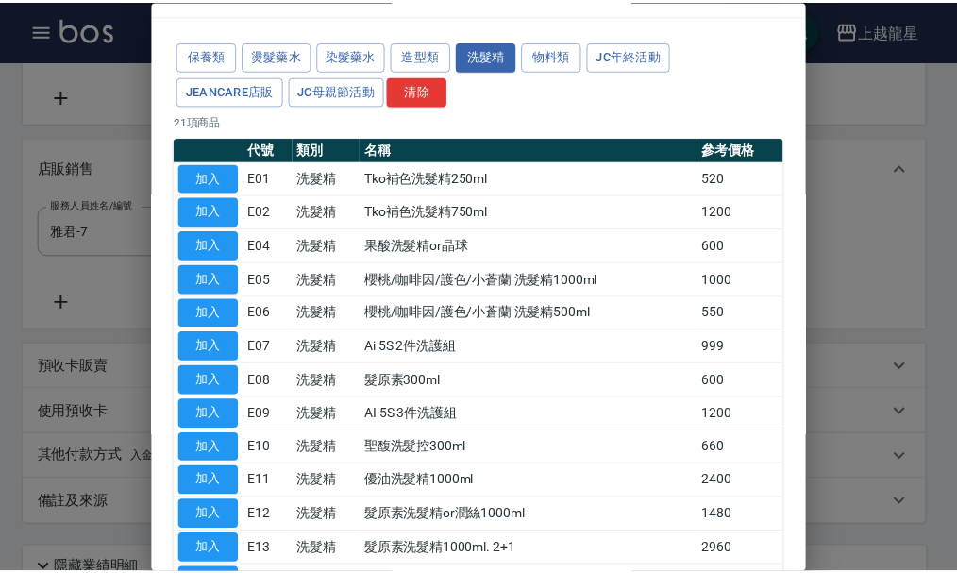
scroll to position [94, 0]
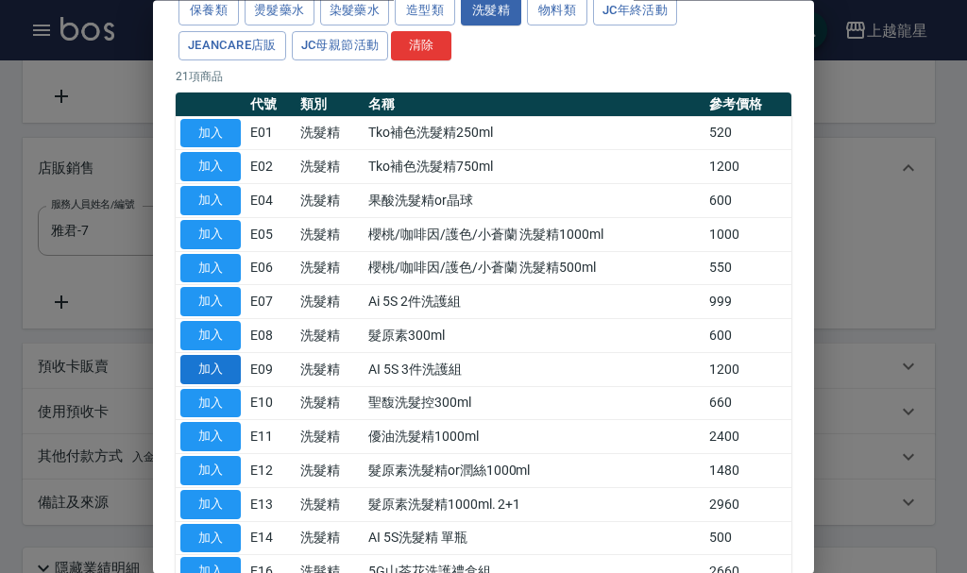
click at [229, 373] on button "加入" at bounding box center [210, 369] width 60 height 29
type input "黑白洗護組"
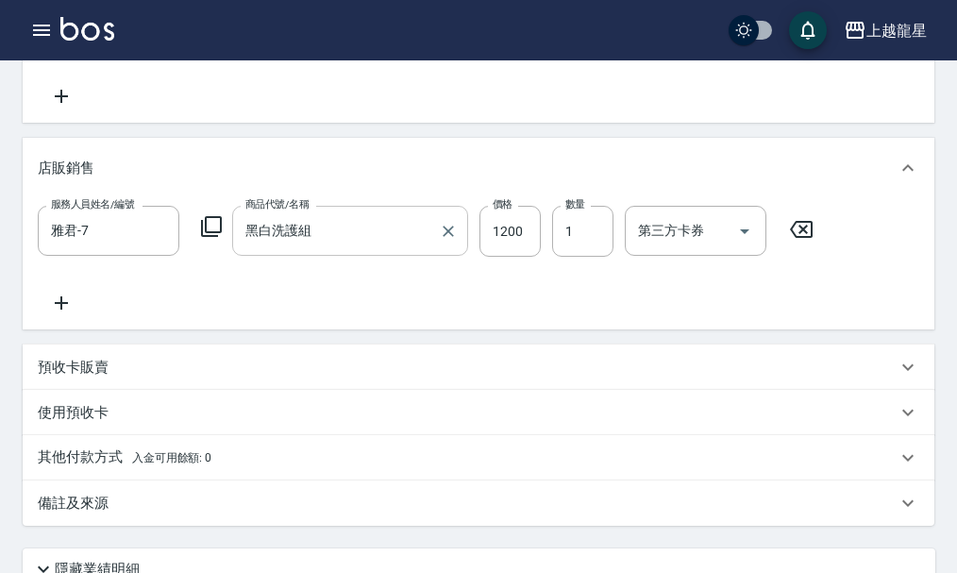
click at [357, 245] on input "黑白洗護組" at bounding box center [336, 230] width 191 height 33
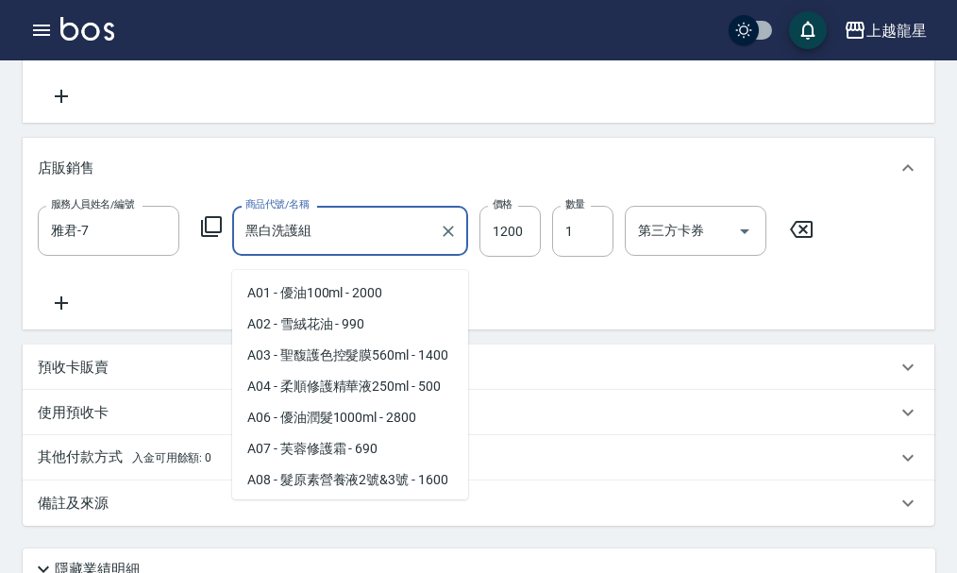
scroll to position [1143, 0]
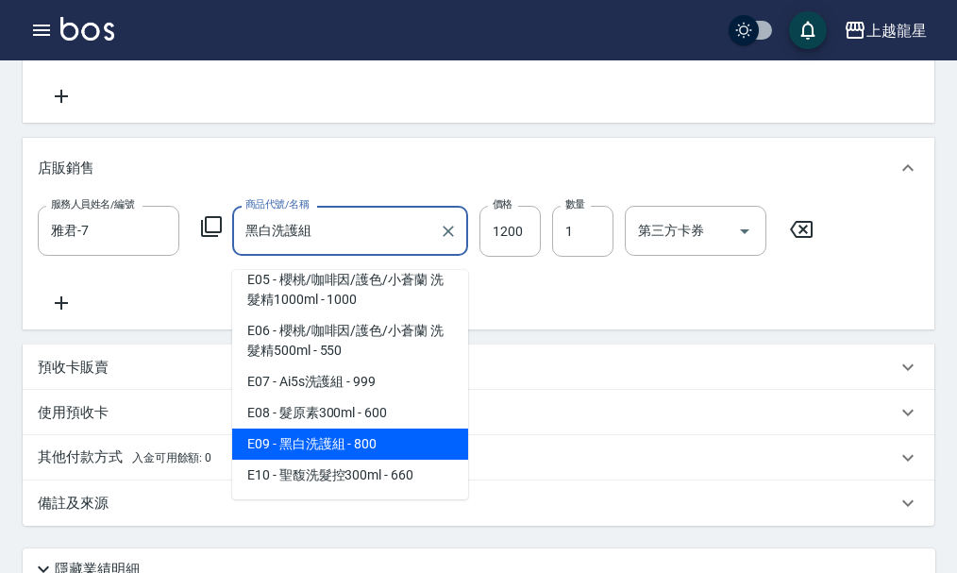
click at [511, 310] on div "服務人員姓名/編號 雅君-7 服務人員姓名/編號 商品代號/名稱 黑白洗護組 商品代號/名稱 價格 1200 價格 數量 1 數量 第三方卡券 第三方卡券" at bounding box center [479, 260] width 882 height 109
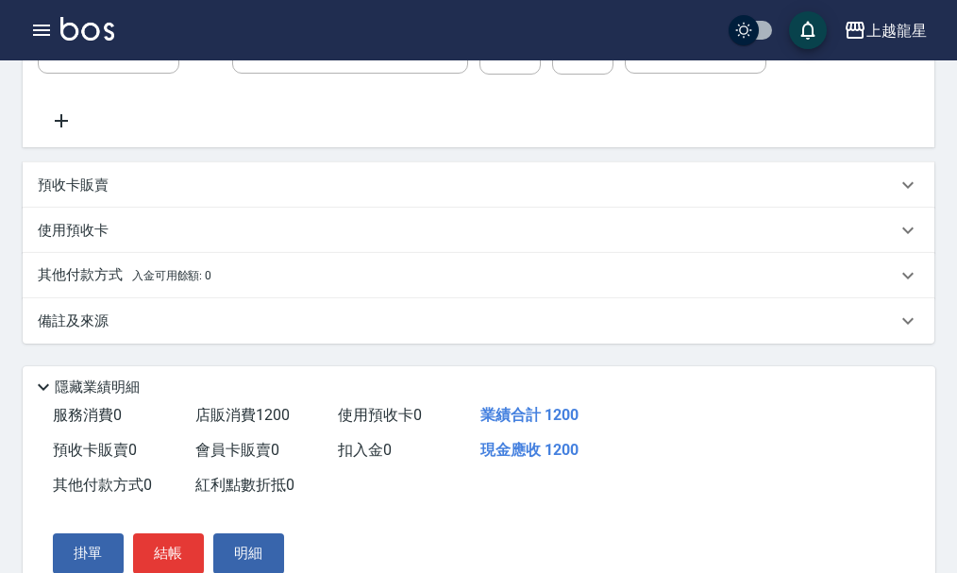
scroll to position [659, 0]
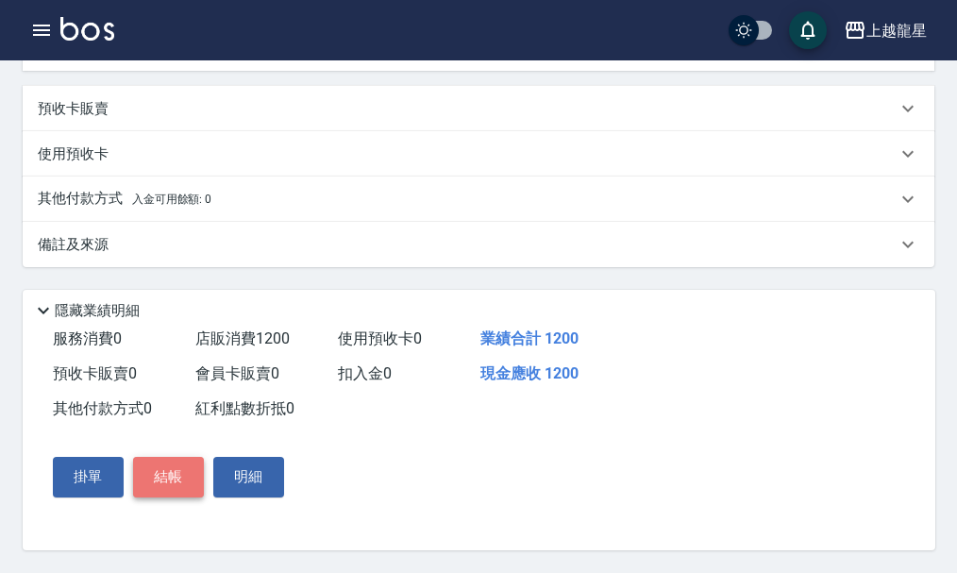
click at [183, 480] on button "結帳" at bounding box center [168, 477] width 71 height 40
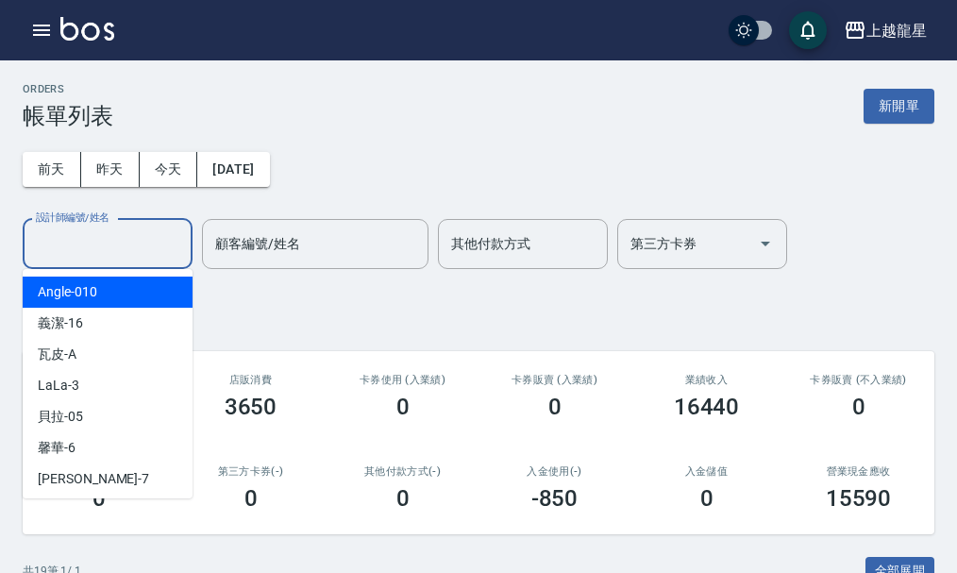
click at [138, 254] on input "設計師編號/姓名" at bounding box center [107, 244] width 153 height 33
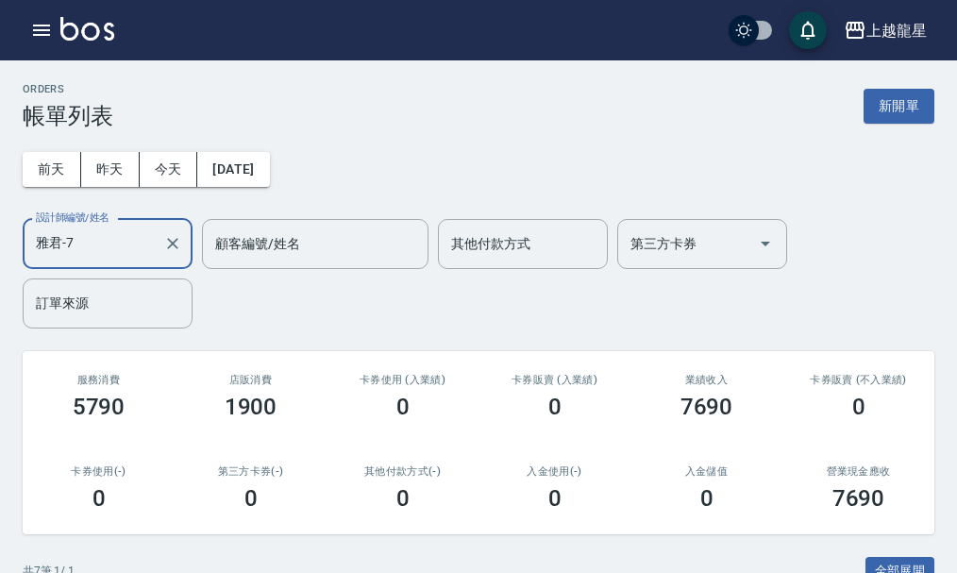
scroll to position [519, 0]
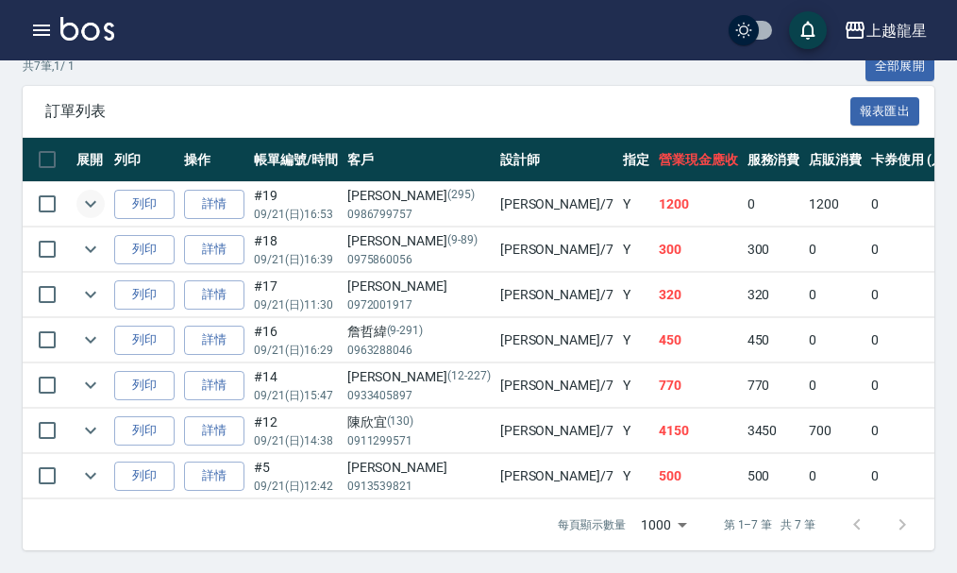
type input "雅君-7"
click at [84, 193] on icon "expand row" at bounding box center [90, 204] width 23 height 23
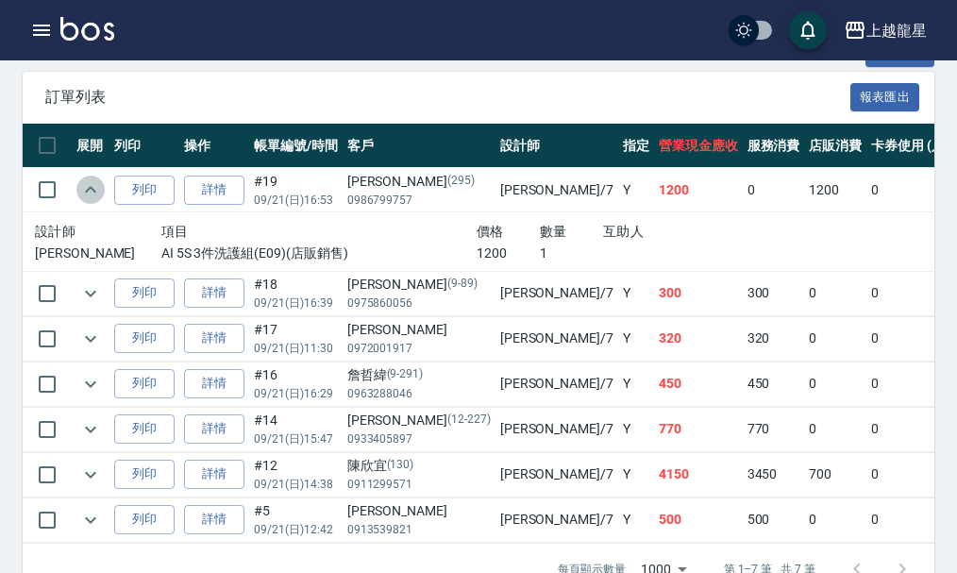
click at [84, 191] on icon "expand row" at bounding box center [90, 189] width 23 height 23
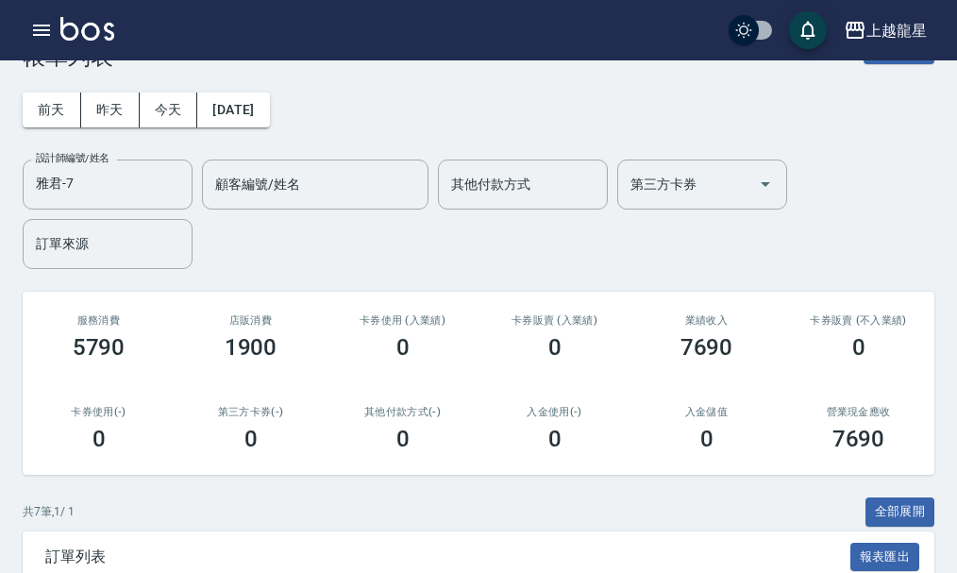
scroll to position [0, 0]
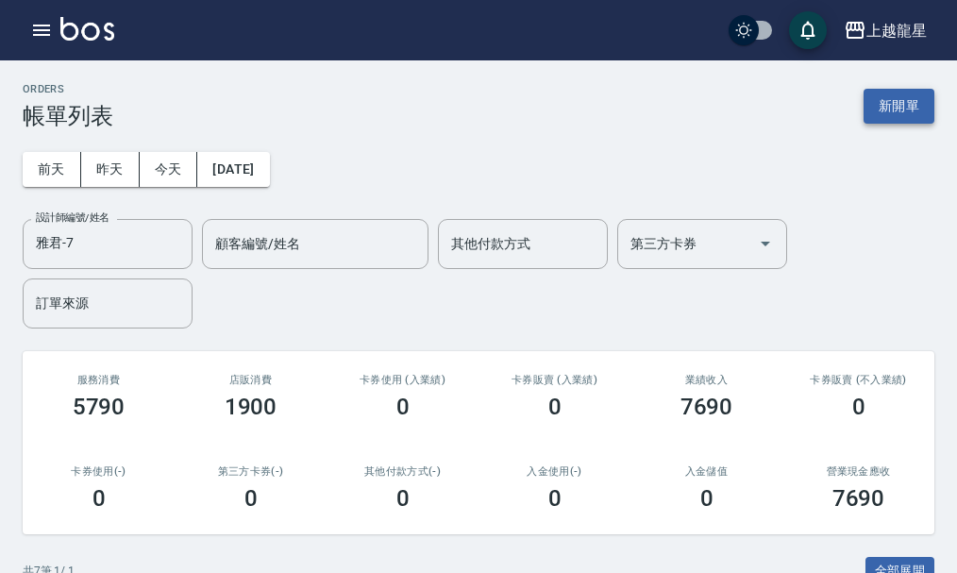
click at [886, 96] on button "新開單" at bounding box center [899, 106] width 71 height 35
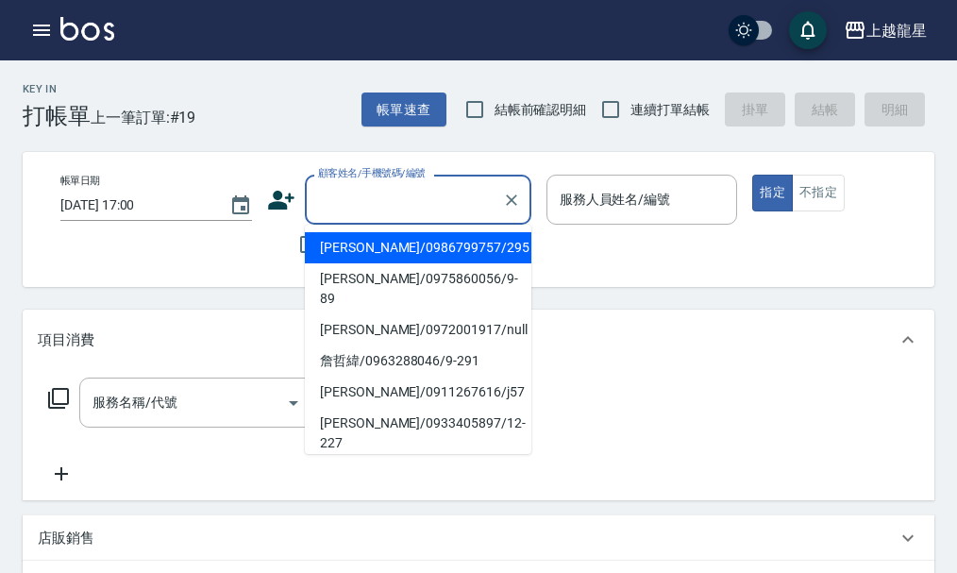
click at [361, 197] on input "顧客姓名/手機號碼/編號" at bounding box center [403, 199] width 181 height 33
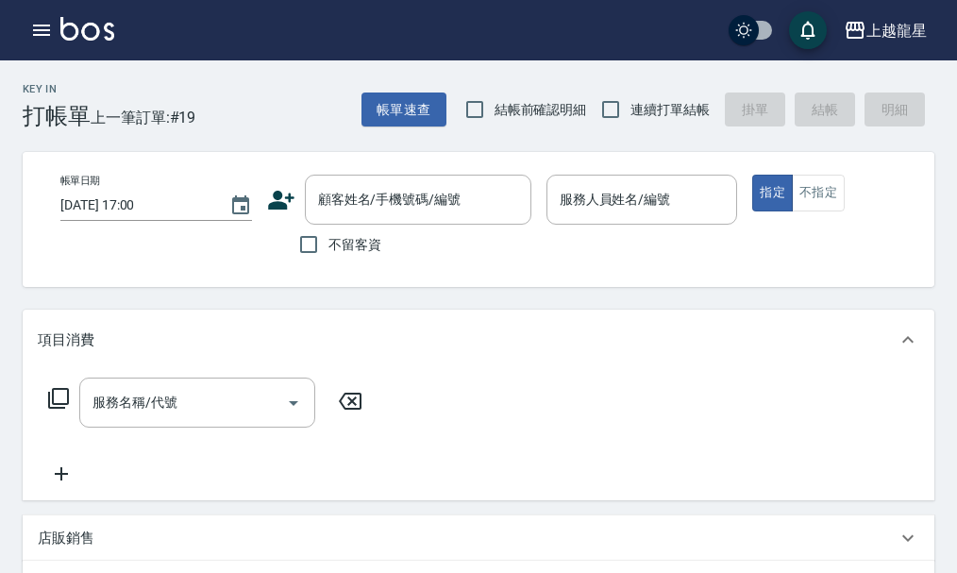
click at [227, 279] on div "帳單日期 2025/09/21 17:00 顧客姓名/手機號碼/編號 顧客姓名/手機號碼/編號 不留客資 服務人員姓名/編號 服務人員姓名/編號 指定 不指定" at bounding box center [495, 219] width 944 height 135
click at [376, 269] on div "帳單日期 2025/09/21 17:00 顧客姓名/手機號碼/編號 顧客姓名/手機號碼/編號 不留客資 服務人員姓名/編號 服務人員姓名/編號 指定 不指定" at bounding box center [495, 219] width 944 height 135
click at [376, 248] on span "不留客資" at bounding box center [355, 245] width 53 height 20
click at [329, 248] on input "不留客資" at bounding box center [309, 245] width 40 height 40
checkbox input "true"
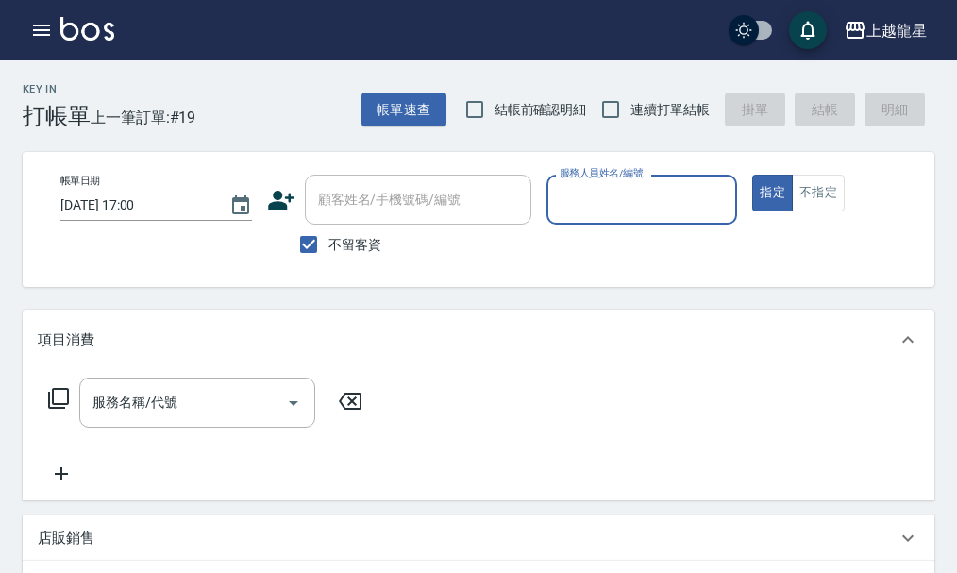
click at [702, 161] on div "帳單日期 2025/09/21 17:00 顧客姓名/手機號碼/編號 顧客姓名/手機號碼/編號 不留客資 服務人員姓名/編號 服務人員姓名/編號 指定 不指定" at bounding box center [495, 219] width 944 height 135
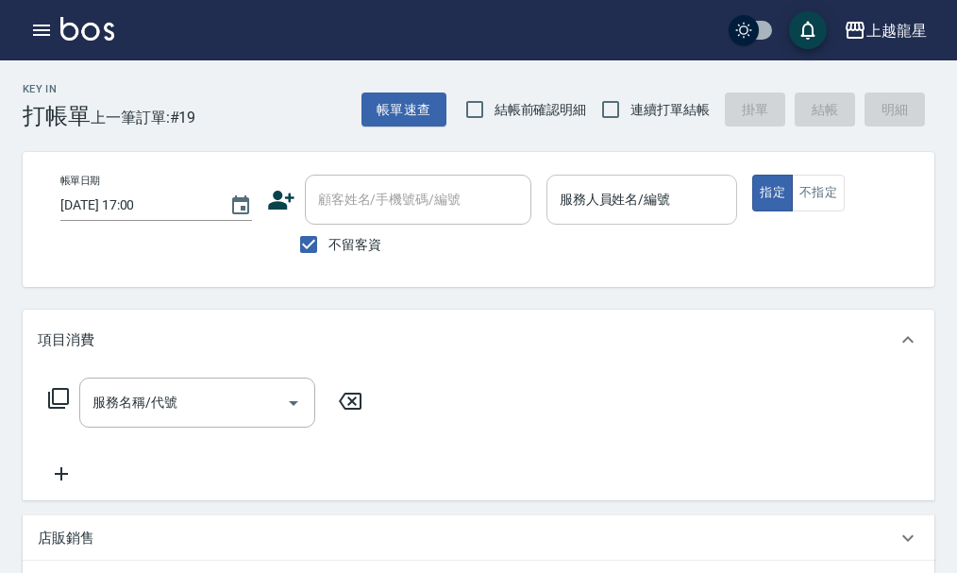
click at [624, 208] on input "服務人員姓名/編號" at bounding box center [642, 199] width 175 height 33
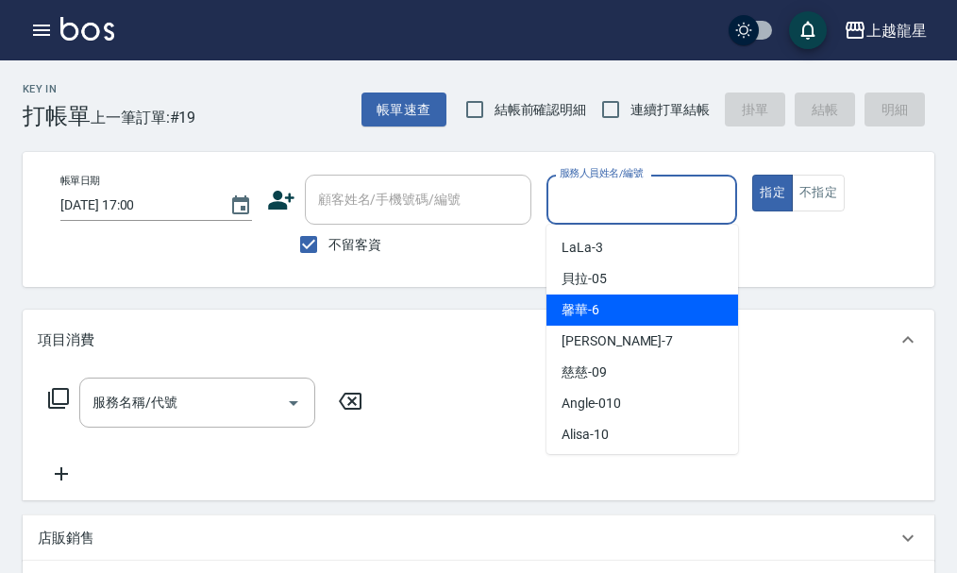
click at [609, 311] on div "馨華 -6" at bounding box center [643, 310] width 192 height 31
type input "馨華-6"
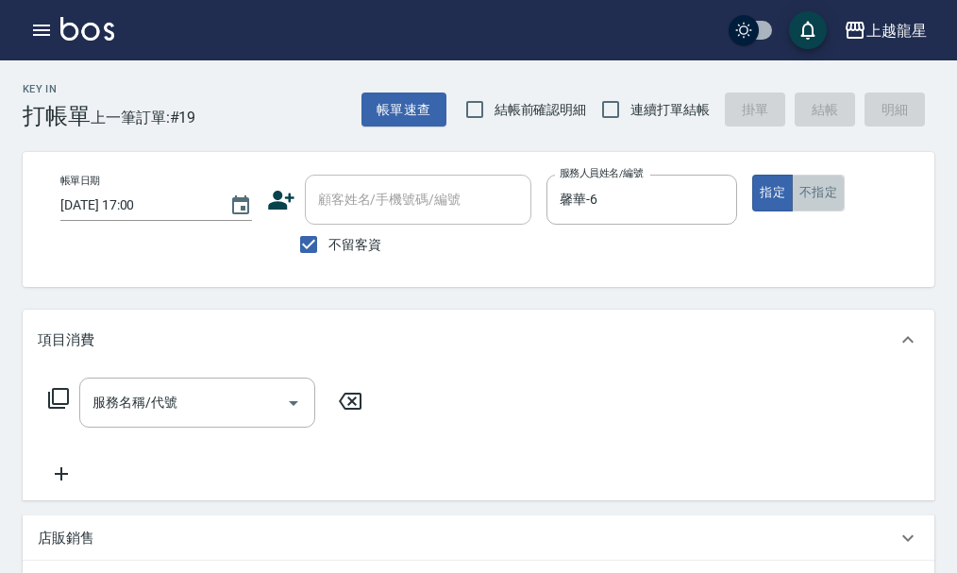
click at [804, 192] on button "不指定" at bounding box center [818, 193] width 53 height 37
click at [112, 425] on div "服務名稱/代號 服務名稱/代號" at bounding box center [197, 403] width 236 height 50
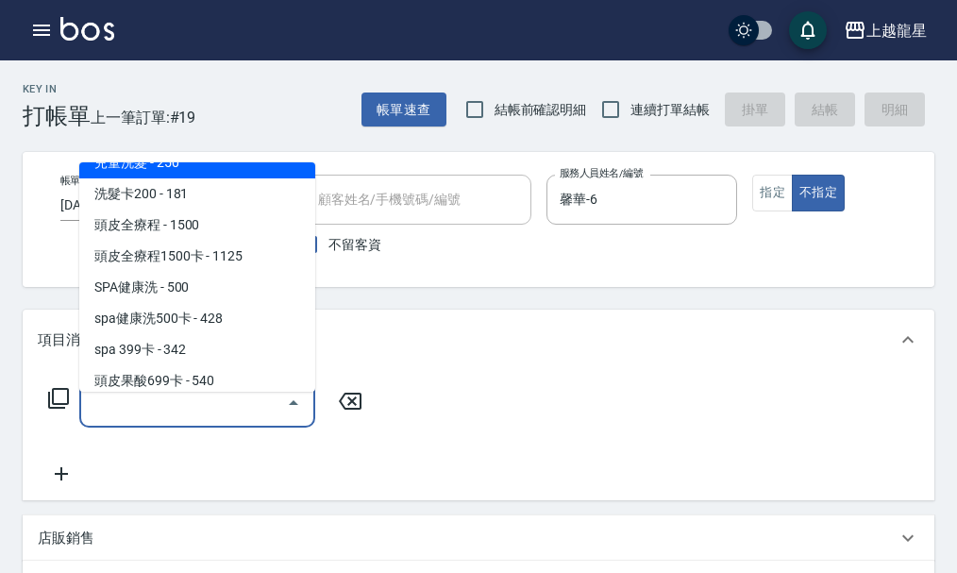
scroll to position [850, 0]
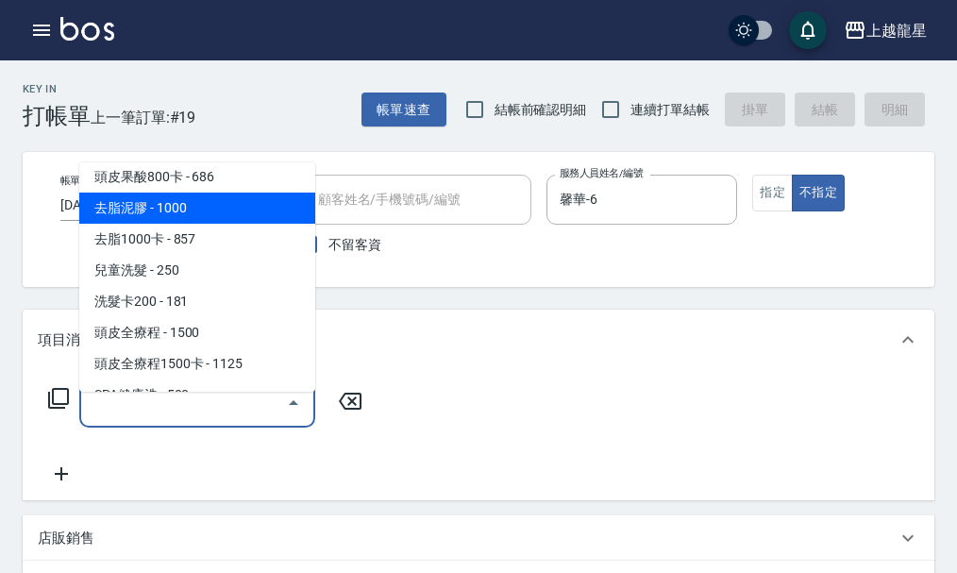
click at [234, 211] on span "去脂泥膠 - 1000" at bounding box center [197, 208] width 236 height 31
type input "去脂泥膠(504)"
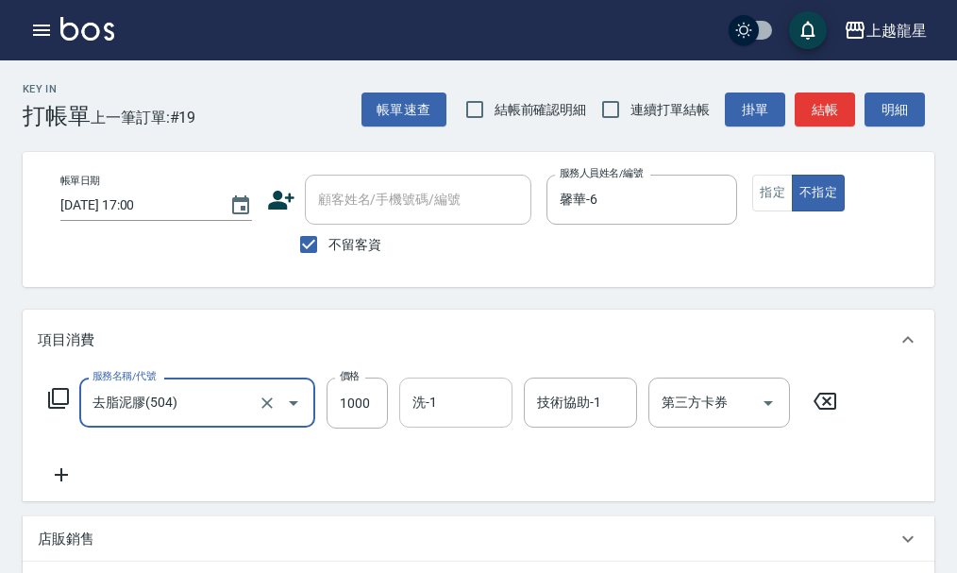
click at [459, 408] on input "洗-1" at bounding box center [456, 402] width 96 height 33
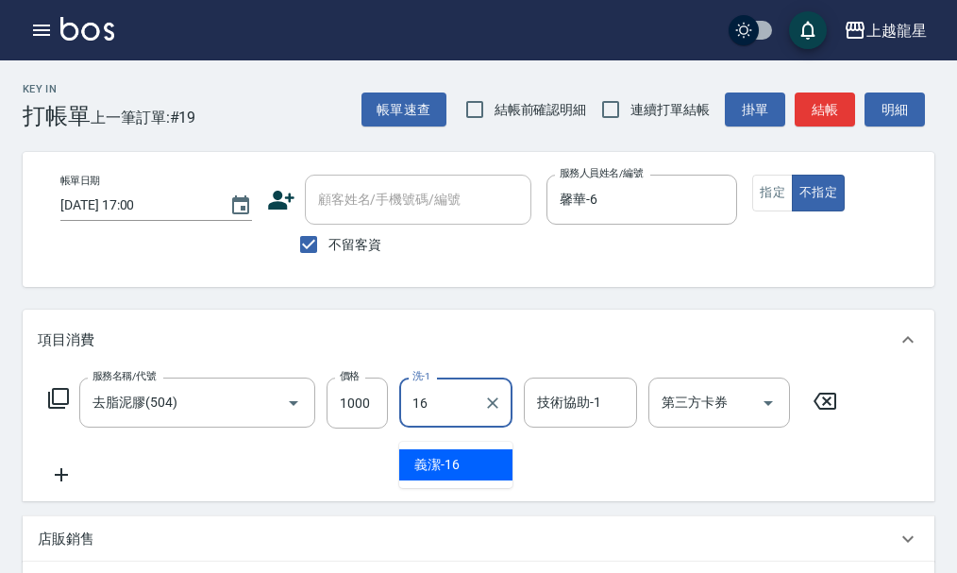
type input "義潔-16"
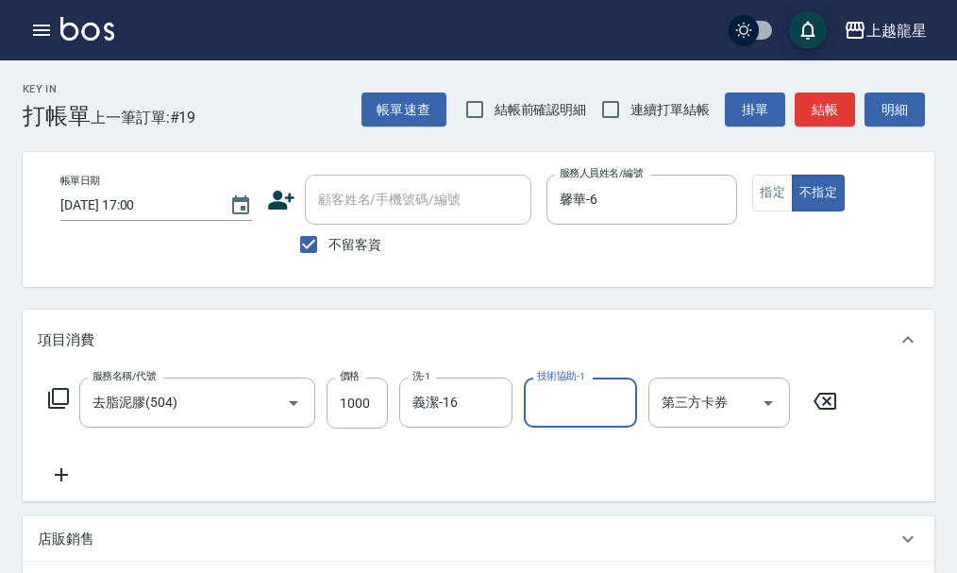
click at [64, 477] on div "服務名稱/代號 去脂泥膠(504) 服務名稱/代號 價格 1000 價格 洗-1 義潔-16 洗-1 技術協助-1 技術協助-1 第三方卡券 第三方卡券" at bounding box center [443, 432] width 811 height 109
click at [127, 475] on div "服務名稱/代號 去脂泥膠(504) 服務名稱/代號 價格 1000 價格 洗-1 義潔-16 洗-1 技術協助-1 技術協助-1 第三方卡券 第三方卡券" at bounding box center [443, 432] width 811 height 109
click at [49, 459] on div "服務名稱/代號 去脂泥膠(504) 服務名稱/代號 價格 1000 價格 洗-1 義潔-16 洗-1 技術協助-1 技術協助-1 第三方卡券 第三方卡券" at bounding box center [443, 432] width 811 height 109
click at [73, 486] on icon at bounding box center [61, 475] width 47 height 23
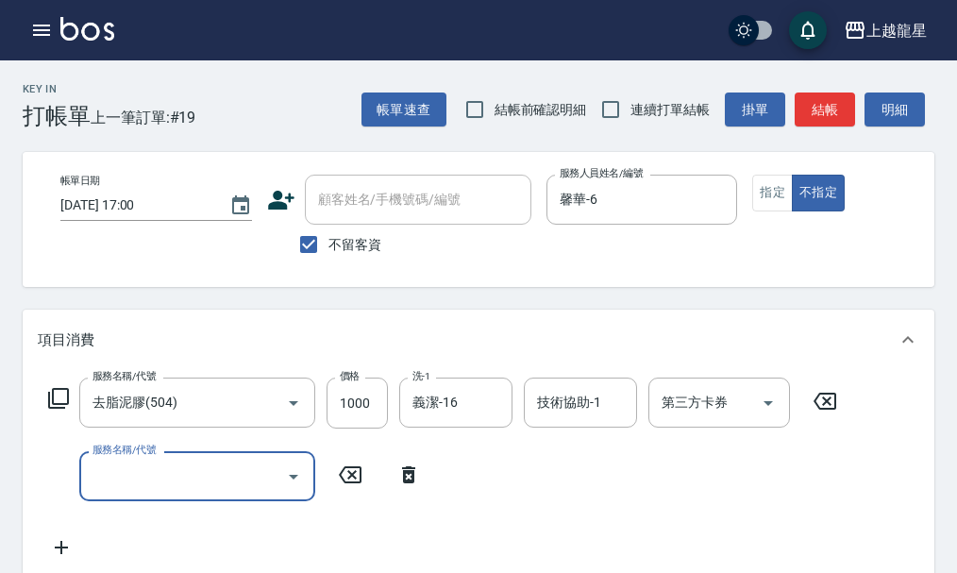
click at [97, 493] on input "服務名稱/代號" at bounding box center [183, 476] width 191 height 33
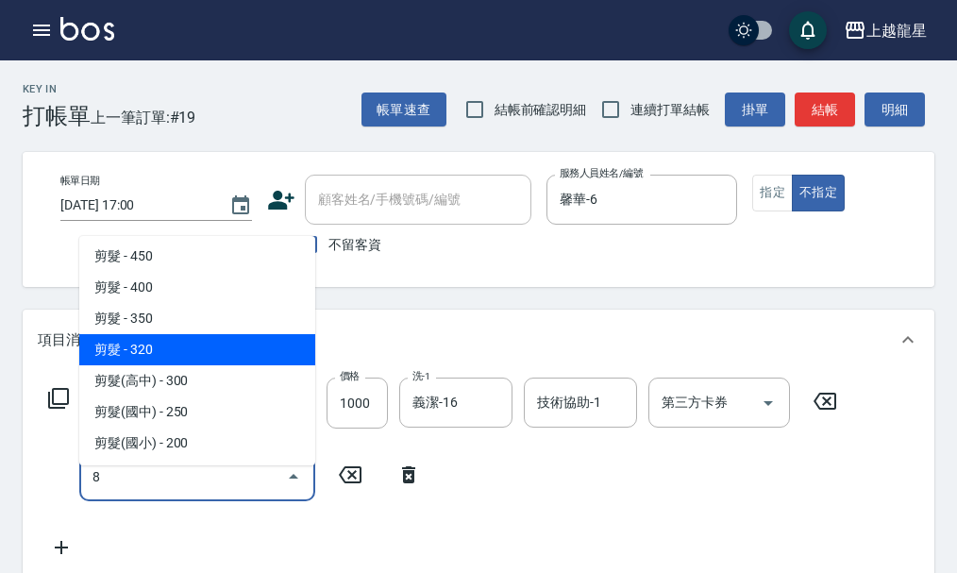
scroll to position [0, 0]
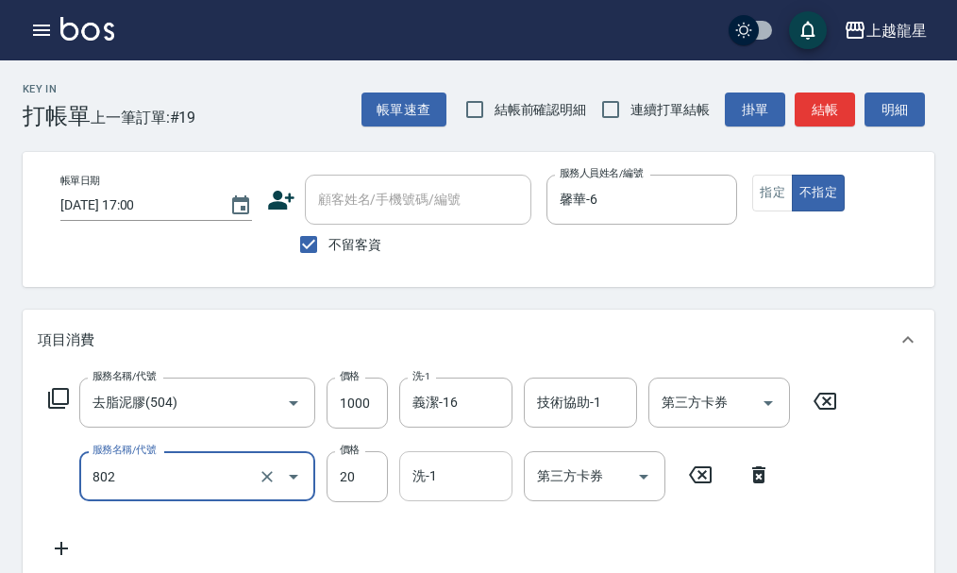
type input "潤絲(802)"
click at [427, 493] on input "洗-1" at bounding box center [456, 476] width 96 height 33
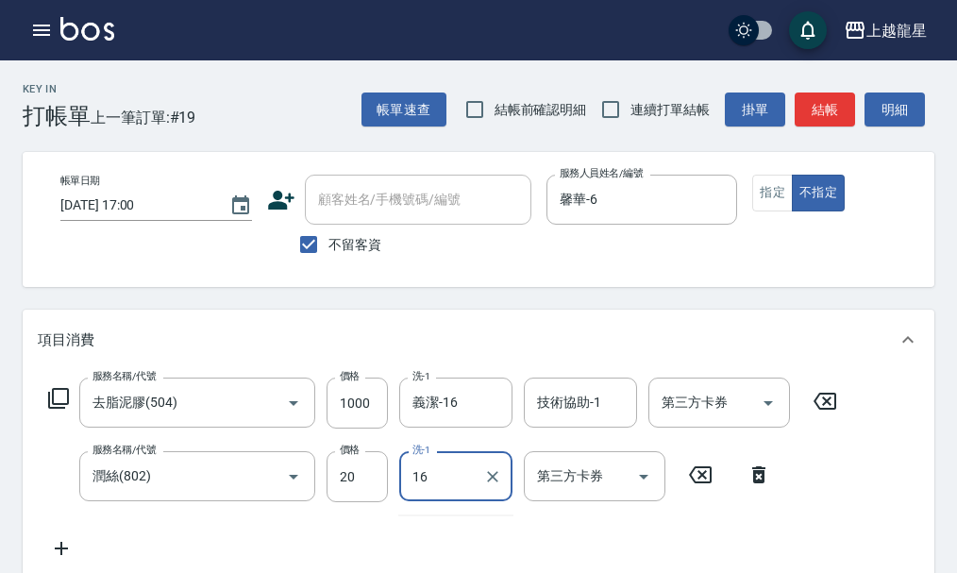
type input "義潔-16"
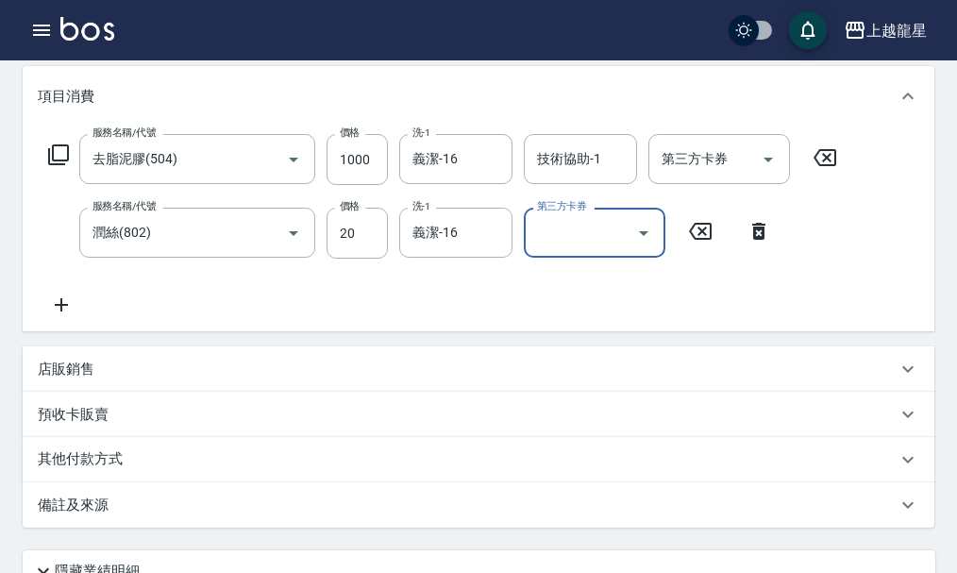
scroll to position [527, 0]
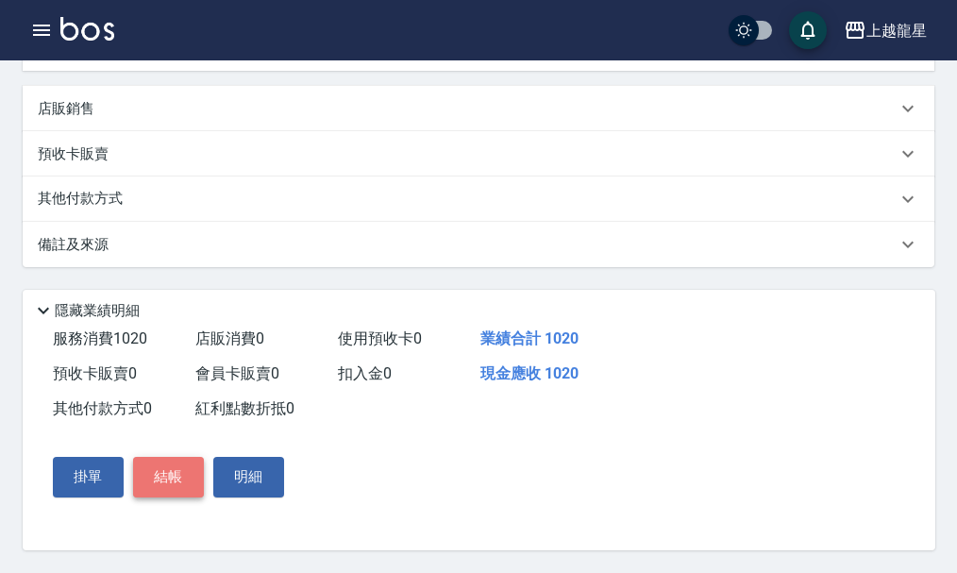
click at [148, 475] on button "結帳" at bounding box center [168, 477] width 71 height 40
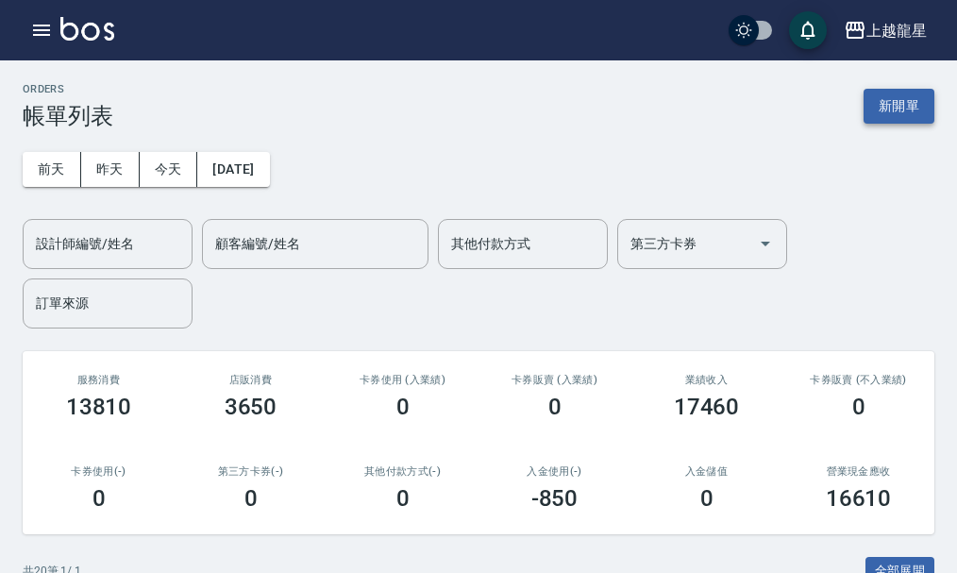
click at [899, 116] on button "新開單" at bounding box center [899, 106] width 71 height 35
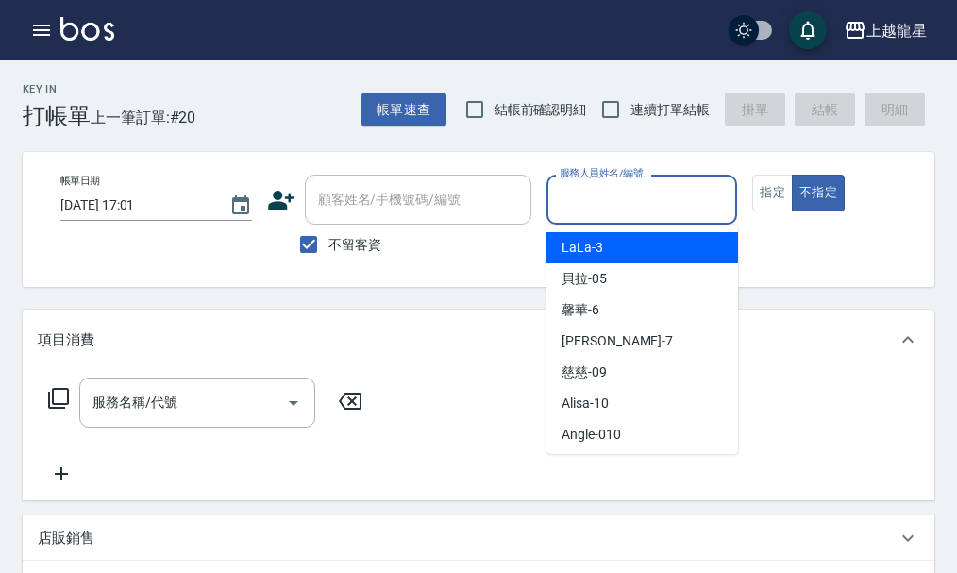
click at [576, 189] on input "服務人員姓名/編號" at bounding box center [642, 199] width 175 height 33
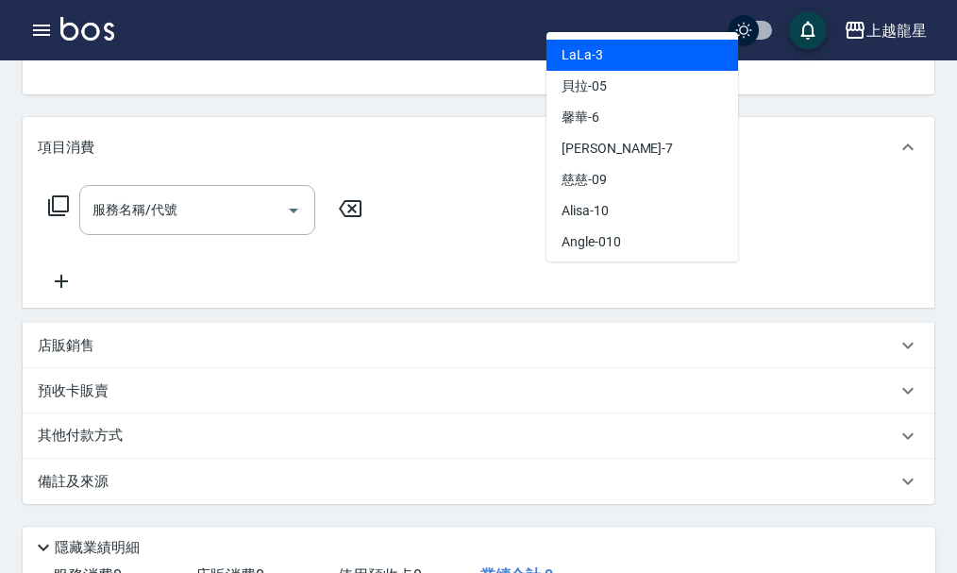
scroll to position [75, 0]
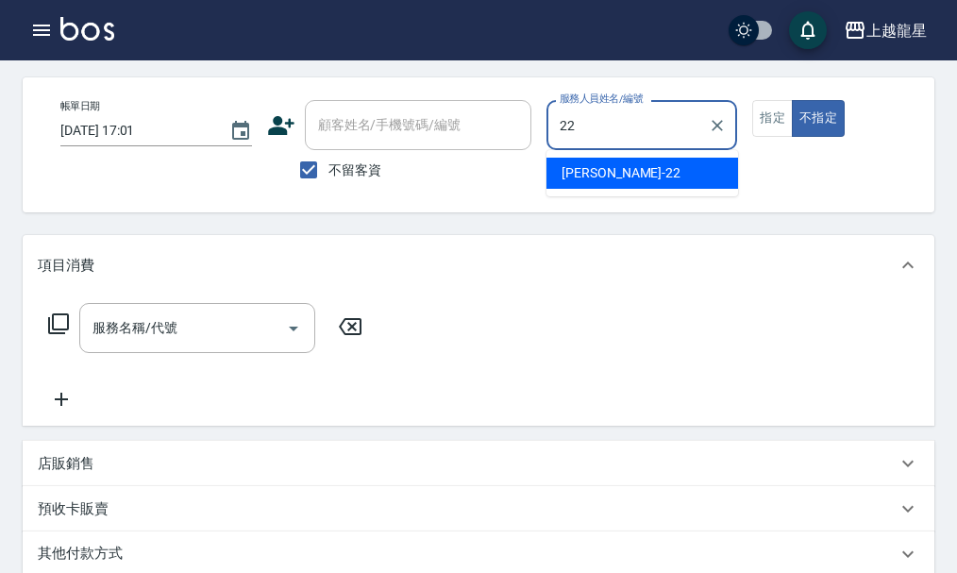
type input "[PERSON_NAME]-22"
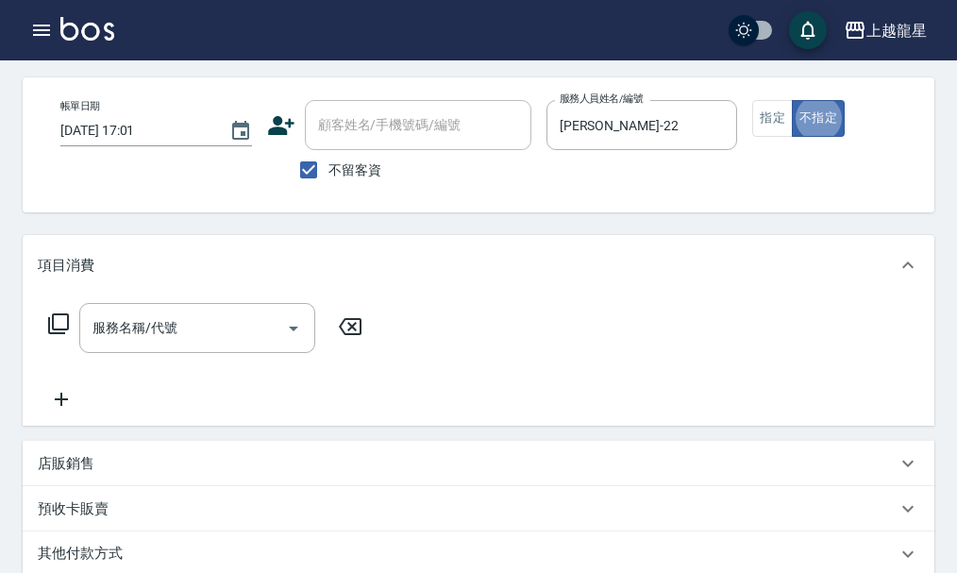
type button "false"
click at [604, 132] on input "[PERSON_NAME]-22" at bounding box center [628, 125] width 146 height 33
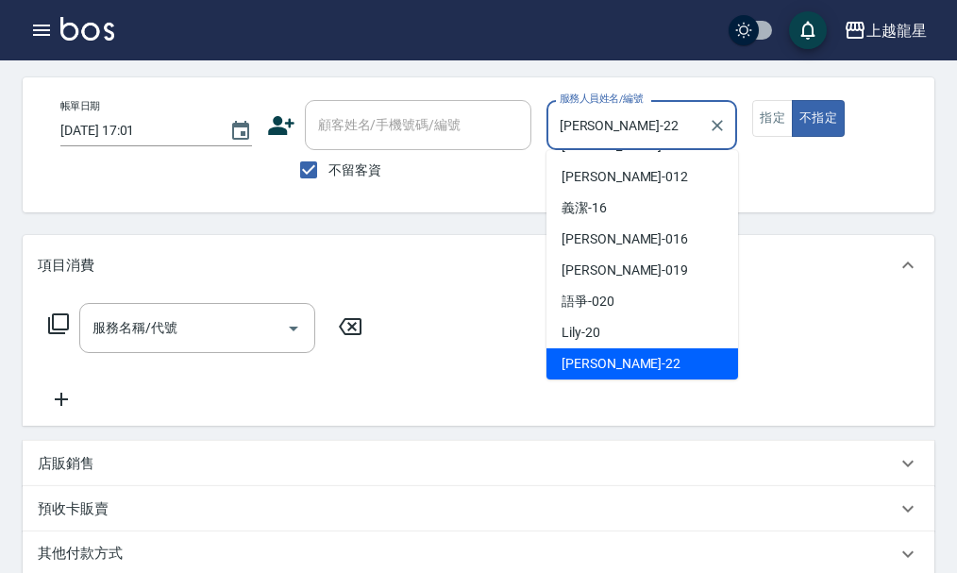
click at [713, 128] on icon "Clear" at bounding box center [717, 125] width 19 height 19
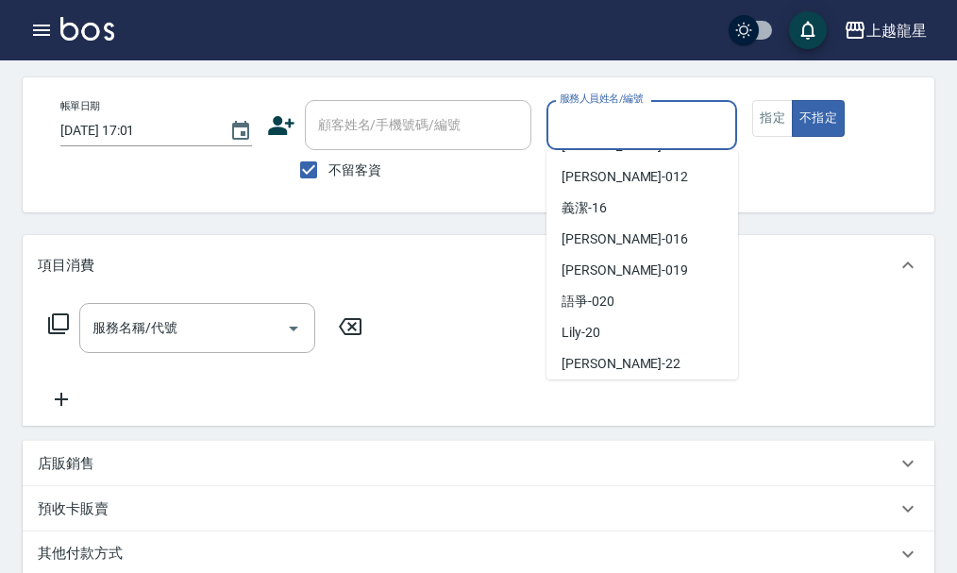
scroll to position [8, 0]
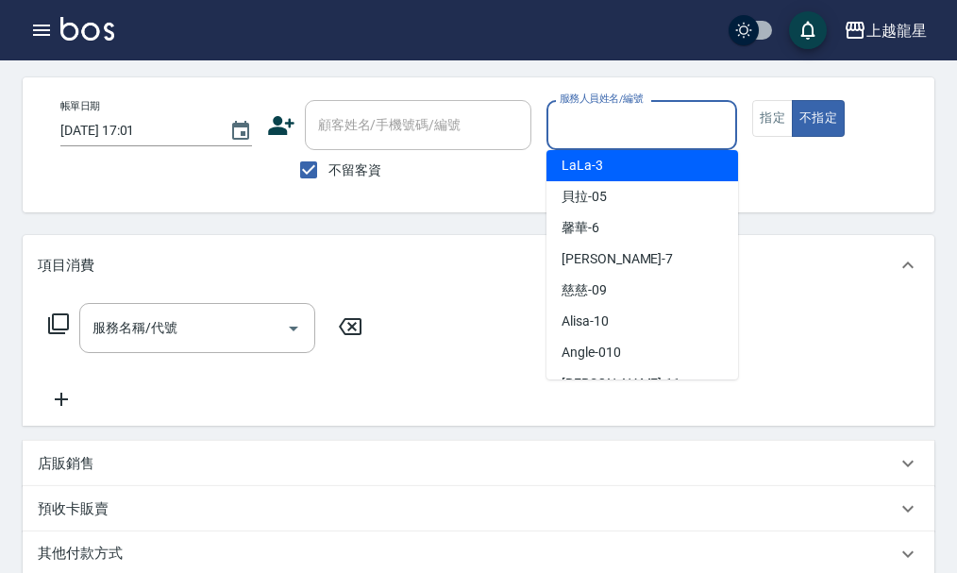
click at [662, 129] on input "服務人員姓名/編號" at bounding box center [642, 125] width 175 height 33
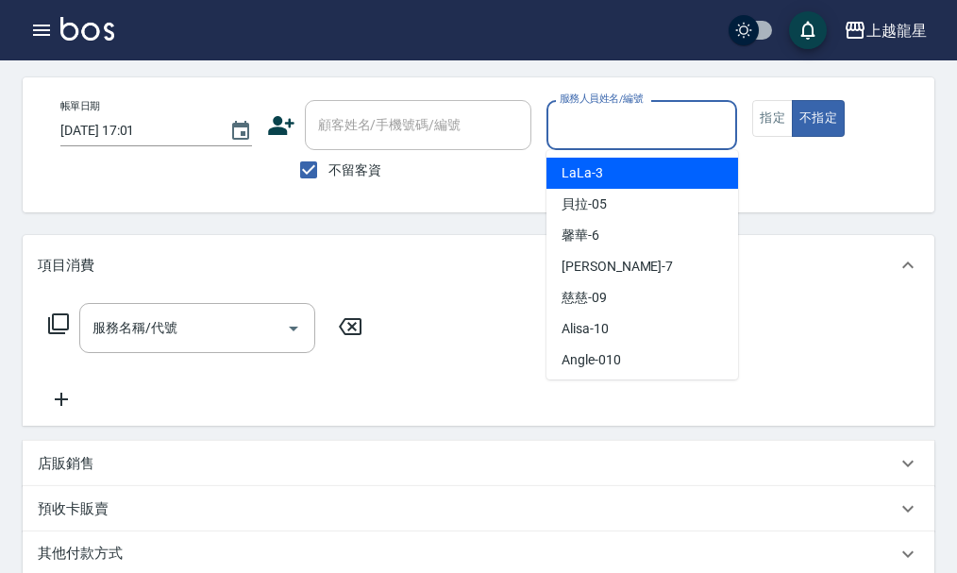
click at [662, 129] on input "服務人員姓名/編號" at bounding box center [642, 125] width 175 height 33
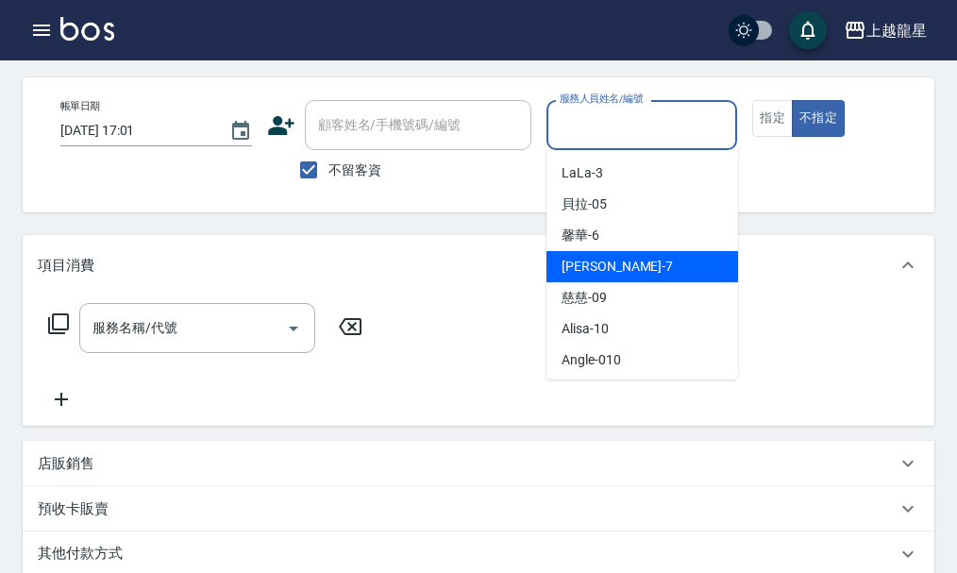
click at [664, 265] on div "雅君 -7" at bounding box center [643, 266] width 192 height 31
type input "雅君-7"
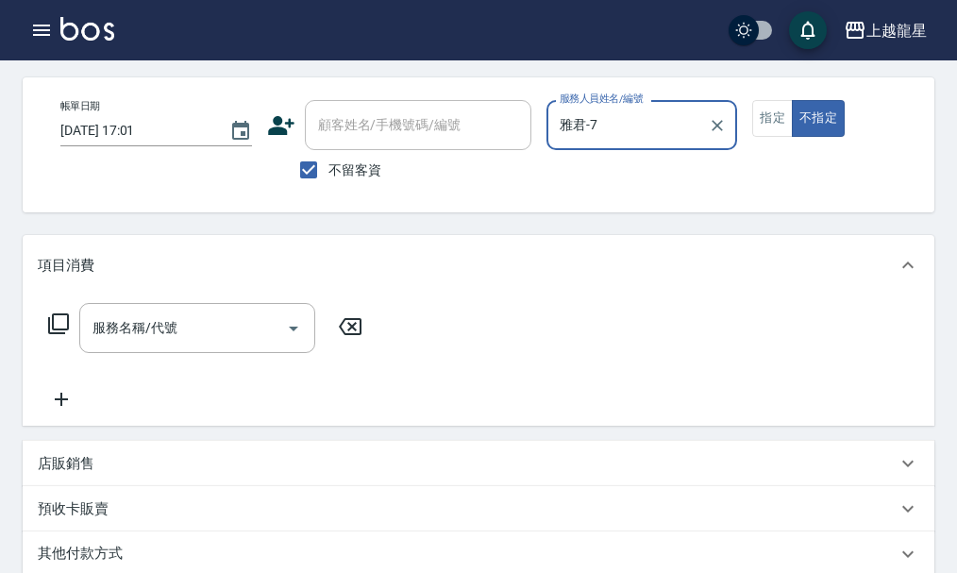
click at [255, 315] on div "服務名稱/代號 服務名稱/代號" at bounding box center [479, 361] width 912 height 130
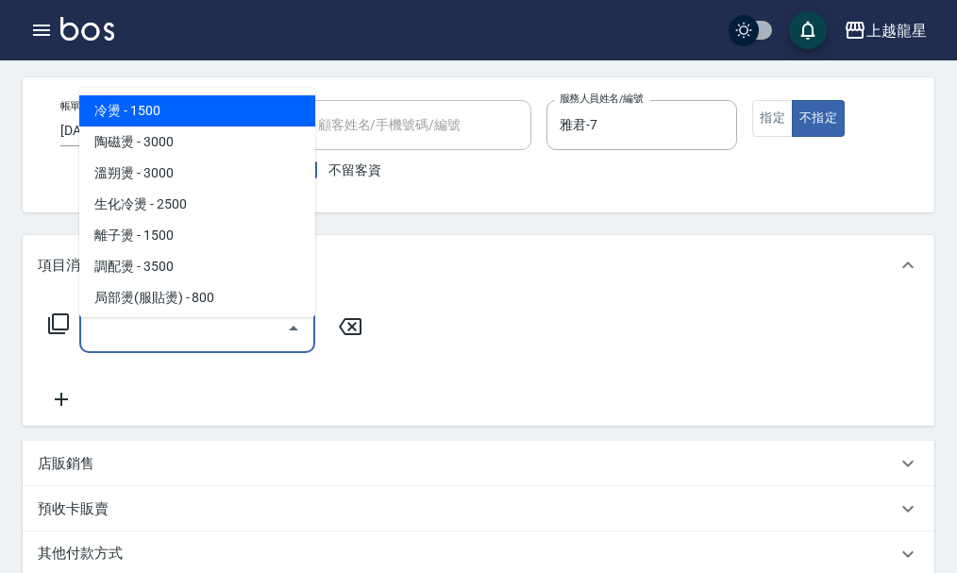
click at [243, 345] on input "服務名稱/代號" at bounding box center [183, 328] width 191 height 33
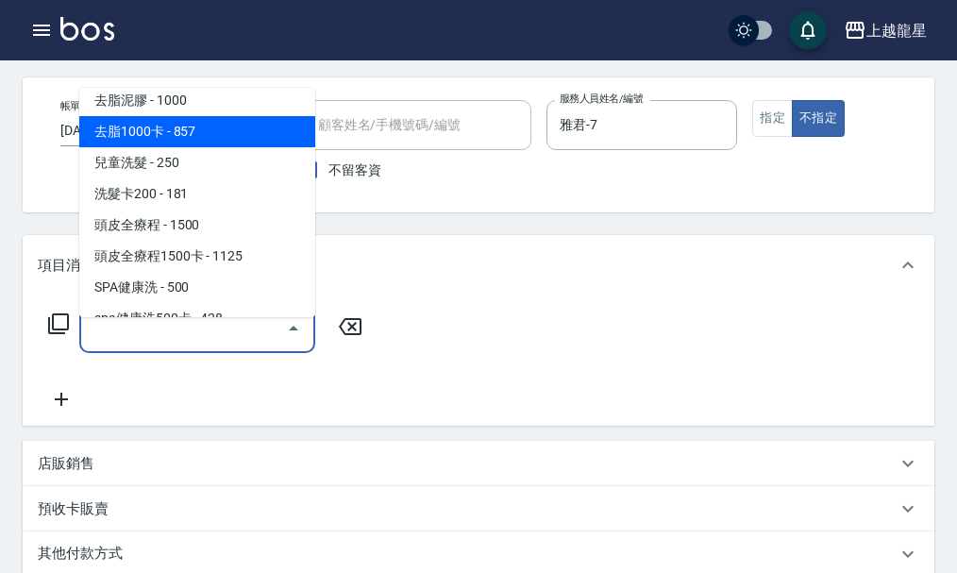
scroll to position [850, 0]
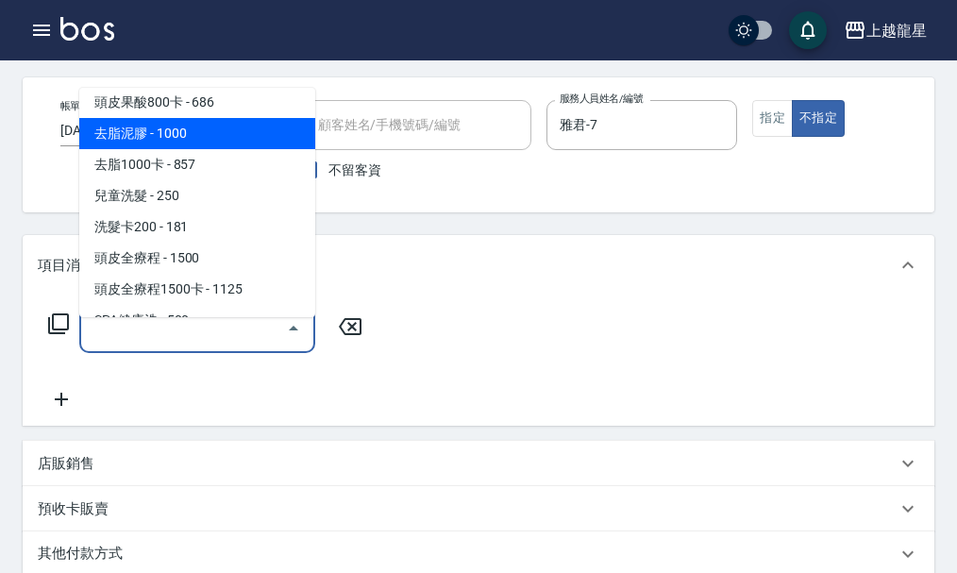
click at [250, 143] on span "去脂泥膠 - 1000" at bounding box center [197, 133] width 236 height 31
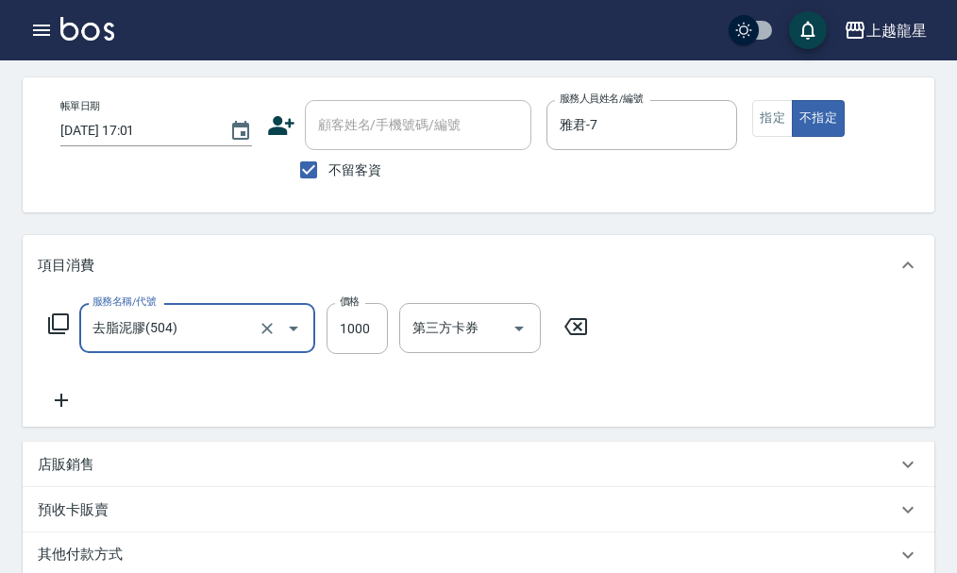
type input "去脂泥膠(504)"
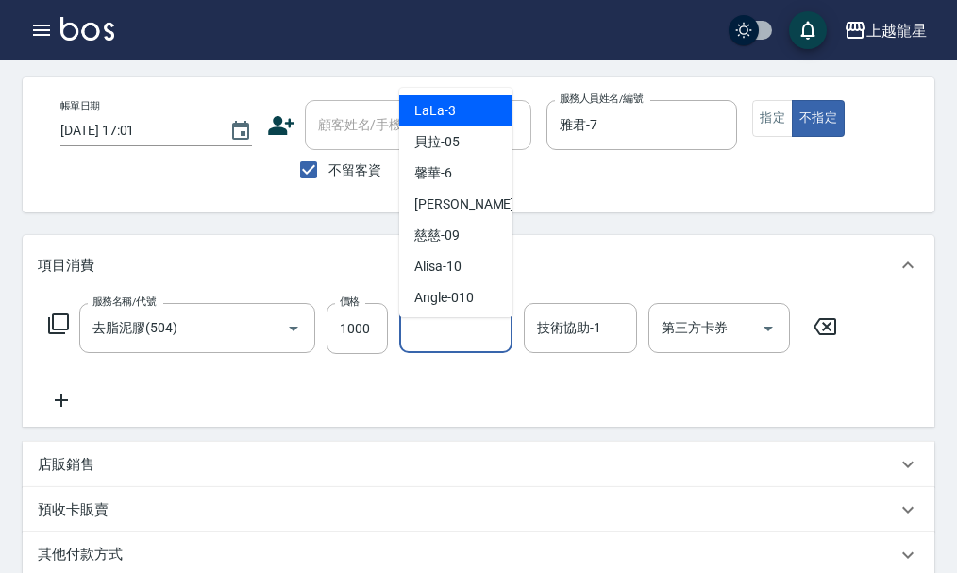
click at [424, 345] on input "洗-1" at bounding box center [456, 328] width 96 height 33
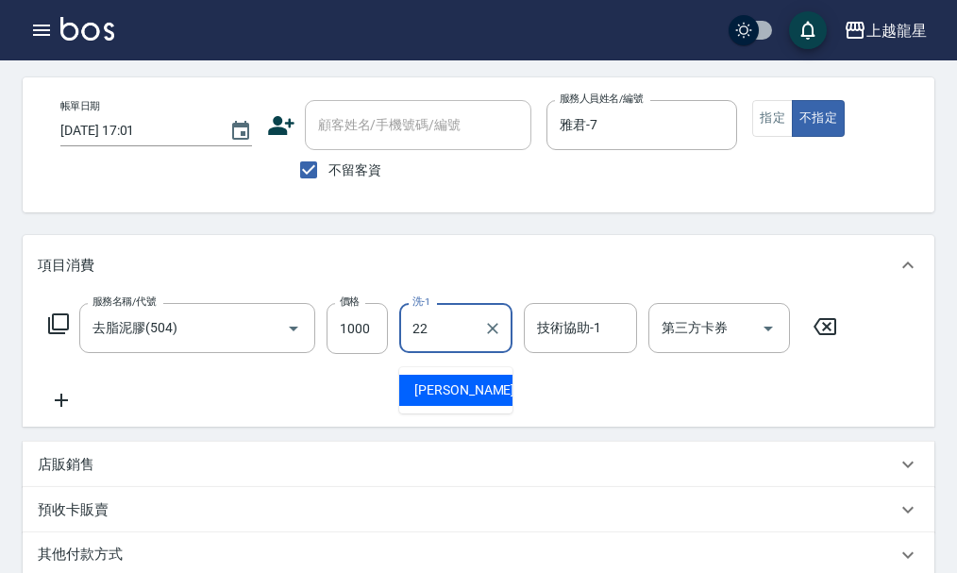
type input "[PERSON_NAME]-22"
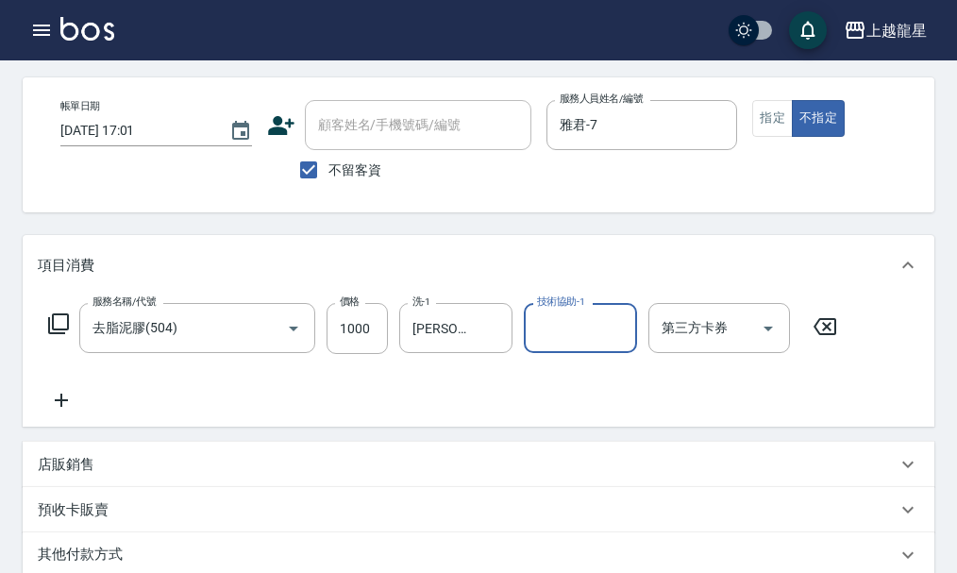
click at [62, 407] on icon at bounding box center [61, 400] width 47 height 23
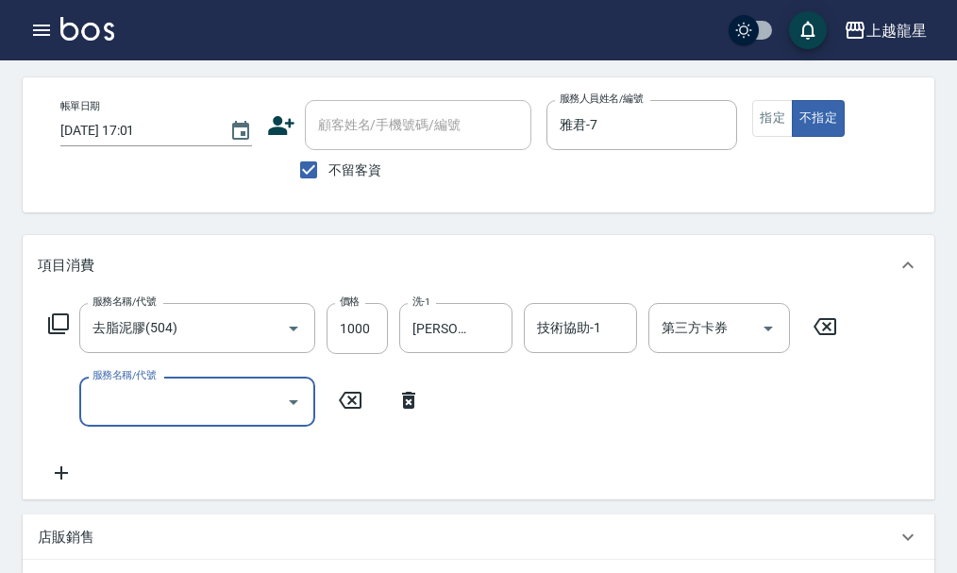
click at [120, 413] on input "服務名稱/代號" at bounding box center [183, 401] width 191 height 33
type input "潤絲(802)"
click at [432, 418] on input "洗-1" at bounding box center [456, 401] width 96 height 33
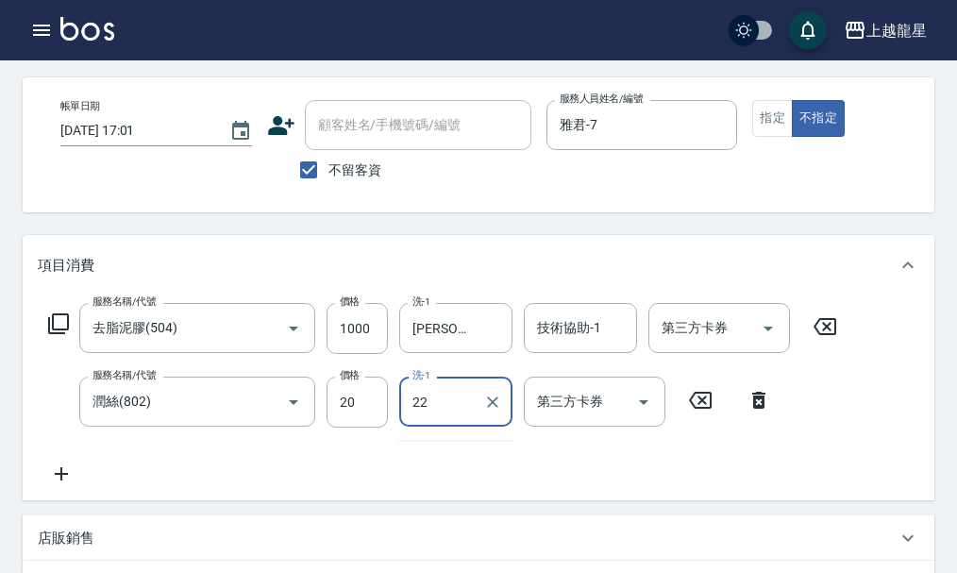
type input "[PERSON_NAME]-22"
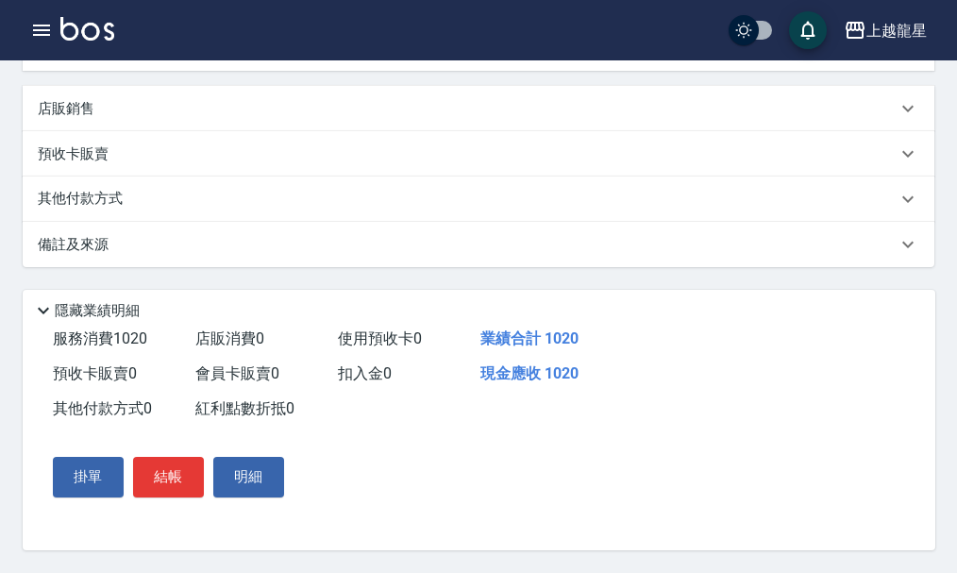
scroll to position [527, 0]
click at [195, 491] on button "結帳" at bounding box center [168, 477] width 71 height 40
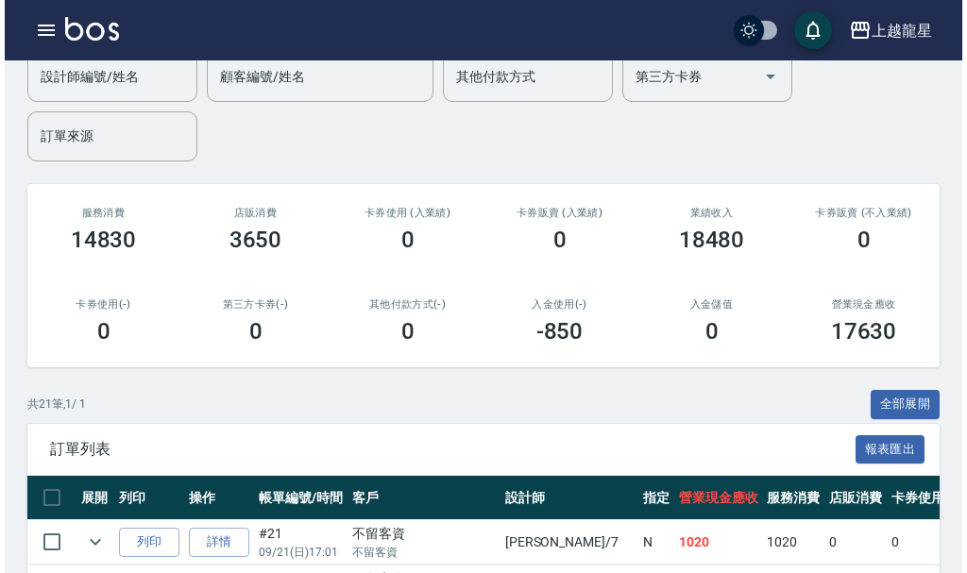
scroll to position [21, 0]
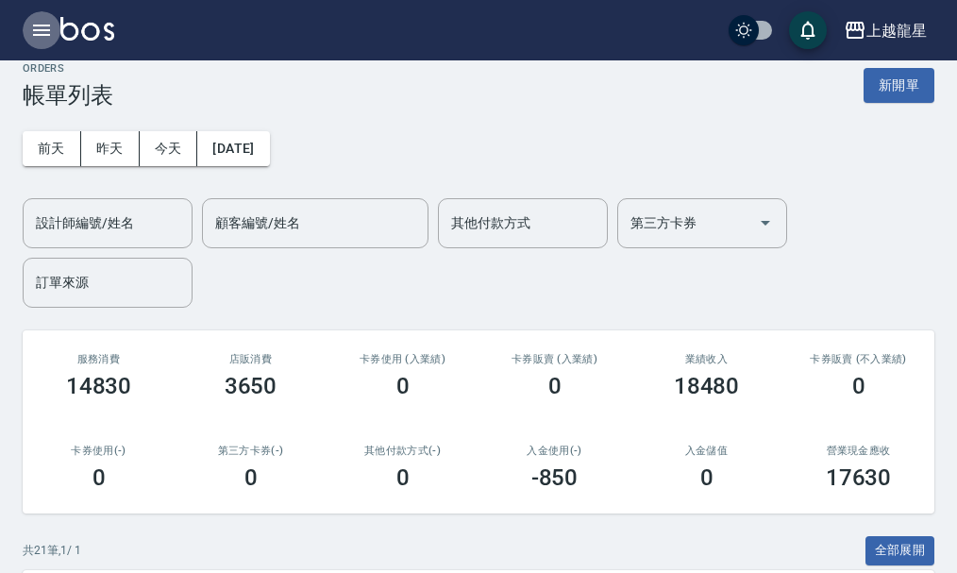
click at [31, 35] on icon "button" at bounding box center [41, 30] width 23 height 23
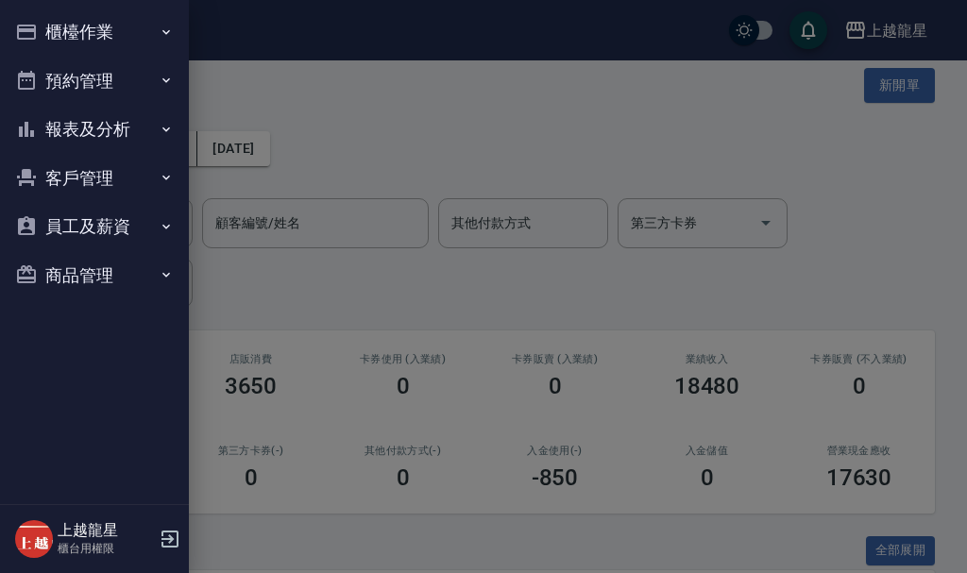
click at [63, 14] on button "櫃檯作業" at bounding box center [95, 32] width 174 height 49
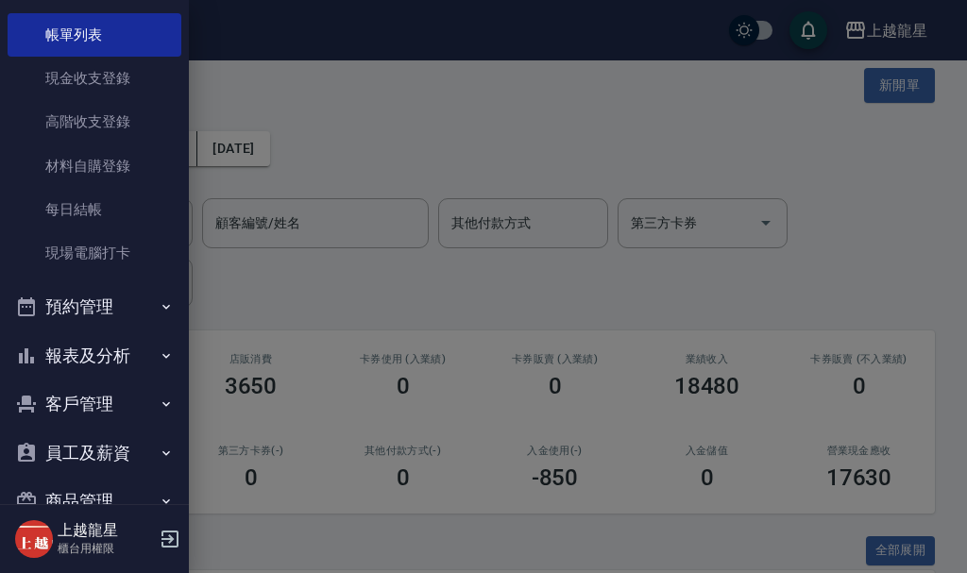
scroll to position [139, 0]
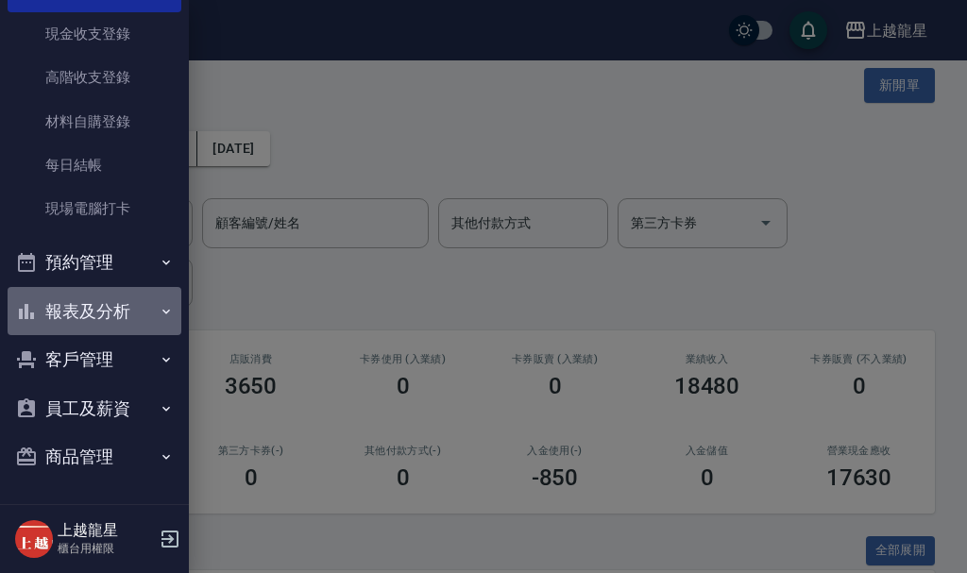
click at [113, 307] on button "報表及分析" at bounding box center [95, 311] width 174 height 49
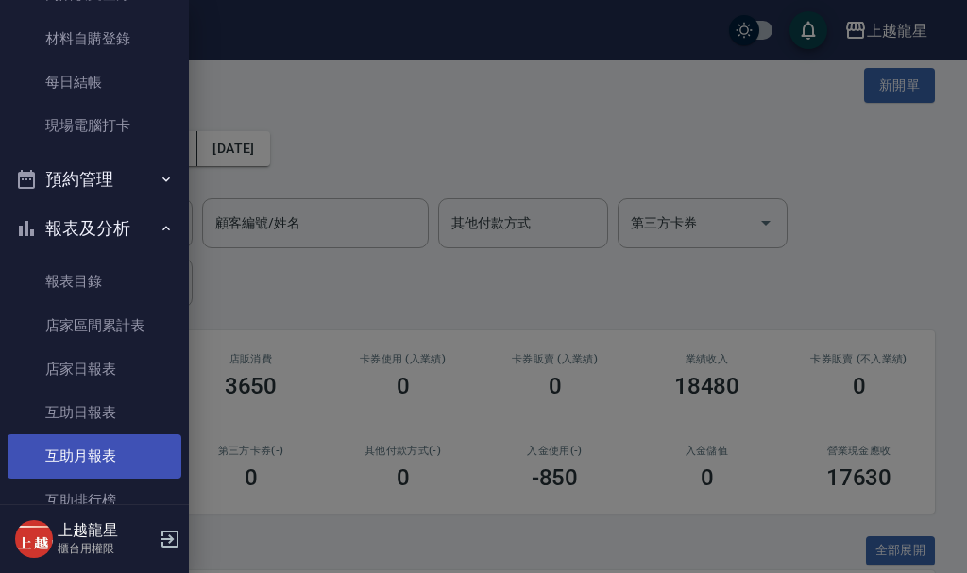
scroll to position [328, 0]
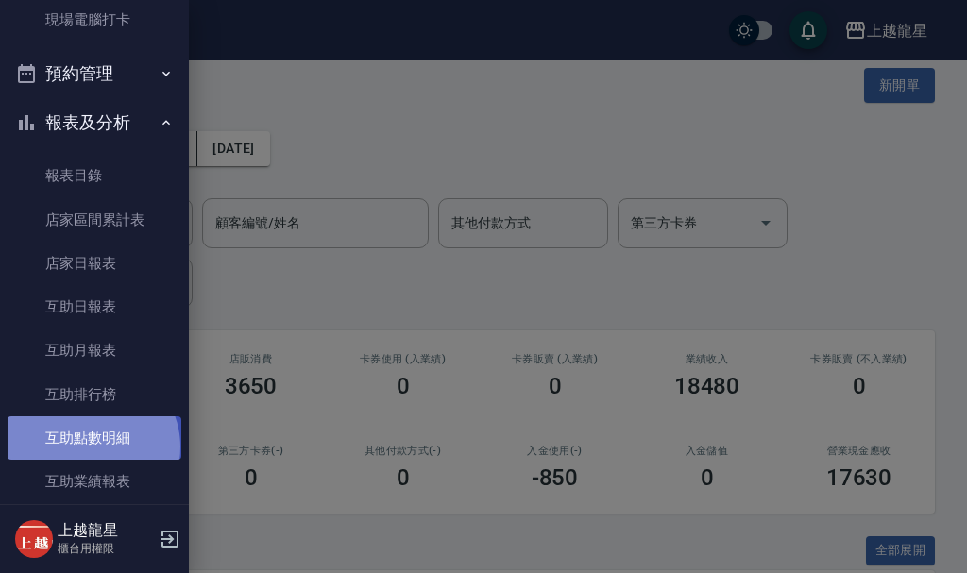
click at [91, 448] on link "互助點數明細" at bounding box center [95, 437] width 174 height 43
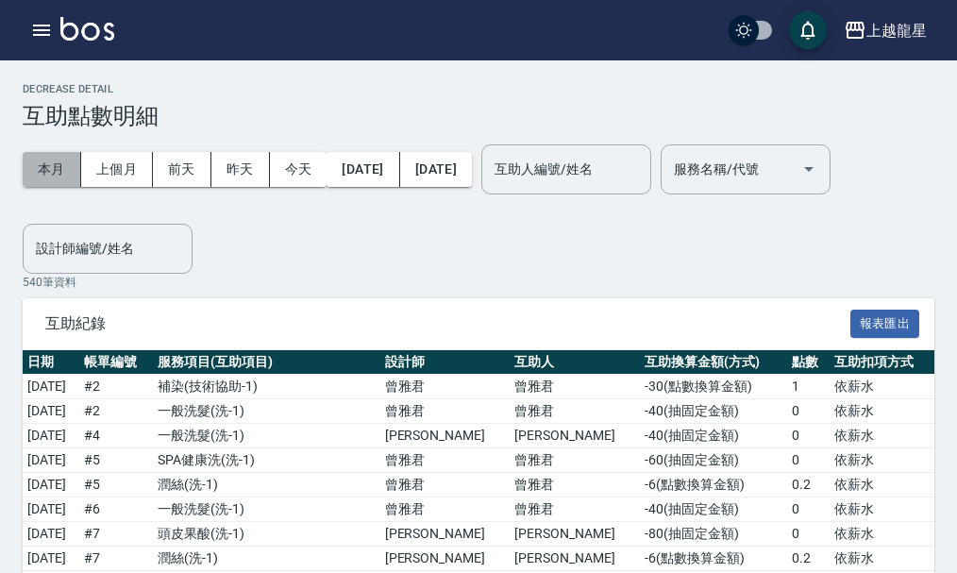
click at [27, 165] on button "本月" at bounding box center [52, 169] width 59 height 35
click at [92, 262] on input "設計師編號/姓名" at bounding box center [107, 248] width 153 height 33
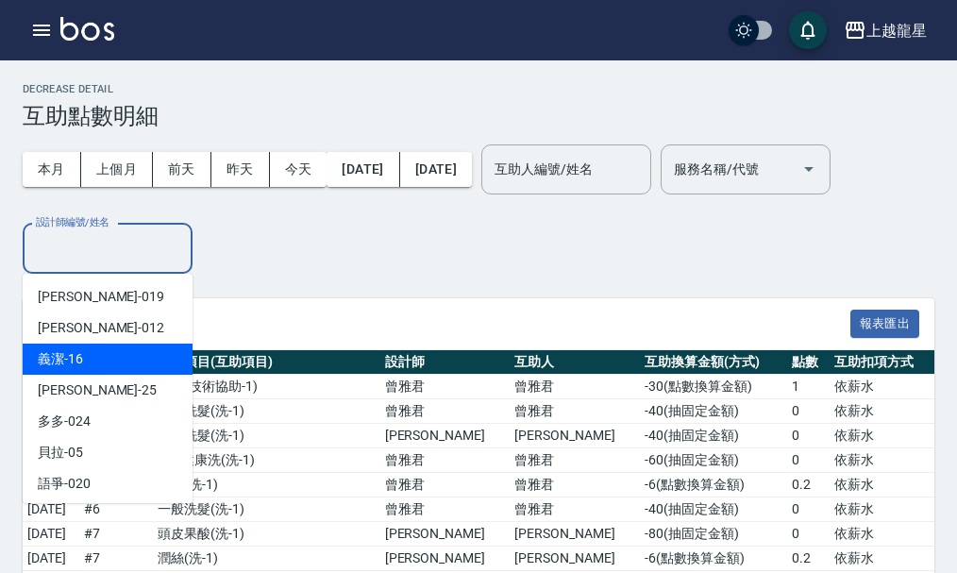
click at [82, 364] on div "義潔 -16" at bounding box center [108, 359] width 170 height 31
type input "義潔-16"
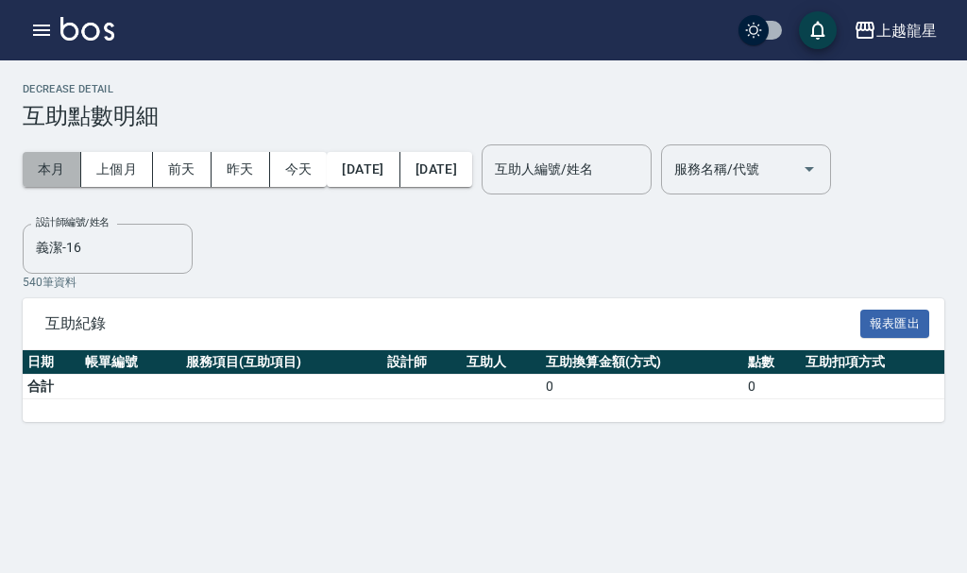
click at [23, 166] on button "本月" at bounding box center [52, 169] width 59 height 35
click at [116, 168] on button "上個月" at bounding box center [117, 169] width 72 height 35
click at [56, 169] on button "本月" at bounding box center [52, 169] width 59 height 35
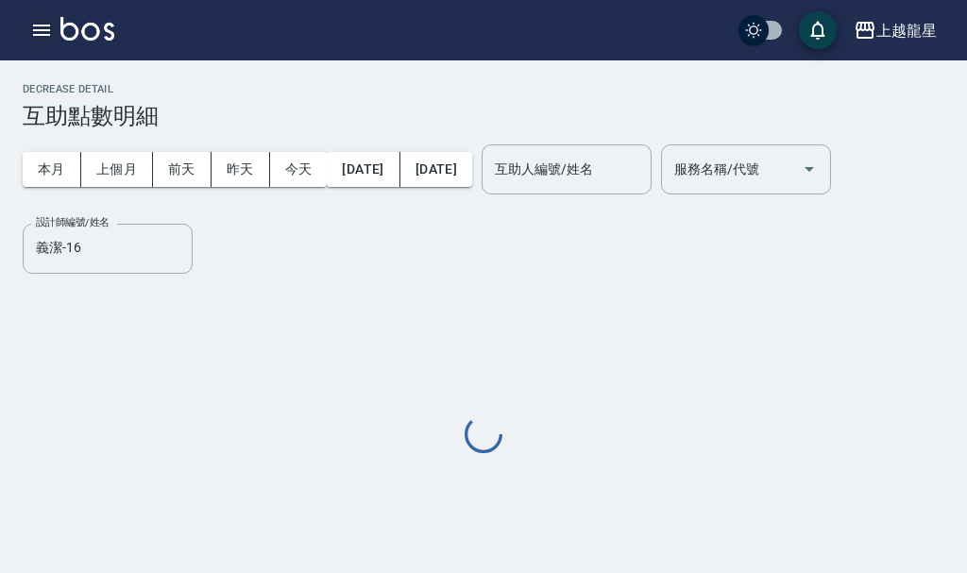
click at [33, 32] on icon "button" at bounding box center [41, 30] width 23 height 23
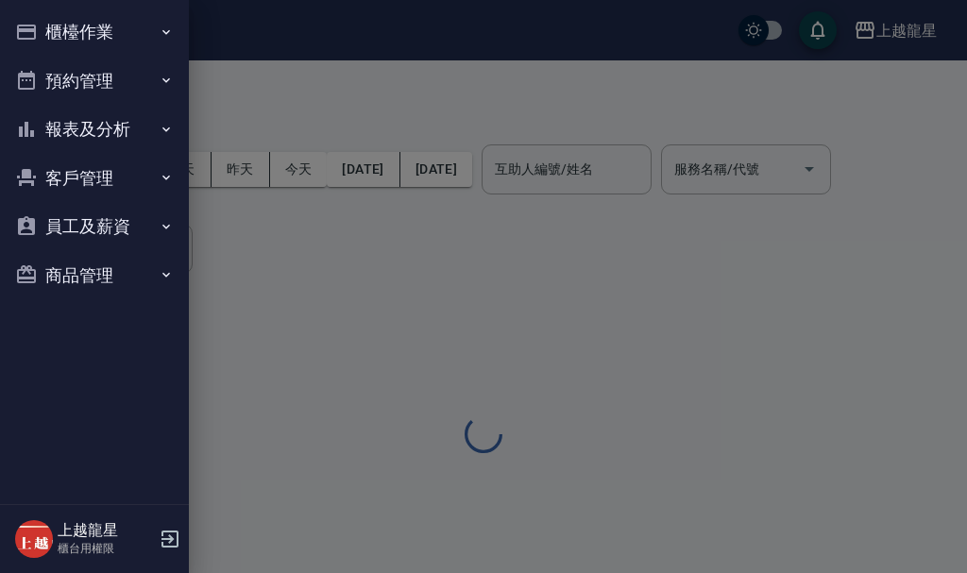
click at [37, 26] on icon "button" at bounding box center [26, 32] width 23 height 23
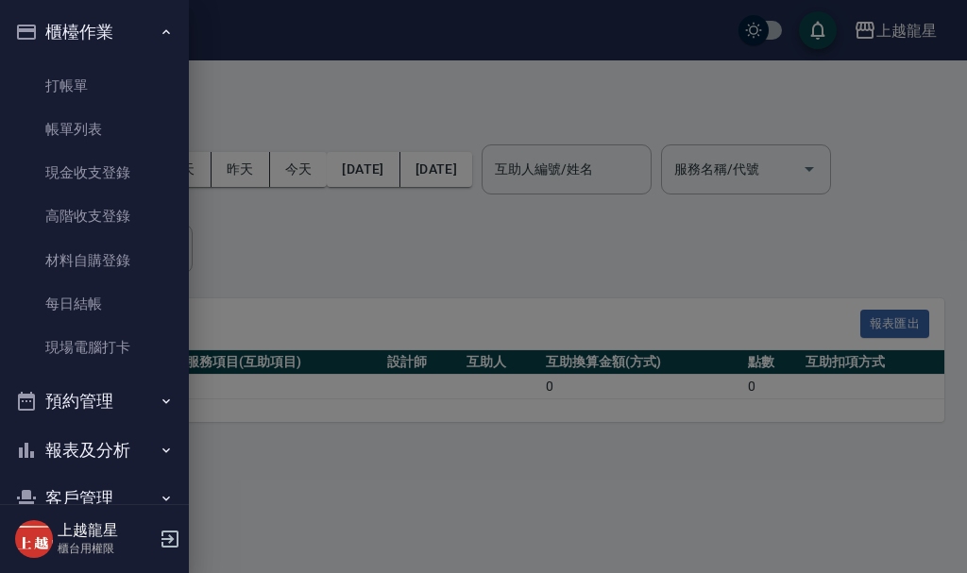
click at [92, 389] on button "預約管理" at bounding box center [95, 401] width 174 height 49
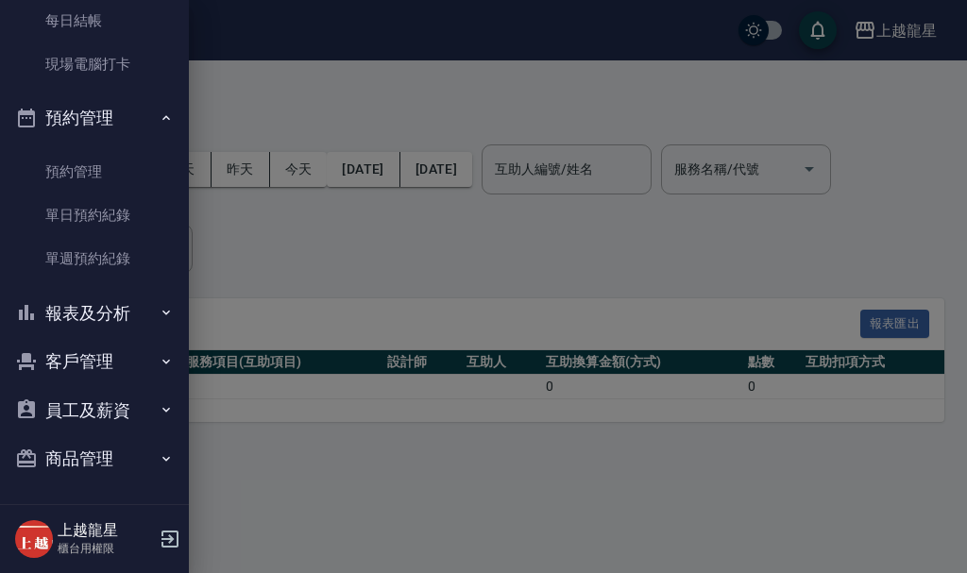
click at [100, 309] on button "報表及分析" at bounding box center [95, 313] width 174 height 49
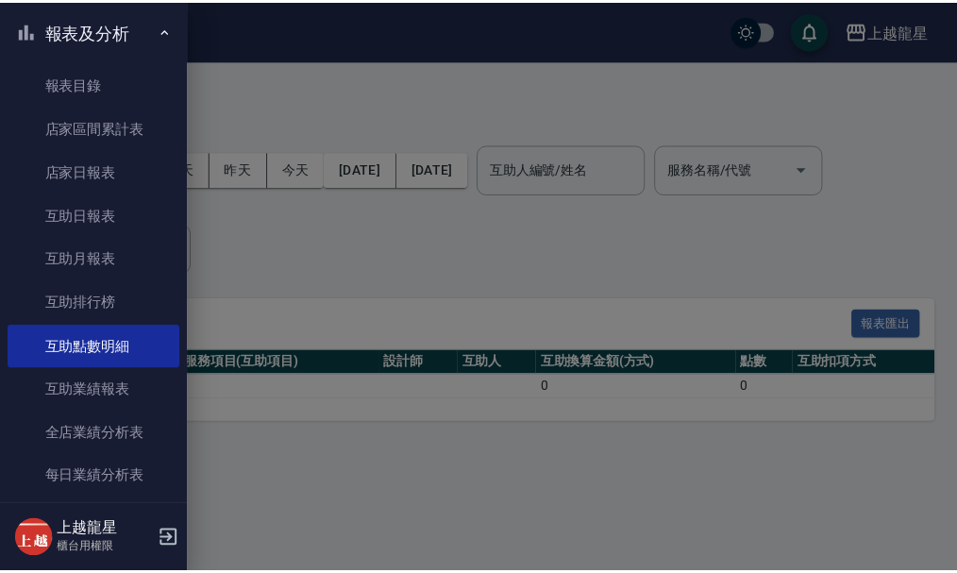
scroll to position [567, 0]
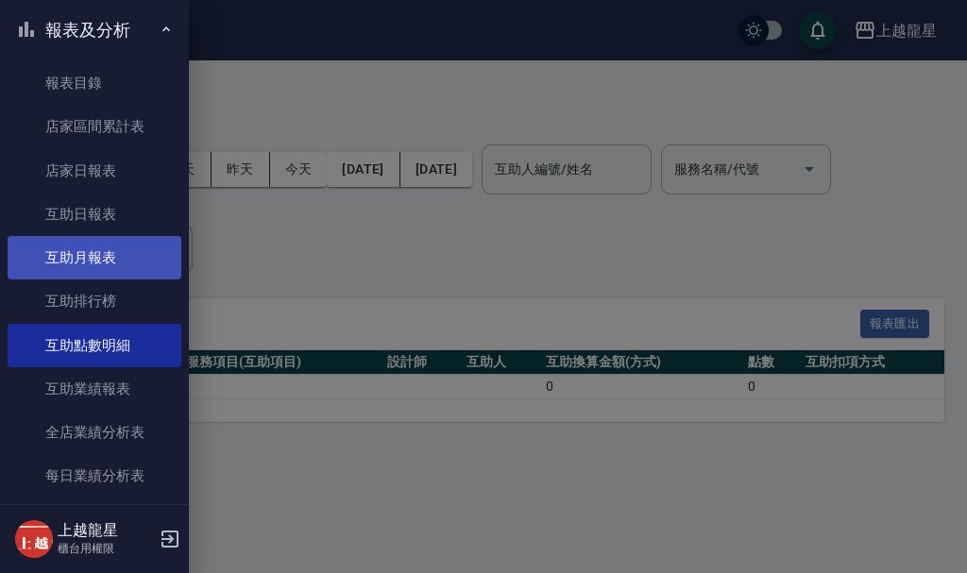
click at [100, 264] on link "互助月報表" at bounding box center [95, 257] width 174 height 43
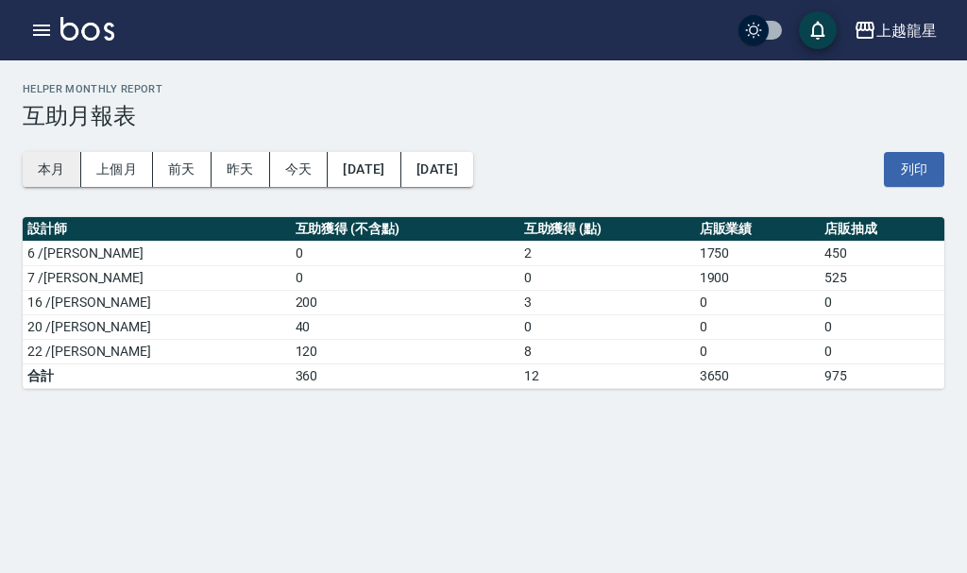
click at [67, 159] on button "本月" at bounding box center [52, 169] width 59 height 35
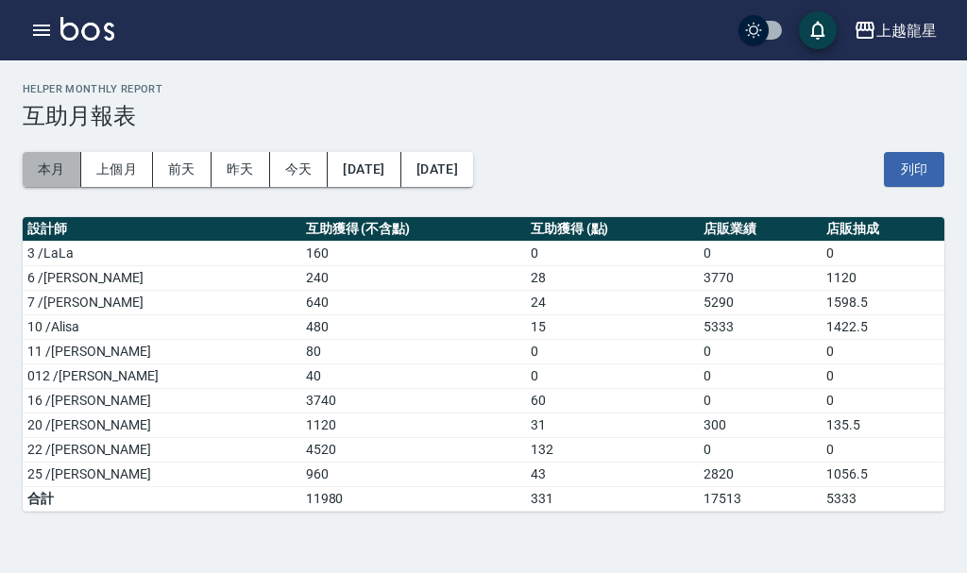
click at [35, 167] on button "本月" at bounding box center [52, 169] width 59 height 35
click at [38, 32] on icon "button" at bounding box center [41, 30] width 23 height 23
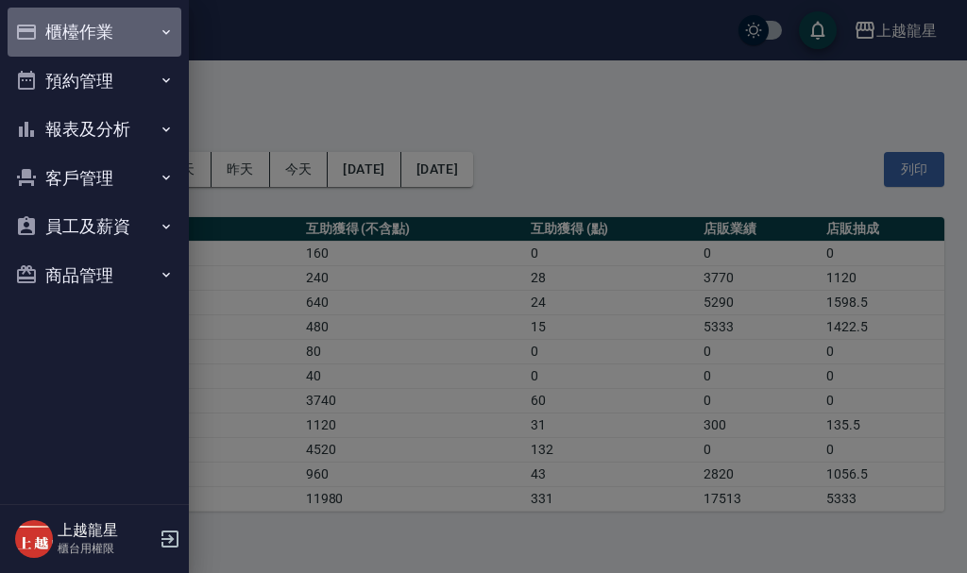
click at [55, 21] on button "櫃檯作業" at bounding box center [95, 32] width 174 height 49
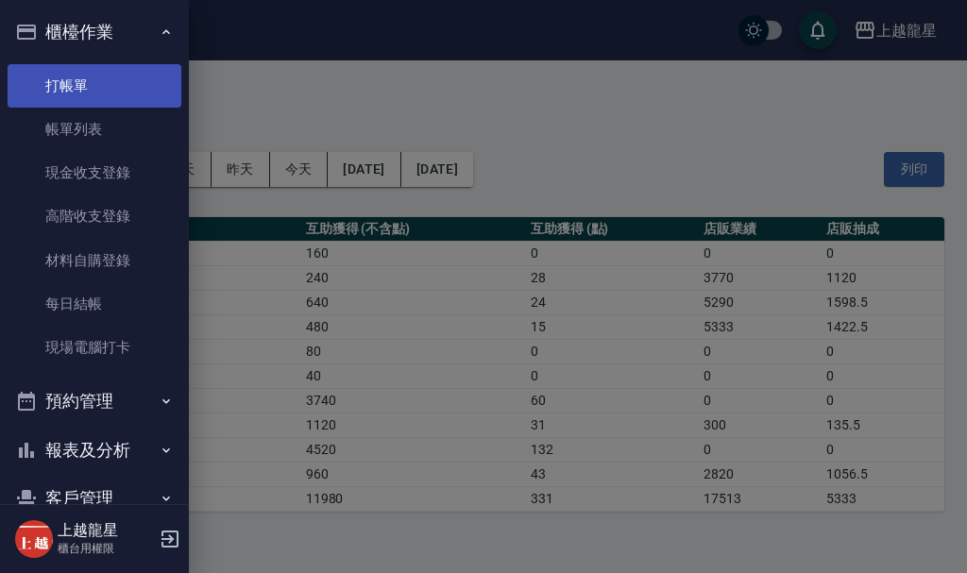
click at [76, 91] on link "打帳單" at bounding box center [95, 85] width 174 height 43
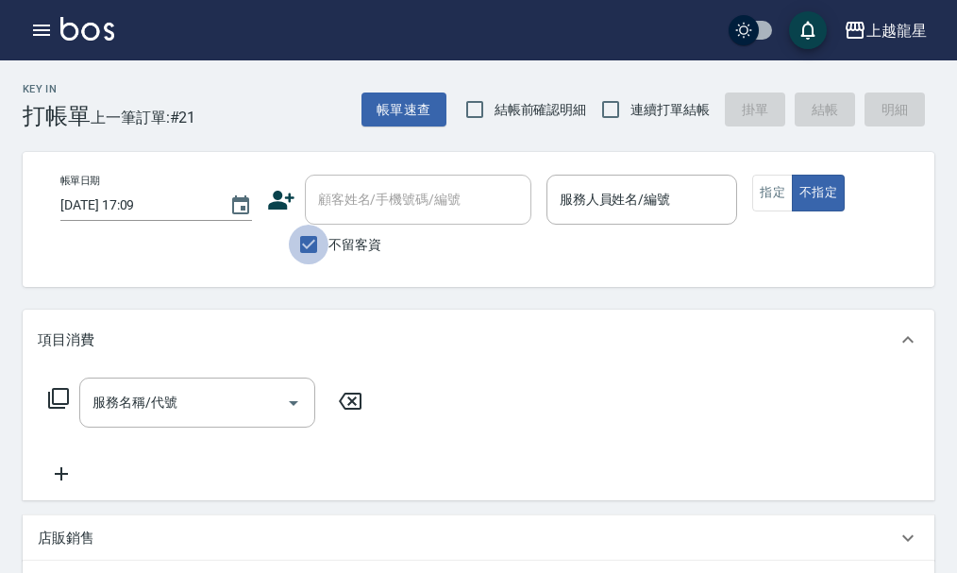
click at [314, 241] on input "不留客資" at bounding box center [309, 245] width 40 height 40
checkbox input "false"
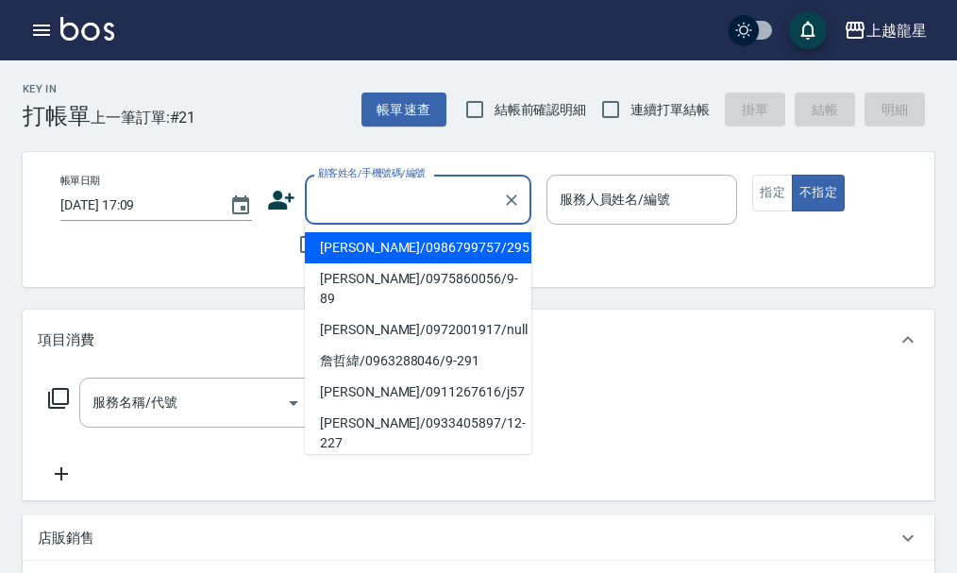
click at [461, 196] on input "顧客姓名/手機號碼/編號" at bounding box center [403, 199] width 181 height 33
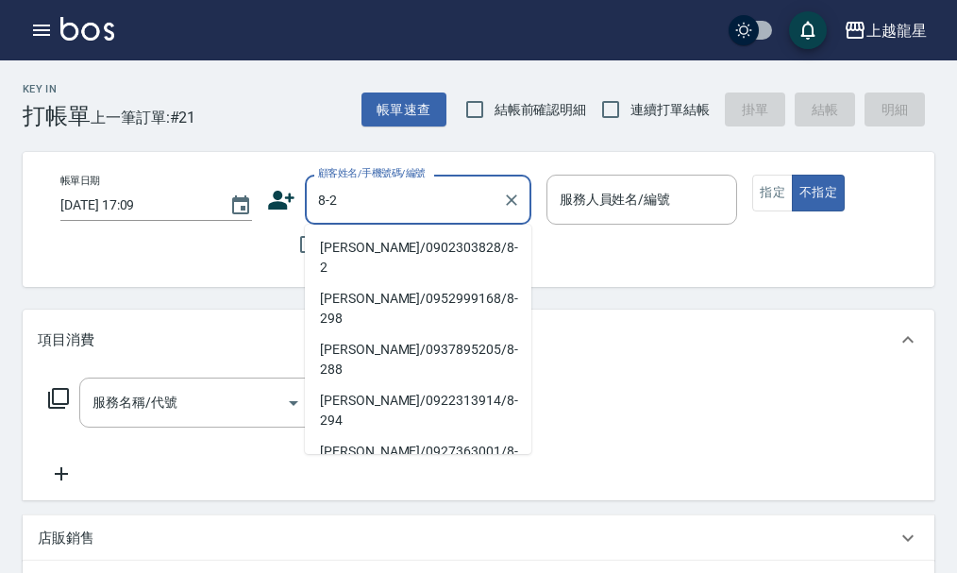
click at [391, 487] on li "范家綺/0980024638/8-223" at bounding box center [418, 512] width 227 height 51
type input "范家綺/0980024638/8-223"
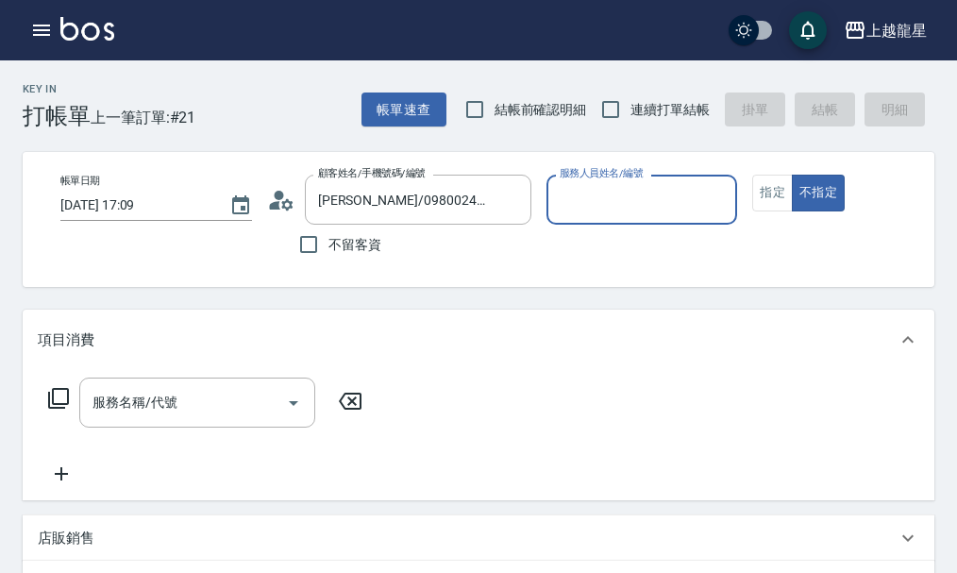
type input "Alisa-10"
click at [786, 194] on button "指定" at bounding box center [773, 193] width 41 height 37
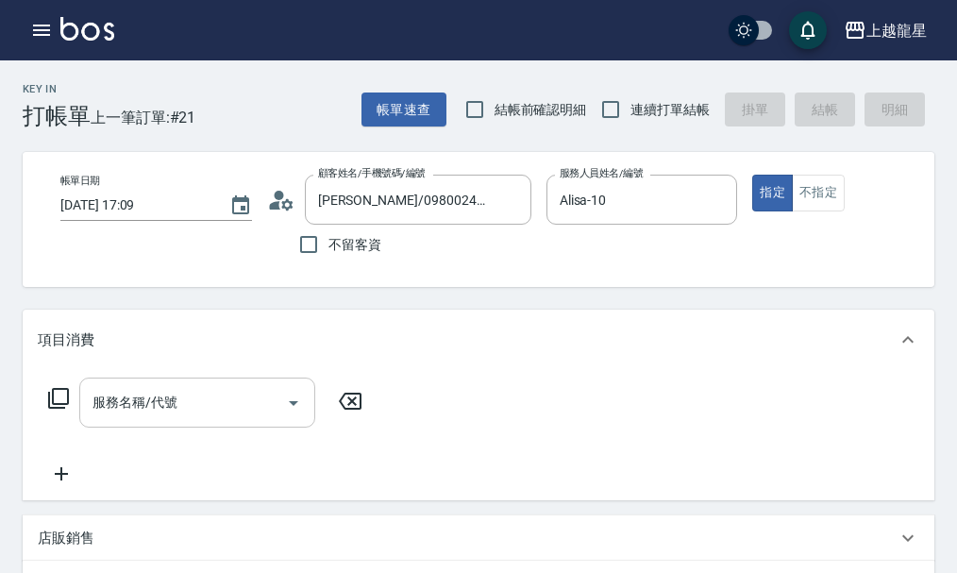
click at [129, 428] on div "服務名稱/代號" at bounding box center [197, 403] width 236 height 50
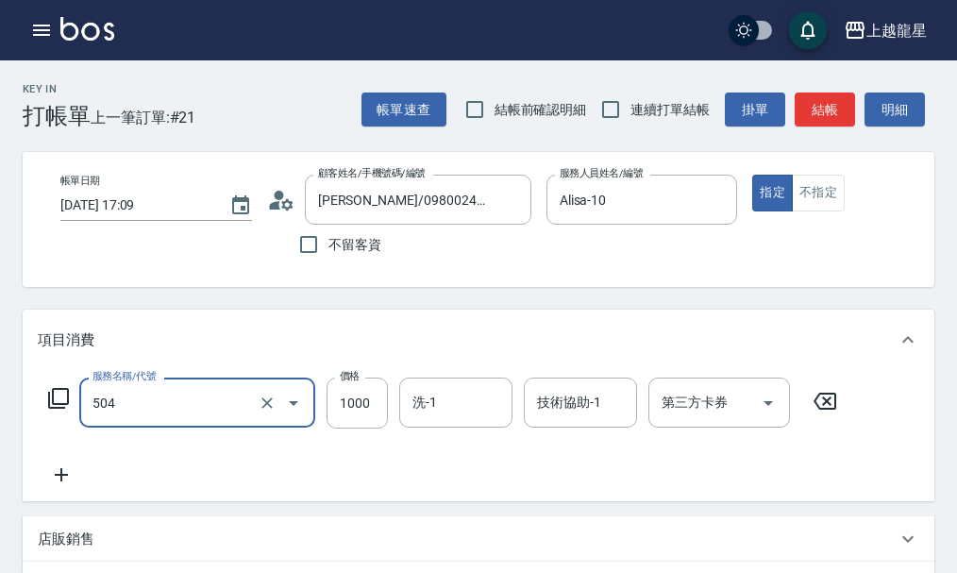
type input "去脂泥膠(504)"
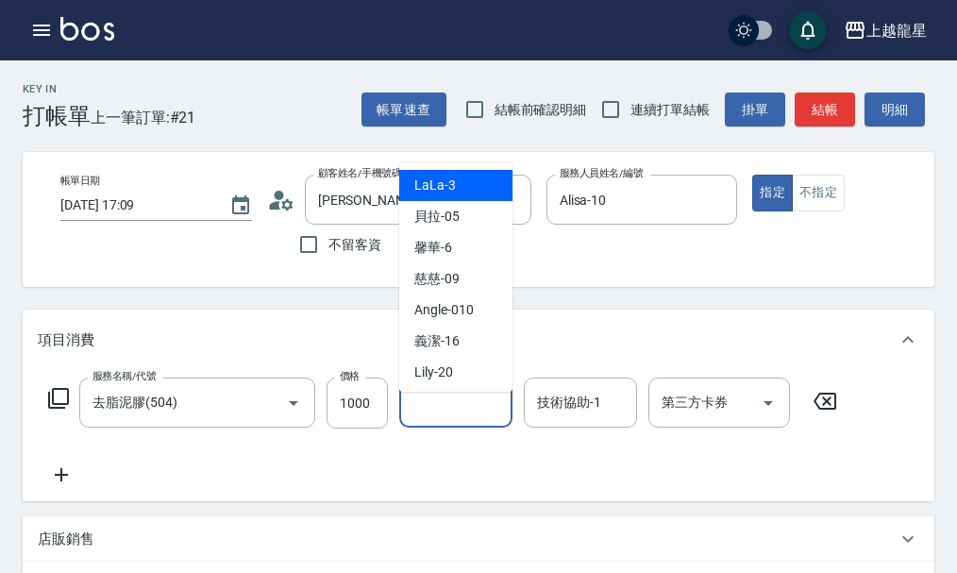
click at [436, 412] on input "洗-1" at bounding box center [456, 402] width 96 height 33
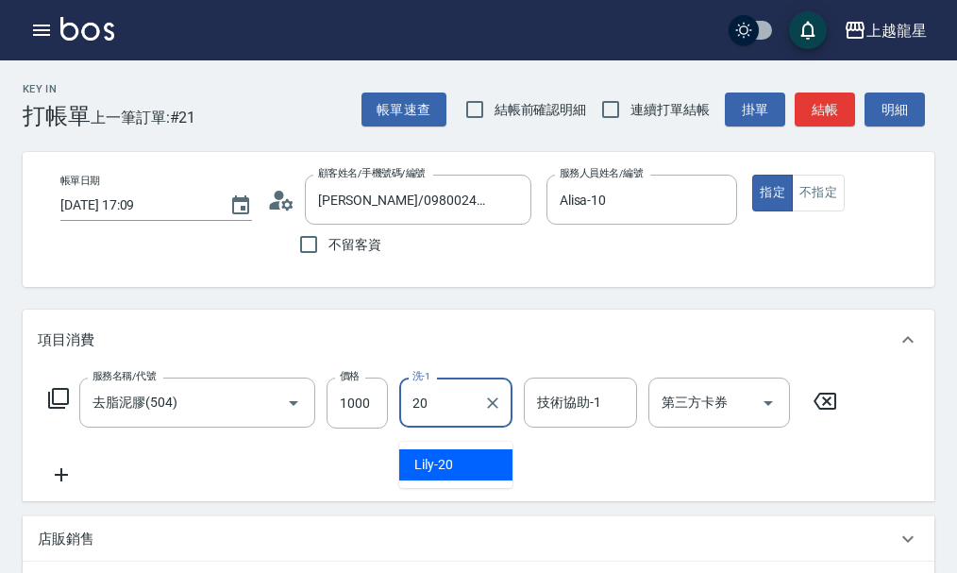
type input "Lily-20"
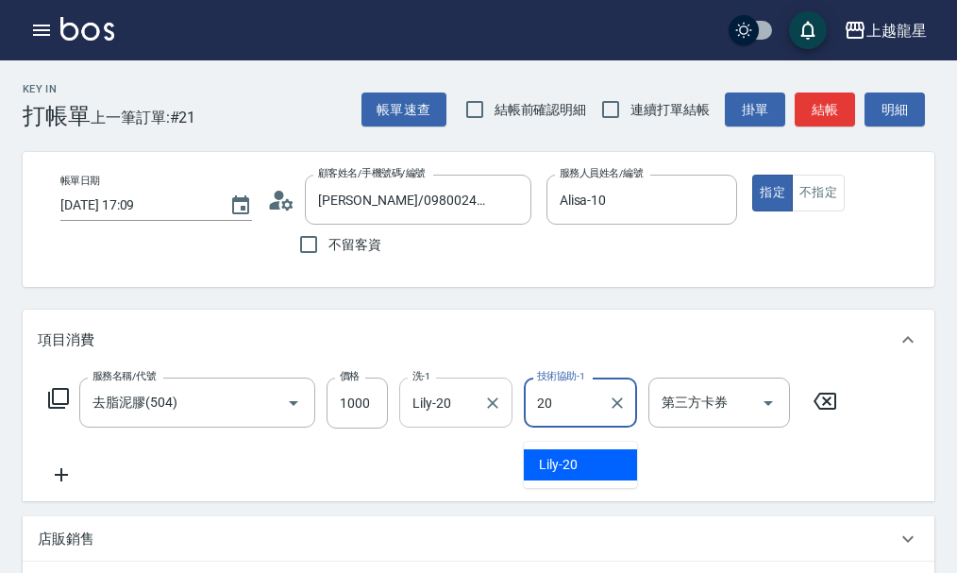
type input "Lily-20"
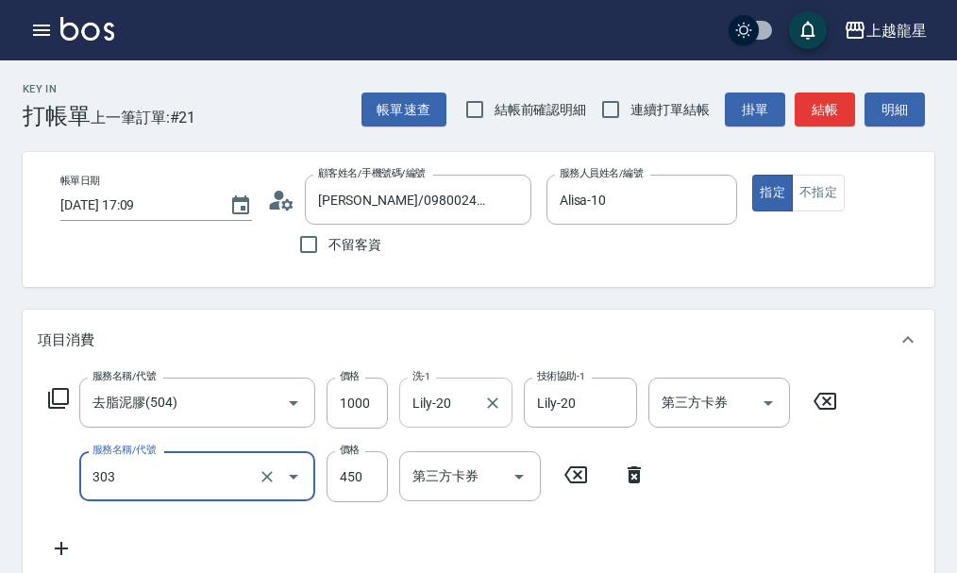
type input "剪髮(303)"
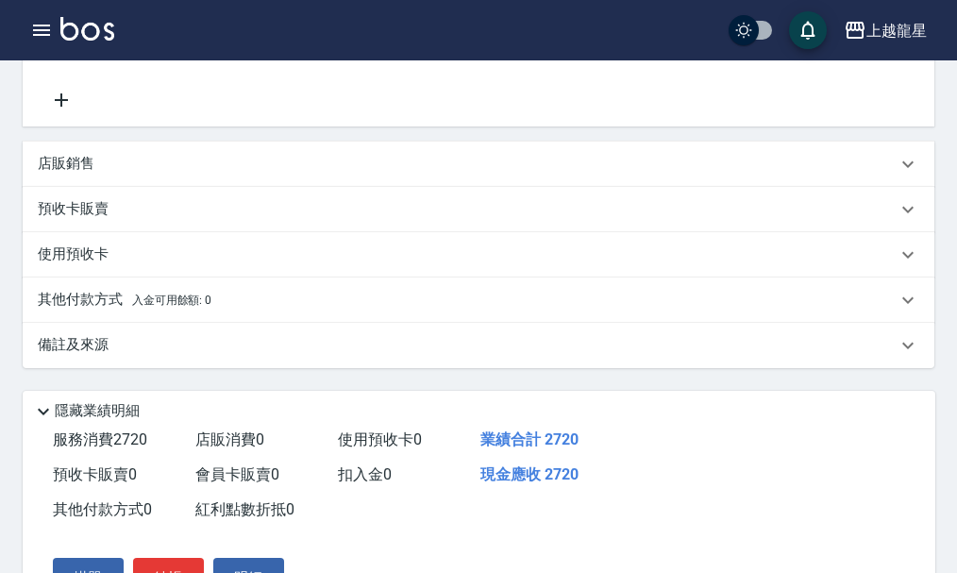
scroll to position [866, 0]
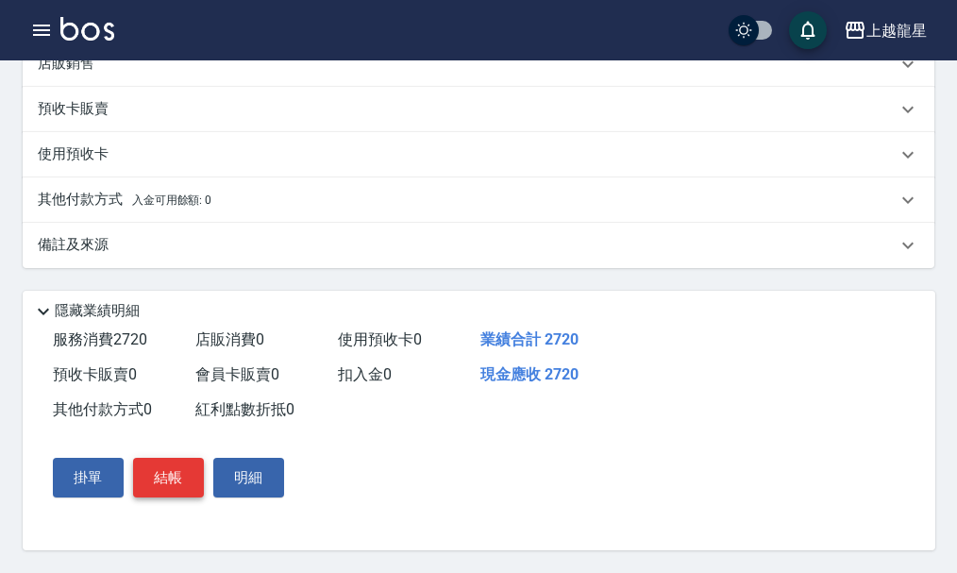
click at [155, 478] on button "結帳" at bounding box center [168, 478] width 71 height 40
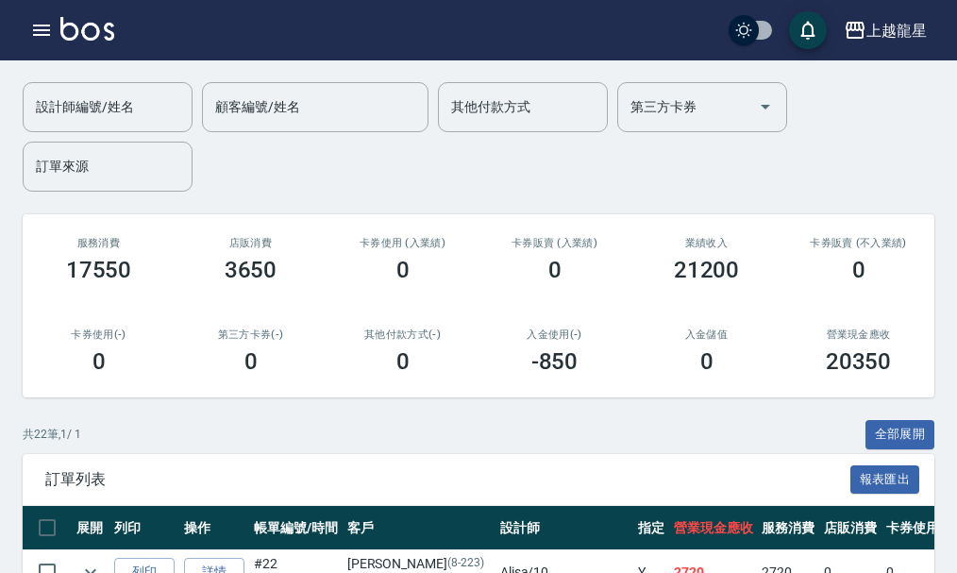
scroll to position [283, 0]
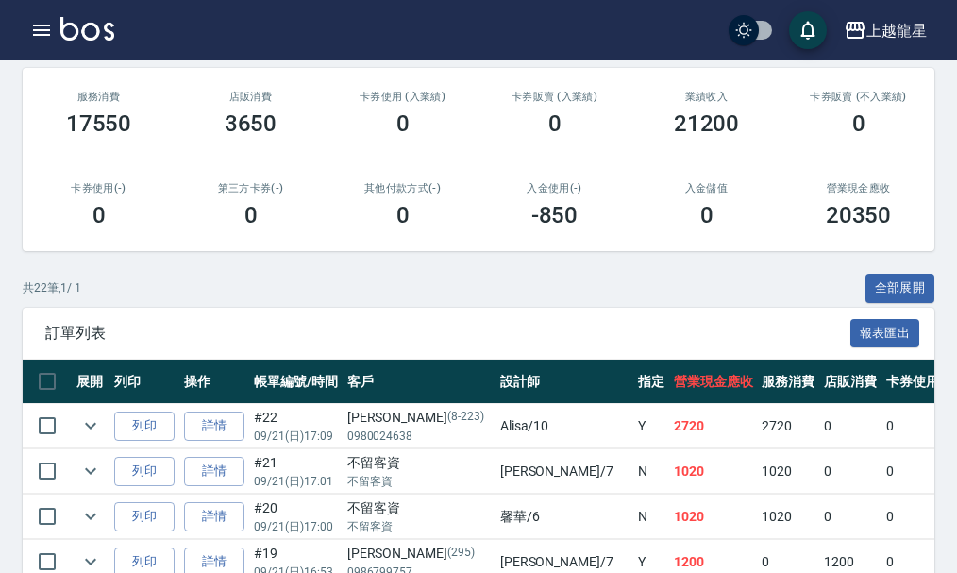
click at [92, 26] on img at bounding box center [87, 29] width 54 height 24
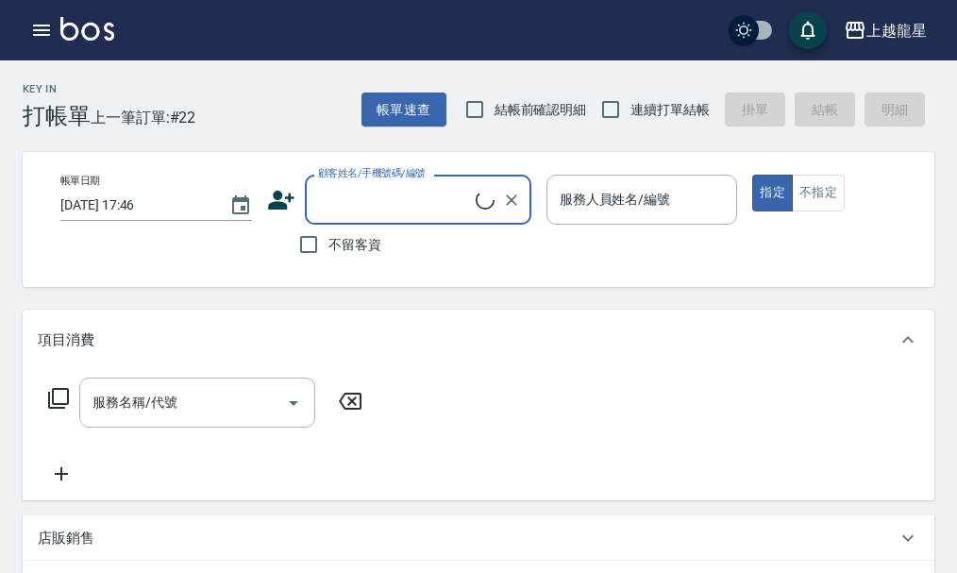
click at [402, 192] on input "顧客姓名/手機號碼/編號" at bounding box center [394, 199] width 162 height 33
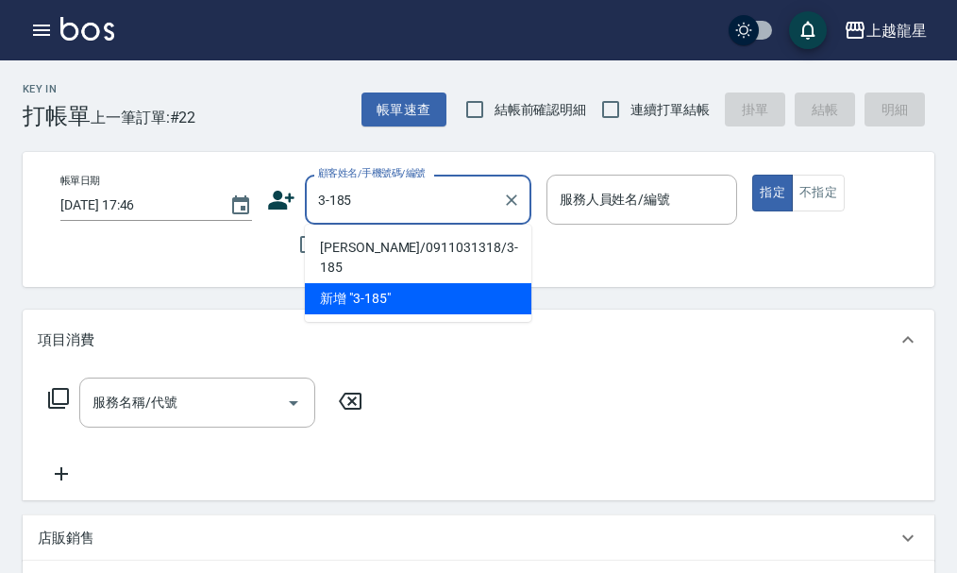
click at [423, 247] on li "[PERSON_NAME]/0911031318/3-185" at bounding box center [418, 257] width 227 height 51
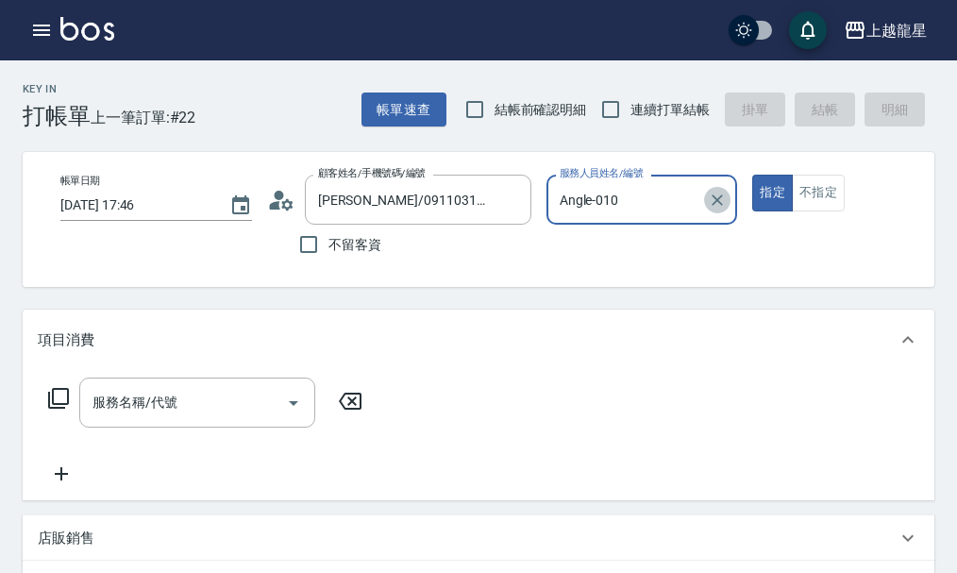
click at [718, 196] on icon "Clear" at bounding box center [717, 200] width 19 height 19
click at [619, 181] on div "服務人員姓名/編號" at bounding box center [643, 200] width 192 height 50
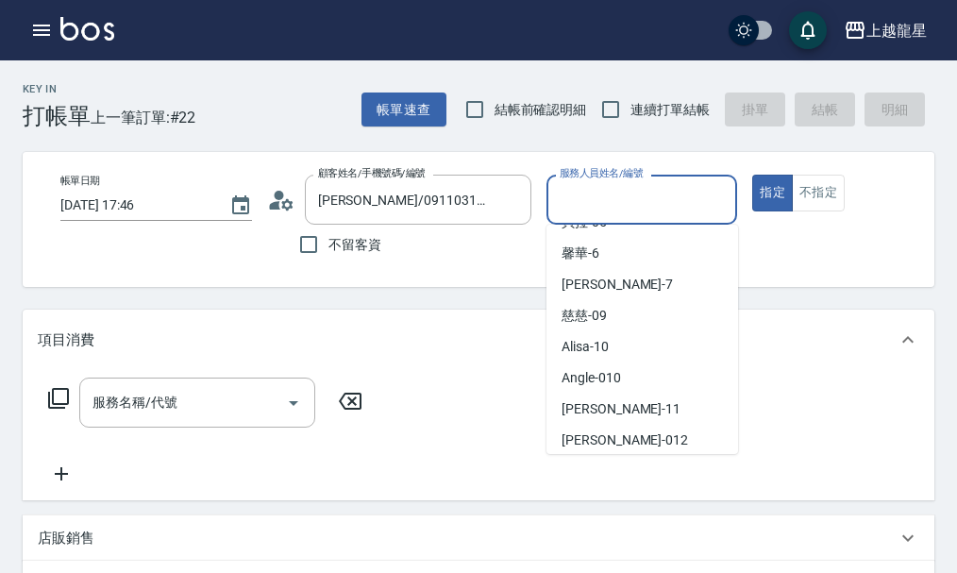
scroll to position [283, 0]
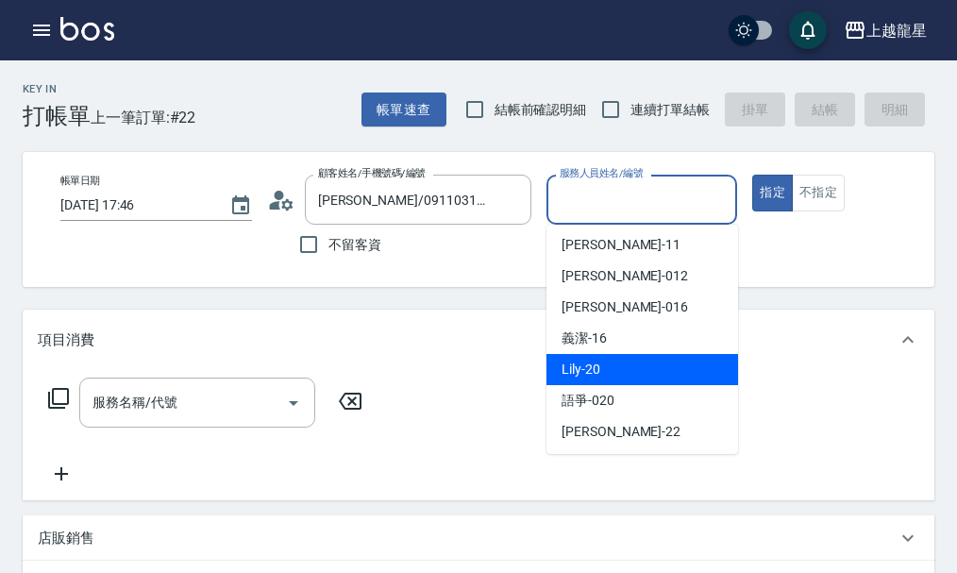
click at [603, 370] on div "Lily -20" at bounding box center [643, 369] width 192 height 31
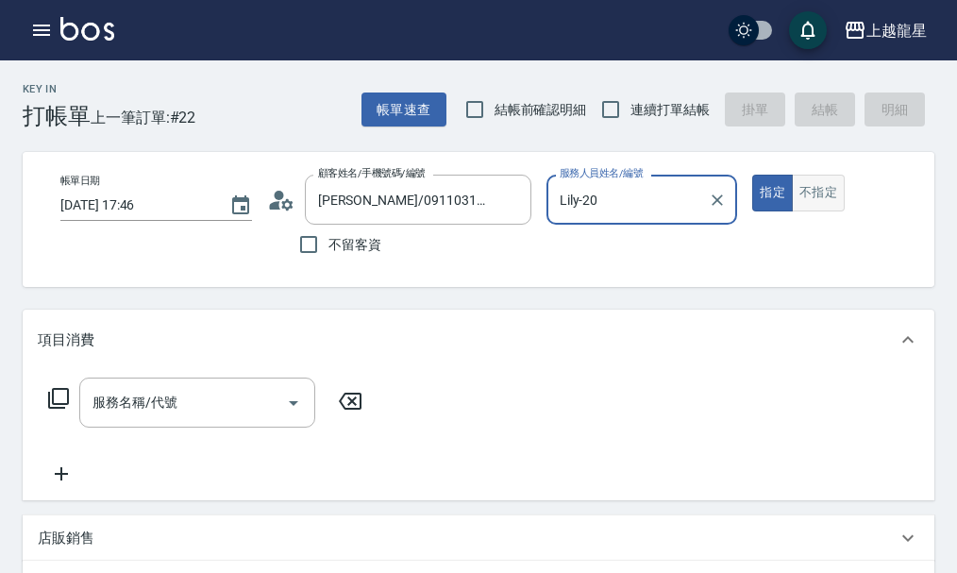
click at [821, 201] on button "不指定" at bounding box center [818, 193] width 53 height 37
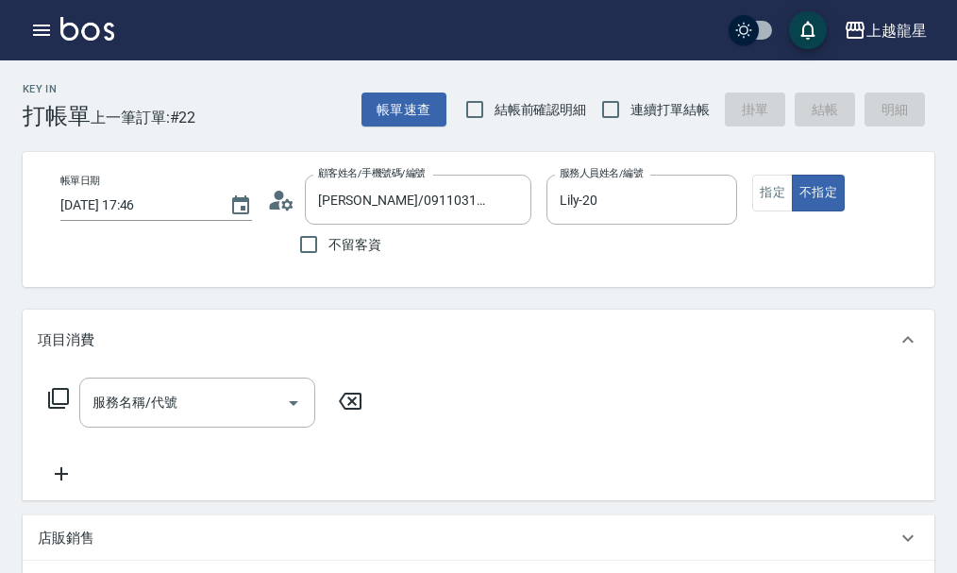
click at [55, 410] on icon at bounding box center [58, 398] width 23 height 23
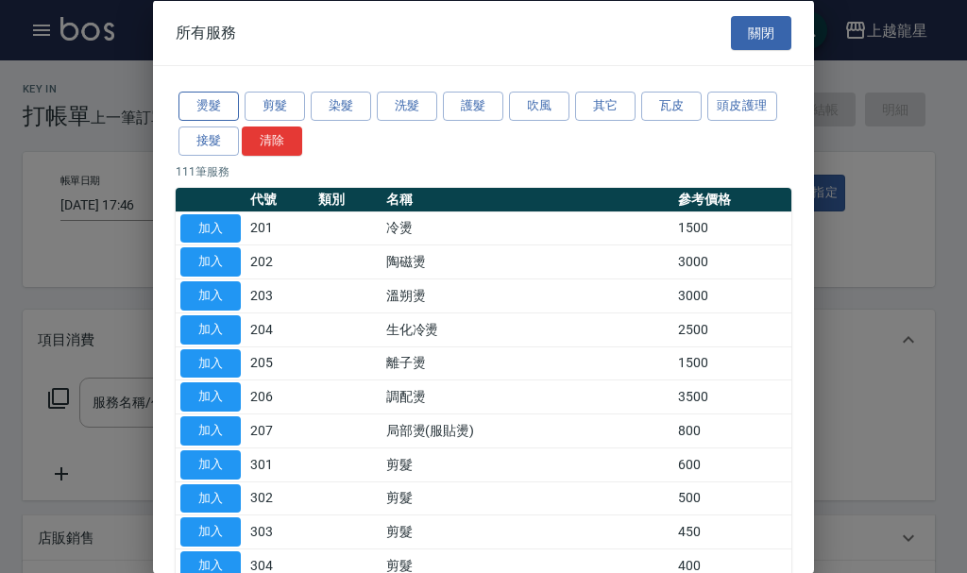
click at [211, 106] on button "燙髮" at bounding box center [208, 106] width 60 height 29
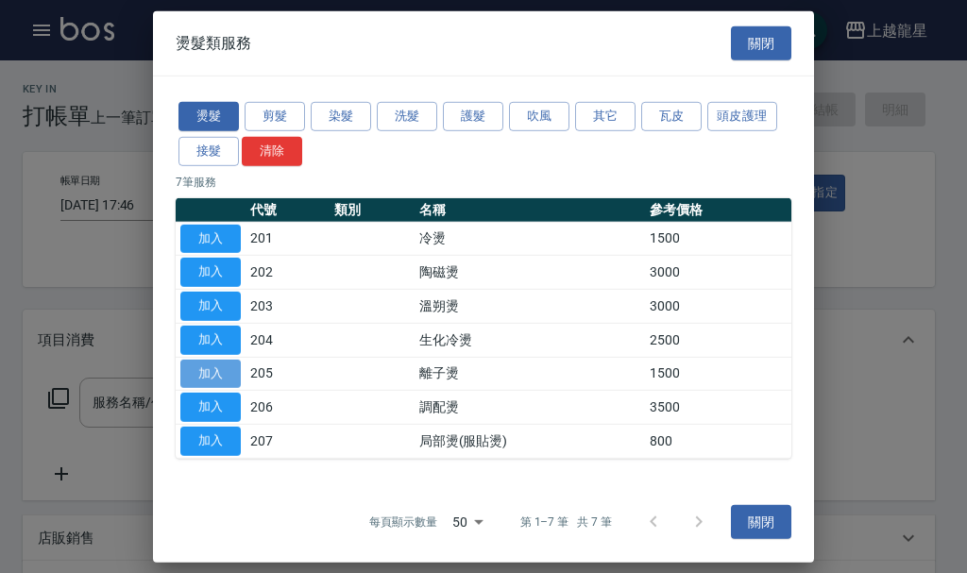
click at [203, 368] on button "加入" at bounding box center [210, 373] width 60 height 29
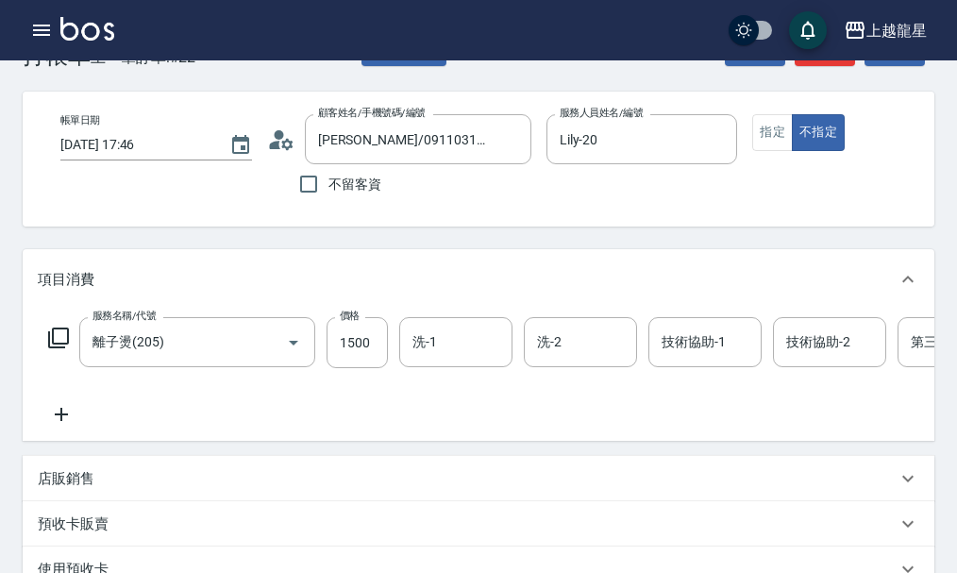
scroll to position [94, 0]
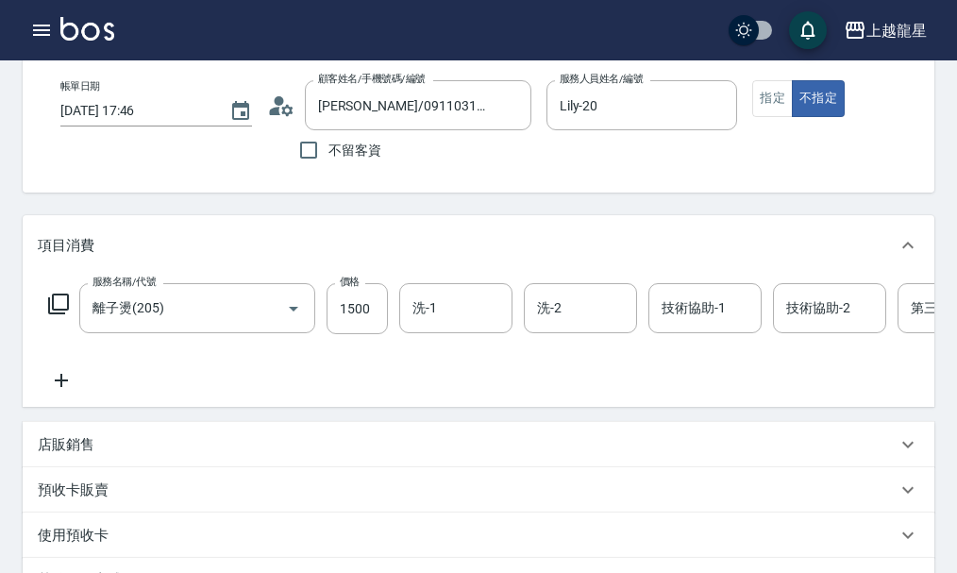
click at [62, 387] on icon at bounding box center [61, 380] width 13 height 13
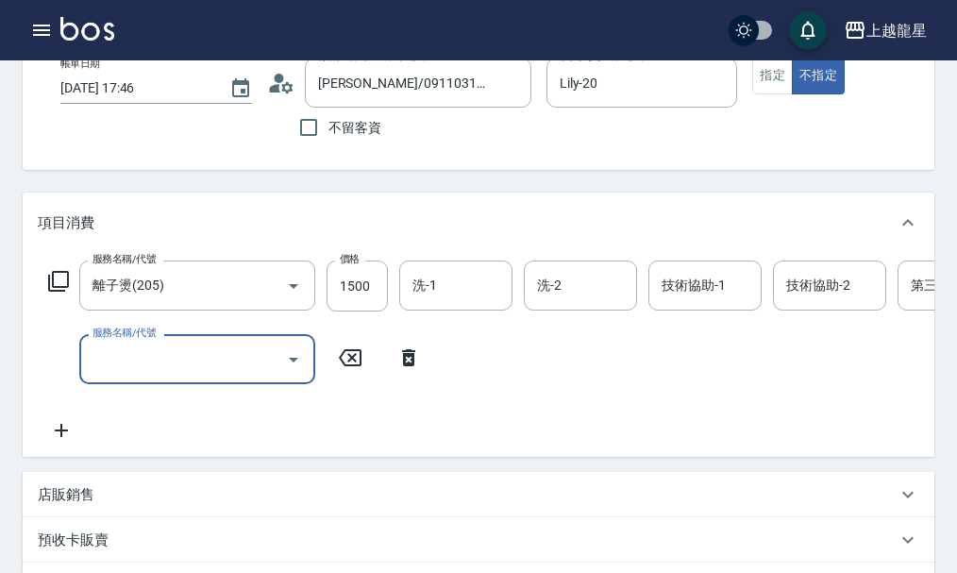
scroll to position [378, 0]
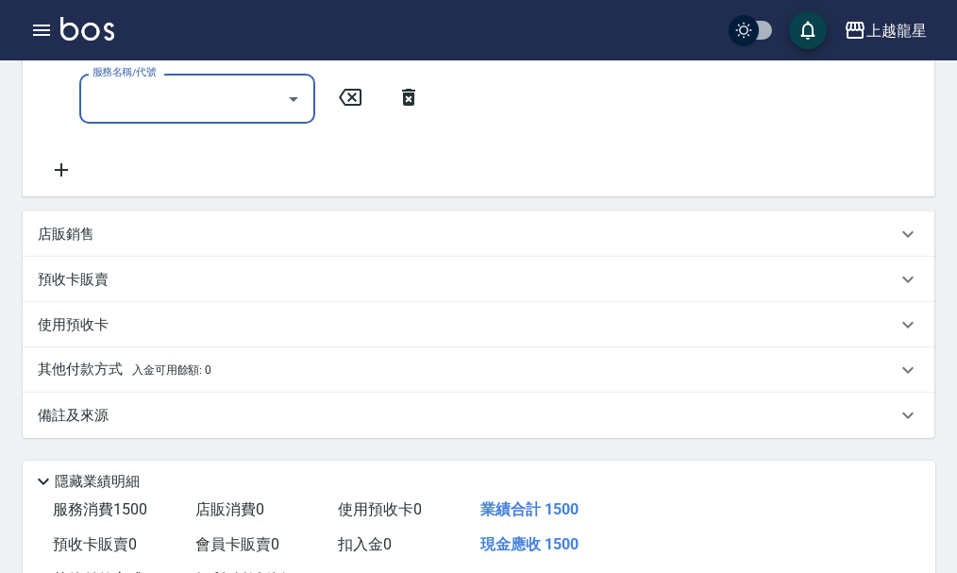
click at [128, 245] on div "店販銷售" at bounding box center [467, 235] width 859 height 20
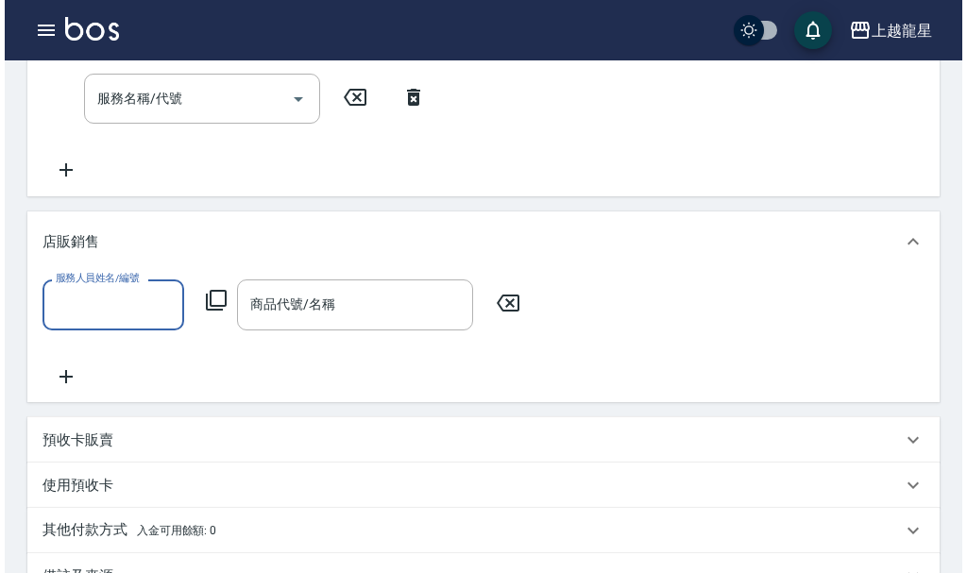
scroll to position [0, 0]
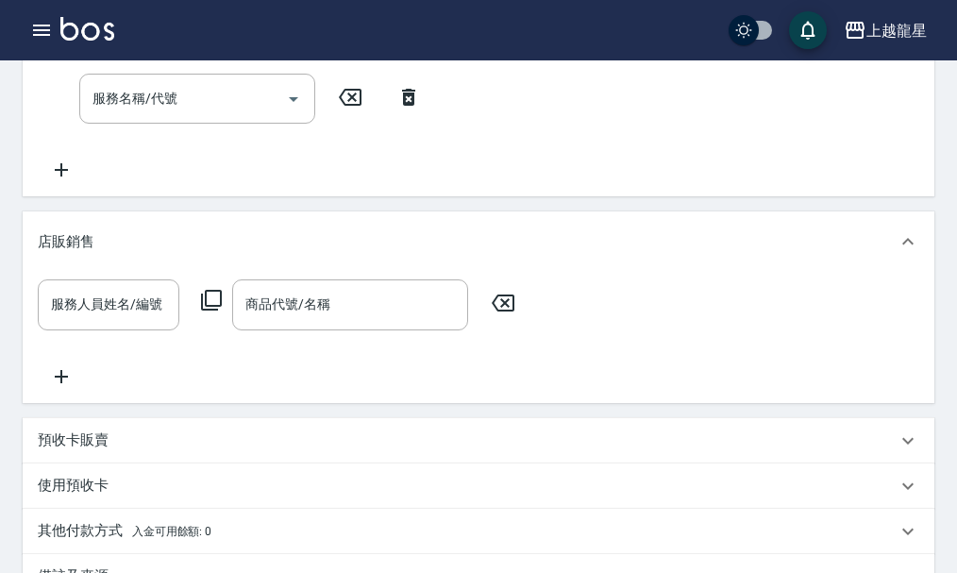
click at [220, 311] on icon at bounding box center [211, 300] width 21 height 21
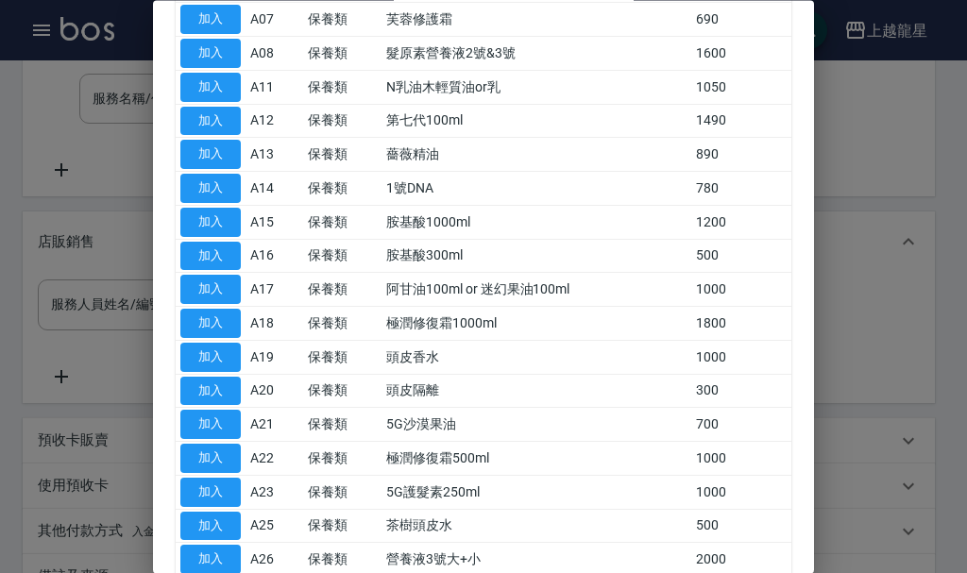
scroll to position [378, 0]
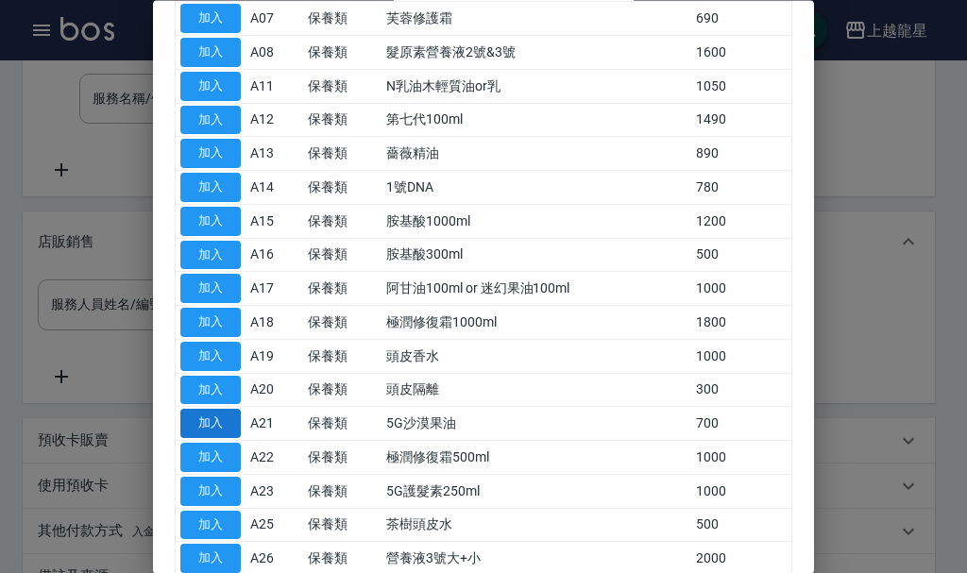
click at [232, 424] on button "加入" at bounding box center [210, 424] width 60 height 29
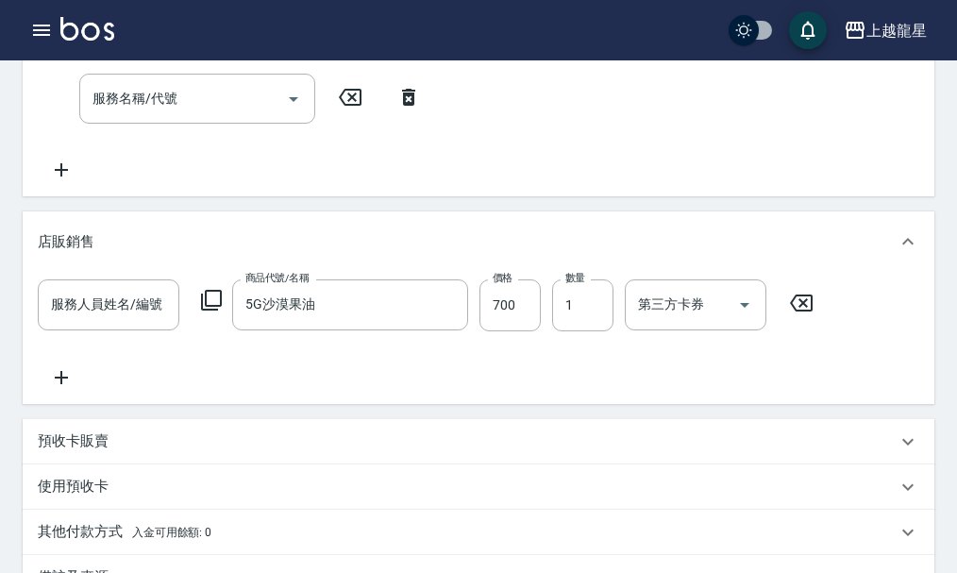
click at [215, 312] on icon at bounding box center [211, 300] width 23 height 23
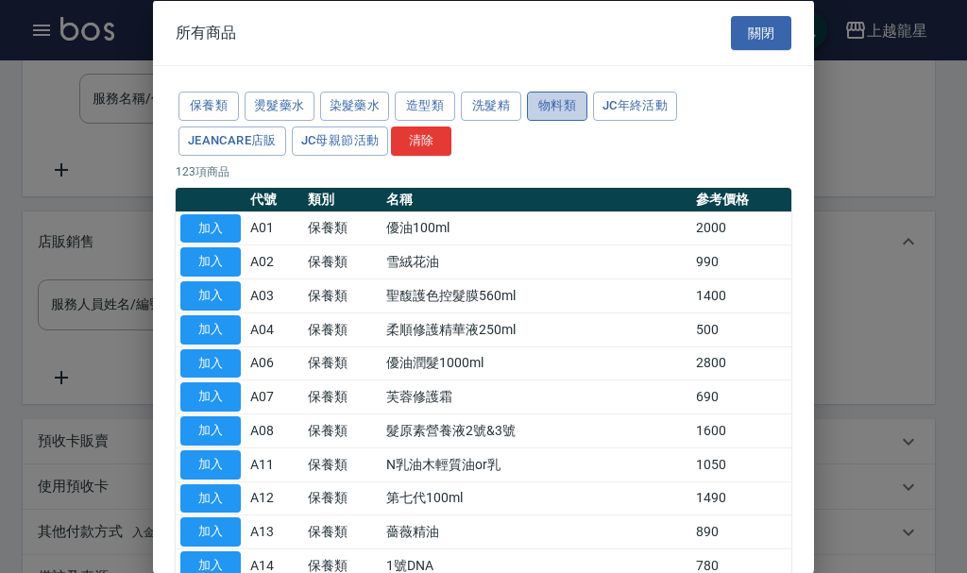
click at [551, 112] on button "物料類" at bounding box center [557, 106] width 60 height 29
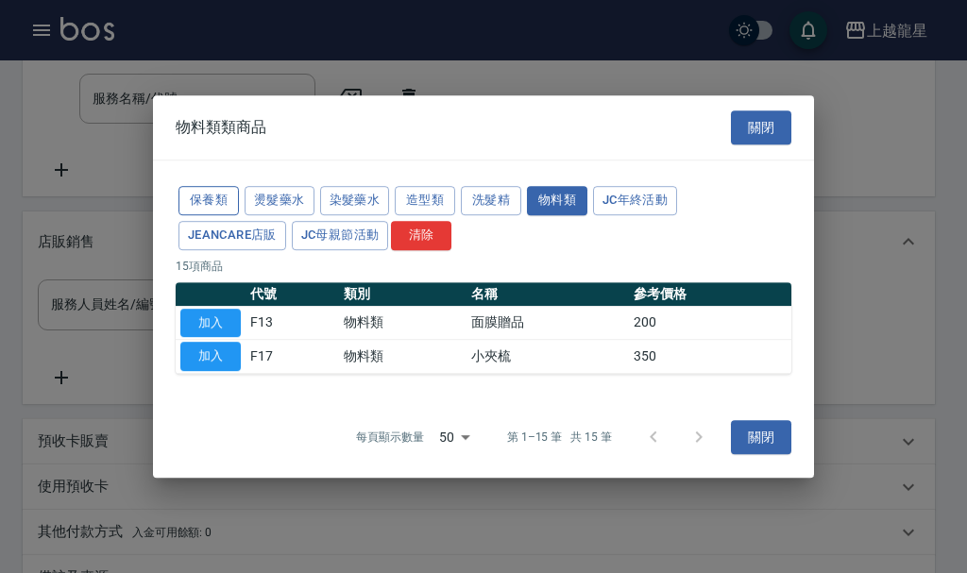
click at [211, 197] on button "保養類" at bounding box center [208, 200] width 60 height 29
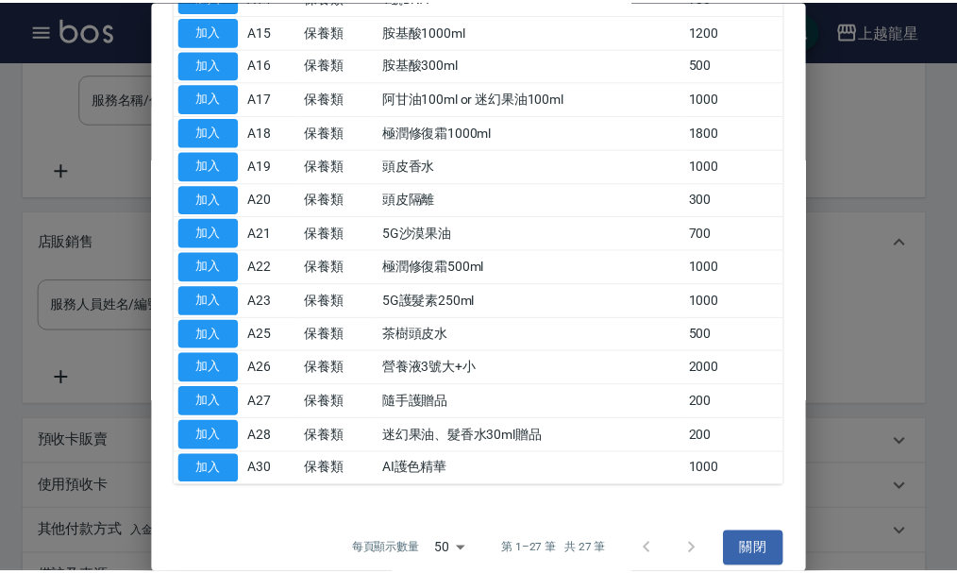
scroll to position [585, 0]
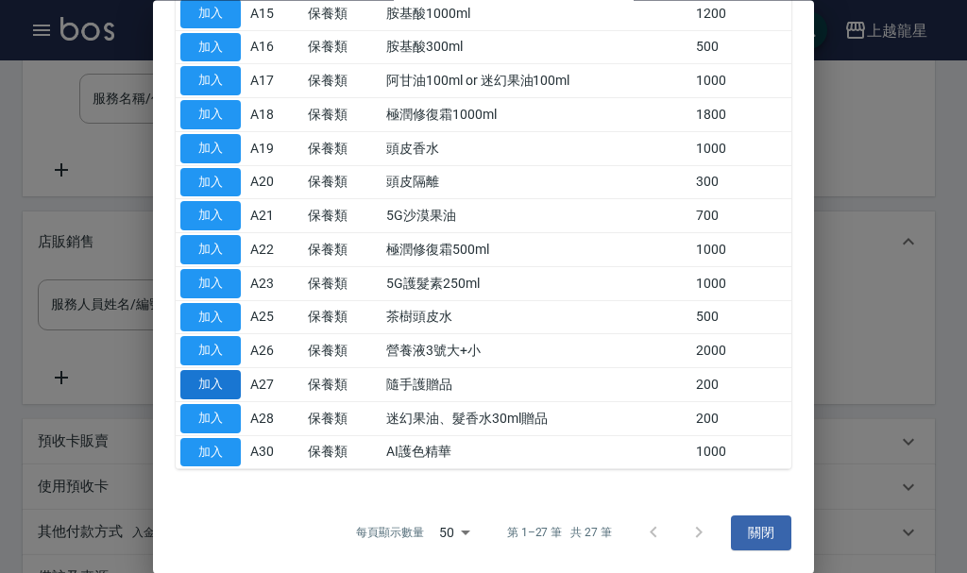
click at [208, 381] on button "加入" at bounding box center [210, 385] width 60 height 29
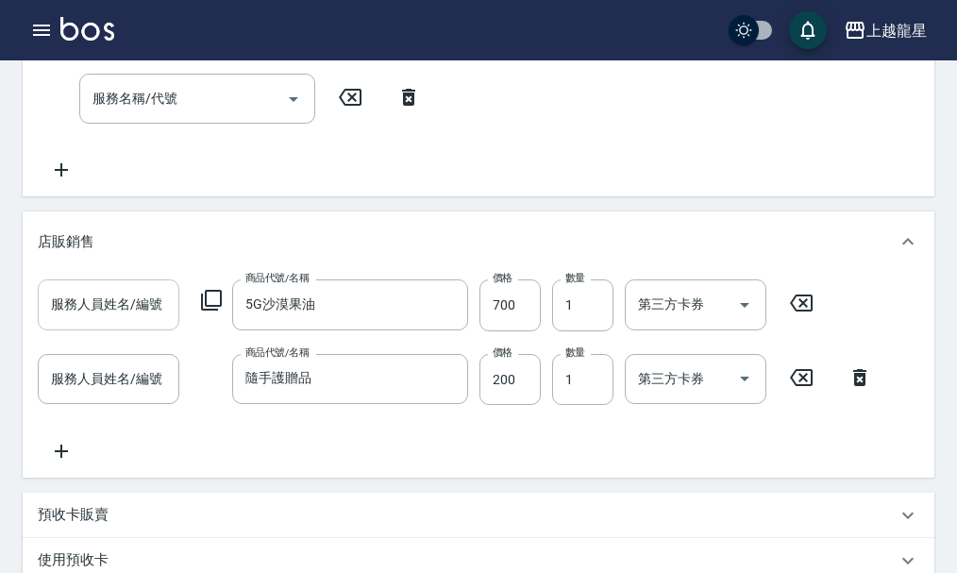
click at [114, 321] on input "服務人員姓名/編號" at bounding box center [108, 304] width 125 height 33
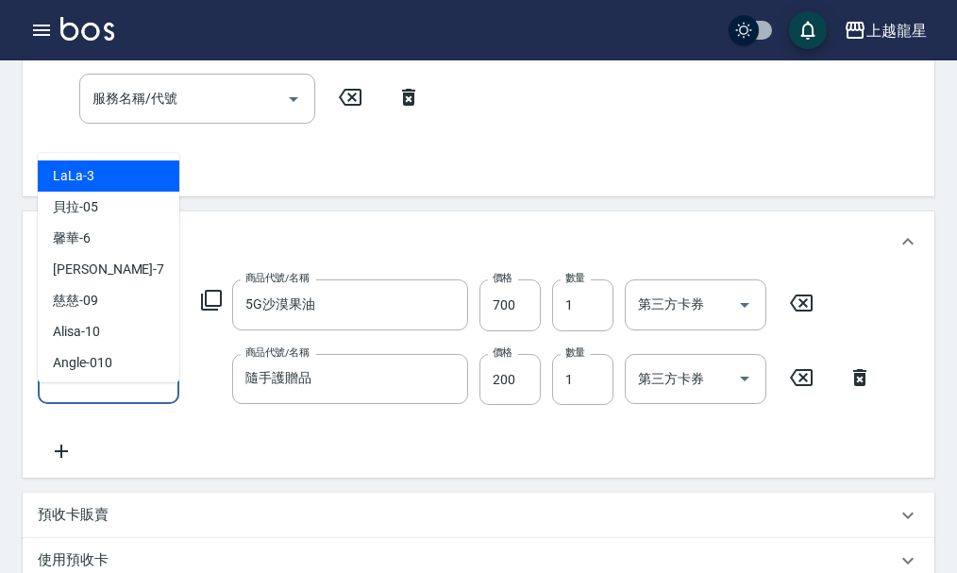
click at [112, 396] on input "服務人員姓名/編號" at bounding box center [108, 379] width 125 height 33
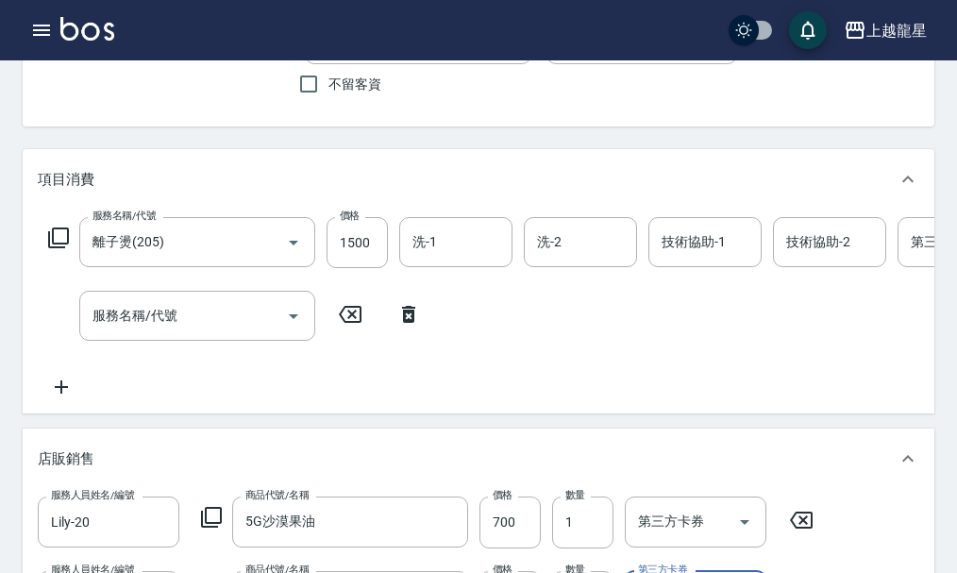
scroll to position [160, 0]
click at [145, 342] on div "服務名稱/代號" at bounding box center [197, 317] width 236 height 50
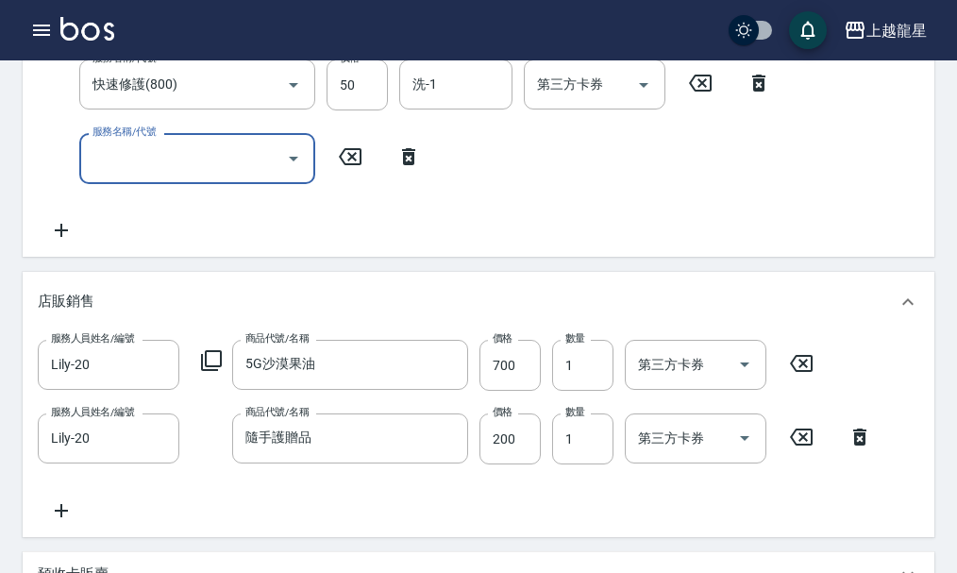
scroll to position [233, 0]
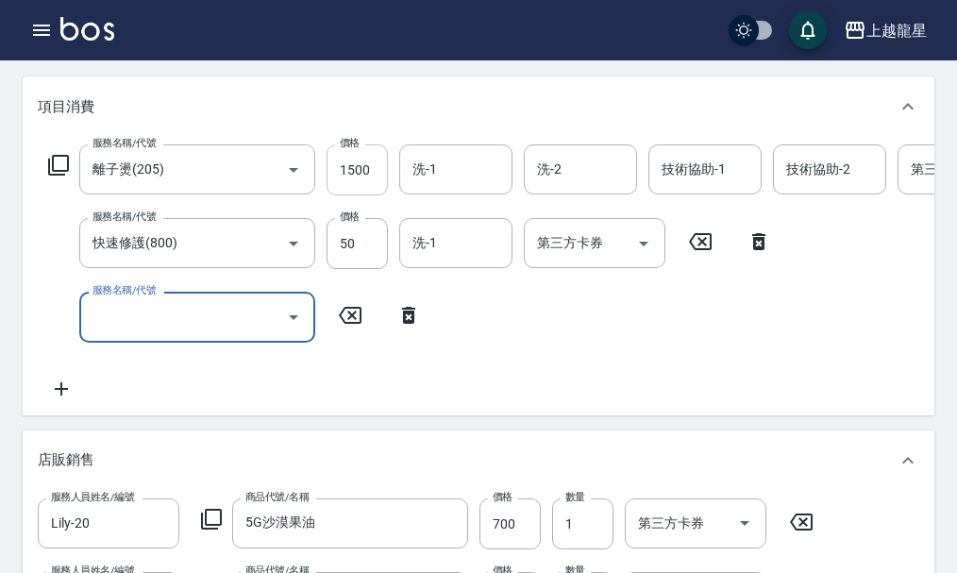
click at [365, 188] on input "1500" at bounding box center [357, 169] width 61 height 51
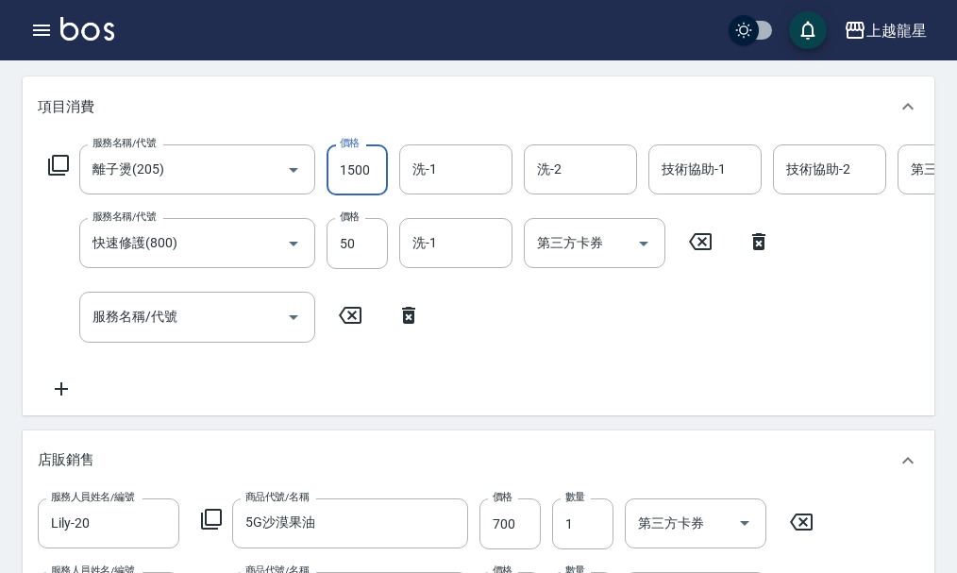
click at [378, 192] on input "1500" at bounding box center [357, 169] width 61 height 51
click at [375, 258] on input "50" at bounding box center [357, 243] width 61 height 51
click at [379, 188] on input "2000" at bounding box center [357, 169] width 61 height 51
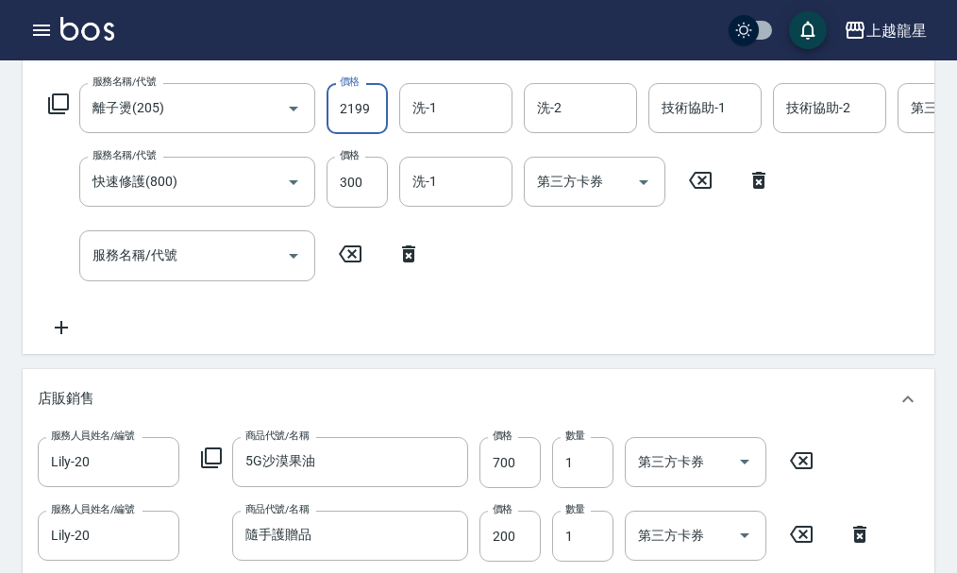
scroll to position [328, 0]
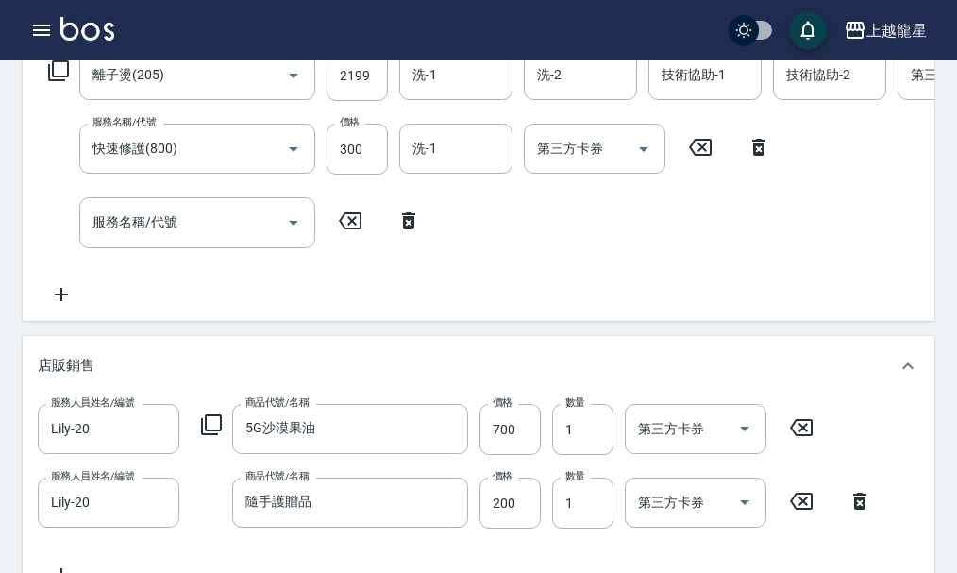
click at [414, 229] on icon at bounding box center [408, 220] width 13 height 17
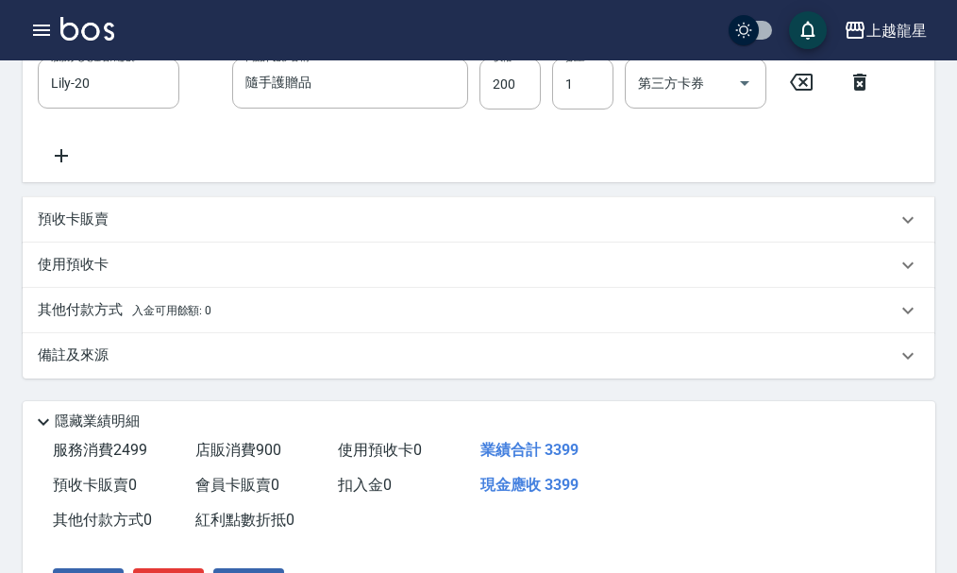
scroll to position [821, 0]
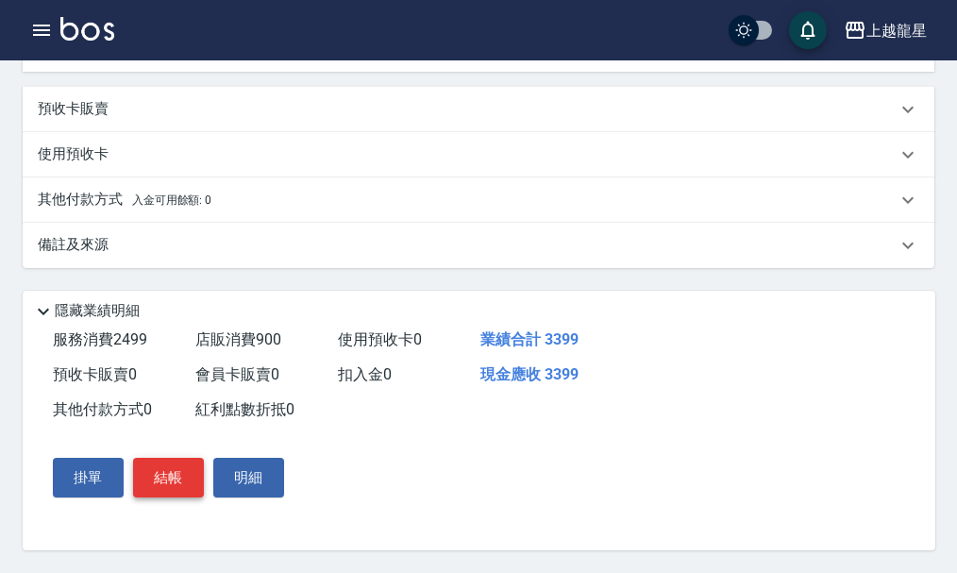
click at [197, 481] on button "結帳" at bounding box center [168, 478] width 71 height 40
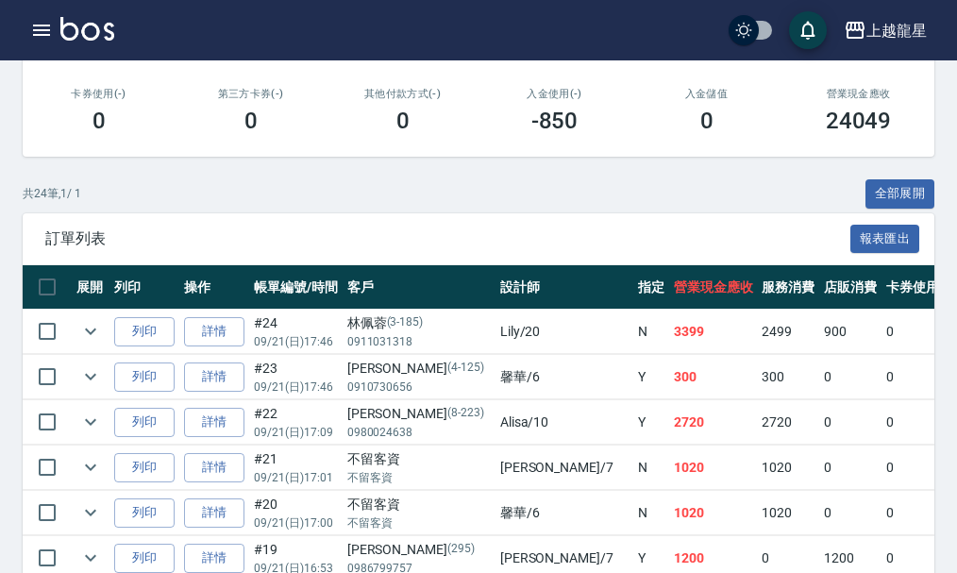
scroll to position [472, 0]
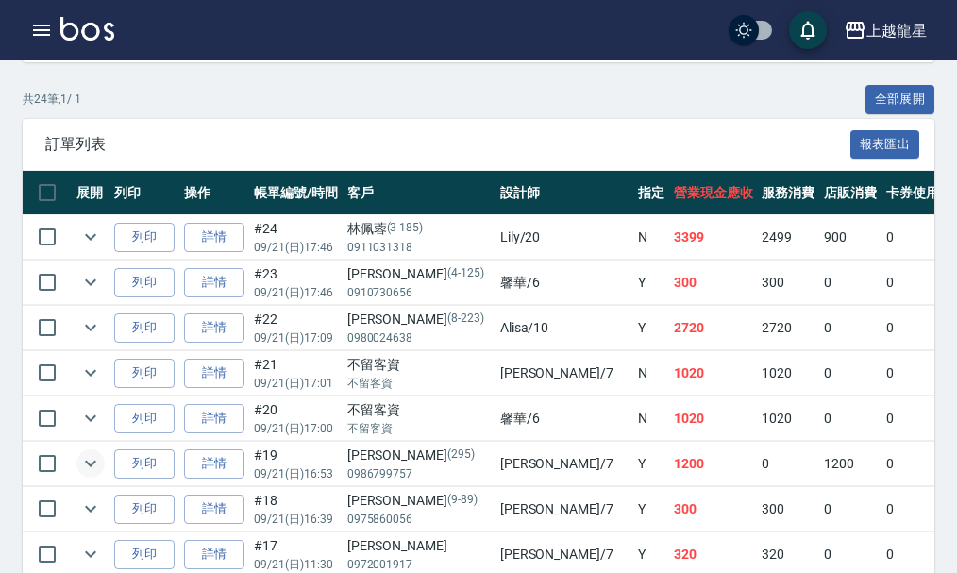
click at [96, 458] on icon "expand row" at bounding box center [90, 463] width 23 height 23
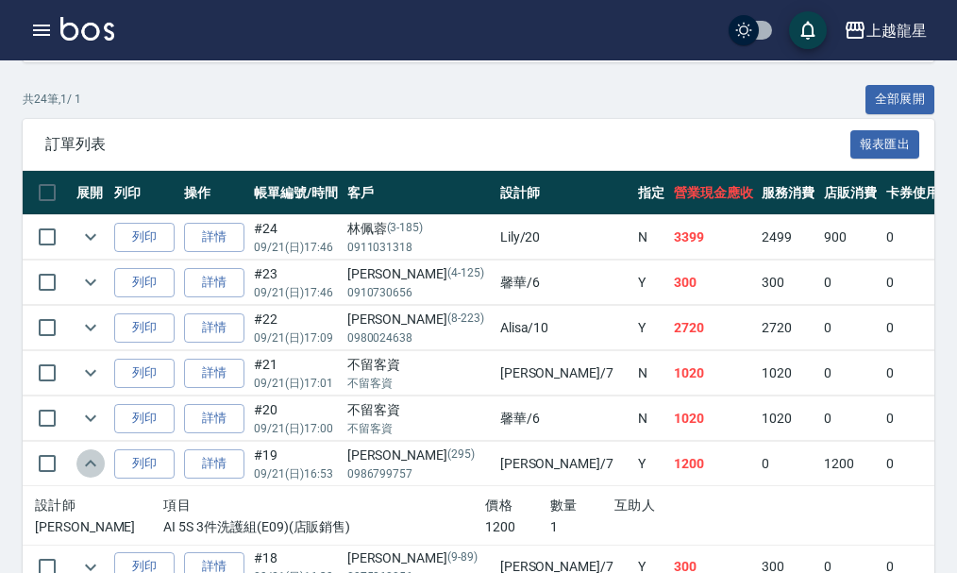
click at [91, 457] on icon "expand row" at bounding box center [90, 463] width 23 height 23
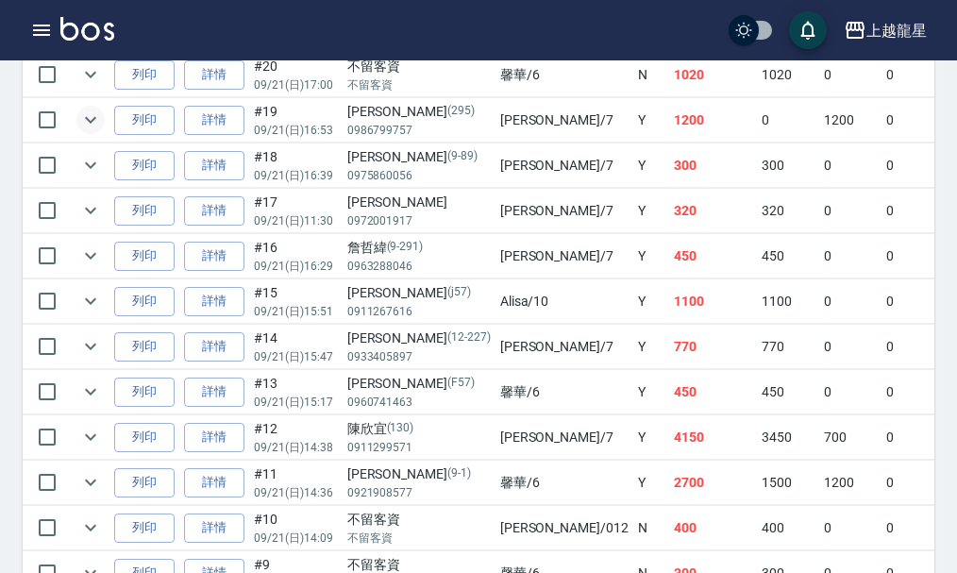
scroll to position [850, 0]
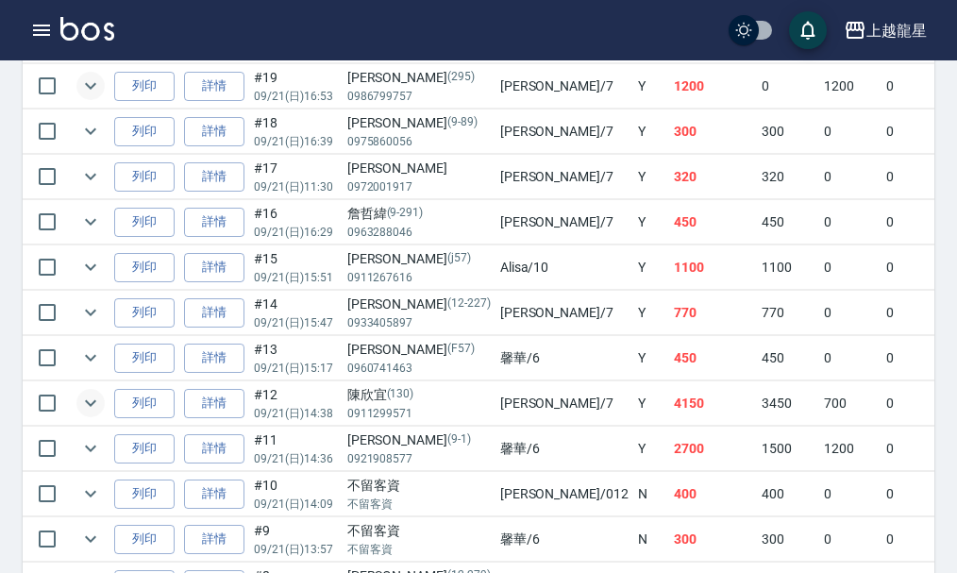
click at [92, 402] on icon "expand row" at bounding box center [90, 403] width 23 height 23
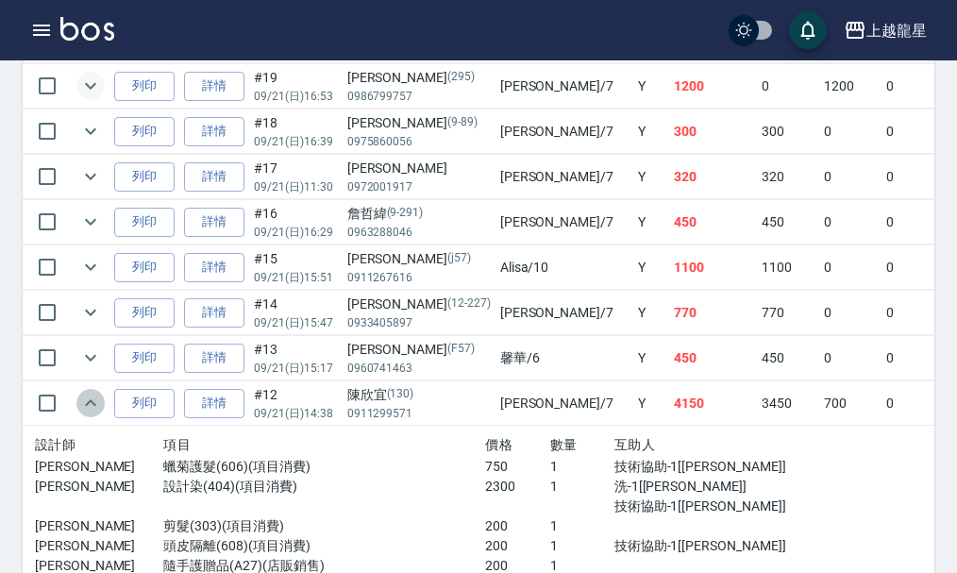
click at [92, 406] on icon "expand row" at bounding box center [90, 403] width 23 height 23
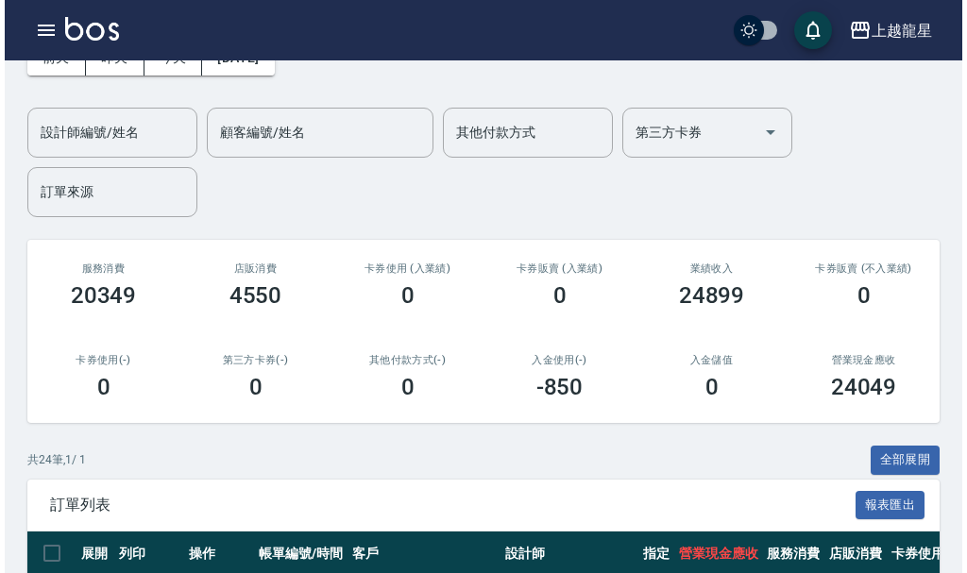
scroll to position [0, 0]
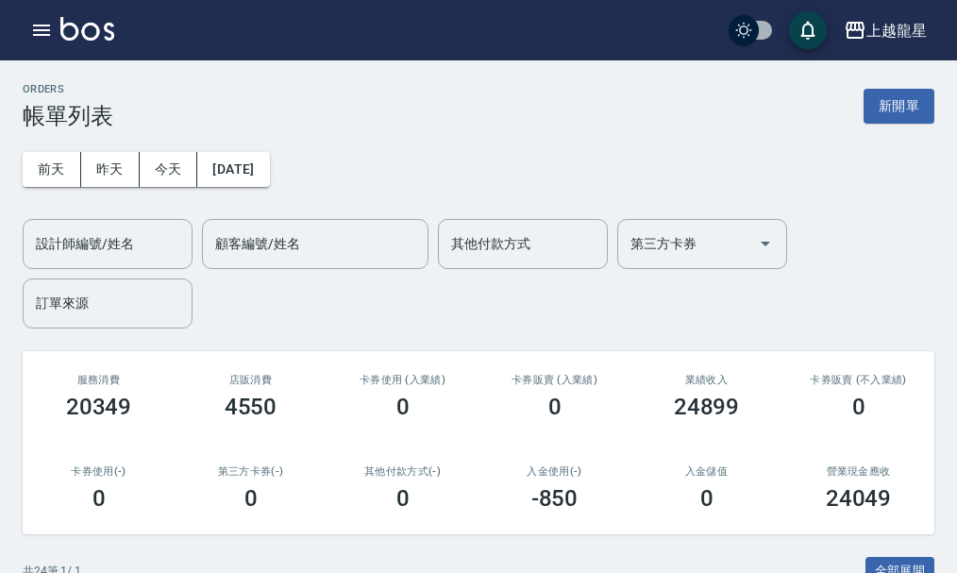
click at [81, 32] on img at bounding box center [87, 29] width 54 height 24
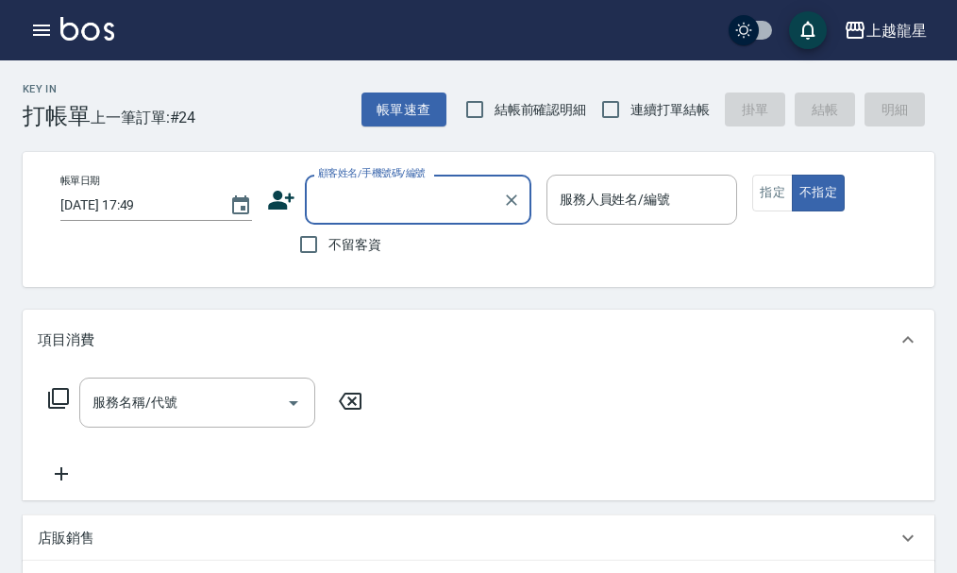
click at [323, 192] on input "顧客姓名/手機號碼/編號" at bounding box center [403, 199] width 181 height 33
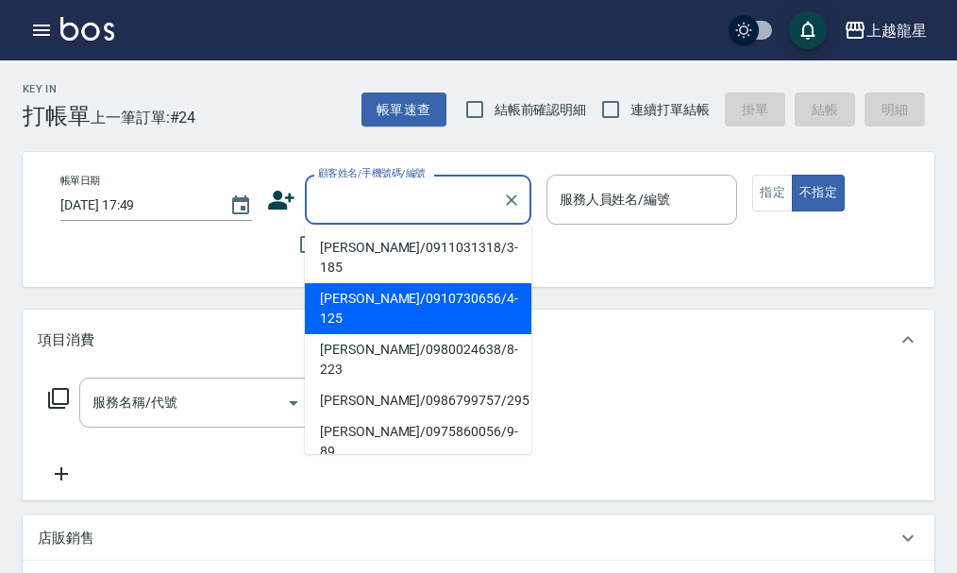
click at [407, 283] on li "謝君麗/0910730656/4-125" at bounding box center [418, 308] width 227 height 51
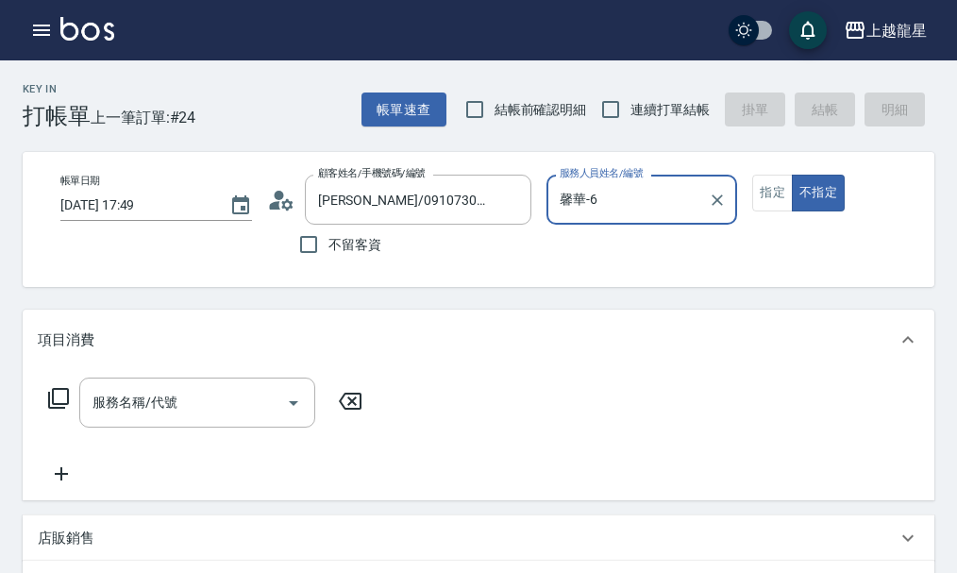
click at [292, 207] on icon at bounding box center [286, 203] width 11 height 11
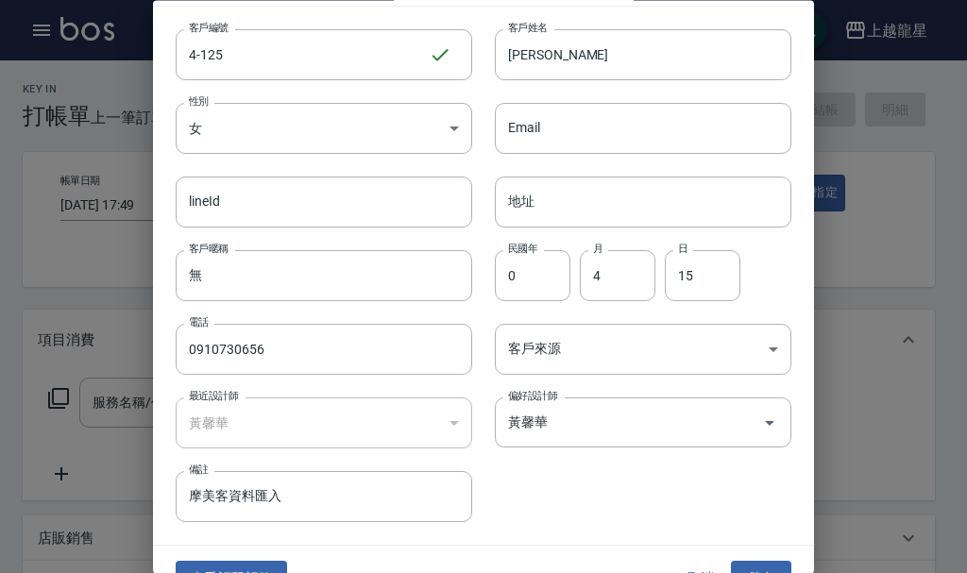
scroll to position [81, 0]
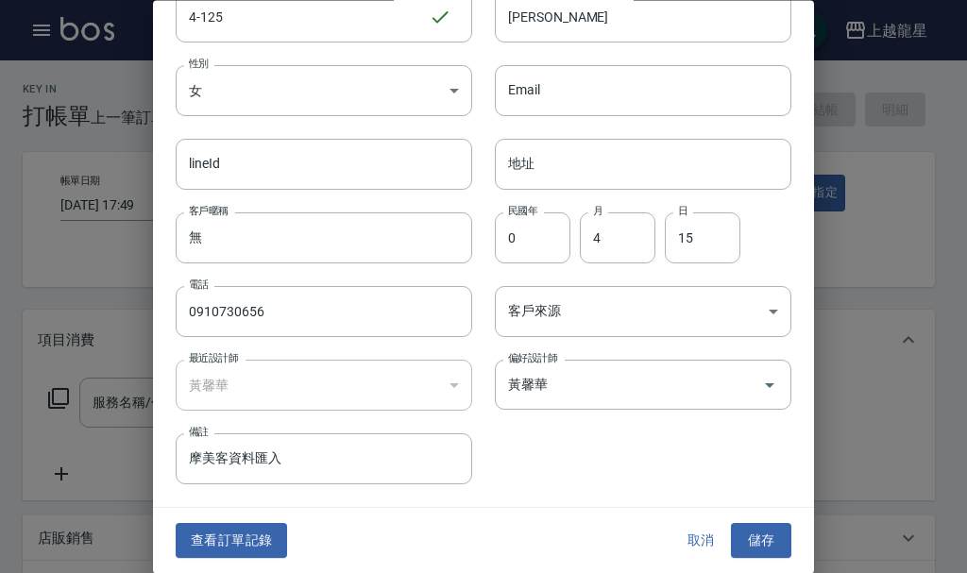
click at [689, 541] on button "取消" at bounding box center [700, 541] width 60 height 35
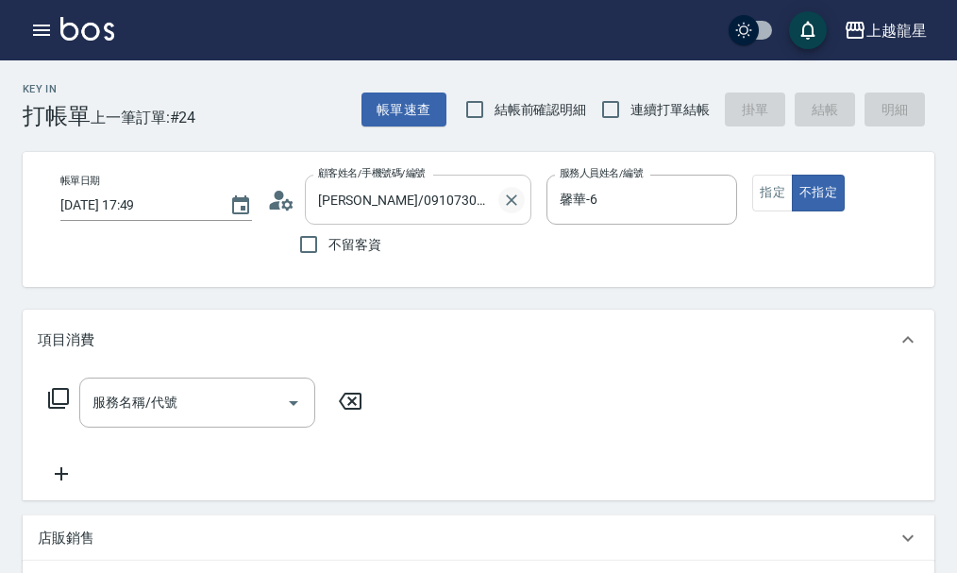
click at [514, 201] on icon "Clear" at bounding box center [511, 199] width 11 height 11
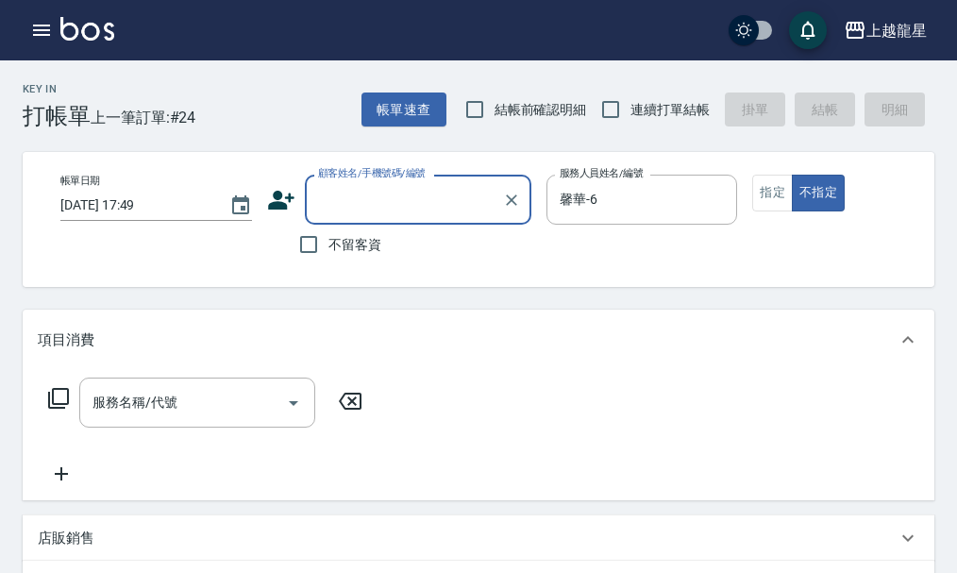
click at [379, 208] on input "顧客姓名/手機號碼/編號" at bounding box center [403, 199] width 181 height 33
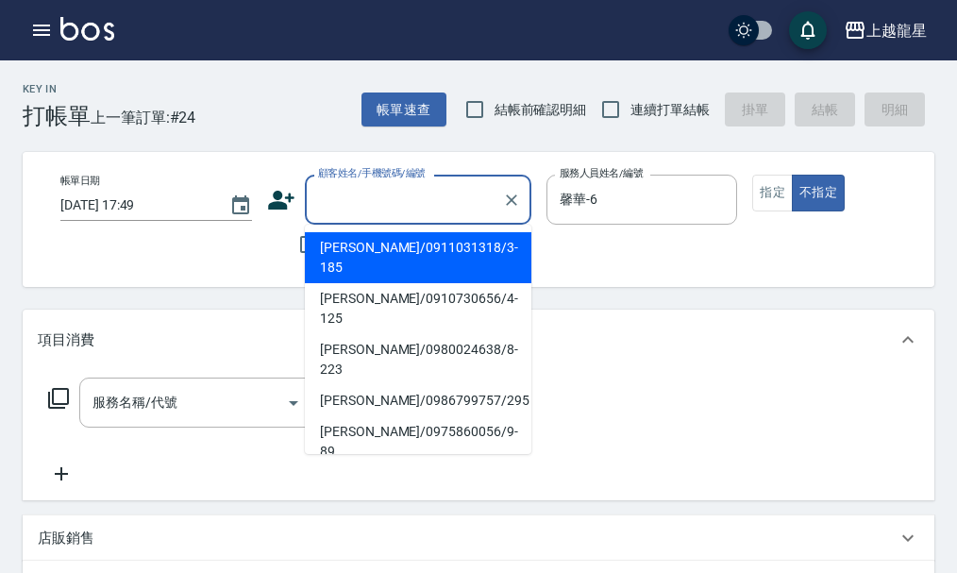
click at [386, 254] on li "[PERSON_NAME]/0911031318/3-185" at bounding box center [418, 257] width 227 height 51
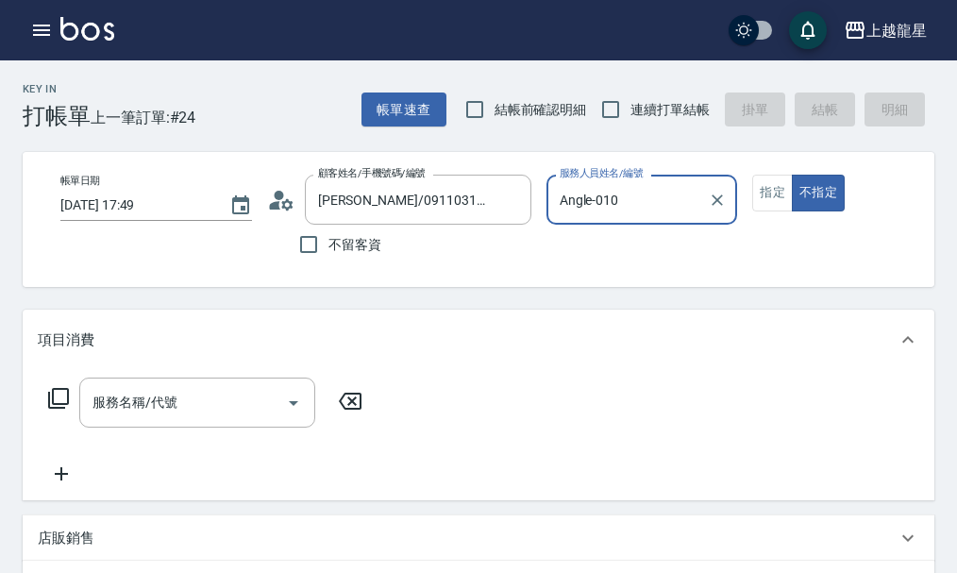
click at [278, 202] on icon at bounding box center [274, 205] width 11 height 8
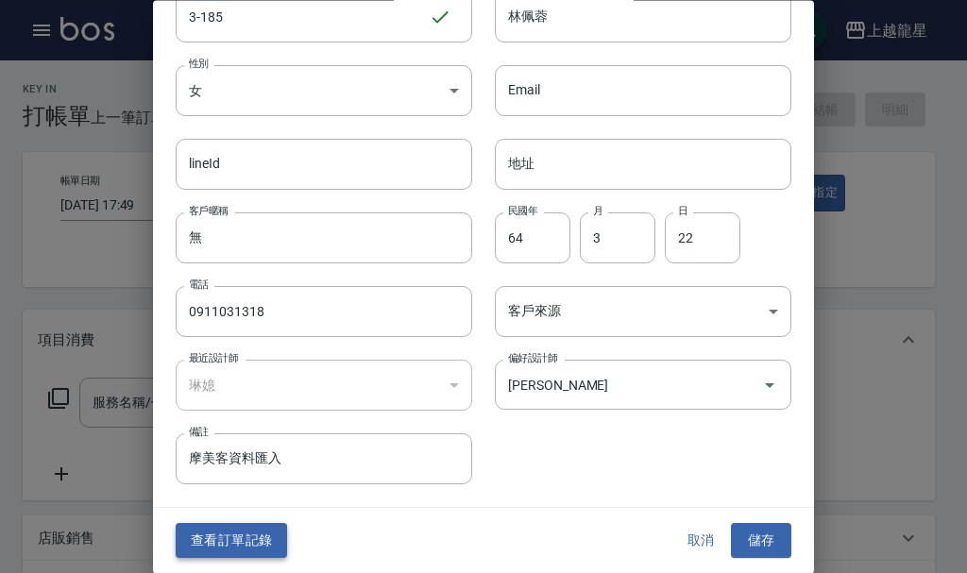
click at [256, 547] on button "查看訂單記錄" at bounding box center [231, 541] width 111 height 35
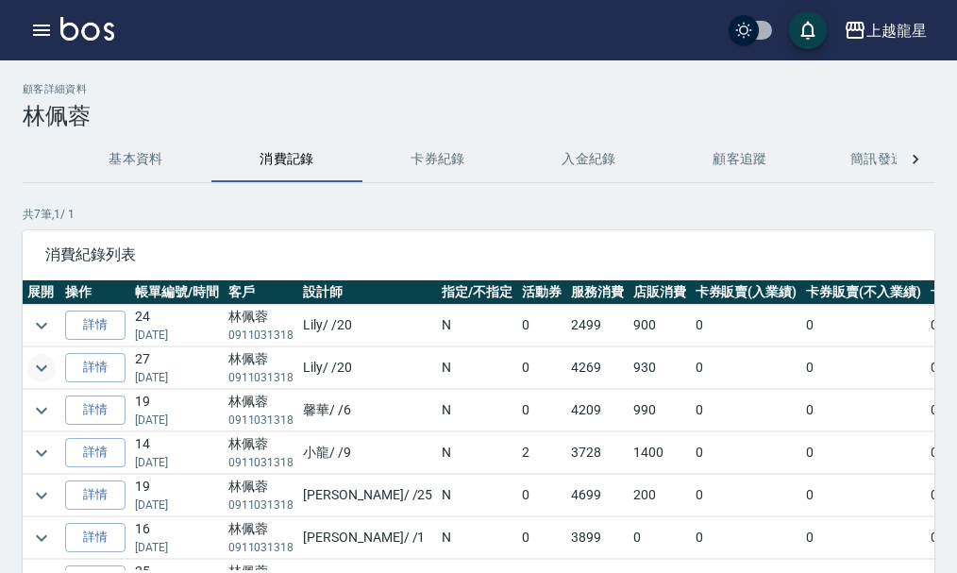
click at [42, 365] on icon "expand row" at bounding box center [41, 368] width 23 height 23
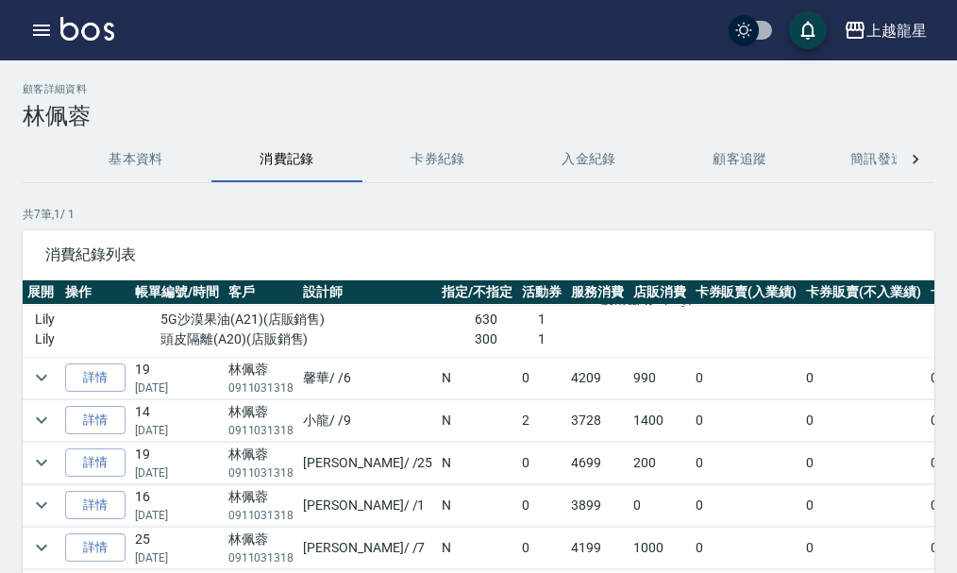
scroll to position [224, 0]
click at [45, 367] on icon "expand row" at bounding box center [41, 377] width 23 height 23
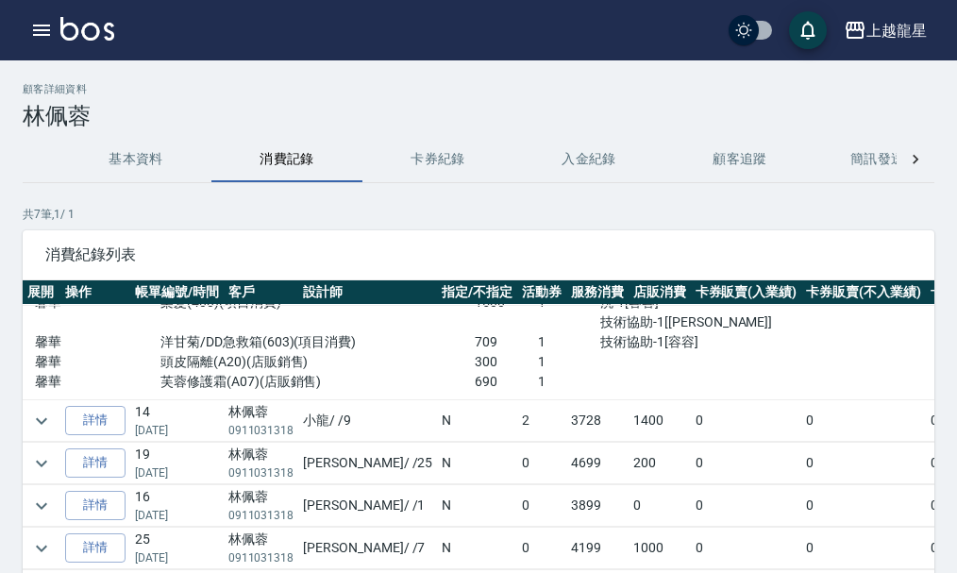
scroll to position [440, 0]
click at [41, 410] on icon "expand row" at bounding box center [41, 421] width 23 height 23
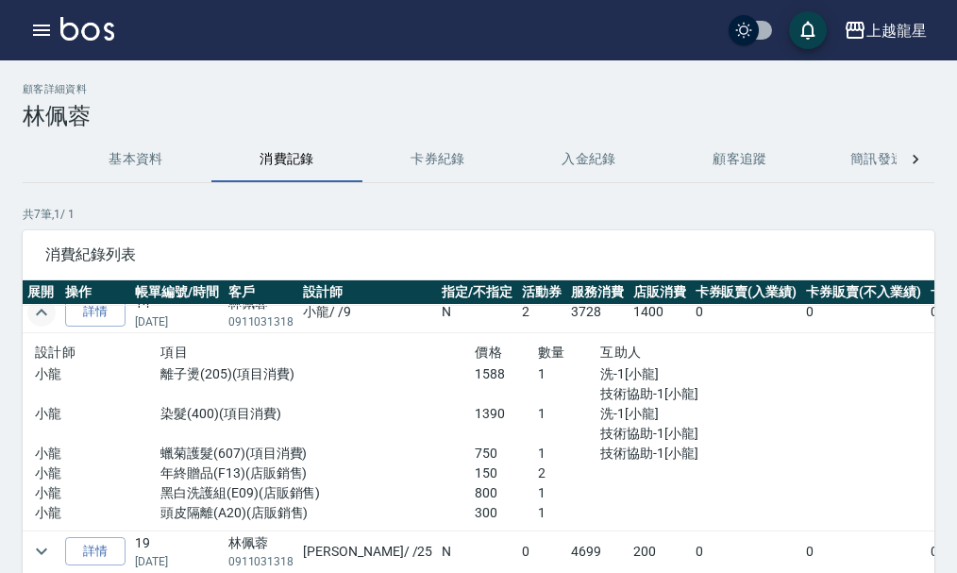
scroll to position [0, 0]
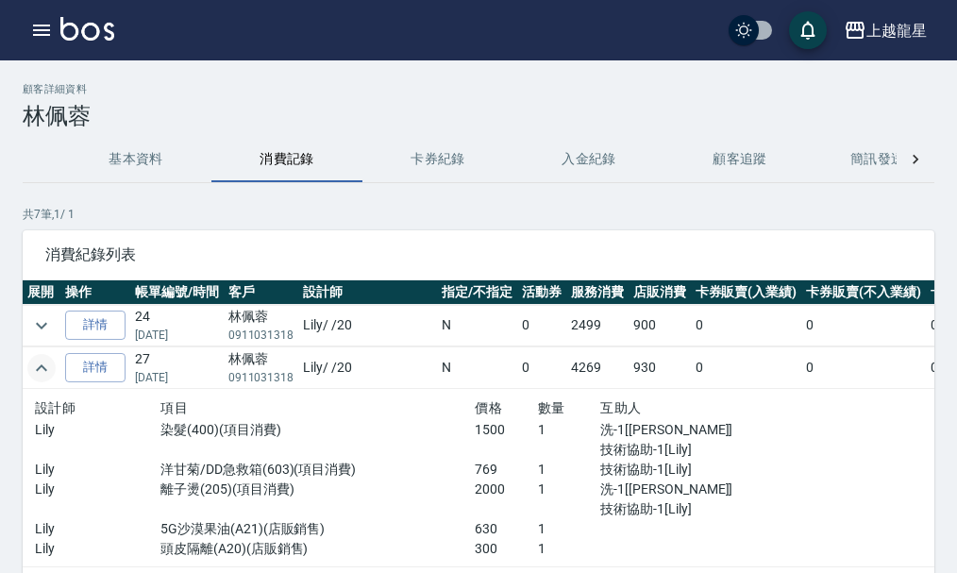
click at [100, 33] on img at bounding box center [87, 29] width 54 height 24
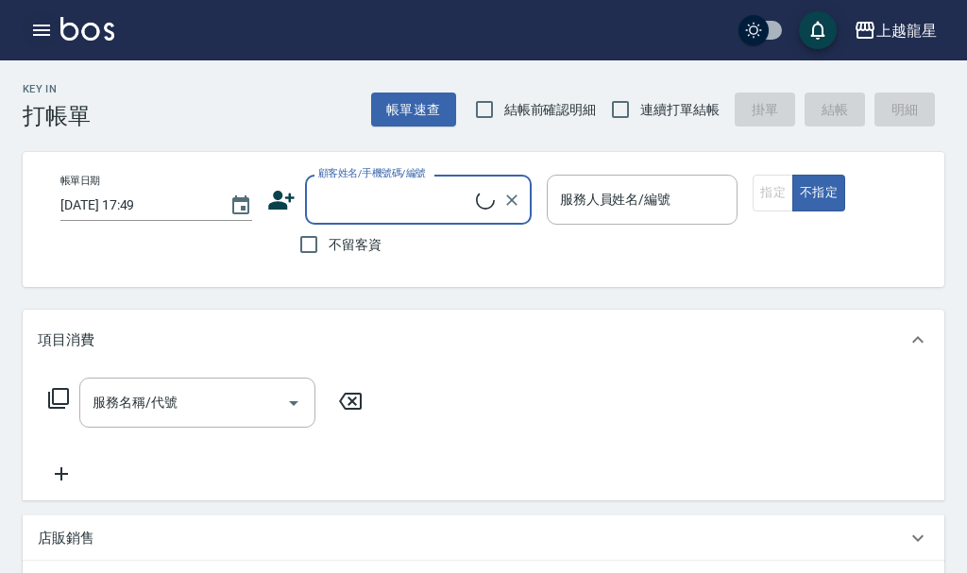
click at [47, 34] on icon "button" at bounding box center [41, 30] width 17 height 11
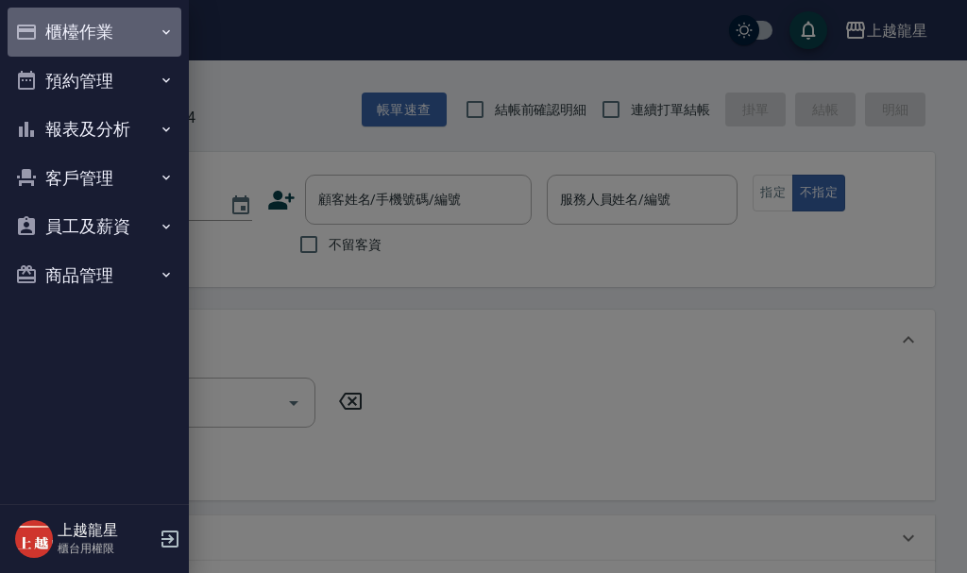
click at [59, 27] on button "櫃檯作業" at bounding box center [95, 32] width 174 height 49
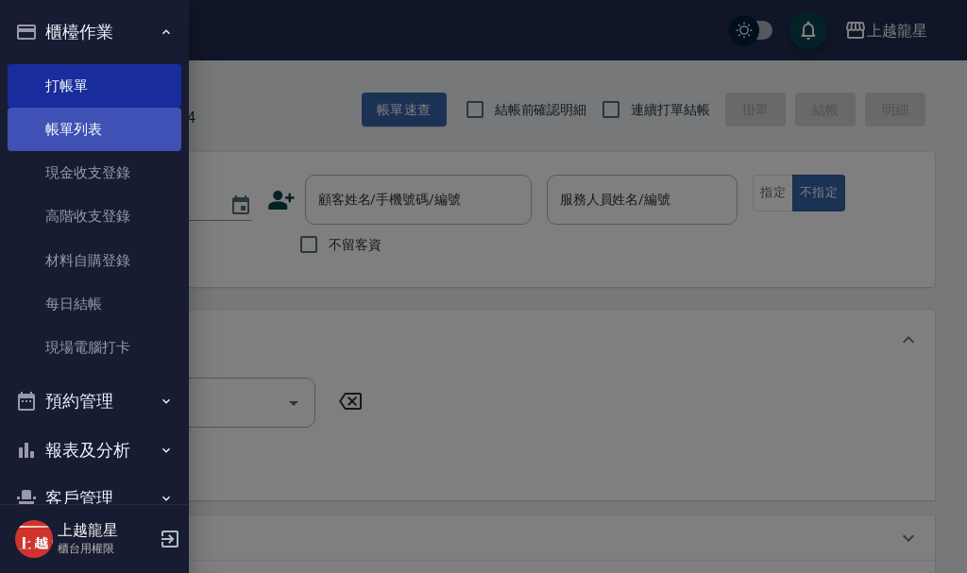
click at [78, 119] on link "帳單列表" at bounding box center [95, 129] width 174 height 43
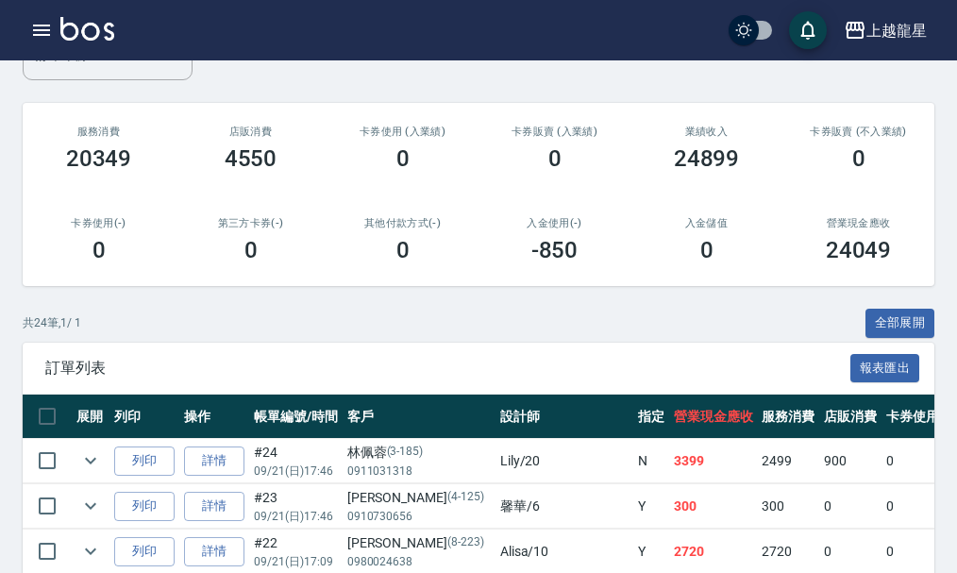
scroll to position [94, 0]
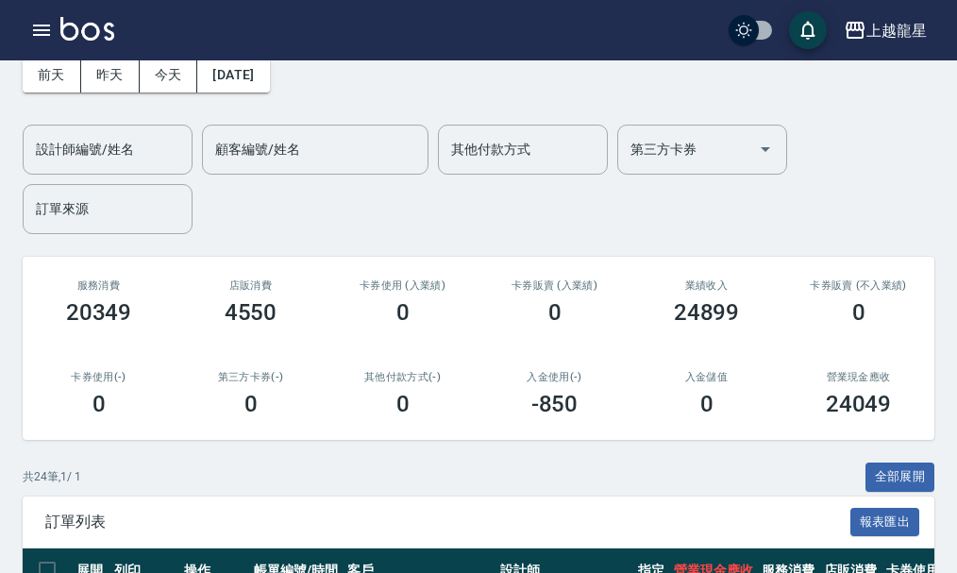
click at [76, 40] on img at bounding box center [87, 29] width 54 height 24
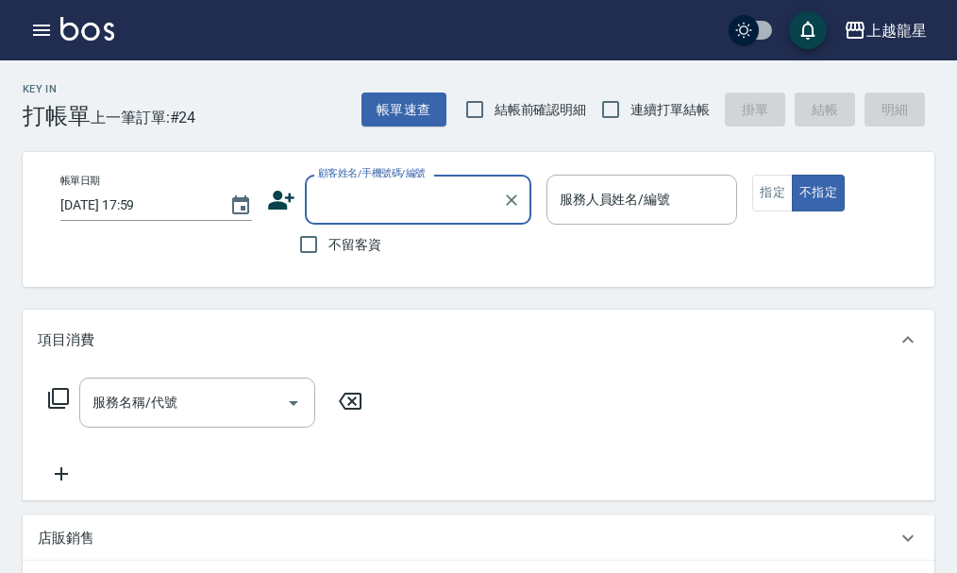
click at [400, 202] on input "顧客姓名/手機號碼/編號" at bounding box center [403, 199] width 181 height 33
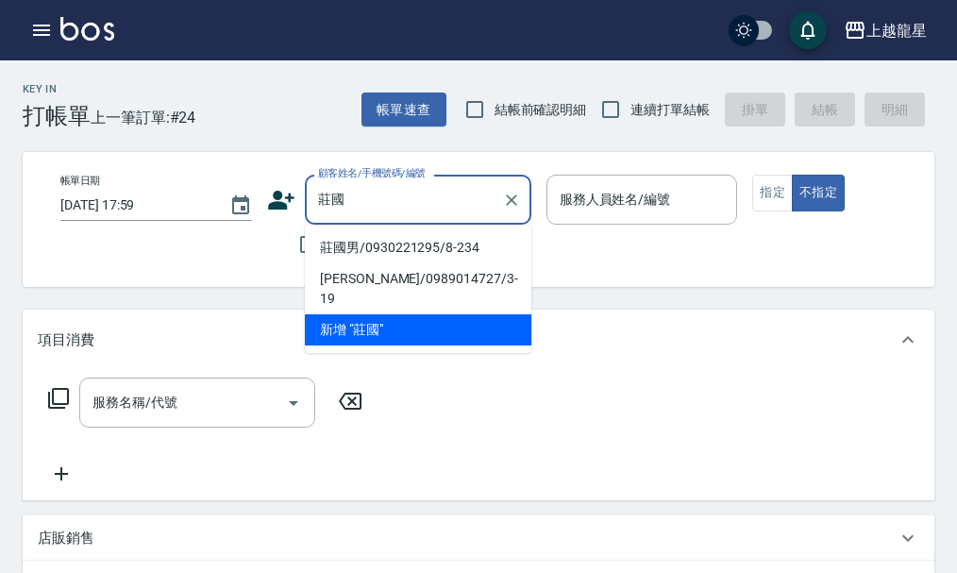
click at [415, 253] on li "莊國男/0930221295/8-234" at bounding box center [418, 247] width 227 height 31
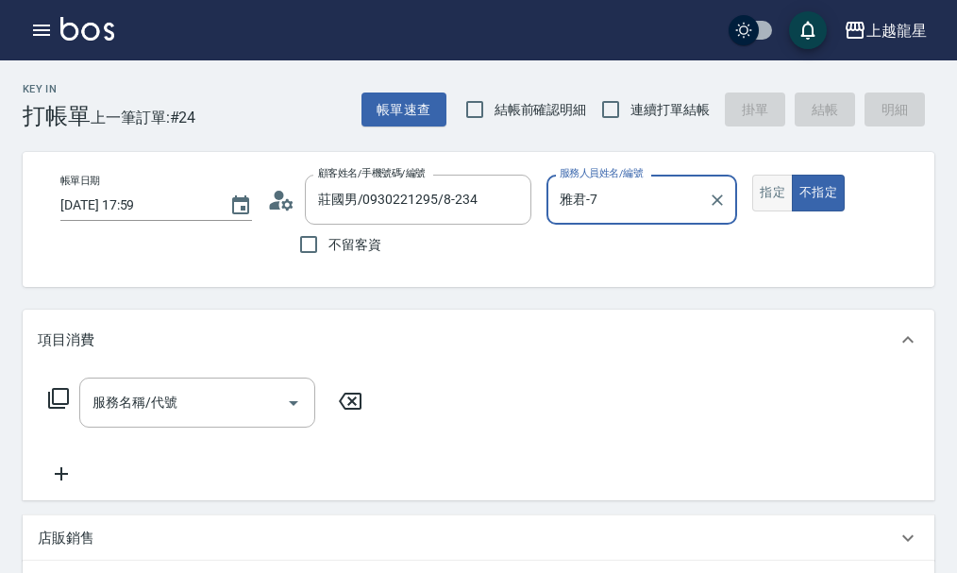
click at [764, 194] on button "指定" at bounding box center [773, 193] width 41 height 37
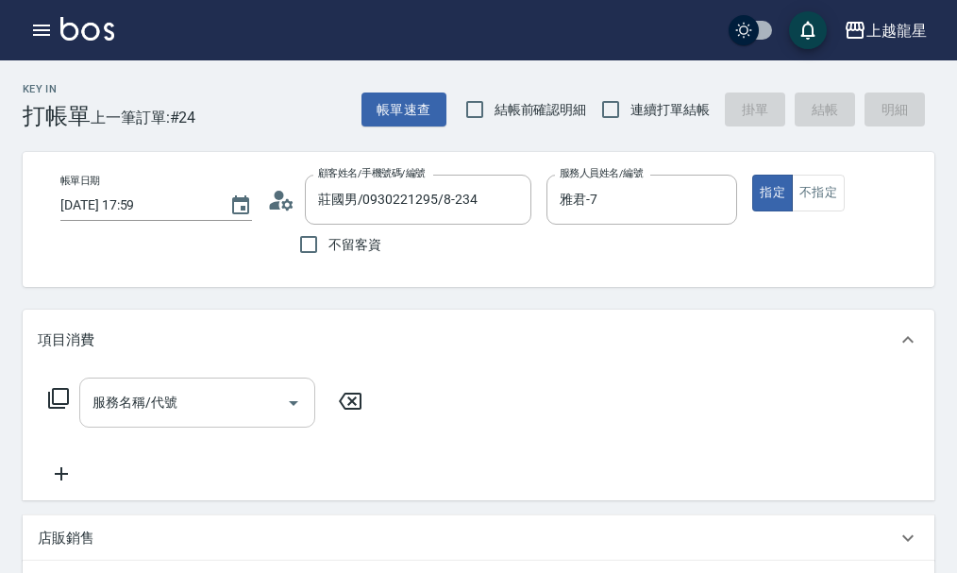
click at [118, 420] on div "服務名稱/代號 服務名稱/代號" at bounding box center [197, 403] width 236 height 50
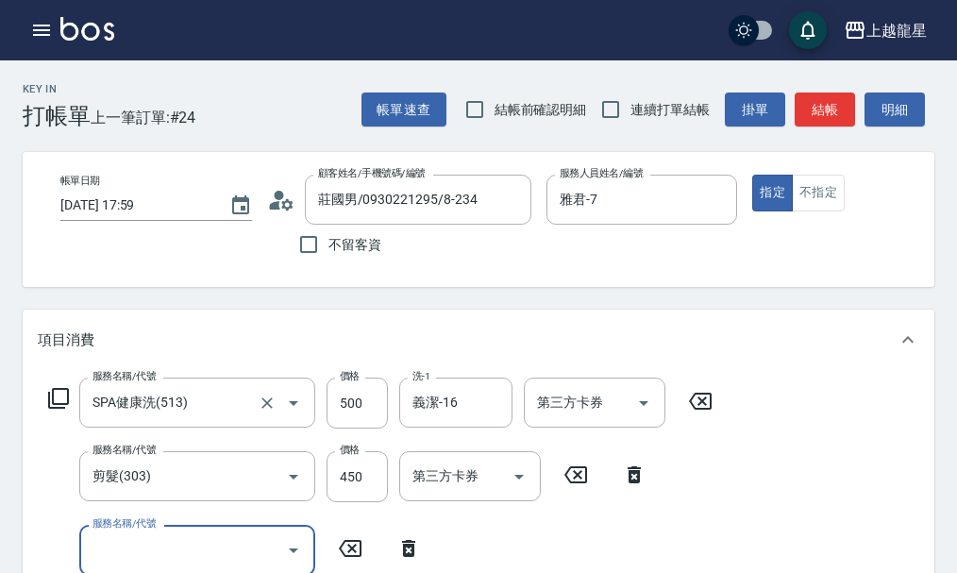
scroll to position [8, 0]
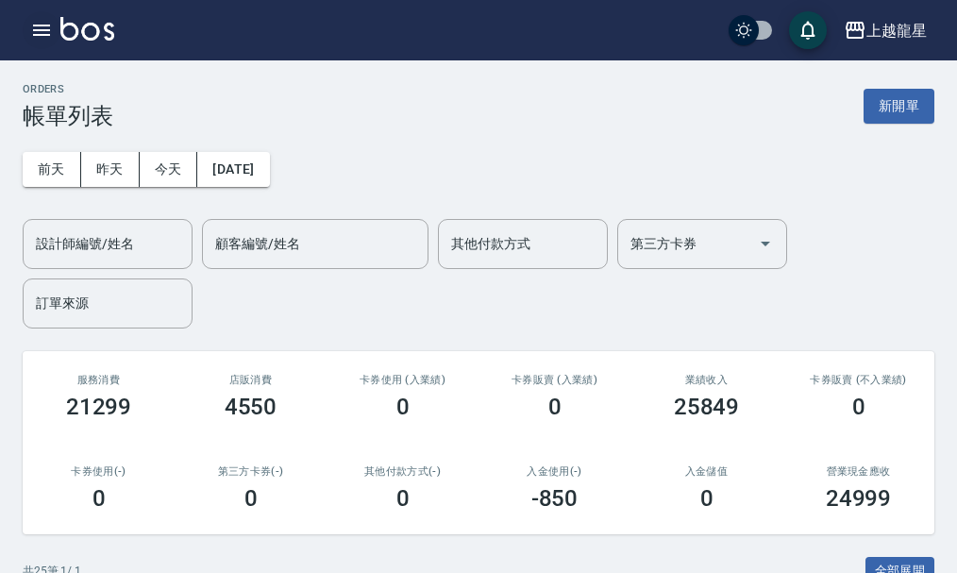
click at [51, 37] on icon "button" at bounding box center [41, 30] width 23 height 23
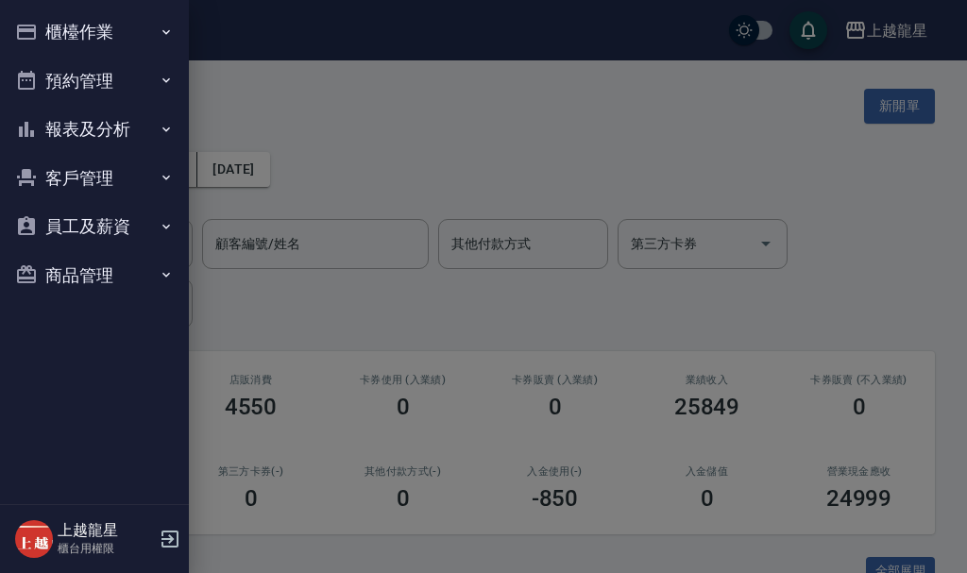
click at [102, 120] on button "報表及分析" at bounding box center [95, 129] width 174 height 49
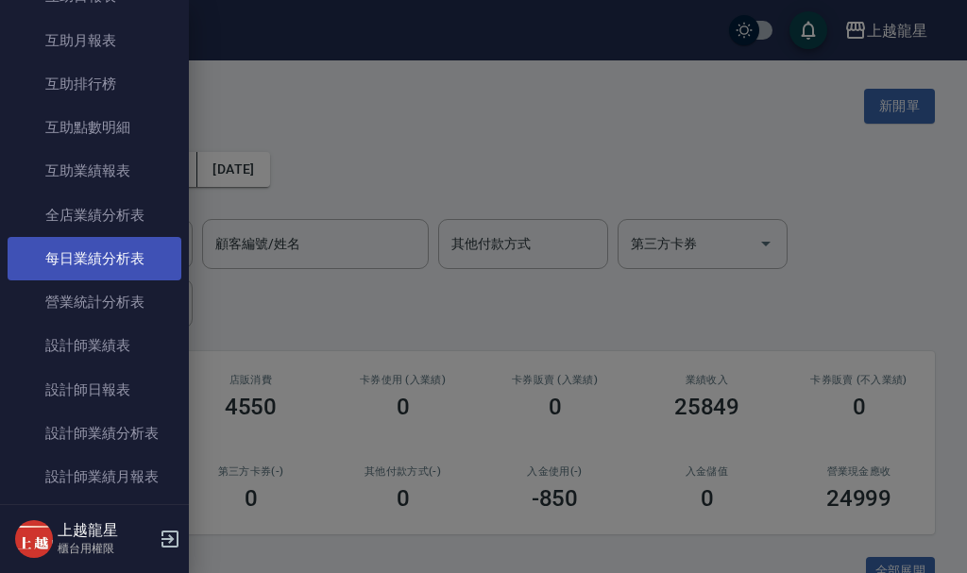
scroll to position [283, 0]
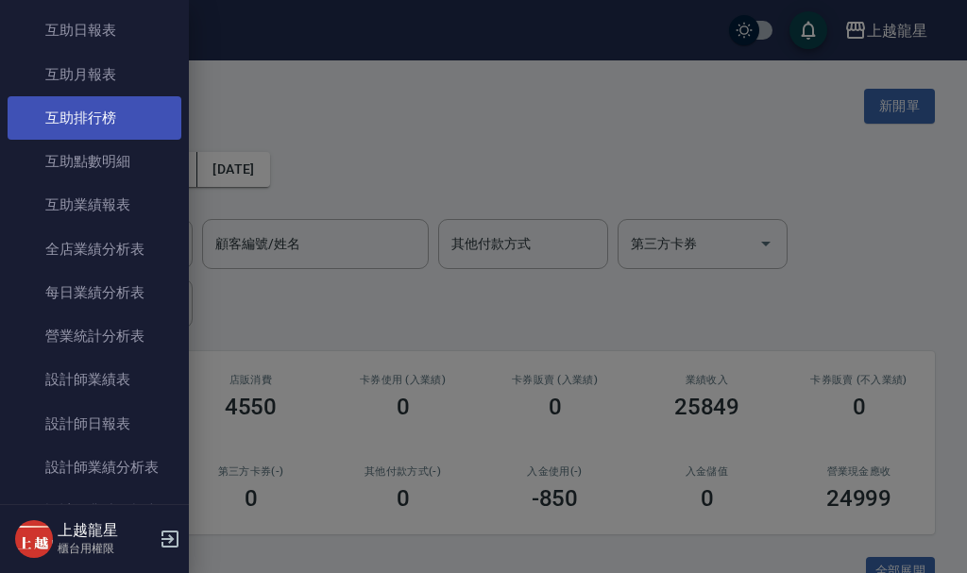
click at [113, 130] on link "互助排行榜" at bounding box center [95, 117] width 174 height 43
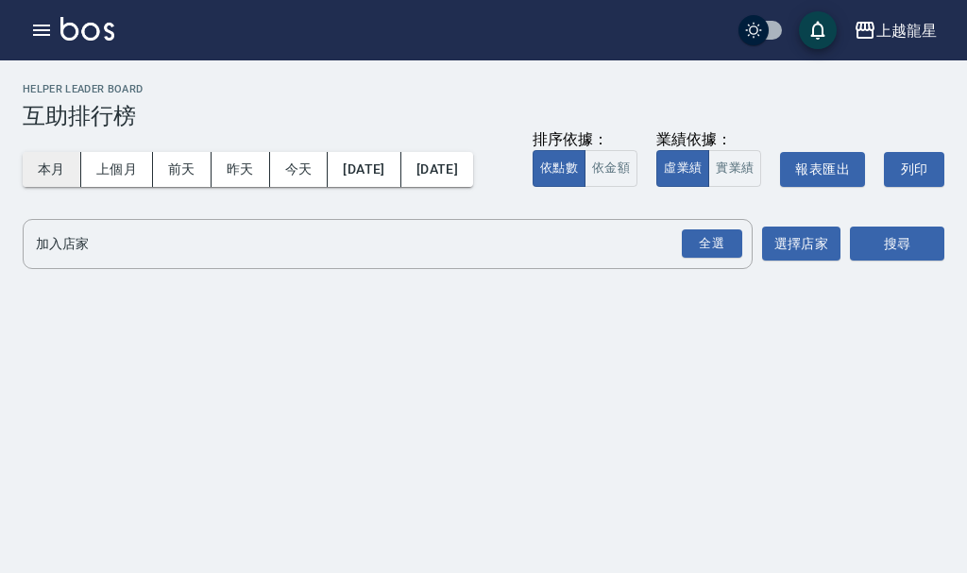
click at [59, 173] on button "本月" at bounding box center [52, 169] width 59 height 35
click at [719, 259] on div "全選" at bounding box center [712, 243] width 60 height 29
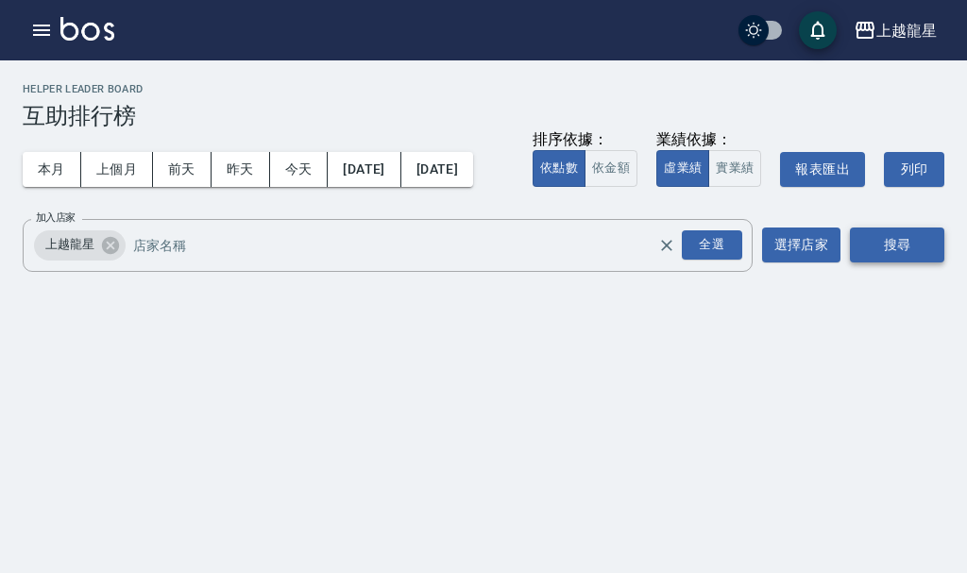
click at [855, 262] on button "搜尋" at bounding box center [897, 245] width 94 height 35
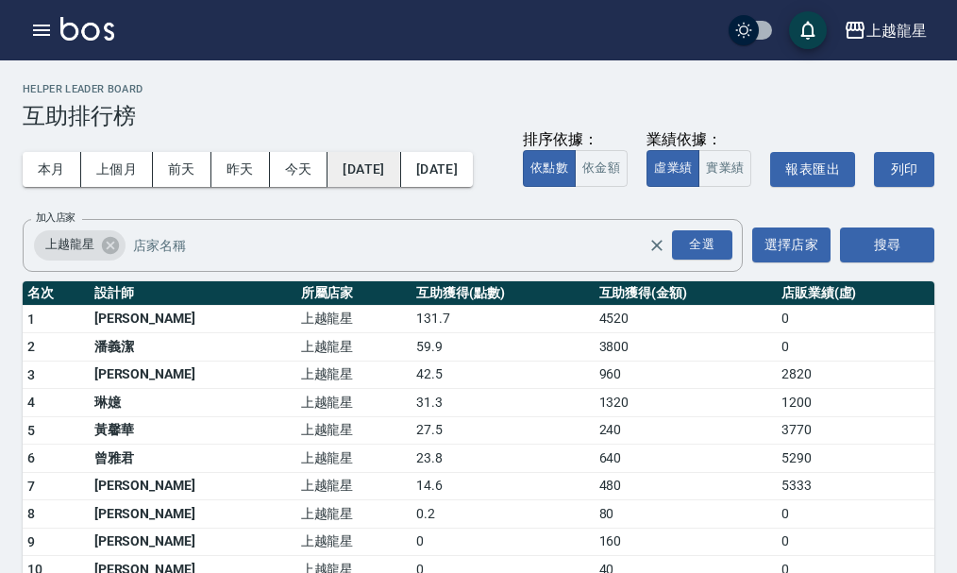
click at [400, 171] on button "[DATE]" at bounding box center [364, 169] width 73 height 35
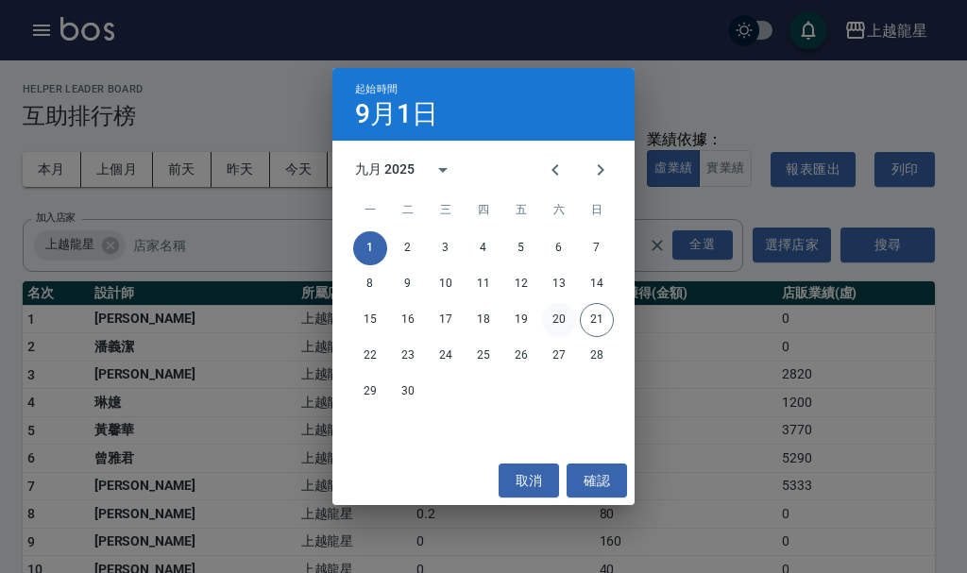
click at [558, 316] on button "20" at bounding box center [559, 320] width 34 height 34
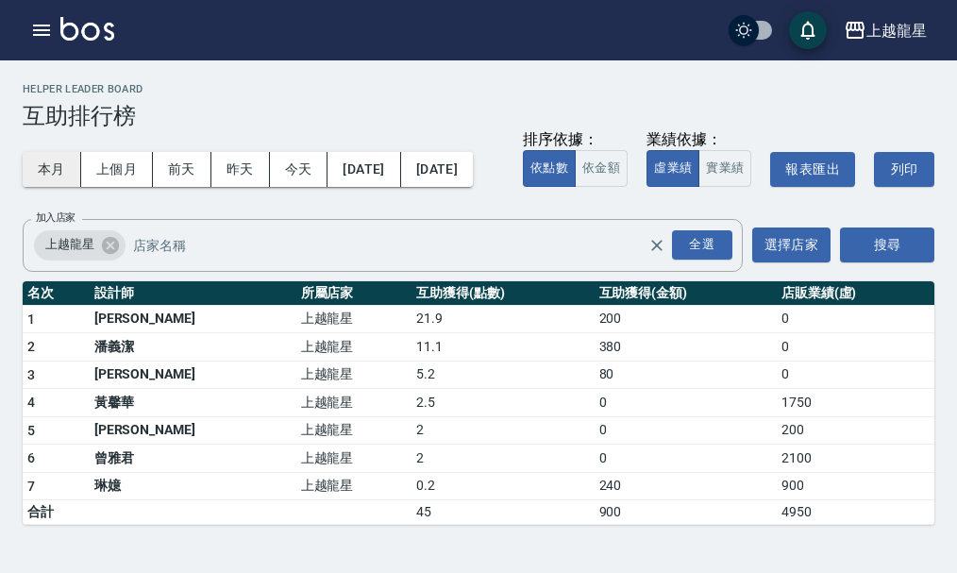
click at [66, 179] on button "本月" at bounding box center [52, 169] width 59 height 35
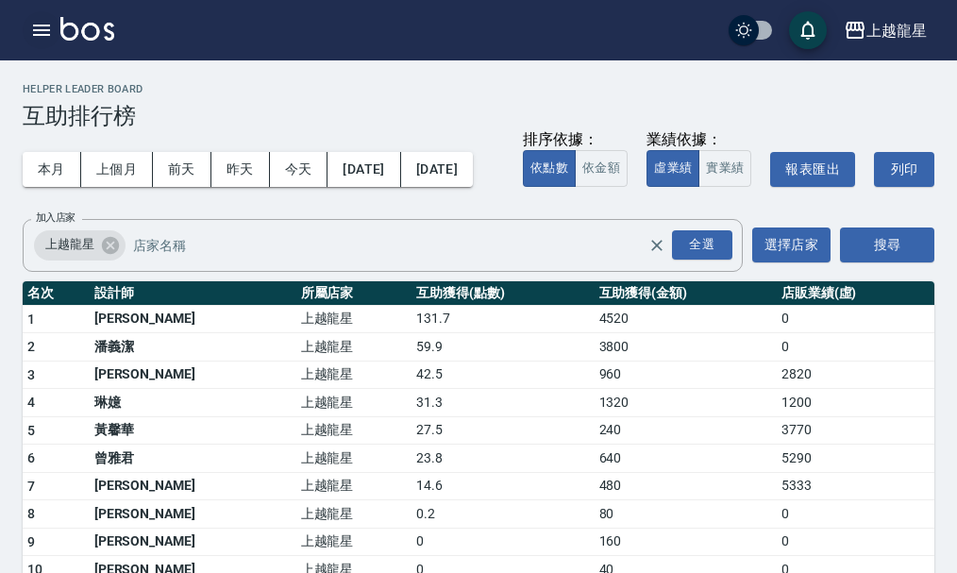
drag, startPoint x: 34, startPoint y: 42, endPoint x: 42, endPoint y: 34, distance: 11.4
click at [42, 34] on button "button" at bounding box center [42, 30] width 38 height 38
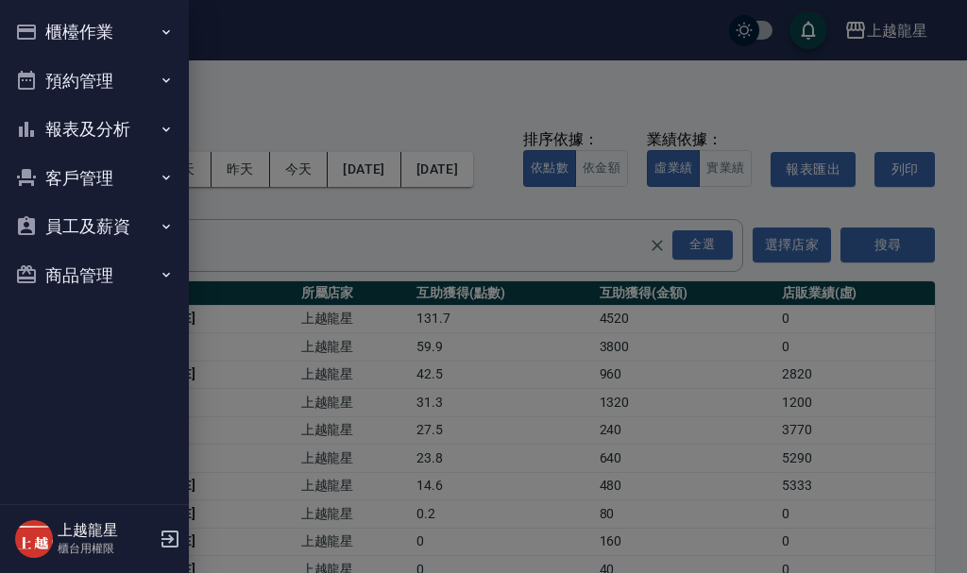
click at [111, 39] on button "櫃檯作業" at bounding box center [95, 32] width 174 height 49
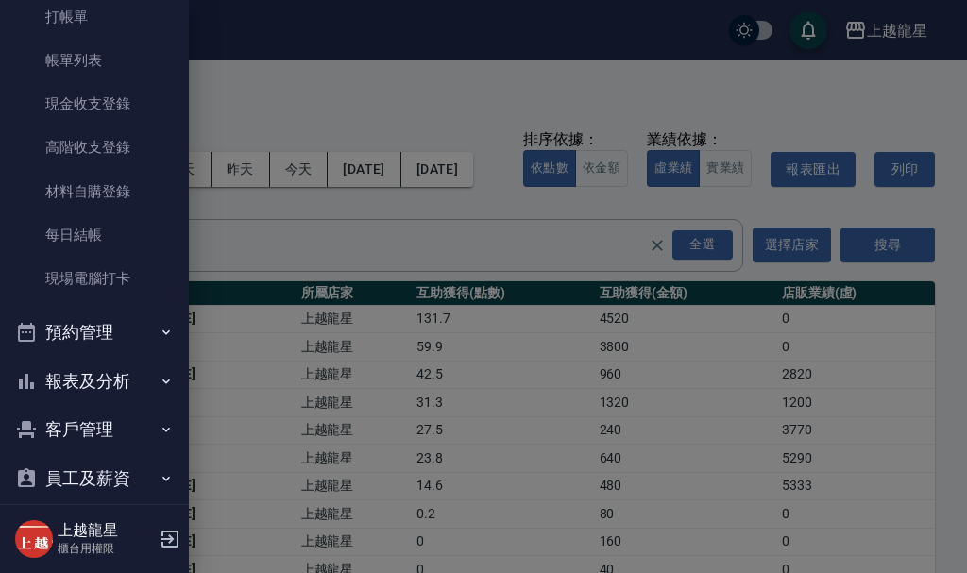
scroll to position [139, 0]
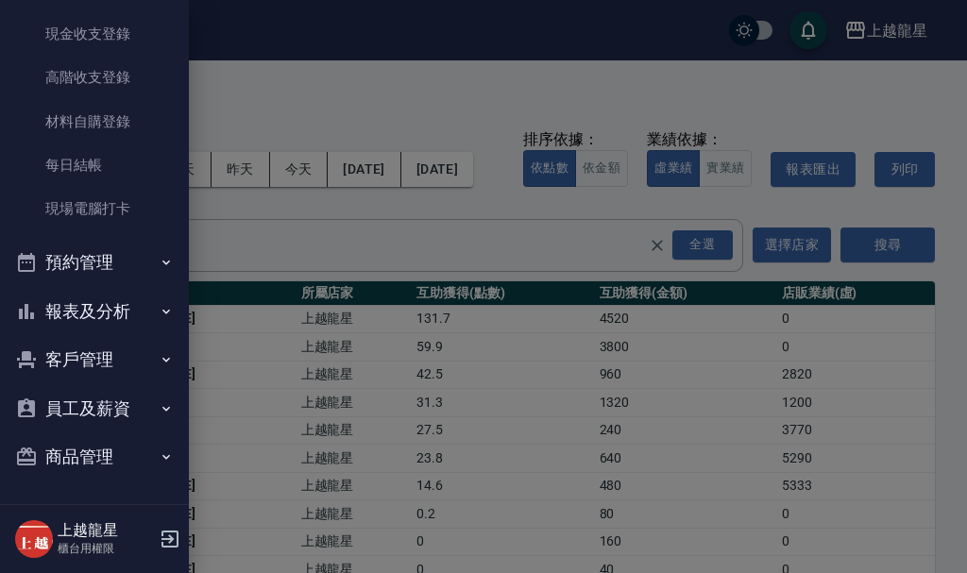
click at [109, 264] on button "預約管理" at bounding box center [95, 262] width 174 height 49
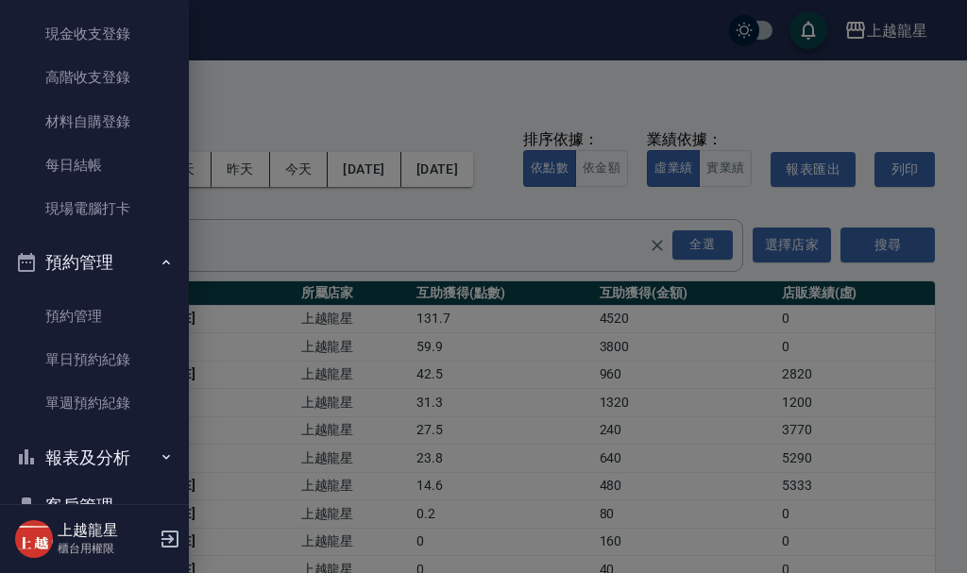
click at [89, 465] on button "報表及分析" at bounding box center [95, 457] width 174 height 49
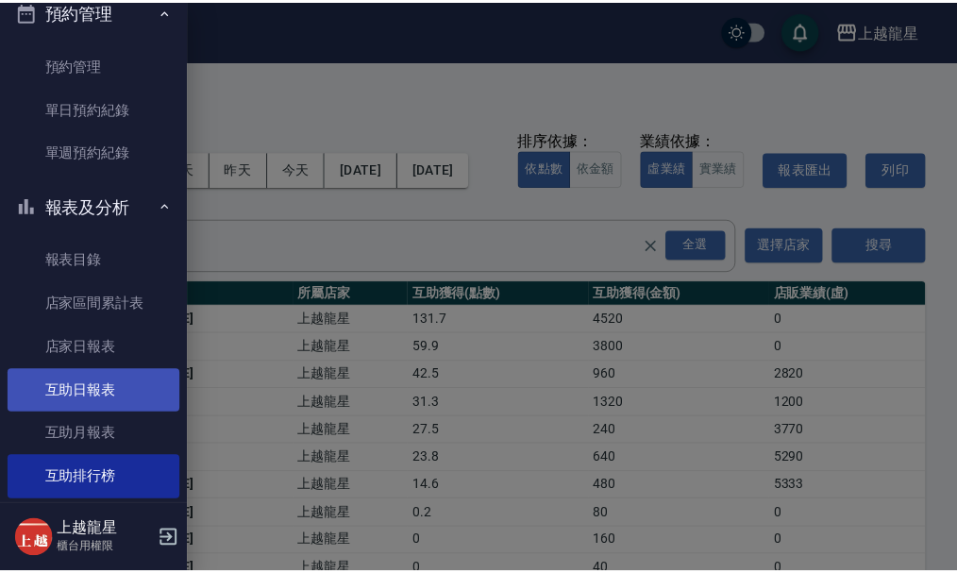
scroll to position [422, 0]
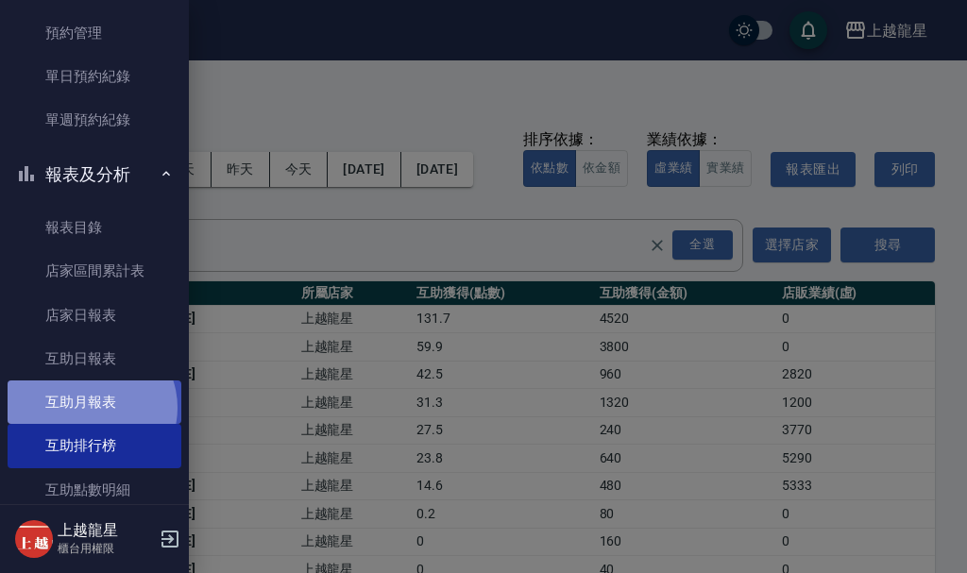
click at [89, 408] on link "互助月報表" at bounding box center [95, 402] width 174 height 43
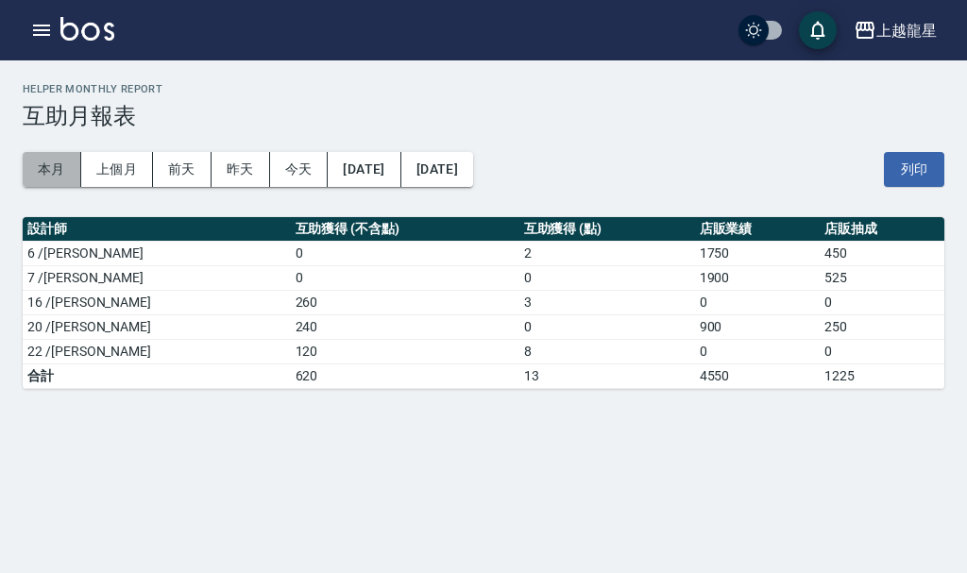
click at [63, 167] on button "本月" at bounding box center [52, 169] width 59 height 35
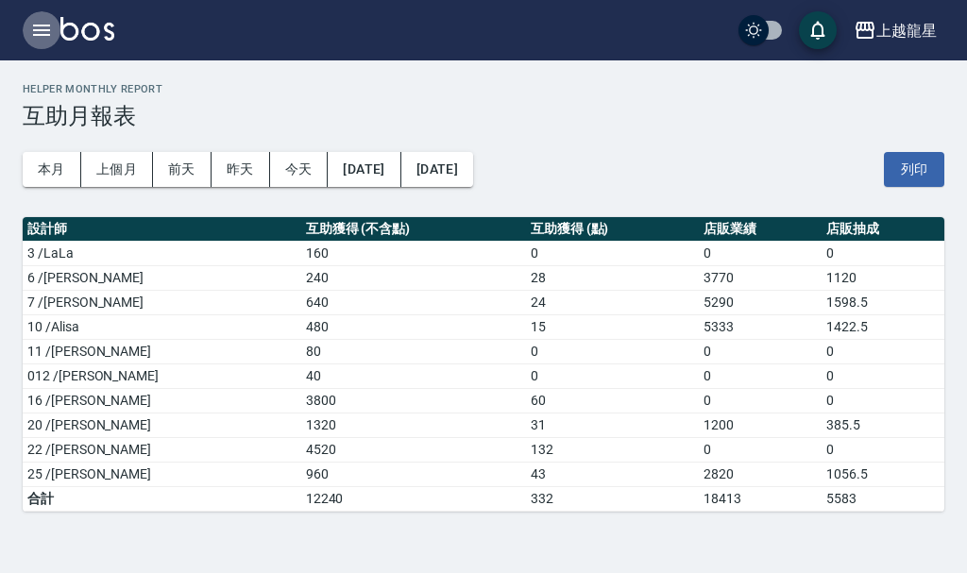
click at [36, 25] on icon "button" at bounding box center [41, 30] width 17 height 11
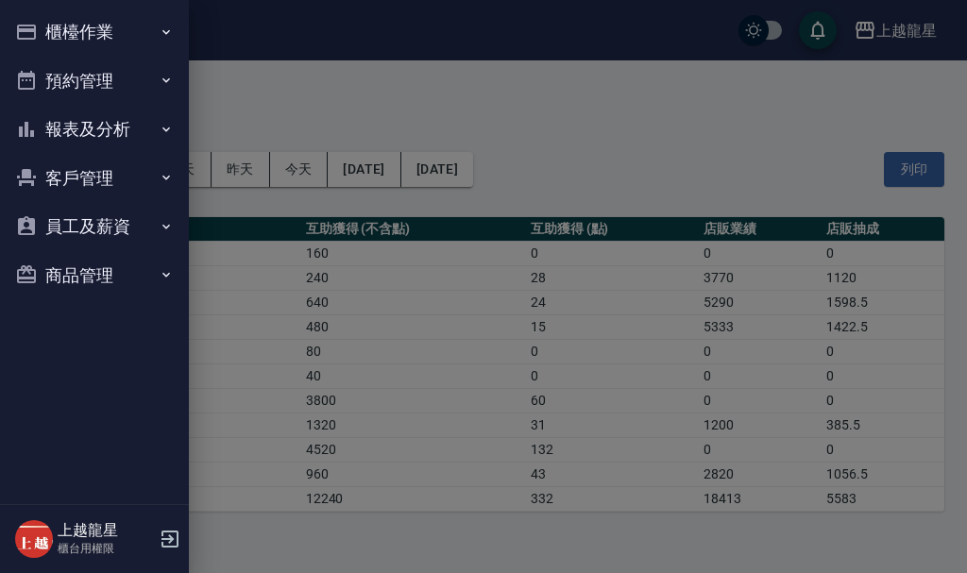
click at [401, 124] on div at bounding box center [483, 286] width 967 height 573
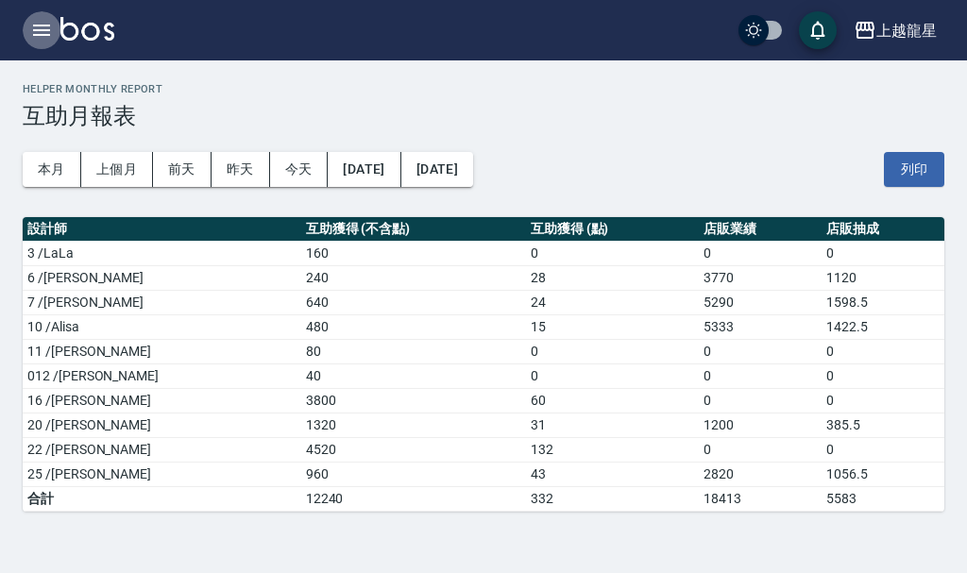
click at [40, 36] on icon "button" at bounding box center [41, 30] width 23 height 23
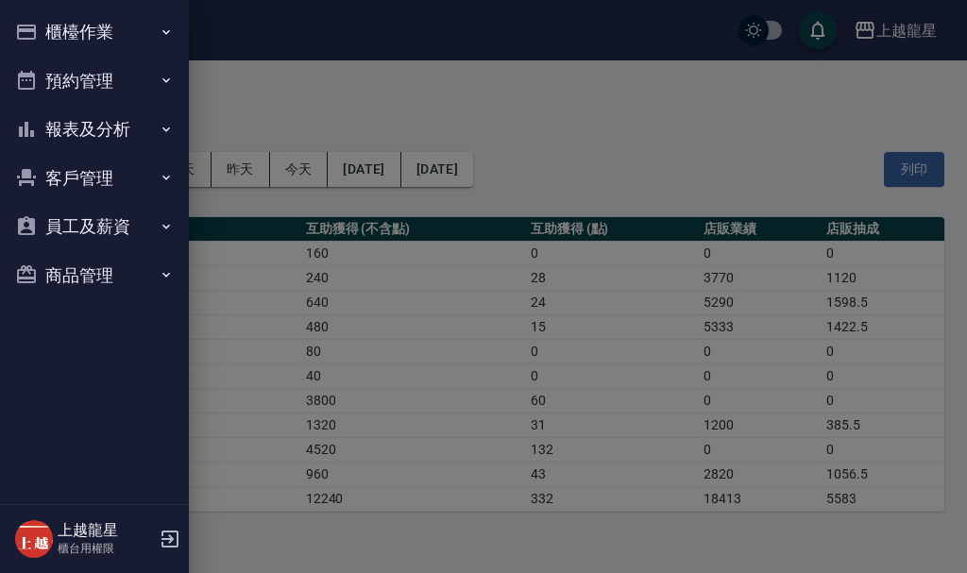
click at [337, 135] on div at bounding box center [483, 286] width 967 height 573
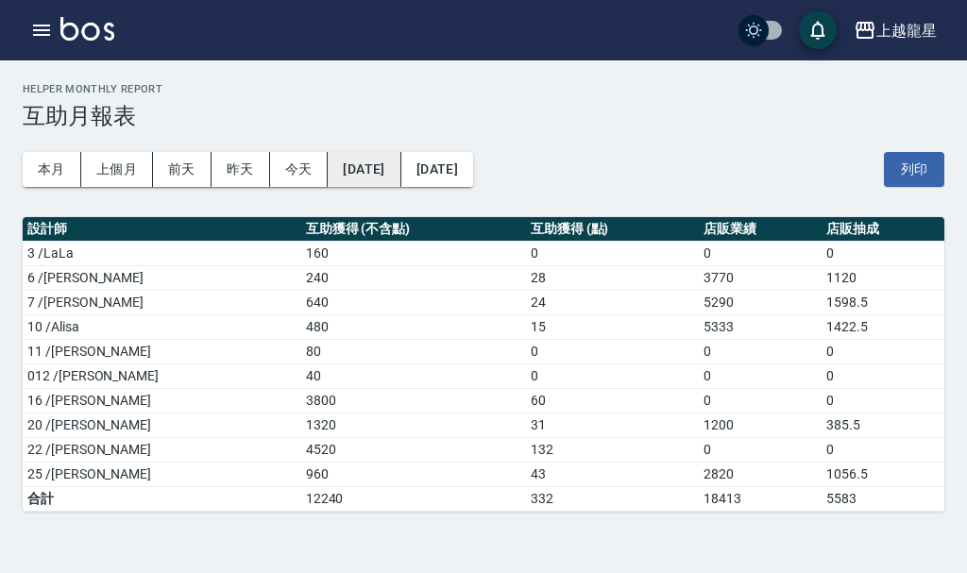
click at [400, 161] on button "[DATE]" at bounding box center [364, 169] width 73 height 35
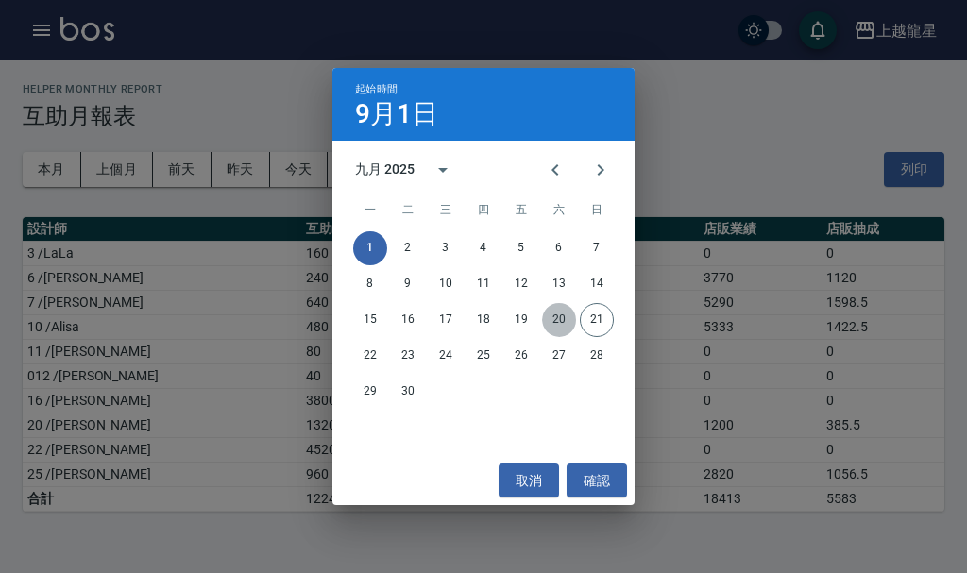
click at [559, 322] on button "20" at bounding box center [559, 320] width 34 height 34
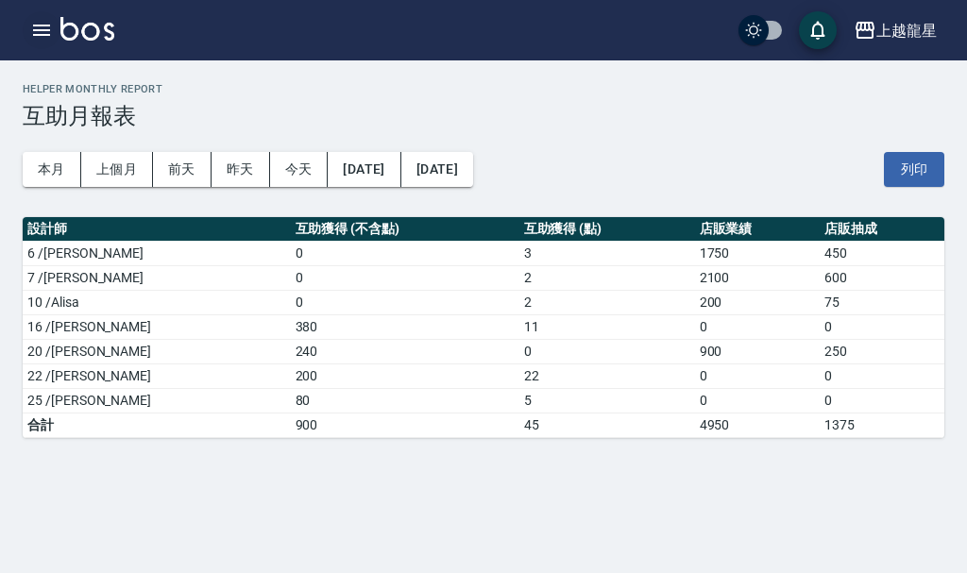
click at [43, 33] on icon "button" at bounding box center [41, 30] width 23 height 23
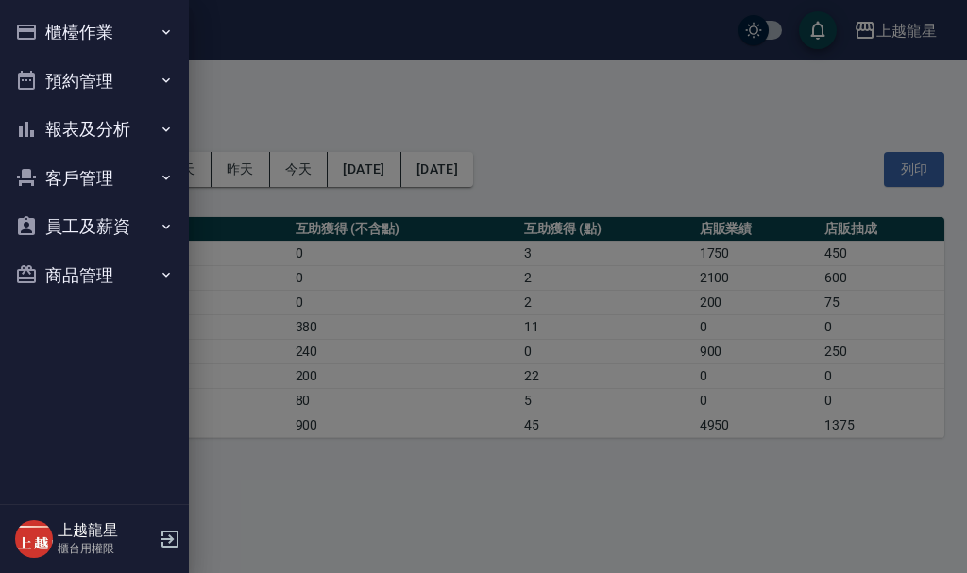
click at [79, 274] on button "商品管理" at bounding box center [95, 275] width 174 height 49
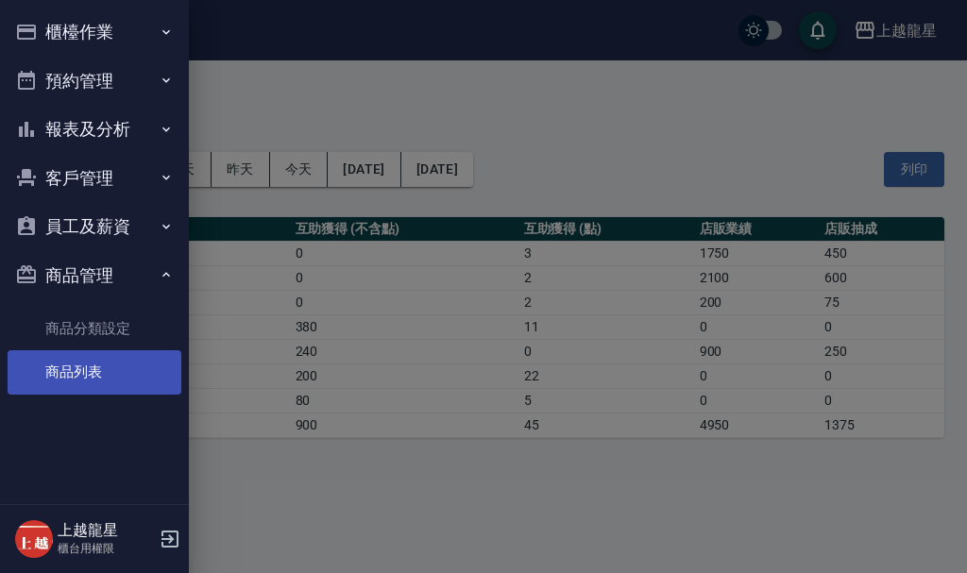
click at [85, 372] on link "商品列表" at bounding box center [95, 371] width 174 height 43
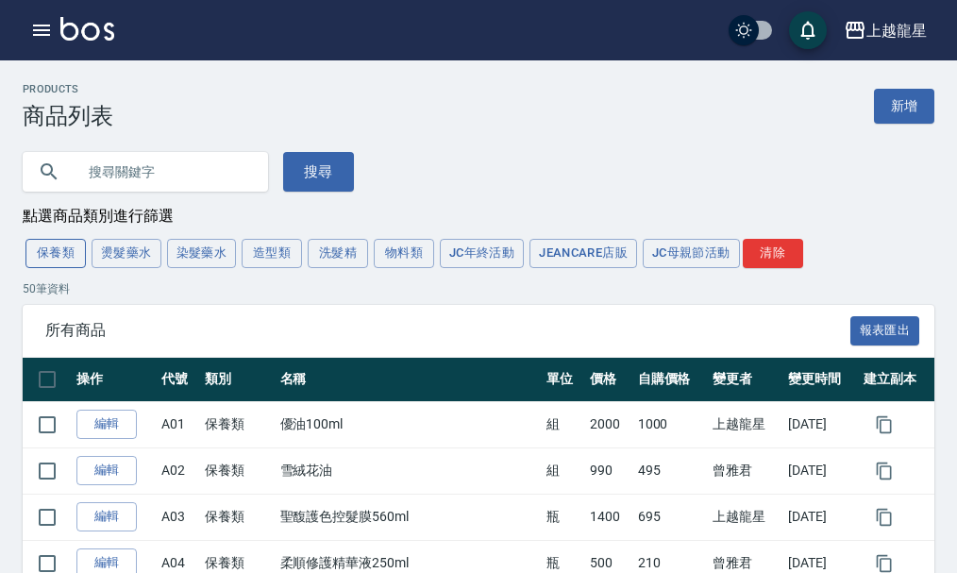
click at [59, 261] on button "保養類" at bounding box center [55, 253] width 60 height 29
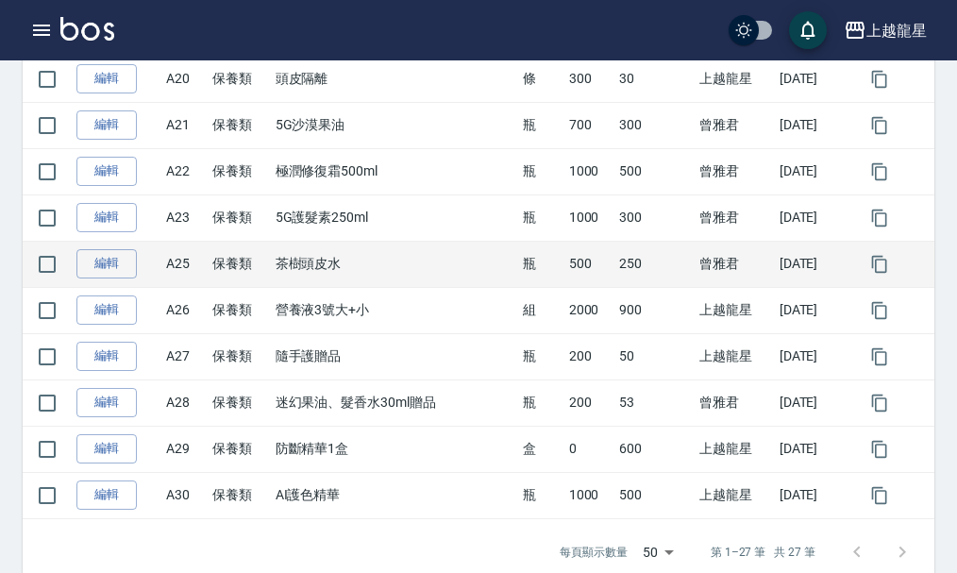
scroll to position [1133, 0]
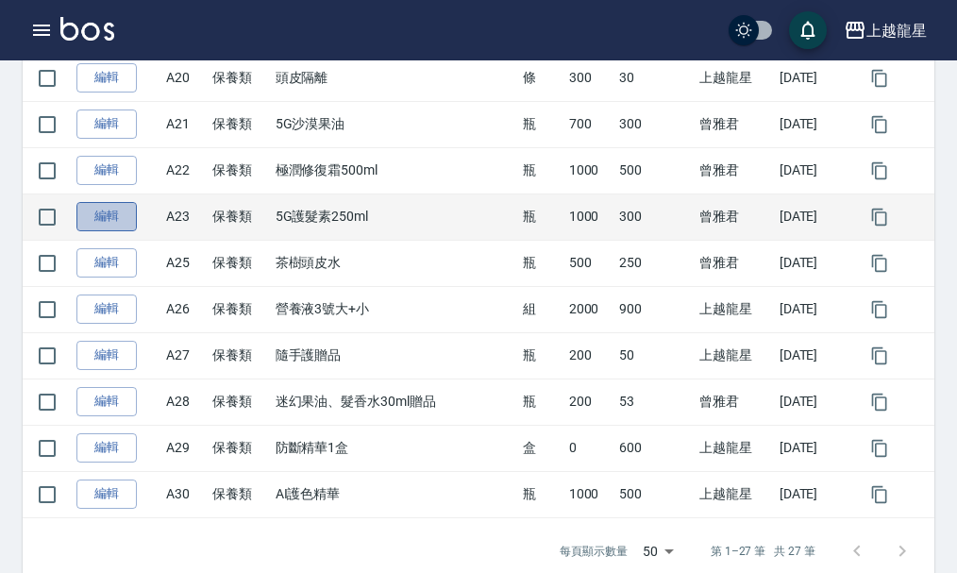
click at [110, 218] on link "編輯" at bounding box center [106, 216] width 60 height 29
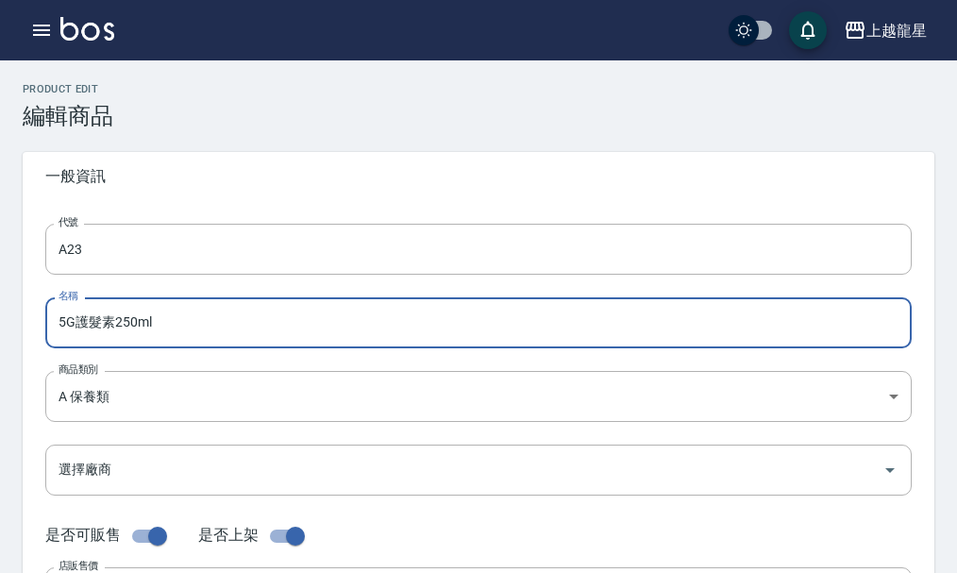
drag, startPoint x: 186, startPoint y: 317, endPoint x: 0, endPoint y: 330, distance: 186.4
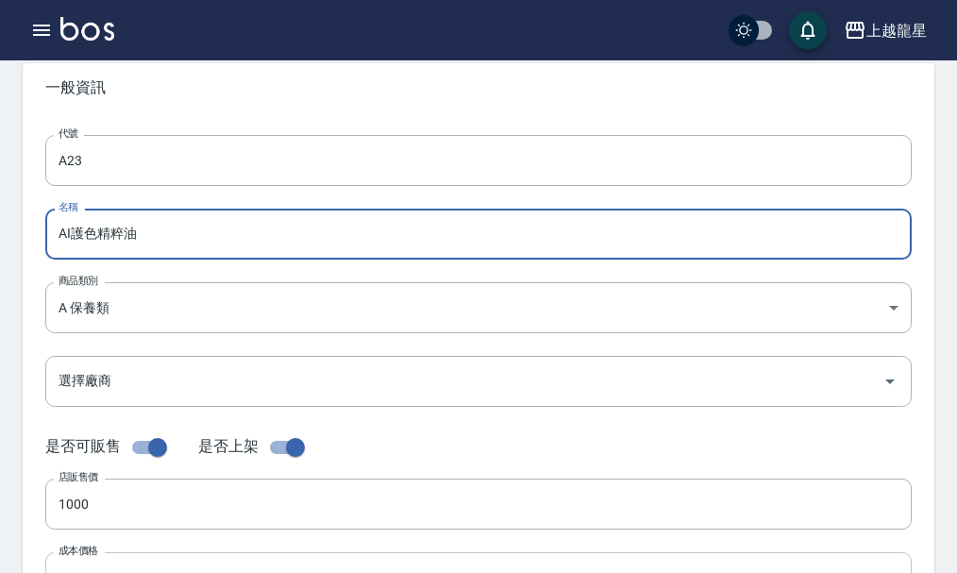
scroll to position [189, 0]
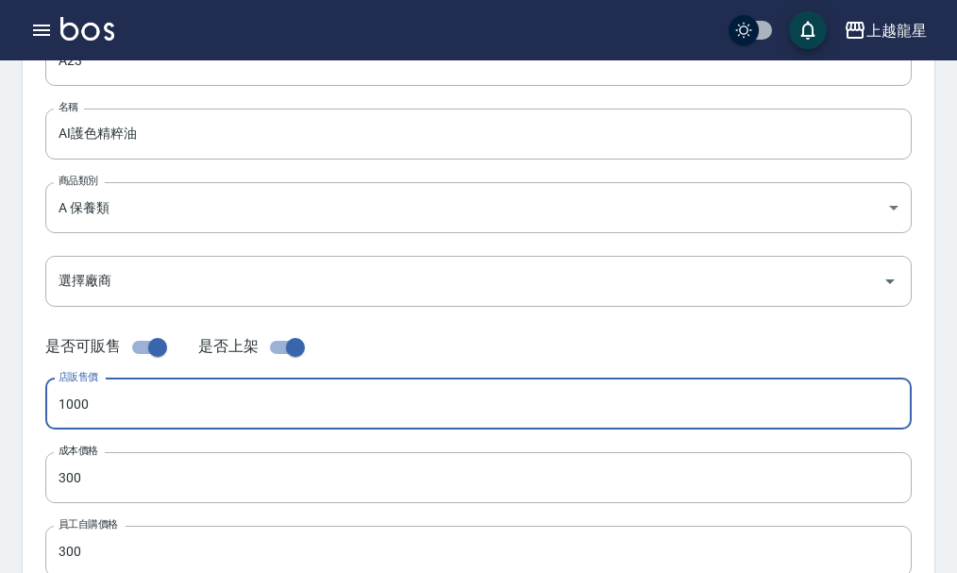
drag, startPoint x: 123, startPoint y: 403, endPoint x: 0, endPoint y: 412, distance: 123.0
click at [0, 412] on div "Product Edit 編輯商品 一般資訊 代號 A23 代號 名稱 AI護色精粹油 名稱 商品類別 A 保養類 cd7eed2e-581b-44b5-…" at bounding box center [478, 492] width 957 height 1197
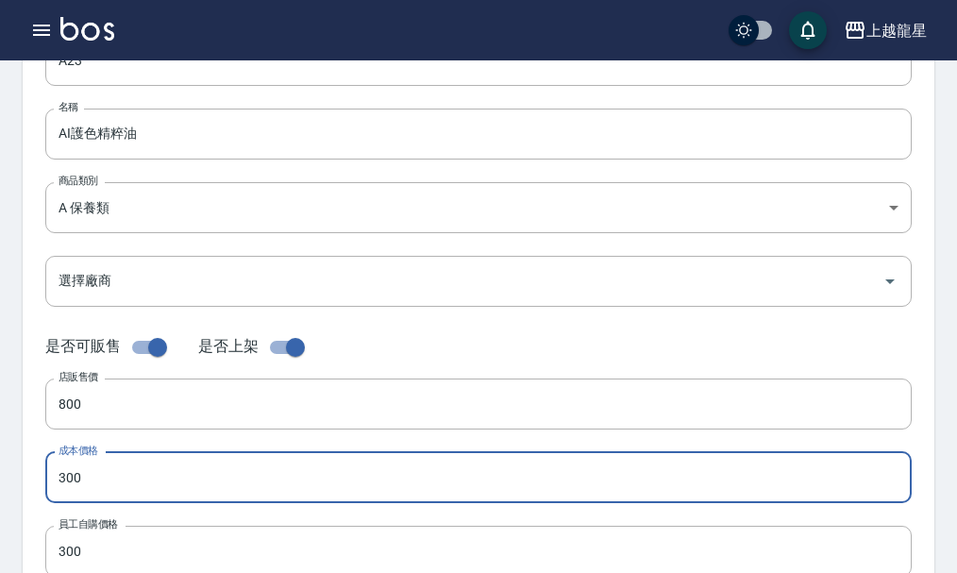
drag, startPoint x: 105, startPoint y: 485, endPoint x: 0, endPoint y: 493, distance: 105.1
click at [0, 493] on div "Product Edit 編輯商品 一般資訊 代號 A23 代號 名稱 AI護色精粹油 名稱 商品類別 A 保養類 cd7eed2e-581b-44b5-…" at bounding box center [478, 492] width 957 height 1197
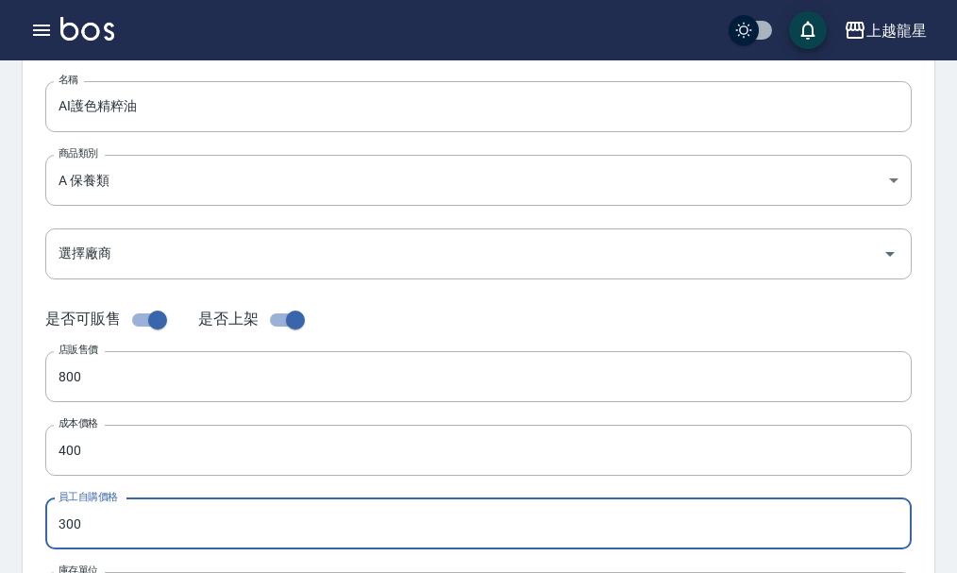
scroll to position [258, 0]
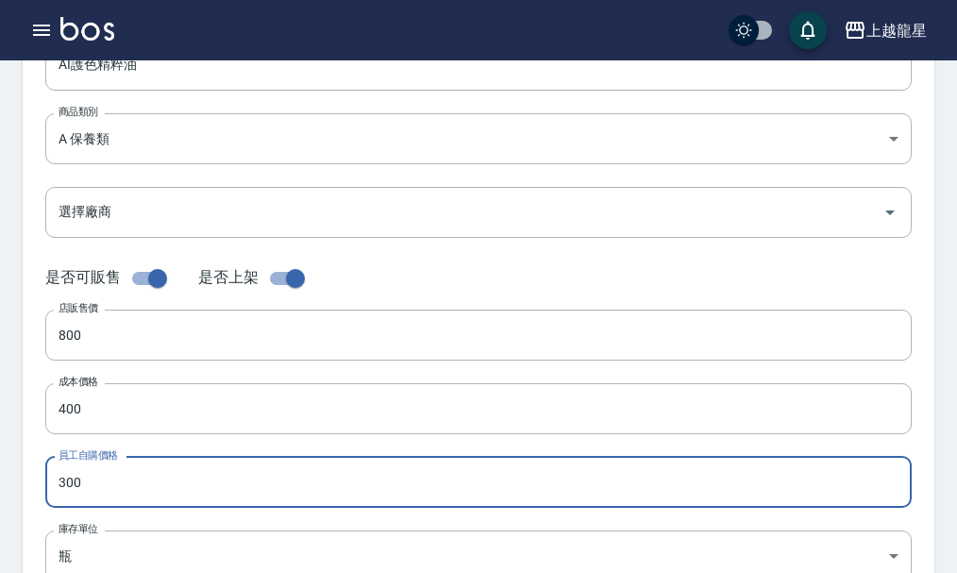
drag, startPoint x: 106, startPoint y: 554, endPoint x: 69, endPoint y: 567, distance: 39.1
click at [71, 564] on form "代號 A23 代號 名稱 AI護色精粹油 名稱 商品類別 A 保養類 cd7eed2e-581b-44b5-a5f9-dade315a5a5a 商品類別 …" at bounding box center [478, 322] width 867 height 712
click at [66, 484] on input "0400" at bounding box center [478, 482] width 867 height 51
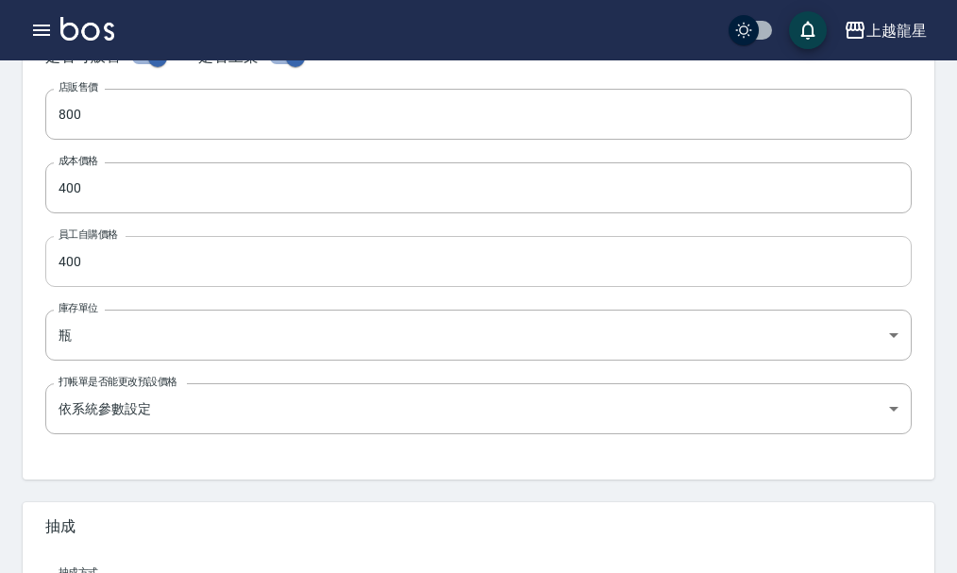
scroll to position [730, 0]
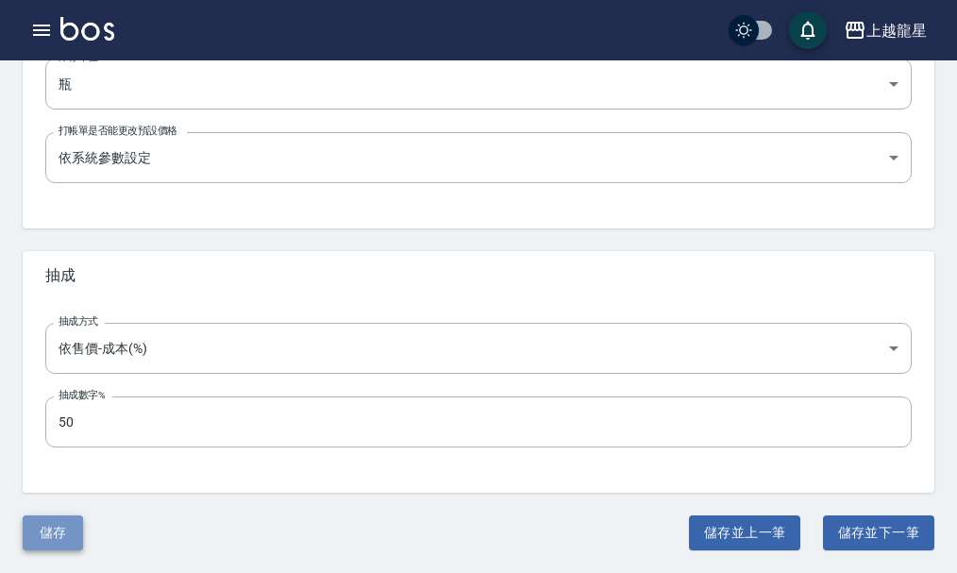
click at [54, 541] on button "儲存" at bounding box center [53, 533] width 60 height 35
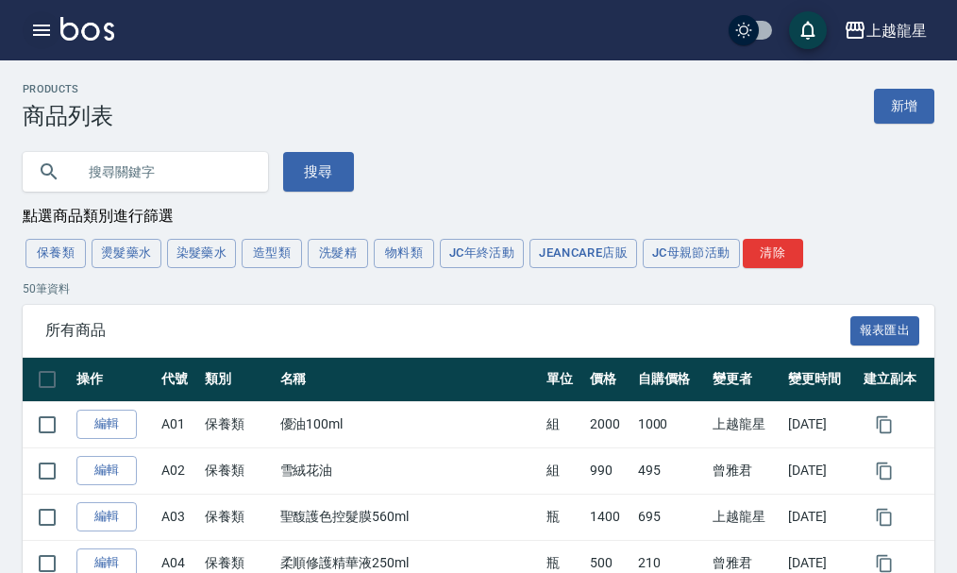
click at [49, 30] on icon "button" at bounding box center [41, 30] width 17 height 11
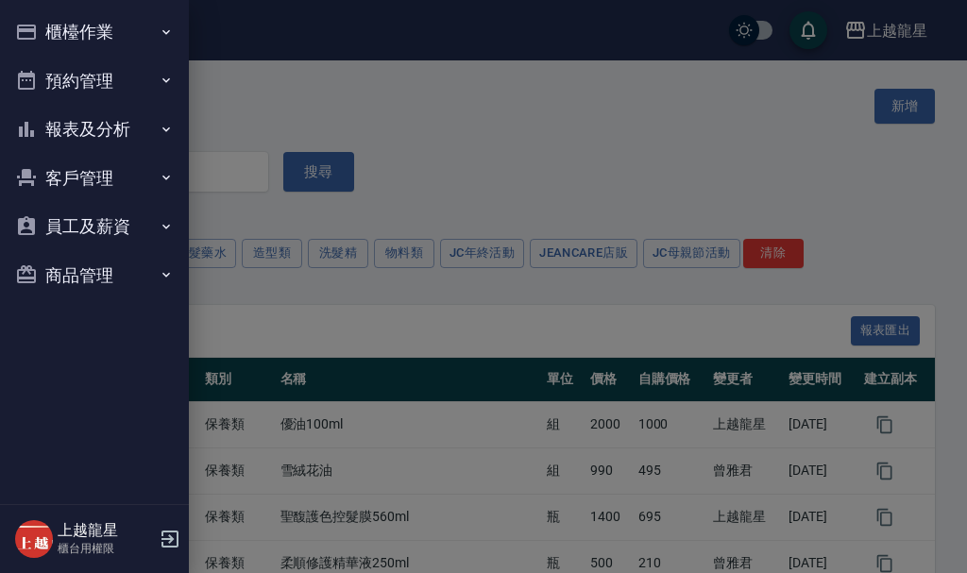
click at [62, 21] on button "櫃檯作業" at bounding box center [95, 32] width 174 height 49
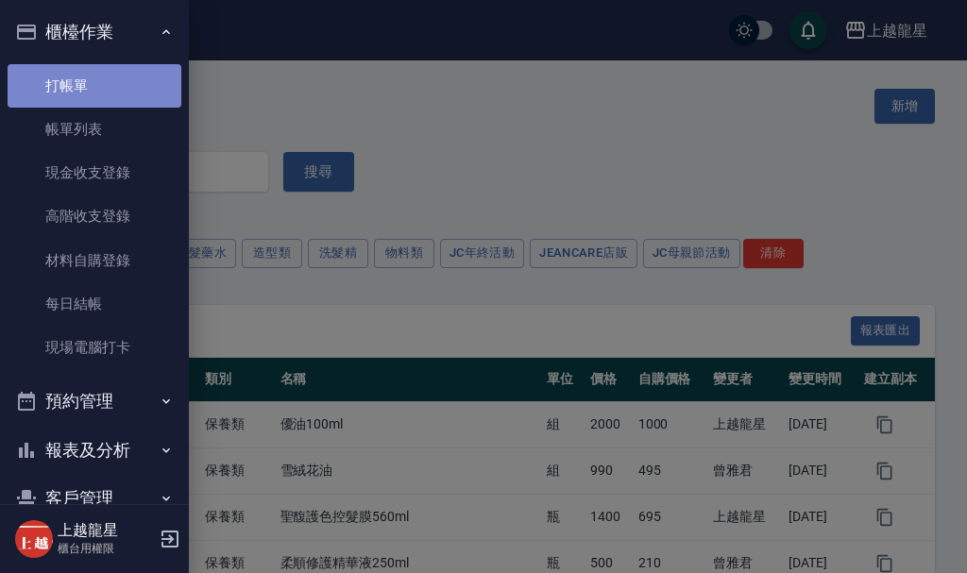
click at [127, 87] on link "打帳單" at bounding box center [95, 85] width 174 height 43
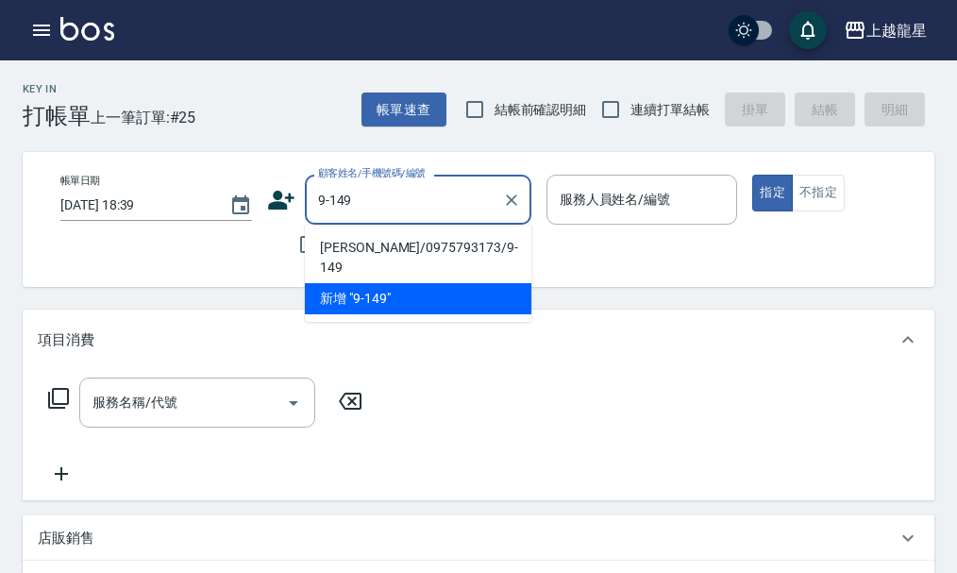
click at [340, 251] on li "陳俊嘉/0975793173/9-149" at bounding box center [418, 257] width 227 height 51
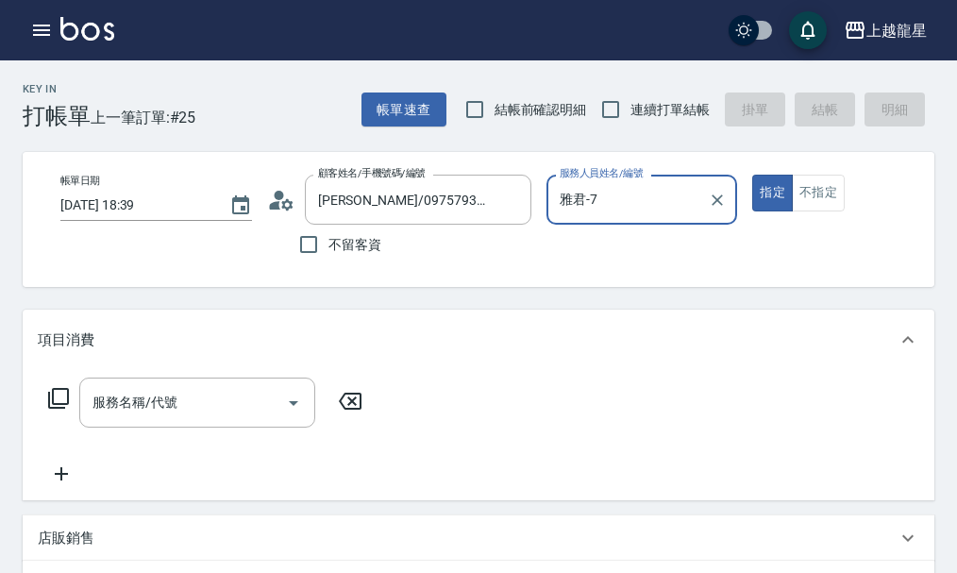
click at [242, 454] on div "服務名稱/代號 服務名稱/代號" at bounding box center [206, 432] width 336 height 108
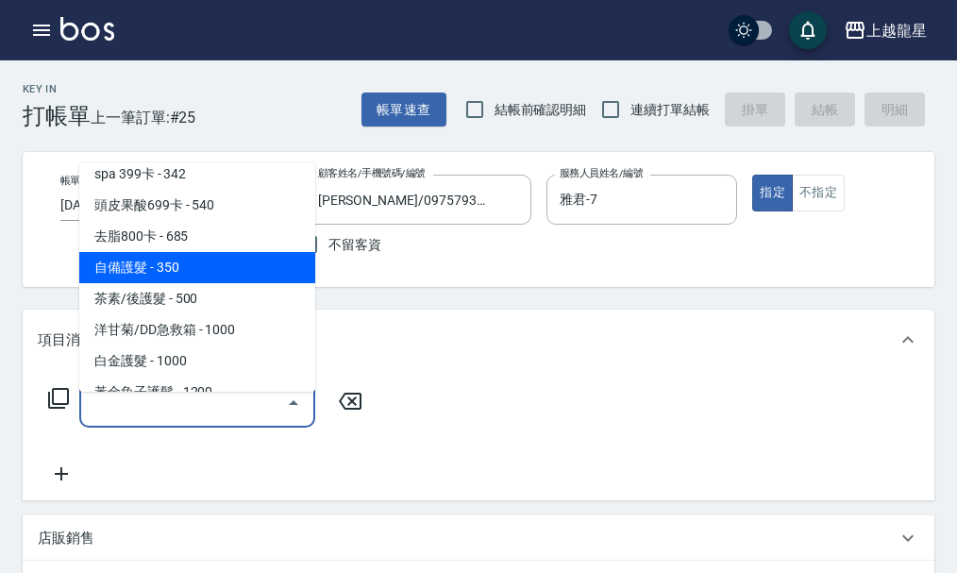
scroll to position [1039, 0]
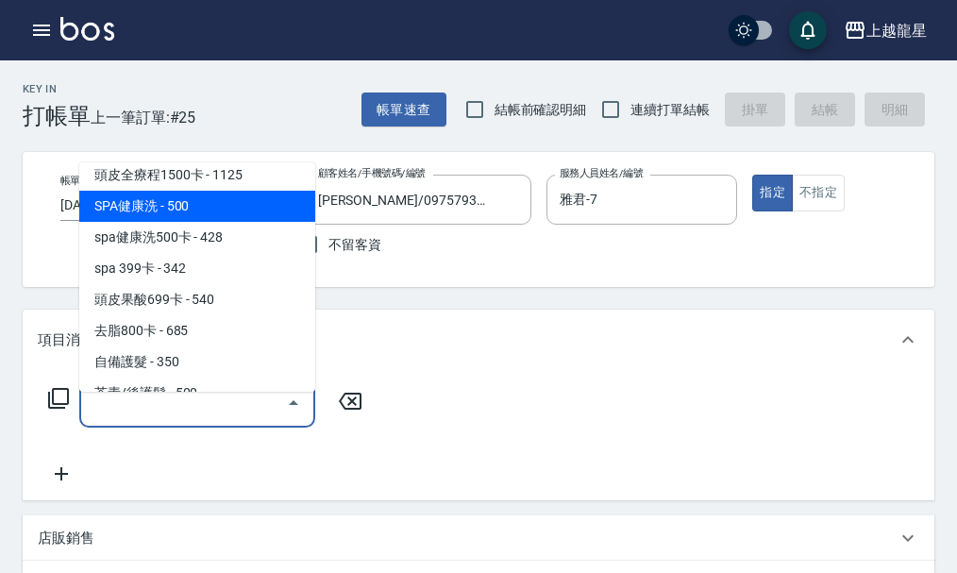
click at [195, 207] on span "SPA健康洗 - 500" at bounding box center [197, 206] width 236 height 31
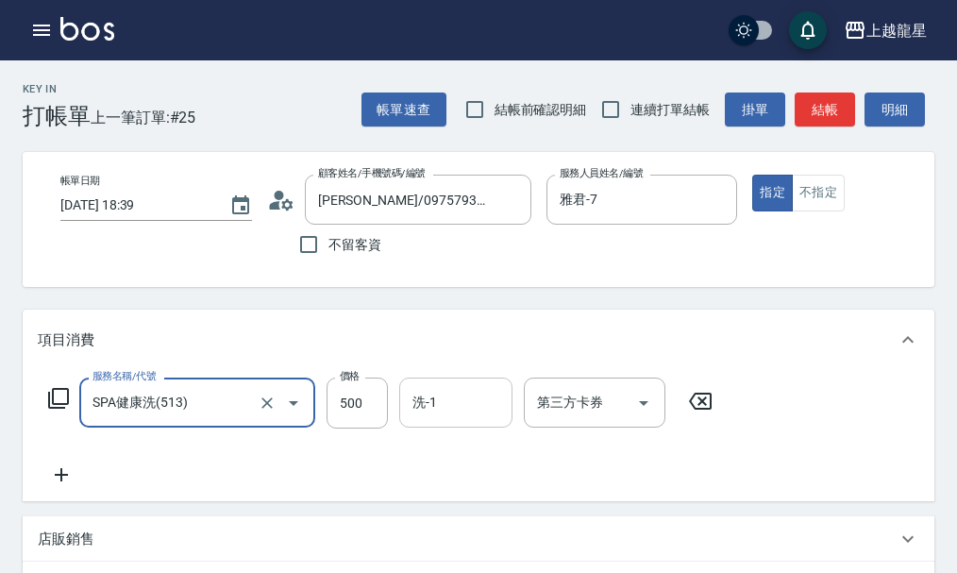
click at [469, 419] on input "洗-1" at bounding box center [456, 402] width 96 height 33
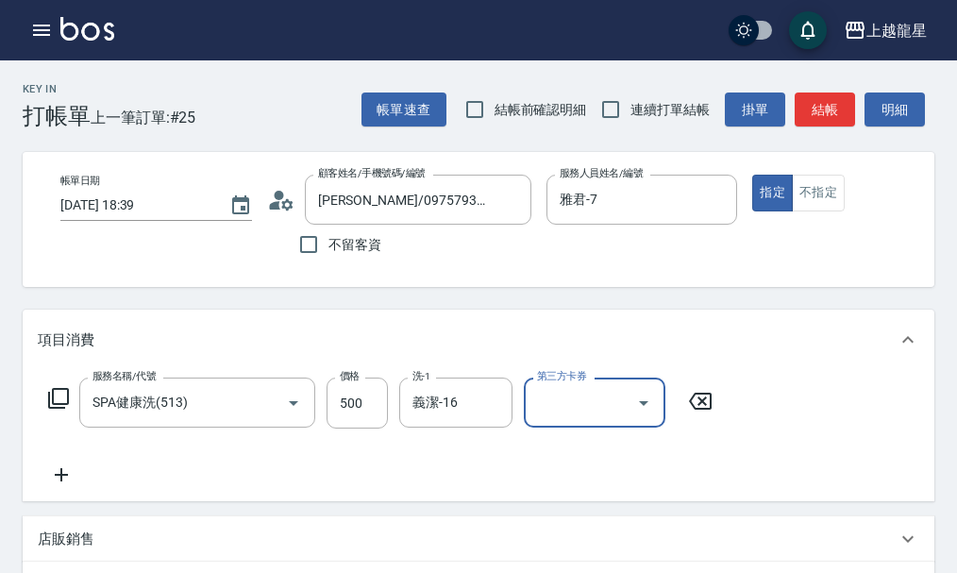
click at [50, 486] on icon at bounding box center [61, 475] width 47 height 23
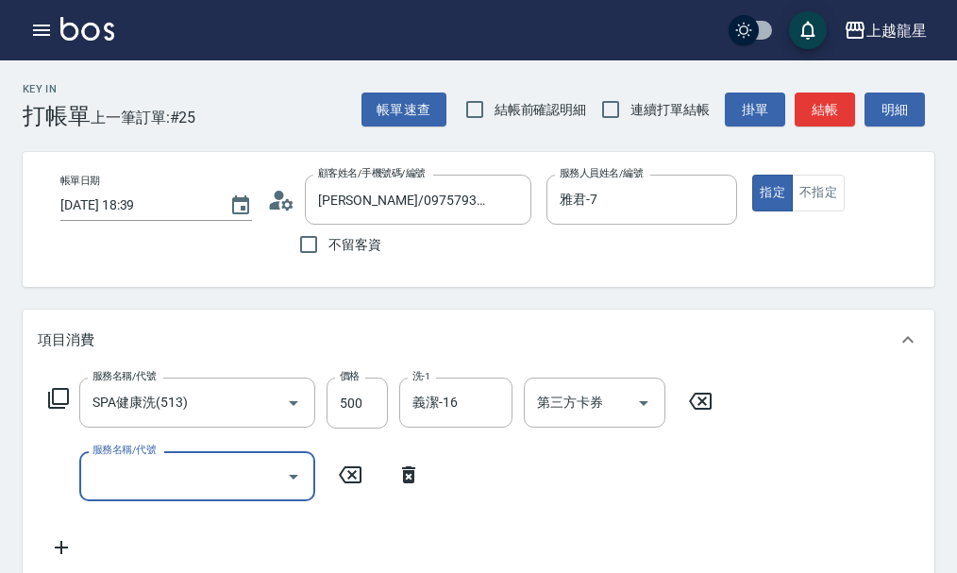
click at [120, 474] on div "服務名稱/代號" at bounding box center [197, 476] width 236 height 50
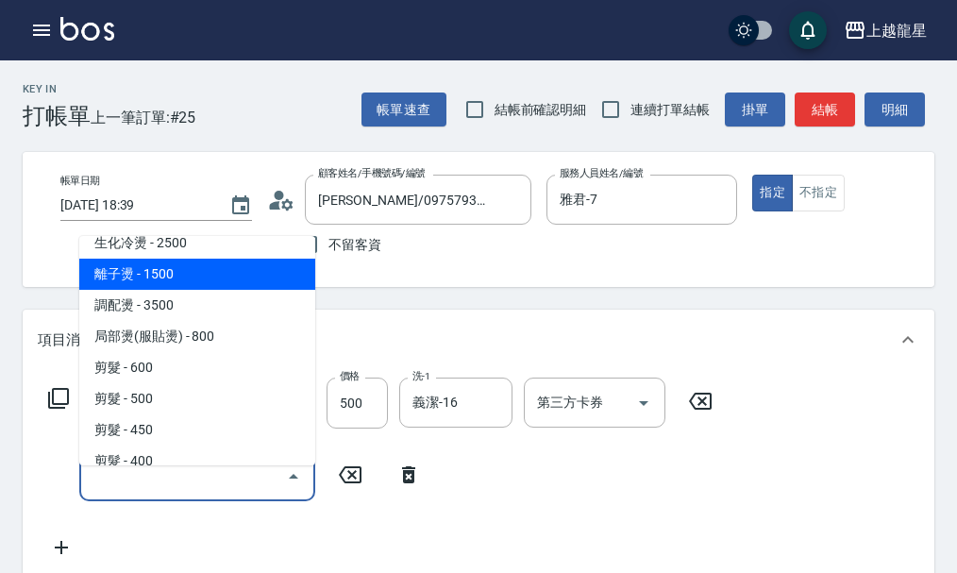
scroll to position [189, 0]
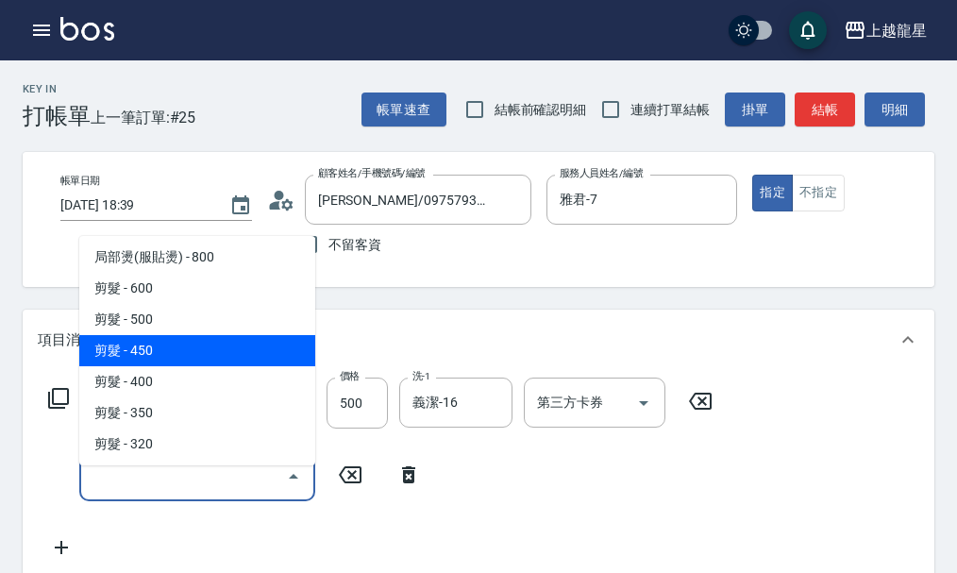
click at [181, 350] on span "剪髮 - 450" at bounding box center [197, 350] width 236 height 31
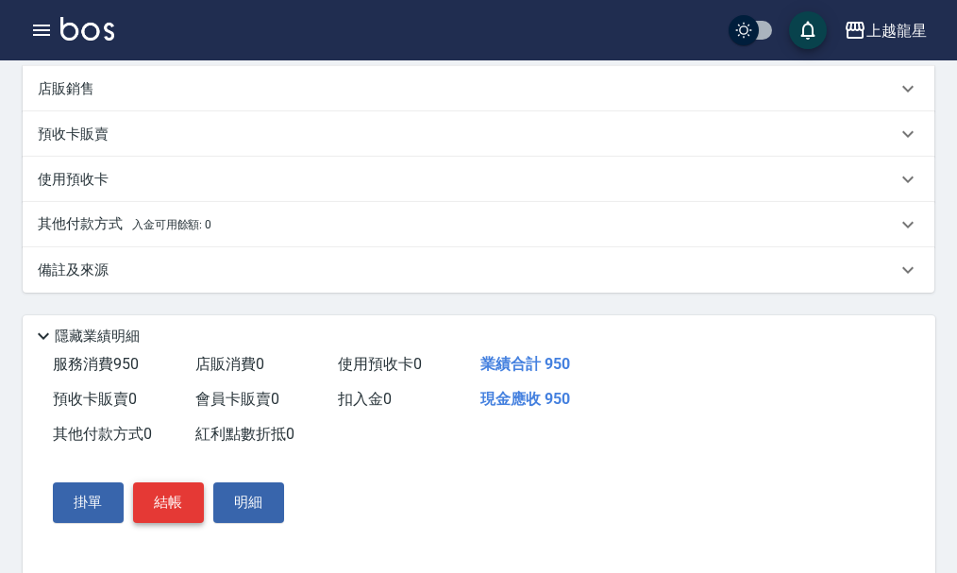
scroll to position [572, 0]
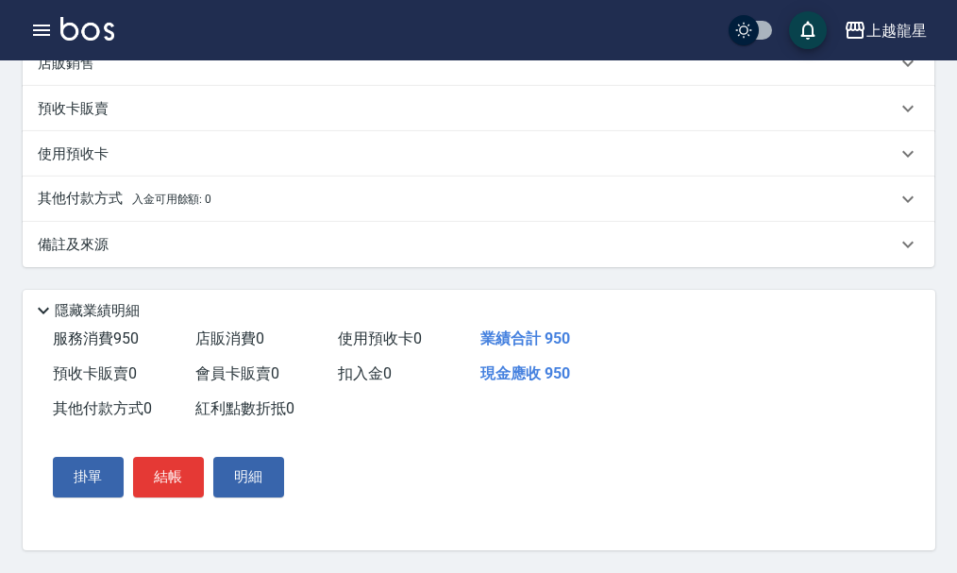
click at [158, 474] on button "結帳" at bounding box center [168, 477] width 71 height 40
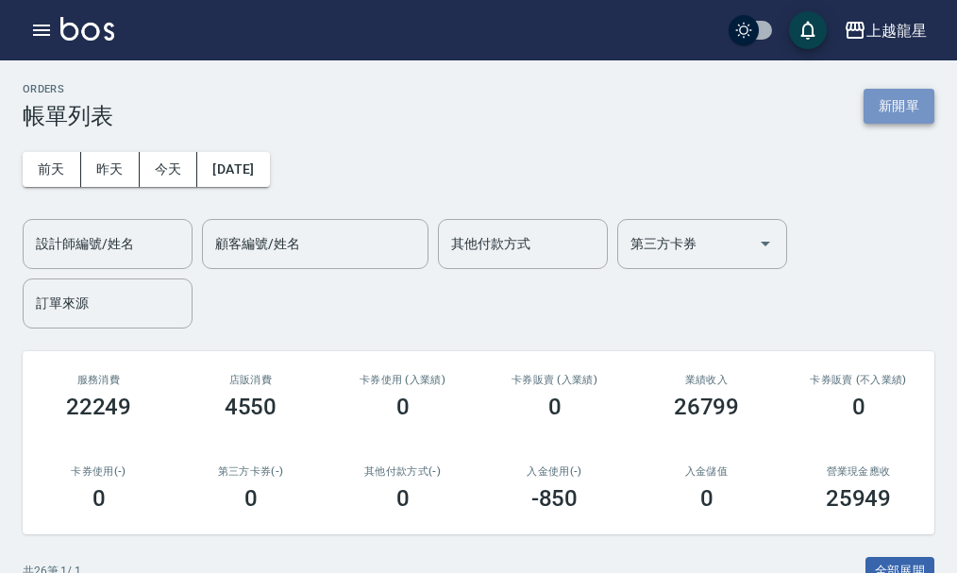
click at [897, 96] on button "新開單" at bounding box center [899, 106] width 71 height 35
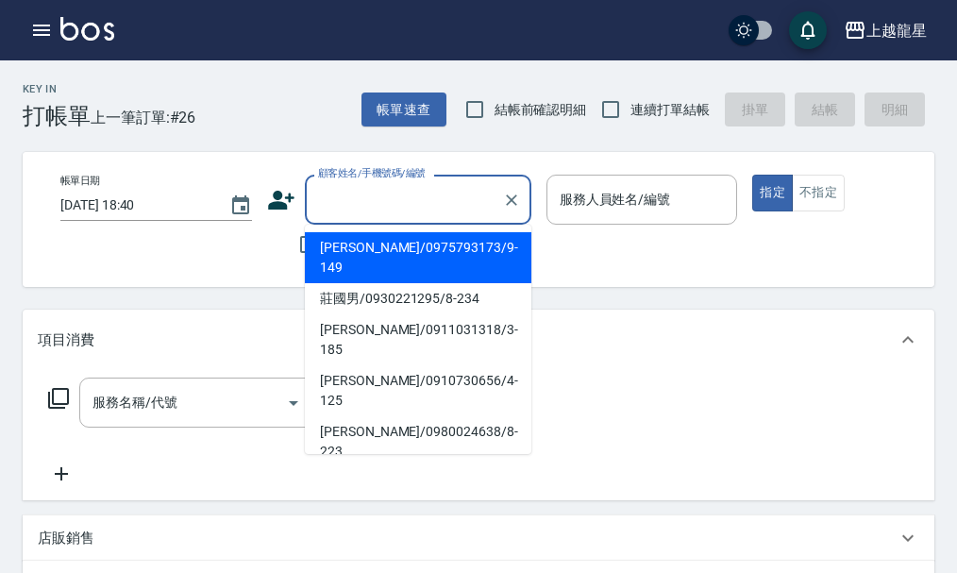
click at [382, 187] on input "顧客姓名/手機號碼/編號" at bounding box center [403, 199] width 181 height 33
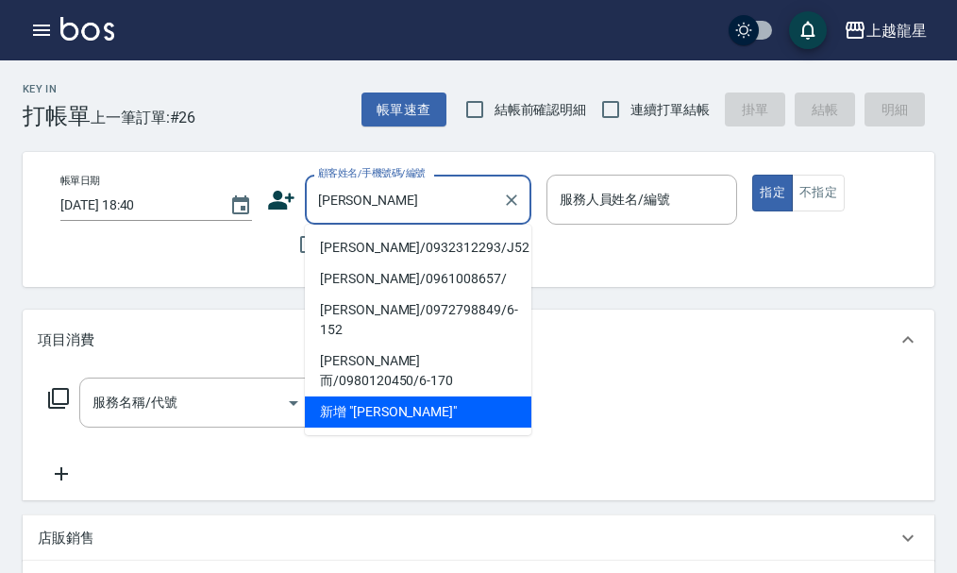
click at [364, 252] on li "陳郁沅/0932312293/J52" at bounding box center [418, 247] width 227 height 31
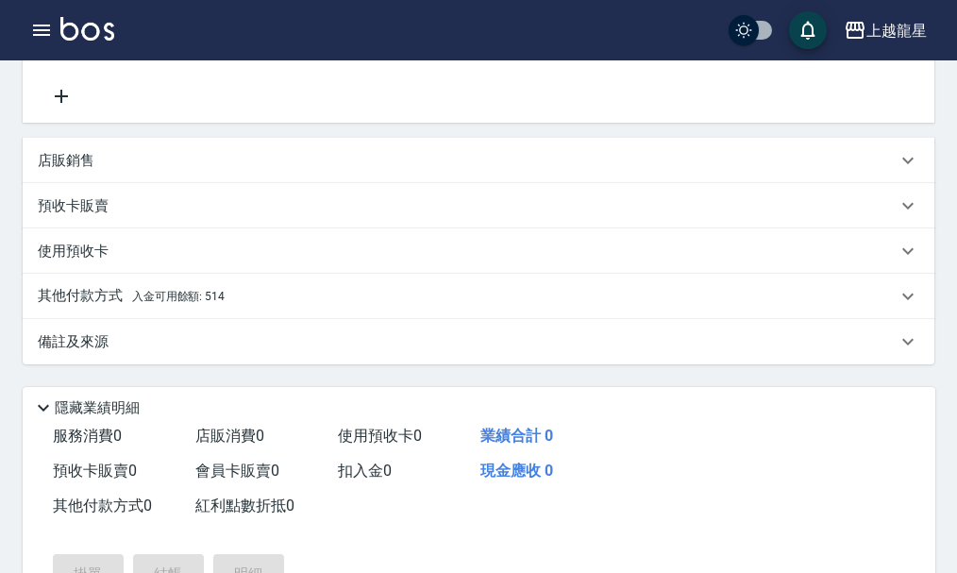
scroll to position [472, 0]
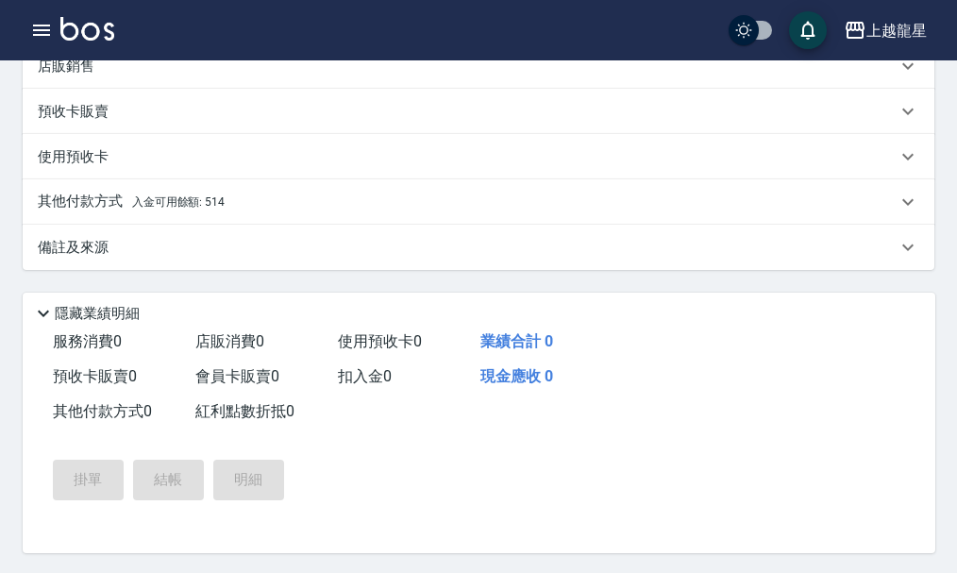
click at [131, 210] on p "其他付款方式 入金可用餘額: 514" at bounding box center [131, 202] width 187 height 21
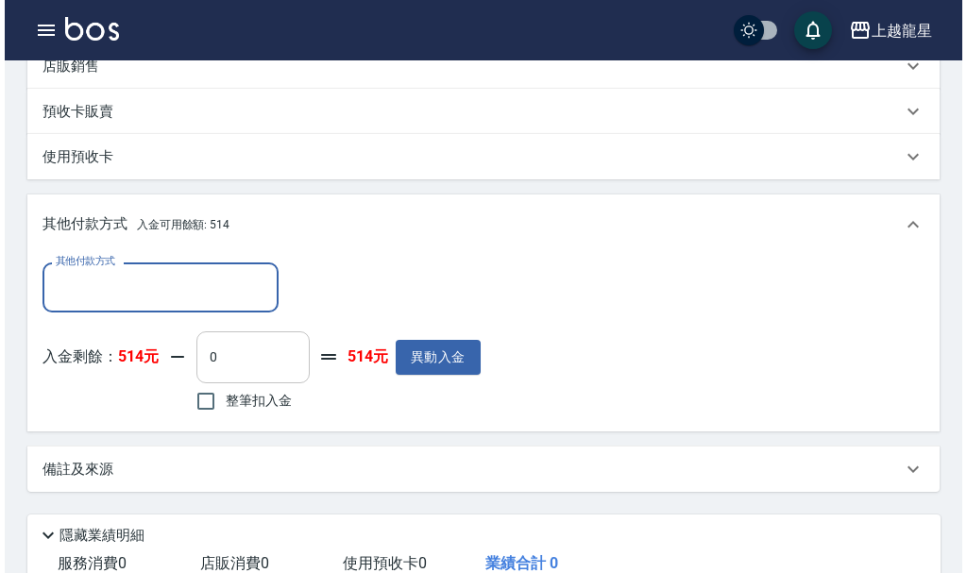
scroll to position [0, 0]
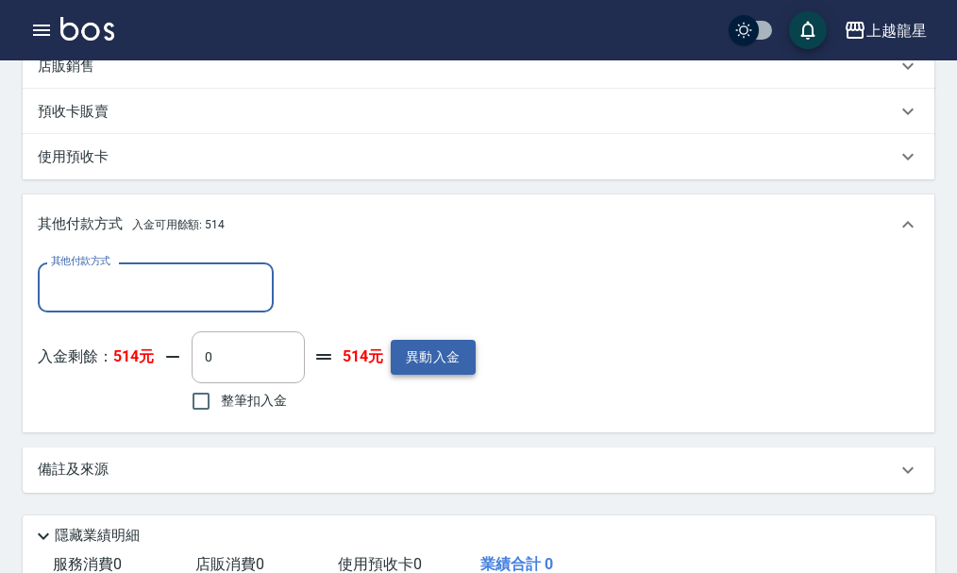
click at [411, 372] on button "異動入金" at bounding box center [433, 357] width 85 height 35
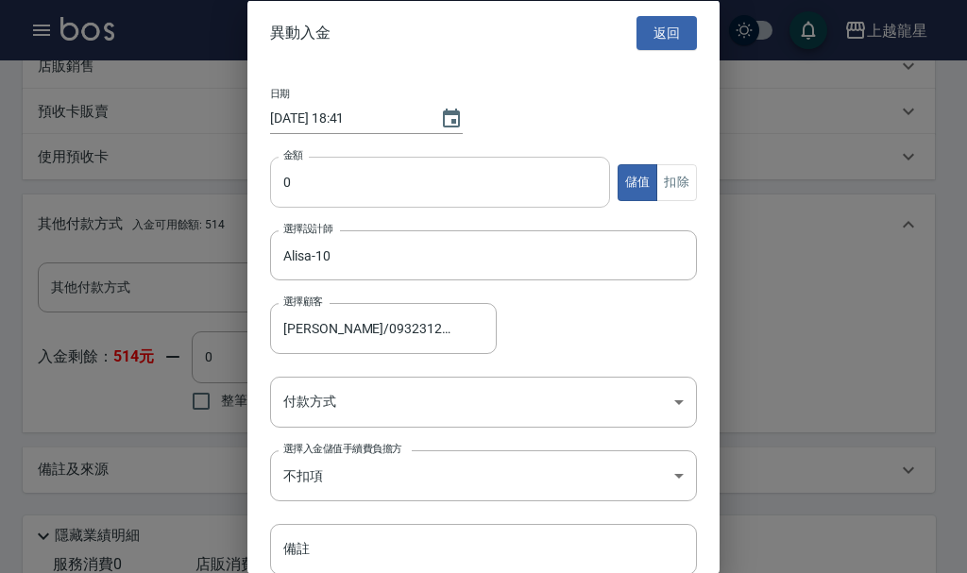
click at [280, 183] on input "0" at bounding box center [440, 182] width 340 height 51
click at [291, 187] on input "0" at bounding box center [440, 182] width 340 height 51
click at [279, 180] on input "0" at bounding box center [440, 182] width 340 height 51
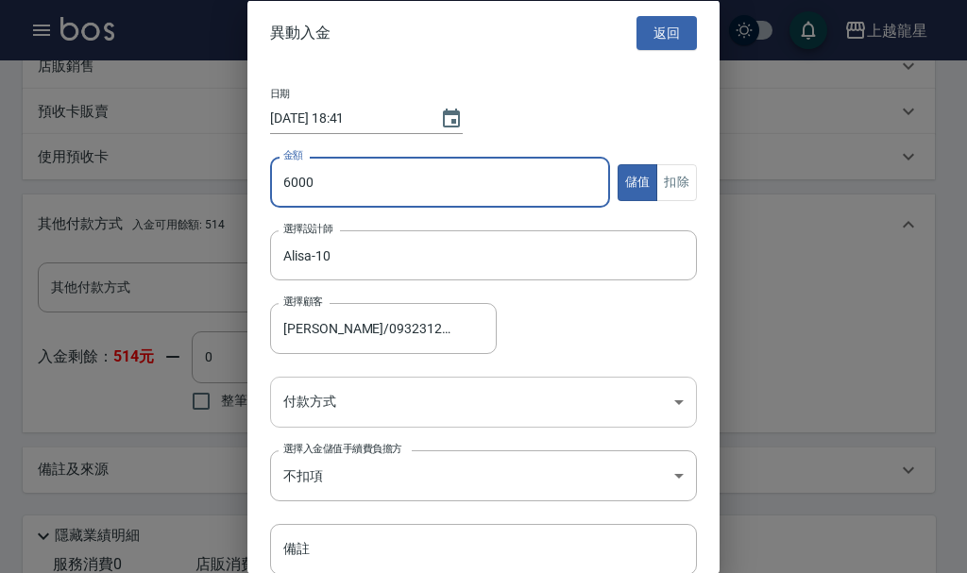
click at [367, 400] on body "上越龍星 登出 櫃檯作業 打帳單 帳單列表 現金收支登錄 高階收支登錄 材料自購登錄 每日結帳 現場電腦打卡 預約管理 預約管理 單日預約紀錄 單週預約紀錄 …" at bounding box center [483, 163] width 967 height 1270
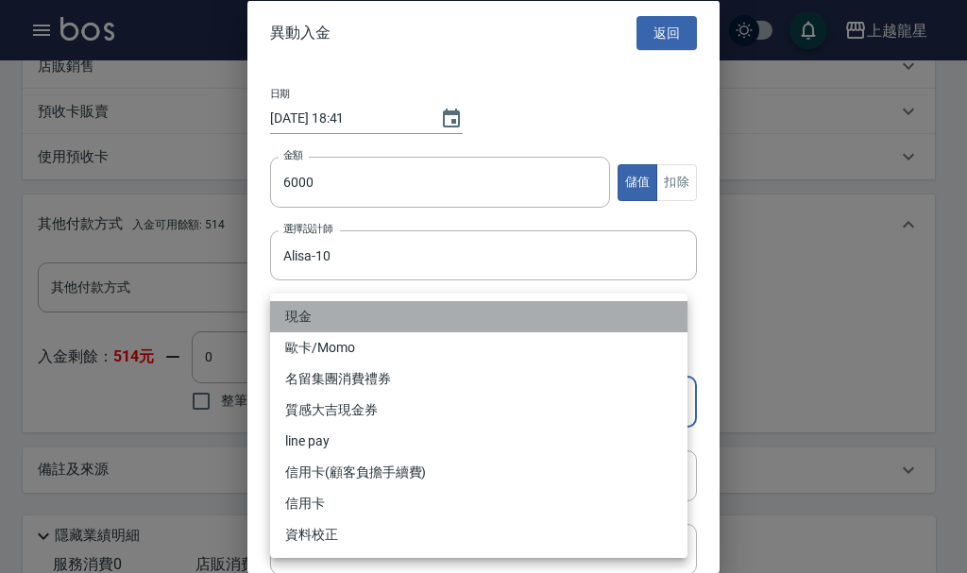
click at [312, 322] on li "現金" at bounding box center [478, 316] width 417 height 31
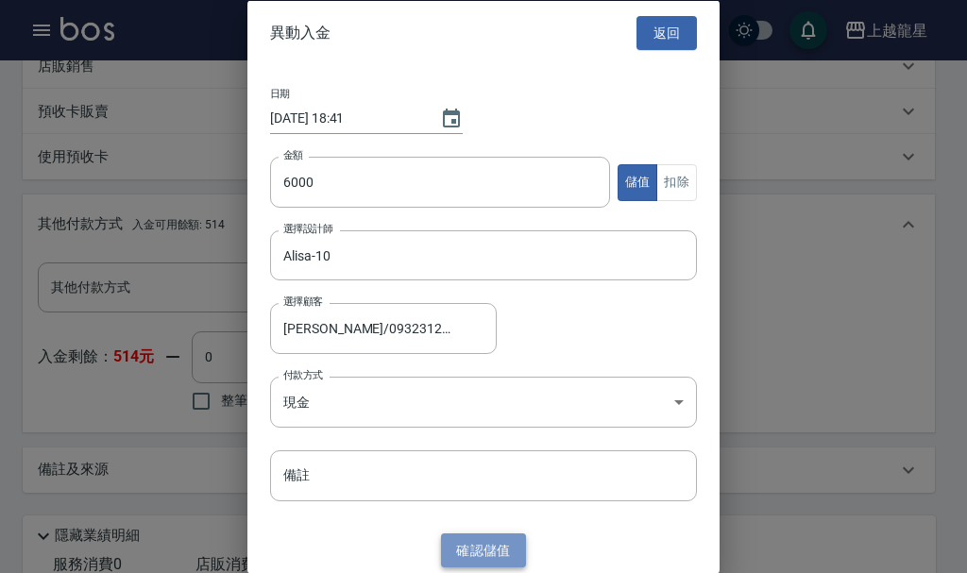
click at [482, 557] on button "確認 儲值" at bounding box center [483, 550] width 85 height 35
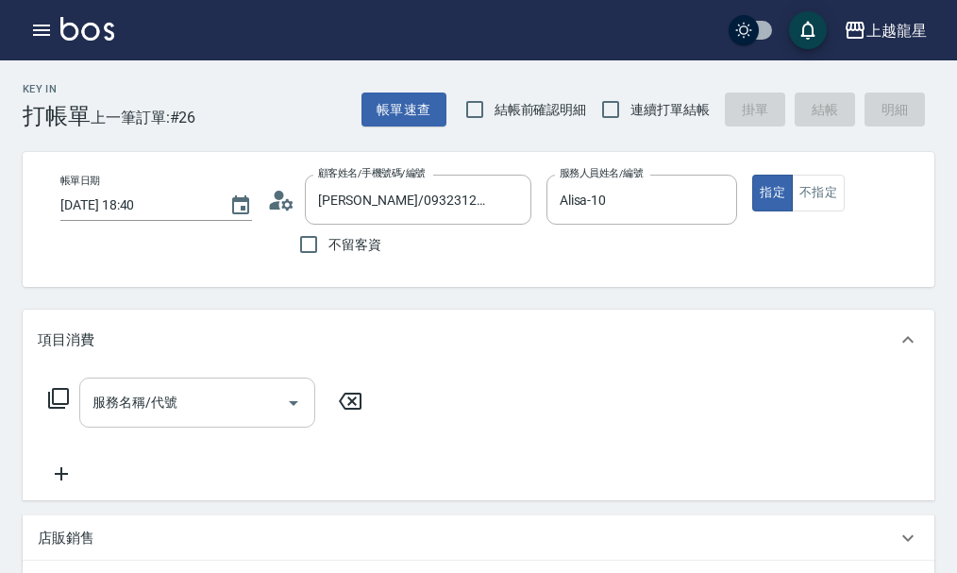
click at [149, 415] on div "服務名稱/代號 服務名稱/代號" at bounding box center [197, 403] width 236 height 50
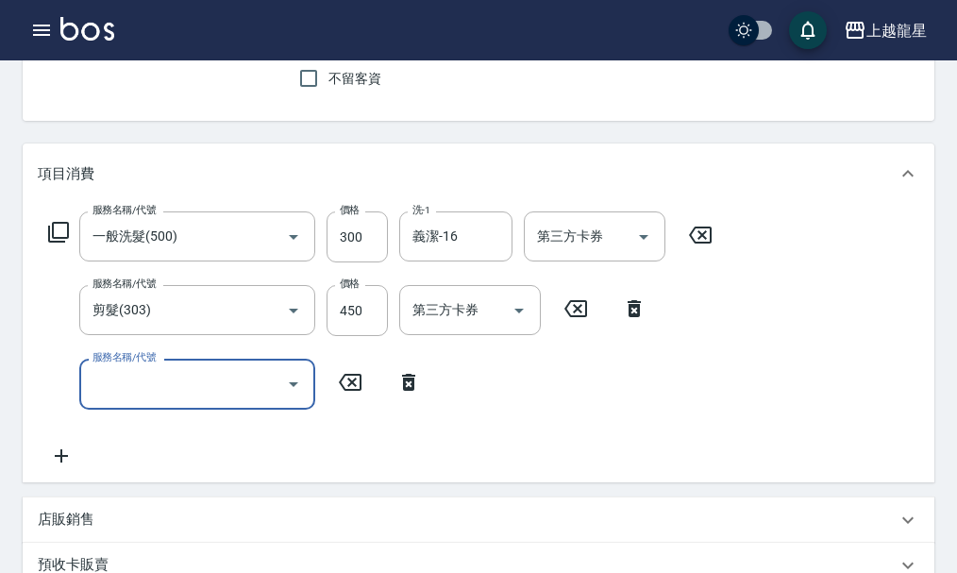
scroll to position [575, 0]
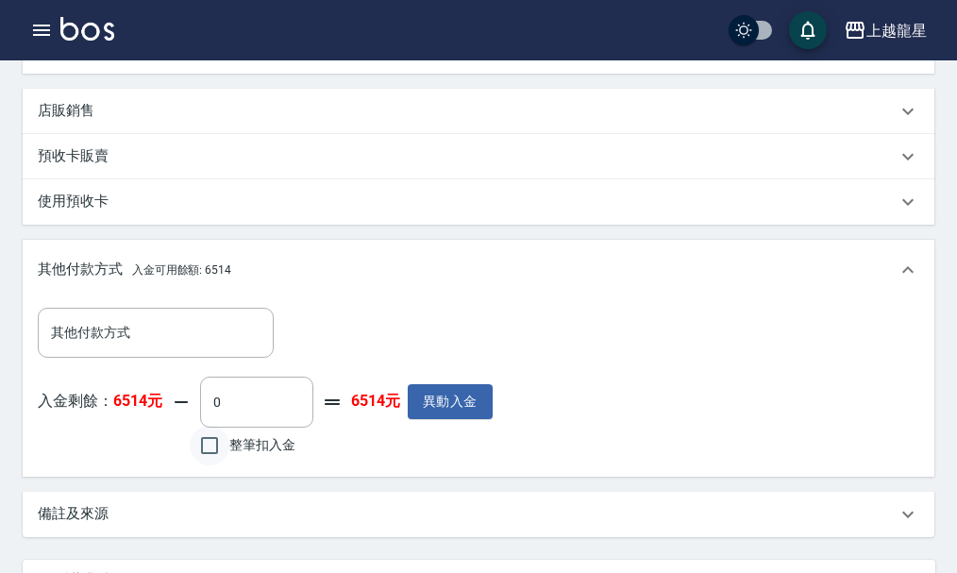
click at [207, 465] on input "整筆扣入金" at bounding box center [210, 446] width 40 height 40
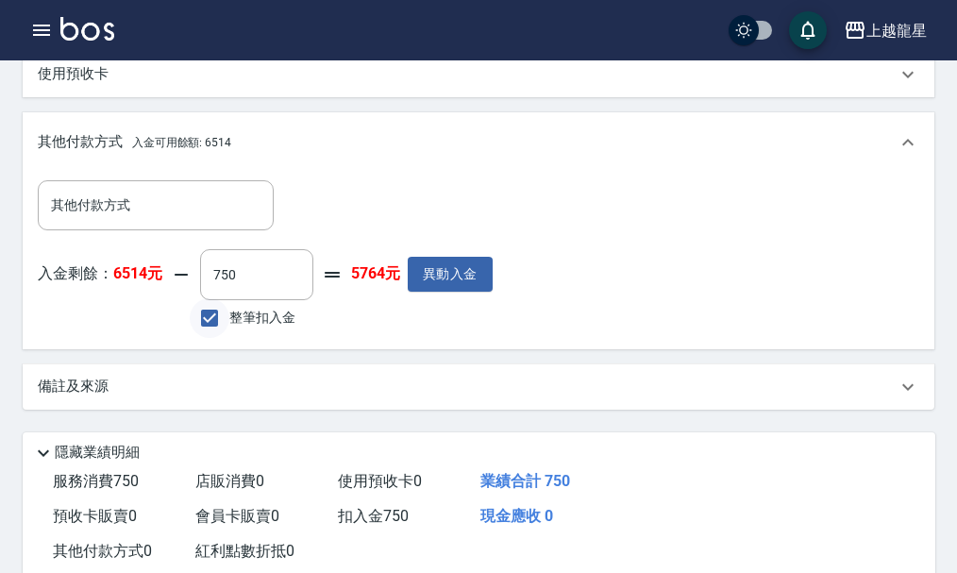
scroll to position [867, 0]
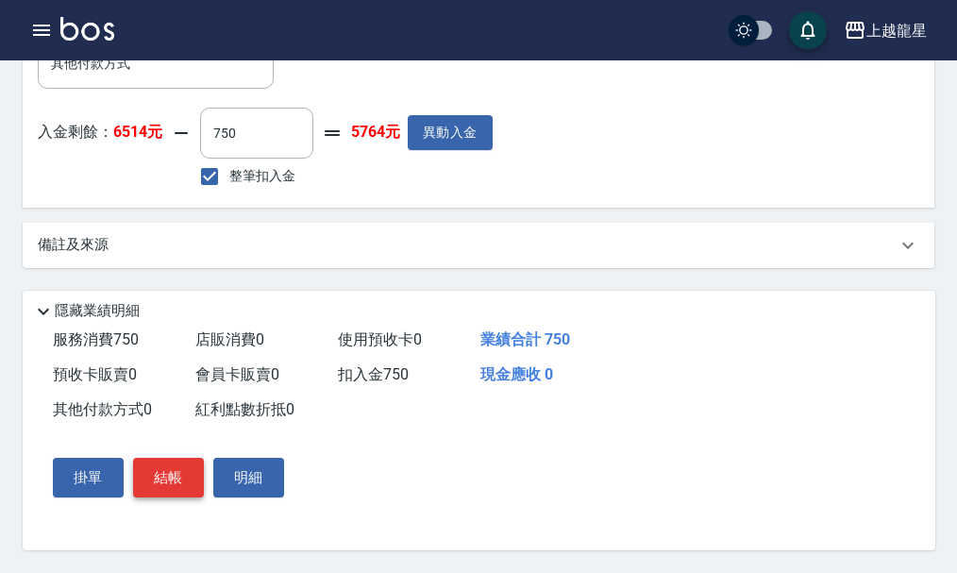
click at [167, 484] on button "結帳" at bounding box center [168, 478] width 71 height 40
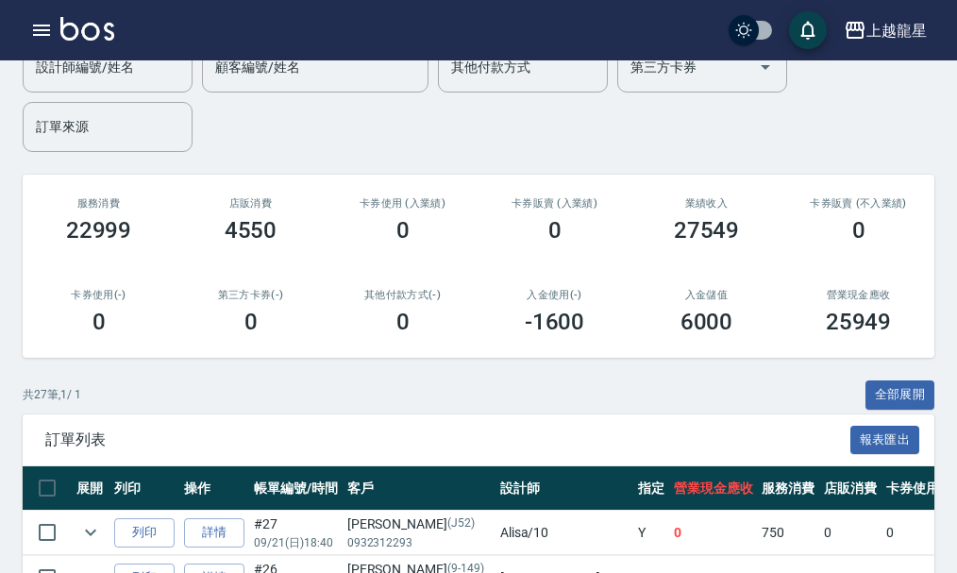
scroll to position [567, 0]
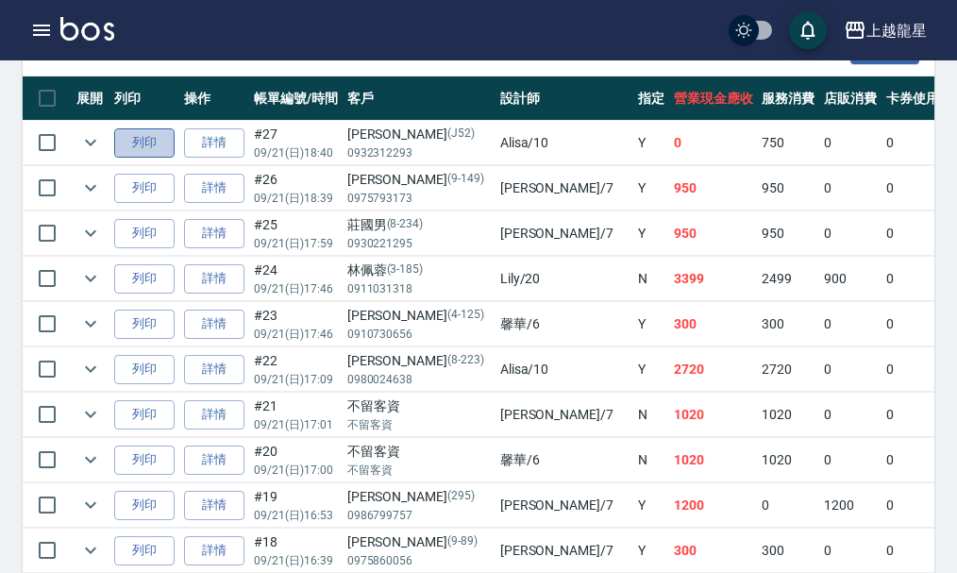
click at [126, 138] on button "列印" at bounding box center [144, 142] width 60 height 29
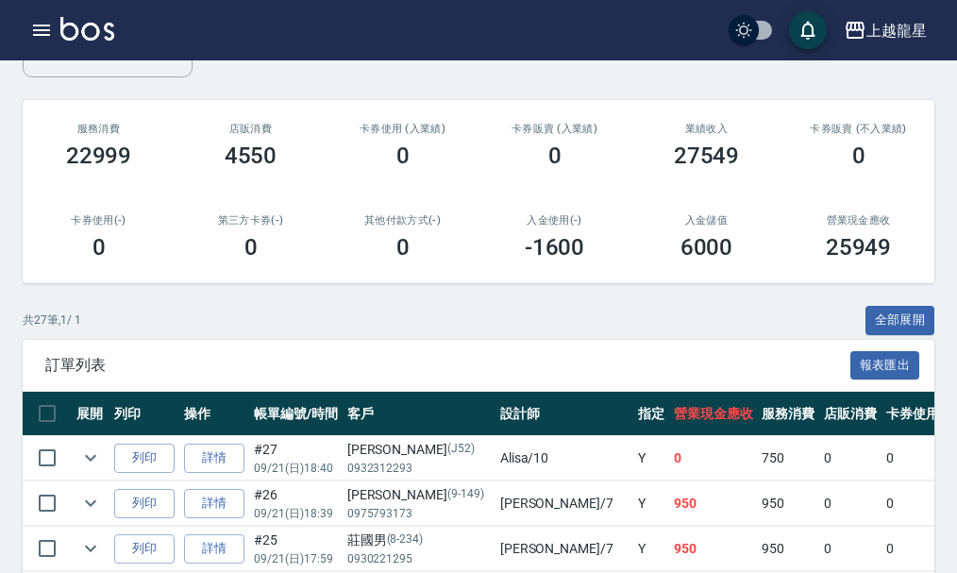
scroll to position [189, 0]
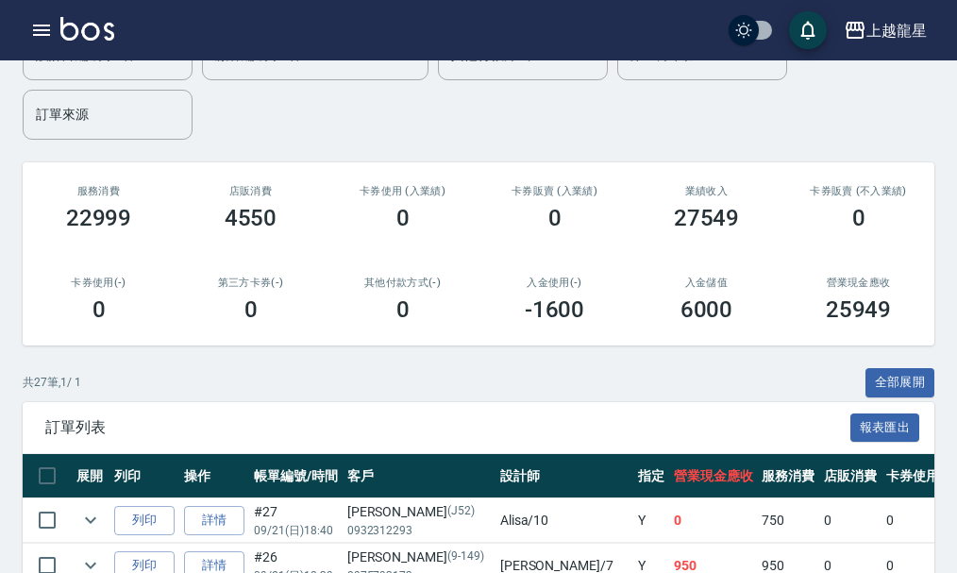
click at [90, 26] on img at bounding box center [87, 29] width 54 height 24
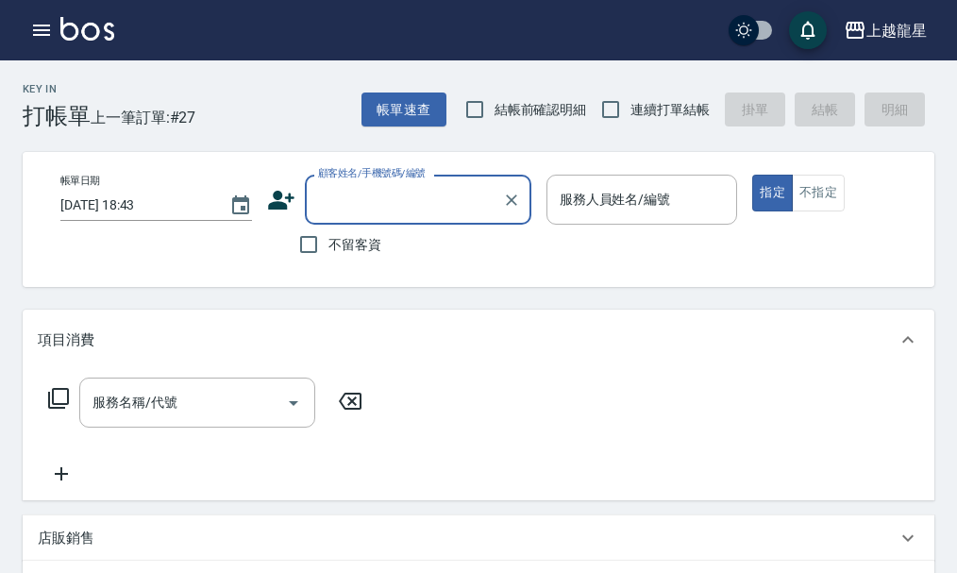
click at [373, 201] on input "顧客姓名/手機號碼/編號" at bounding box center [403, 199] width 181 height 33
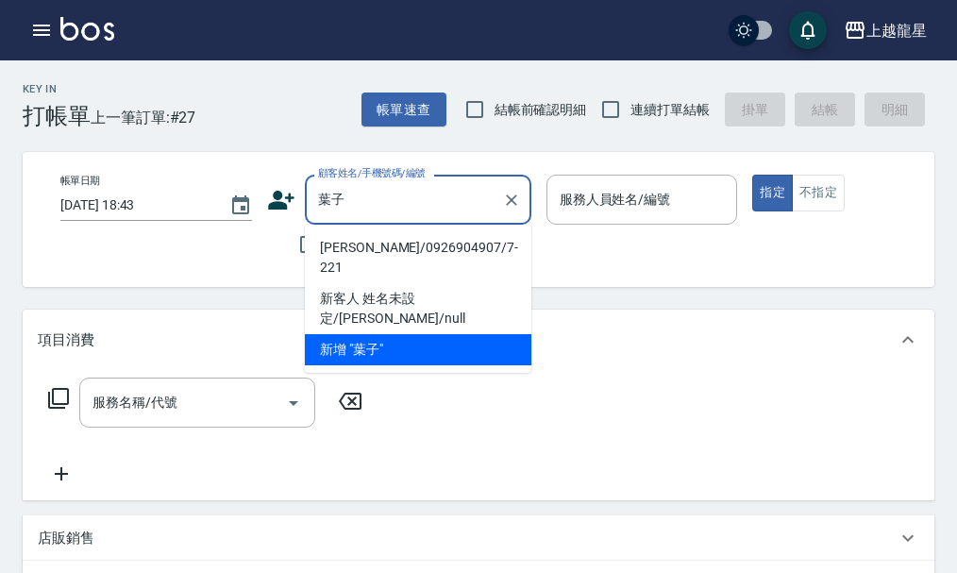
click at [388, 248] on li "葉子瑄/0926904907/7-221" at bounding box center [418, 257] width 227 height 51
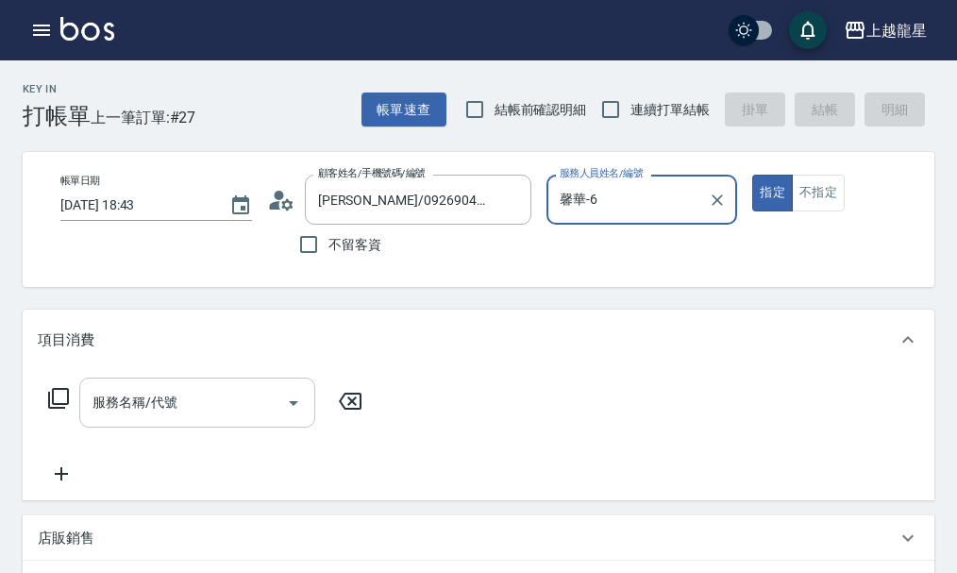
click at [232, 428] on div "服務名稱/代號" at bounding box center [197, 403] width 236 height 50
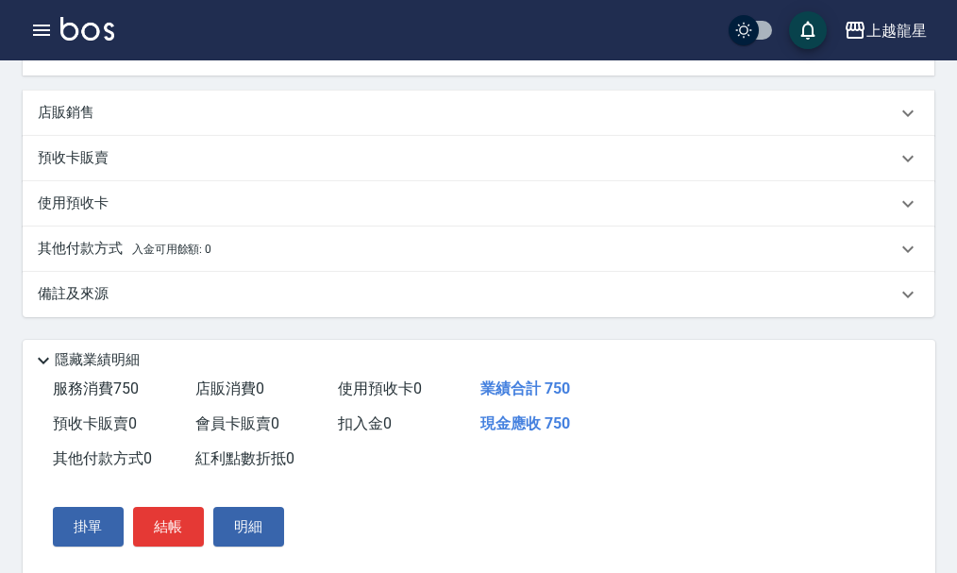
scroll to position [575, 0]
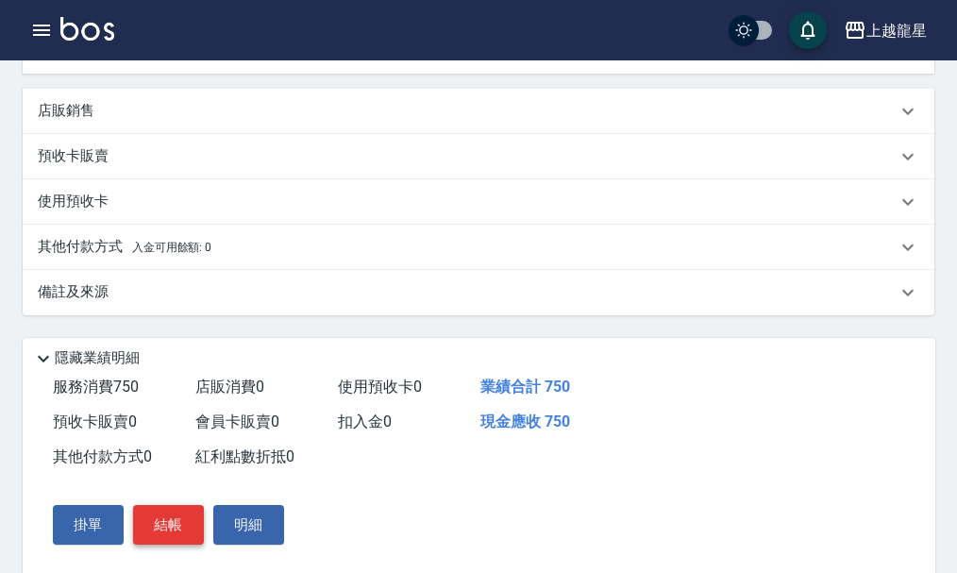
click at [159, 545] on button "結帳" at bounding box center [168, 525] width 71 height 40
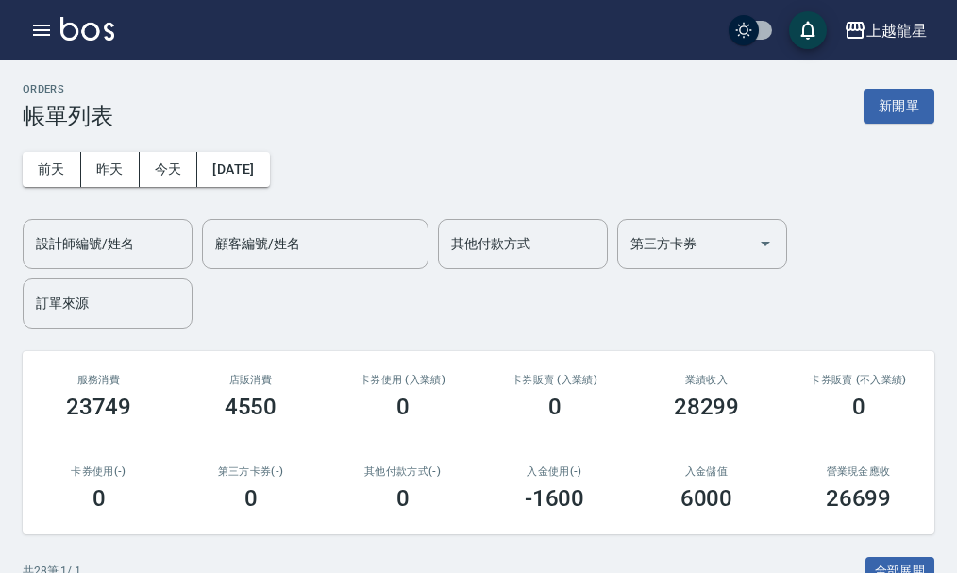
click at [113, 228] on div "設計師編號/姓名 設計師編號/姓名" at bounding box center [108, 244] width 170 height 50
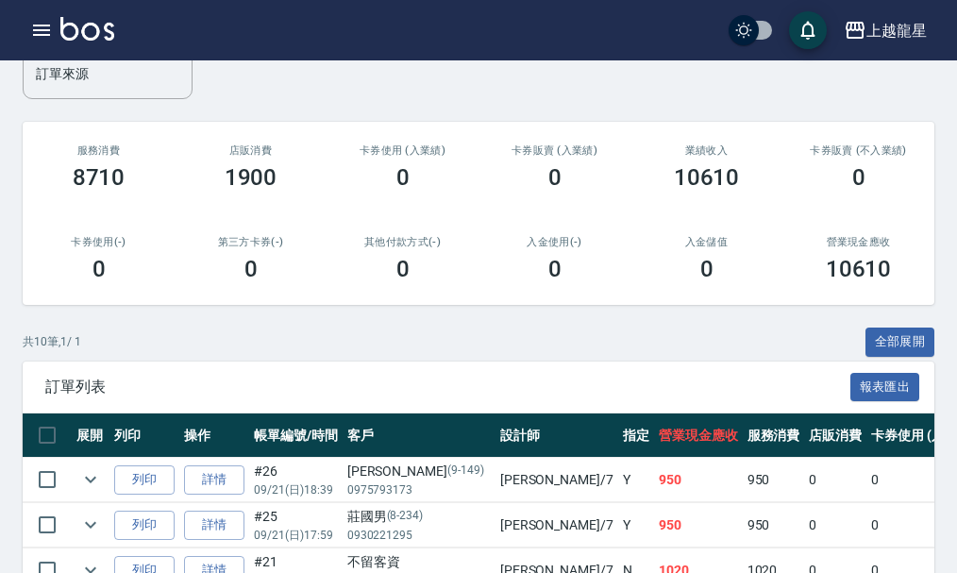
scroll to position [283, 0]
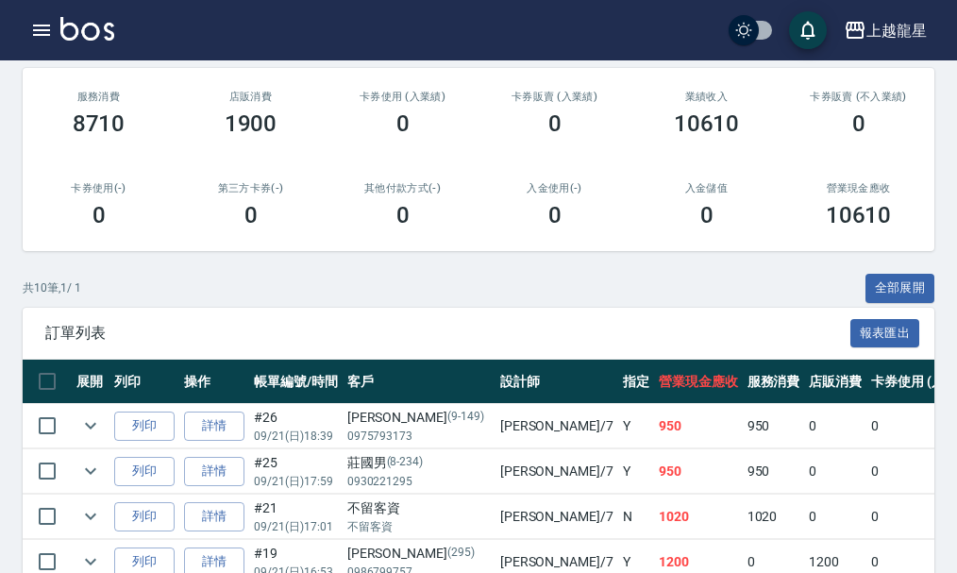
click at [78, 28] on img at bounding box center [87, 29] width 54 height 24
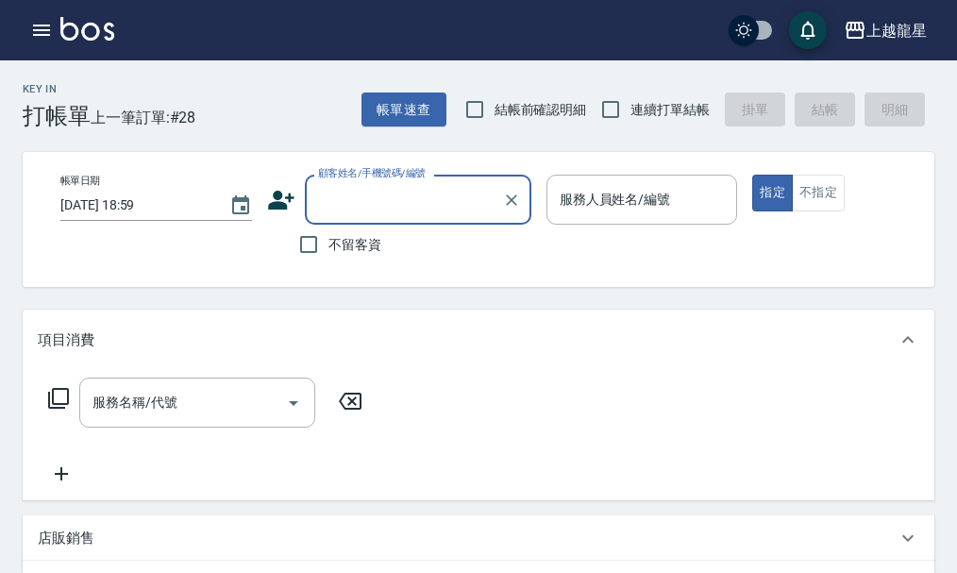
click at [331, 244] on span "不留客資" at bounding box center [355, 245] width 53 height 20
click at [329, 244] on input "不留客資" at bounding box center [309, 245] width 40 height 40
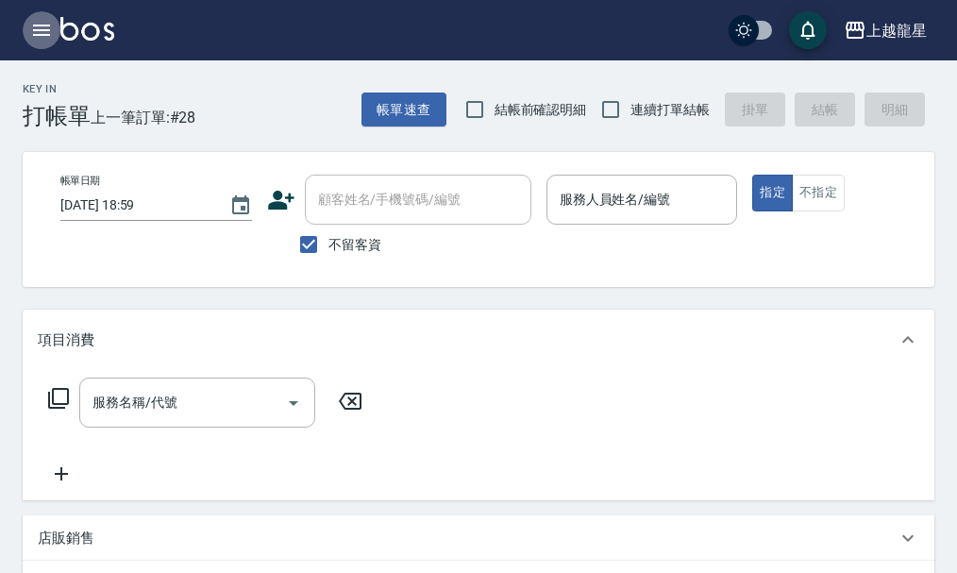
click at [48, 21] on icon "button" at bounding box center [41, 30] width 23 height 23
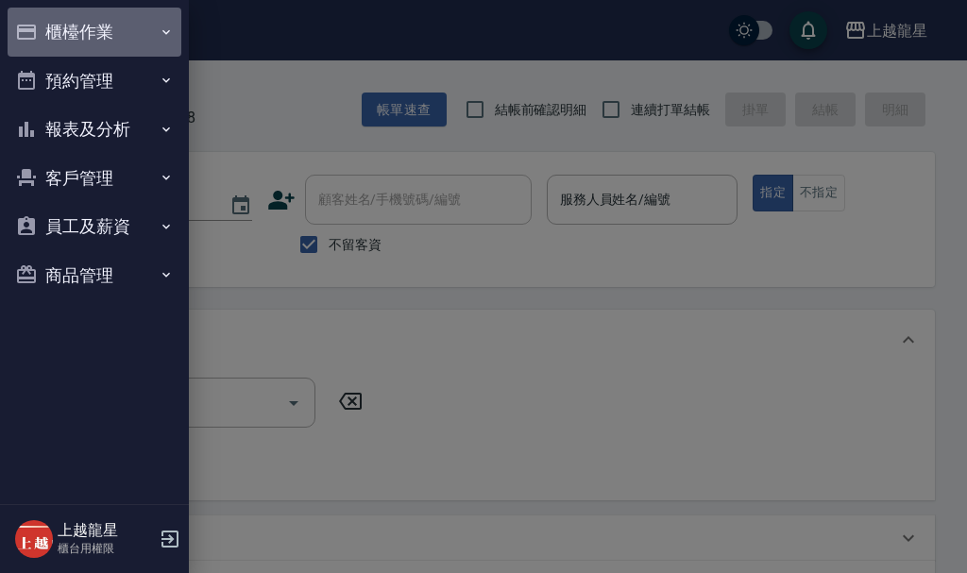
click at [52, 45] on button "櫃檯作業" at bounding box center [95, 32] width 174 height 49
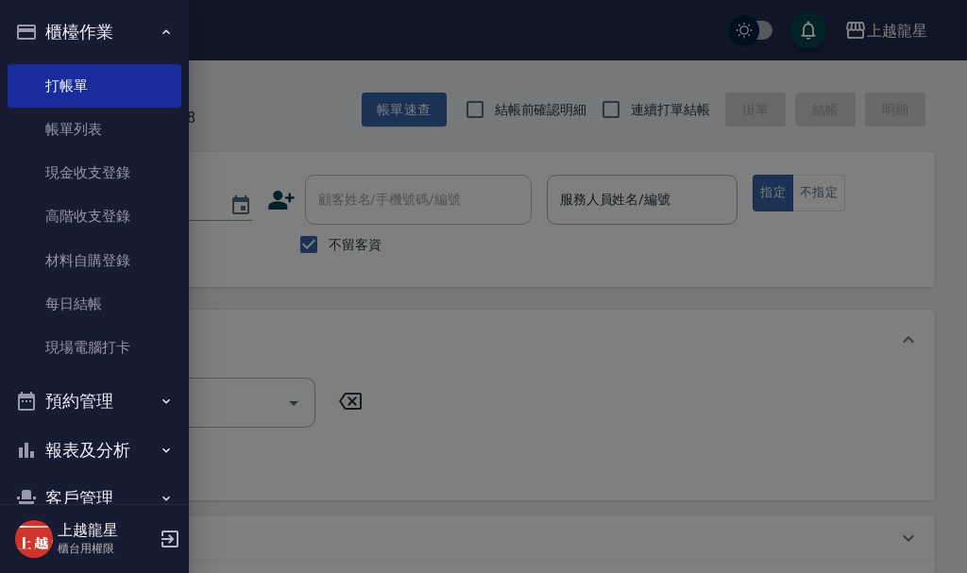
click at [84, 144] on link "帳單列表" at bounding box center [95, 129] width 174 height 43
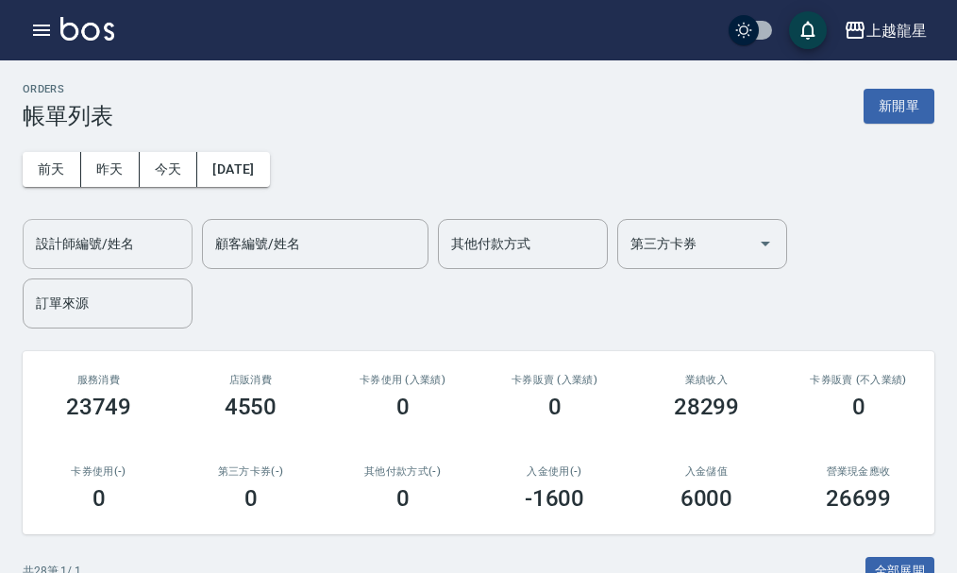
click at [112, 236] on input "設計師編號/姓名" at bounding box center [107, 244] width 153 height 33
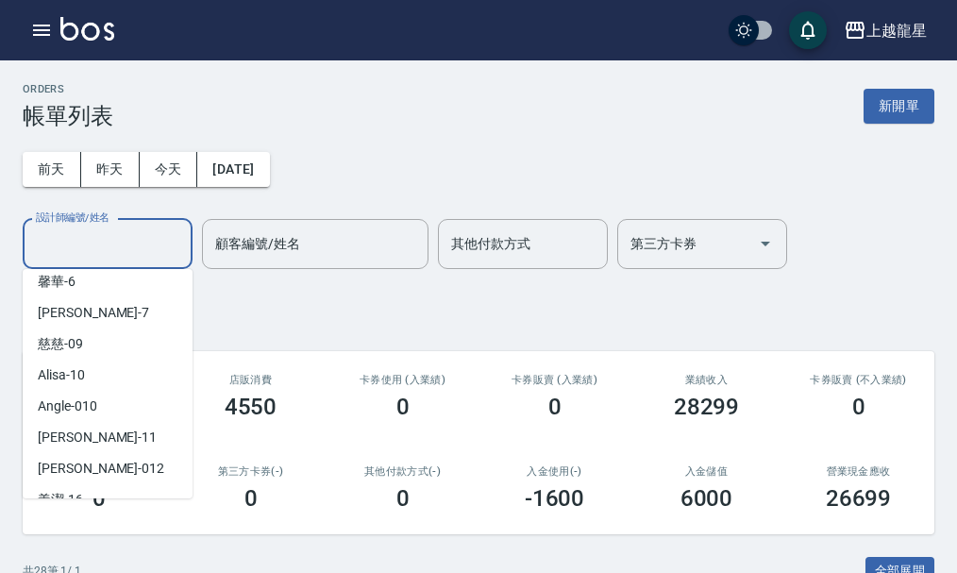
scroll to position [378, 0]
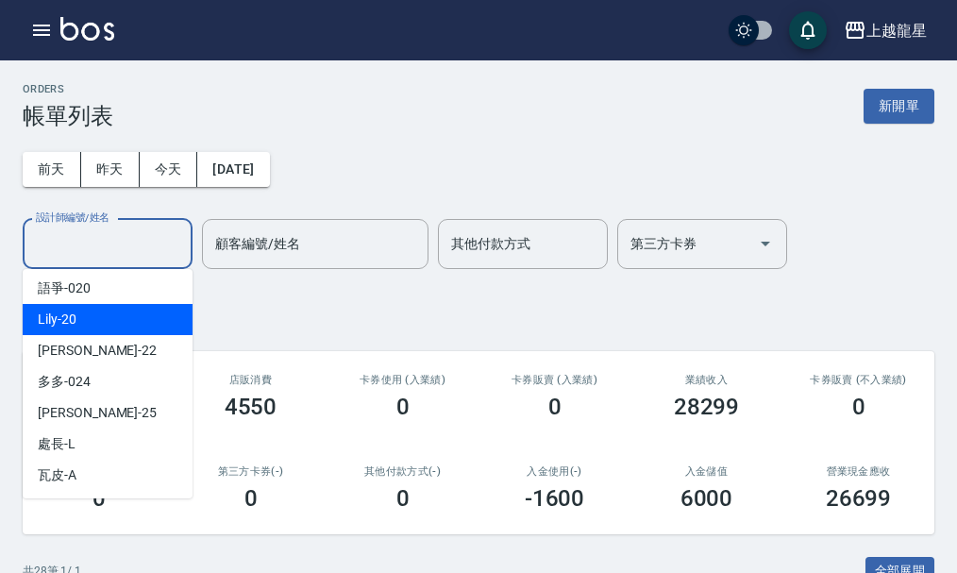
click at [89, 316] on div "Lily -20" at bounding box center [108, 319] width 170 height 31
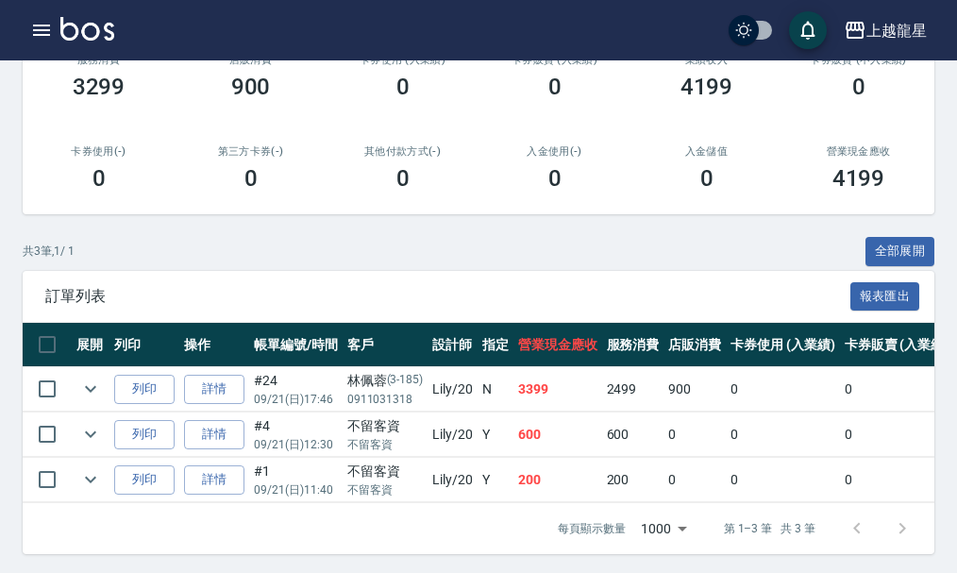
scroll to position [338, 0]
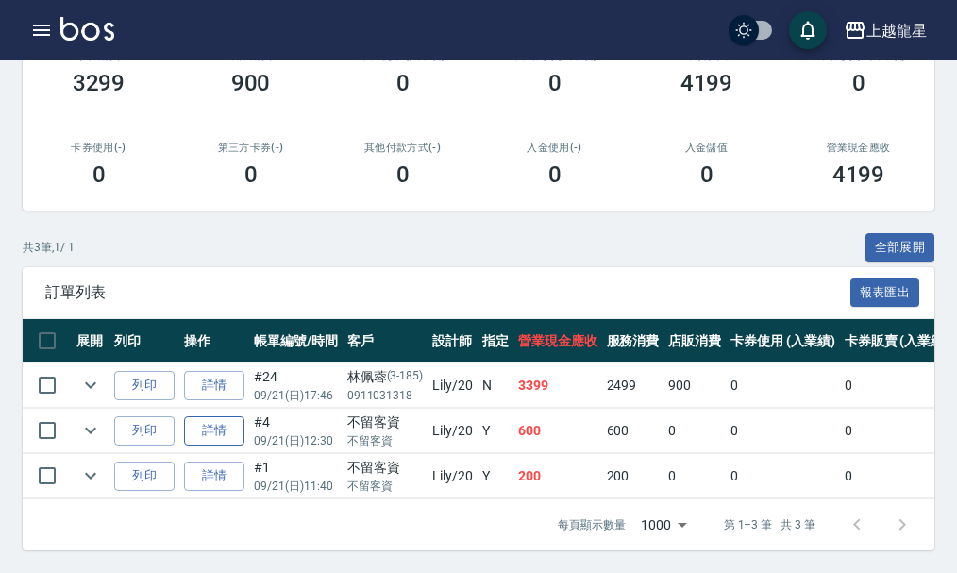
click at [210, 429] on link "詳情" at bounding box center [214, 430] width 60 height 29
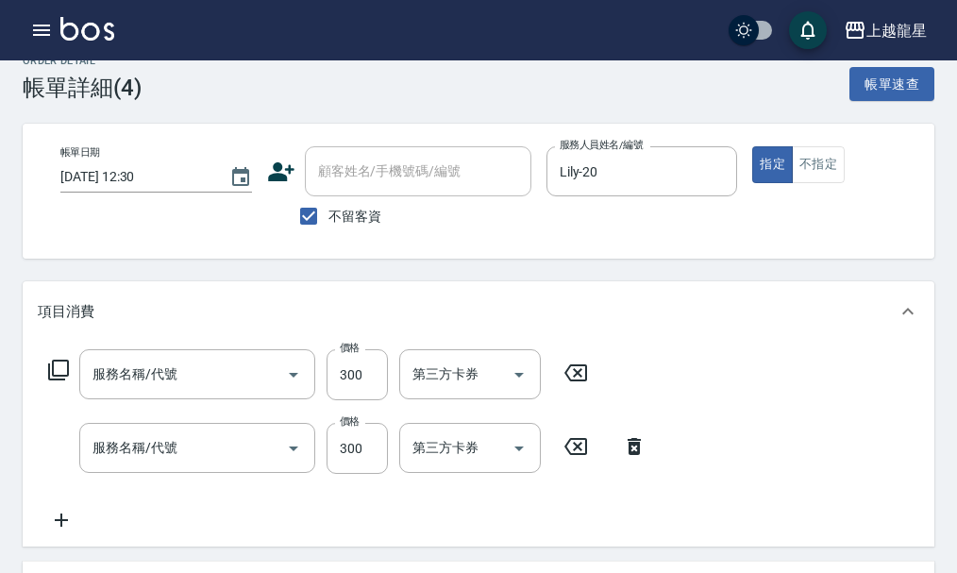
scroll to position [181, 0]
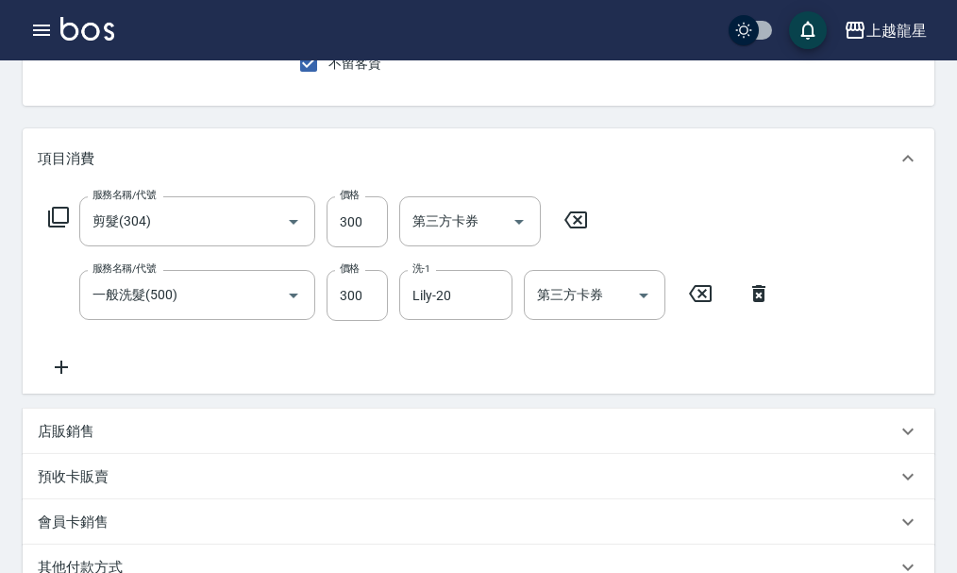
click at [76, 376] on icon at bounding box center [61, 367] width 47 height 23
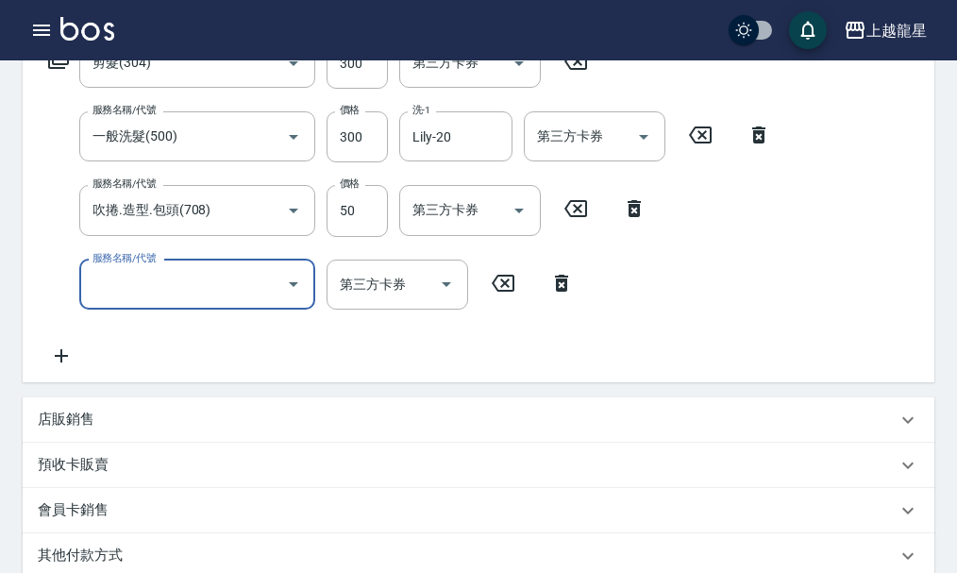
scroll to position [609, 0]
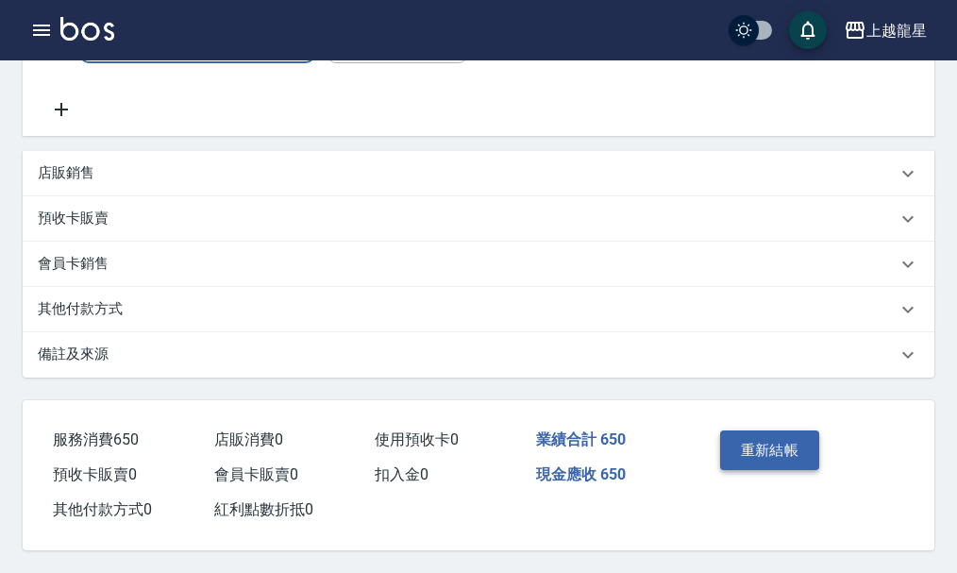
click at [786, 442] on button "重新結帳" at bounding box center [770, 451] width 100 height 40
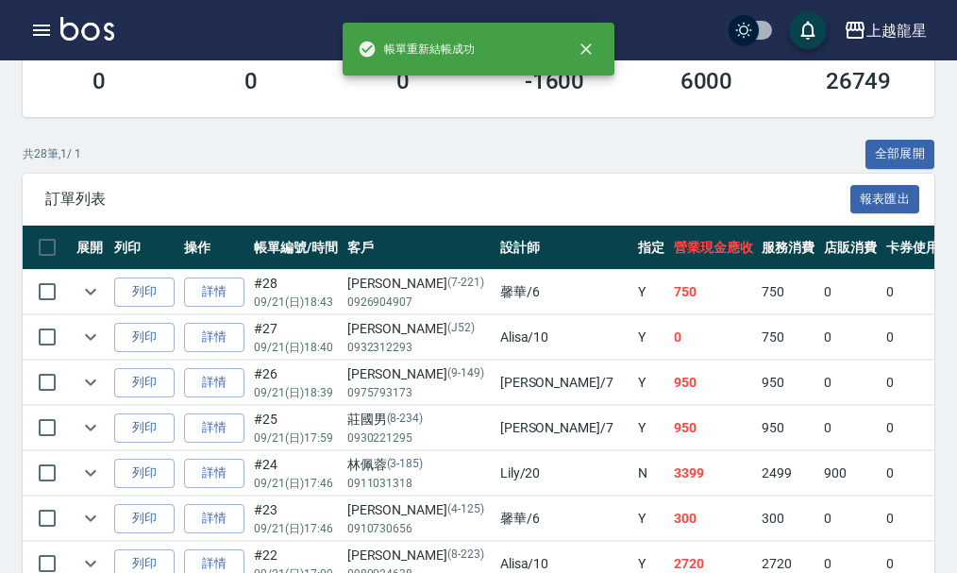
scroll to position [567, 0]
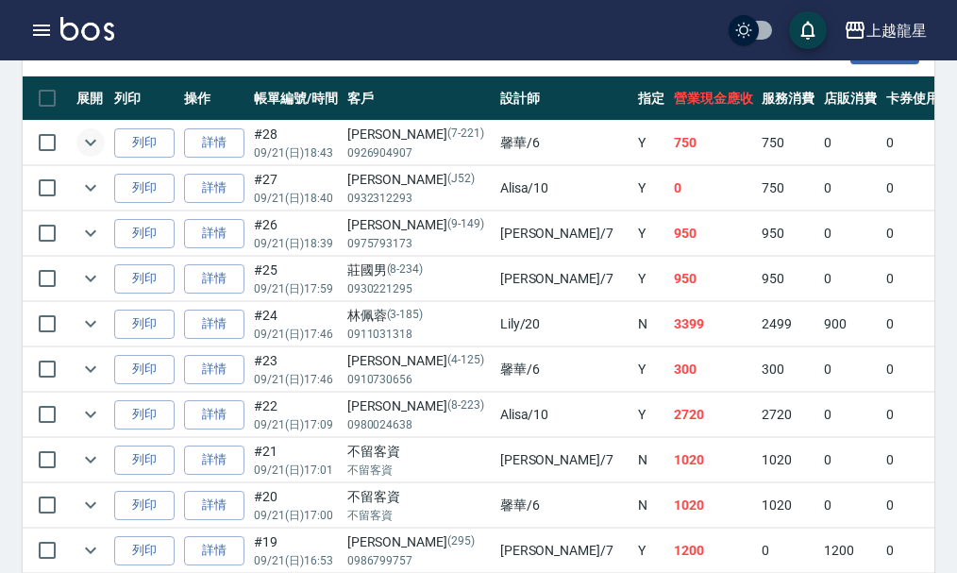
click at [93, 150] on icon "expand row" at bounding box center [90, 142] width 23 height 23
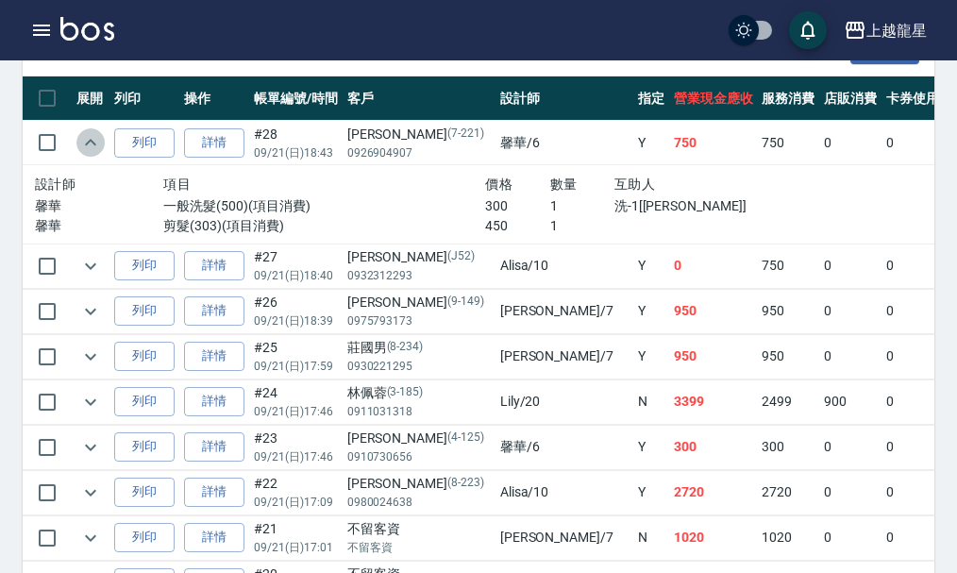
click at [93, 150] on icon "expand row" at bounding box center [90, 142] width 23 height 23
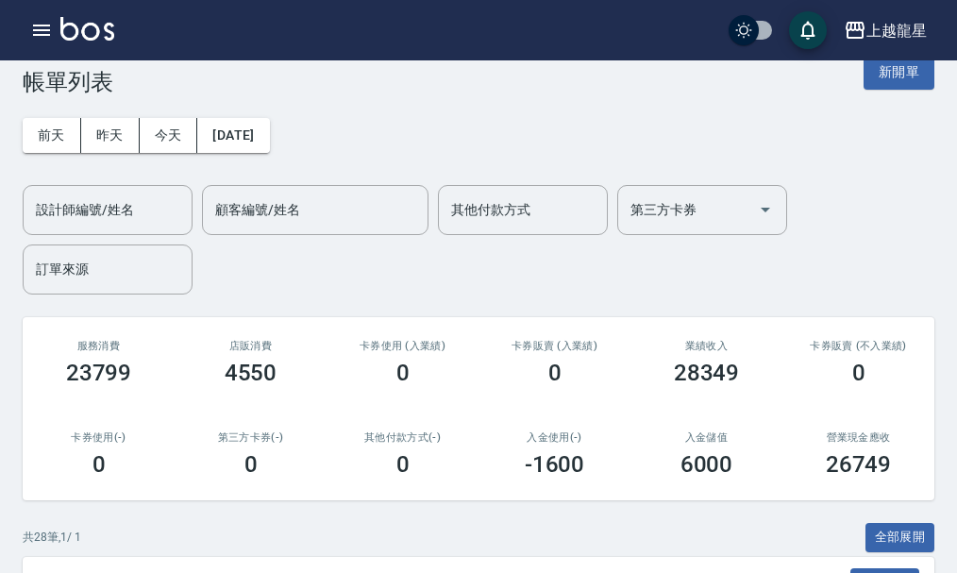
scroll to position [0, 0]
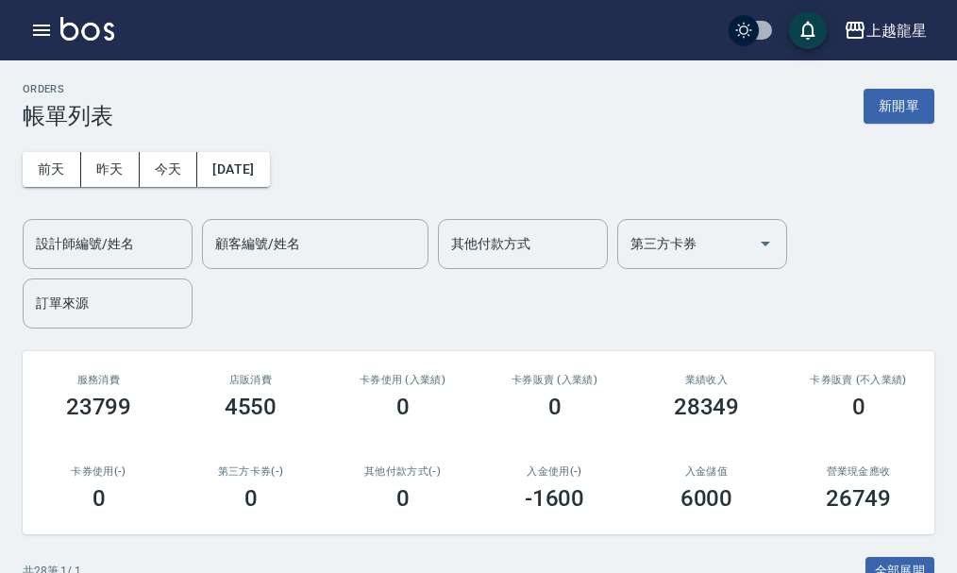
click at [909, 112] on button "新開單" at bounding box center [899, 106] width 71 height 35
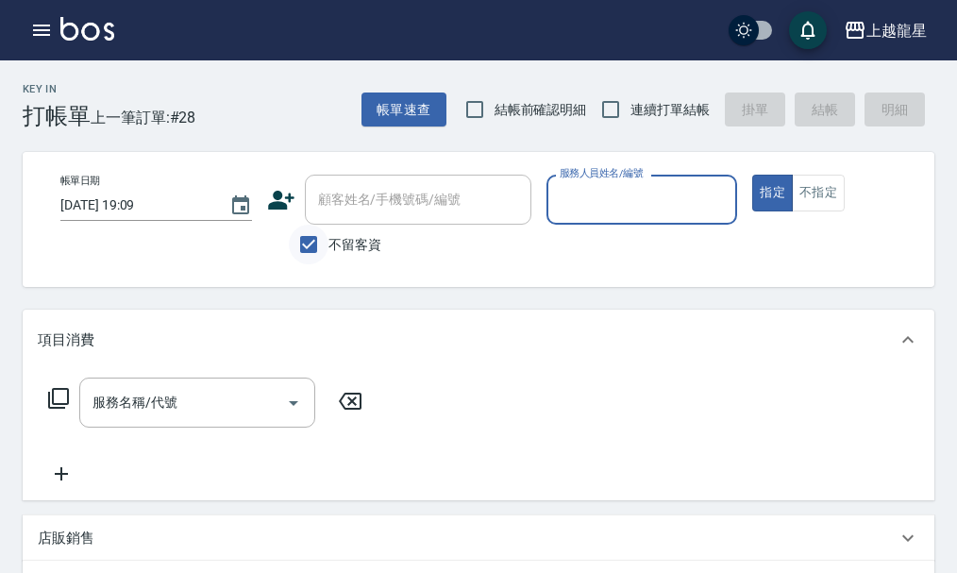
click at [305, 243] on input "不留客資" at bounding box center [309, 245] width 40 height 40
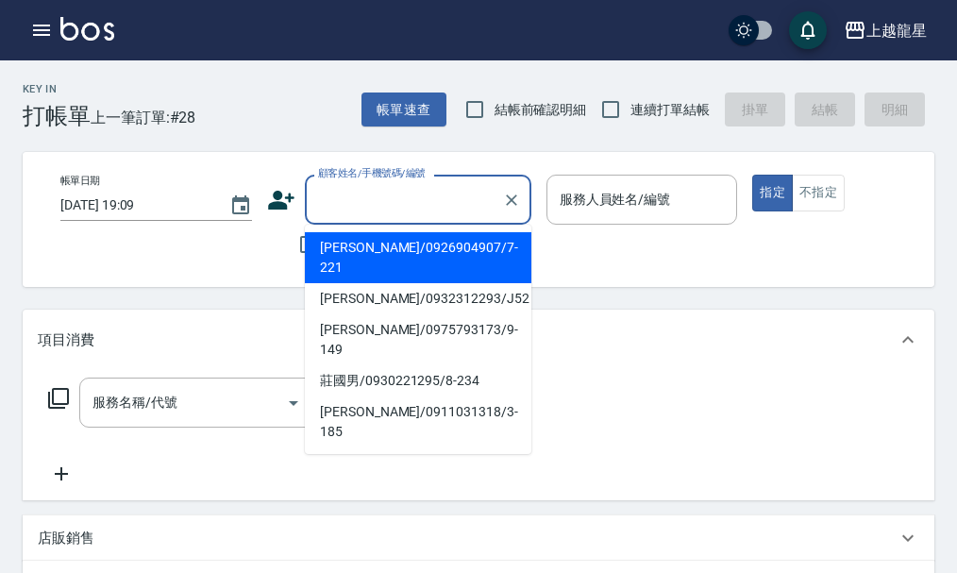
click at [318, 212] on input "顧客姓名/手機號碼/編號" at bounding box center [403, 199] width 181 height 33
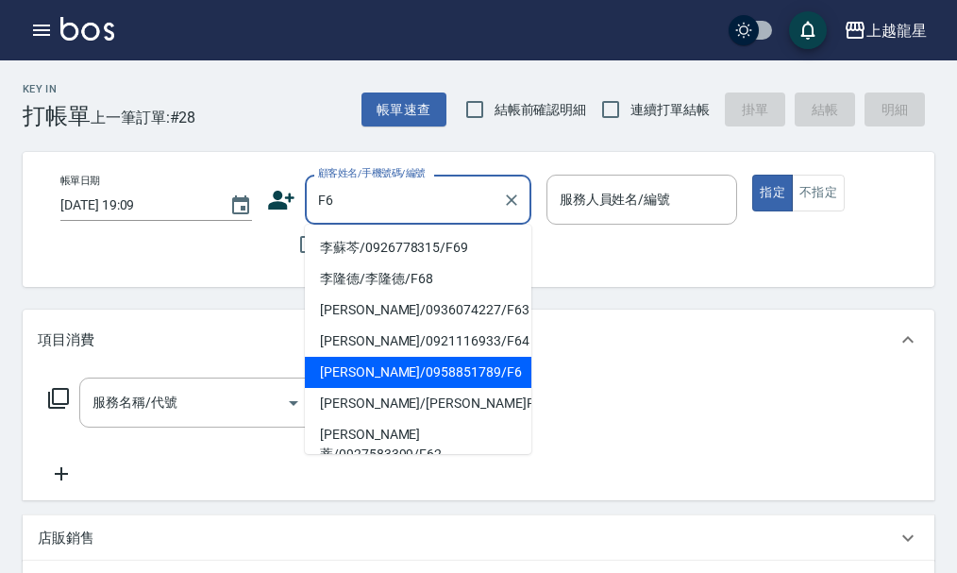
click at [370, 373] on li "陳雅玲/0958851789/F6" at bounding box center [418, 372] width 227 height 31
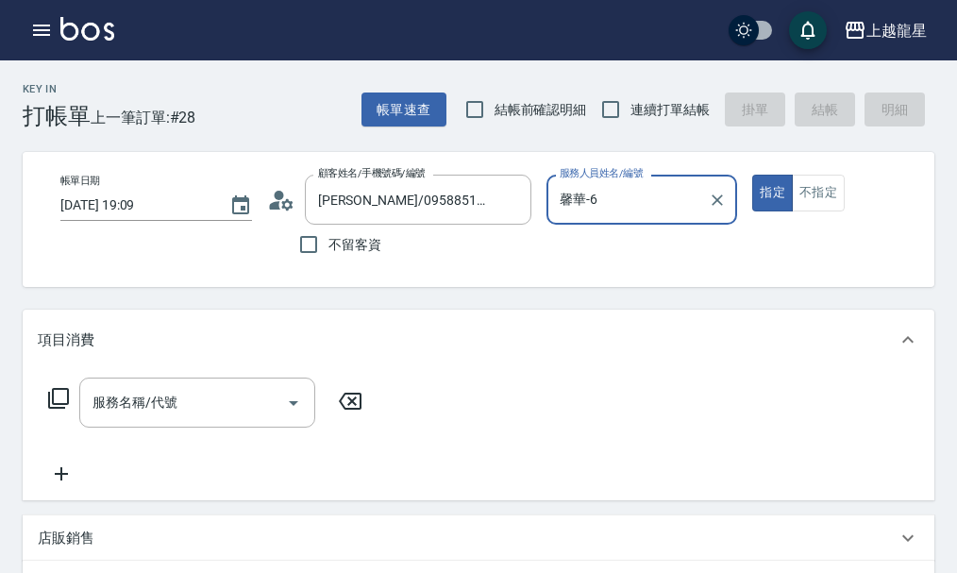
click at [48, 409] on icon at bounding box center [58, 398] width 21 height 21
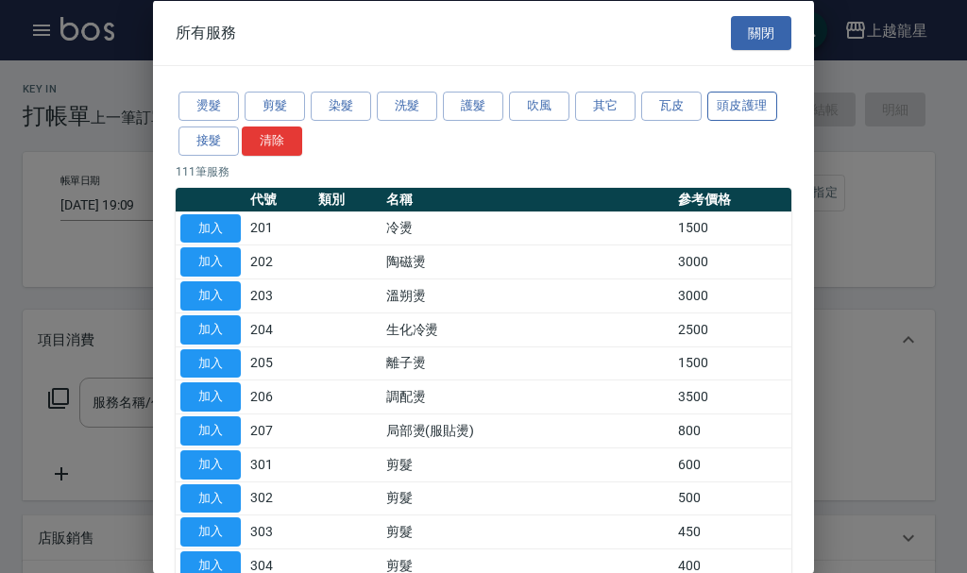
click at [719, 102] on button "頭皮護理" at bounding box center [742, 106] width 70 height 29
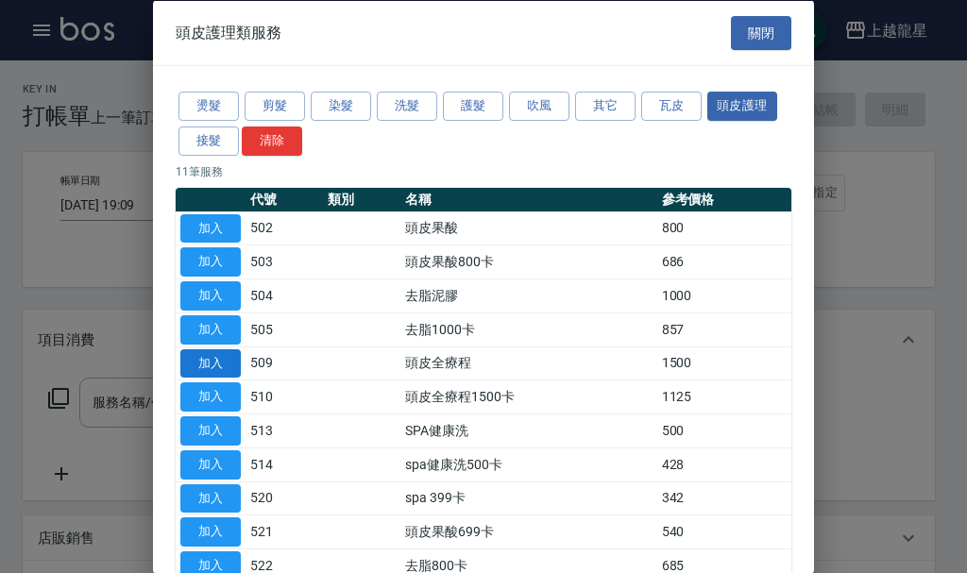
click at [208, 363] on button "加入" at bounding box center [210, 362] width 60 height 29
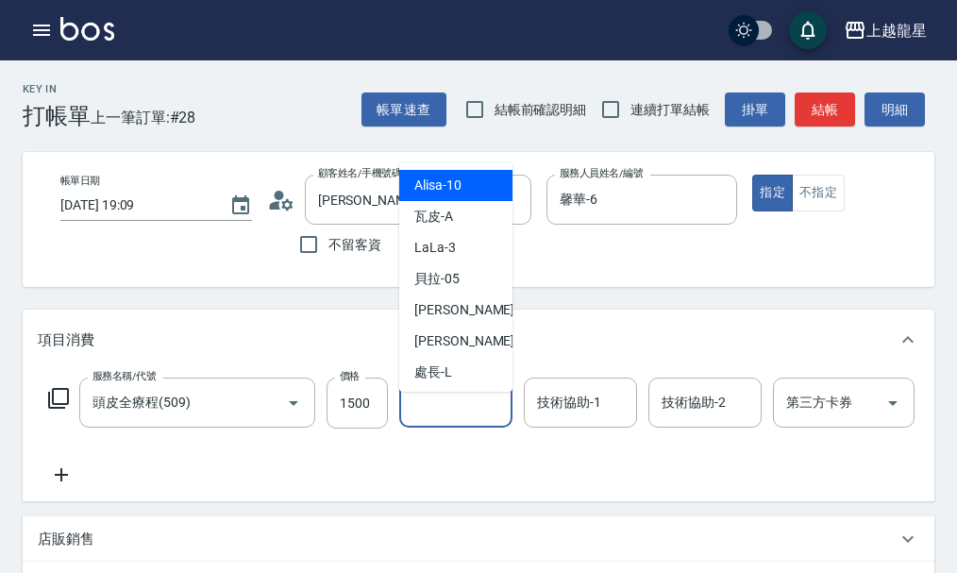
click at [442, 419] on input "洗-1" at bounding box center [456, 402] width 96 height 33
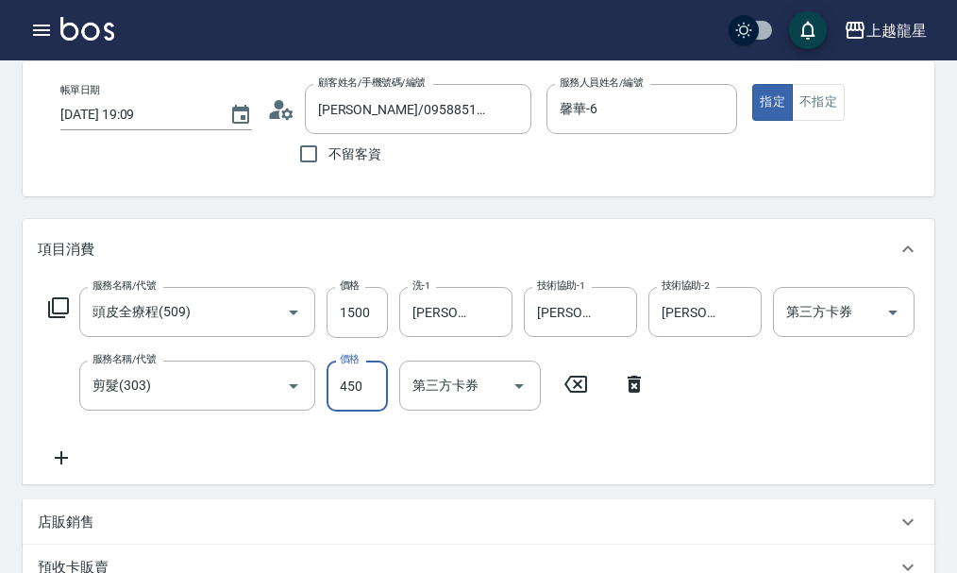
scroll to position [189, 0]
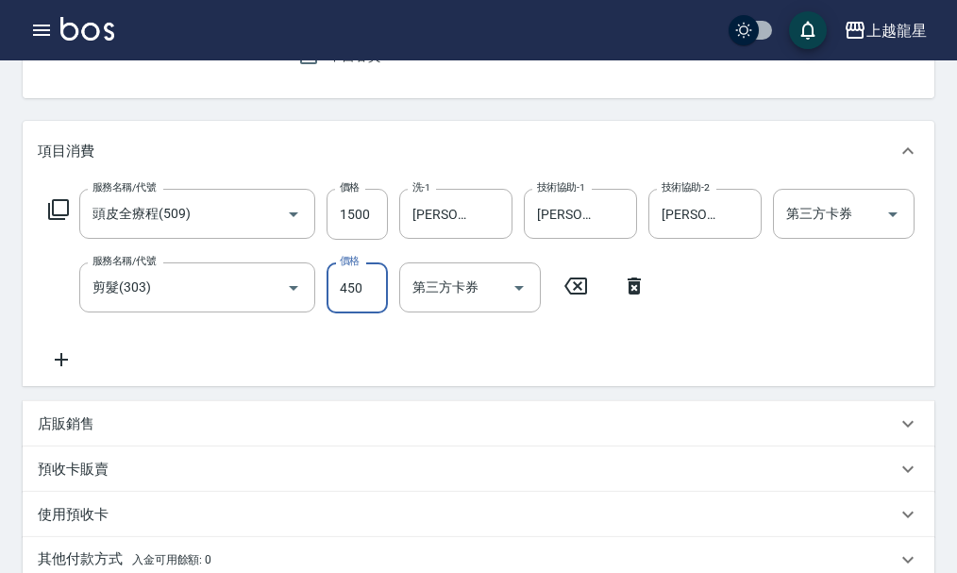
click at [62, 218] on icon at bounding box center [58, 209] width 23 height 23
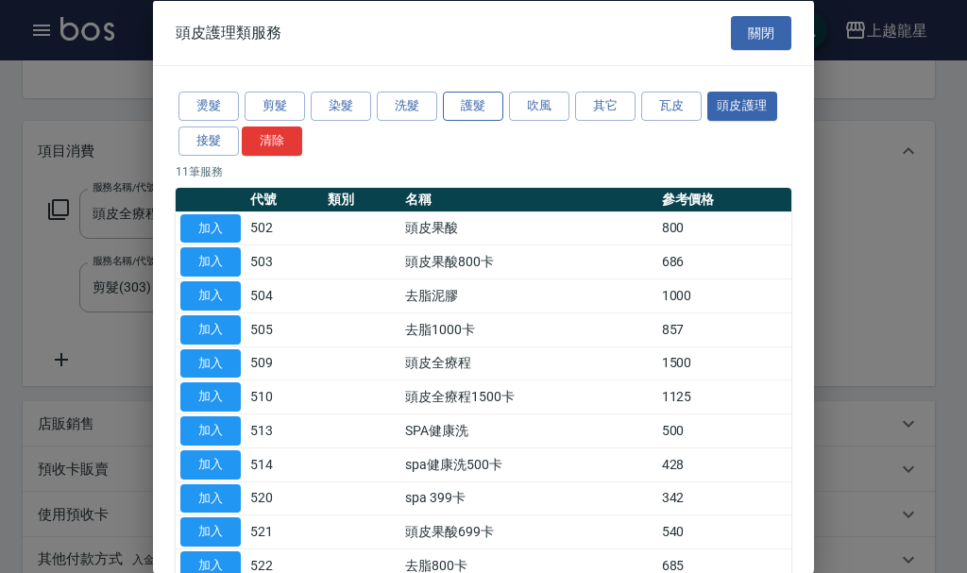
click at [471, 104] on button "護髮" at bounding box center [473, 106] width 60 height 29
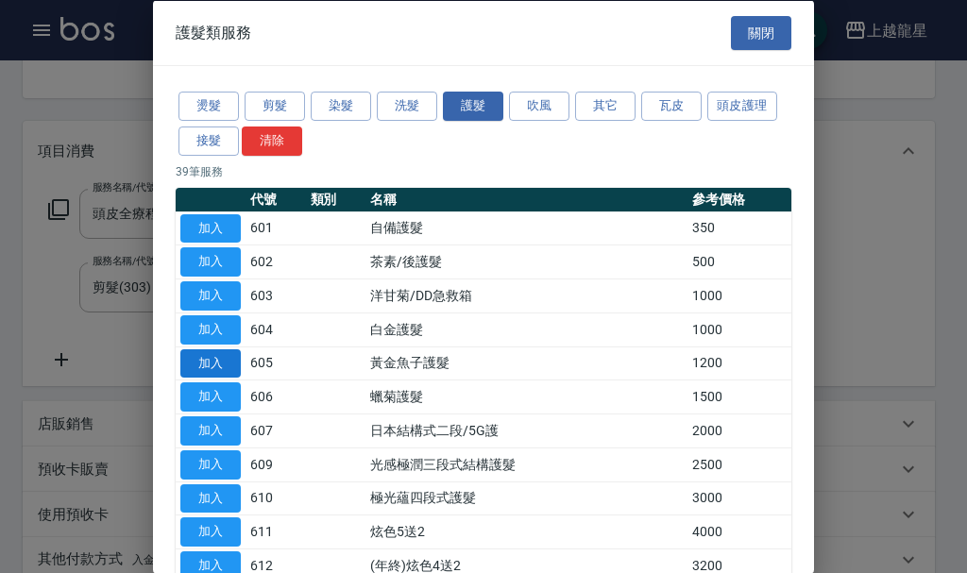
click at [206, 357] on button "加入" at bounding box center [210, 362] width 60 height 29
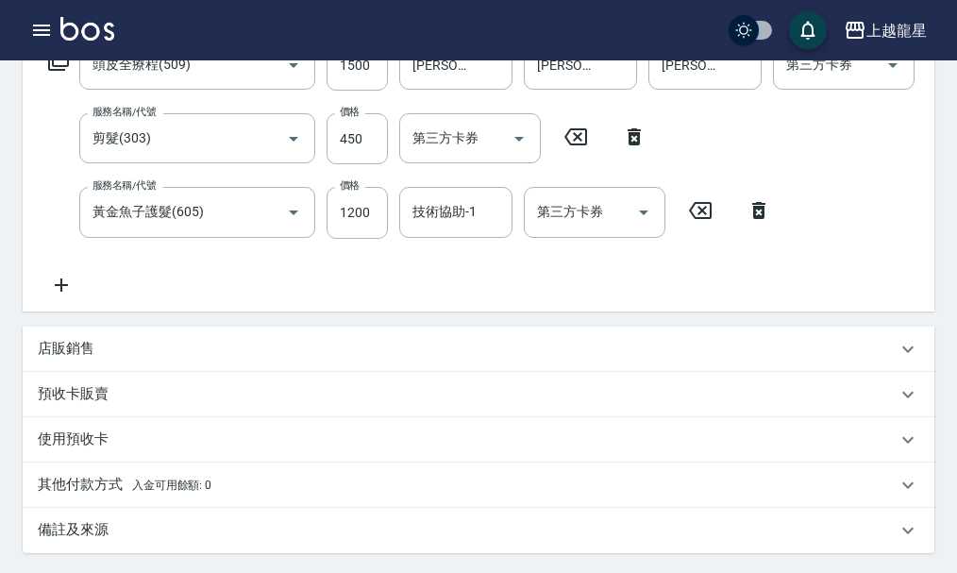
scroll to position [472, 0]
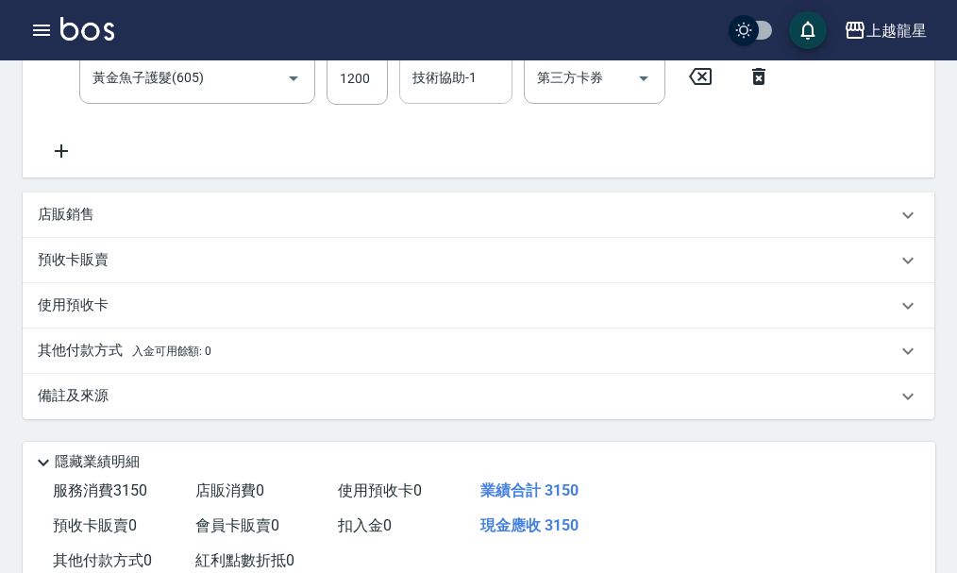
click at [473, 94] on input "技術協助-1" at bounding box center [456, 77] width 96 height 33
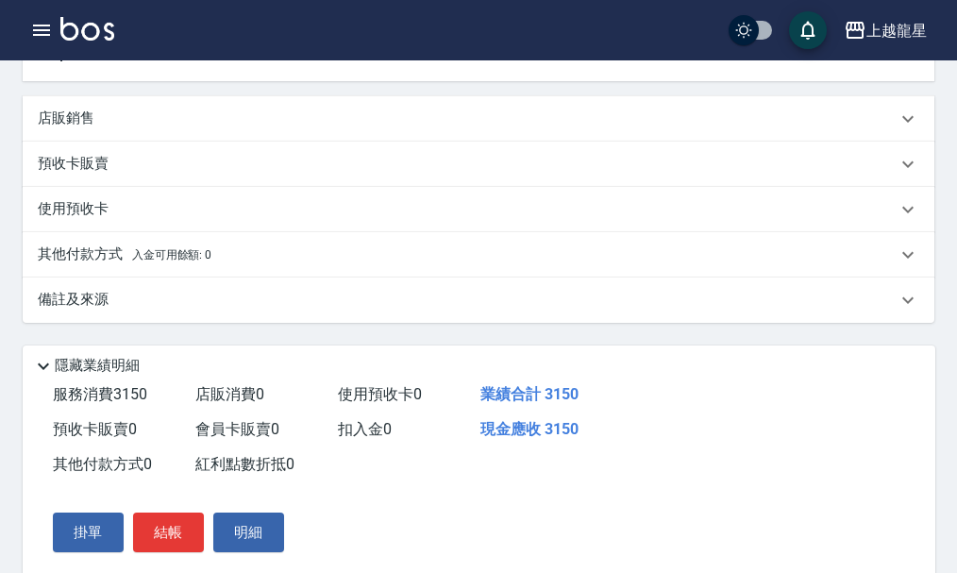
scroll to position [660, 0]
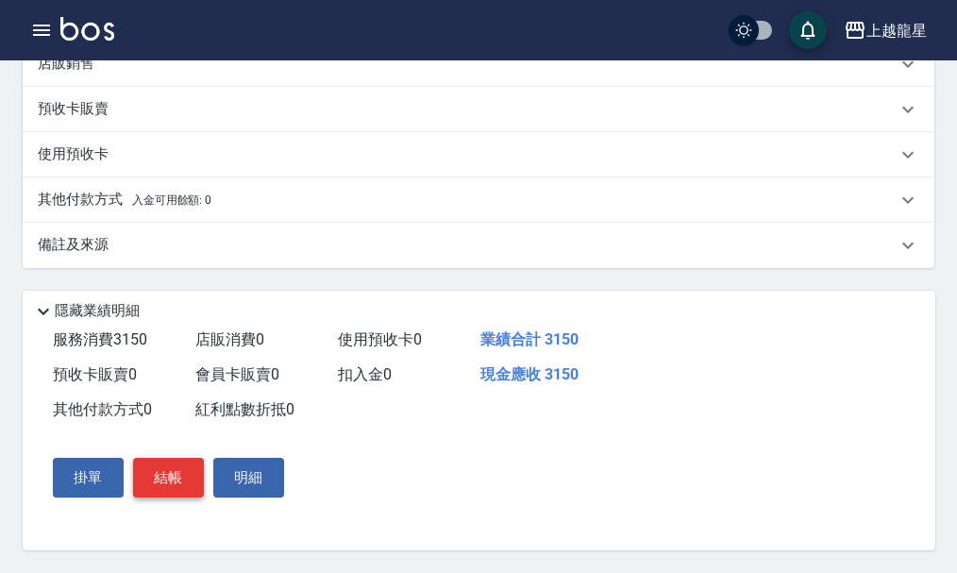
click at [190, 472] on button "結帳" at bounding box center [168, 478] width 71 height 40
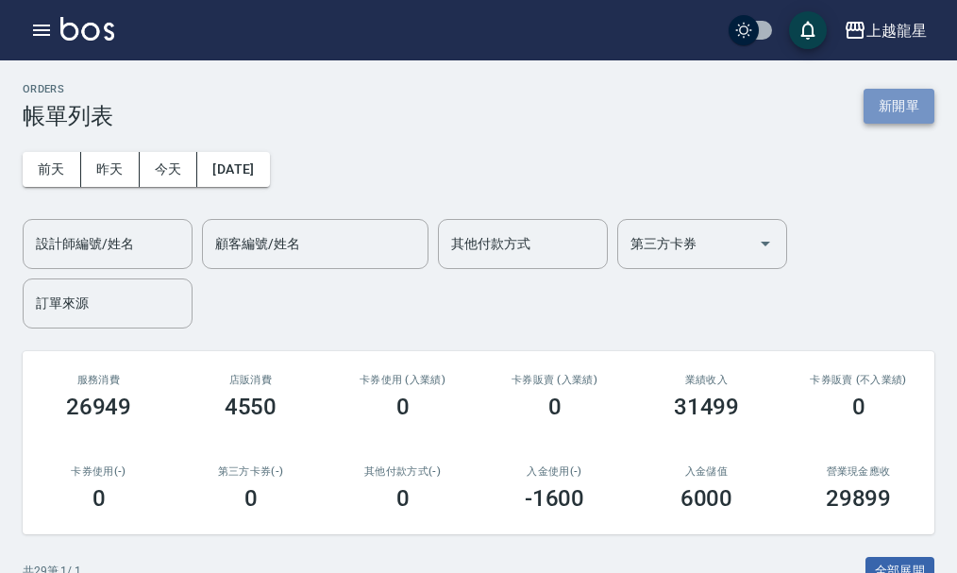
click at [906, 116] on button "新開單" at bounding box center [899, 106] width 71 height 35
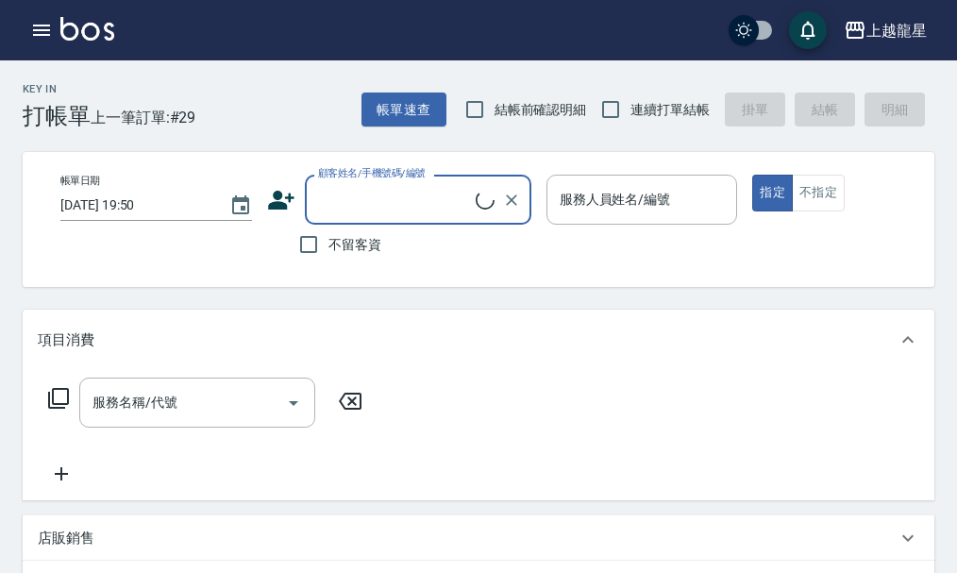
click at [336, 226] on label "不留客資" at bounding box center [335, 245] width 93 height 40
click at [329, 226] on input "不留客資" at bounding box center [309, 245] width 40 height 40
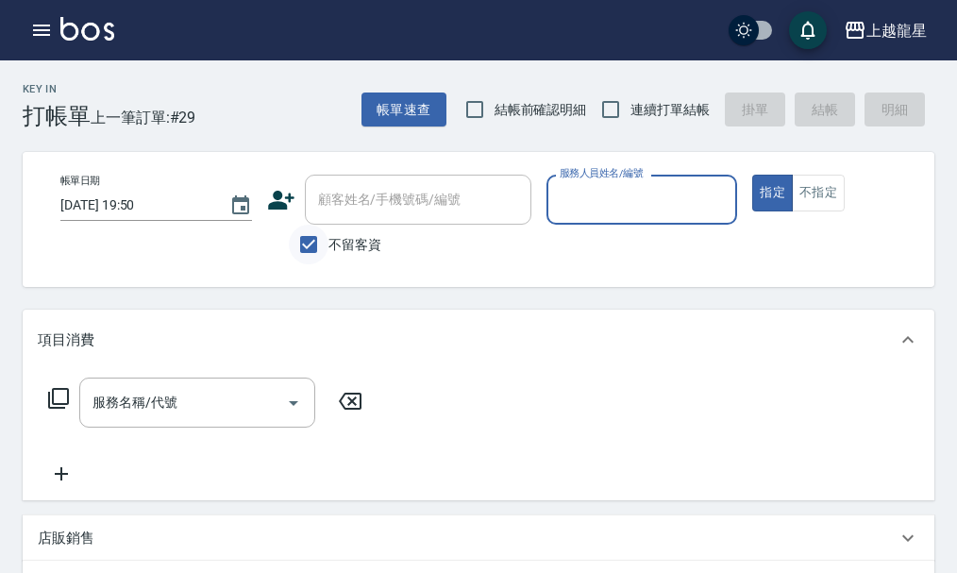
click at [320, 241] on input "不留客資" at bounding box center [309, 245] width 40 height 40
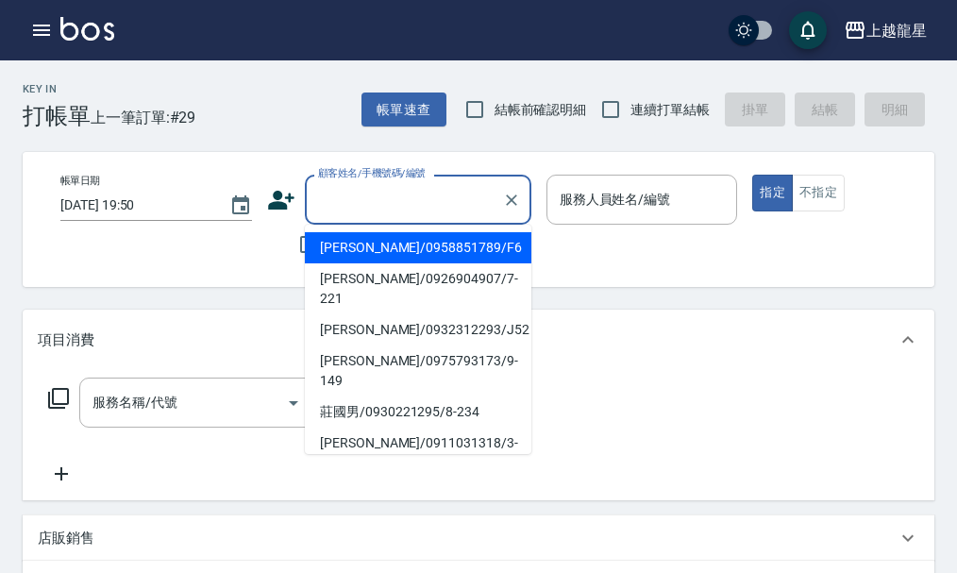
click at [345, 196] on input "顧客姓名/手機號碼/編號" at bounding box center [403, 199] width 181 height 33
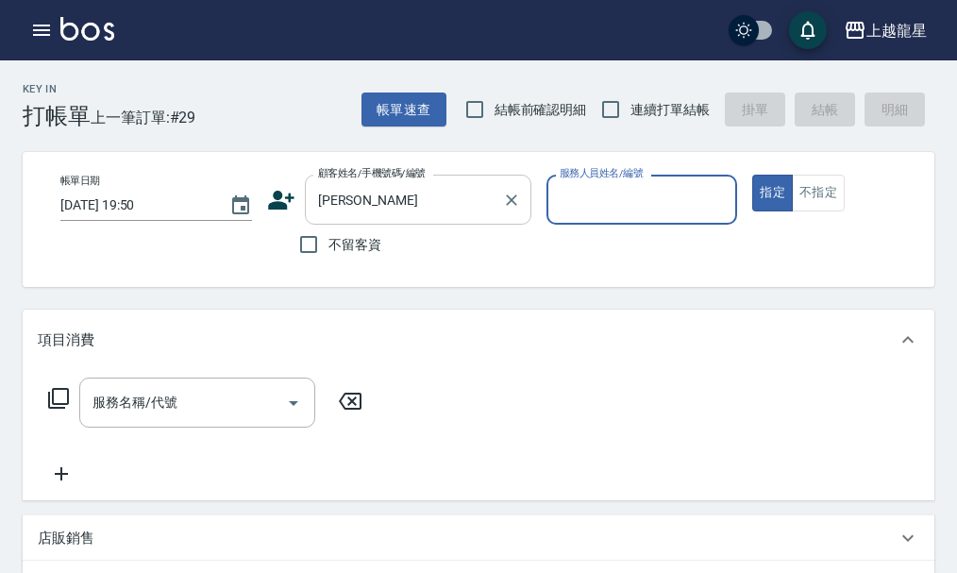
click at [364, 183] on input "鄭柏柏" at bounding box center [403, 199] width 181 height 33
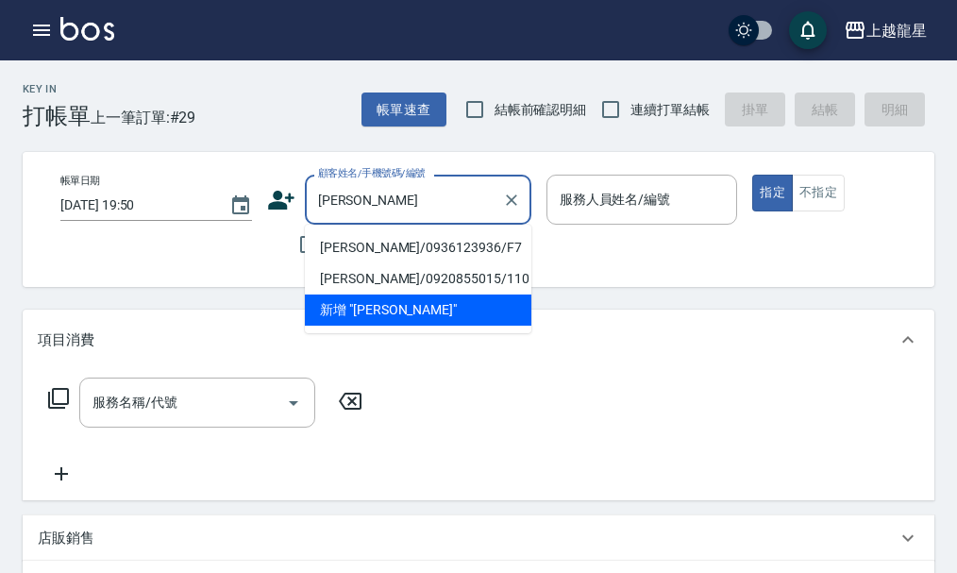
click at [376, 245] on li "鄭柏源/0936123936/F7" at bounding box center [418, 247] width 227 height 31
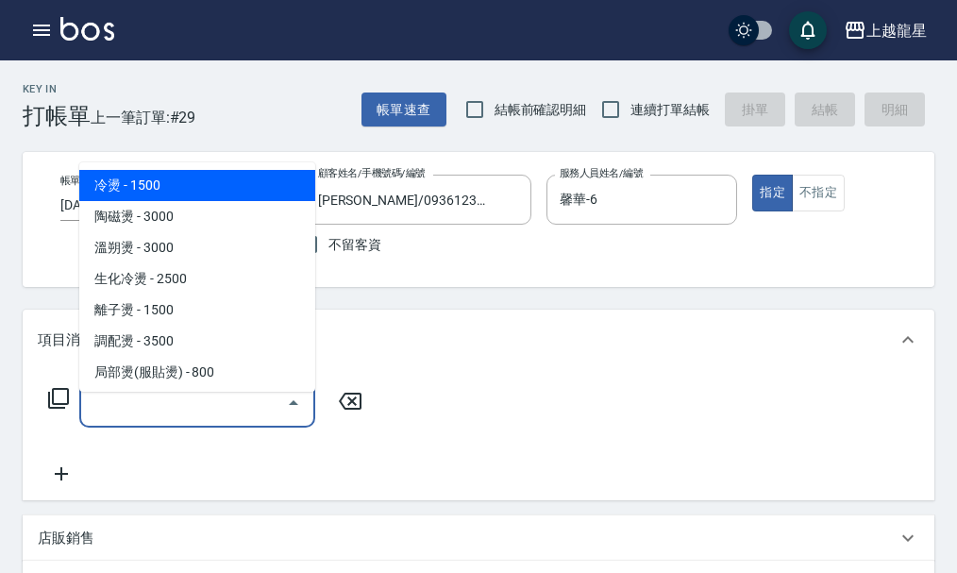
click at [194, 419] on input "服務名稱/代號" at bounding box center [183, 402] width 191 height 33
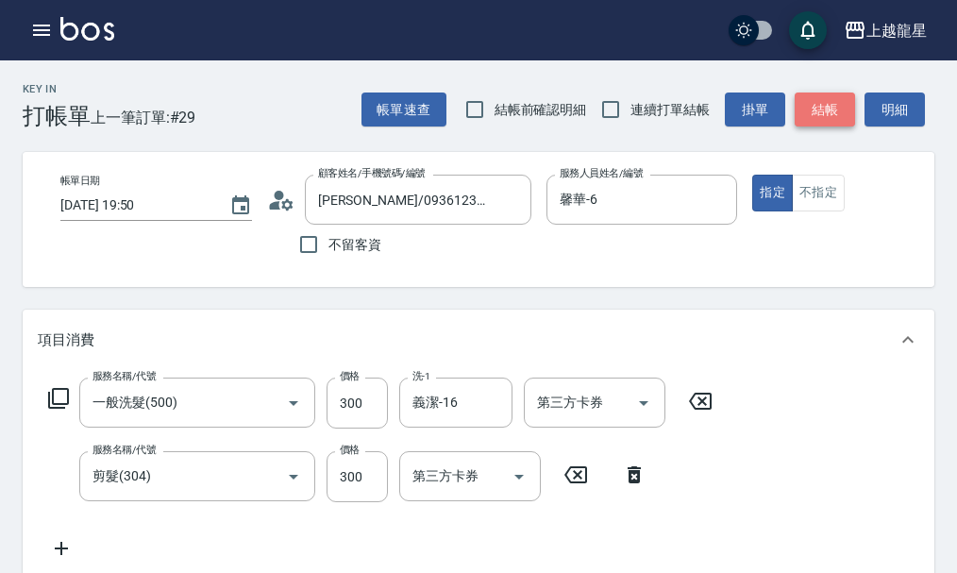
click at [809, 98] on button "結帳" at bounding box center [825, 110] width 60 height 35
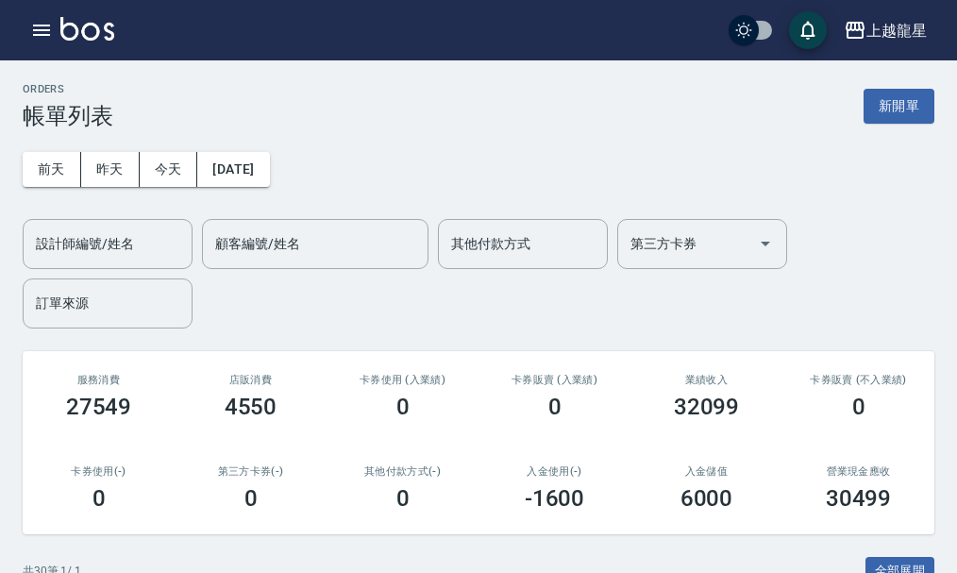
click at [79, 28] on img at bounding box center [87, 29] width 54 height 24
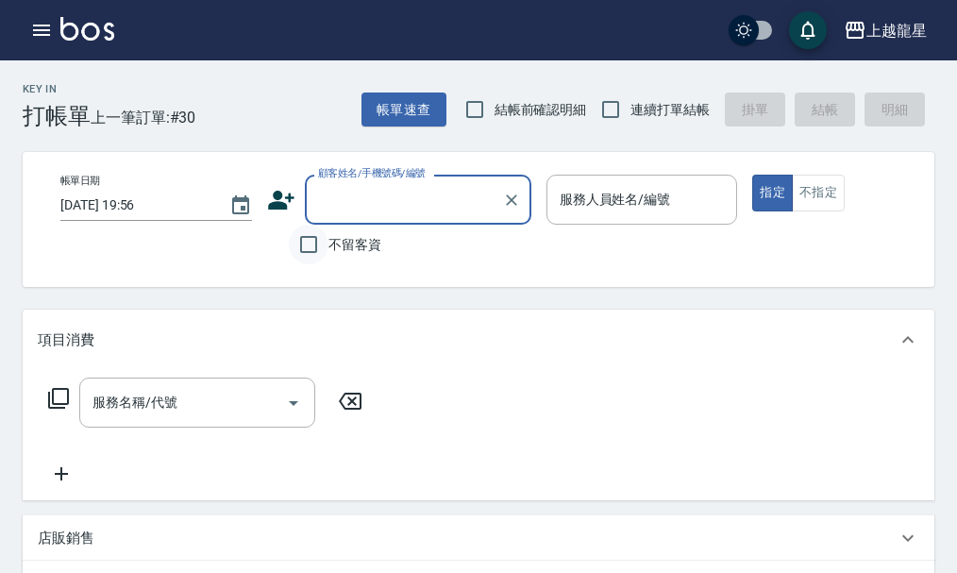
click at [325, 249] on input "不留客資" at bounding box center [309, 245] width 40 height 40
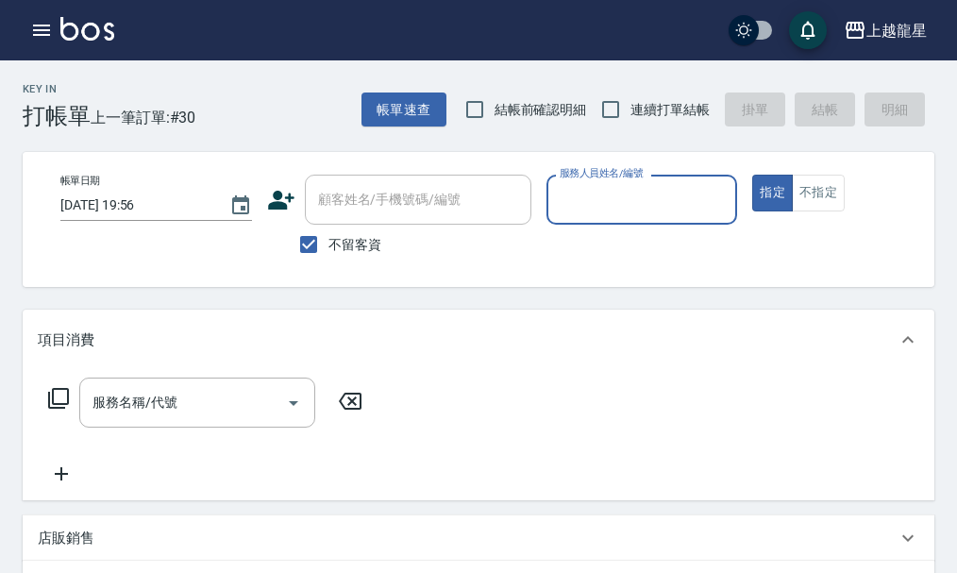
click at [635, 203] on input "服務人員姓名/編號" at bounding box center [642, 199] width 175 height 33
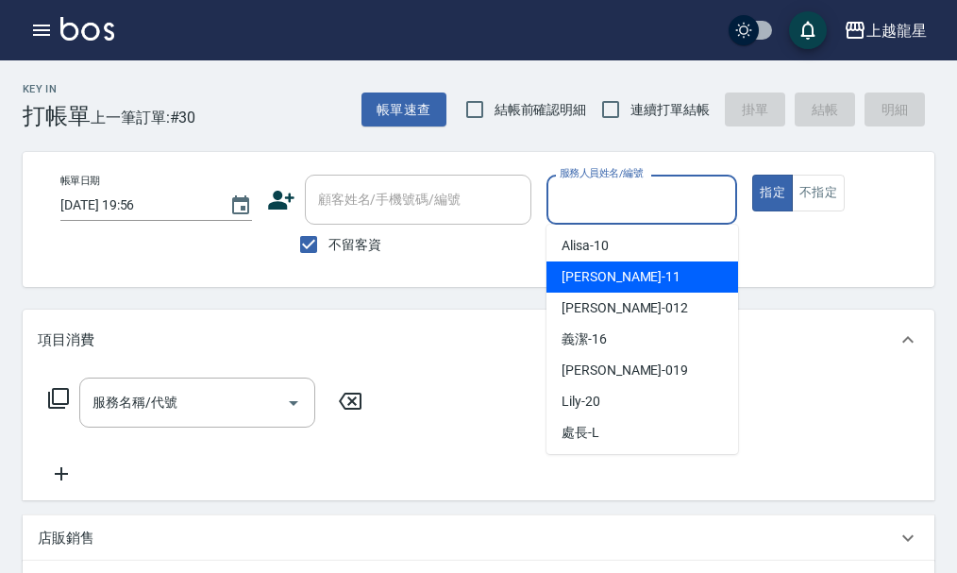
scroll to position [283, 0]
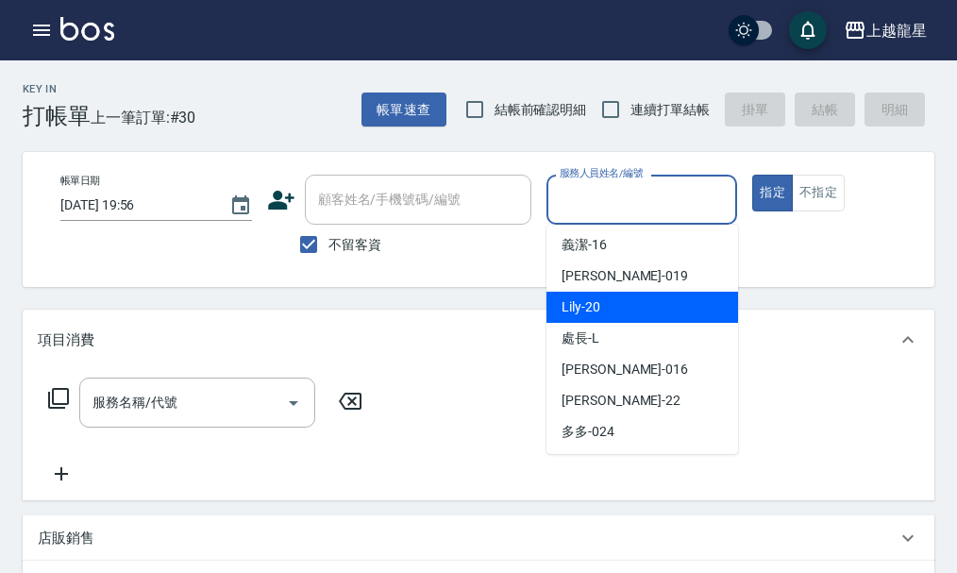
drag, startPoint x: 615, startPoint y: 306, endPoint x: 633, endPoint y: 296, distance: 20.3
click at [616, 305] on div "Lily -20" at bounding box center [643, 307] width 192 height 31
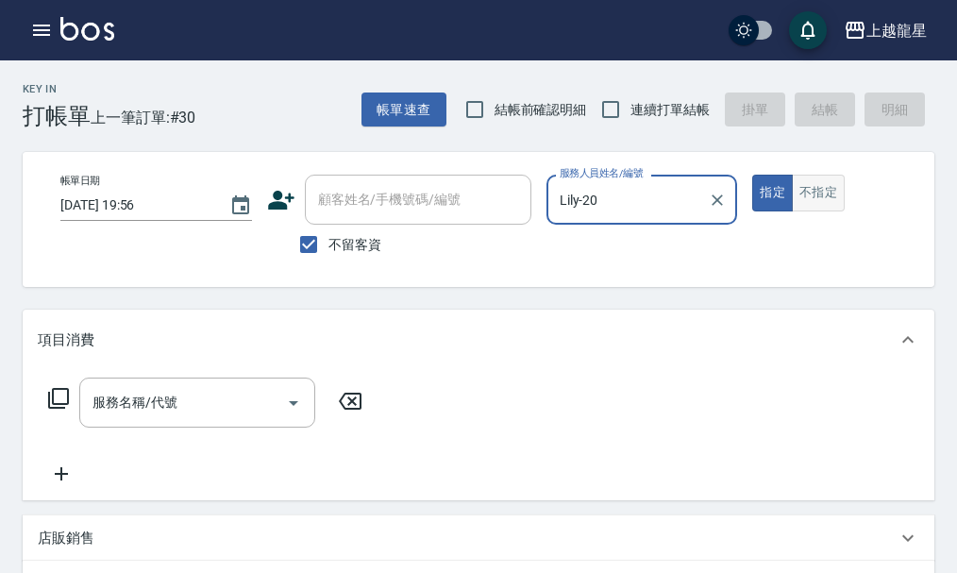
click at [806, 202] on button "不指定" at bounding box center [818, 193] width 53 height 37
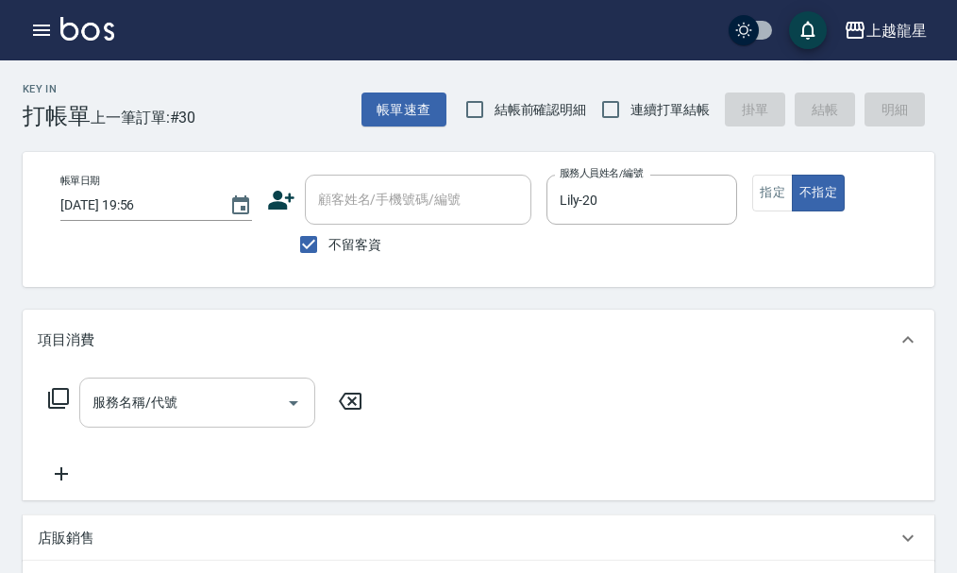
click at [138, 419] on input "服務名稱/代號" at bounding box center [183, 402] width 191 height 33
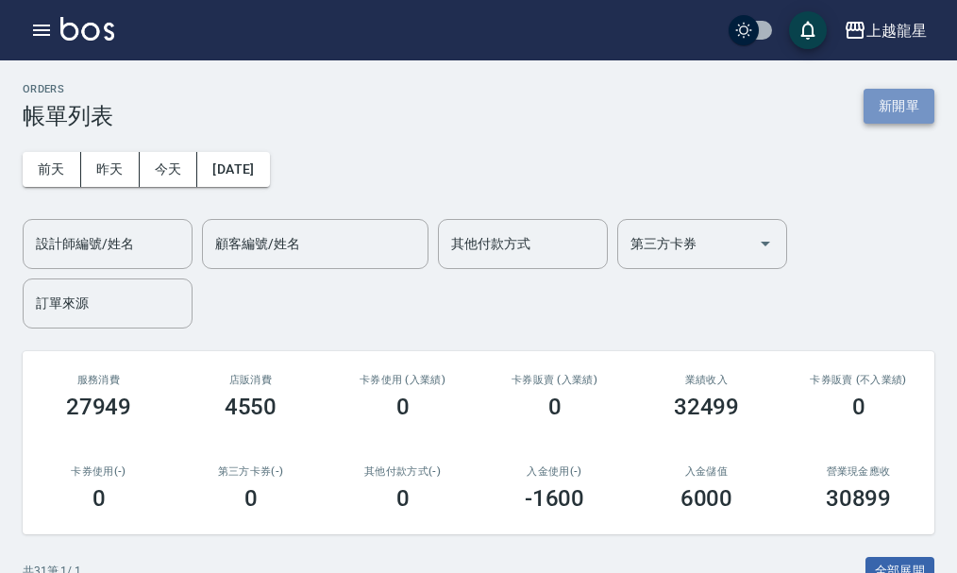
click at [903, 111] on button "新開單" at bounding box center [899, 106] width 71 height 35
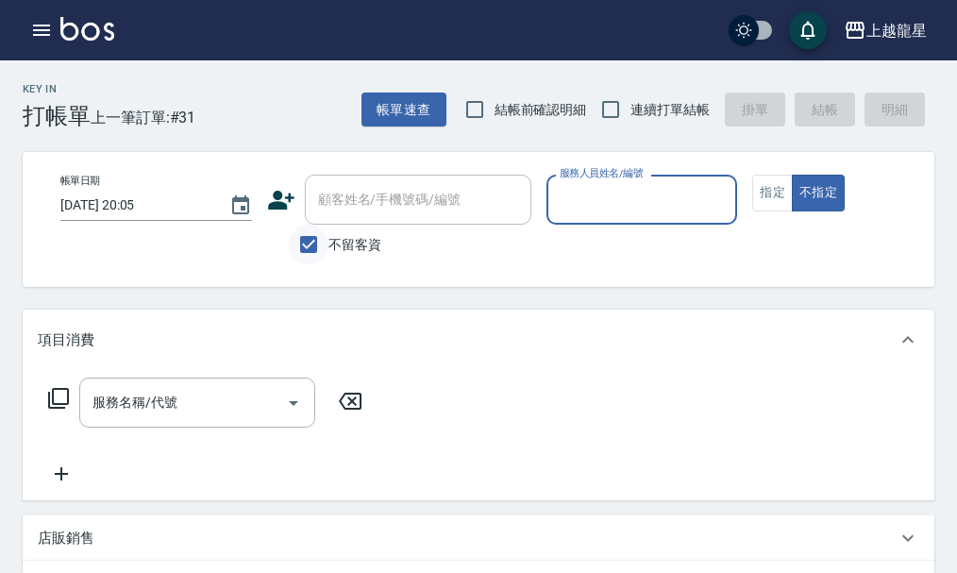
click at [312, 239] on input "不留客資" at bounding box center [309, 245] width 40 height 40
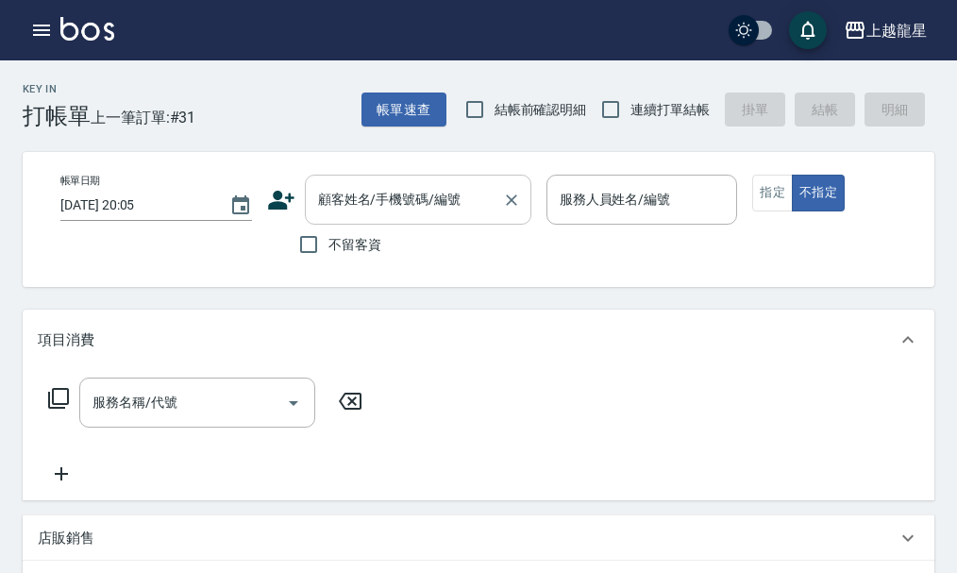
click at [347, 202] on div "顧客姓名/手機號碼/編號 顧客姓名/手機號碼/編號" at bounding box center [418, 200] width 227 height 50
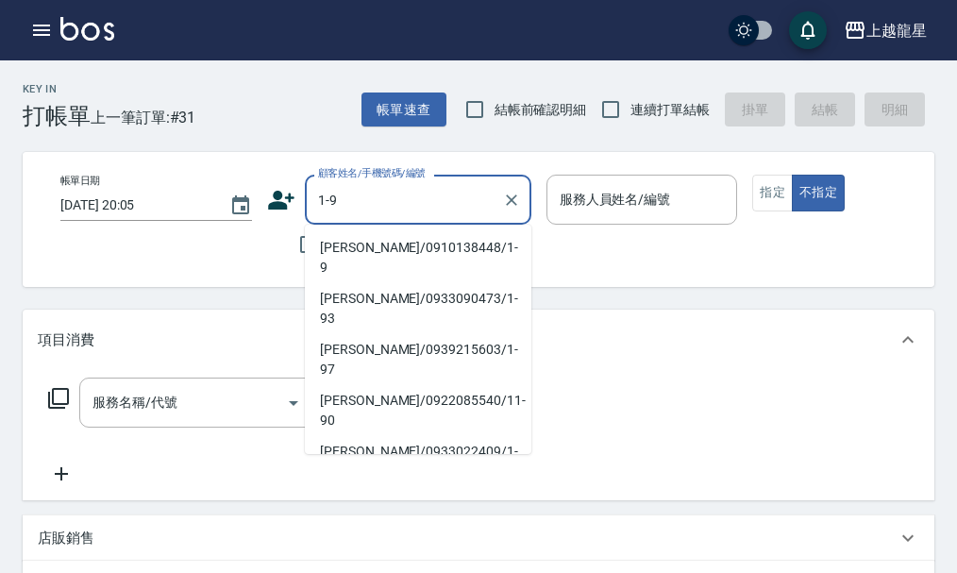
click at [363, 242] on li "[PERSON_NAME]/0910138448/1-9" at bounding box center [418, 257] width 227 height 51
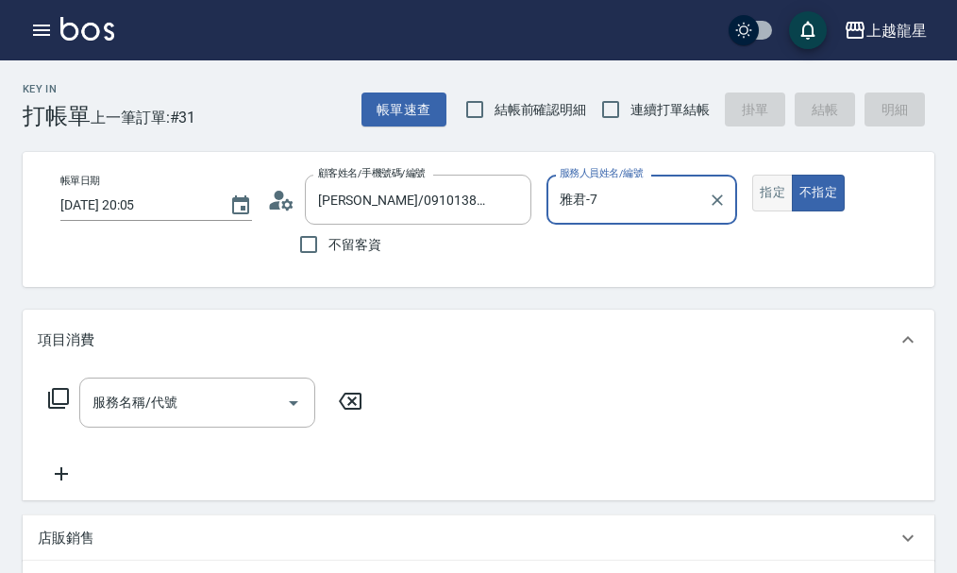
click at [782, 192] on button "指定" at bounding box center [773, 193] width 41 height 37
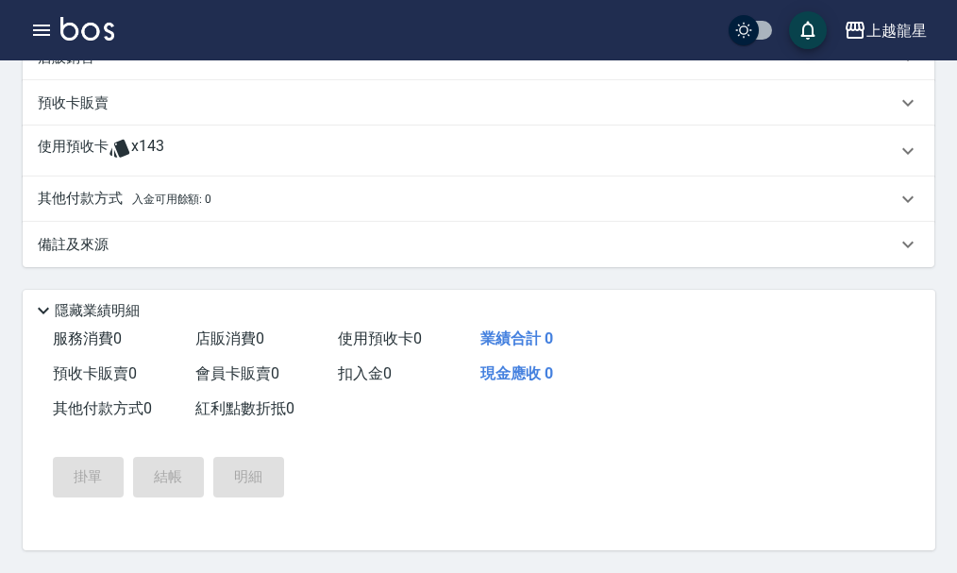
scroll to position [503, 0]
click at [216, 189] on div "其他付款方式 入金可用餘額: 0" at bounding box center [467, 199] width 859 height 21
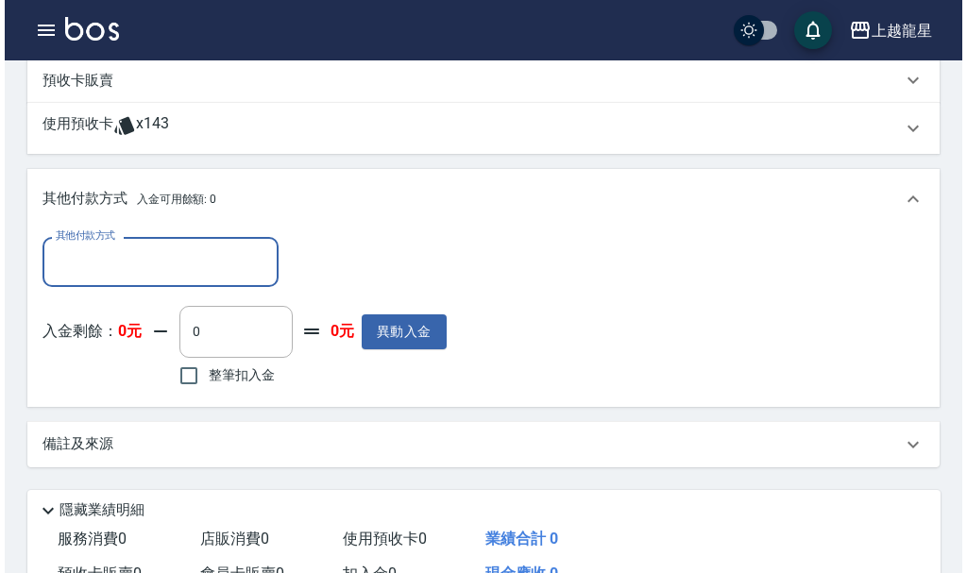
scroll to position [0, 0]
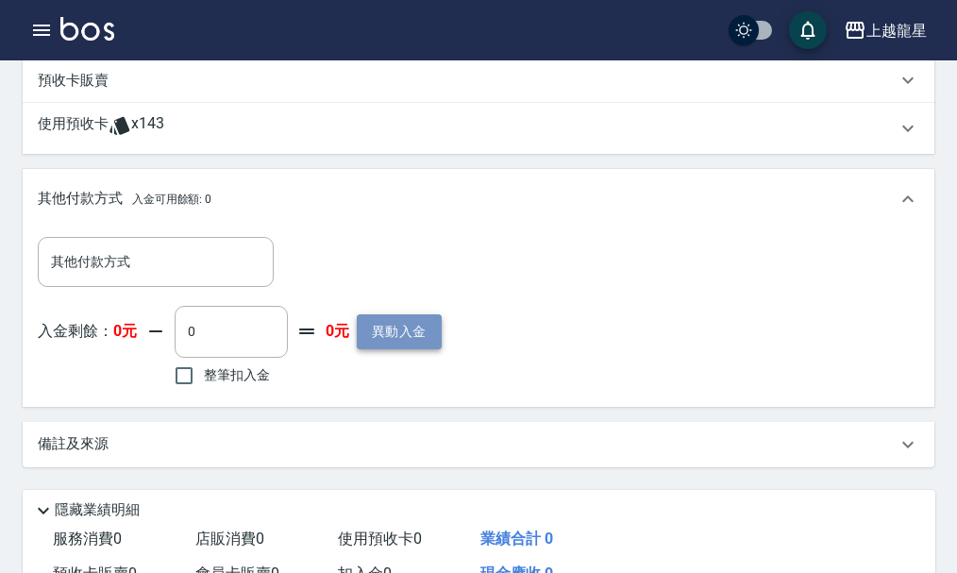
click at [374, 347] on button "異動入金" at bounding box center [399, 331] width 85 height 35
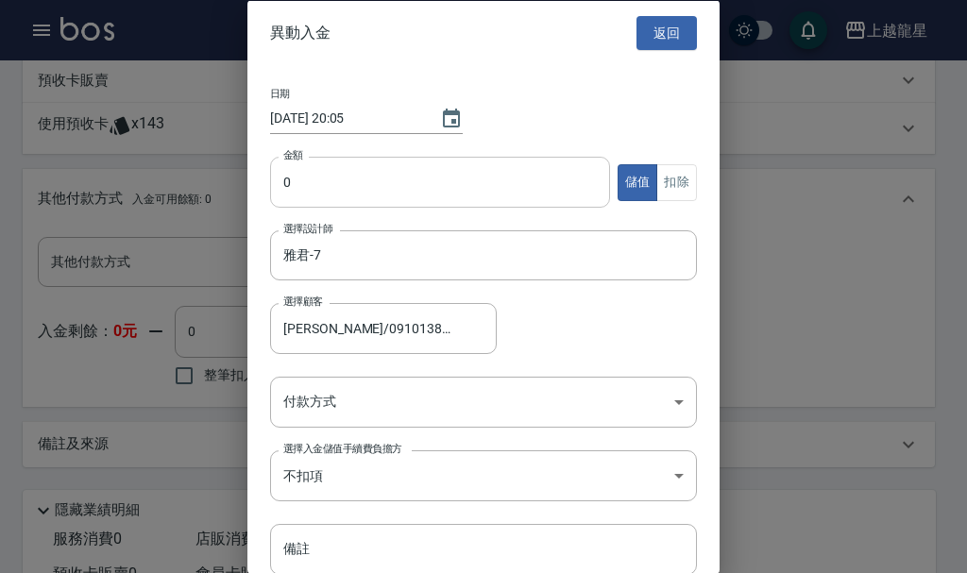
click at [343, 180] on input "0" at bounding box center [440, 182] width 340 height 51
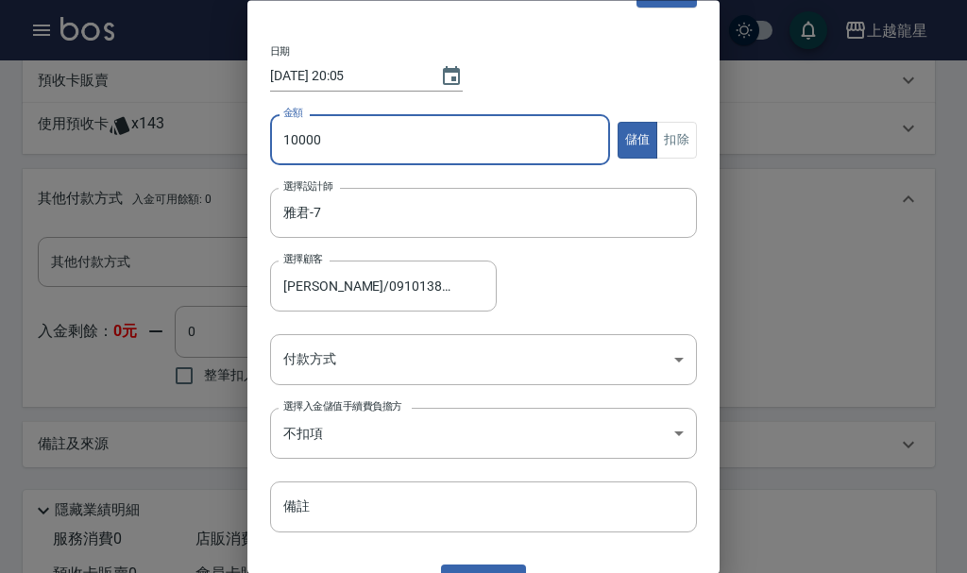
scroll to position [76, 0]
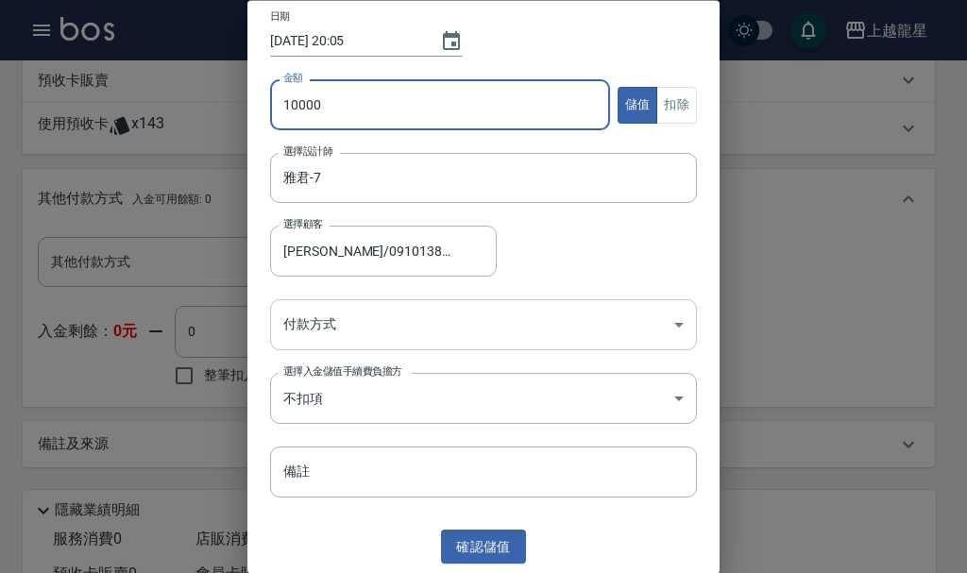
click at [400, 334] on body "上越龍星 登出 櫃檯作業 打帳單 帳單列表 現金收支登錄 高階收支登錄 材料自購登錄 每日結帳 現場電腦打卡 預約管理 預約管理 單日預約紀錄 單週預約紀錄 …" at bounding box center [483, 135] width 967 height 1276
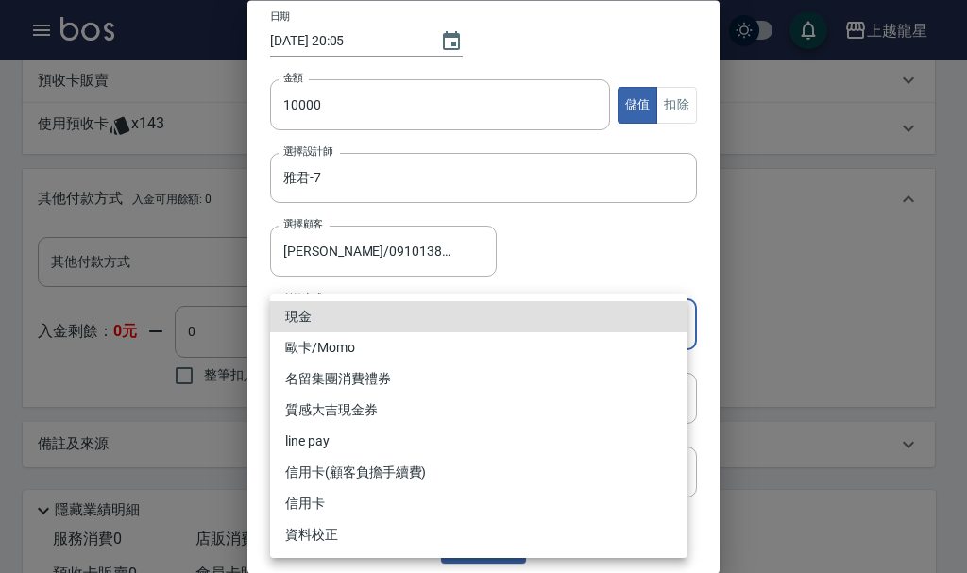
click at [298, 313] on li "現金" at bounding box center [478, 316] width 417 height 31
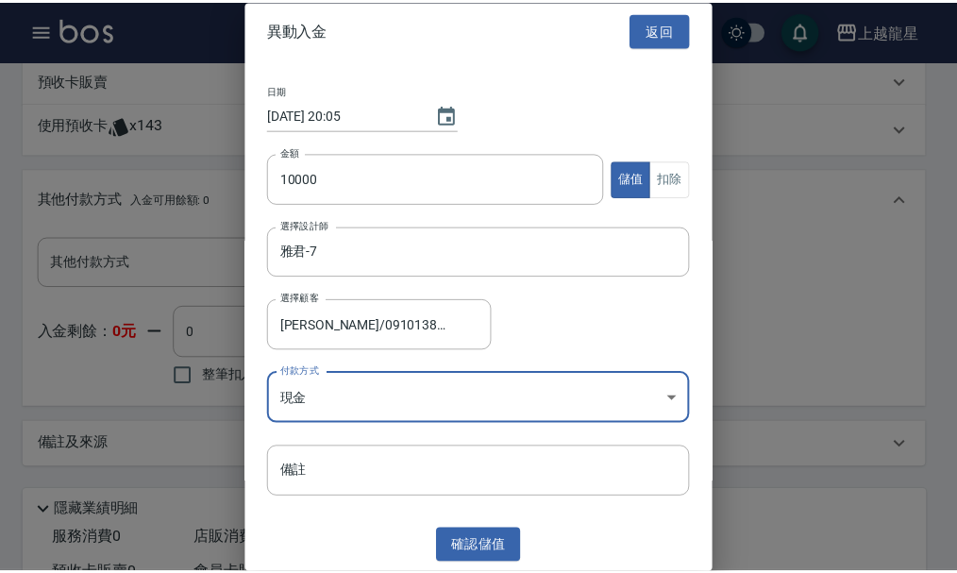
scroll to position [4, 0]
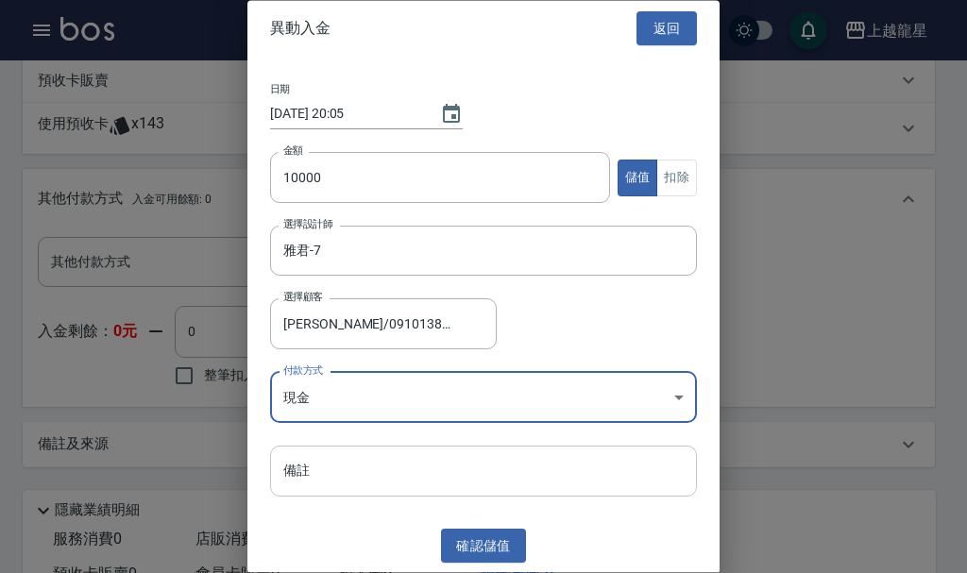
click at [306, 455] on input "備註" at bounding box center [483, 471] width 427 height 51
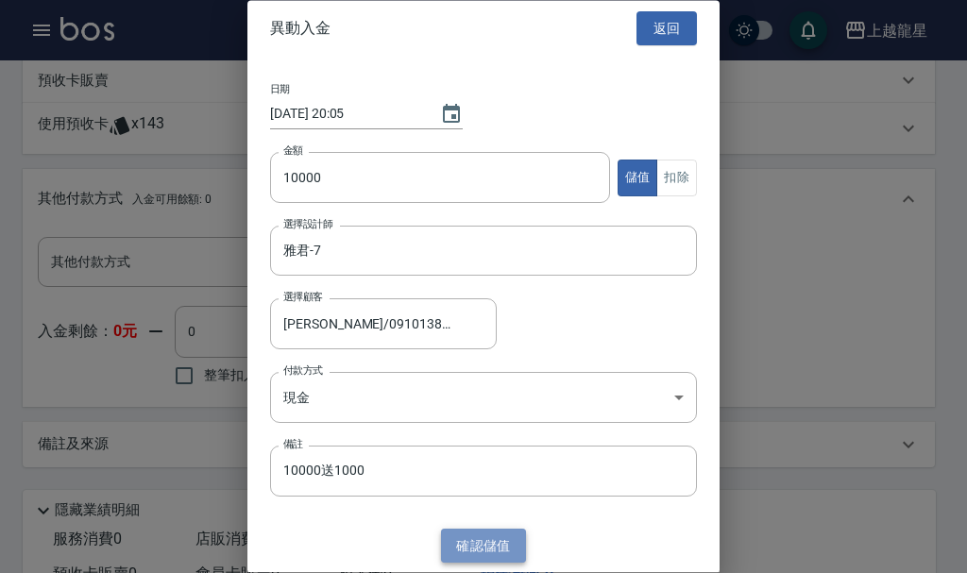
click at [468, 543] on button "確認 儲值" at bounding box center [483, 546] width 85 height 35
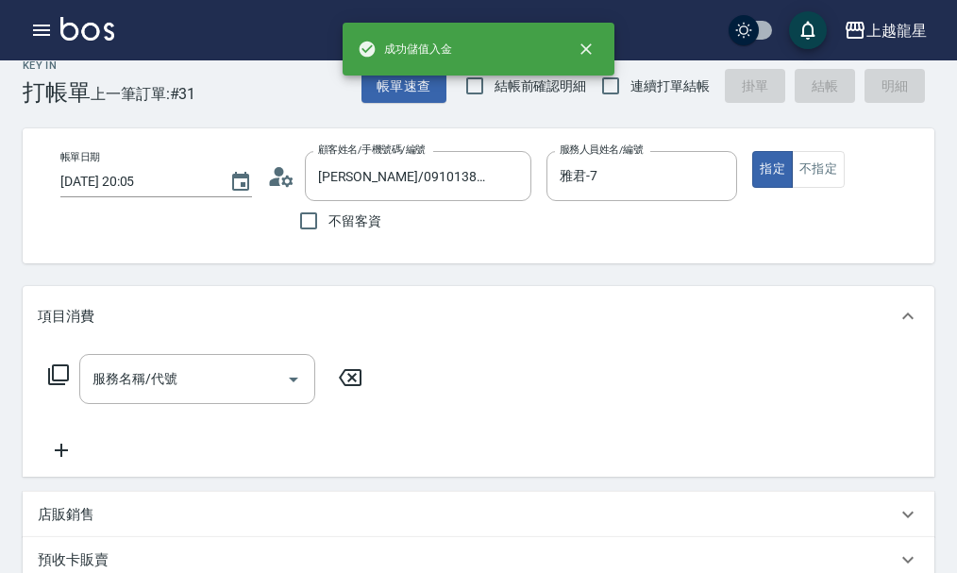
scroll to position [0, 0]
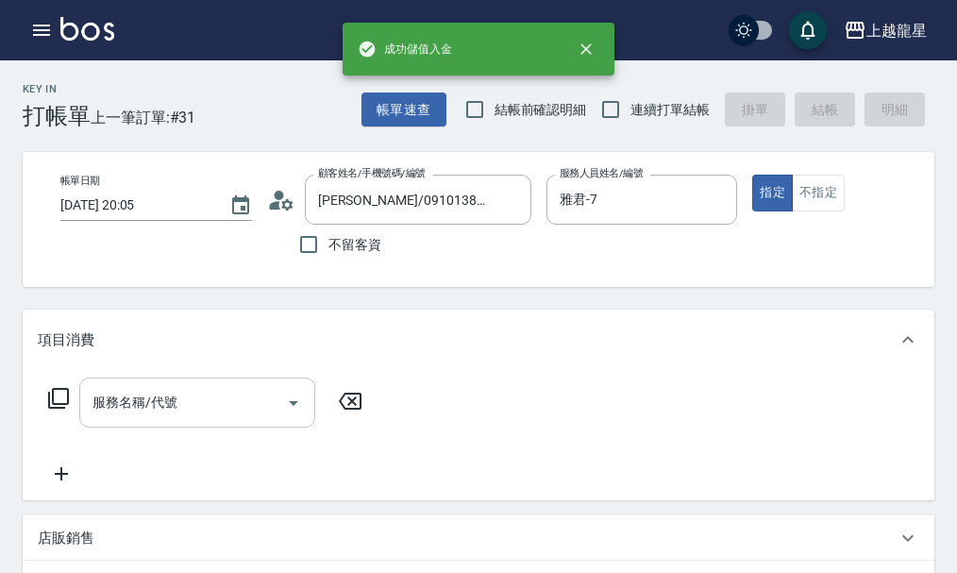
click at [157, 411] on div "服務名稱/代號 服務名稱/代號" at bounding box center [197, 403] width 236 height 50
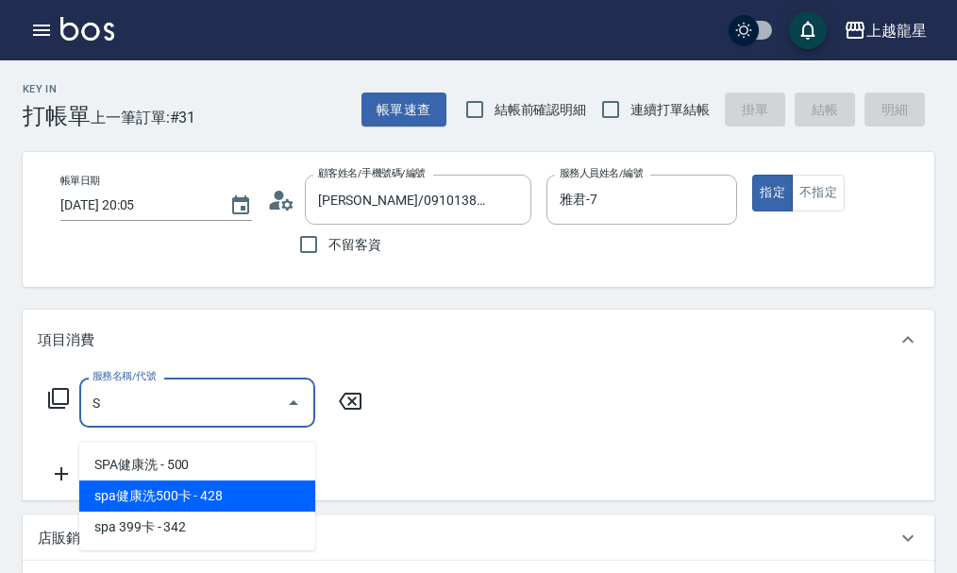
click at [197, 495] on span "spa健康洗500卡 - 428" at bounding box center [197, 496] width 236 height 31
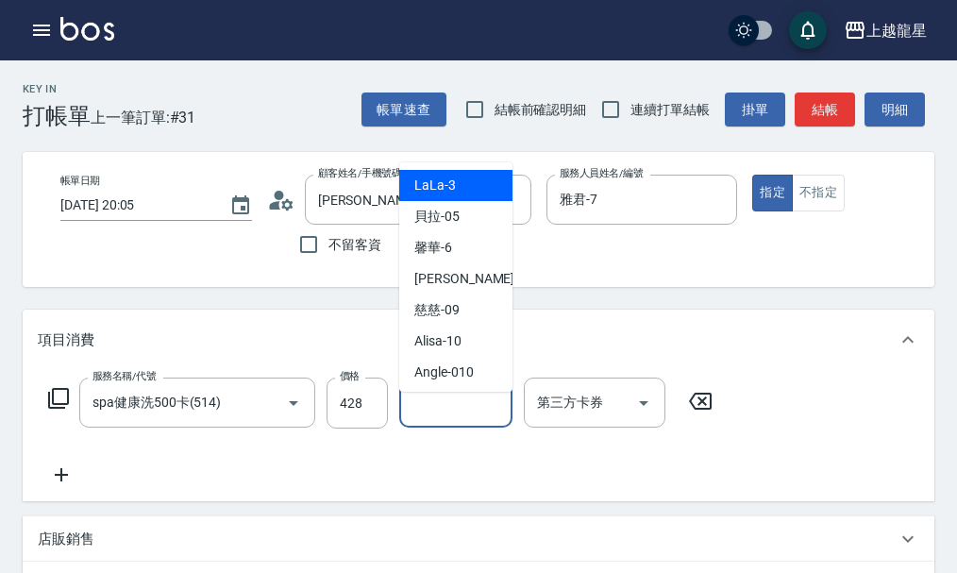
click at [437, 419] on input "洗-1" at bounding box center [456, 402] width 96 height 33
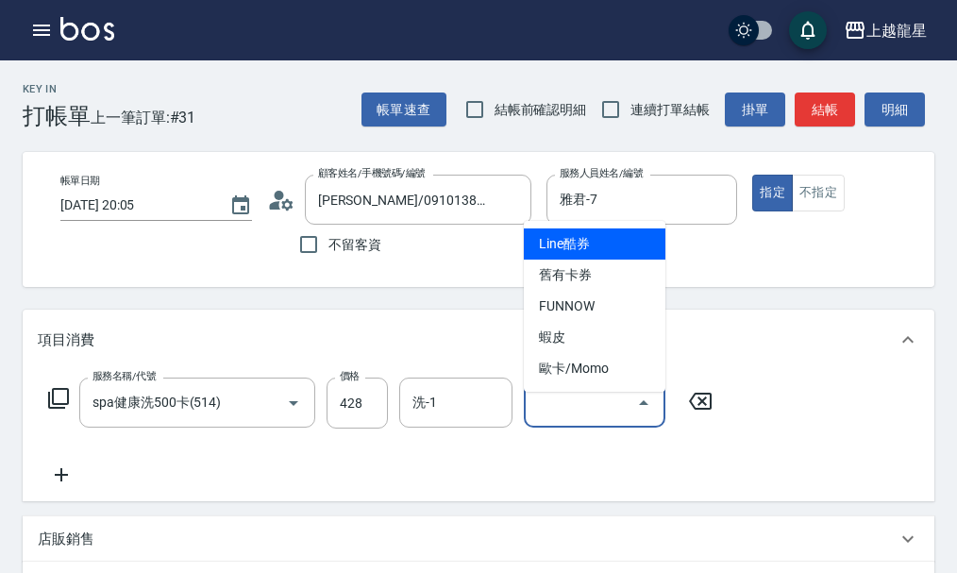
click at [596, 419] on input "第三方卡券" at bounding box center [581, 402] width 96 height 33
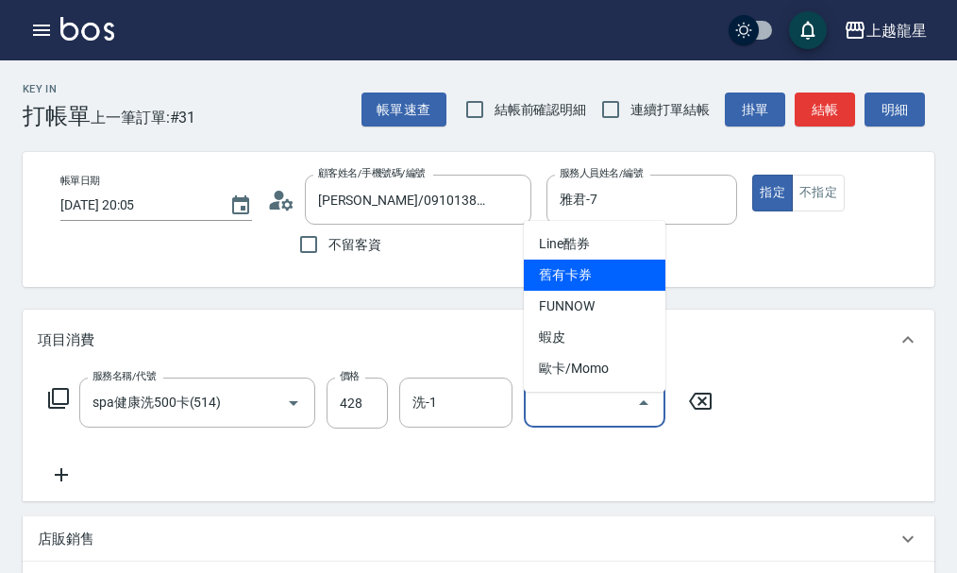
click at [566, 281] on span "舊有卡券" at bounding box center [595, 275] width 142 height 31
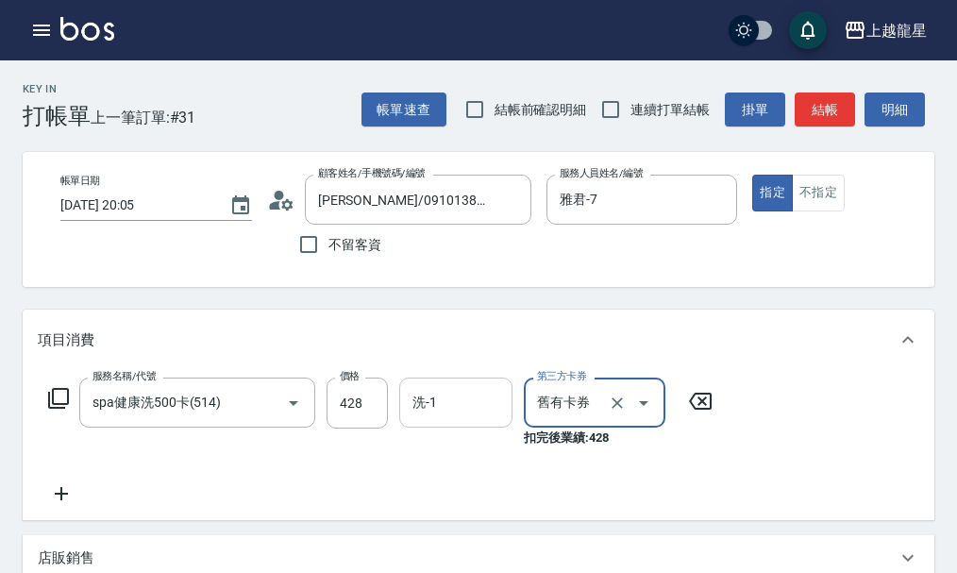
click at [472, 417] on input "洗-1" at bounding box center [456, 402] width 96 height 33
click at [75, 505] on icon at bounding box center [61, 493] width 47 height 23
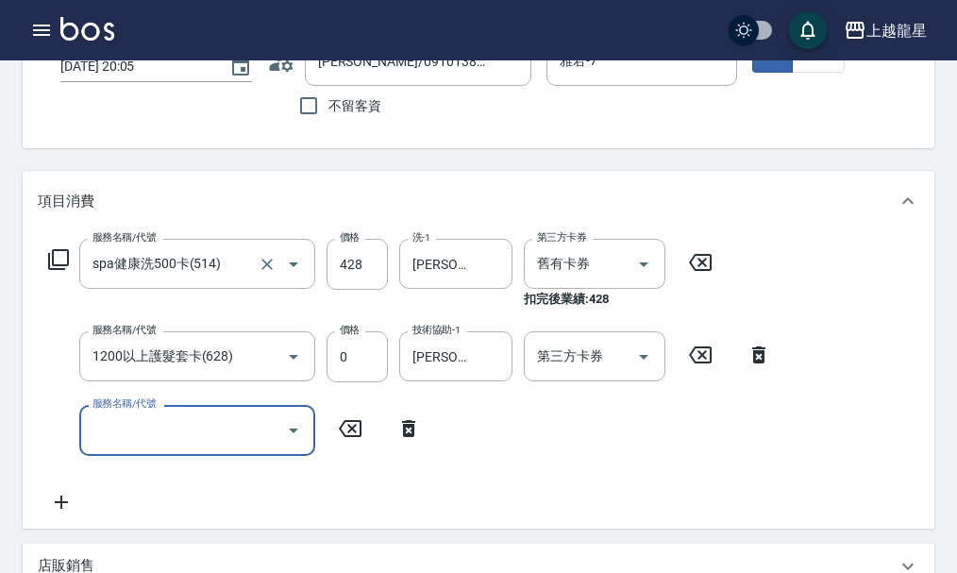
scroll to position [405, 0]
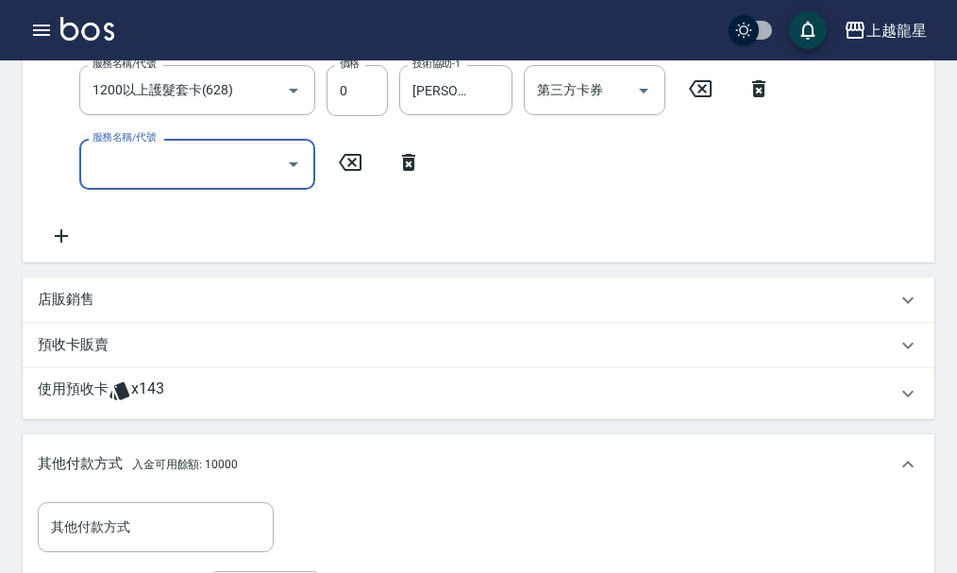
click at [92, 310] on p "店販銷售" at bounding box center [66, 300] width 57 height 20
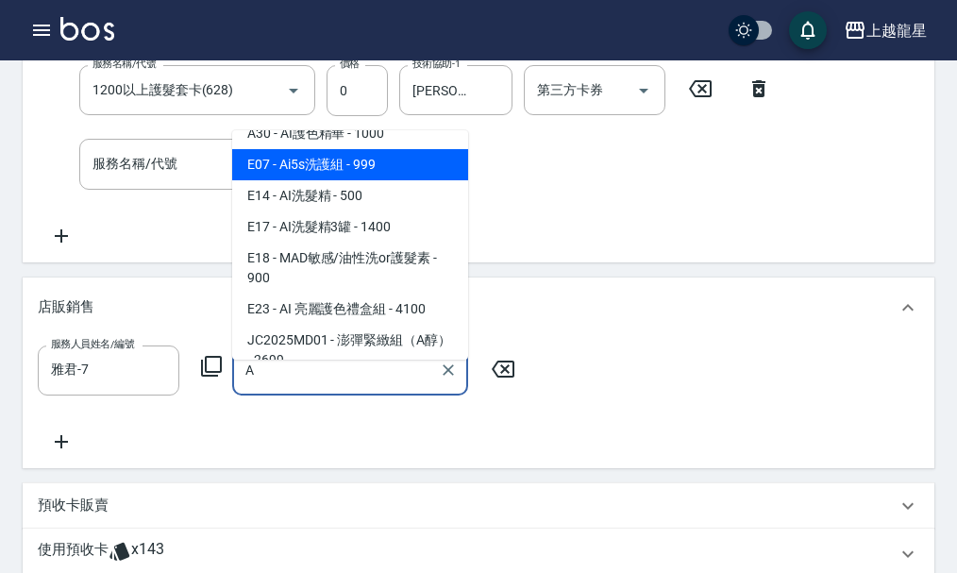
scroll to position [850, 0]
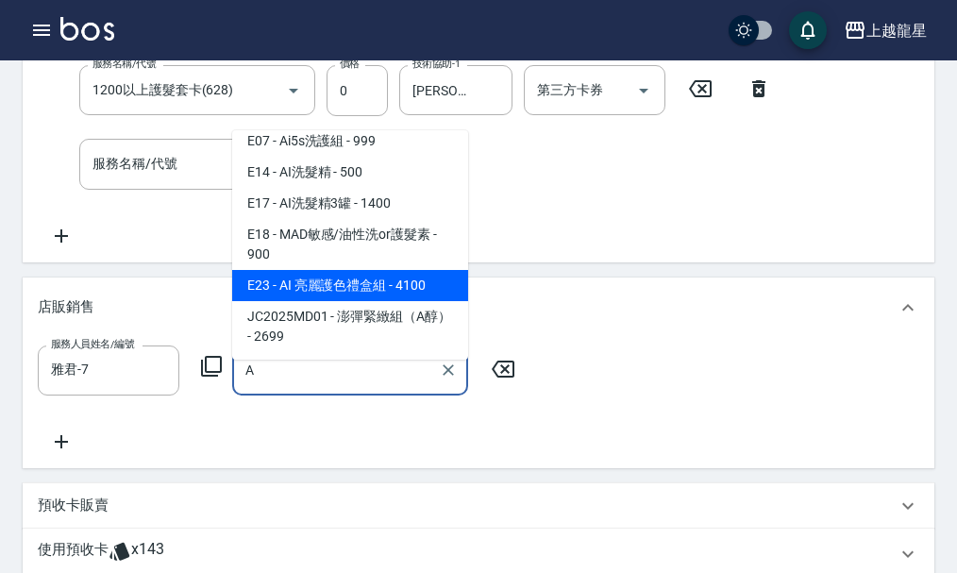
click at [370, 301] on span "E23 - AI 亮麗護色禮盒組 - 4100" at bounding box center [350, 285] width 236 height 31
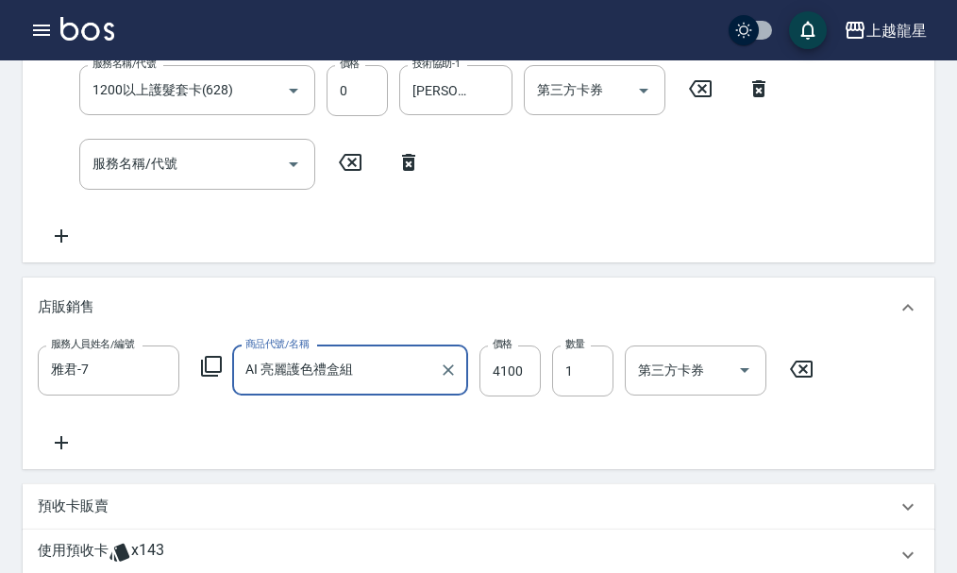
click at [55, 454] on icon at bounding box center [61, 442] width 47 height 23
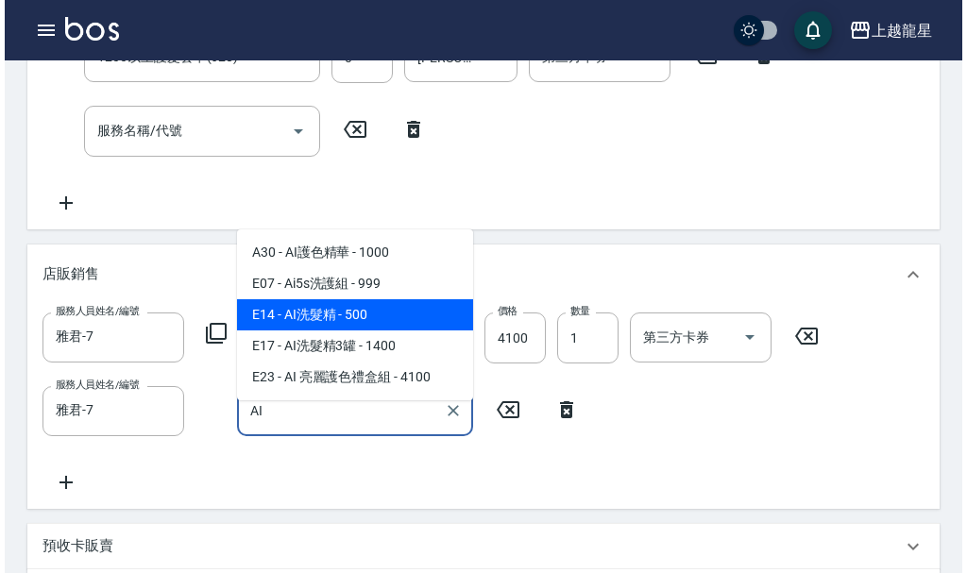
scroll to position [405, 0]
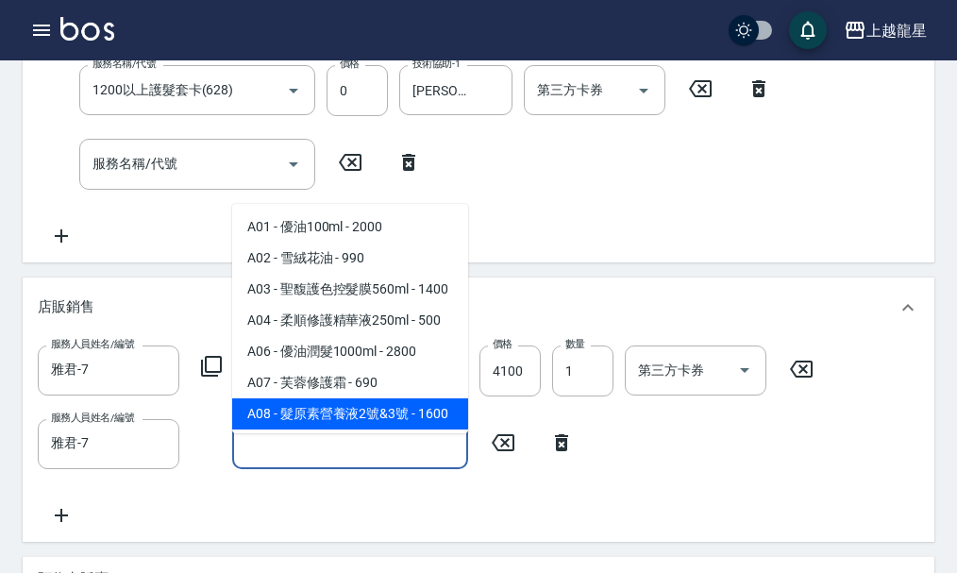
click at [249, 516] on div "服務人員姓名/編號 雅君-7 服務人員姓名/編號 商品代號/名稱 AI 亮麗護色禮盒組 商品代號/名稱 價格 4100 價格 數量 1 數量 第三方卡券 第三…" at bounding box center [479, 436] width 882 height 181
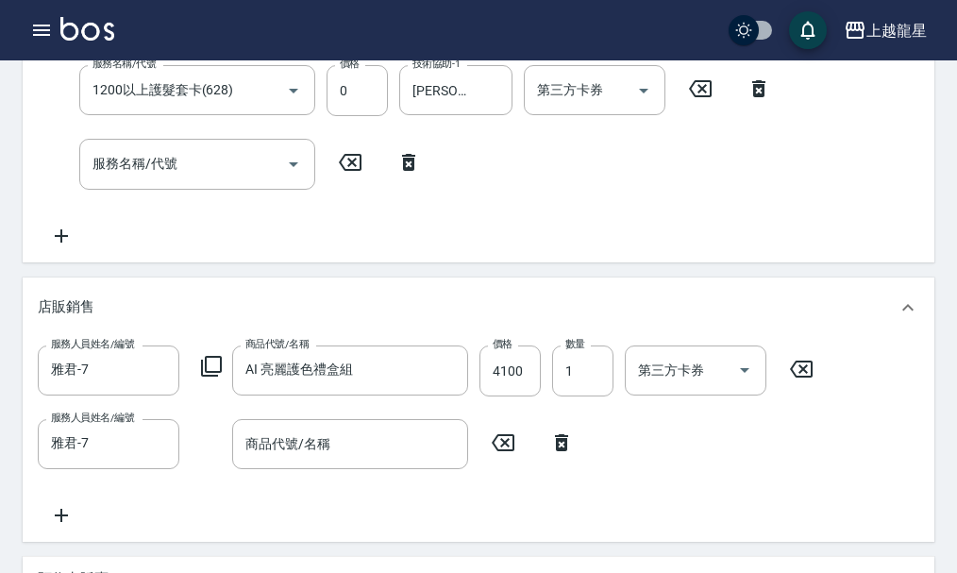
click at [218, 377] on icon at bounding box center [211, 366] width 21 height 21
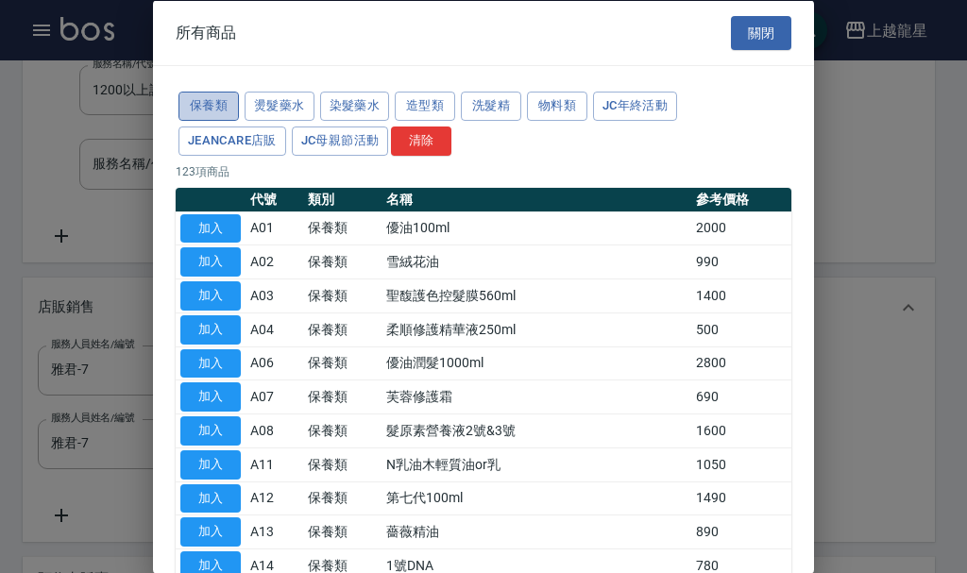
click at [199, 102] on button "保養類" at bounding box center [208, 106] width 60 height 29
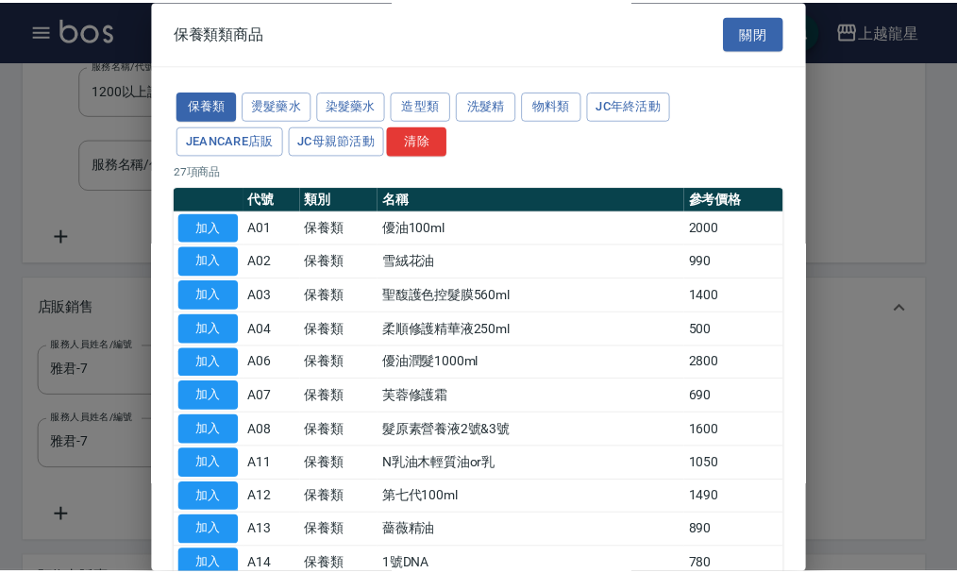
scroll to position [0, 0]
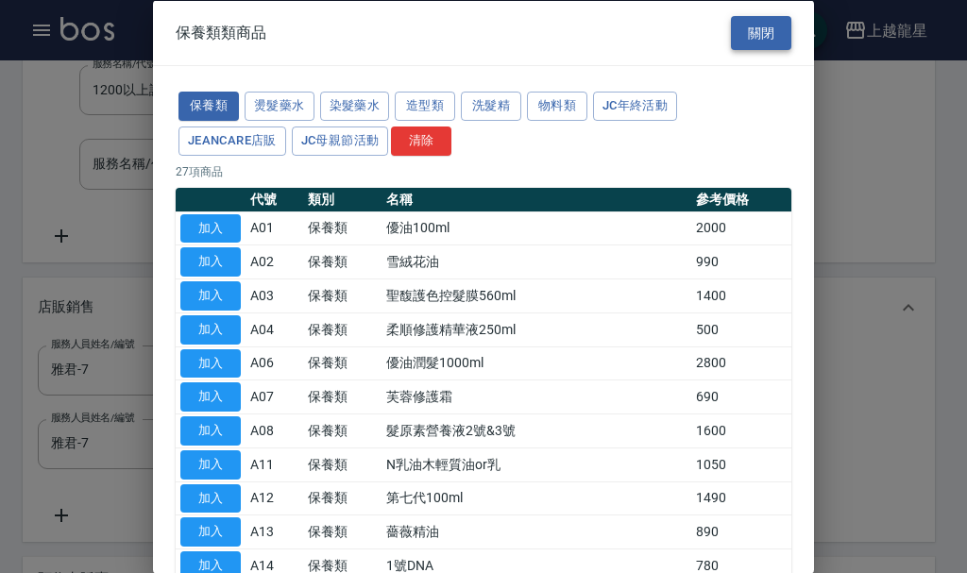
click at [770, 38] on button "關閉" at bounding box center [761, 32] width 60 height 35
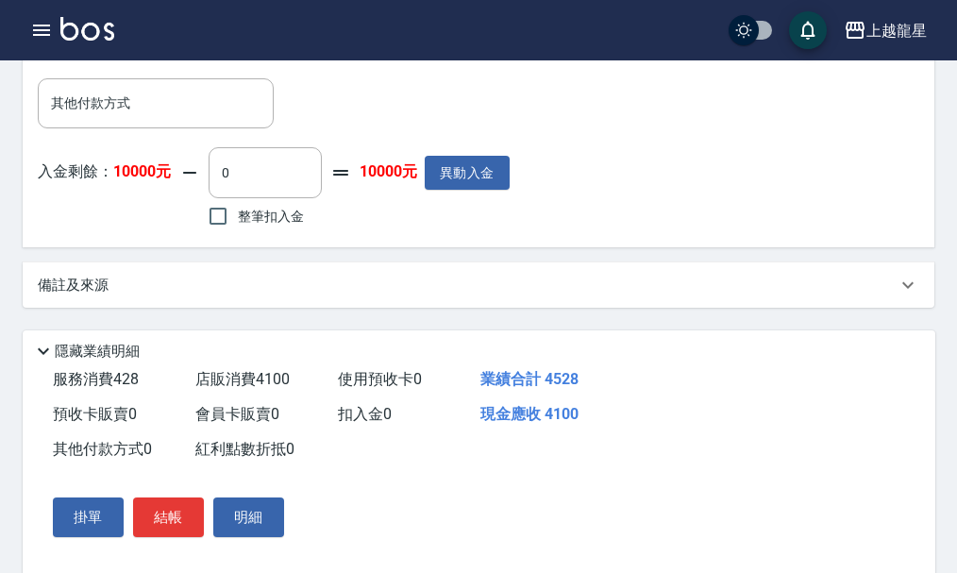
scroll to position [1125, 0]
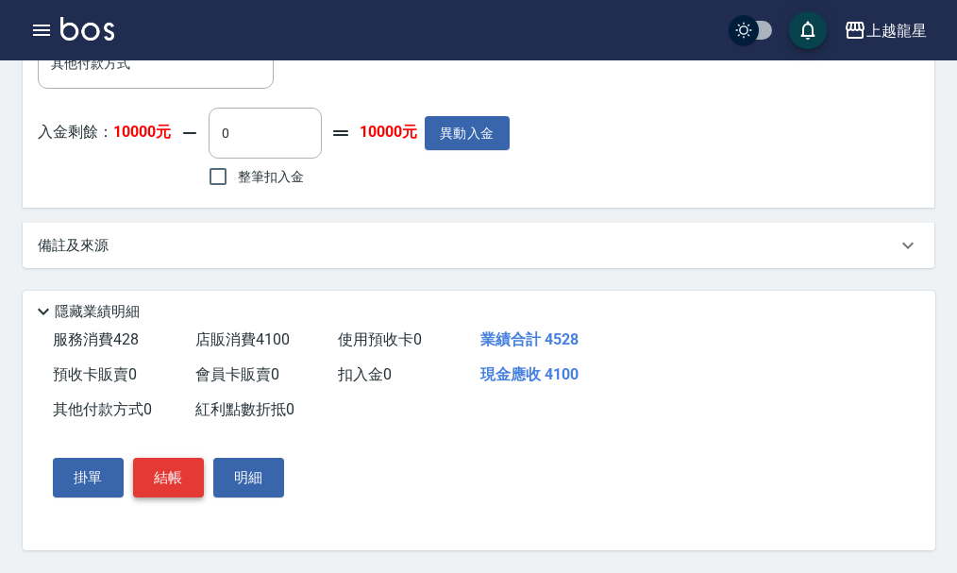
click at [172, 486] on button "結帳" at bounding box center [168, 478] width 71 height 40
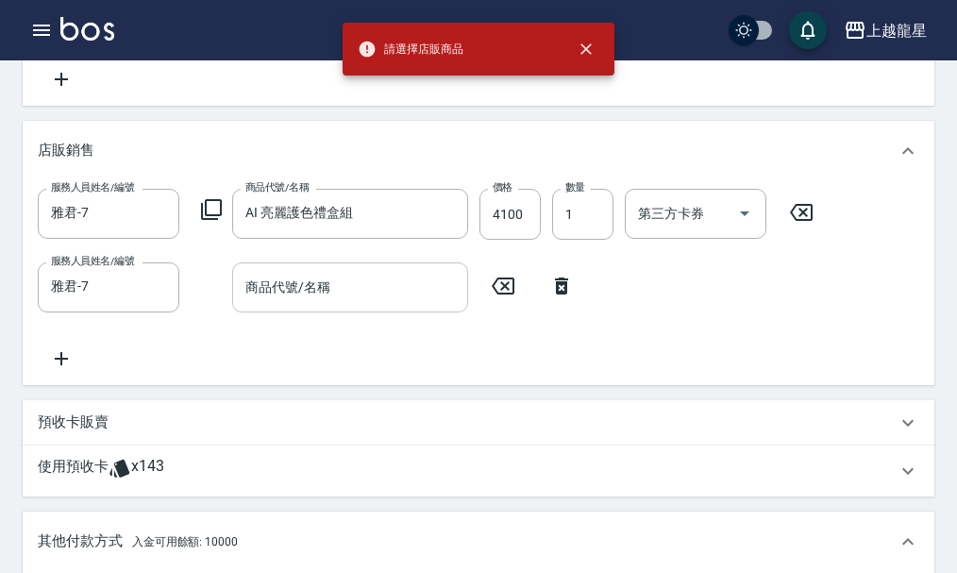
scroll to position [559, 0]
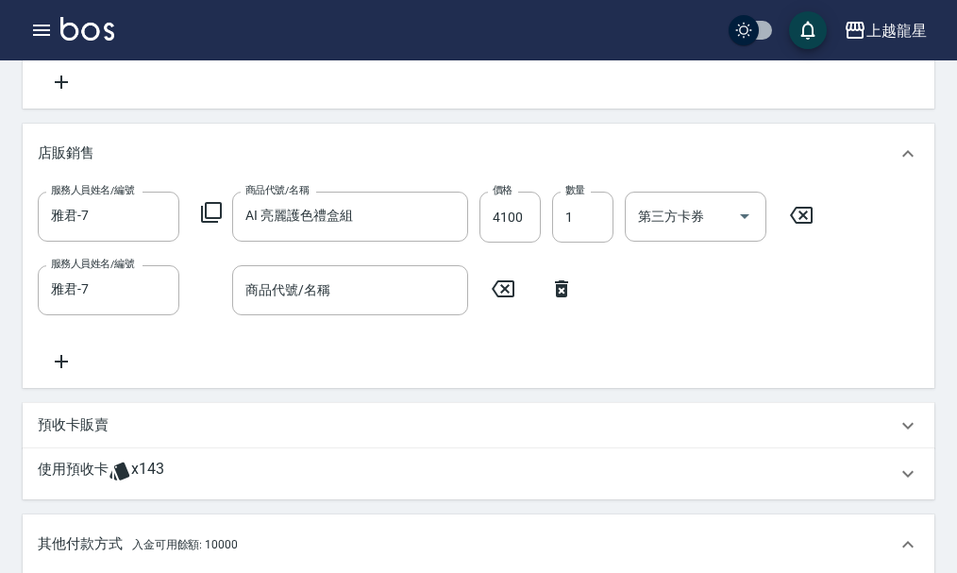
click at [553, 300] on icon at bounding box center [561, 289] width 47 height 23
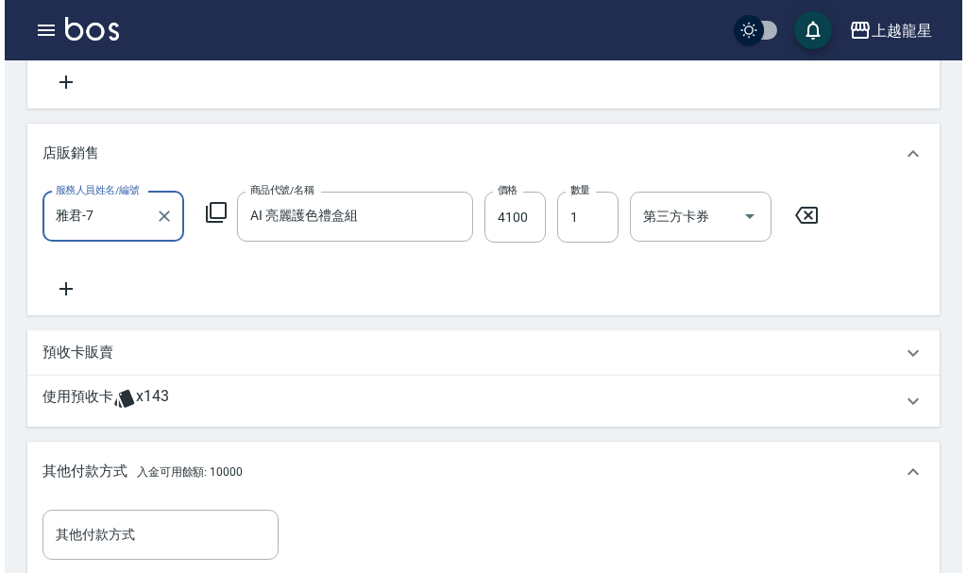
scroll to position [1053, 0]
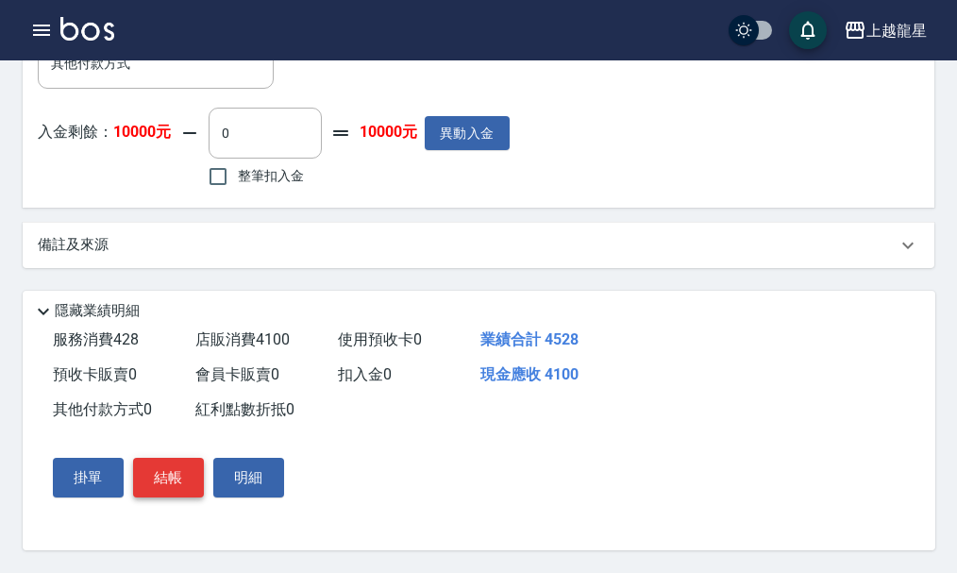
click at [176, 475] on button "結帳" at bounding box center [168, 478] width 71 height 40
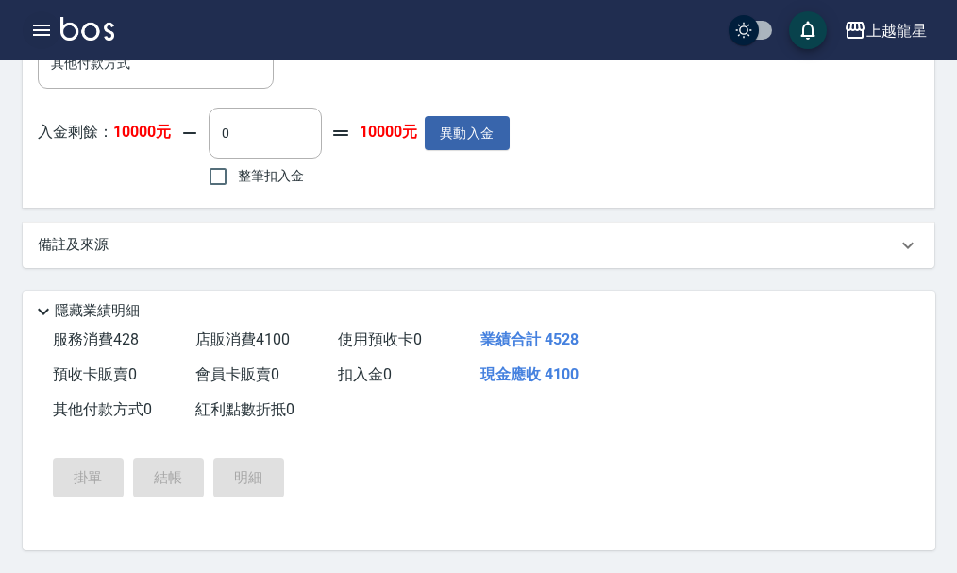
click at [28, 32] on button "button" at bounding box center [42, 30] width 38 height 38
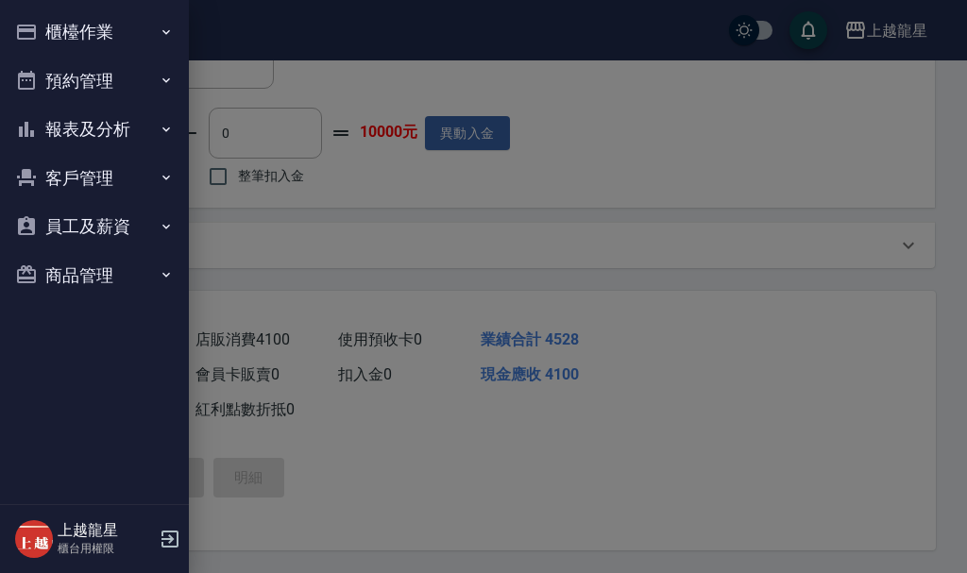
click at [98, 289] on button "商品管理" at bounding box center [95, 275] width 174 height 49
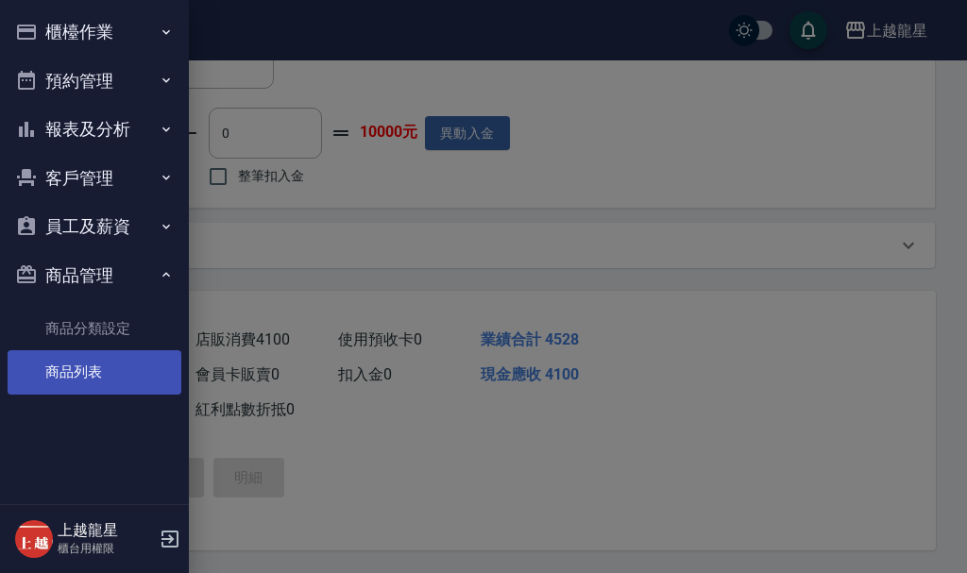
click at [90, 370] on link "商品列表" at bounding box center [95, 371] width 174 height 43
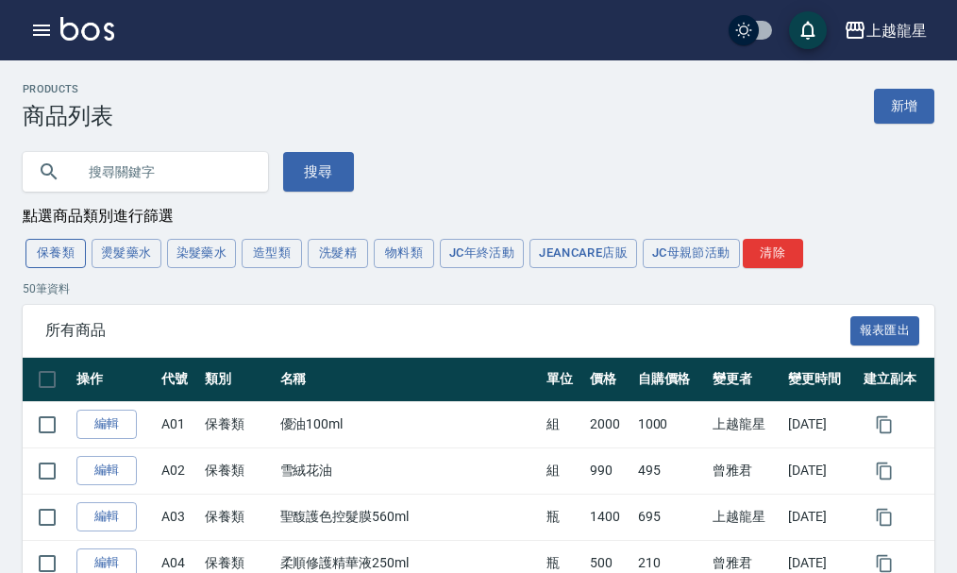
click at [51, 250] on button "保養類" at bounding box center [55, 253] width 60 height 29
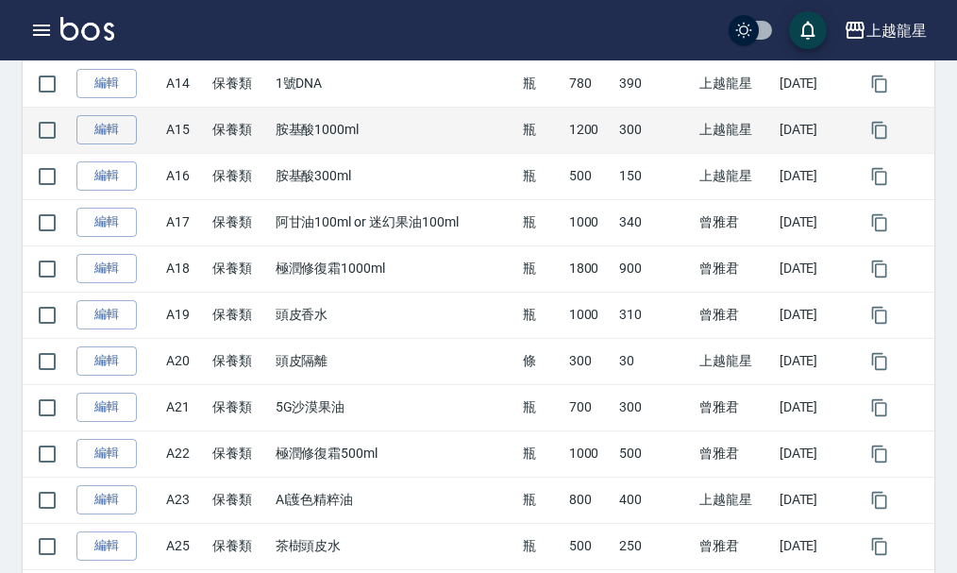
scroll to position [944, 0]
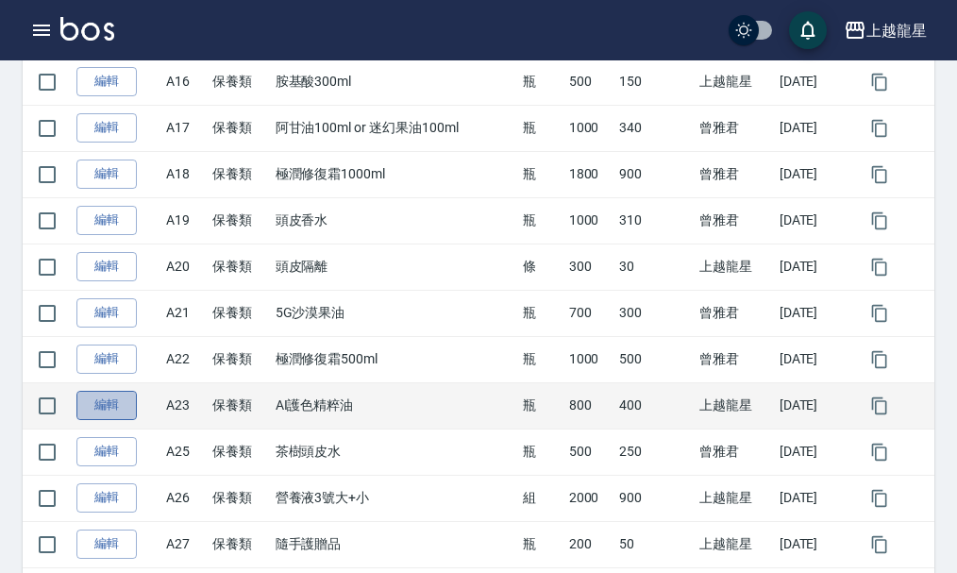
click at [95, 414] on link "編輯" at bounding box center [106, 405] width 60 height 29
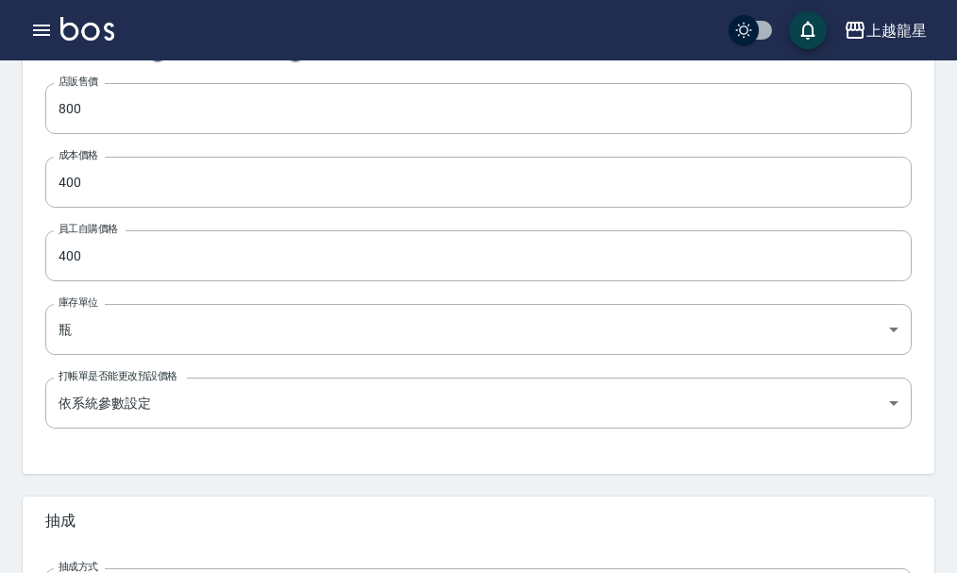
scroll to position [730, 0]
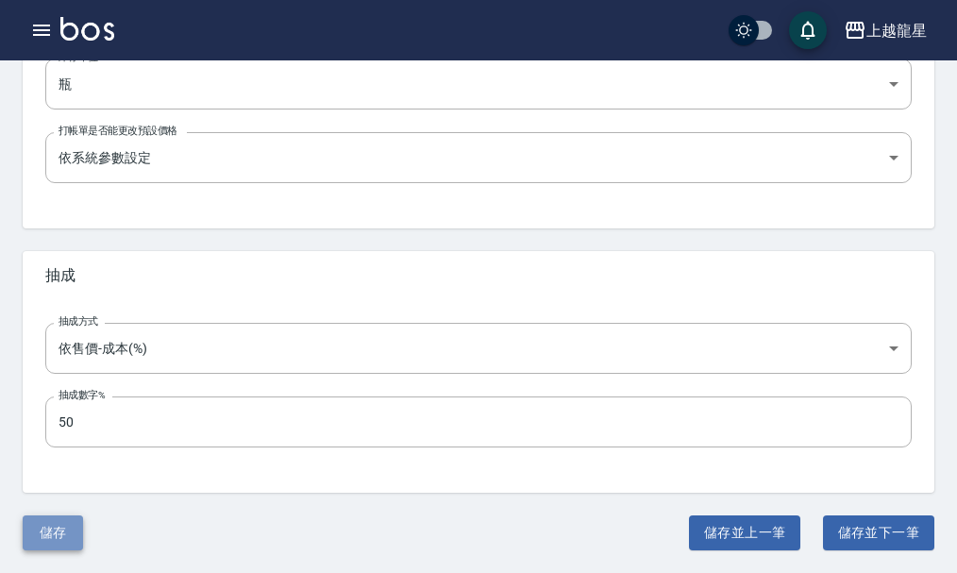
click at [68, 532] on button "儲存" at bounding box center [53, 533] width 60 height 35
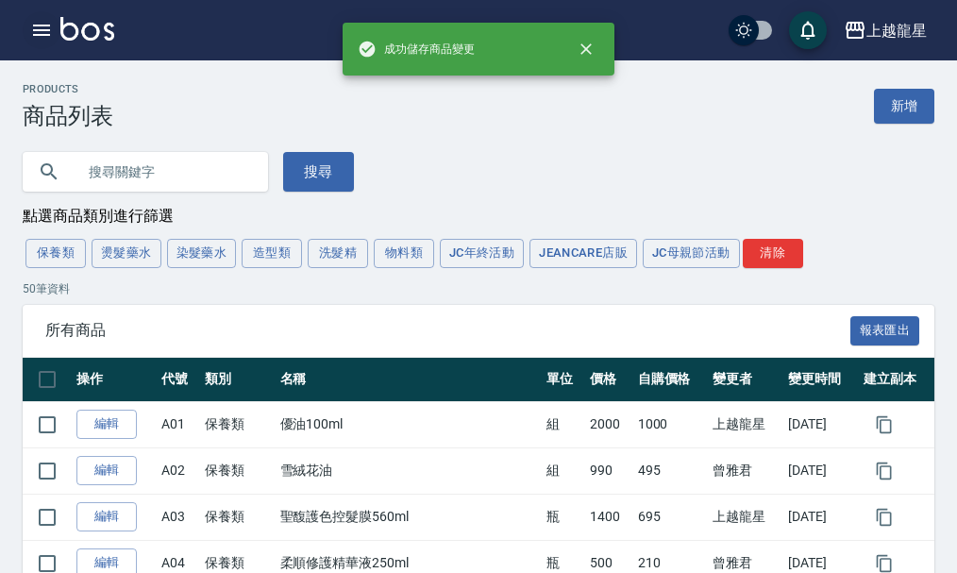
click at [39, 30] on icon "button" at bounding box center [41, 30] width 17 height 11
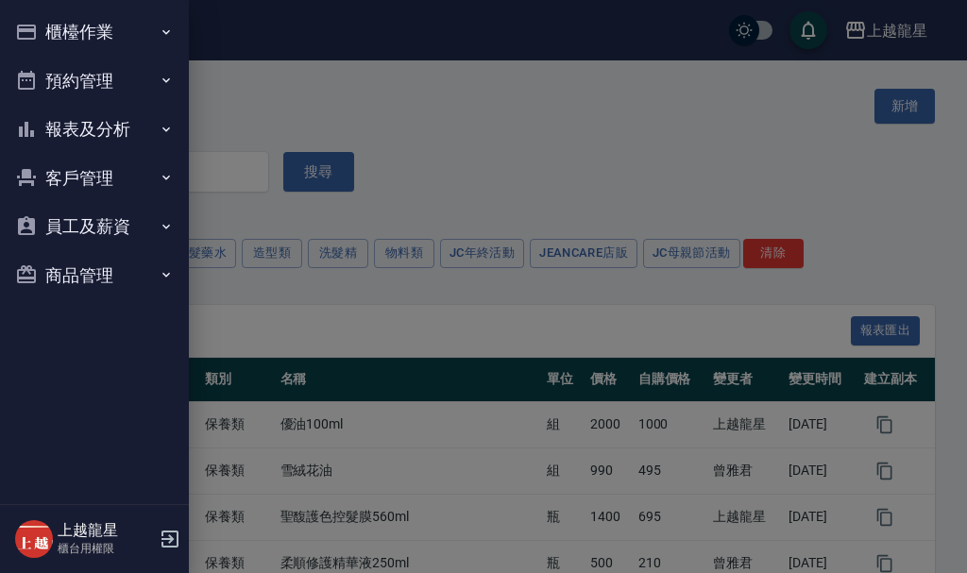
click at [85, 31] on button "櫃檯作業" at bounding box center [95, 32] width 174 height 49
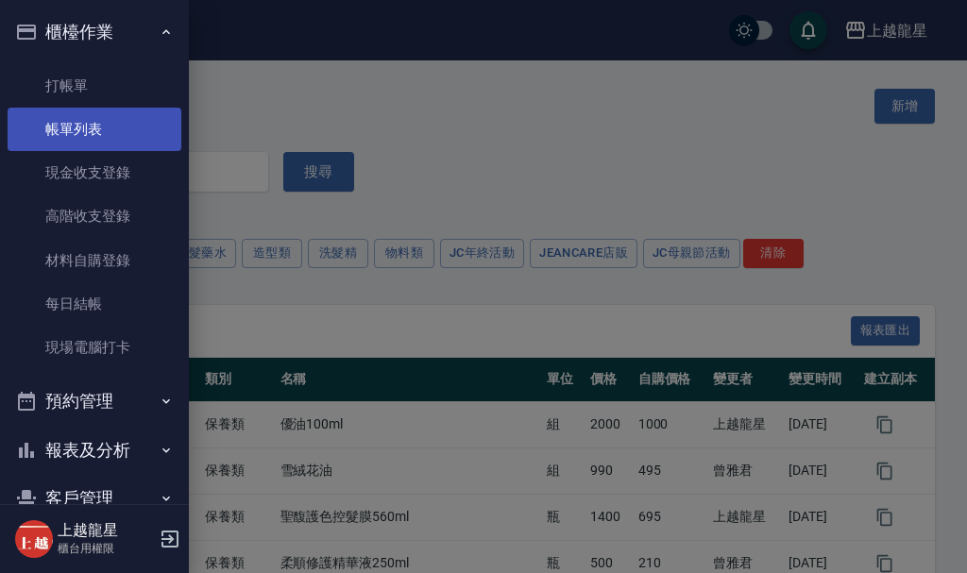
click at [106, 143] on link "帳單列表" at bounding box center [95, 129] width 174 height 43
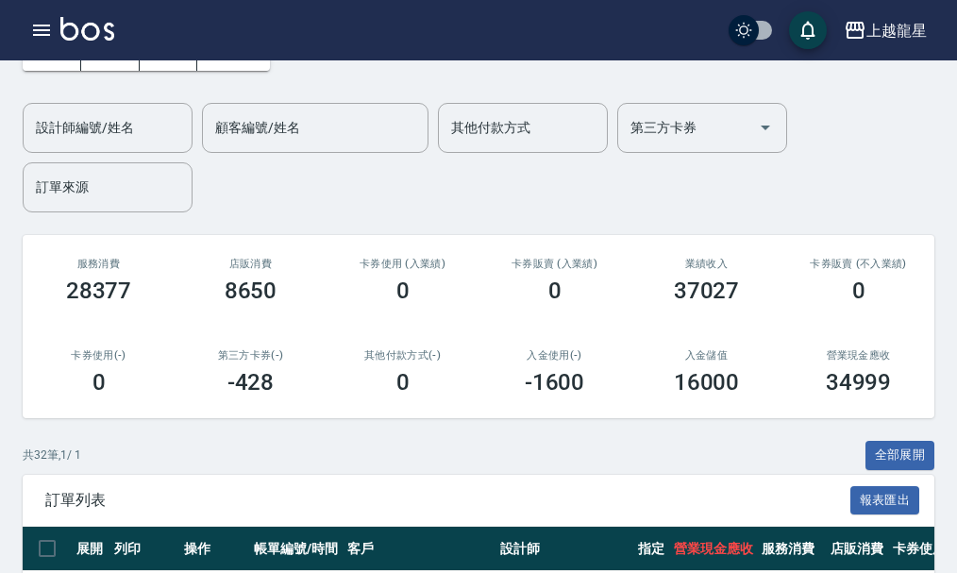
scroll to position [378, 0]
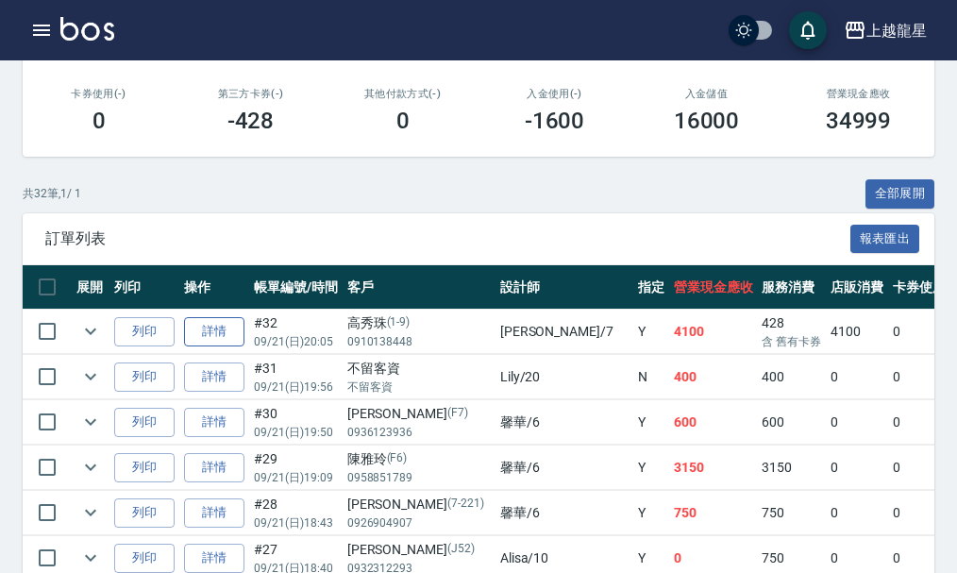
click at [216, 321] on link "詳情" at bounding box center [214, 331] width 60 height 29
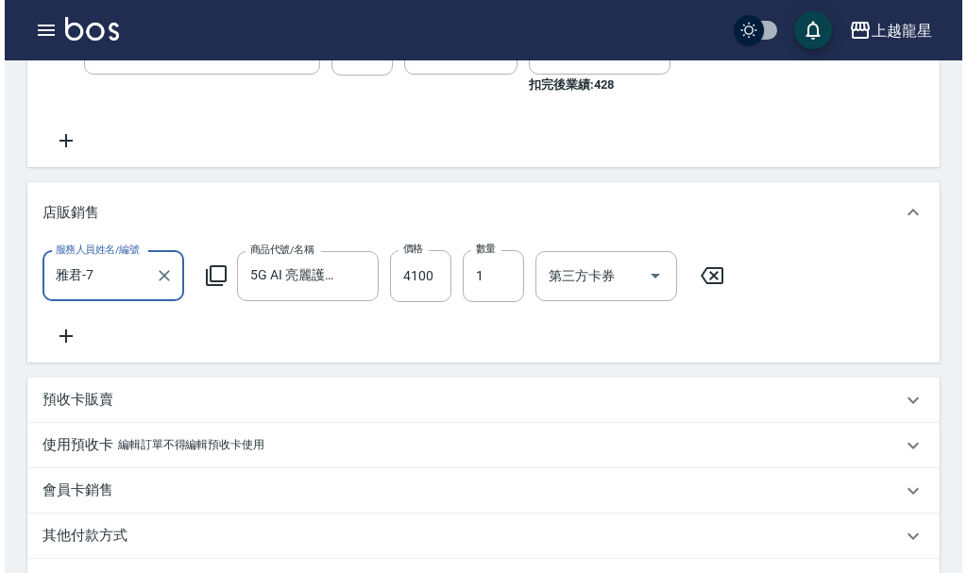
scroll to position [472, 0]
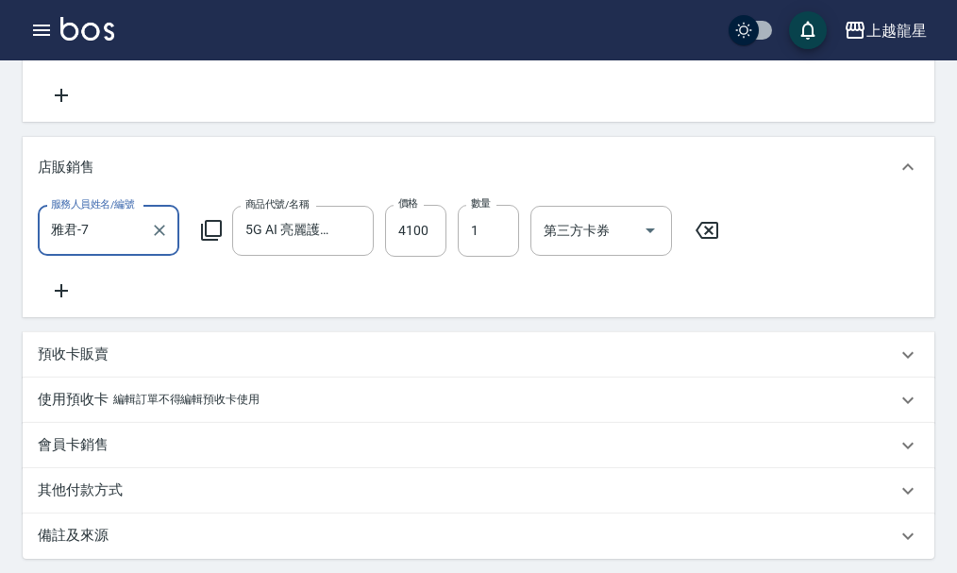
click at [73, 302] on icon at bounding box center [61, 290] width 47 height 23
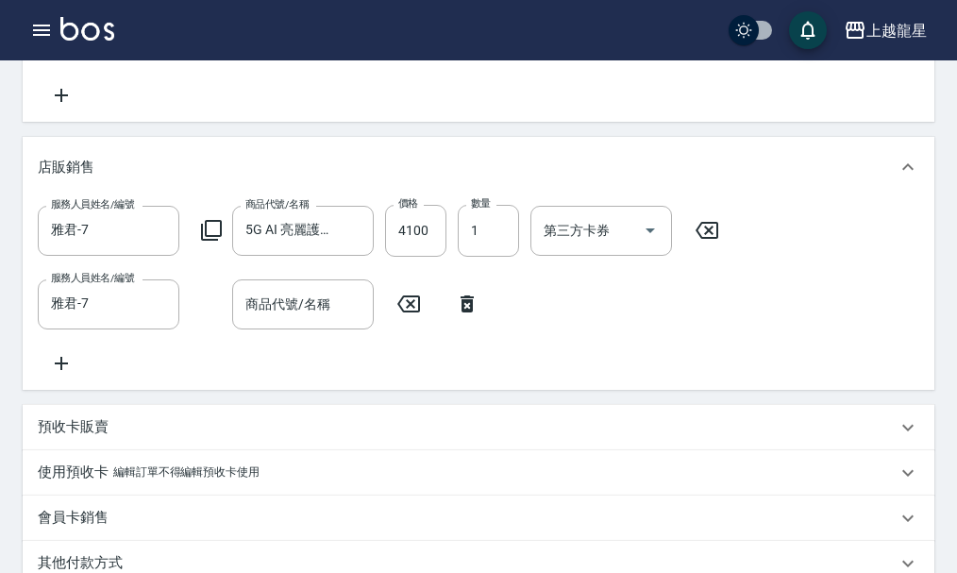
click at [211, 242] on icon at bounding box center [211, 230] width 23 height 23
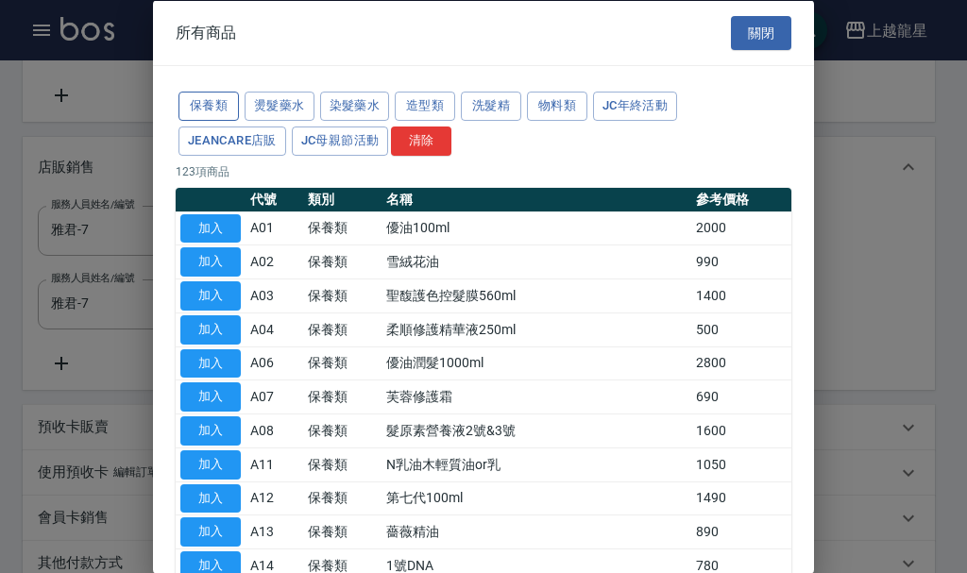
click at [195, 109] on button "保養類" at bounding box center [208, 106] width 60 height 29
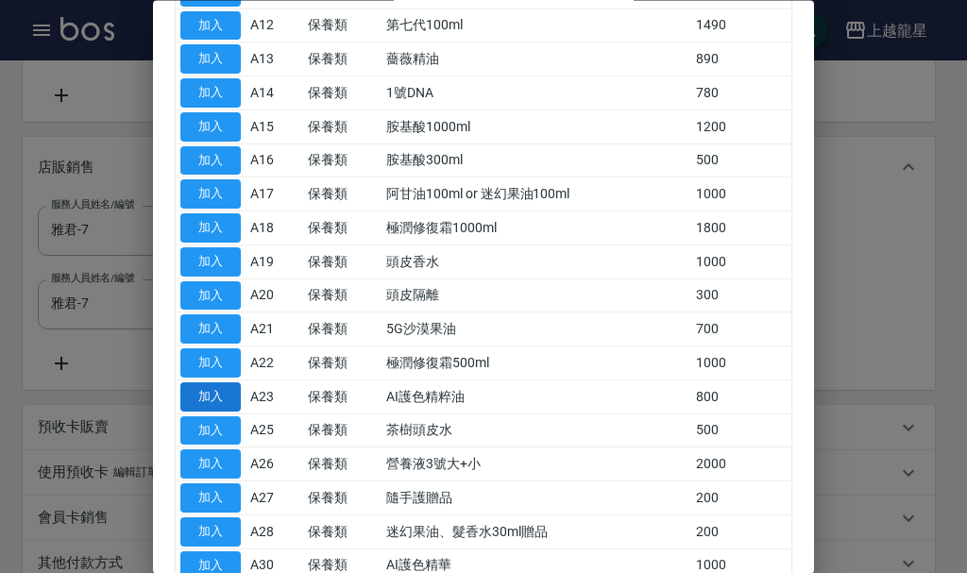
click at [228, 391] on button "加入" at bounding box center [210, 396] width 60 height 29
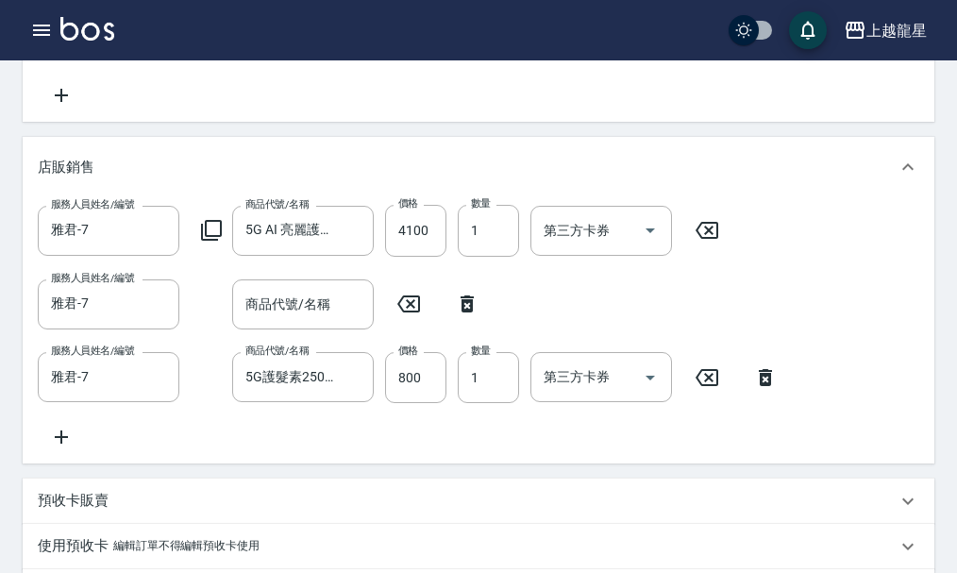
click at [470, 313] on icon at bounding box center [467, 304] width 13 height 17
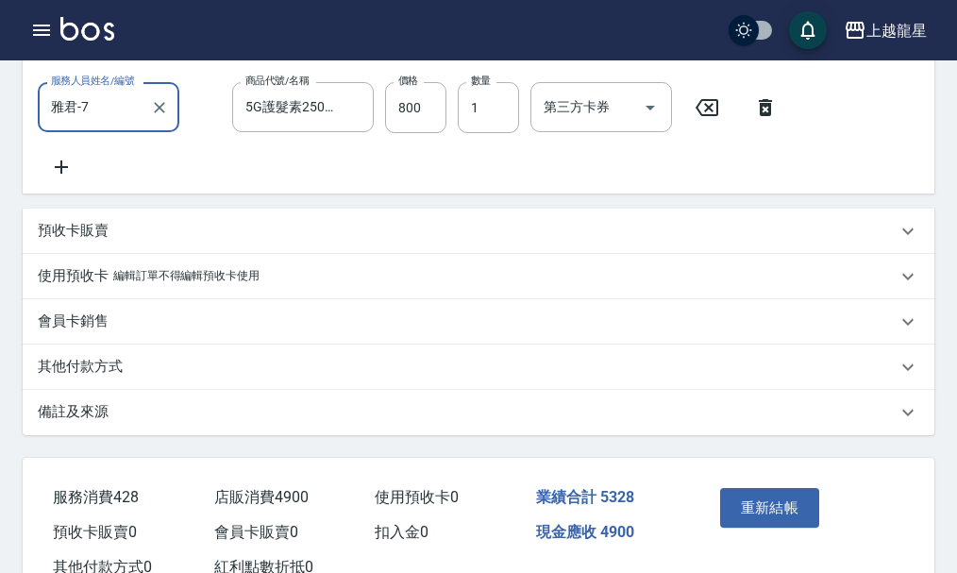
scroll to position [755, 0]
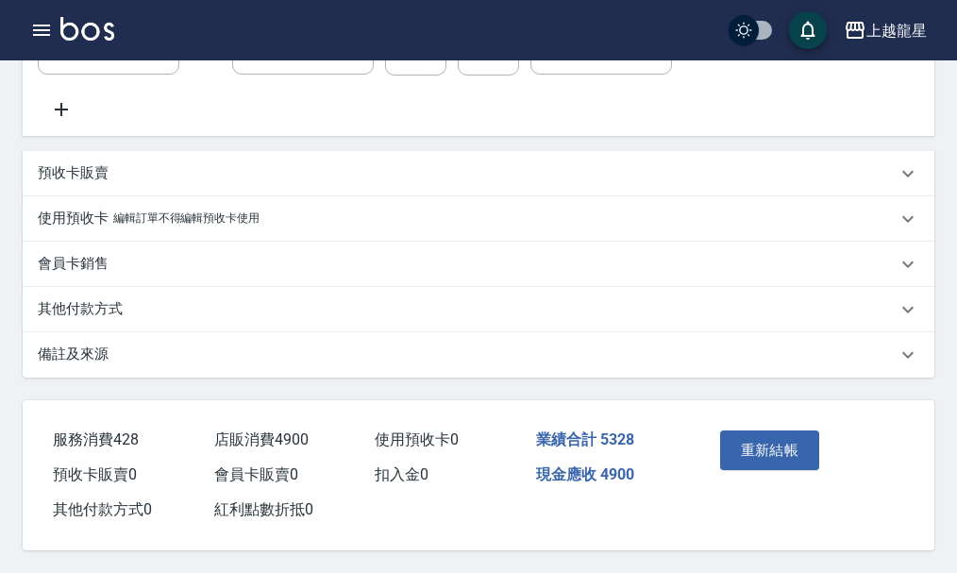
click at [110, 315] on p "其他付款方式" at bounding box center [80, 309] width 85 height 20
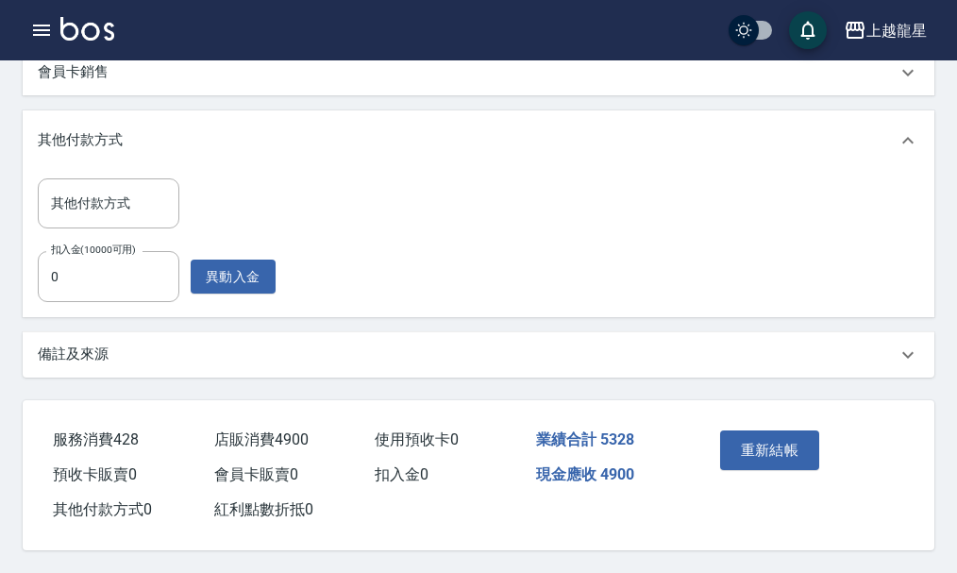
scroll to position [956, 0]
click at [120, 262] on input "0" at bounding box center [109, 276] width 142 height 51
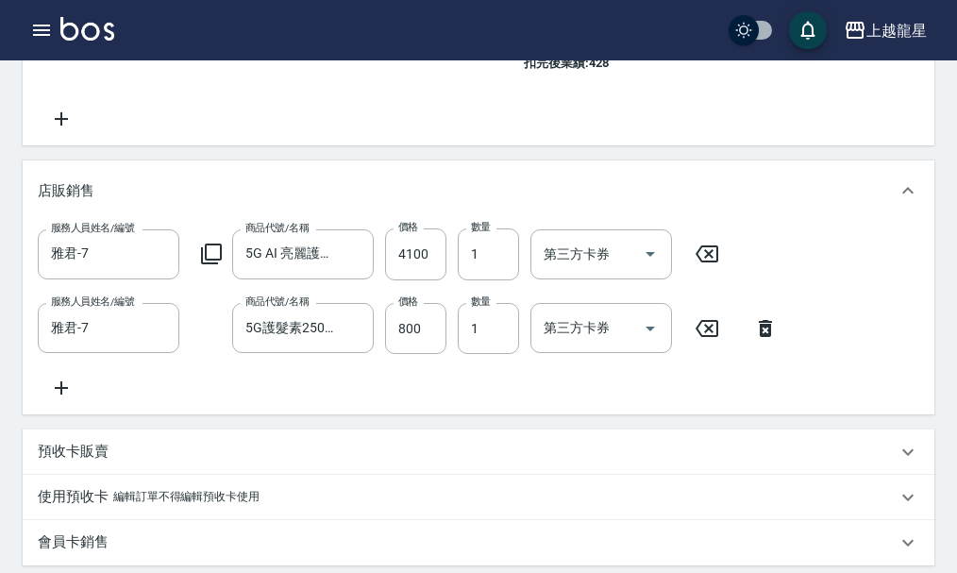
scroll to position [861, 0]
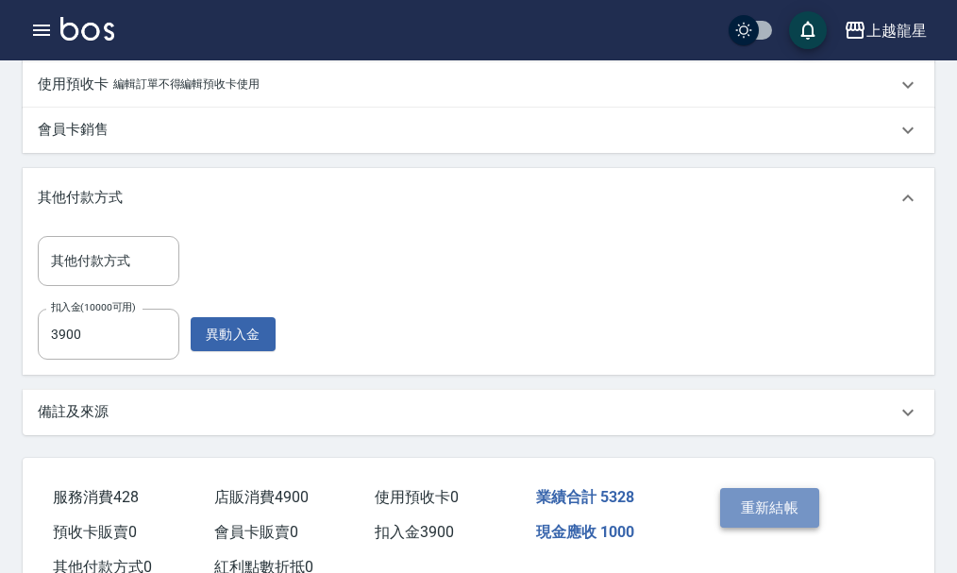
click at [760, 528] on button "重新結帳" at bounding box center [770, 508] width 100 height 40
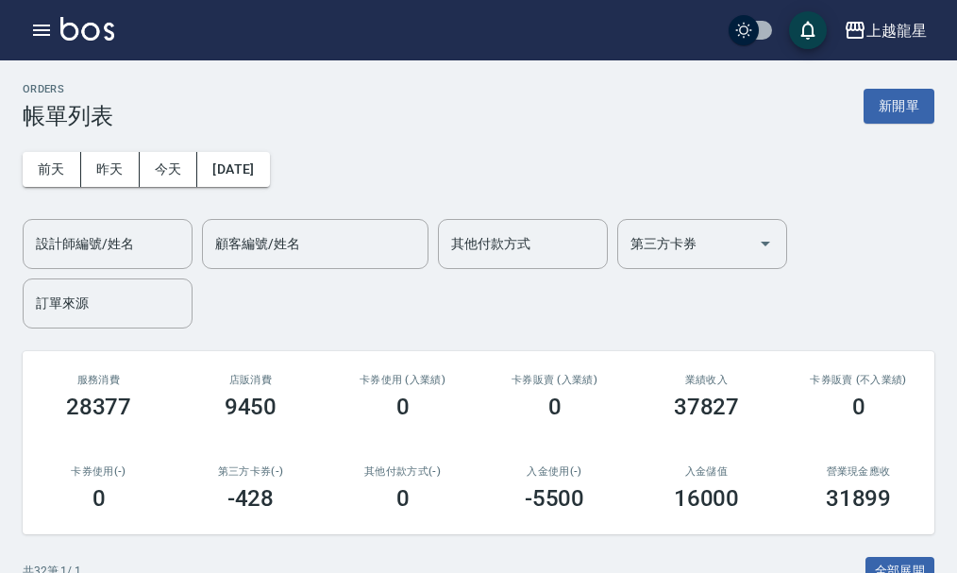
scroll to position [472, 0]
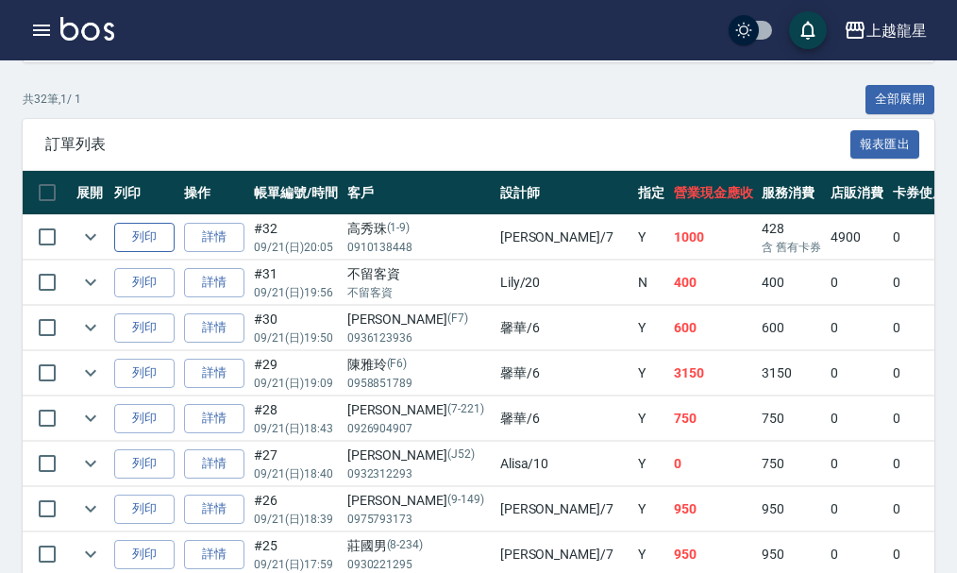
click at [155, 237] on button "列印" at bounding box center [144, 237] width 60 height 29
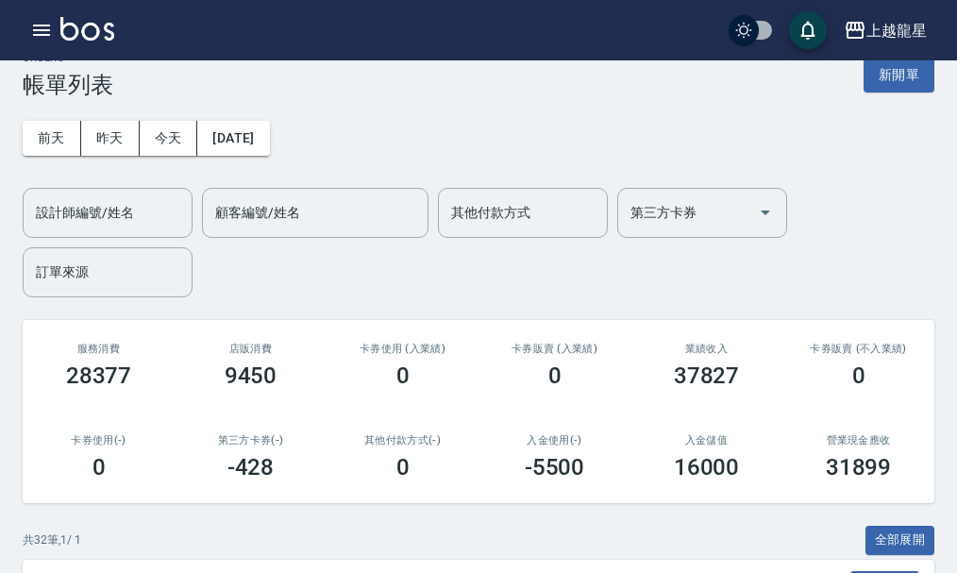
scroll to position [0, 0]
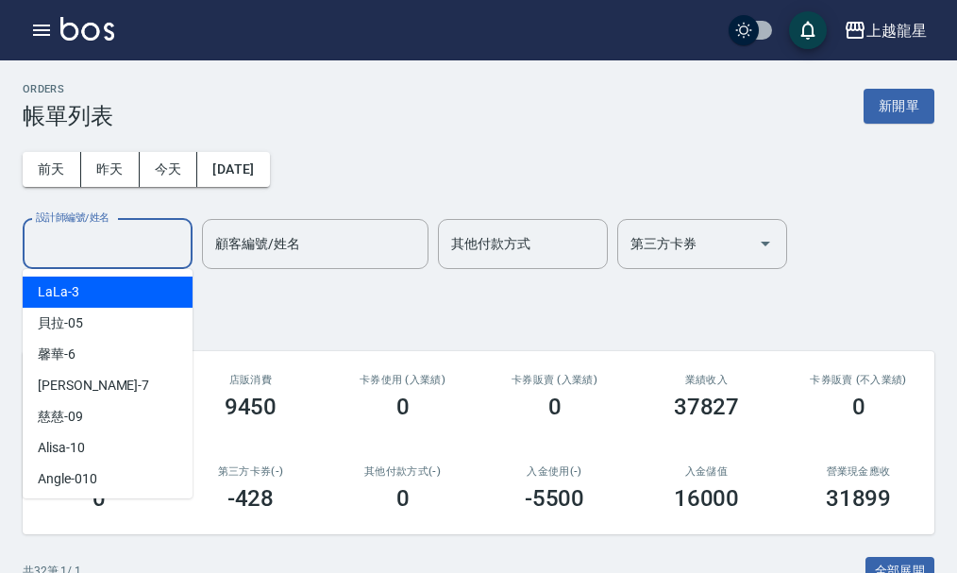
click at [84, 251] on input "設計師編號/姓名" at bounding box center [107, 244] width 153 height 33
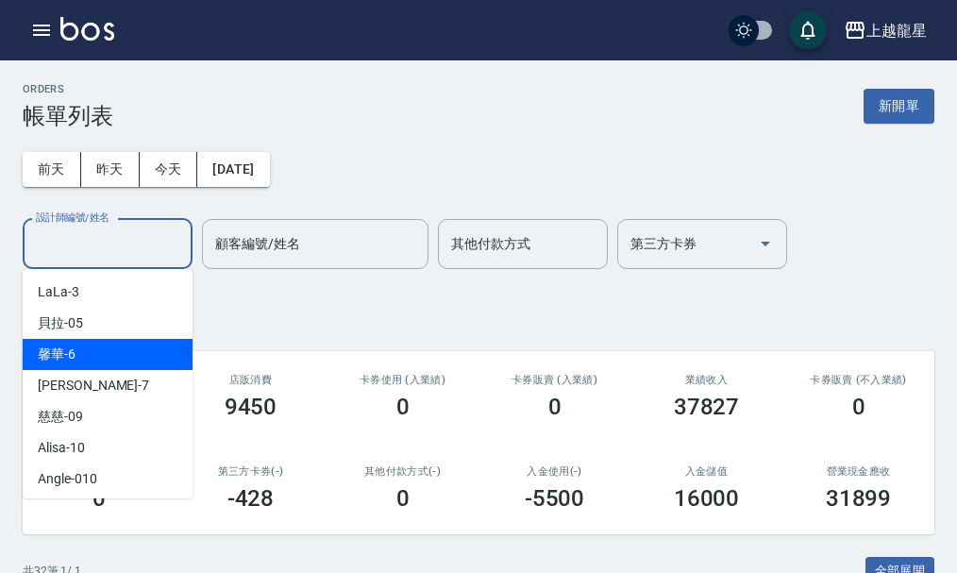
click at [66, 366] on div "馨華 -6" at bounding box center [108, 354] width 170 height 31
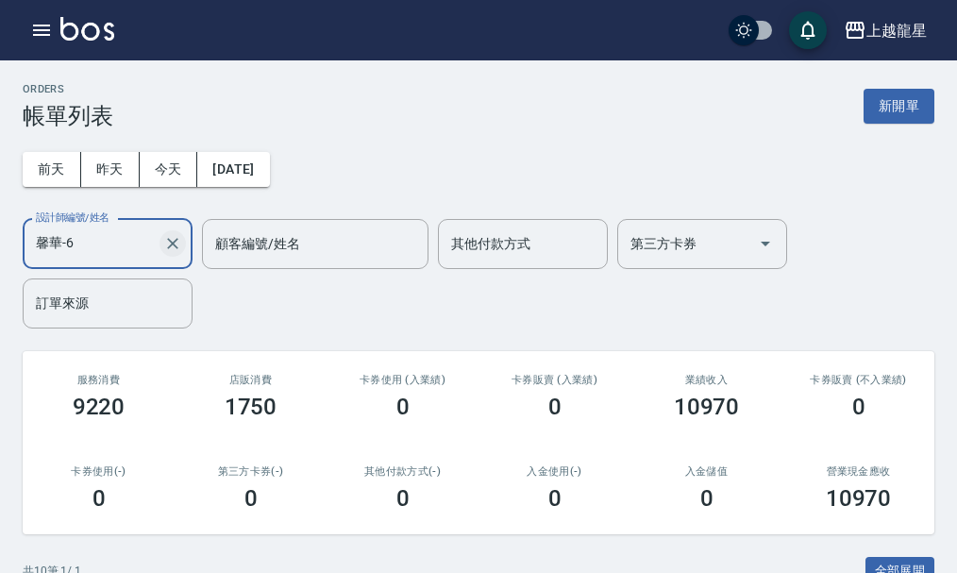
click at [167, 242] on icon "Clear" at bounding box center [172, 243] width 19 height 19
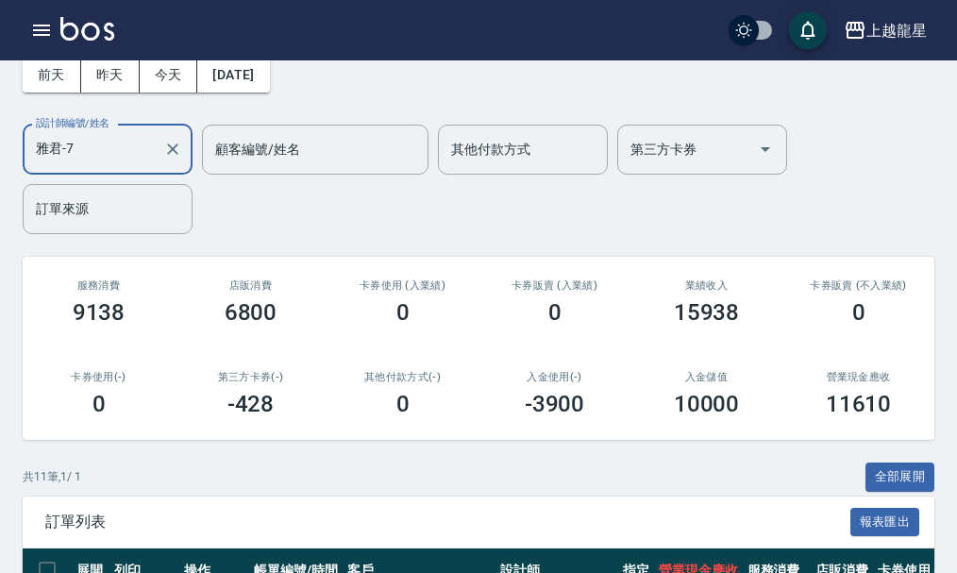
scroll to position [701, 0]
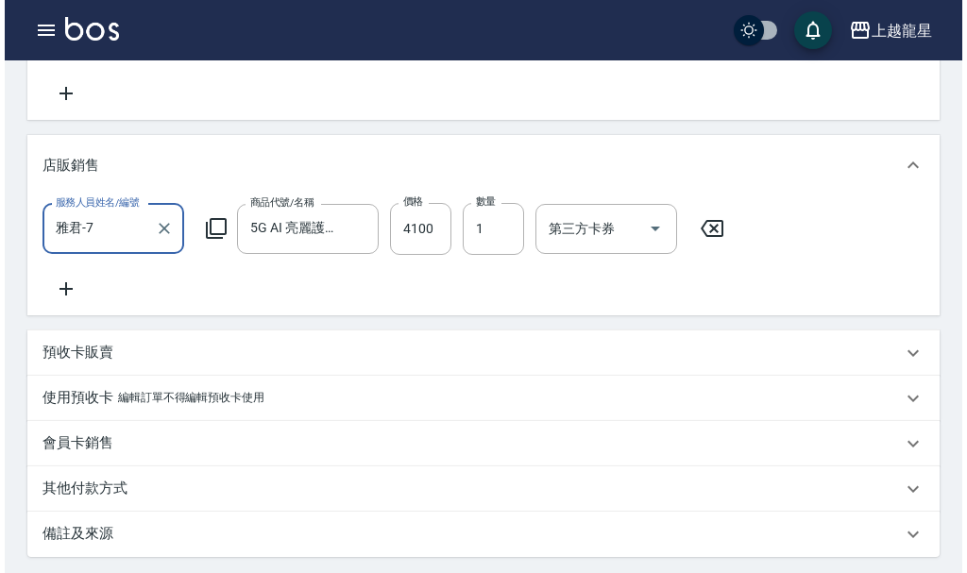
scroll to position [472, 0]
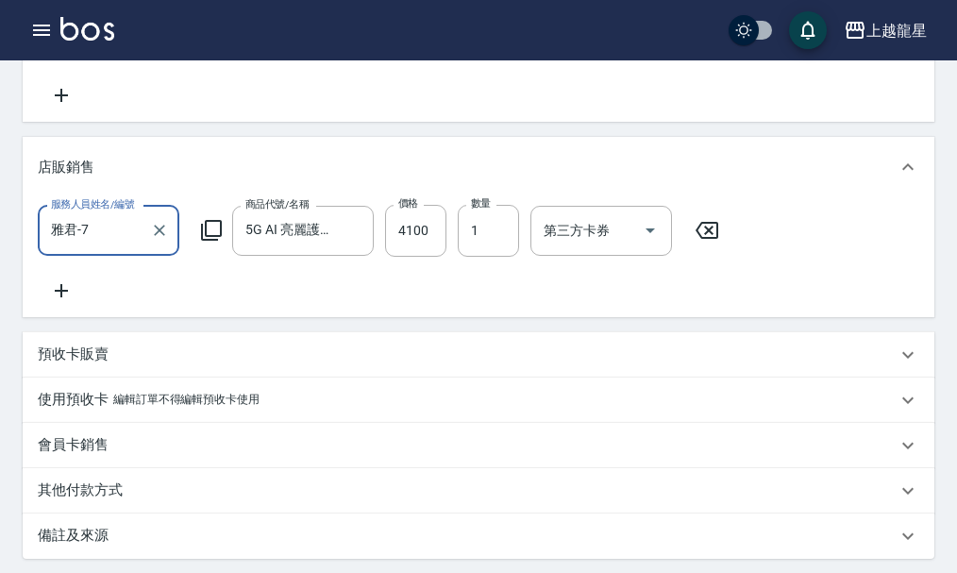
click at [59, 302] on icon at bounding box center [61, 290] width 47 height 23
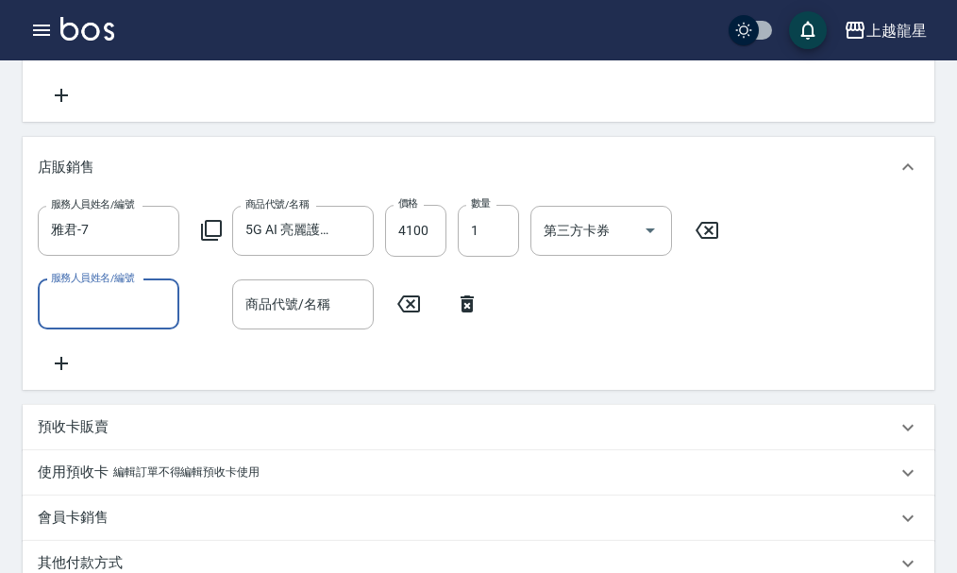
click at [212, 242] on icon at bounding box center [211, 230] width 23 height 23
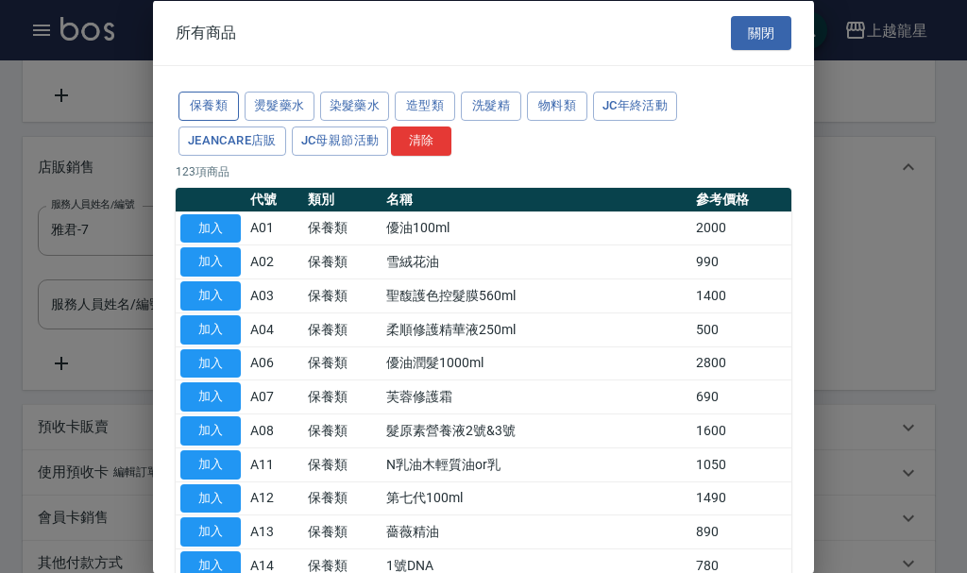
click at [222, 94] on button "保養類" at bounding box center [208, 106] width 60 height 29
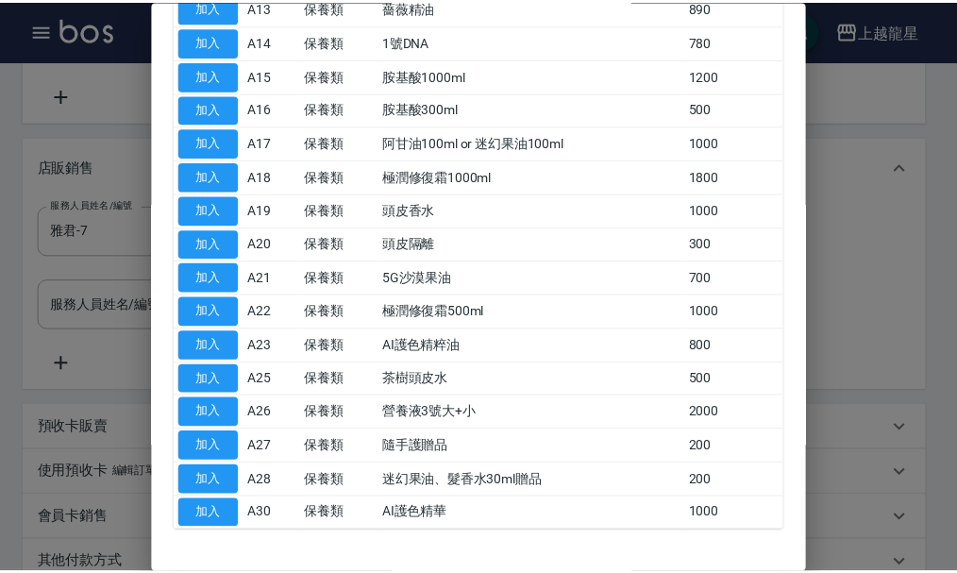
scroll to position [567, 0]
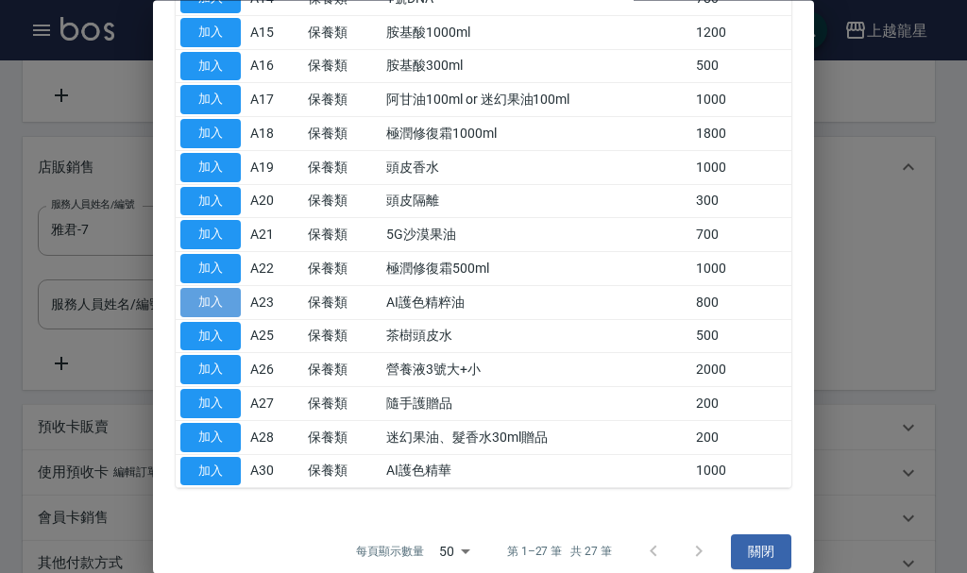
click at [220, 304] on button "加入" at bounding box center [210, 302] width 60 height 29
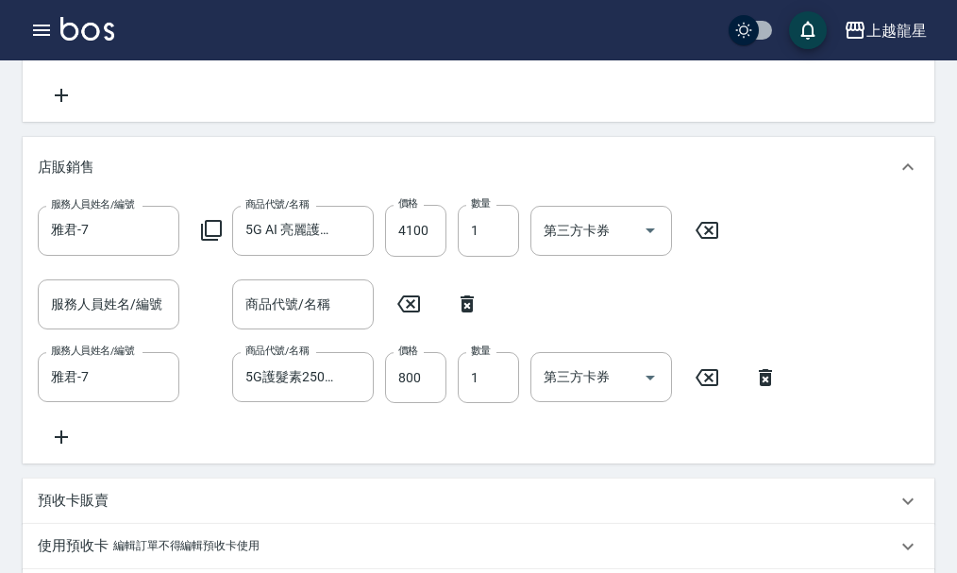
click at [417, 315] on icon at bounding box center [408, 304] width 47 height 23
click at [477, 315] on icon at bounding box center [467, 304] width 47 height 23
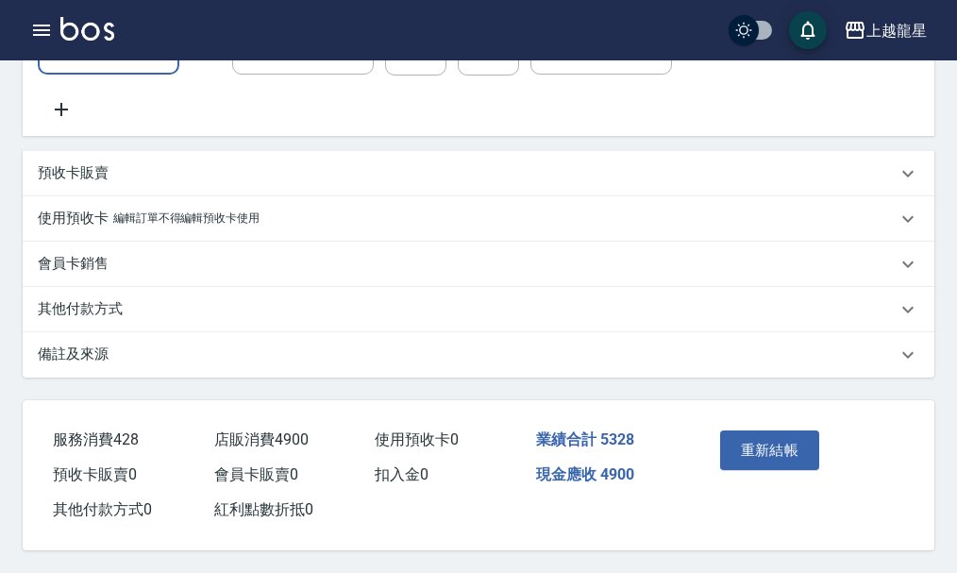
scroll to position [764, 0]
click at [90, 347] on p "備註及來源" at bounding box center [73, 355] width 71 height 20
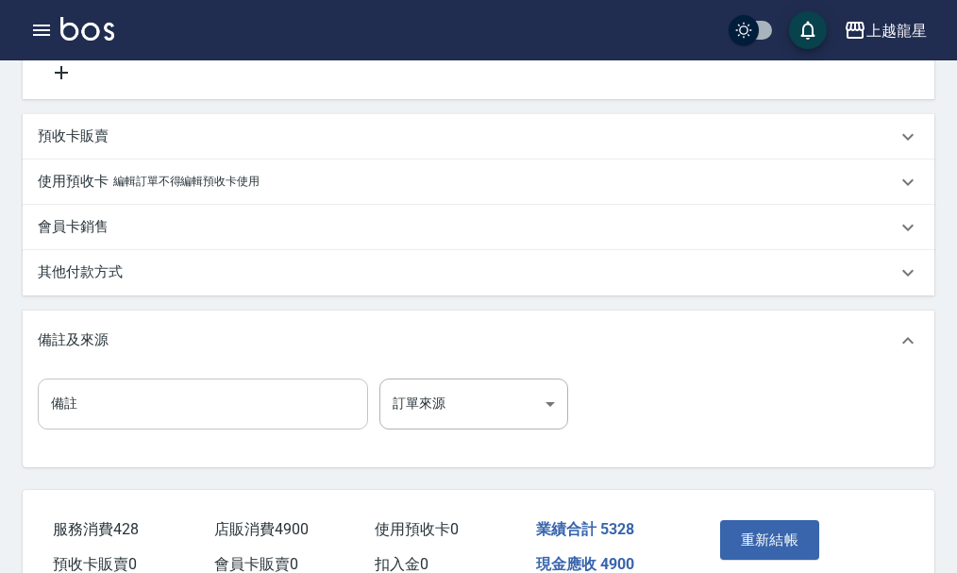
click at [89, 430] on input "備註" at bounding box center [203, 404] width 330 height 51
click at [118, 282] on p "其他付款方式" at bounding box center [80, 272] width 85 height 20
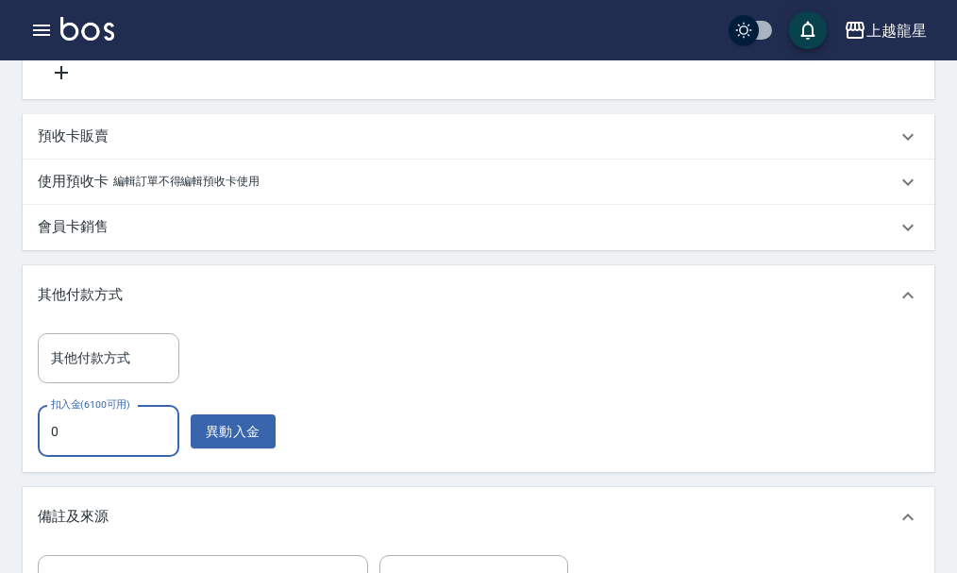
click at [112, 457] on input "0" at bounding box center [109, 431] width 142 height 51
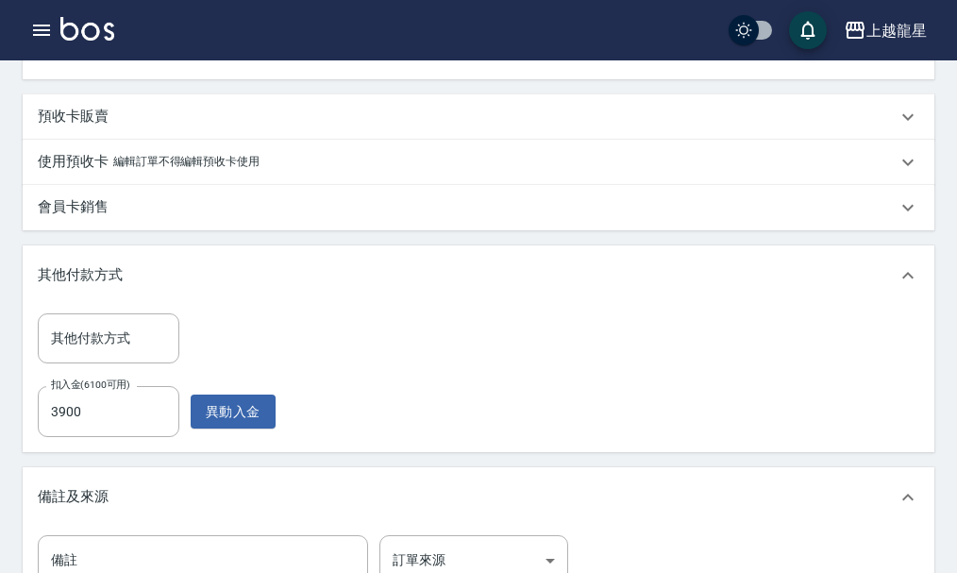
scroll to position [1067, 0]
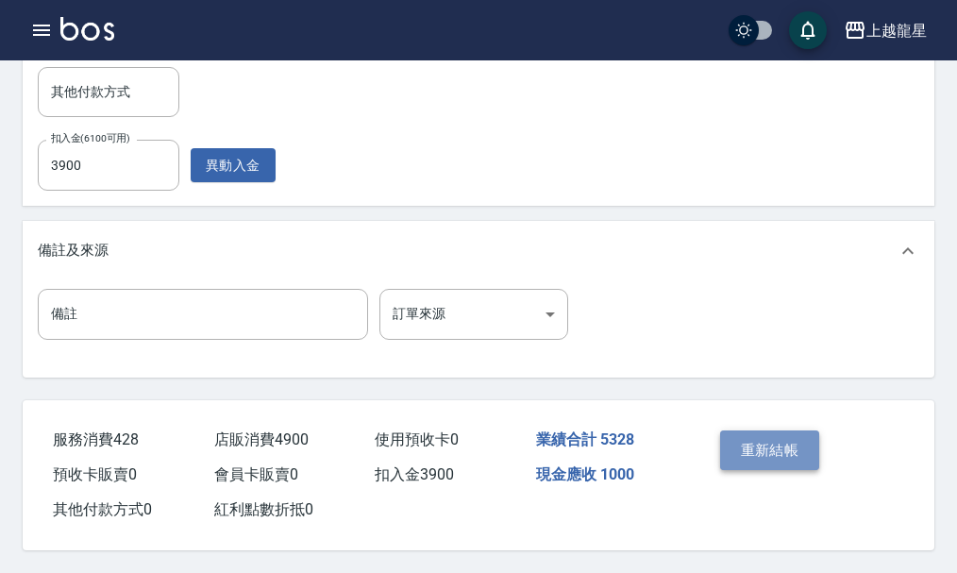
click at [786, 435] on button "重新結帳" at bounding box center [770, 451] width 100 height 40
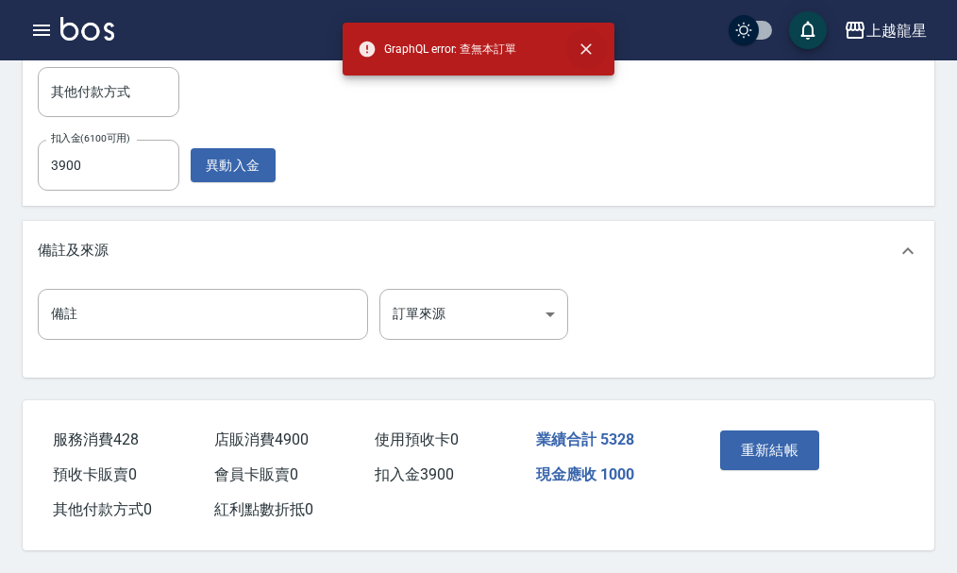
click at [591, 42] on icon "close" at bounding box center [586, 49] width 19 height 19
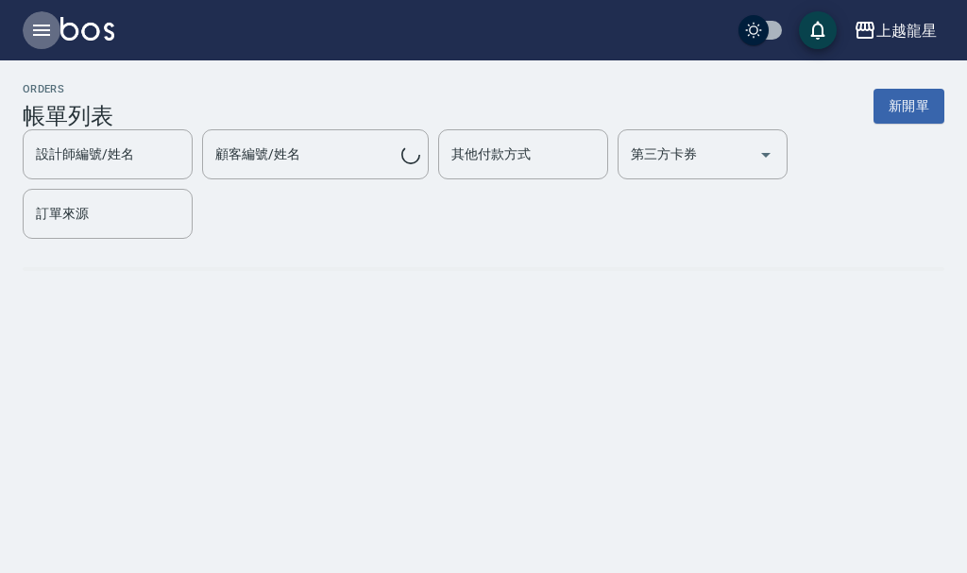
click at [45, 33] on icon "button" at bounding box center [41, 30] width 23 height 23
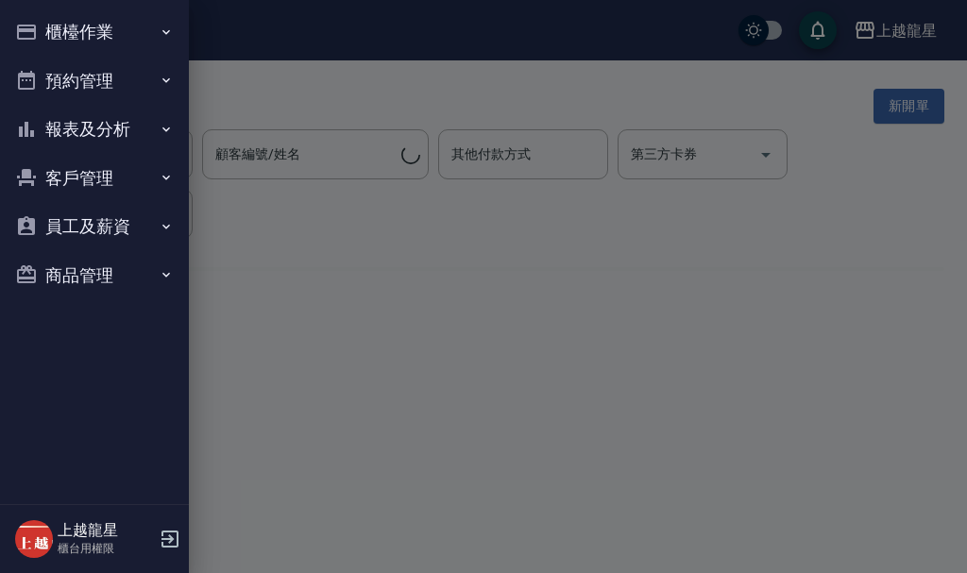
click at [103, 34] on button "櫃檯作業" at bounding box center [95, 32] width 174 height 49
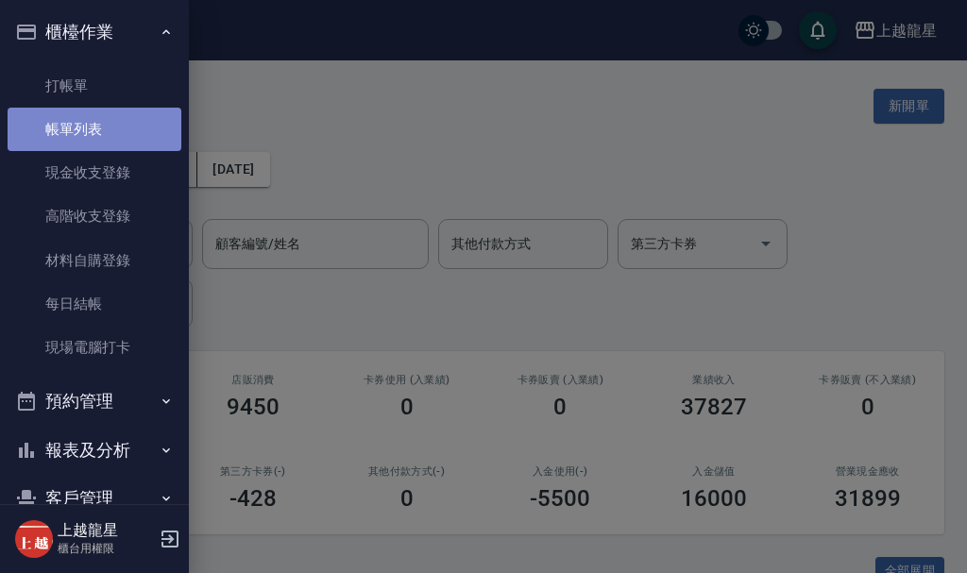
click at [98, 125] on link "帳單列表" at bounding box center [95, 129] width 174 height 43
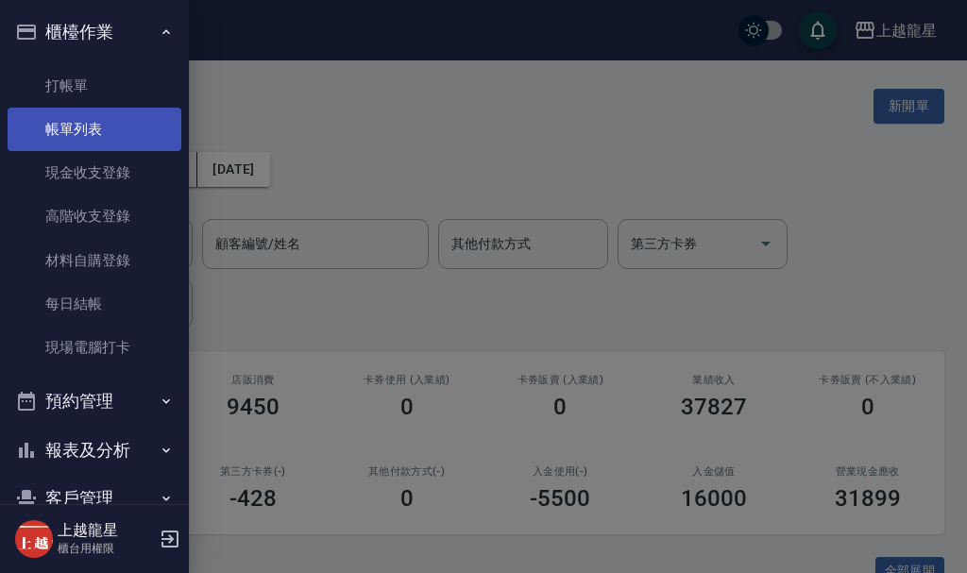
drag, startPoint x: 96, startPoint y: 121, endPoint x: 119, endPoint y: 119, distance: 22.7
click at [96, 122] on link "帳單列表" at bounding box center [95, 129] width 174 height 43
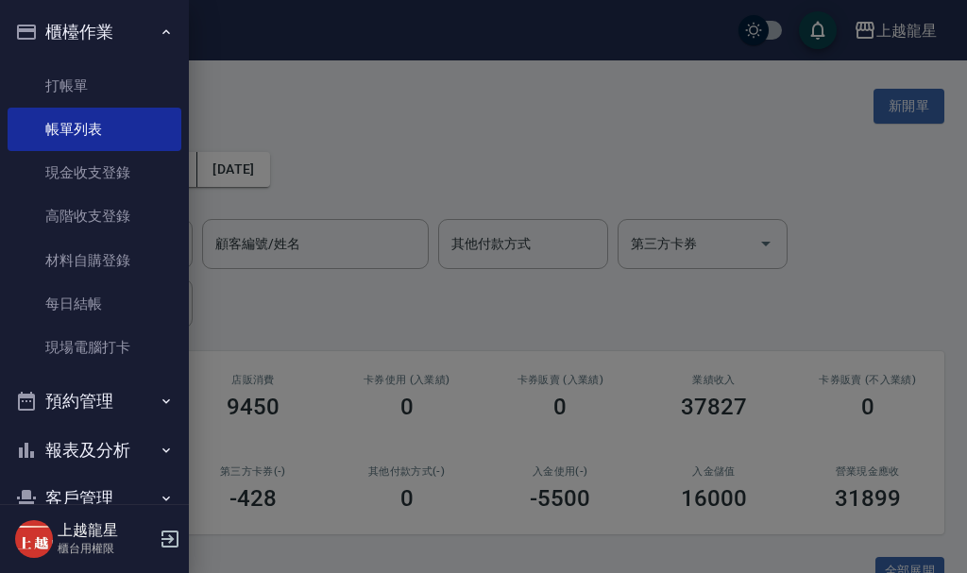
click at [370, 115] on div at bounding box center [483, 286] width 967 height 573
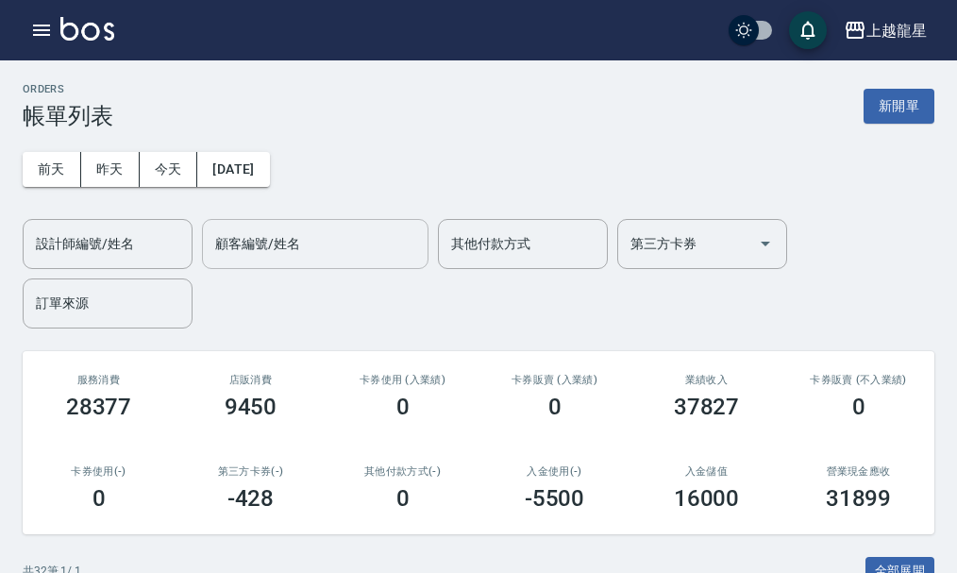
click at [205, 233] on div "顧客編號/姓名" at bounding box center [315, 244] width 227 height 50
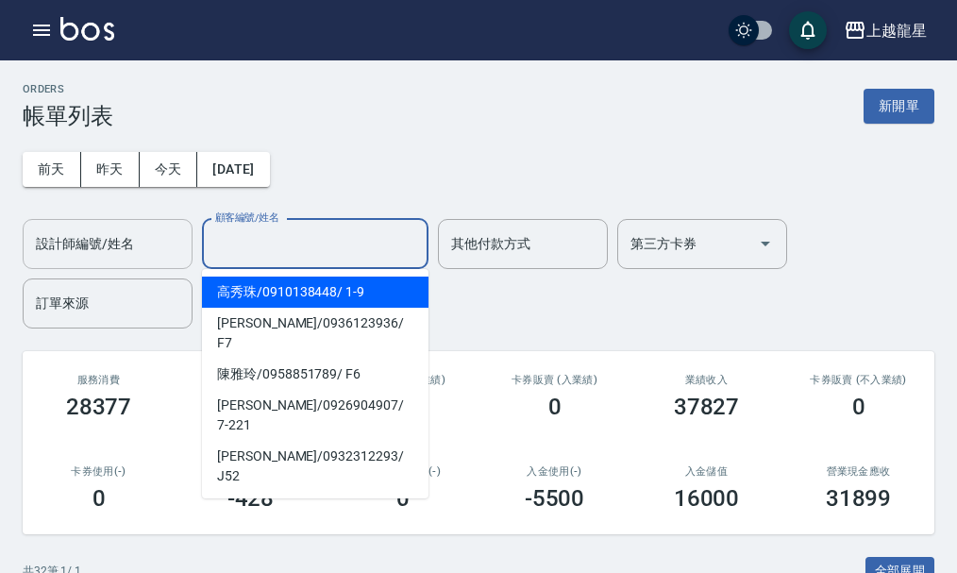
click at [150, 240] on input "設計師編號/姓名" at bounding box center [107, 244] width 153 height 33
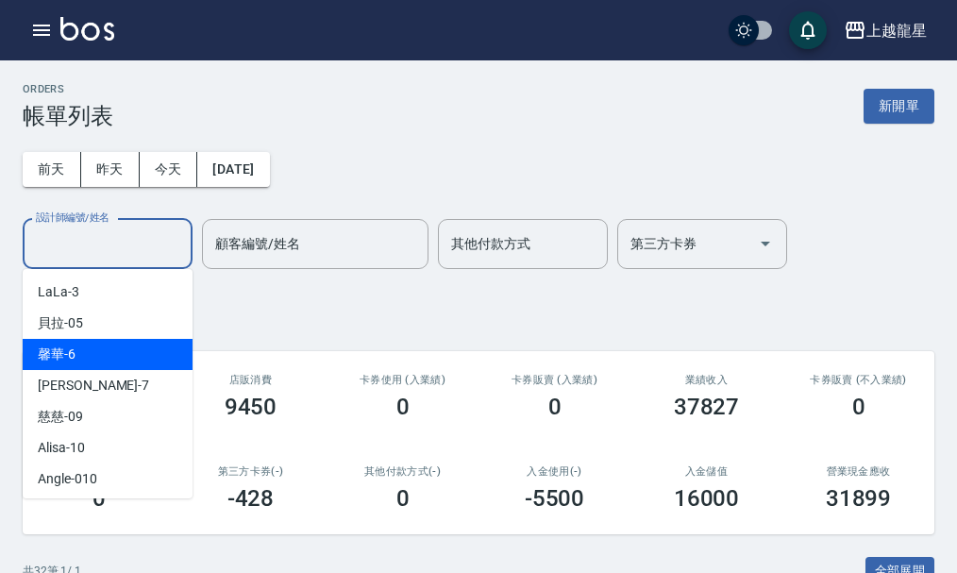
click at [100, 357] on div "馨華 -6" at bounding box center [108, 354] width 170 height 31
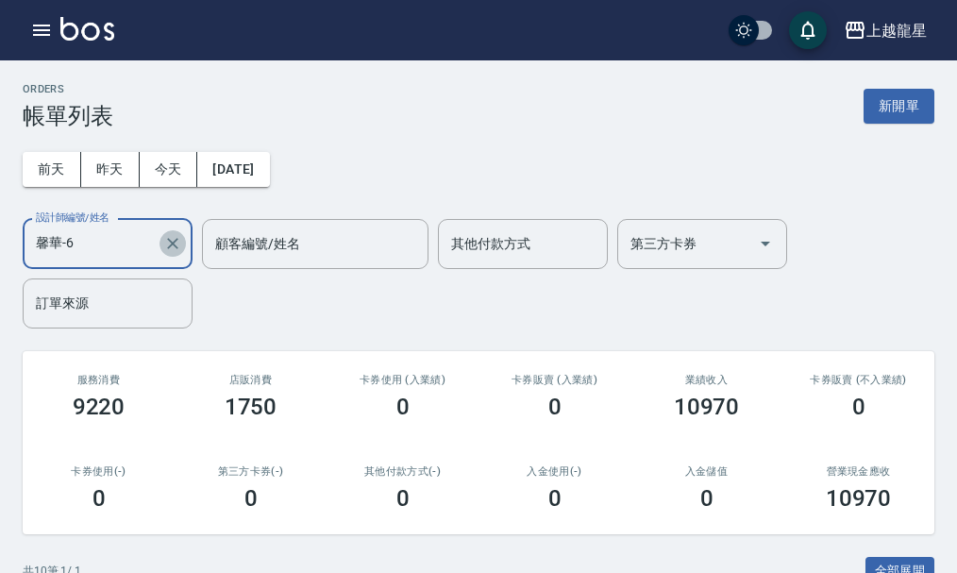
click at [172, 247] on icon "Clear" at bounding box center [172, 243] width 19 height 19
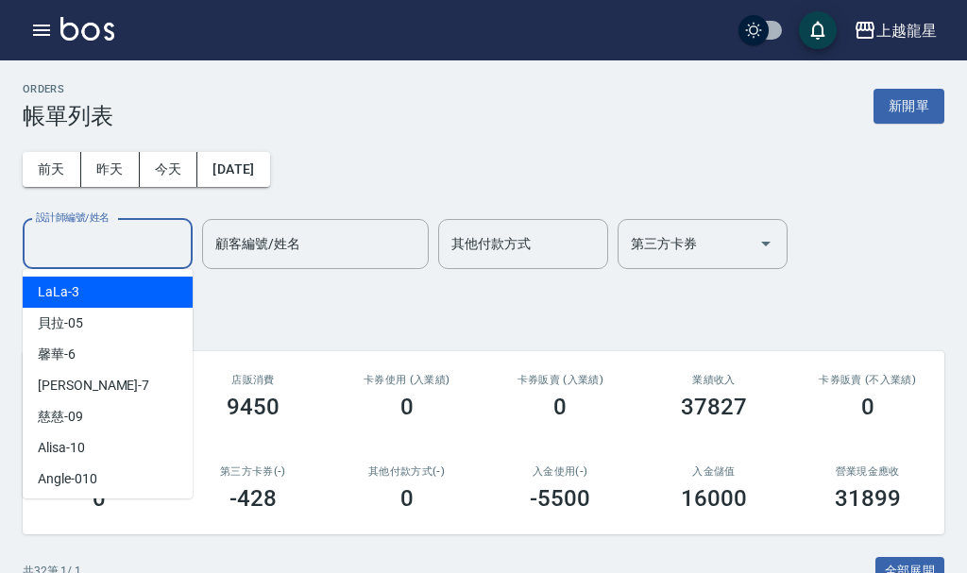
click at [144, 248] on input "設計師編號/姓名" at bounding box center [107, 244] width 153 height 33
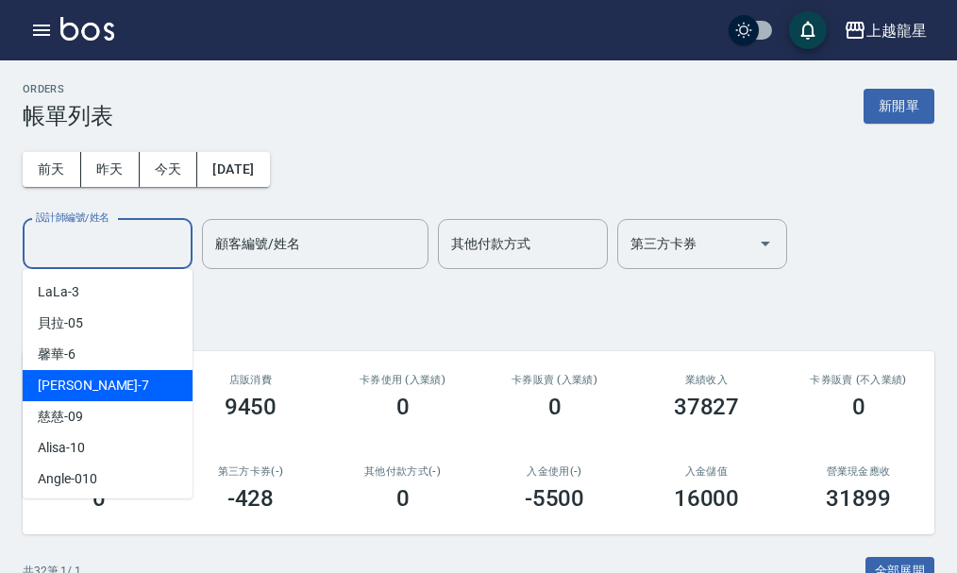
click at [81, 393] on div "雅君 -7" at bounding box center [108, 385] width 170 height 31
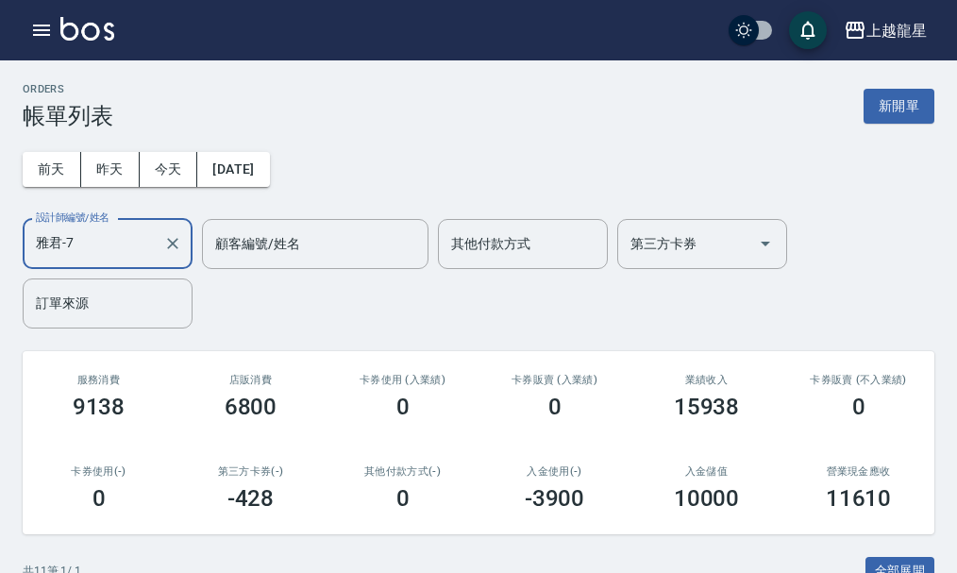
scroll to position [378, 0]
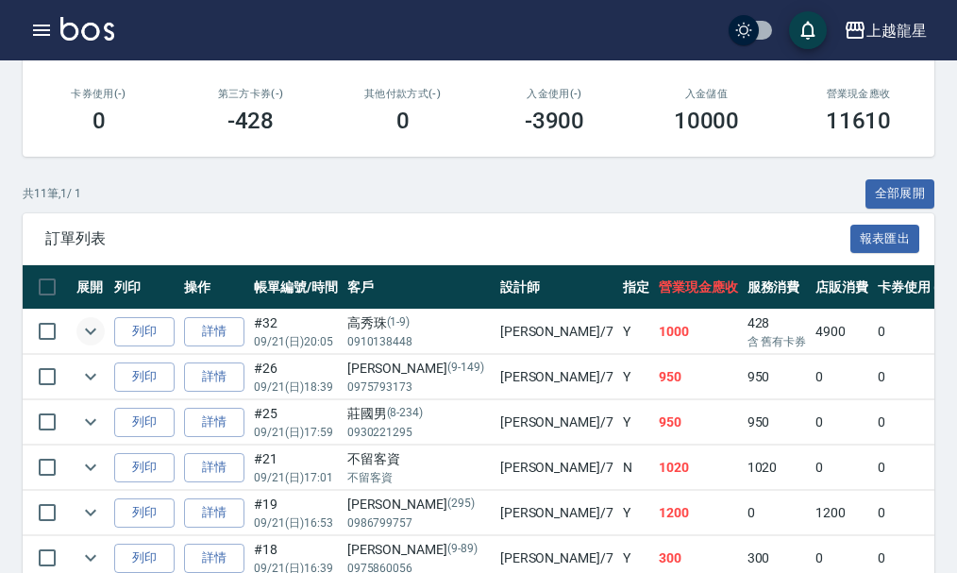
click at [100, 328] on icon "expand row" at bounding box center [90, 331] width 23 height 23
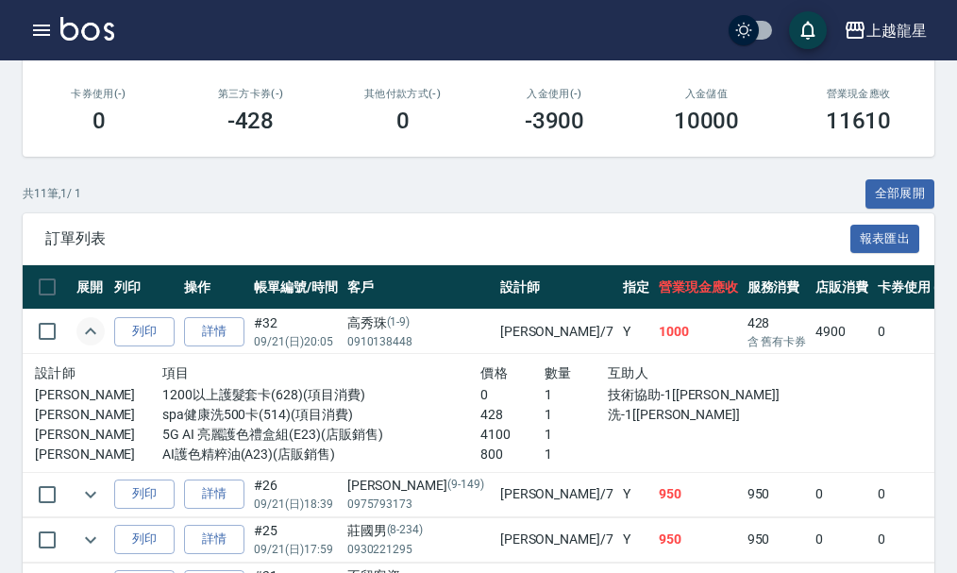
click at [91, 328] on icon "expand row" at bounding box center [90, 331] width 23 height 23
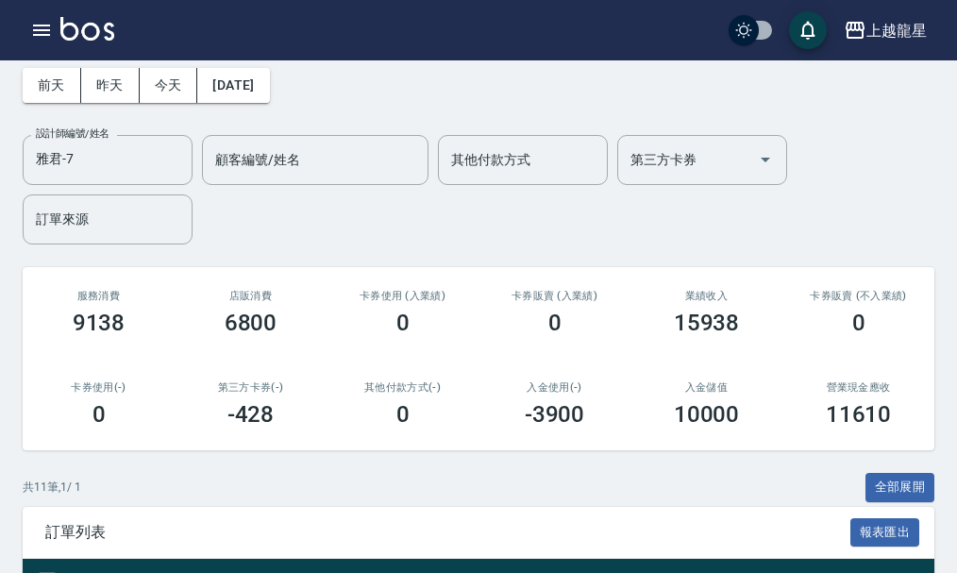
scroll to position [40, 0]
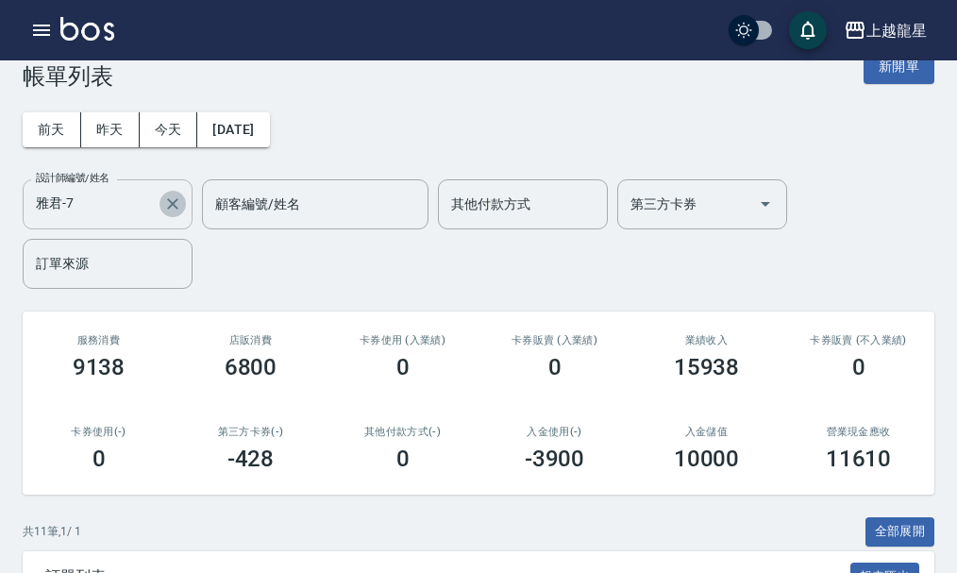
click at [170, 201] on icon "Clear" at bounding box center [172, 203] width 11 height 11
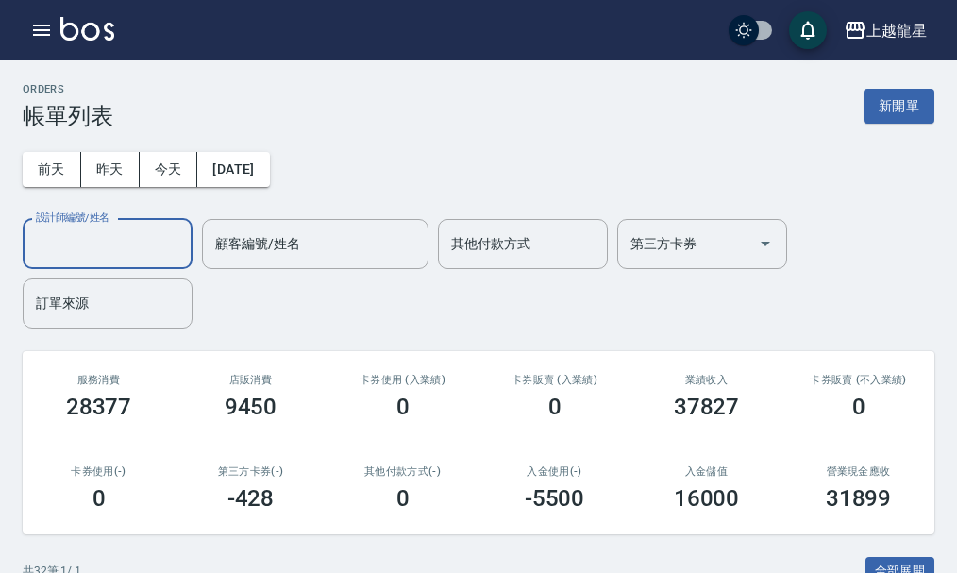
click at [104, 247] on input "設計師編號/姓名" at bounding box center [107, 244] width 153 height 33
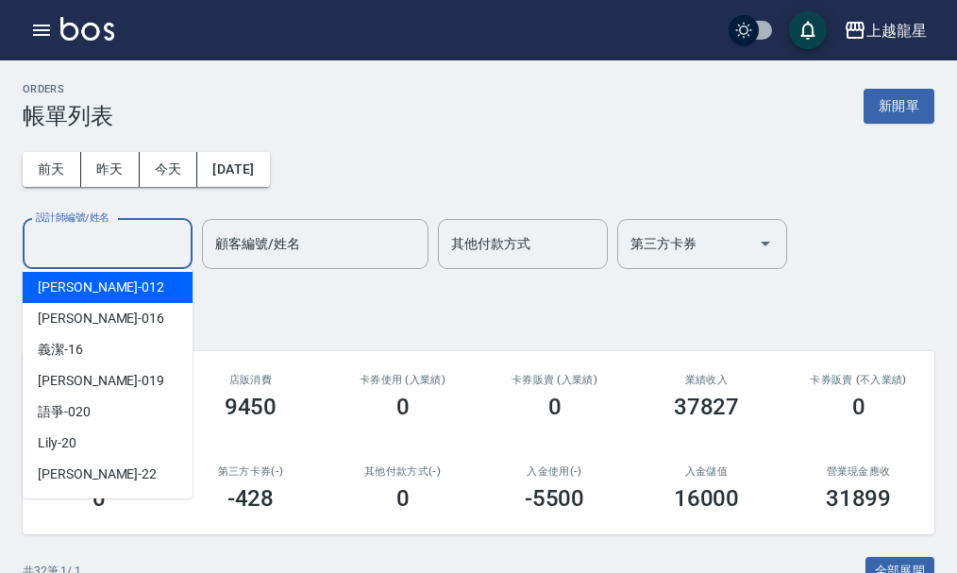
scroll to position [283, 0]
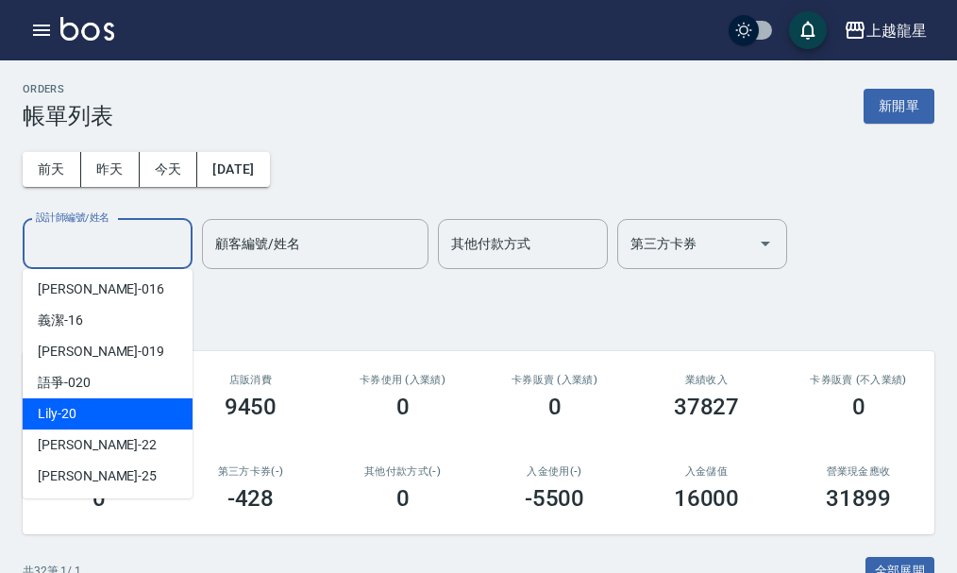
click at [100, 405] on div "Lily -20" at bounding box center [108, 413] width 170 height 31
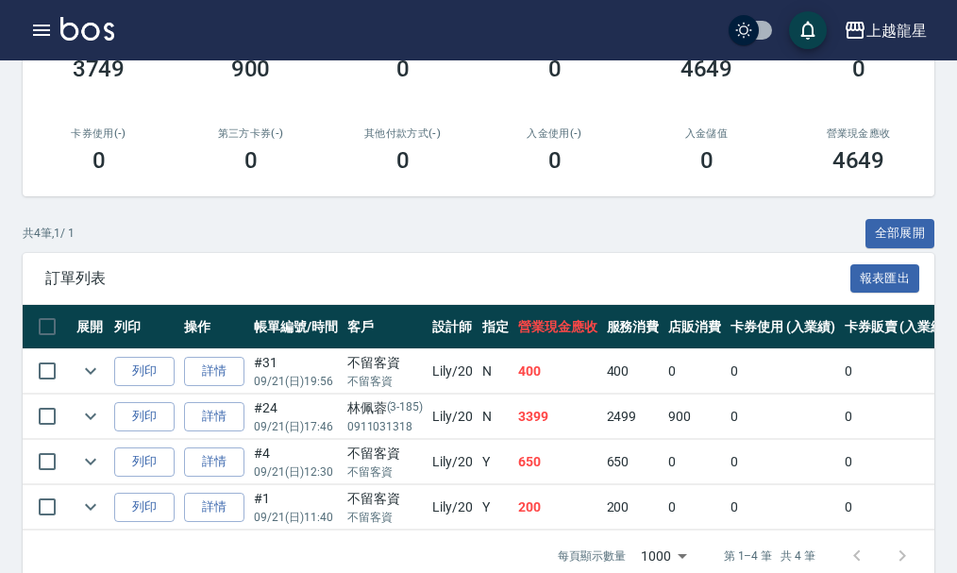
scroll to position [383, 0]
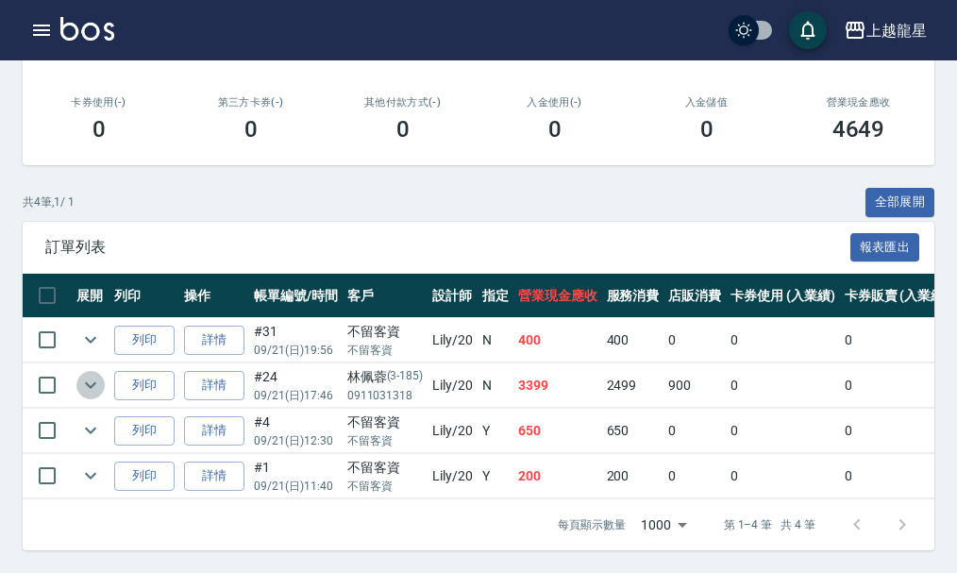
click at [92, 374] on icon "expand row" at bounding box center [90, 385] width 23 height 23
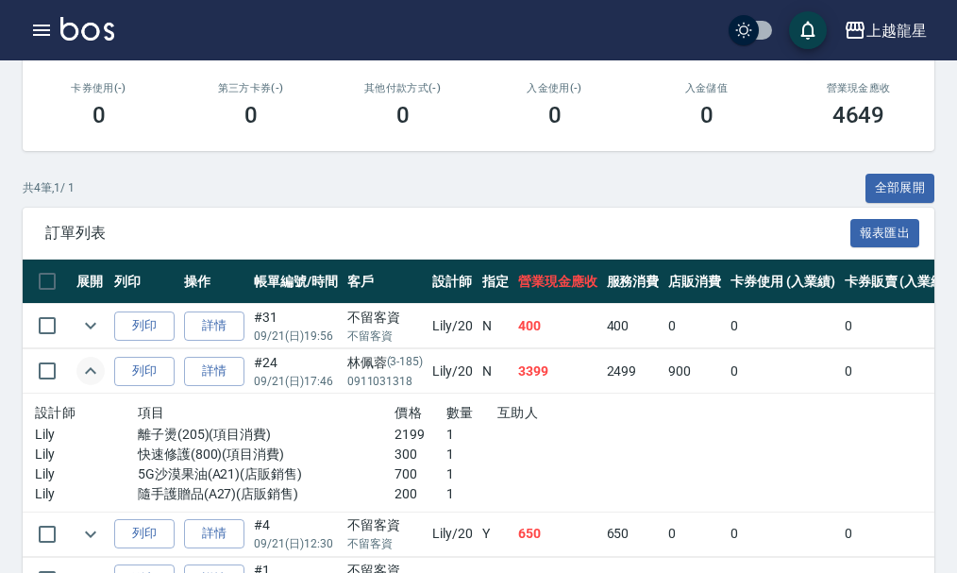
click at [92, 360] on icon "expand row" at bounding box center [90, 371] width 23 height 23
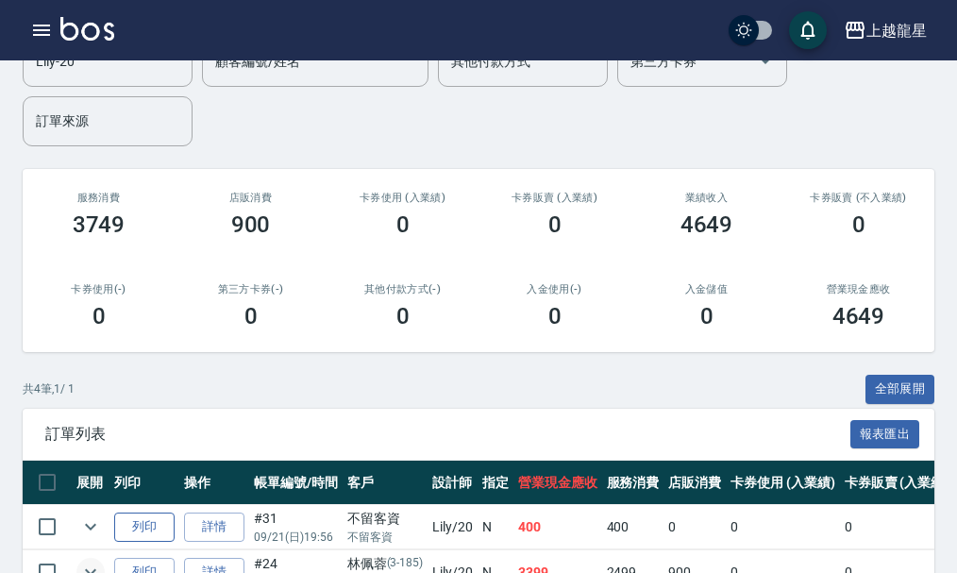
scroll to position [6, 0]
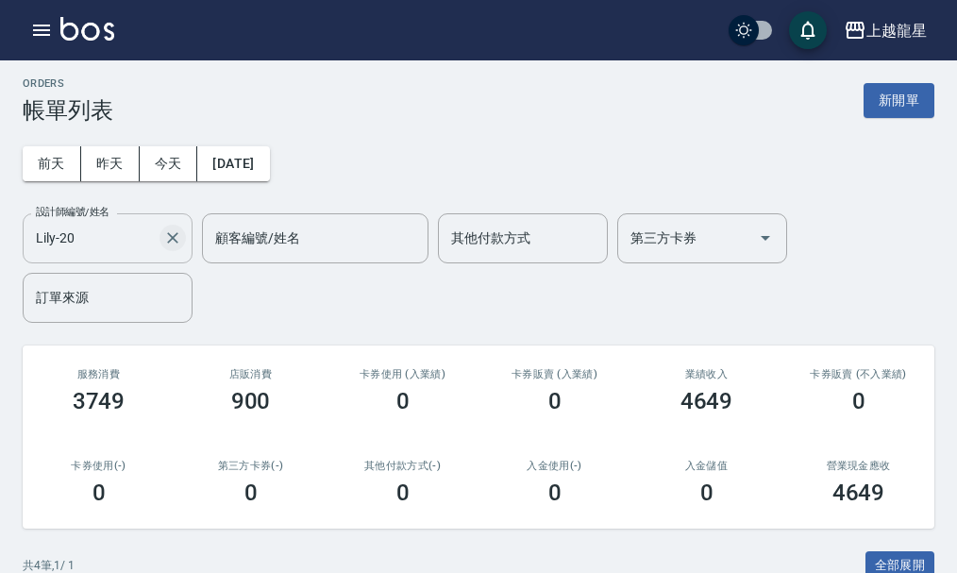
click at [167, 238] on icon "Clear" at bounding box center [172, 237] width 19 height 19
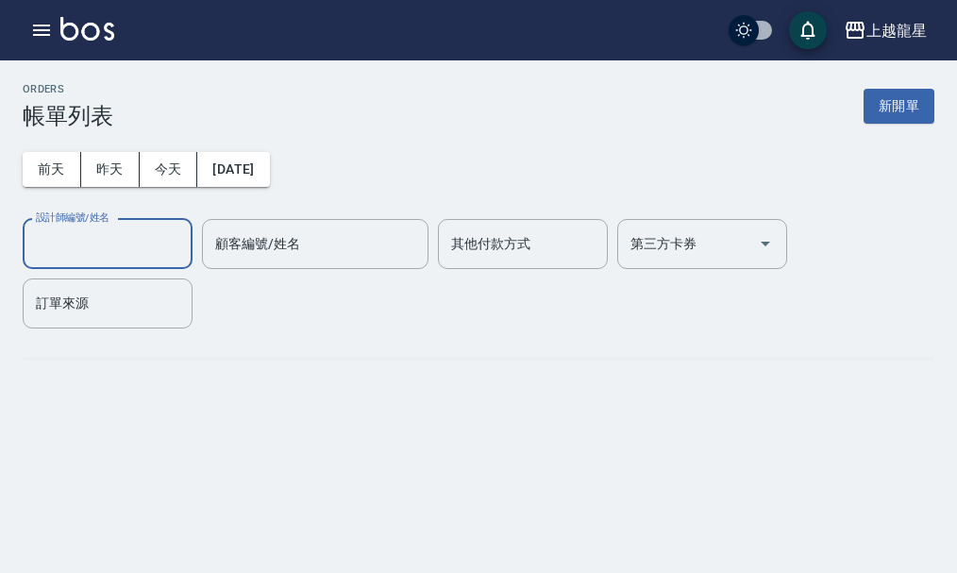
scroll to position [0, 0]
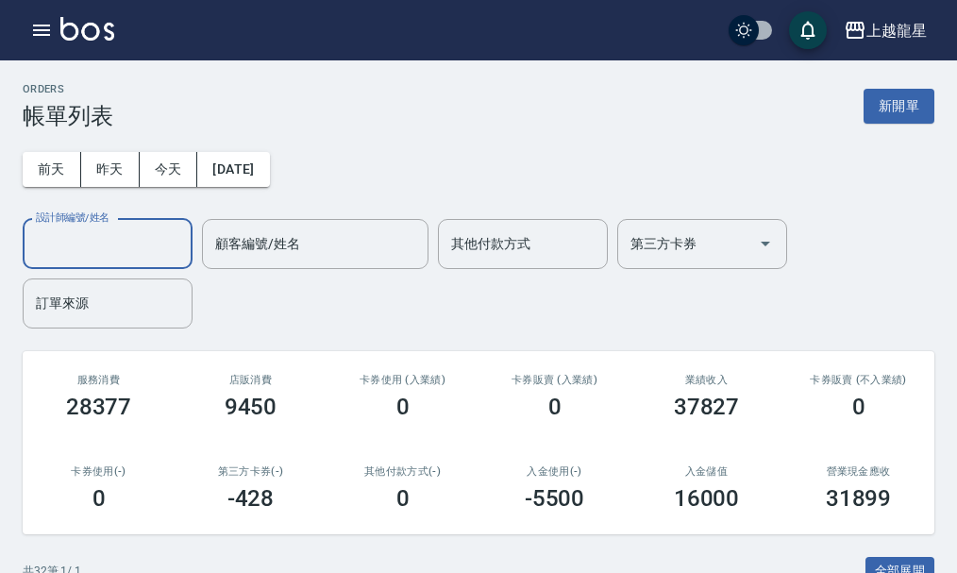
click at [114, 250] on input "設計師編號/姓名" at bounding box center [107, 244] width 153 height 33
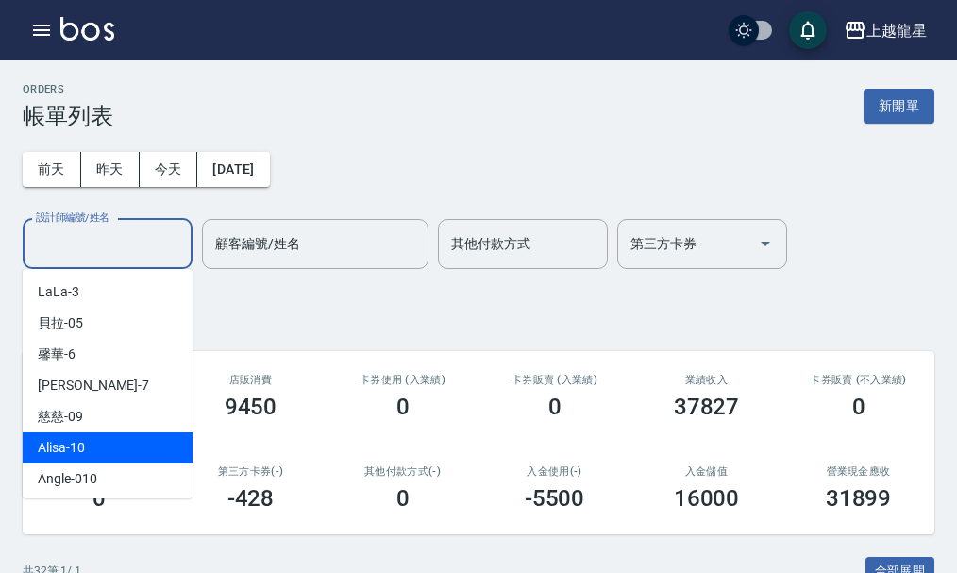
click at [104, 449] on div "Alisa -10" at bounding box center [108, 447] width 170 height 31
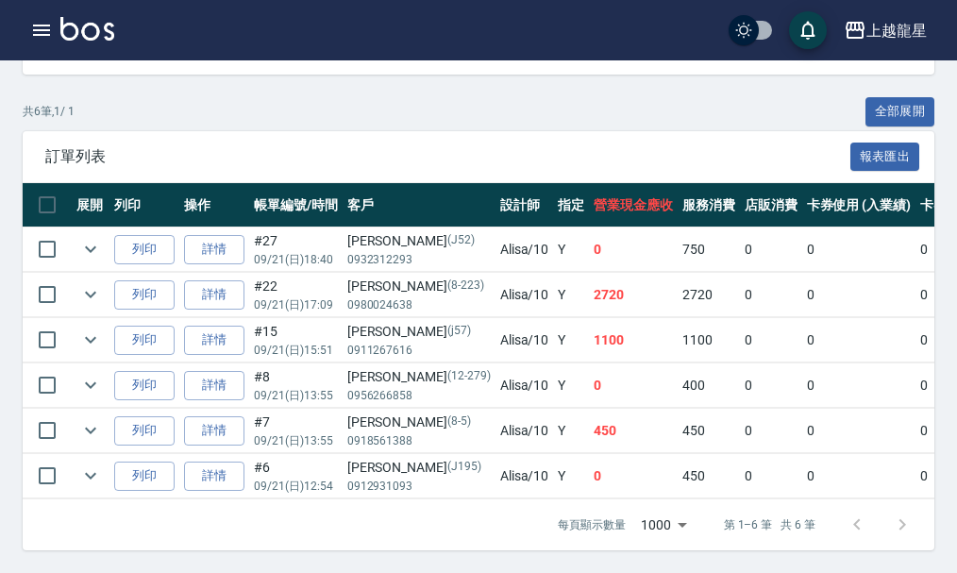
scroll to position [474, 0]
click at [97, 241] on icon "expand row" at bounding box center [90, 249] width 23 height 23
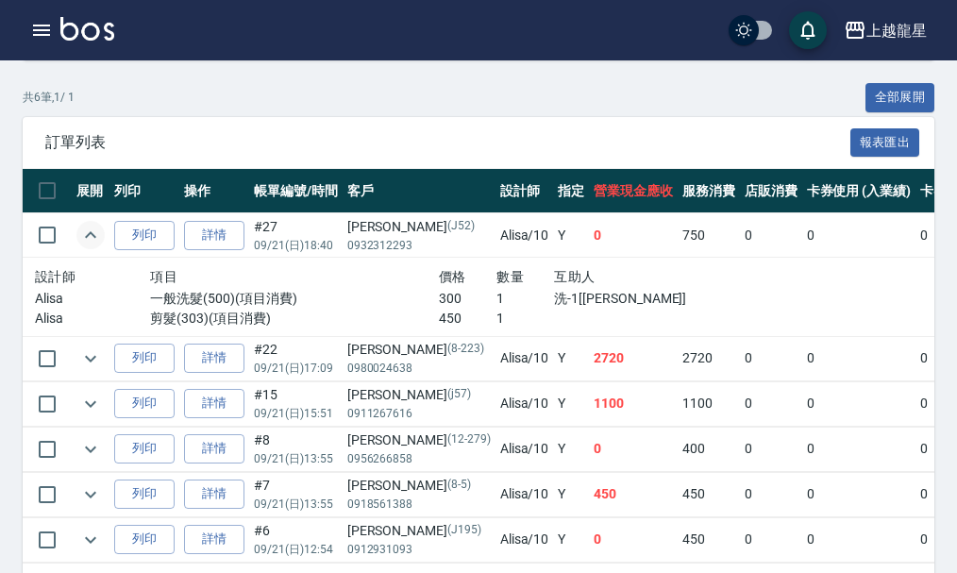
click at [97, 241] on icon "expand row" at bounding box center [90, 235] width 23 height 23
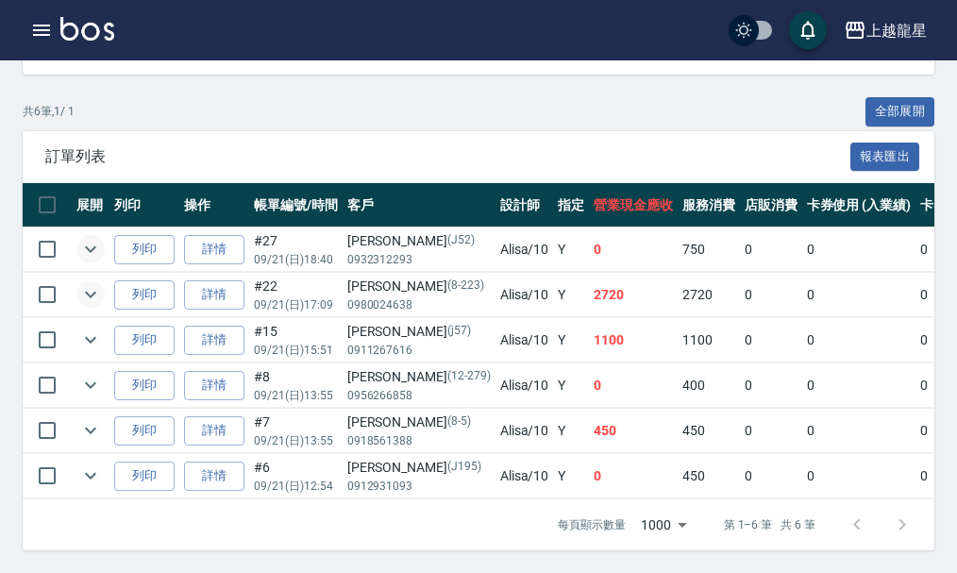
click at [92, 283] on icon "expand row" at bounding box center [90, 294] width 23 height 23
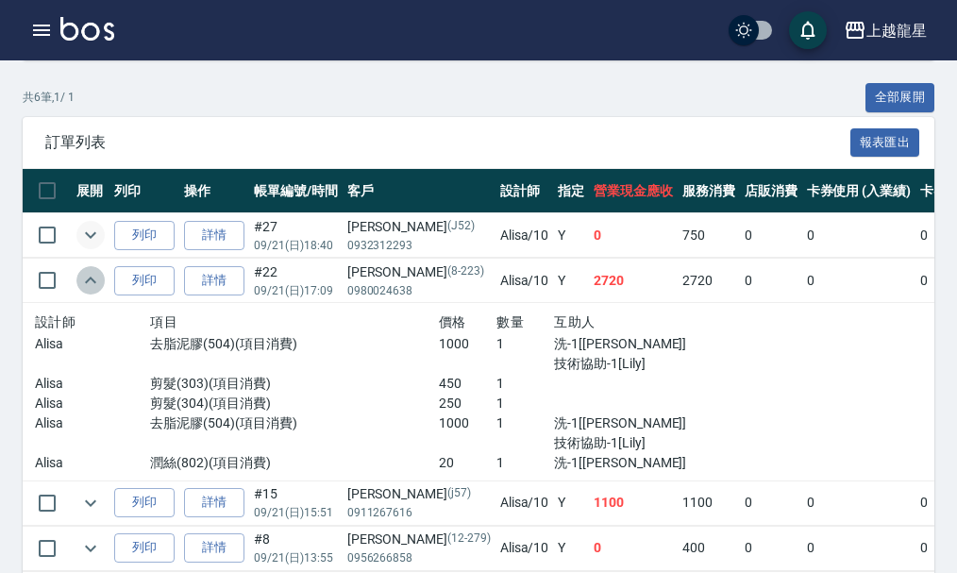
click at [92, 279] on icon "expand row" at bounding box center [90, 280] width 11 height 7
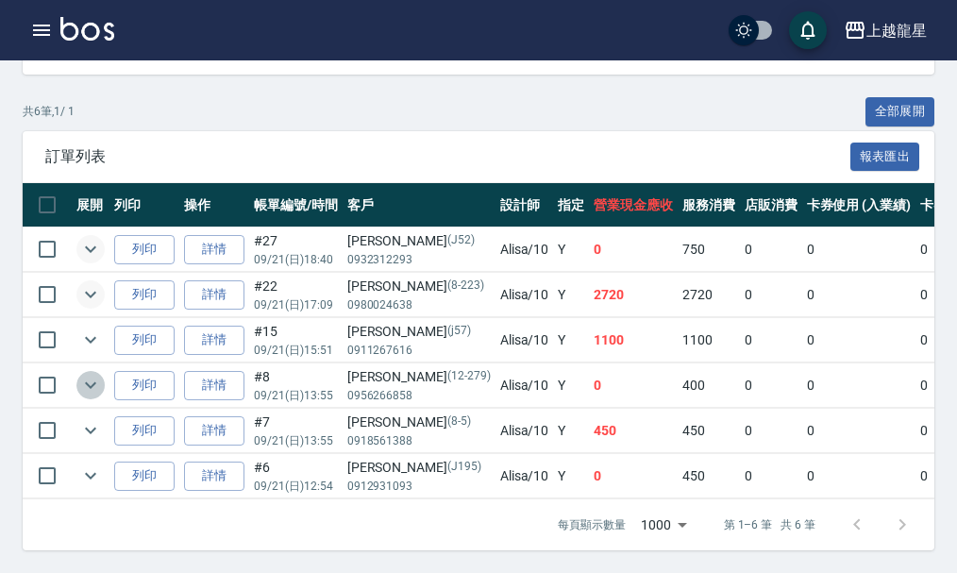
click at [88, 374] on icon "expand row" at bounding box center [90, 385] width 23 height 23
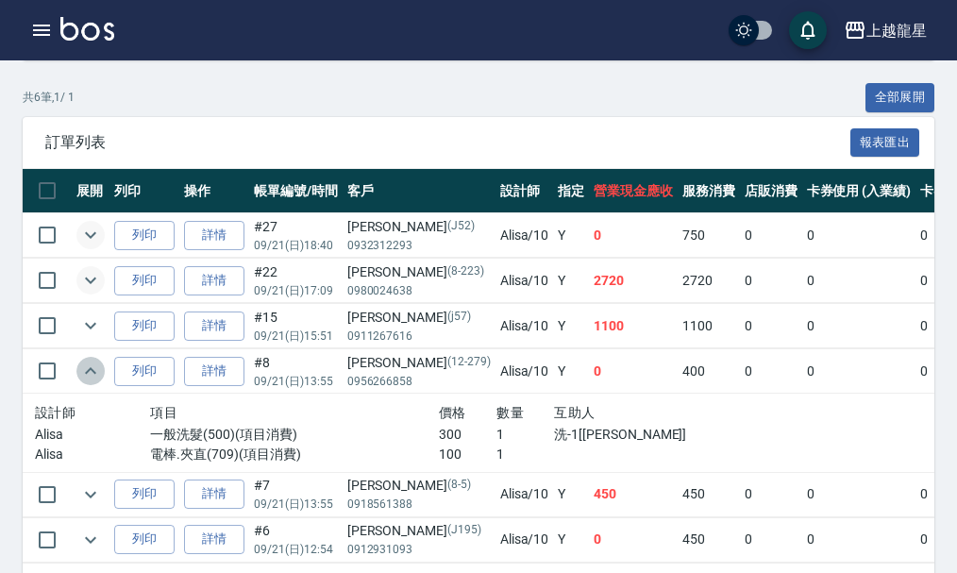
click at [88, 373] on icon "expand row" at bounding box center [90, 370] width 11 height 7
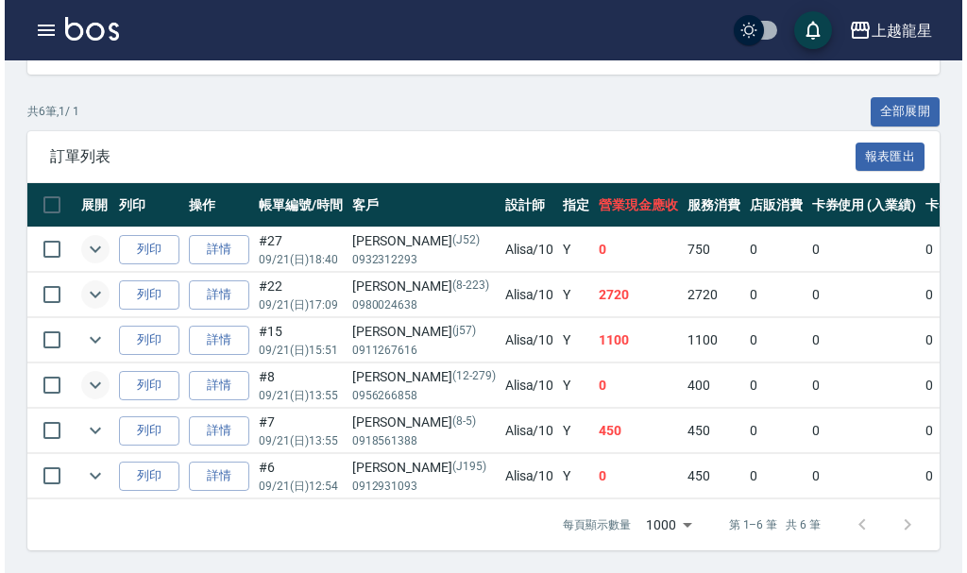
scroll to position [2, 0]
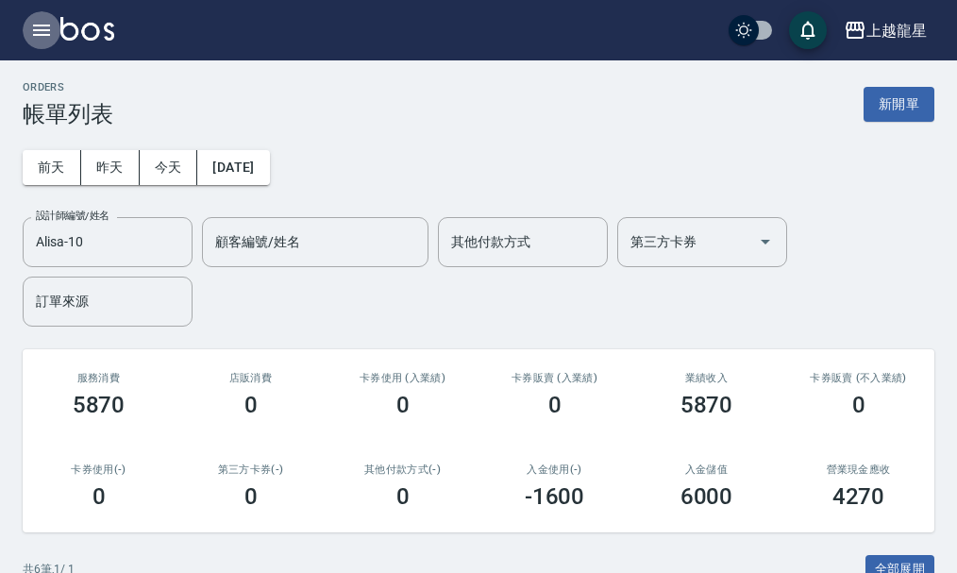
click at [44, 37] on icon "button" at bounding box center [41, 30] width 23 height 23
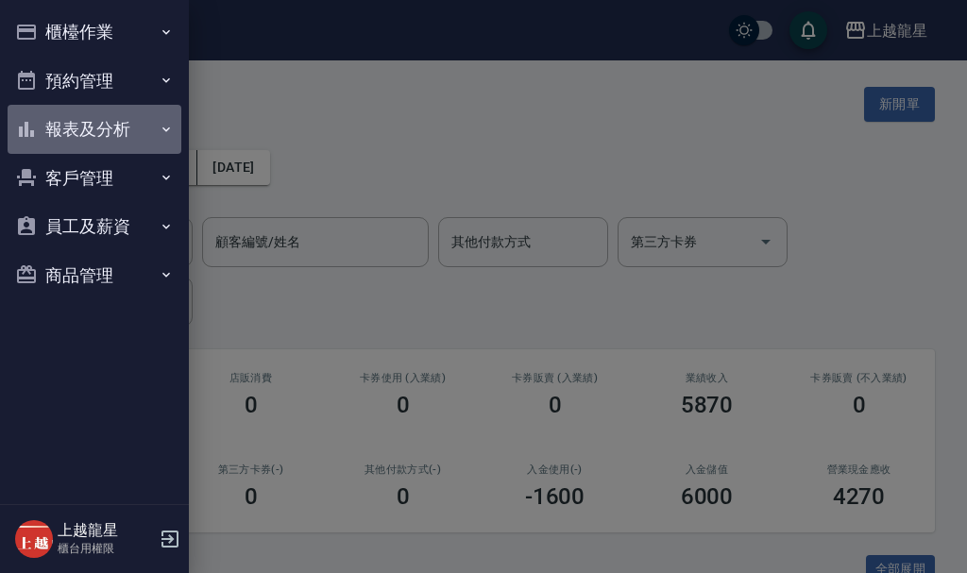
click at [80, 127] on button "報表及分析" at bounding box center [95, 129] width 174 height 49
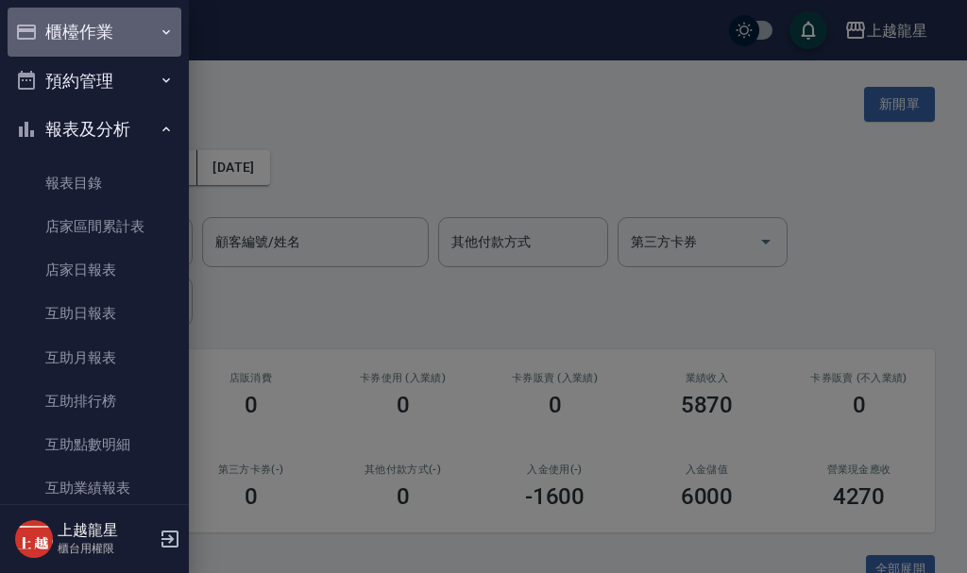
click at [106, 42] on button "櫃檯作業" at bounding box center [95, 32] width 174 height 49
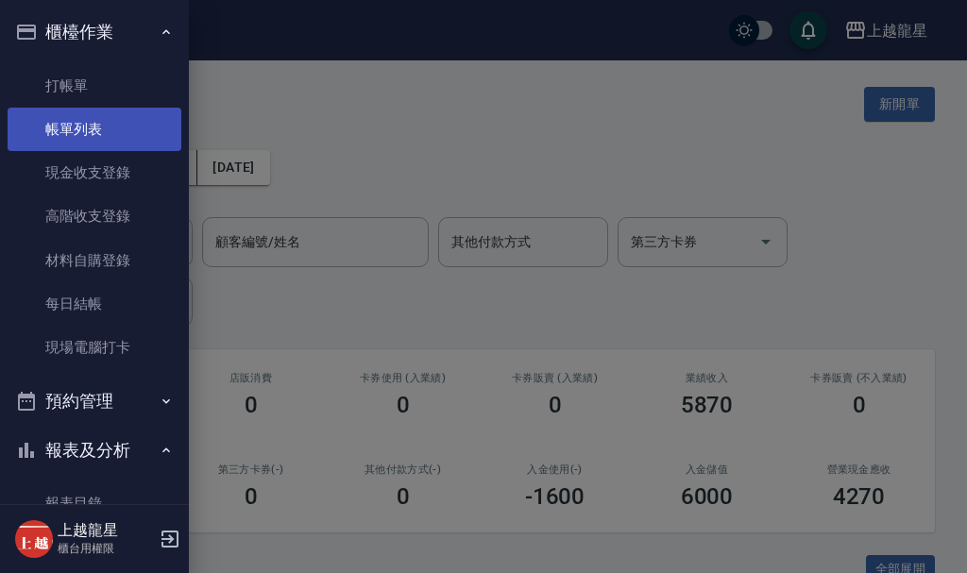
click at [90, 124] on link "帳單列表" at bounding box center [95, 129] width 174 height 43
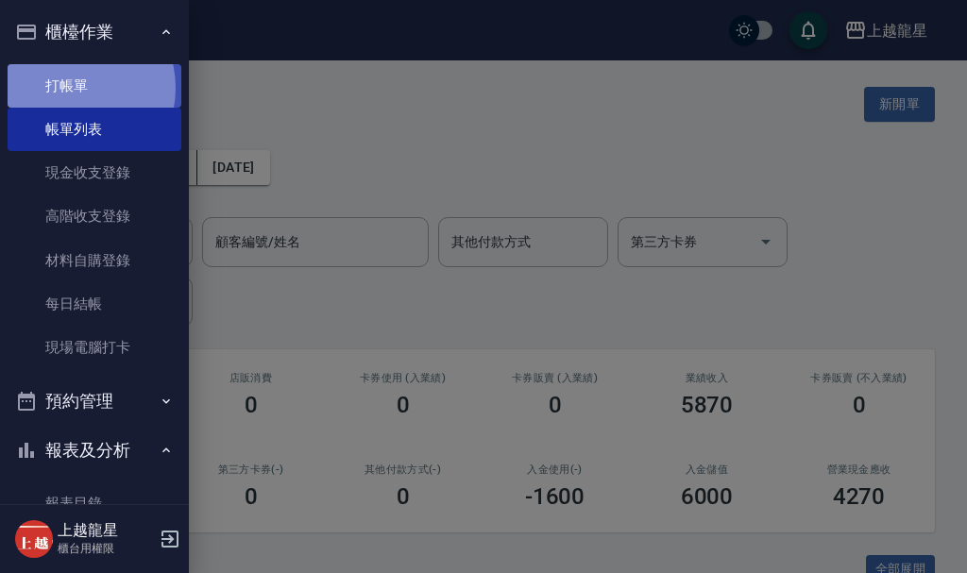
click at [68, 87] on link "打帳單" at bounding box center [95, 85] width 174 height 43
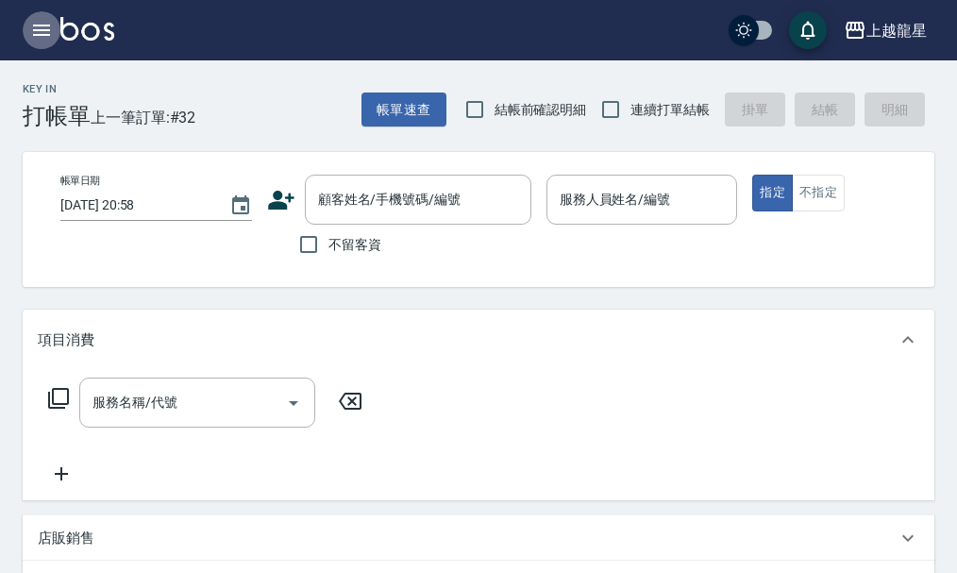
click at [48, 31] on icon "button" at bounding box center [41, 30] width 17 height 11
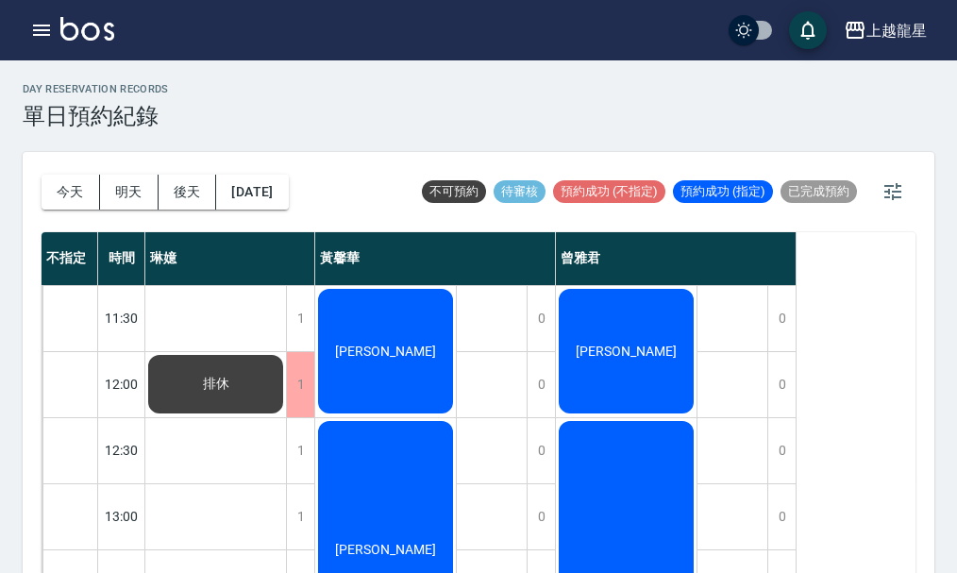
click at [86, 30] on img at bounding box center [87, 29] width 54 height 24
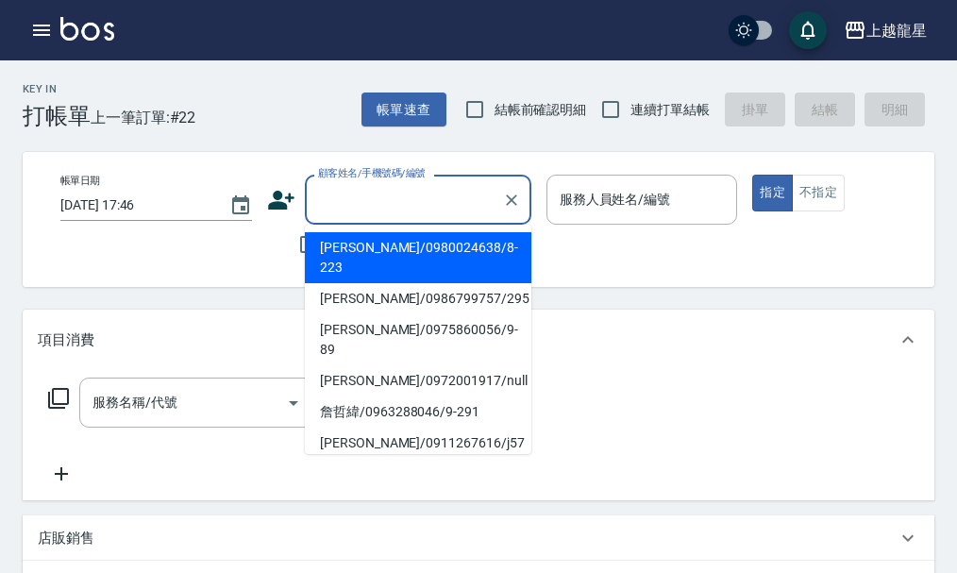
click at [404, 192] on input "顧客姓名/手機號碼/編號" at bounding box center [403, 199] width 181 height 33
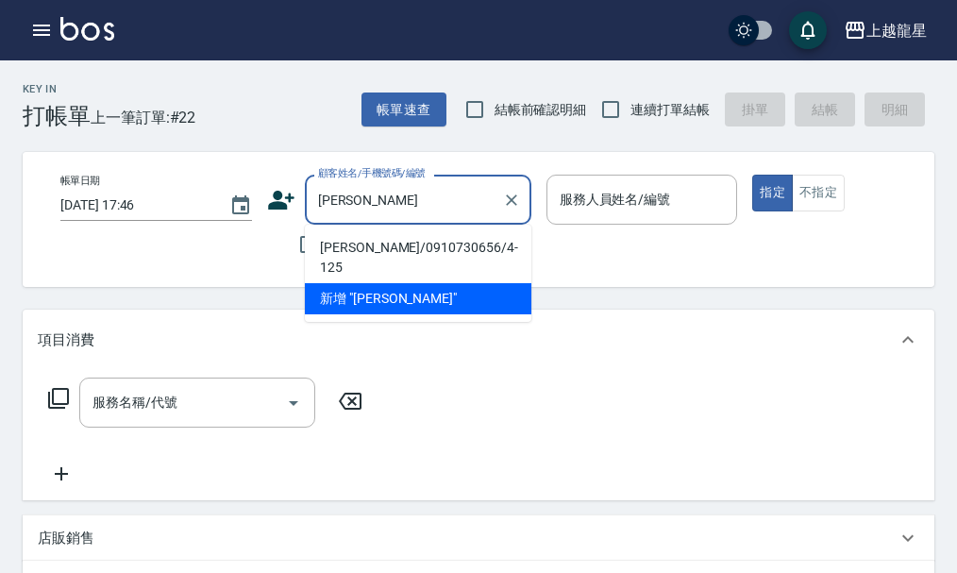
click at [386, 246] on li "謝君麗/0910730656/4-125" at bounding box center [418, 257] width 227 height 51
type input "謝君麗/0910730656/4-125"
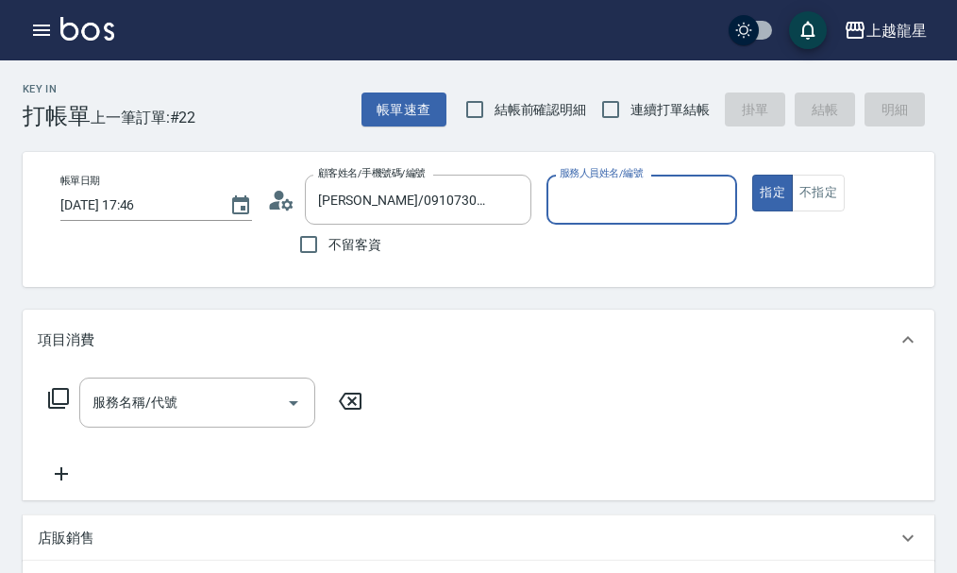
type input "馨華-6"
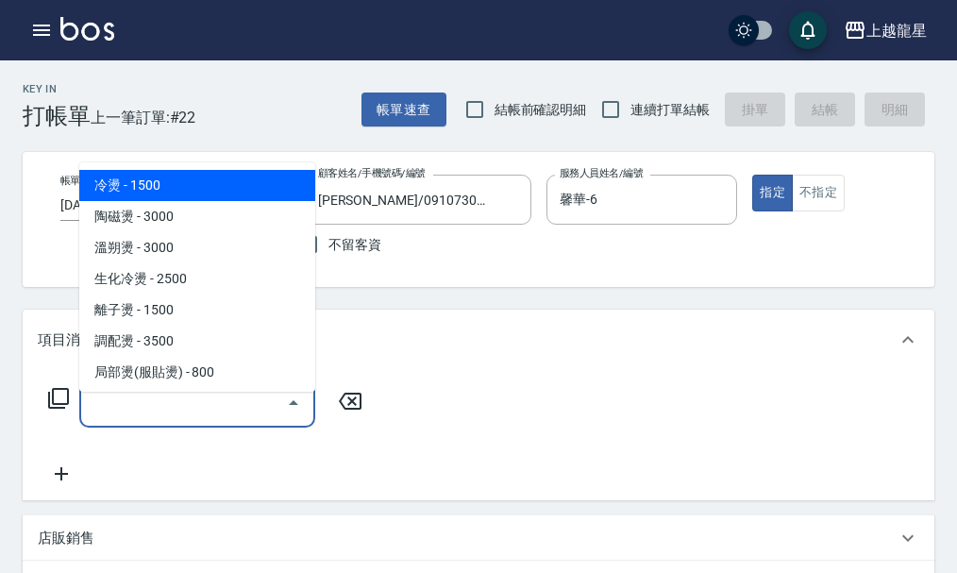
click at [178, 419] on input "服務名稱/代號" at bounding box center [183, 402] width 191 height 33
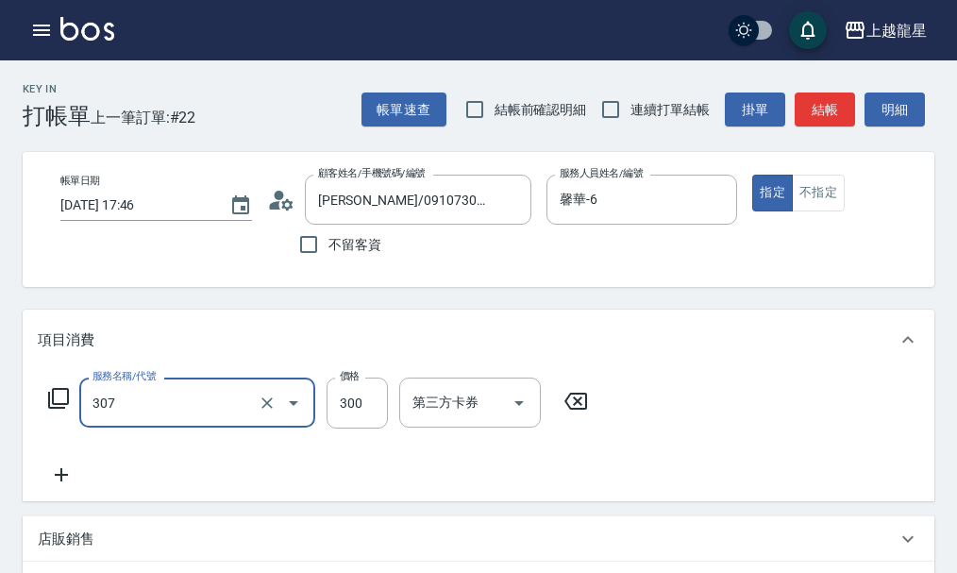
type input "剪髮(高中)(307)"
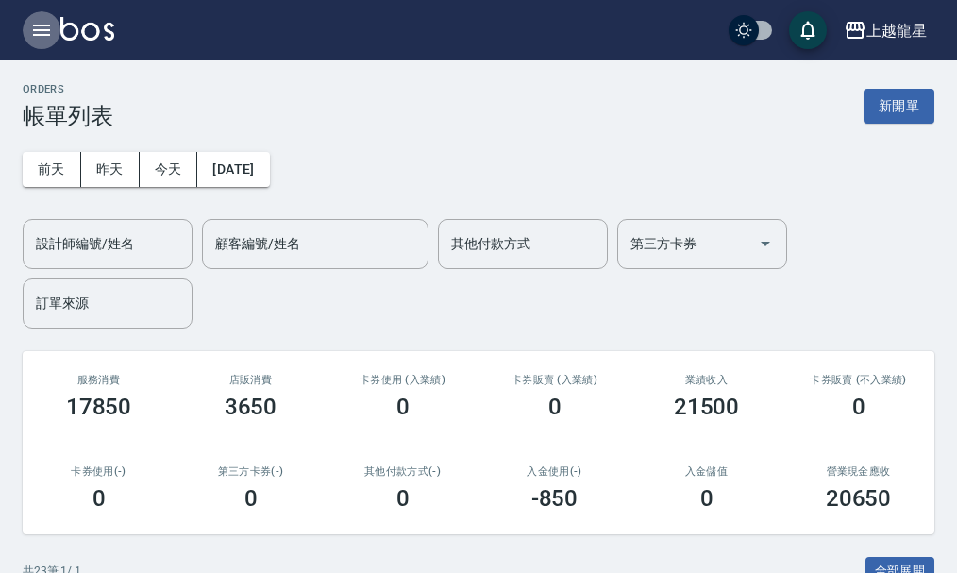
click at [42, 29] on icon "button" at bounding box center [41, 30] width 17 height 11
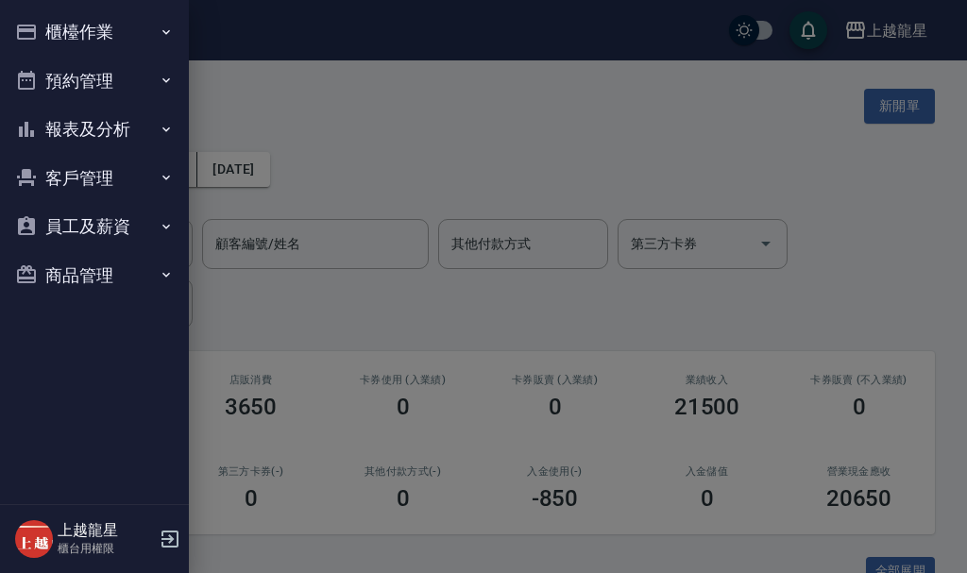
click at [76, 73] on button "預約管理" at bounding box center [95, 81] width 174 height 49
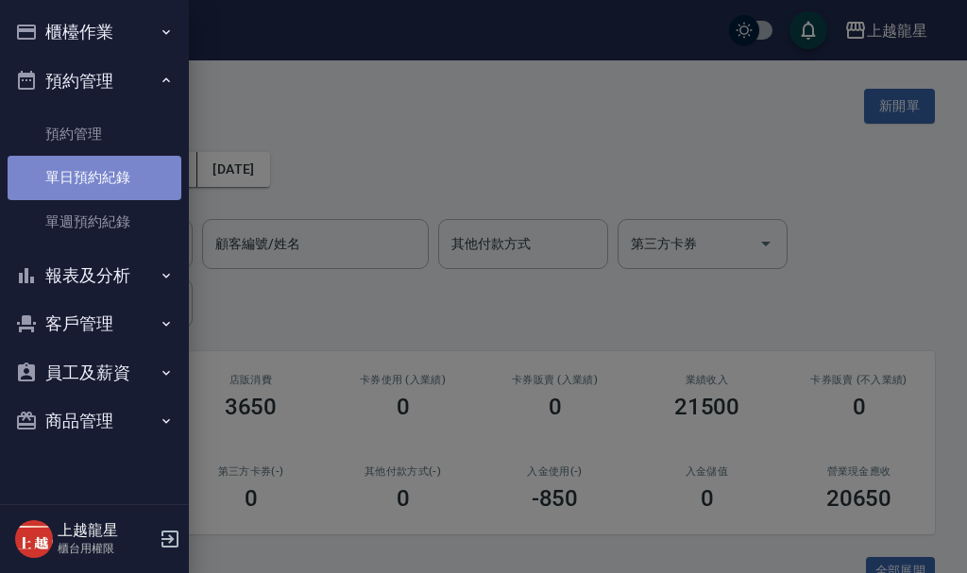
click at [96, 194] on link "單日預約紀錄" at bounding box center [95, 177] width 174 height 43
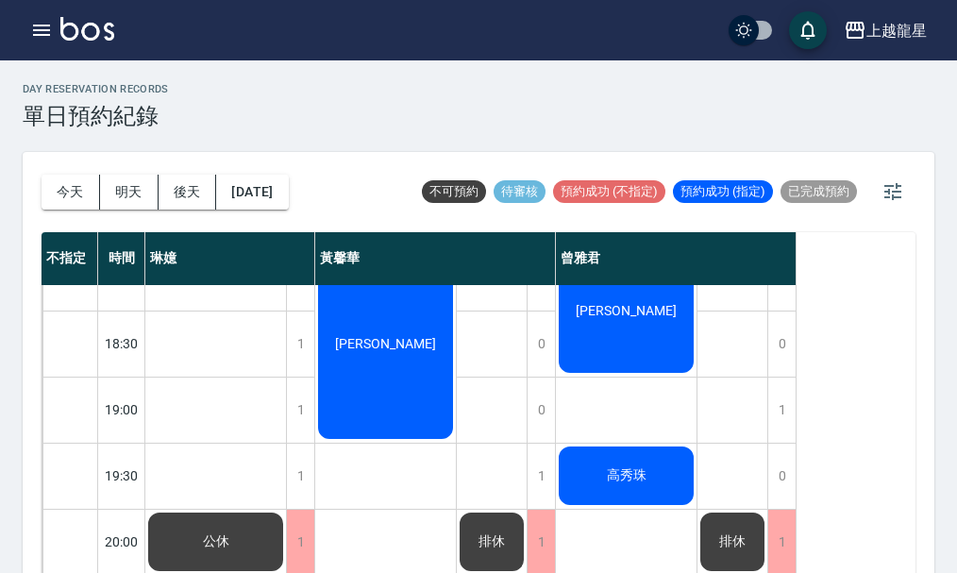
scroll to position [914, 0]
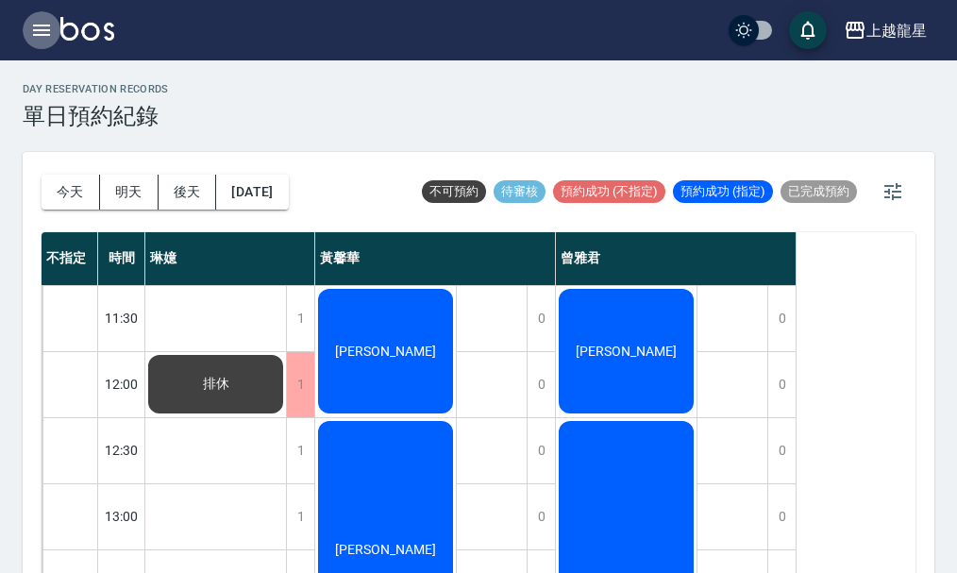
click at [37, 35] on icon "button" at bounding box center [41, 30] width 17 height 11
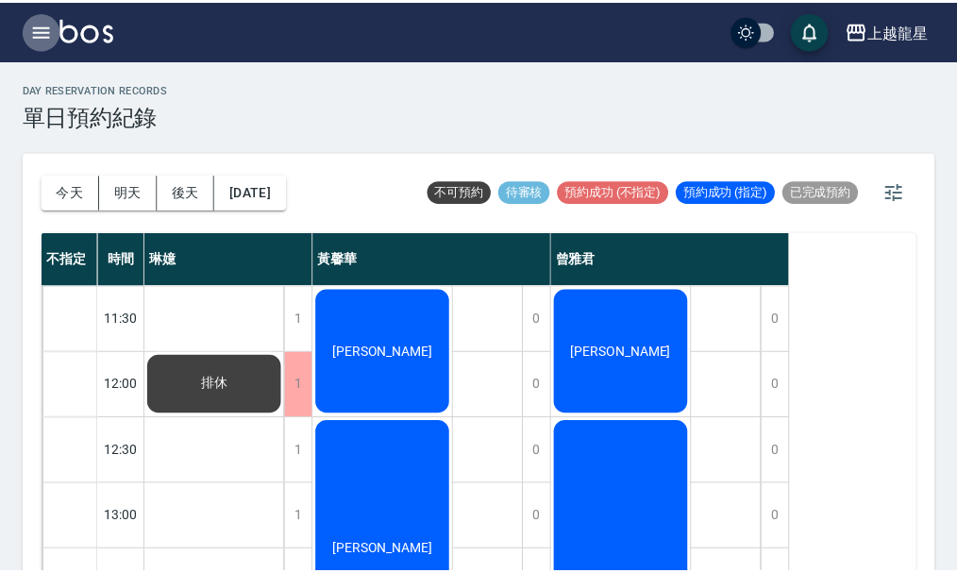
scroll to position [914, 0]
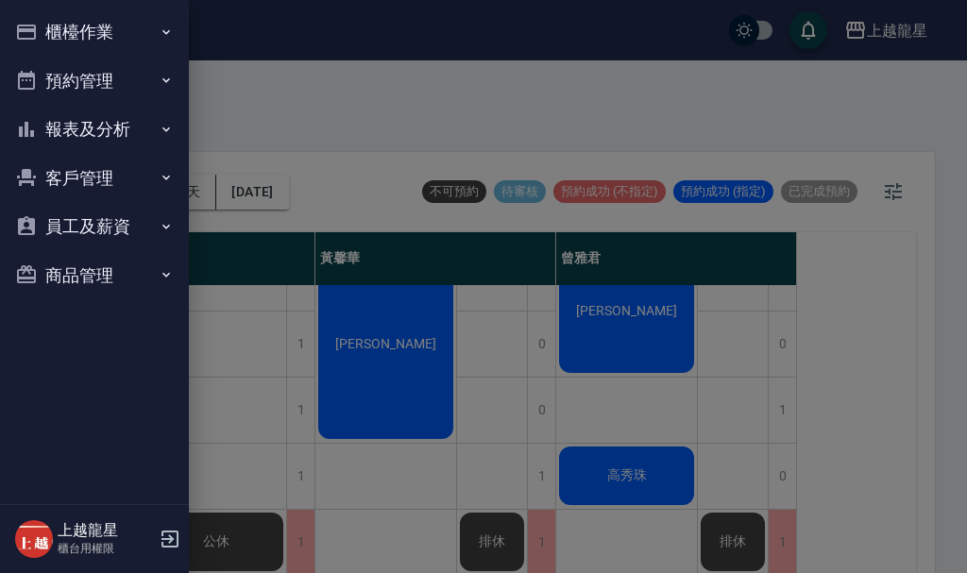
click at [86, 124] on button "報表及分析" at bounding box center [95, 129] width 174 height 49
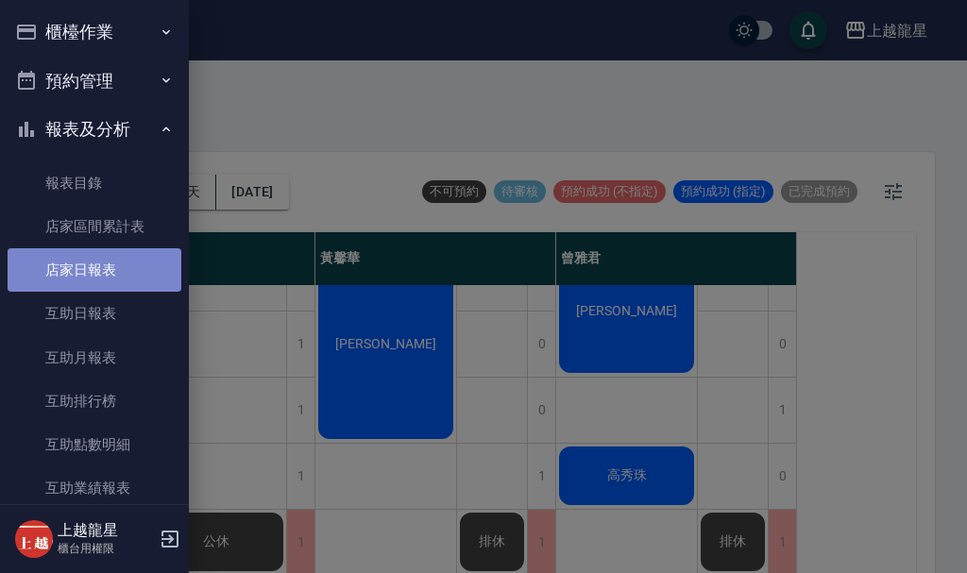
click at [116, 273] on link "店家日報表" at bounding box center [95, 269] width 174 height 43
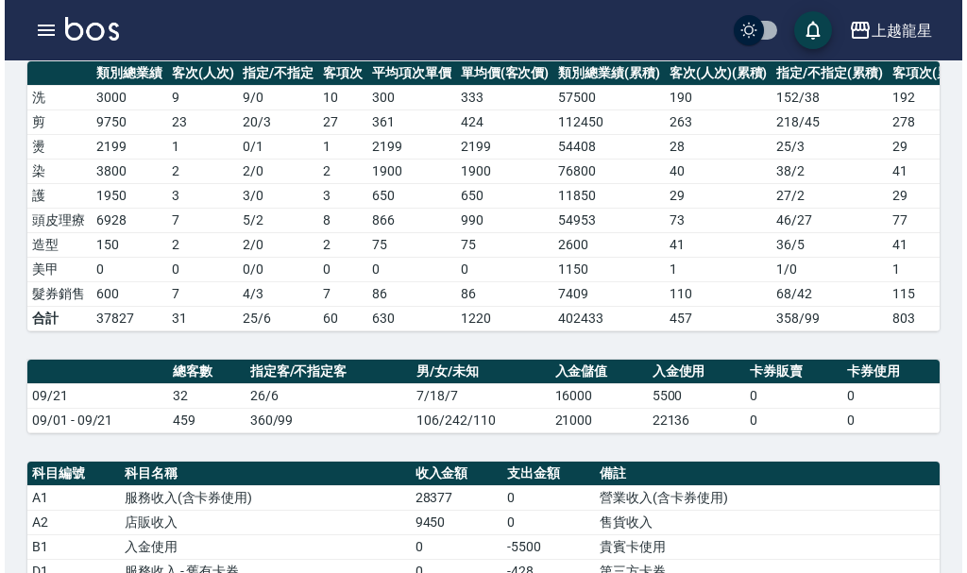
scroll to position [567, 0]
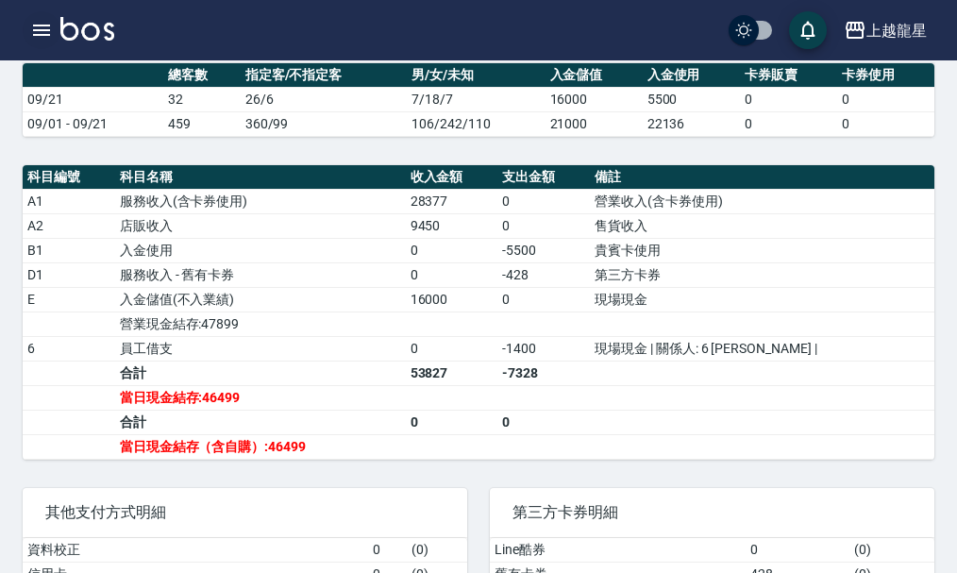
click at [29, 19] on button "button" at bounding box center [42, 30] width 38 height 38
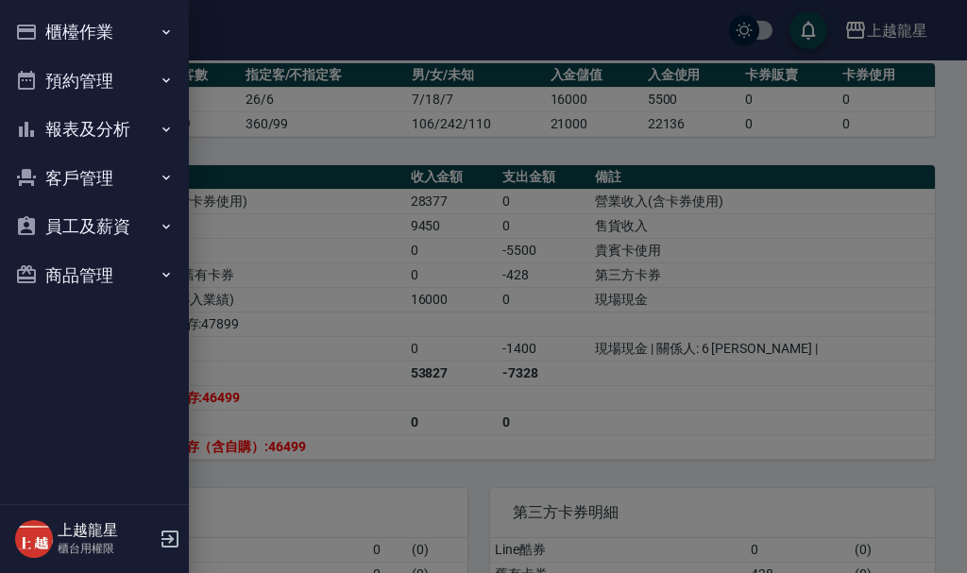
click at [66, 122] on button "報表及分析" at bounding box center [95, 129] width 174 height 49
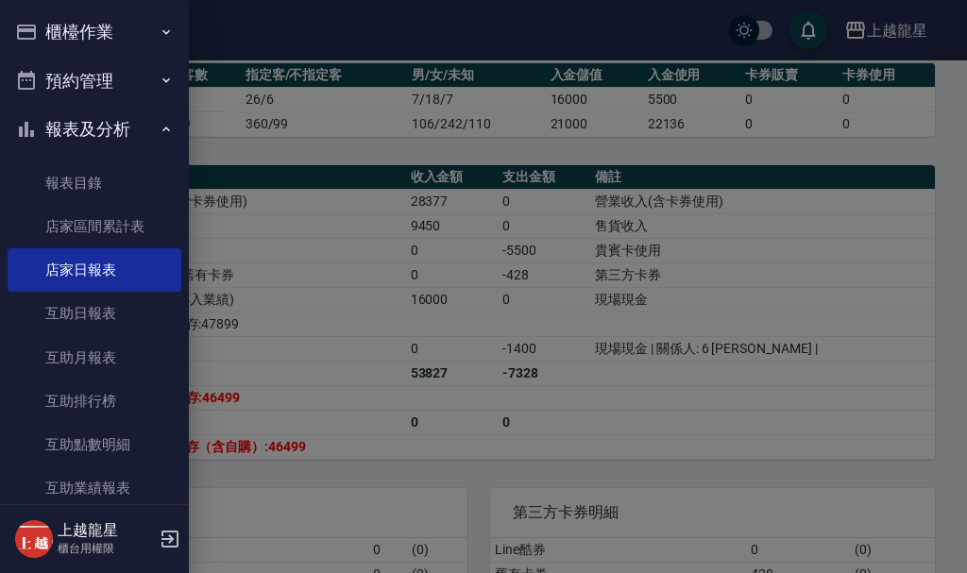
click at [67, 34] on button "櫃檯作業" at bounding box center [95, 32] width 174 height 49
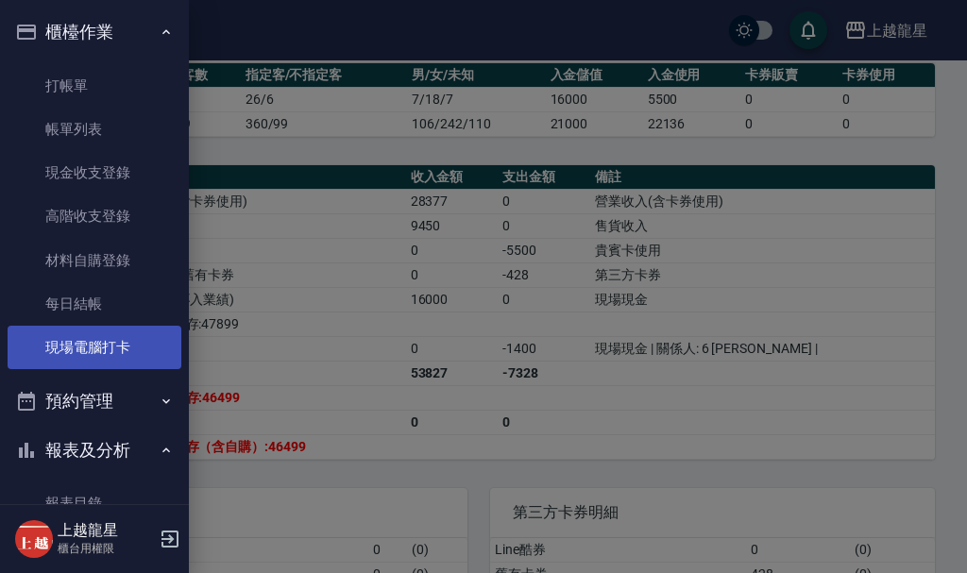
click at [93, 368] on link "現場電腦打卡" at bounding box center [95, 347] width 174 height 43
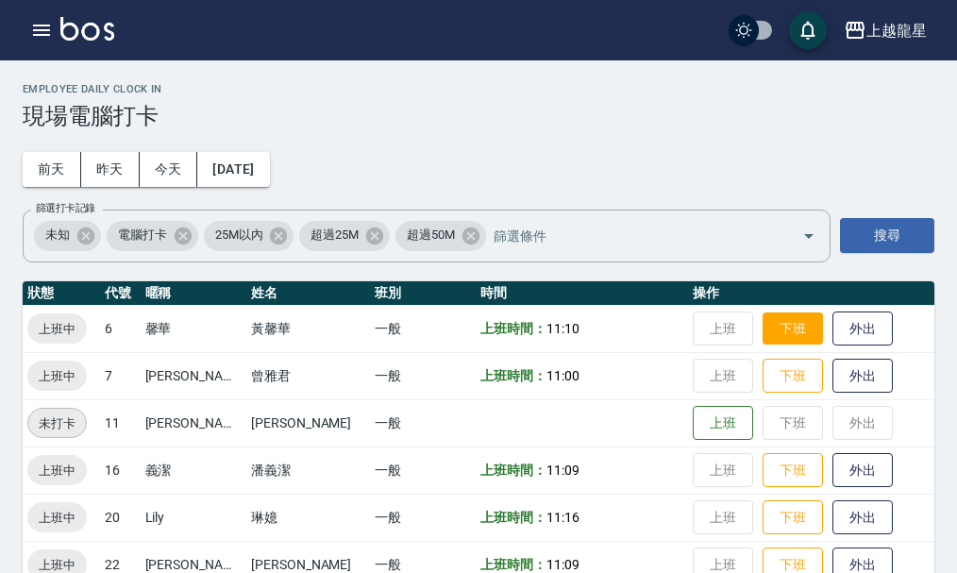
click at [779, 332] on button "下班" at bounding box center [793, 329] width 60 height 33
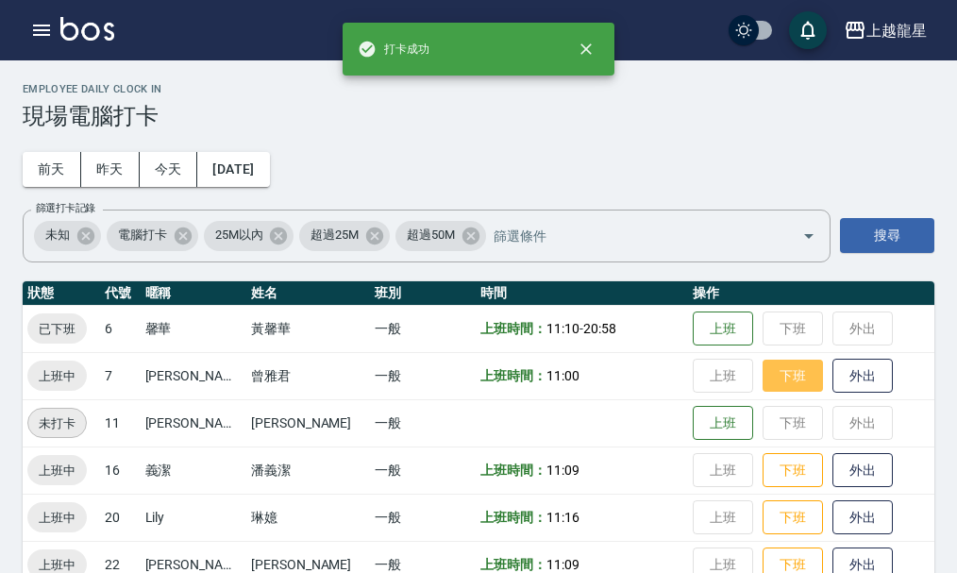
click at [763, 379] on button "下班" at bounding box center [793, 376] width 60 height 33
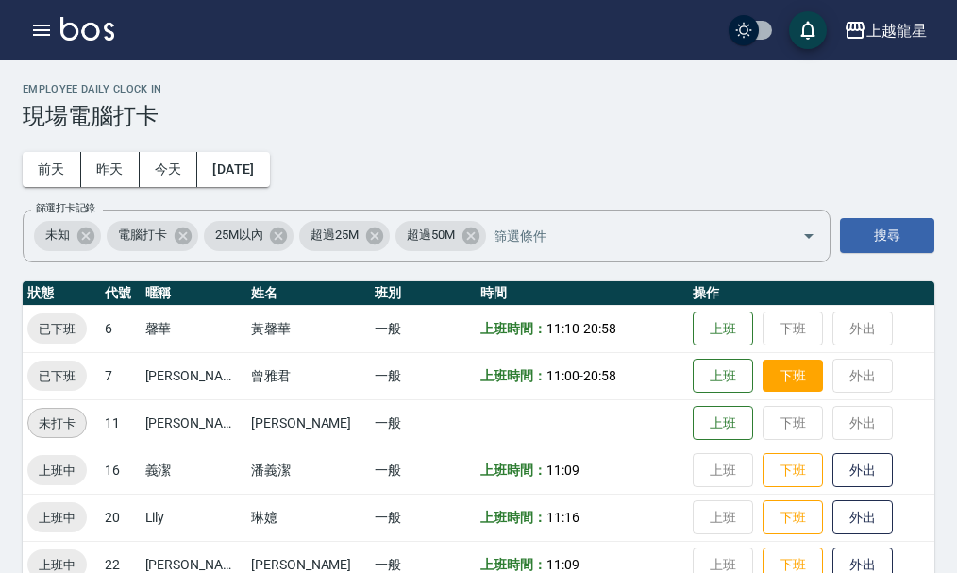
scroll to position [39, 0]
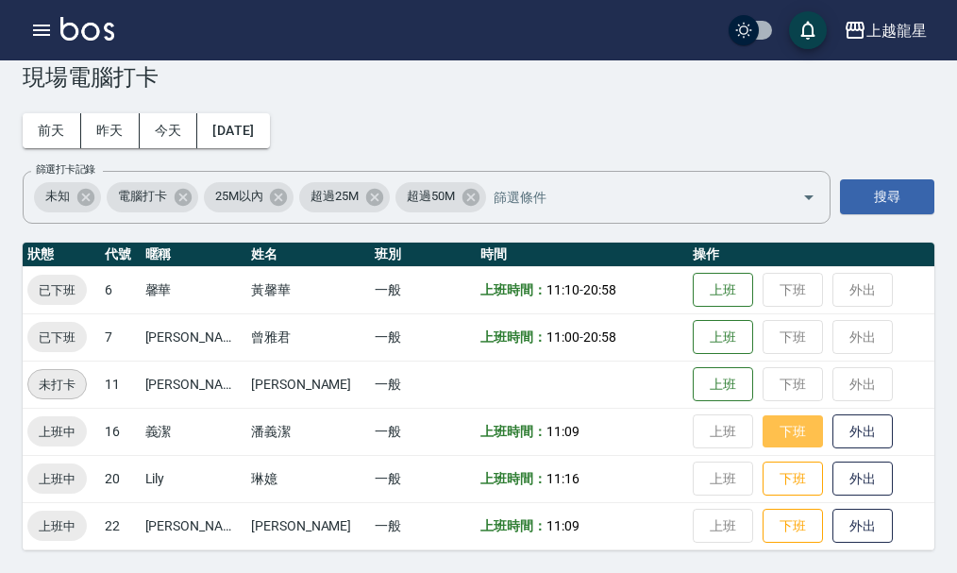
click at [770, 425] on button "下班" at bounding box center [793, 431] width 60 height 33
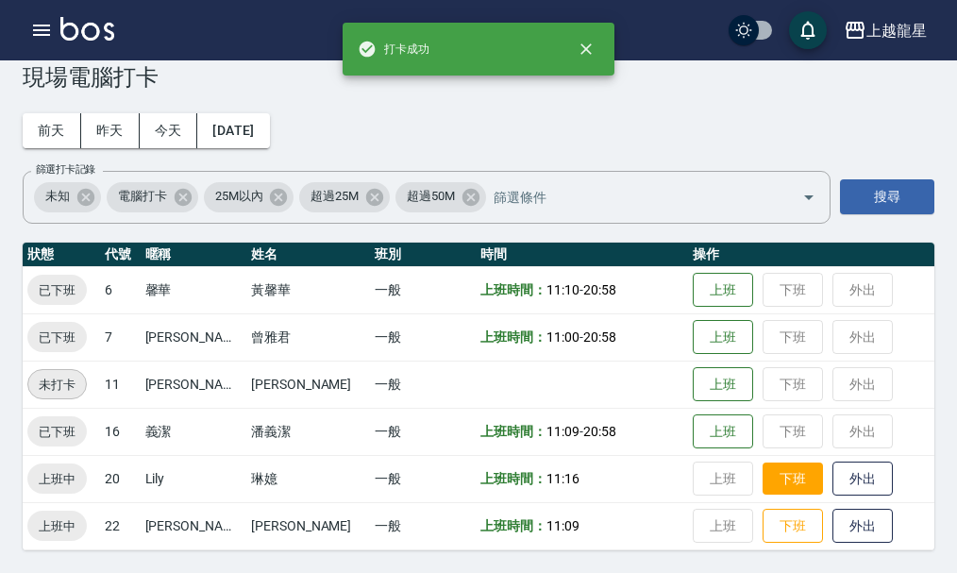
click at [774, 474] on button "下班" at bounding box center [793, 479] width 60 height 33
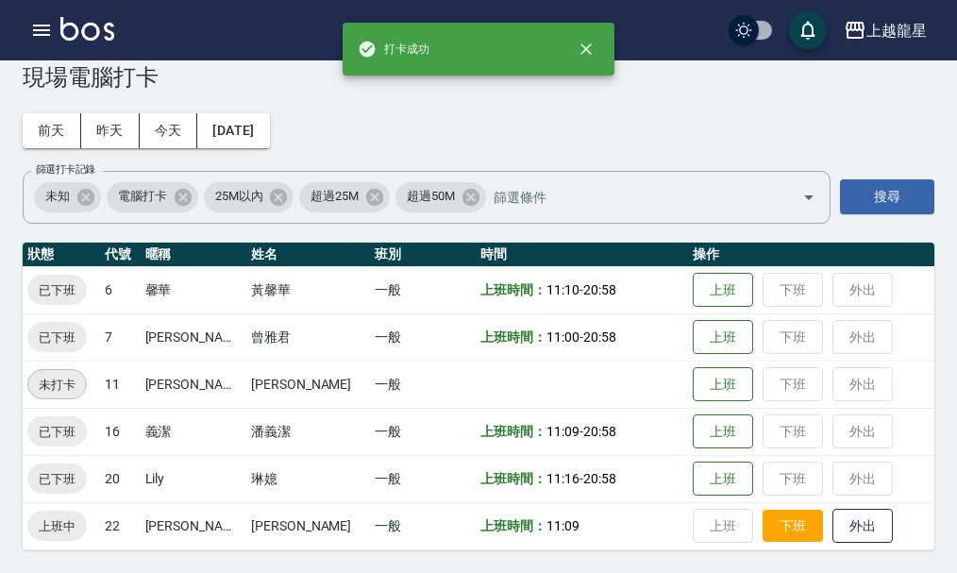
click at [787, 525] on button "下班" at bounding box center [793, 526] width 60 height 33
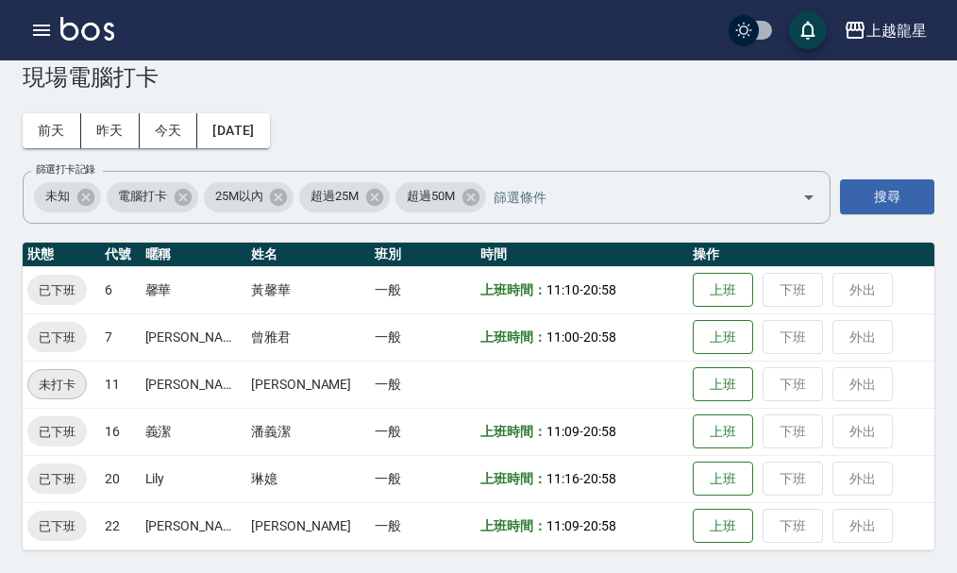
click at [75, 27] on img at bounding box center [87, 29] width 54 height 24
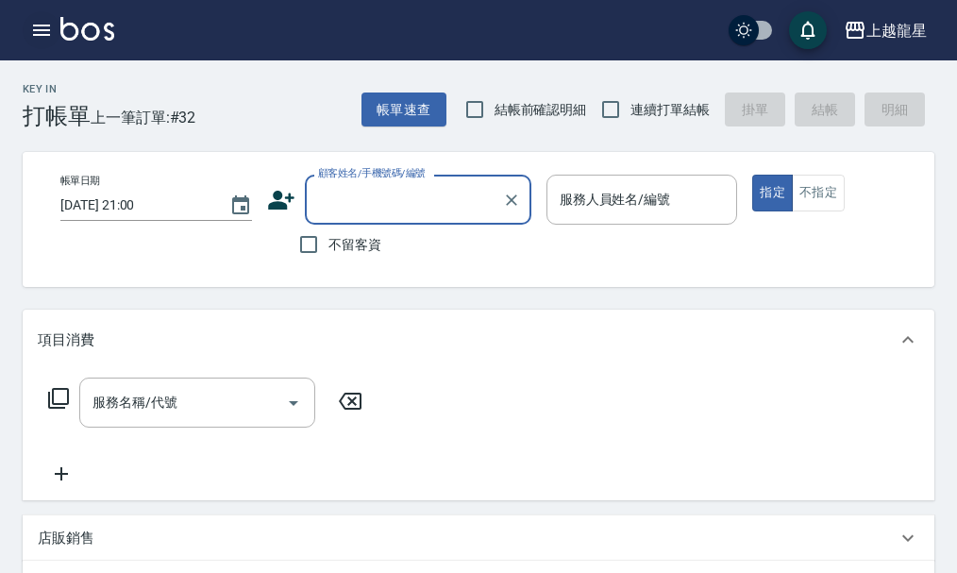
click at [34, 30] on icon "button" at bounding box center [41, 30] width 17 height 11
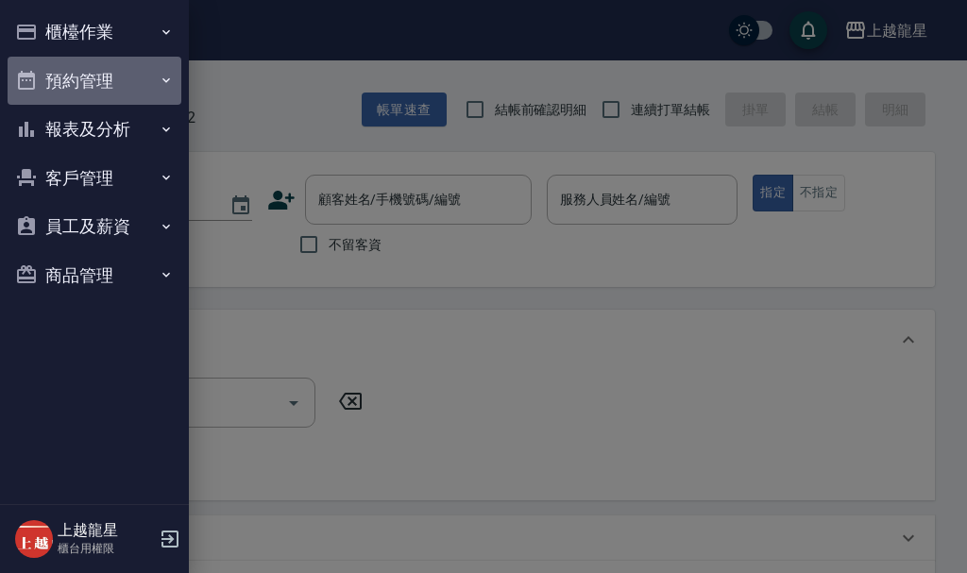
click at [78, 94] on button "預約管理" at bounding box center [95, 81] width 174 height 49
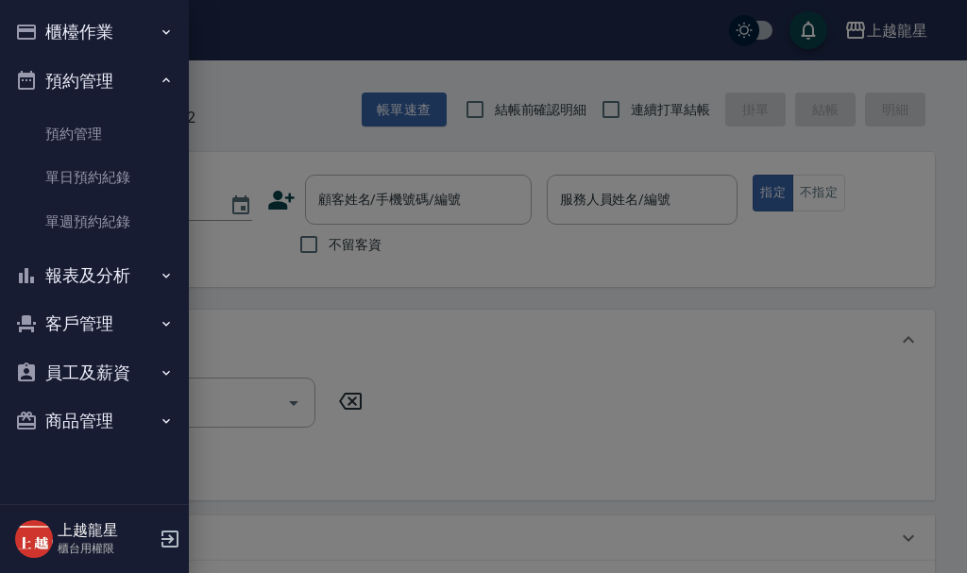
click at [58, 90] on button "預約管理" at bounding box center [95, 81] width 174 height 49
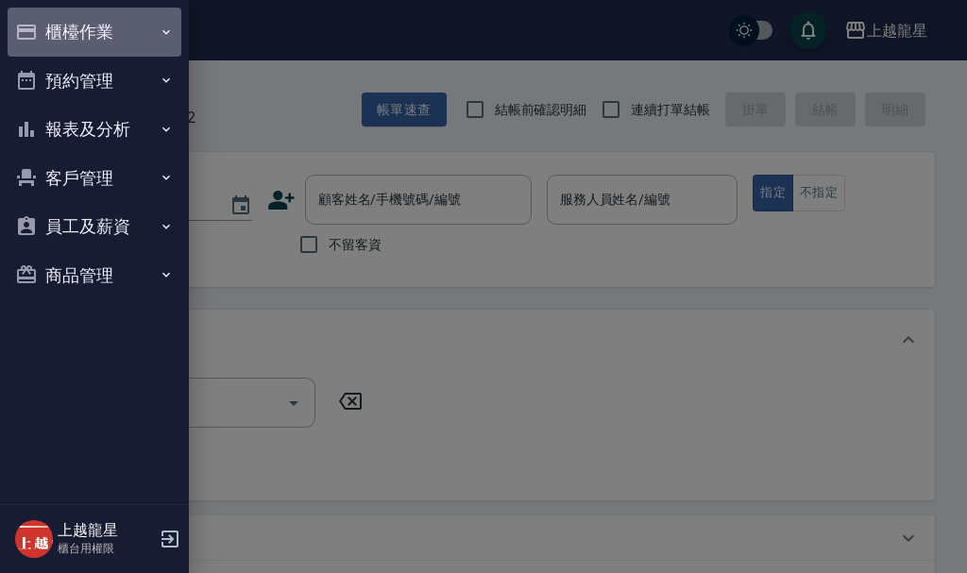
click at [79, 12] on button "櫃檯作業" at bounding box center [95, 32] width 174 height 49
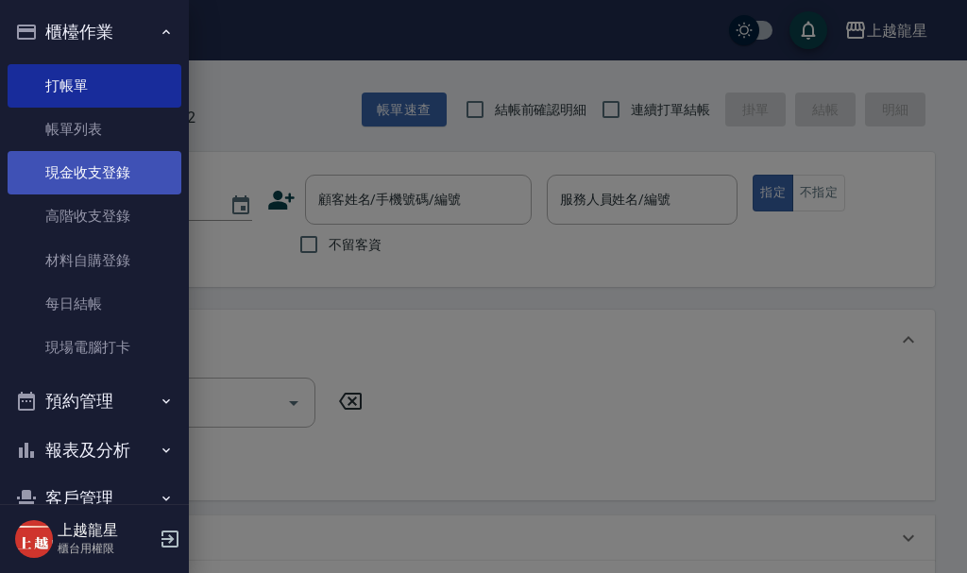
click at [105, 182] on link "現金收支登錄" at bounding box center [95, 172] width 174 height 43
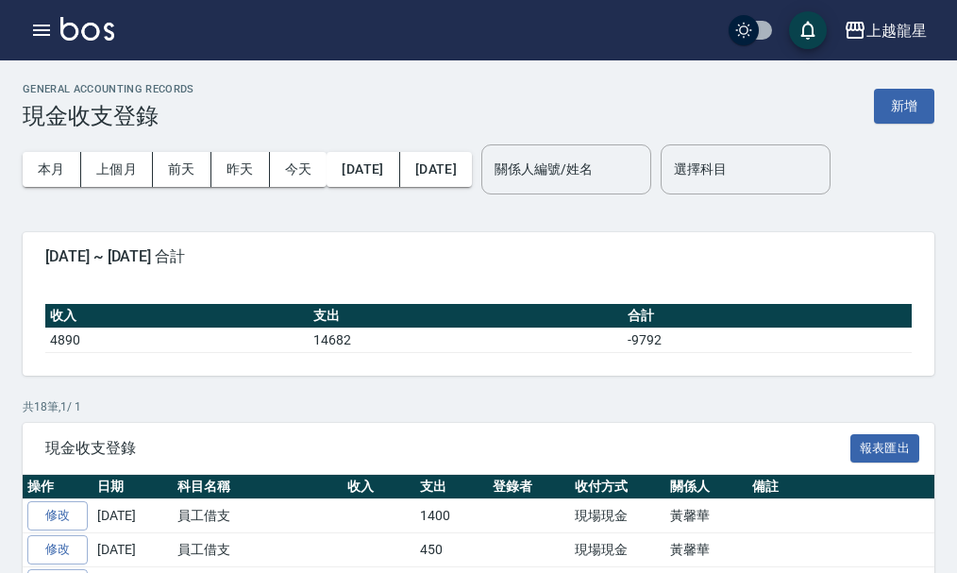
click at [873, 93] on div "GENERAL ACCOUNTING RECORDS 現金收支登錄 新增" at bounding box center [479, 106] width 912 height 46
click at [888, 121] on button "新增" at bounding box center [904, 106] width 60 height 35
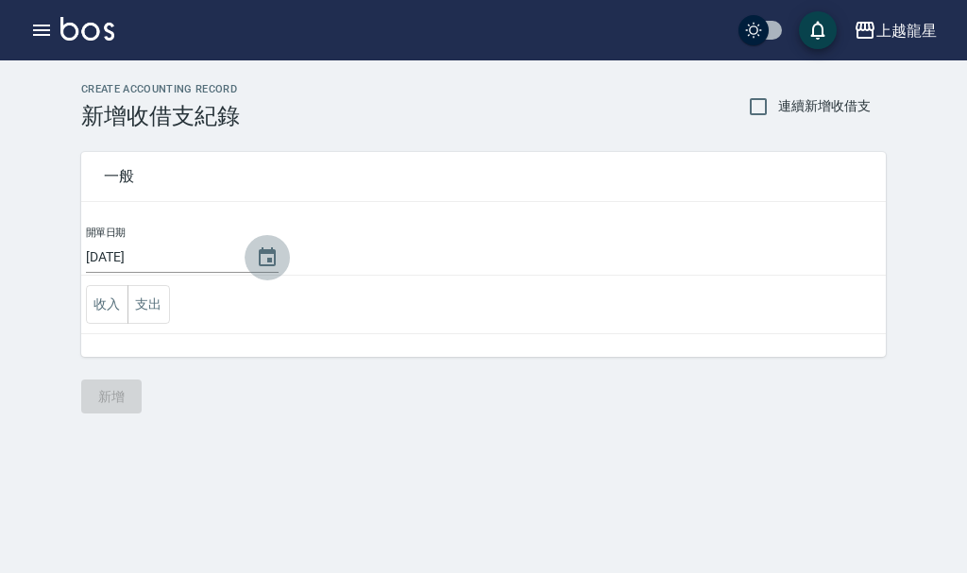
click at [269, 257] on icon "Choose date, selected date is 2025-09-21" at bounding box center [267, 256] width 17 height 19
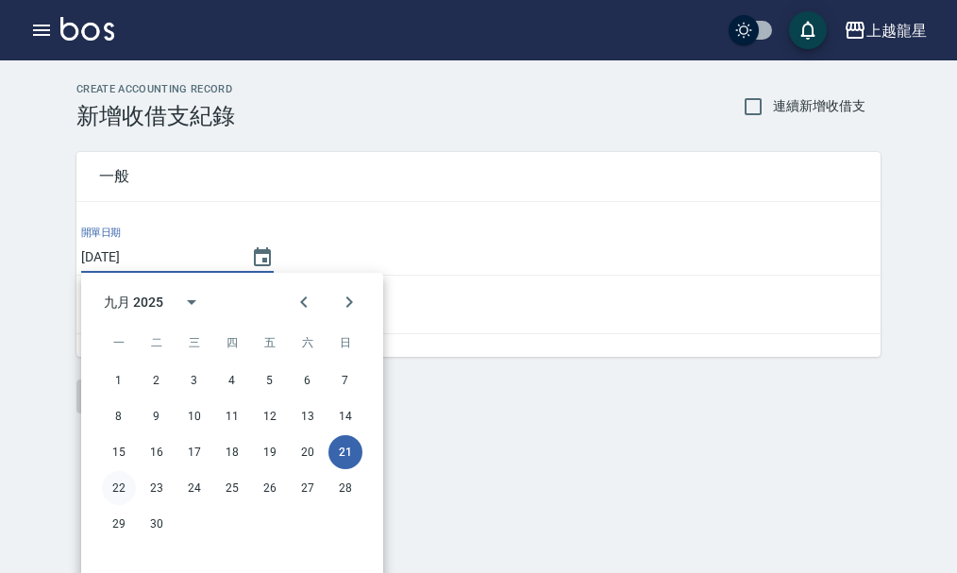
click at [124, 493] on button "22" at bounding box center [119, 488] width 34 height 34
type input "2025/09/22"
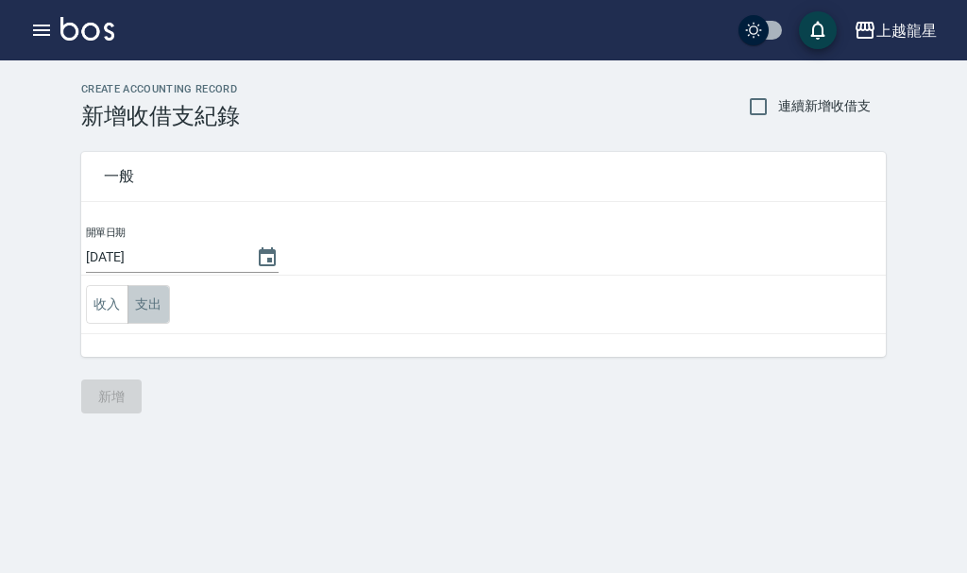
click at [145, 321] on button "支出" at bounding box center [148, 304] width 42 height 39
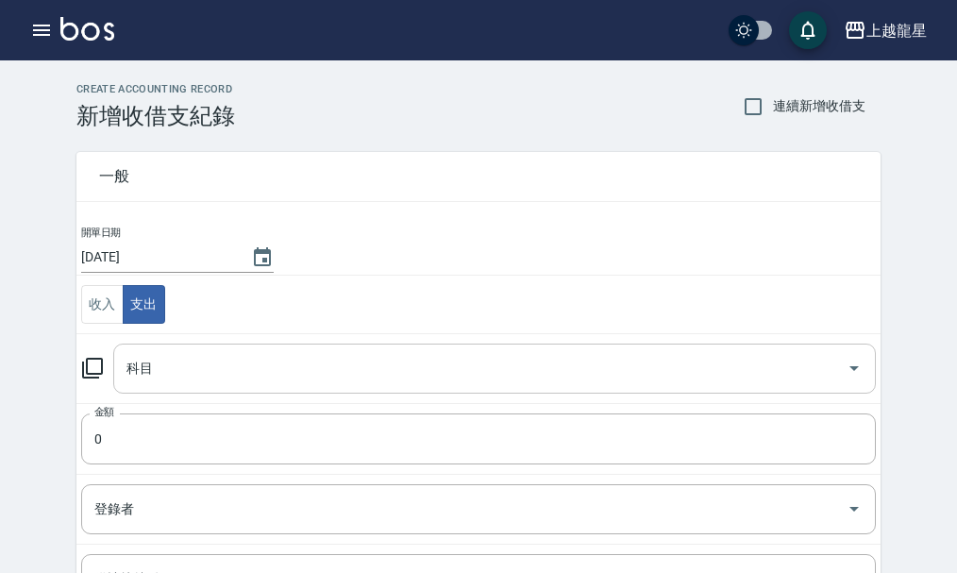
click at [247, 381] on input "科目" at bounding box center [481, 368] width 718 height 33
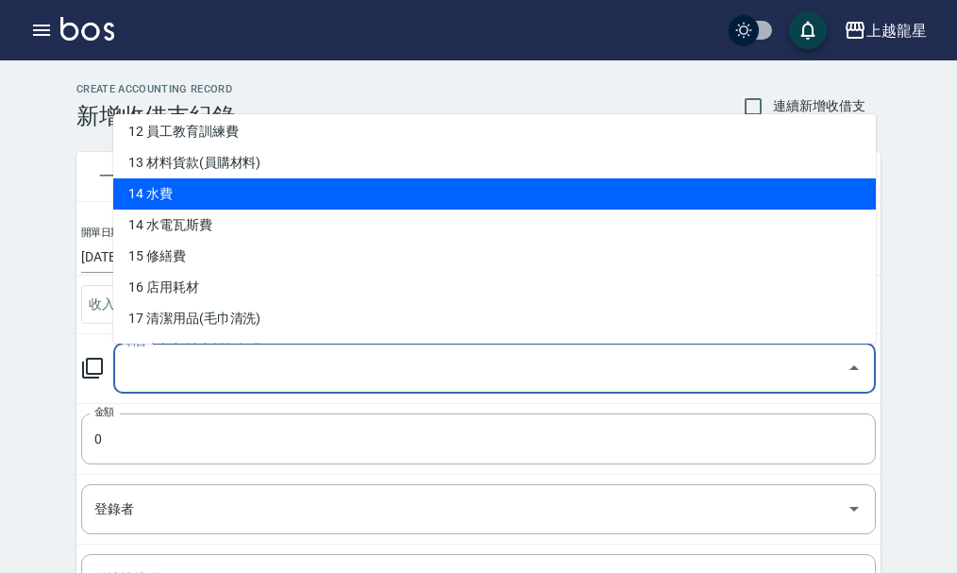
scroll to position [378, 0]
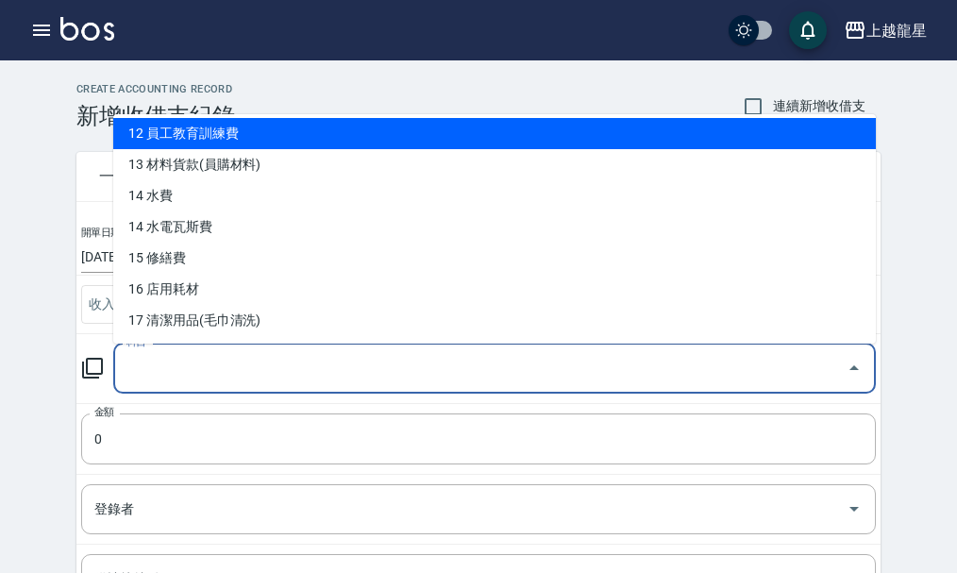
click at [245, 146] on li "12 員工教育訓練費" at bounding box center [494, 133] width 763 height 31
type input "12 員工教育訓練費"
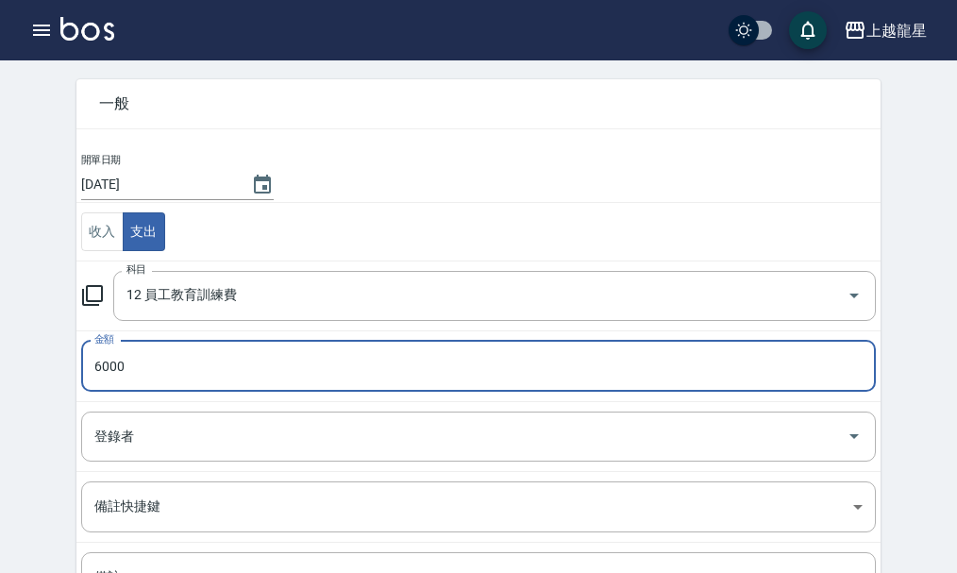
scroll to position [261, 0]
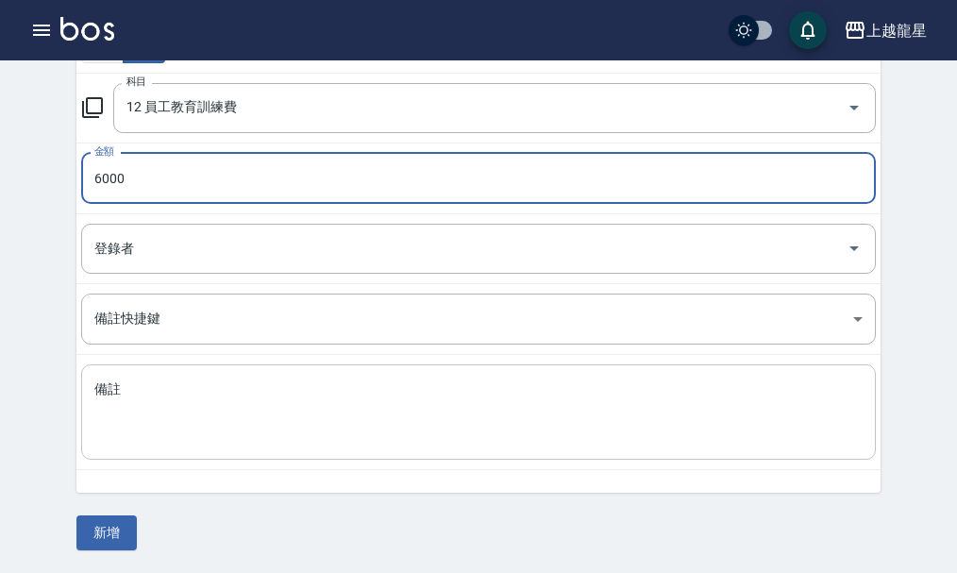
type input "6000"
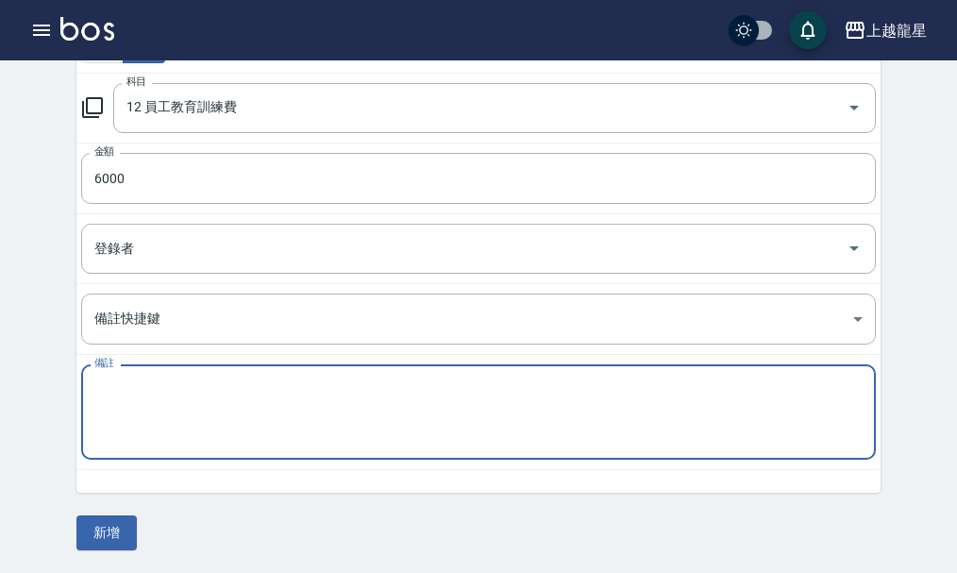
click at [122, 399] on textarea "備註" at bounding box center [478, 413] width 769 height 64
type textarea "L"
type textarea "琳嬑教育金"
click at [105, 533] on button "新增" at bounding box center [106, 533] width 60 height 35
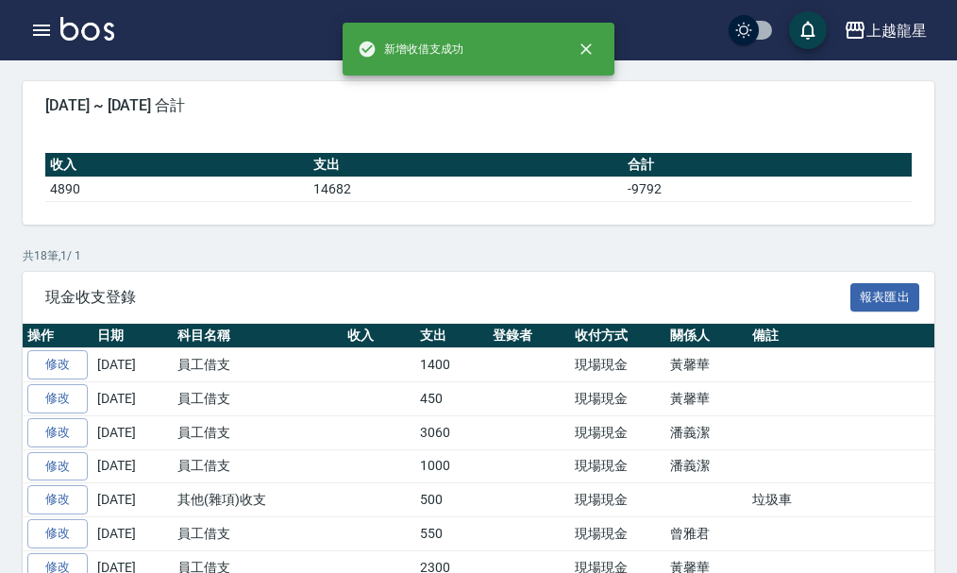
scroll to position [283, 0]
